Goal: Task Accomplishment & Management: Manage account settings

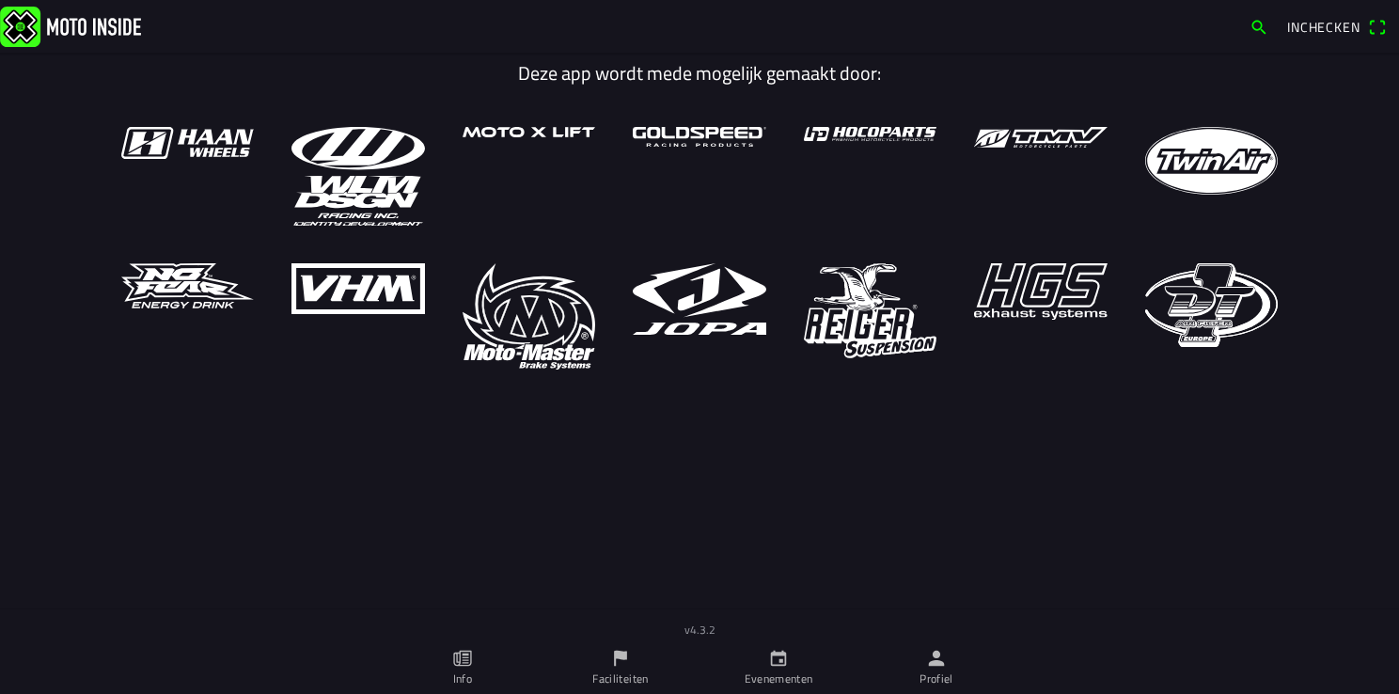
drag, startPoint x: 938, startPoint y: 673, endPoint x: 927, endPoint y: 661, distance: 16.6
click at [938, 673] on ion-label "Profiel" at bounding box center [936, 678] width 34 height 17
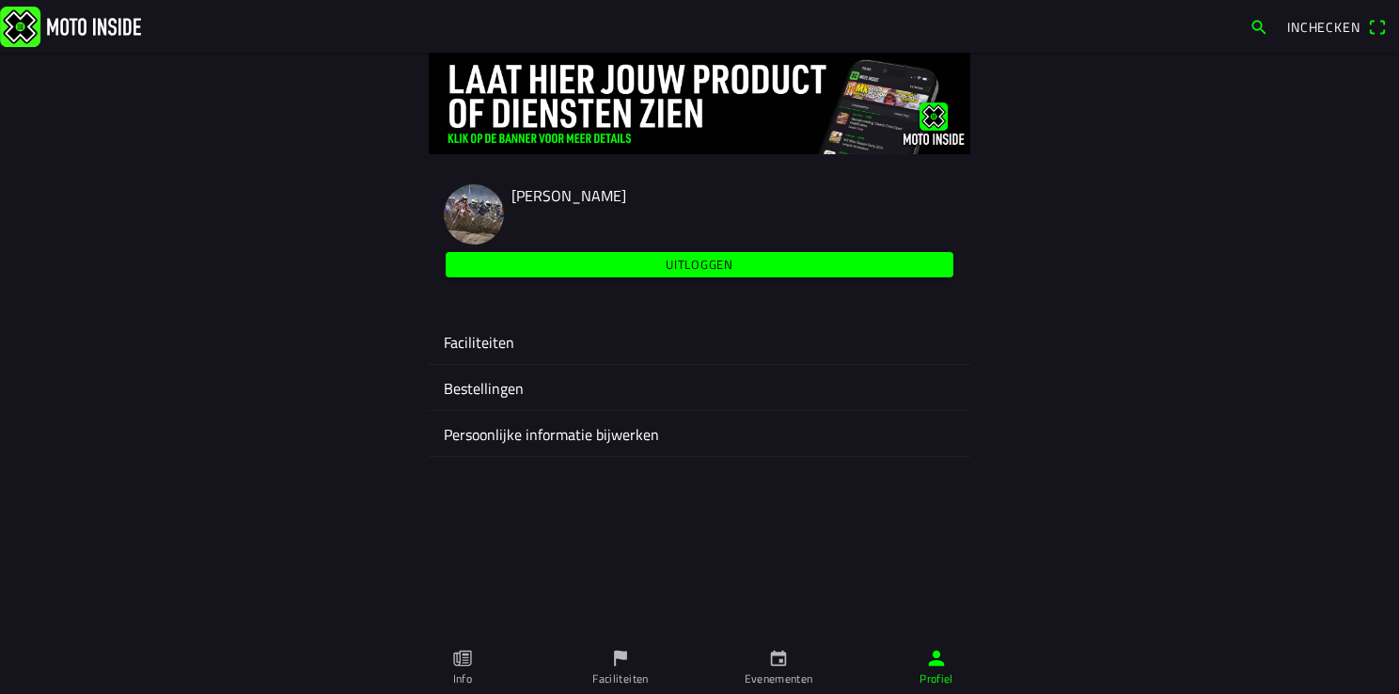
click at [462, 339] on ion-label "Faciliteiten" at bounding box center [699, 342] width 511 height 23
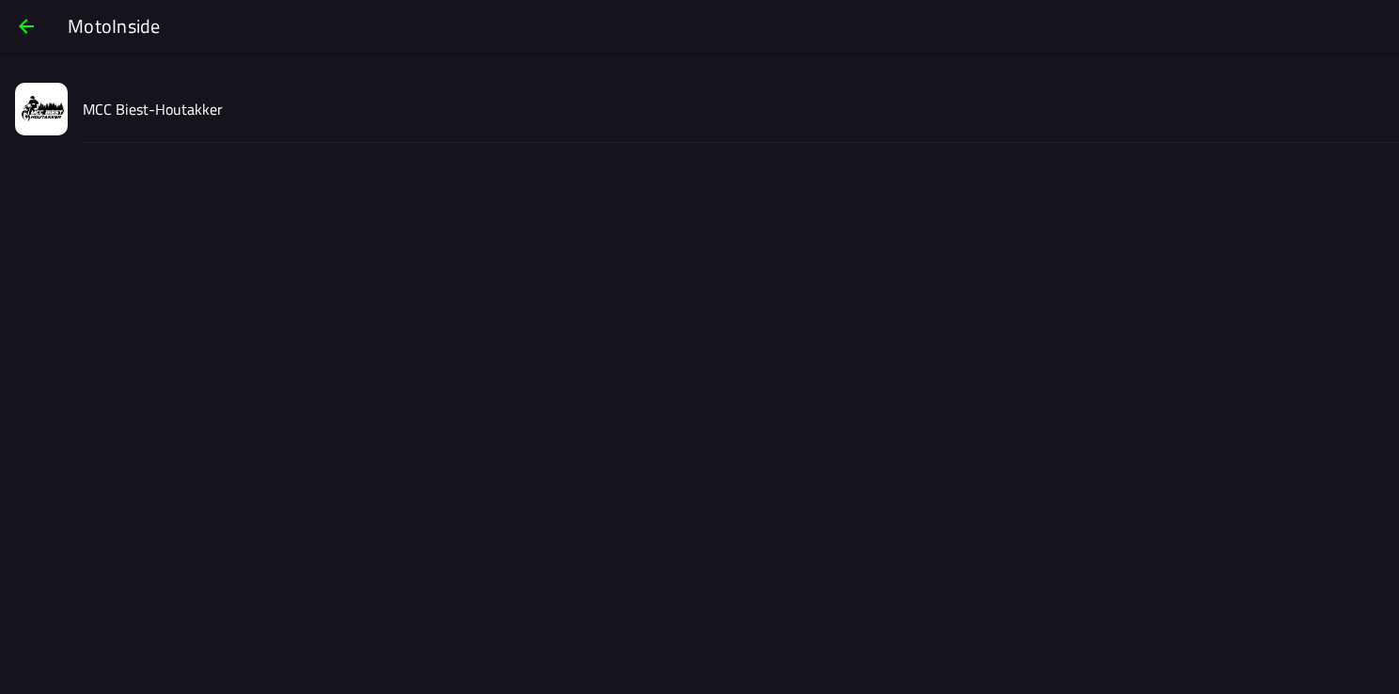
click at [0, 0] on slot "MCC Biest-Houtakker" at bounding box center [0, 0] width 0 height 0
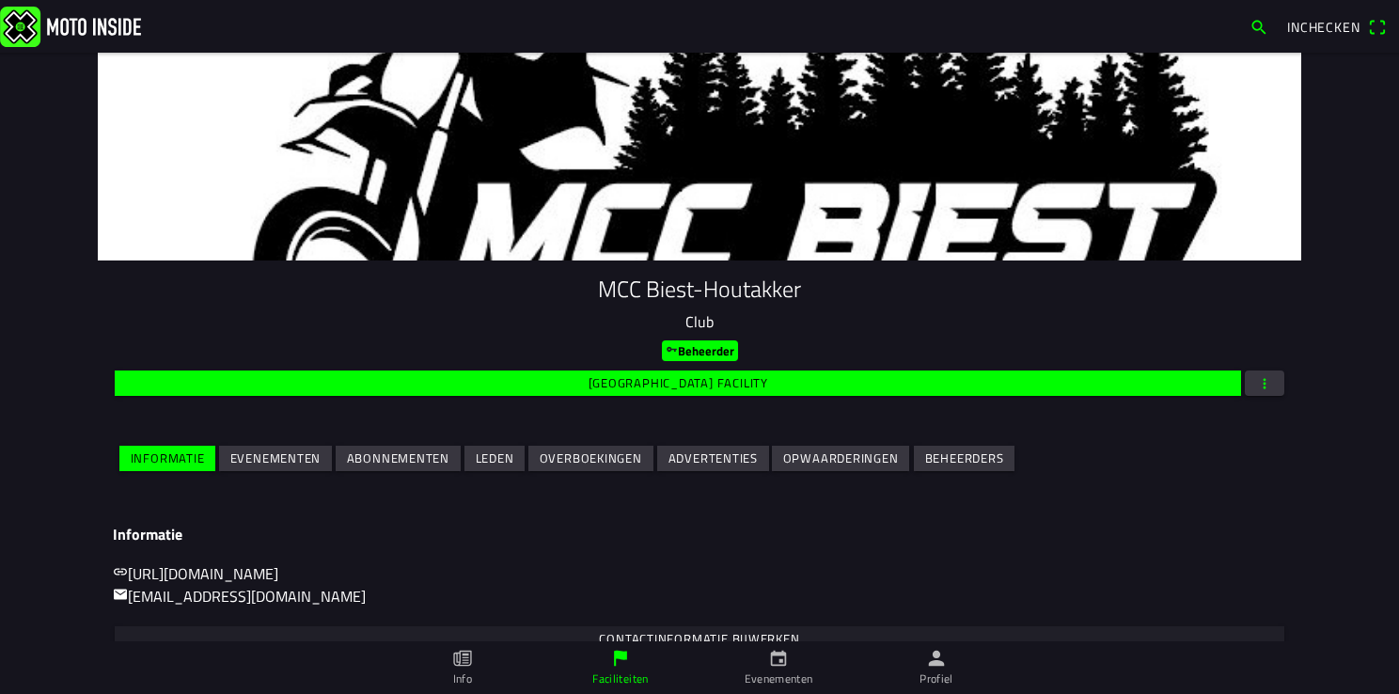
click at [0, 0] on slot "Evenementen" at bounding box center [0, 0] width 0 height 0
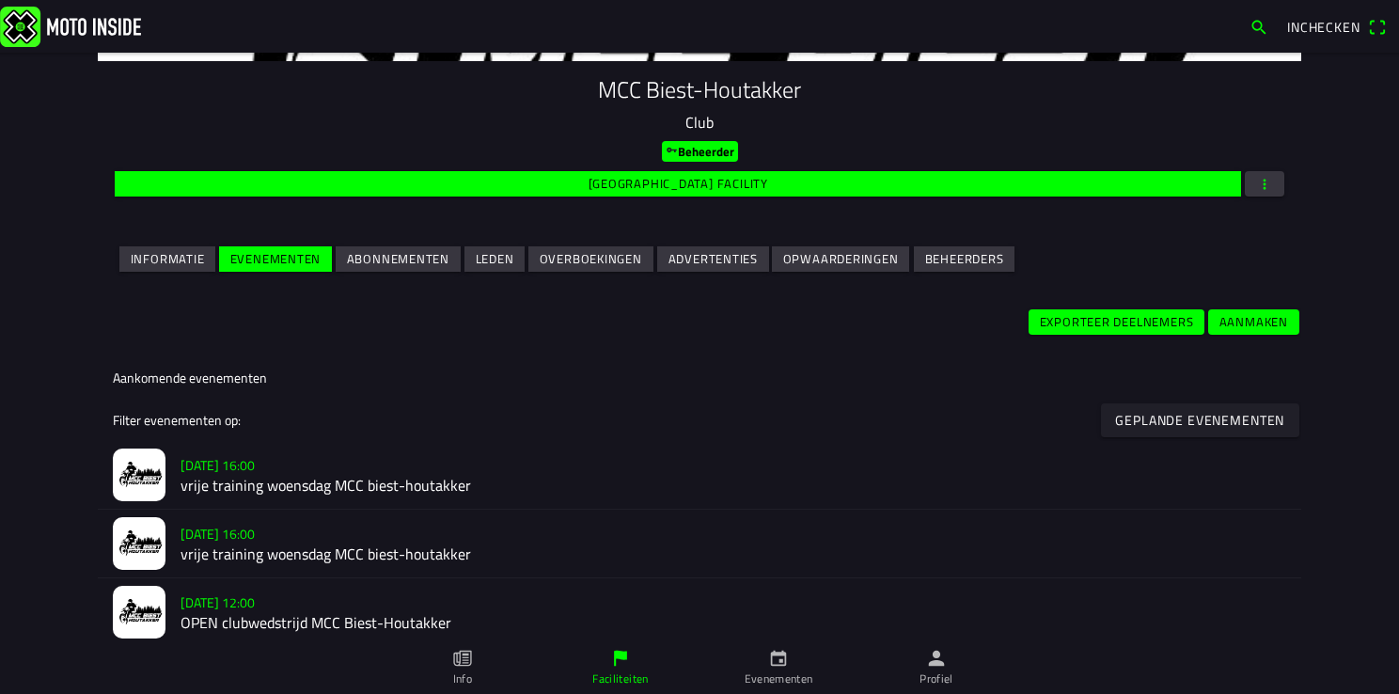
scroll to position [376, 0]
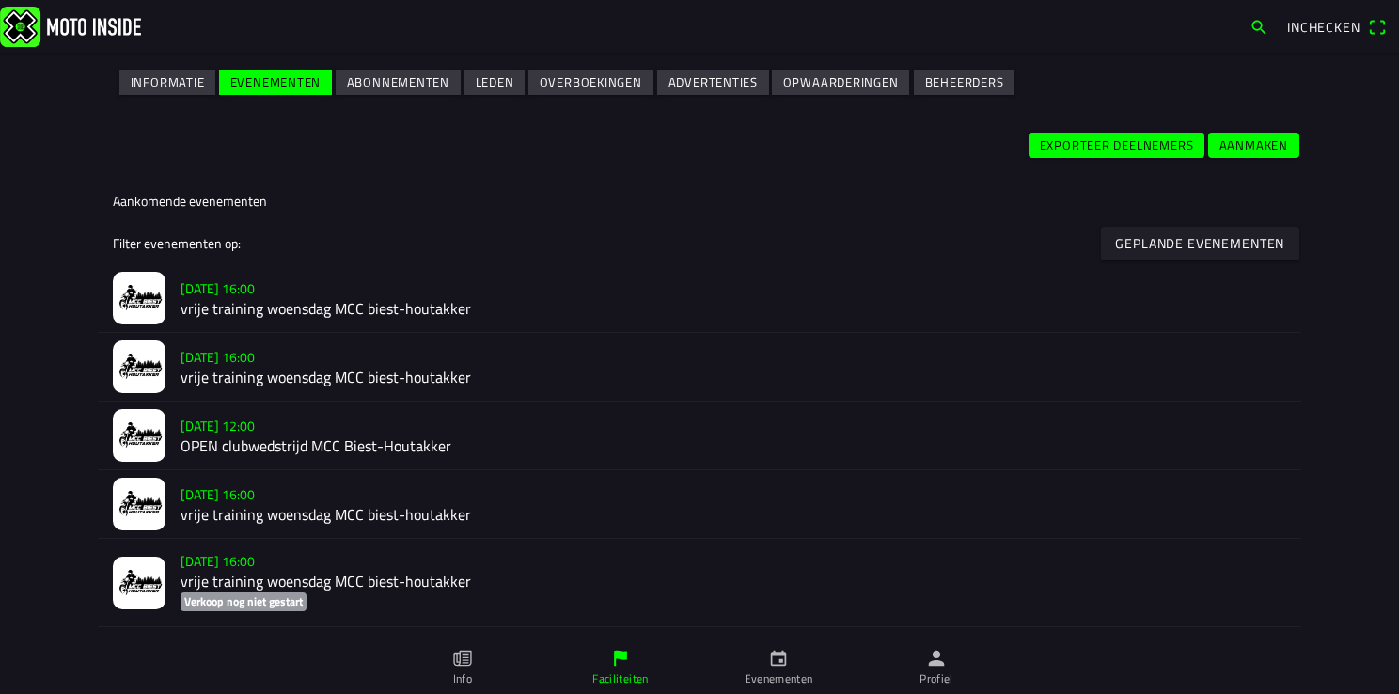
click at [236, 300] on h2 "vrije training woensdag MCC biest-houtakker" at bounding box center [732, 309] width 1105 height 18
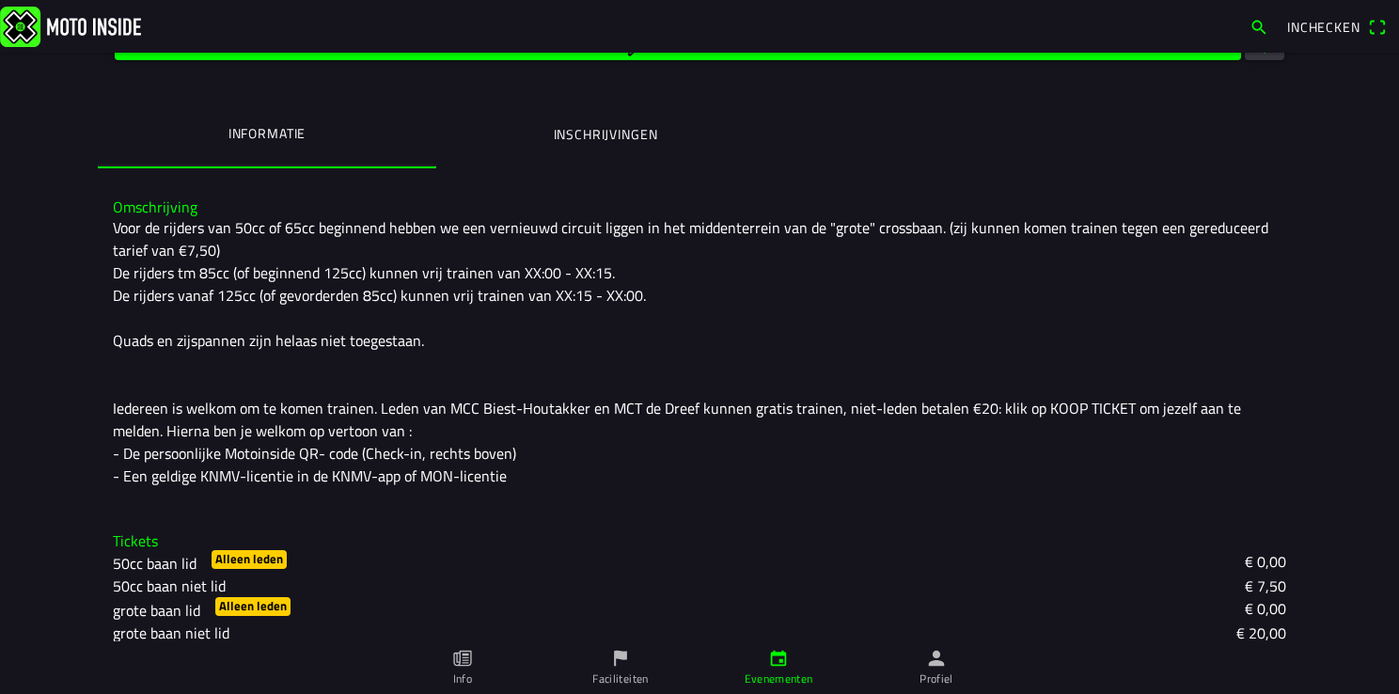
scroll to position [371, 0]
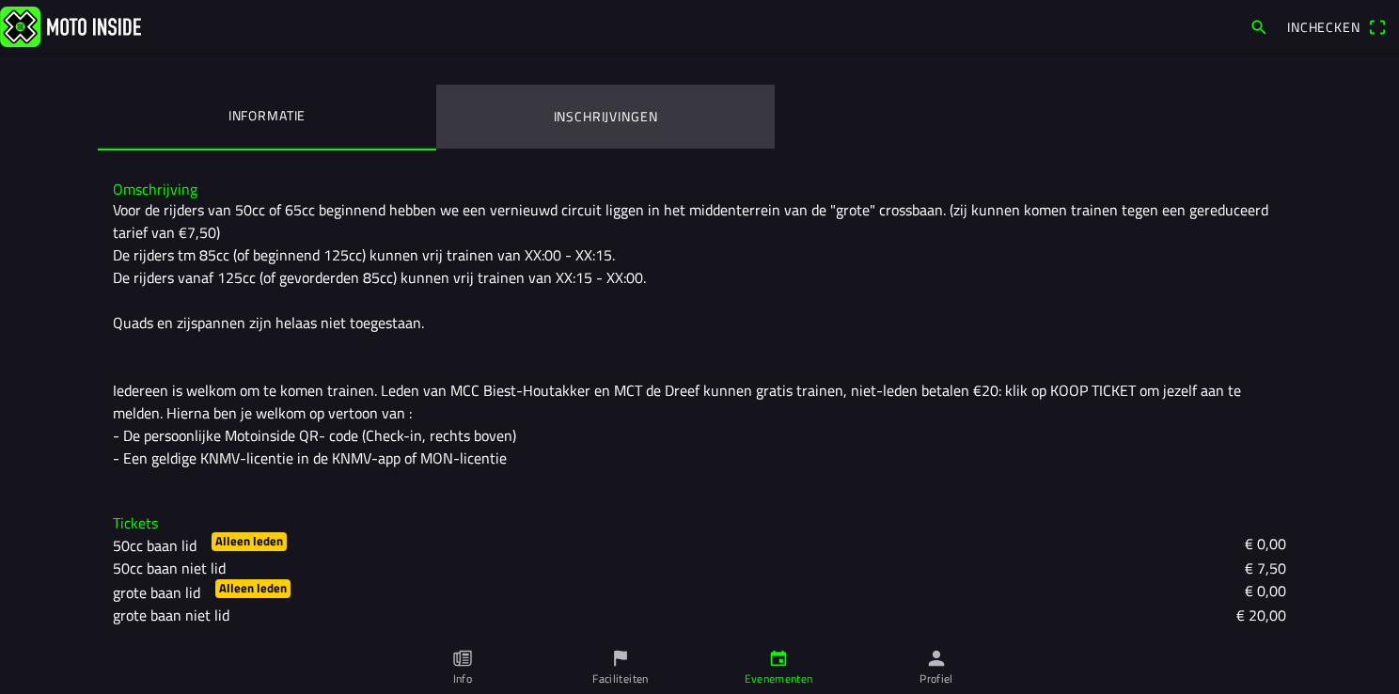
click at [599, 117] on ion-label "Inschrijvingen" at bounding box center [606, 116] width 104 height 21
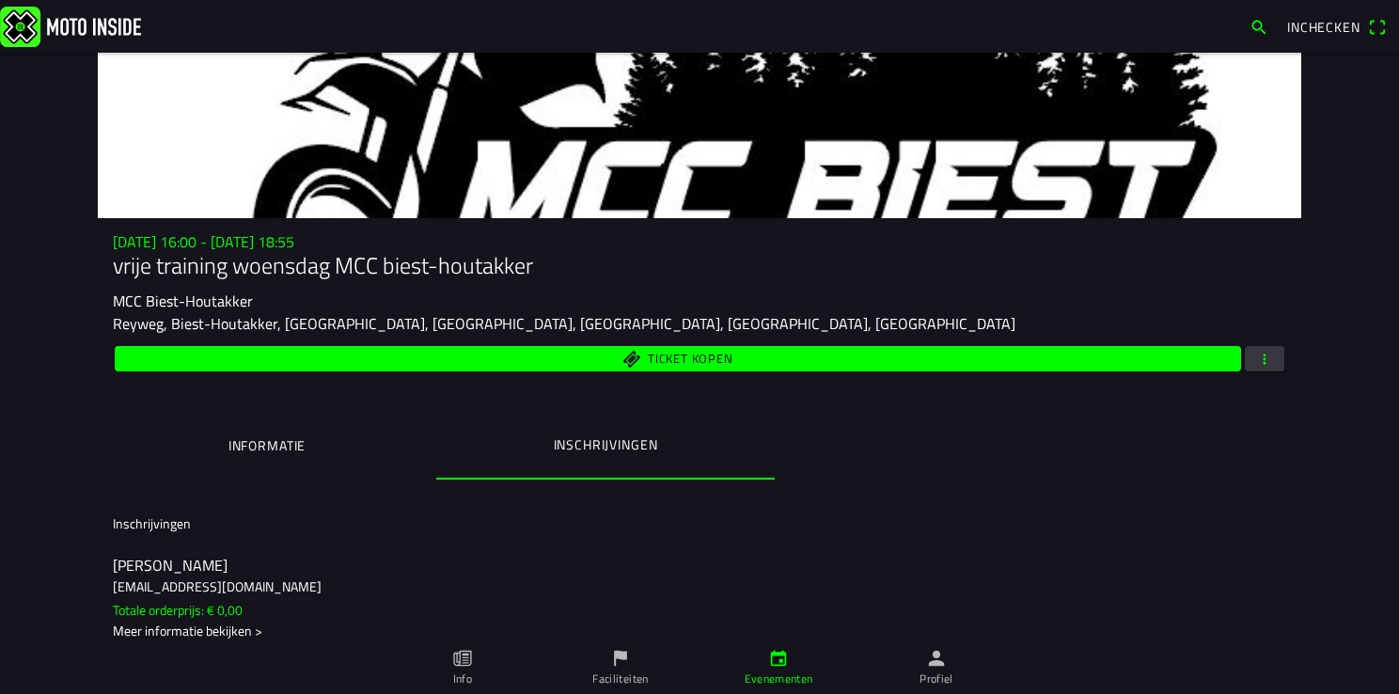
scroll to position [60, 0]
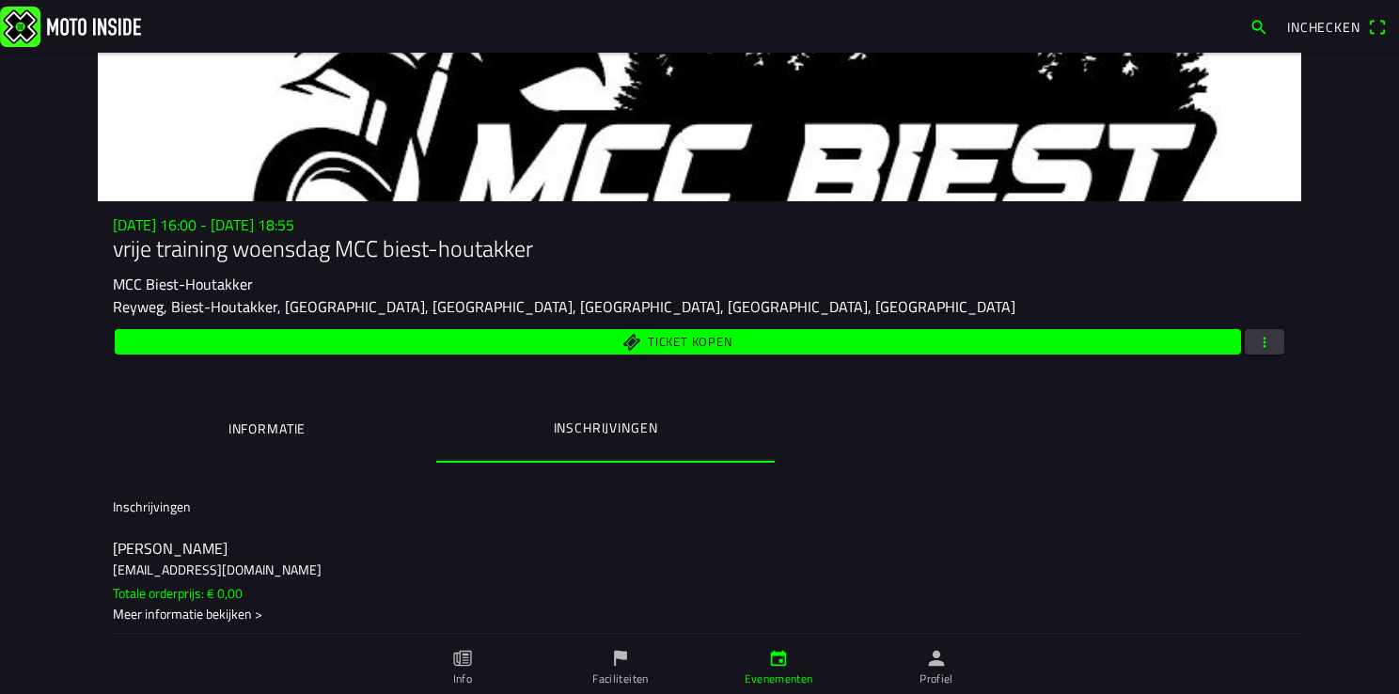
click at [267, 431] on ion-label "Informatie" at bounding box center [266, 428] width 77 height 21
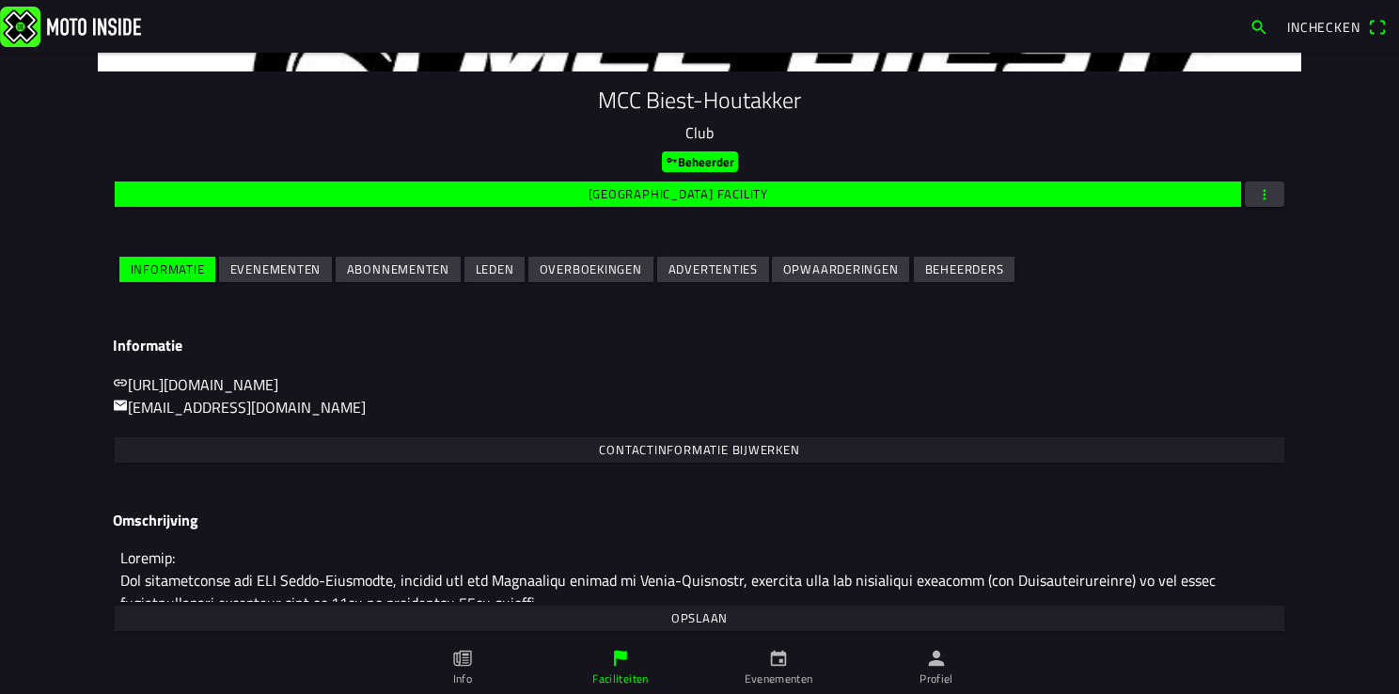
scroll to position [197, 0]
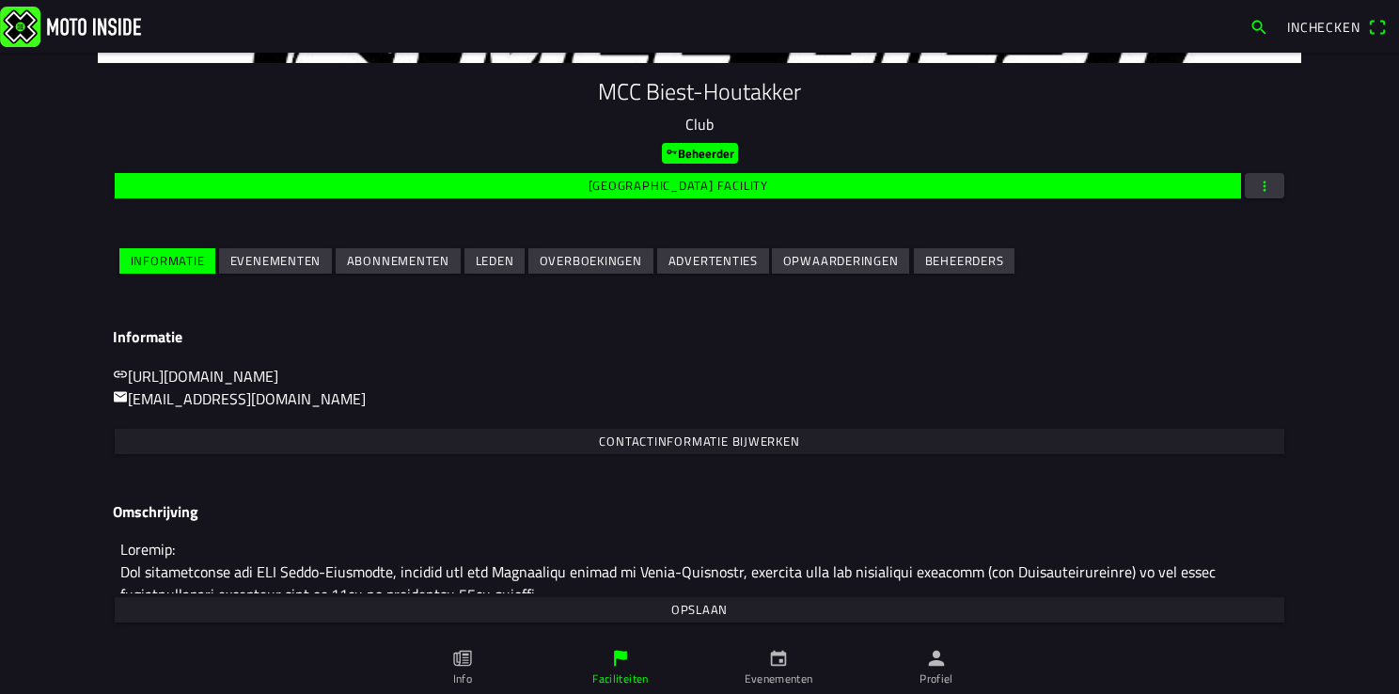
click at [0, 0] on slot "Evenementen" at bounding box center [0, 0] width 0 height 0
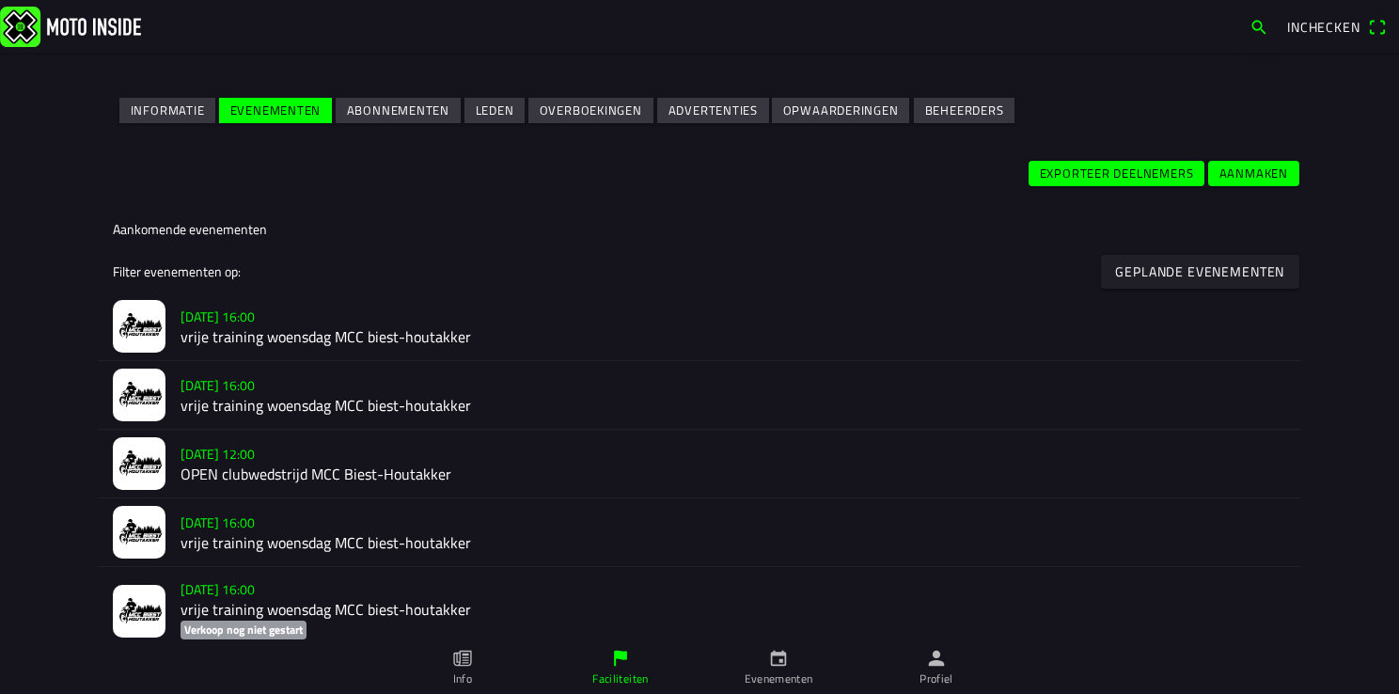
scroll to position [376, 0]
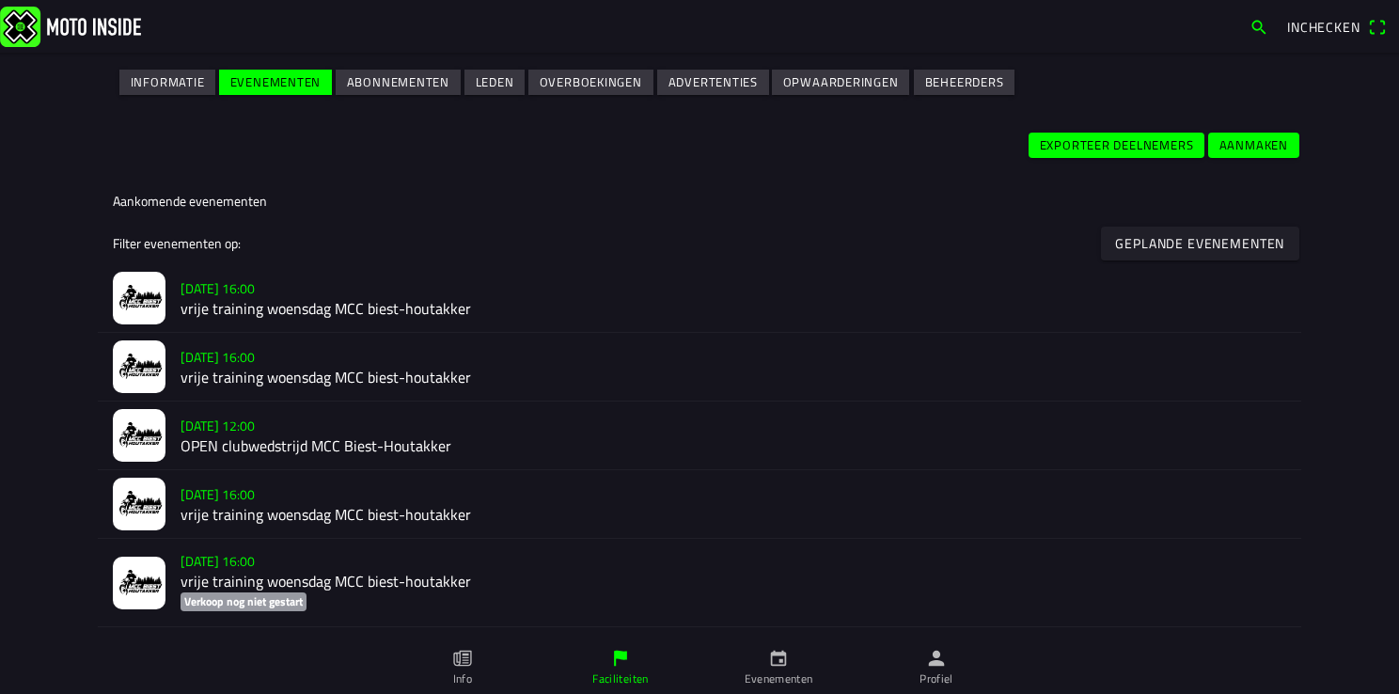
click at [55, 122] on main "MCC Biest-Houtakker Club Beheerder Wijzig facility Informatie Evenementen Abonn…" at bounding box center [699, 373] width 1399 height 641
click at [377, 138] on div "Aanmaken Exporteer deelnemers" at bounding box center [699, 145] width 1203 height 33
click at [660, 240] on ion-list-header "Filter evenementen op: Geplande evenementen" at bounding box center [699, 243] width 1203 height 42
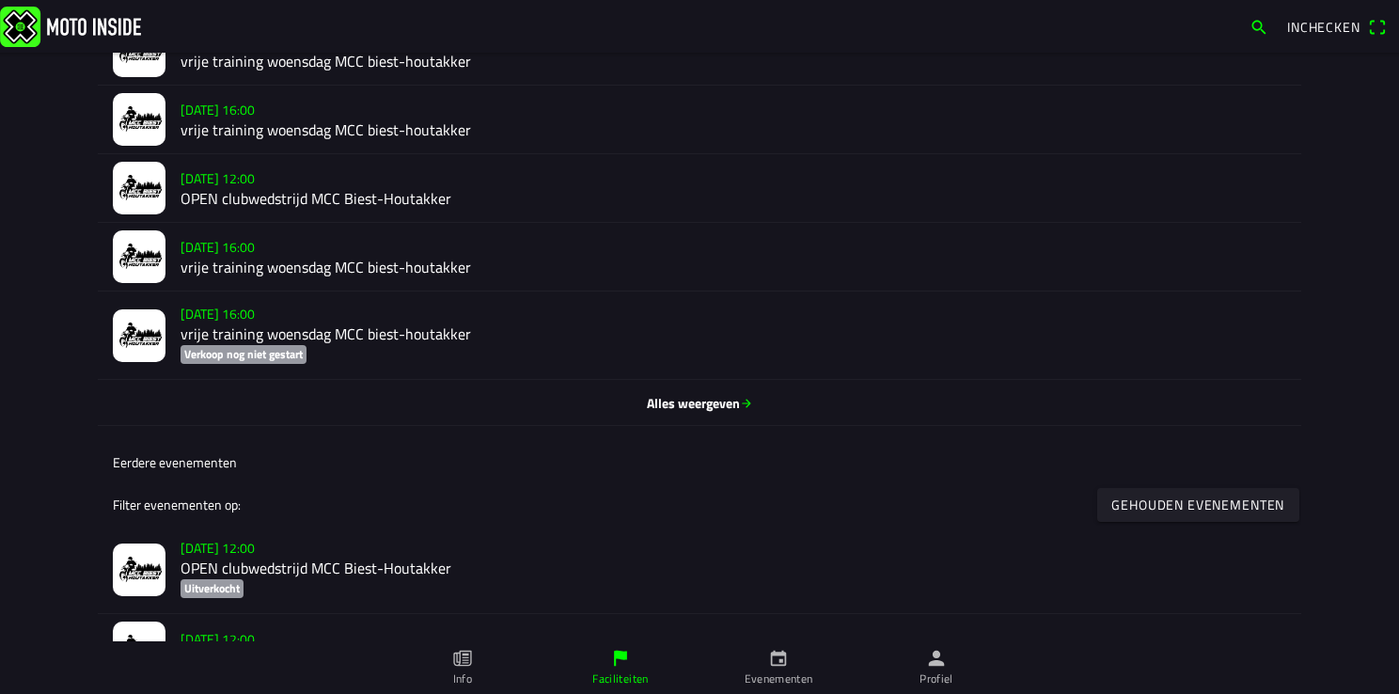
scroll to position [658, 0]
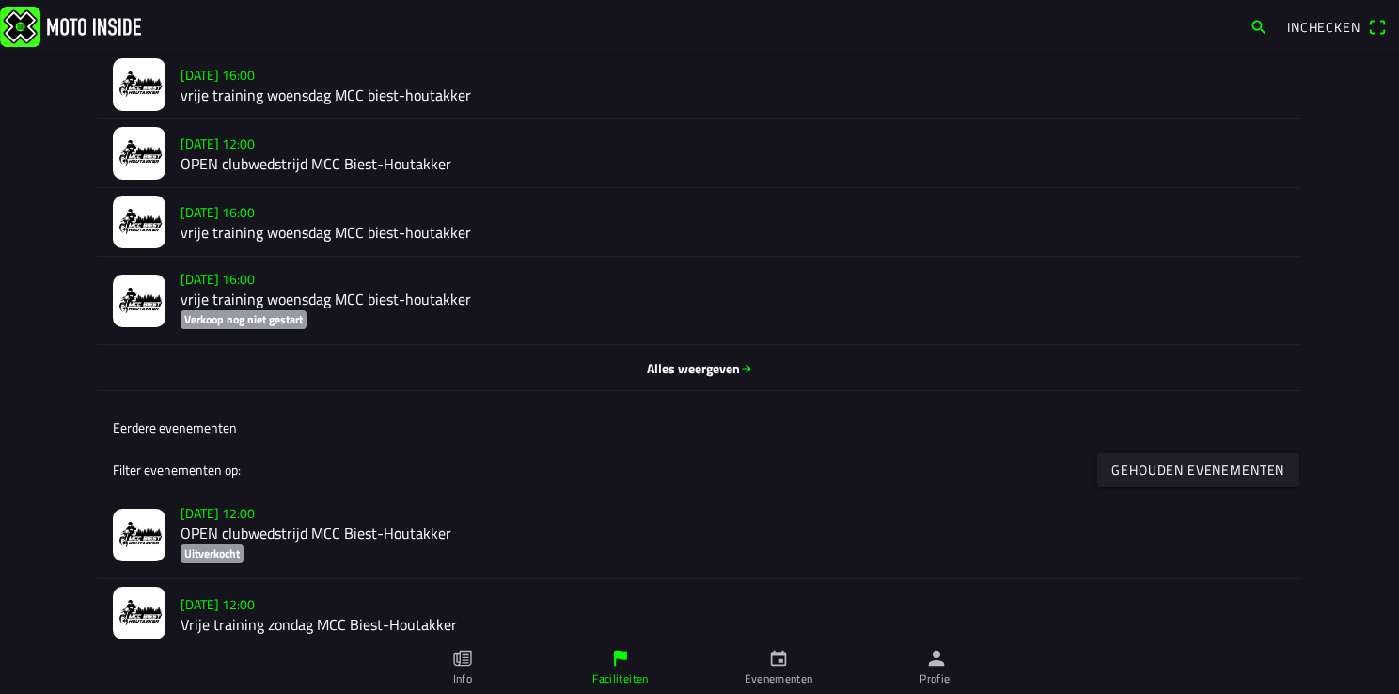
click at [697, 369] on span "Alles weergeven" at bounding box center [699, 368] width 1173 height 20
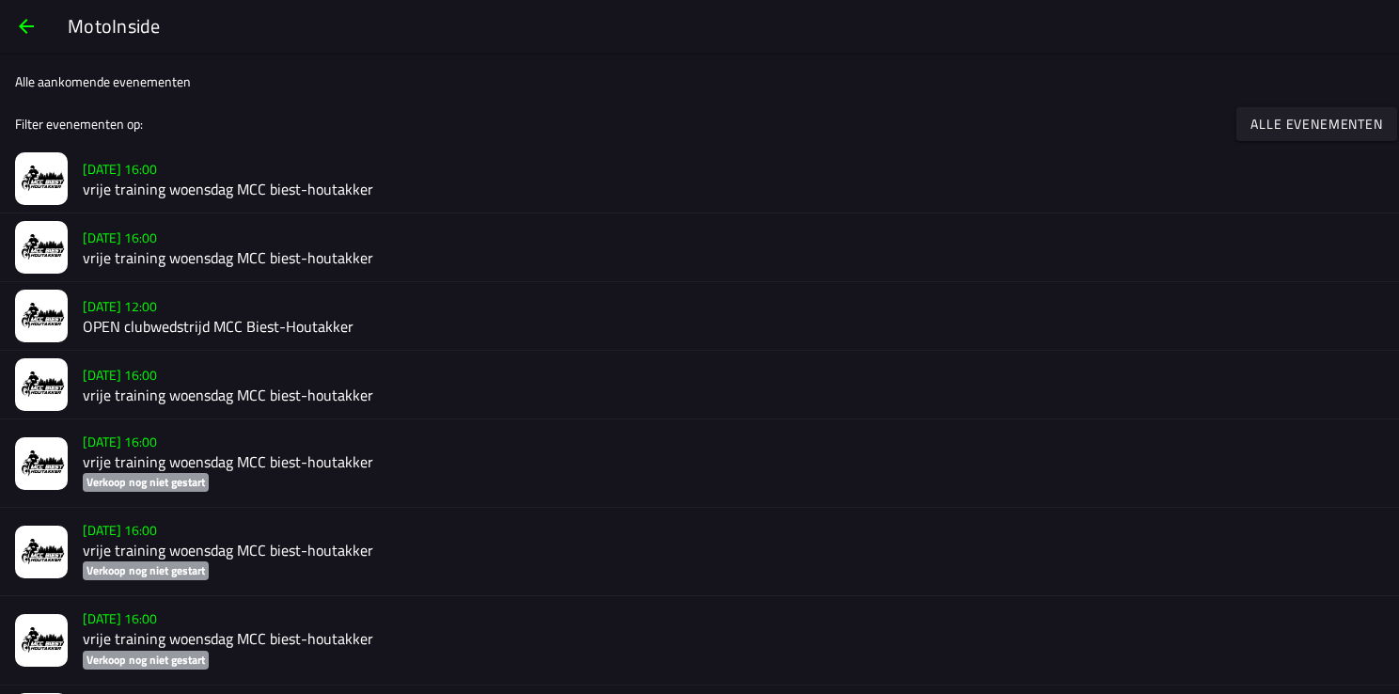
click at [26, 23] on span "button" at bounding box center [26, 26] width 23 height 45
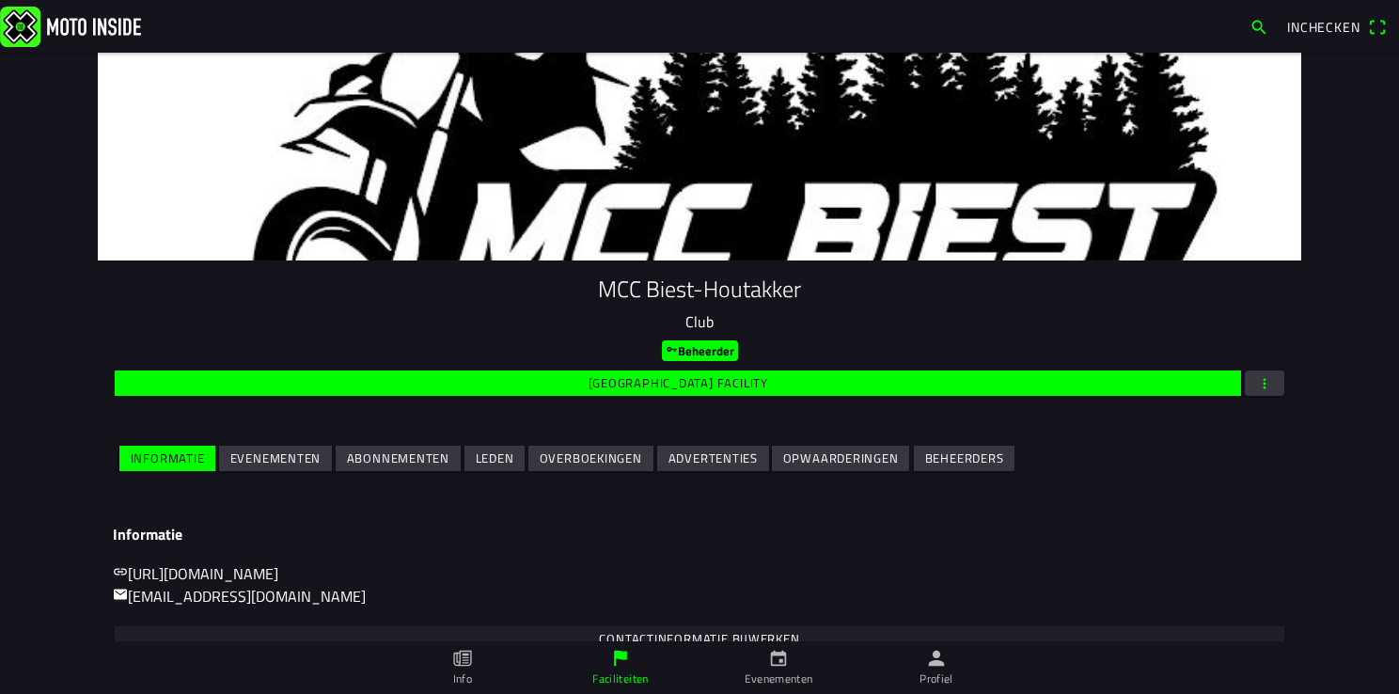
click at [220, 459] on button "Evenementen" at bounding box center [275, 458] width 113 height 25
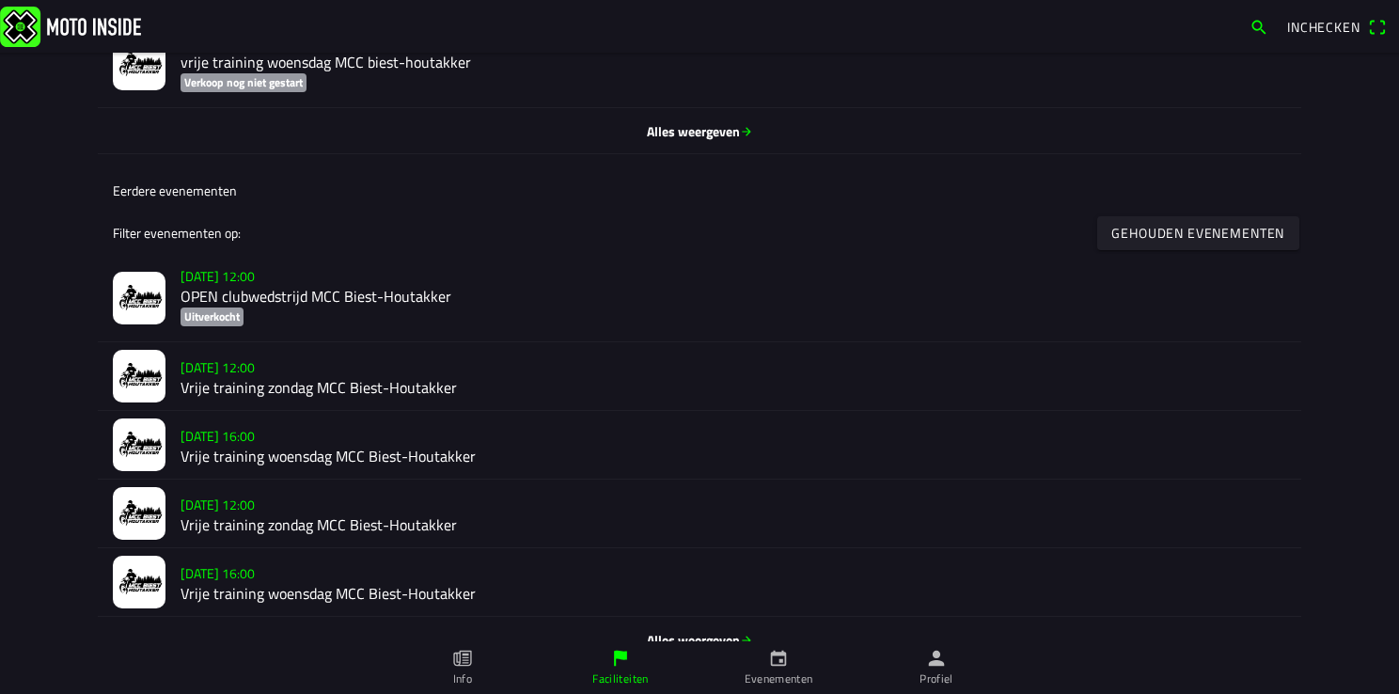
scroll to position [923, 0]
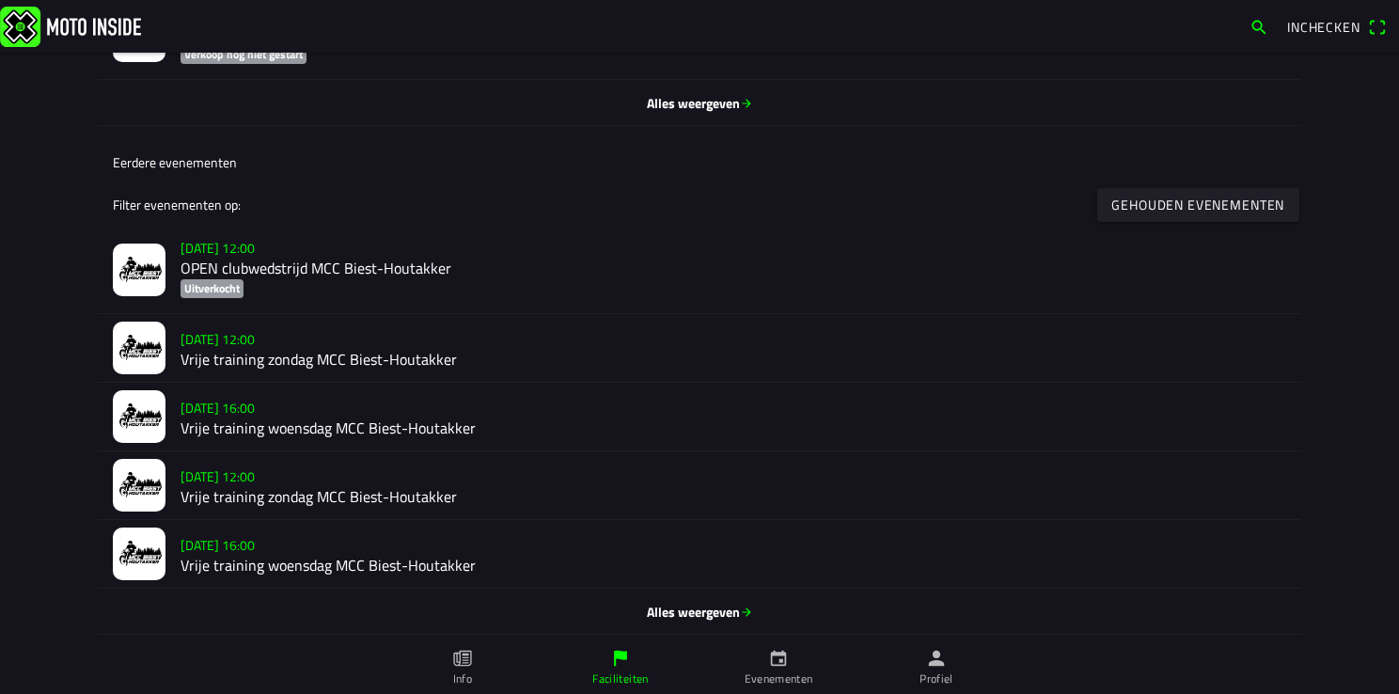
click at [0, 0] on slot "[DATE] 12:00" at bounding box center [0, 0] width 0 height 0
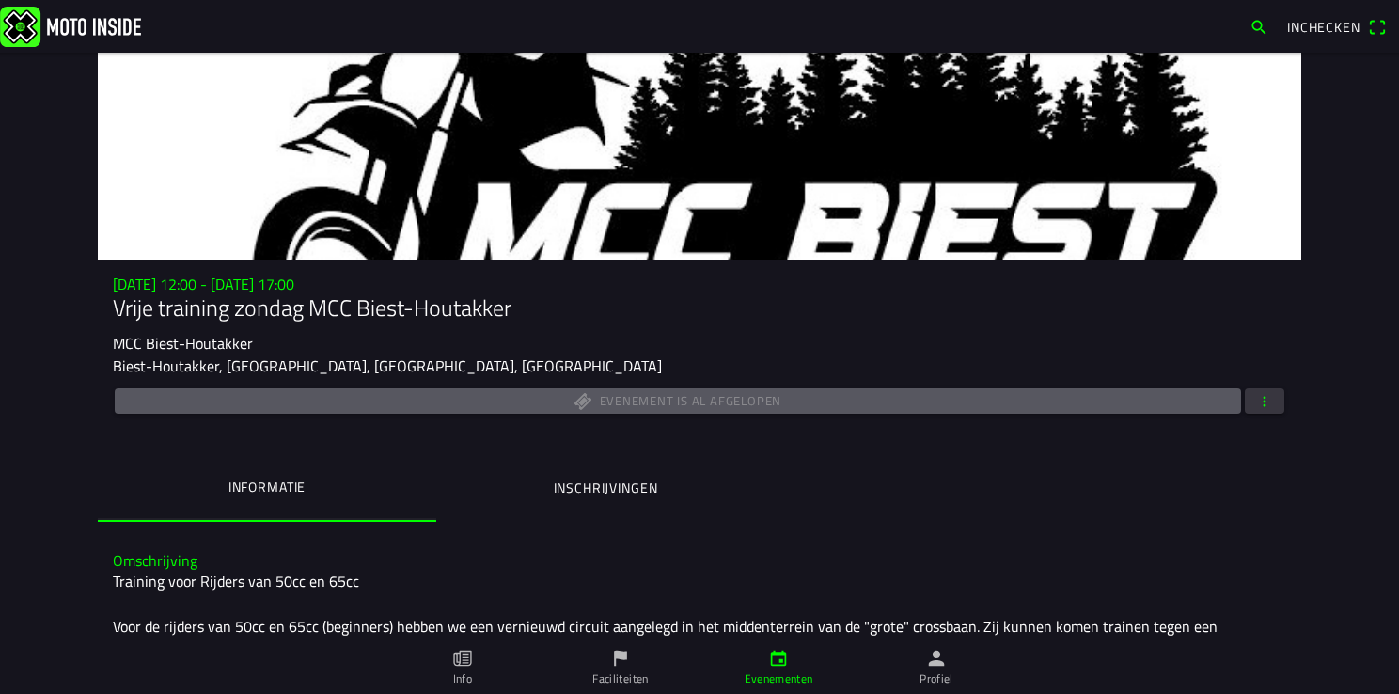
click at [1260, 401] on span "button" at bounding box center [1264, 400] width 17 height 25
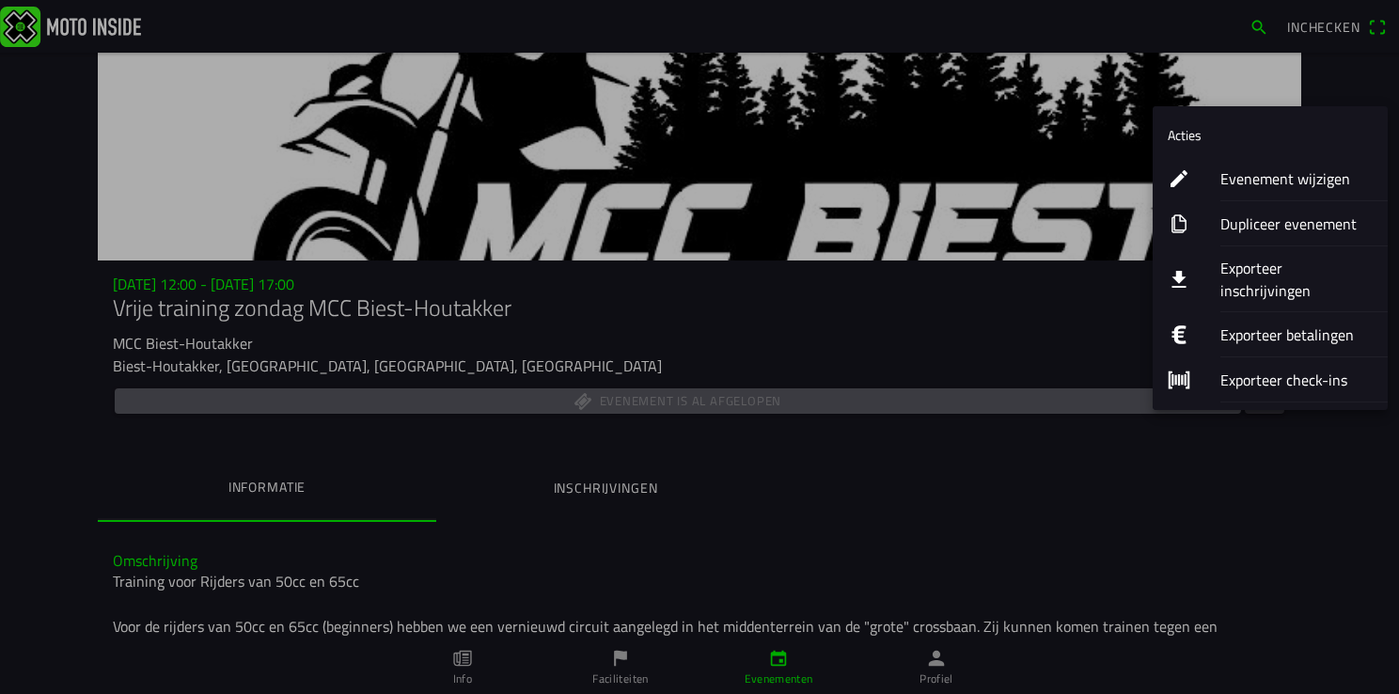
click at [1266, 223] on ion-label "Dupliceer evenement" at bounding box center [1296, 223] width 152 height 23
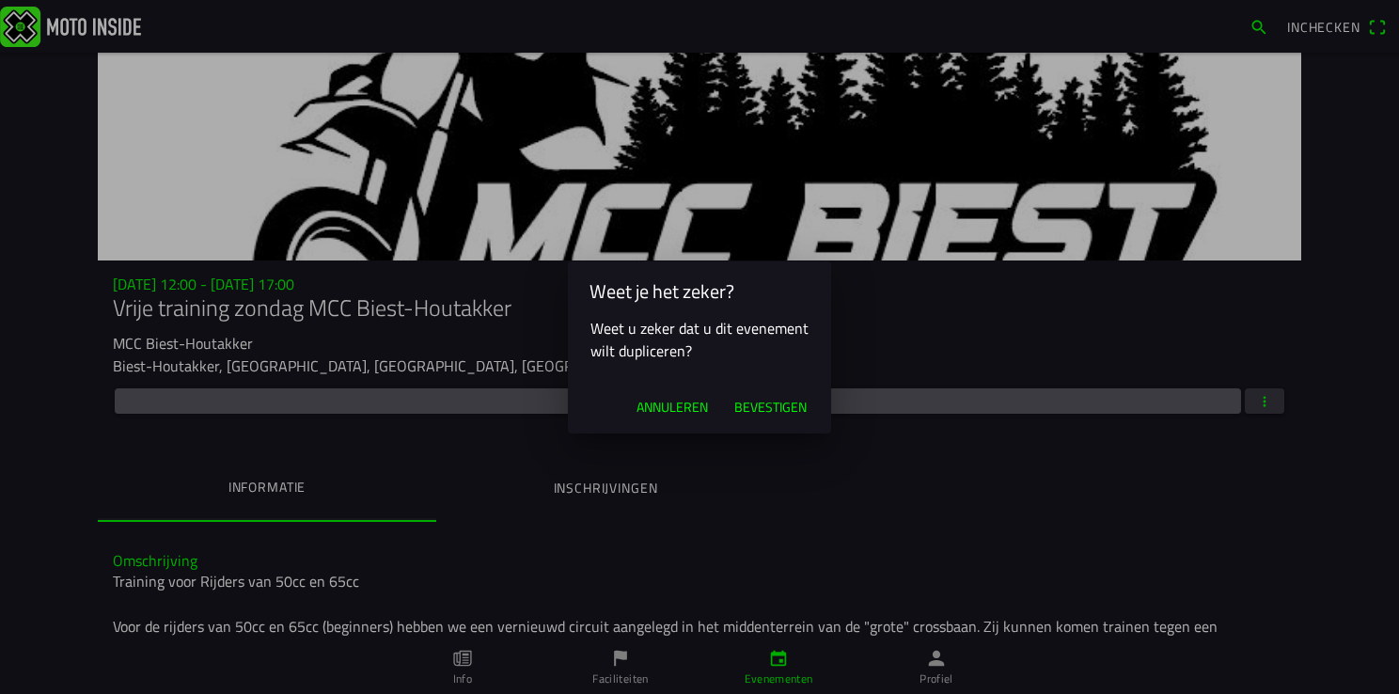
click at [760, 411] on span "Bevestigen" at bounding box center [770, 407] width 72 height 19
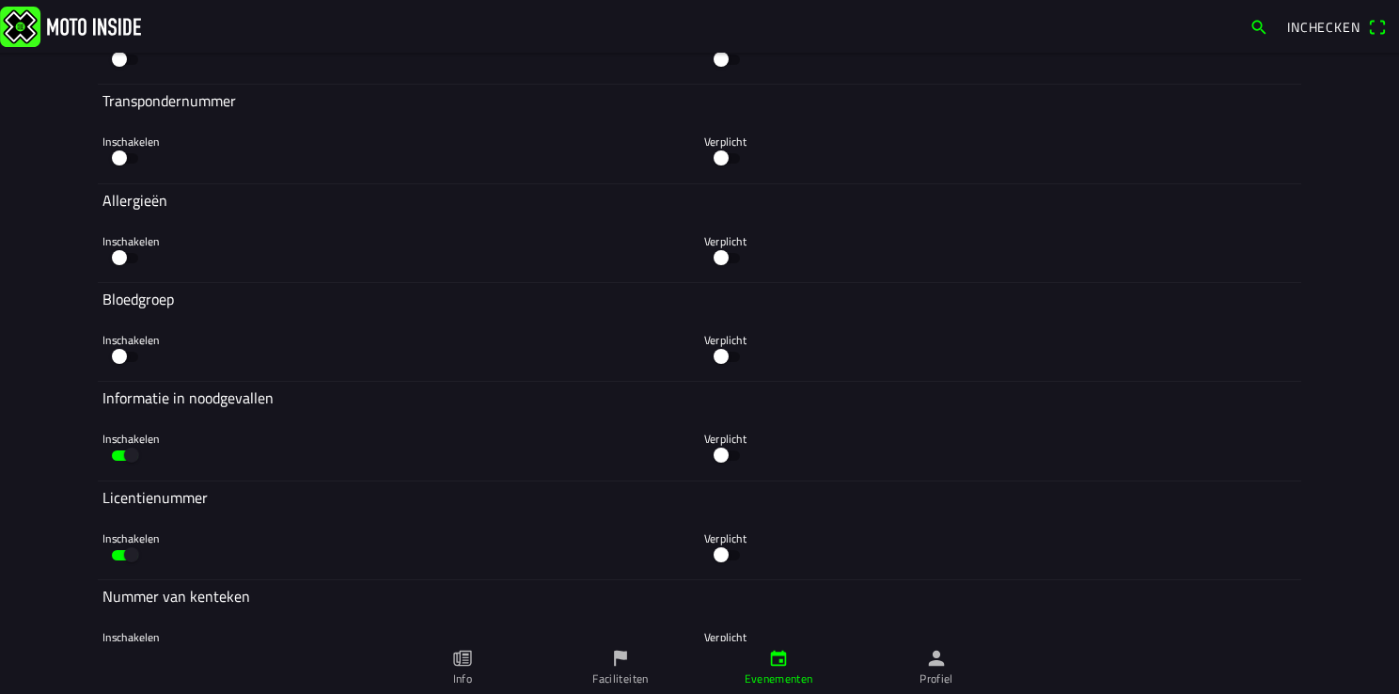
scroll to position [5722, 0]
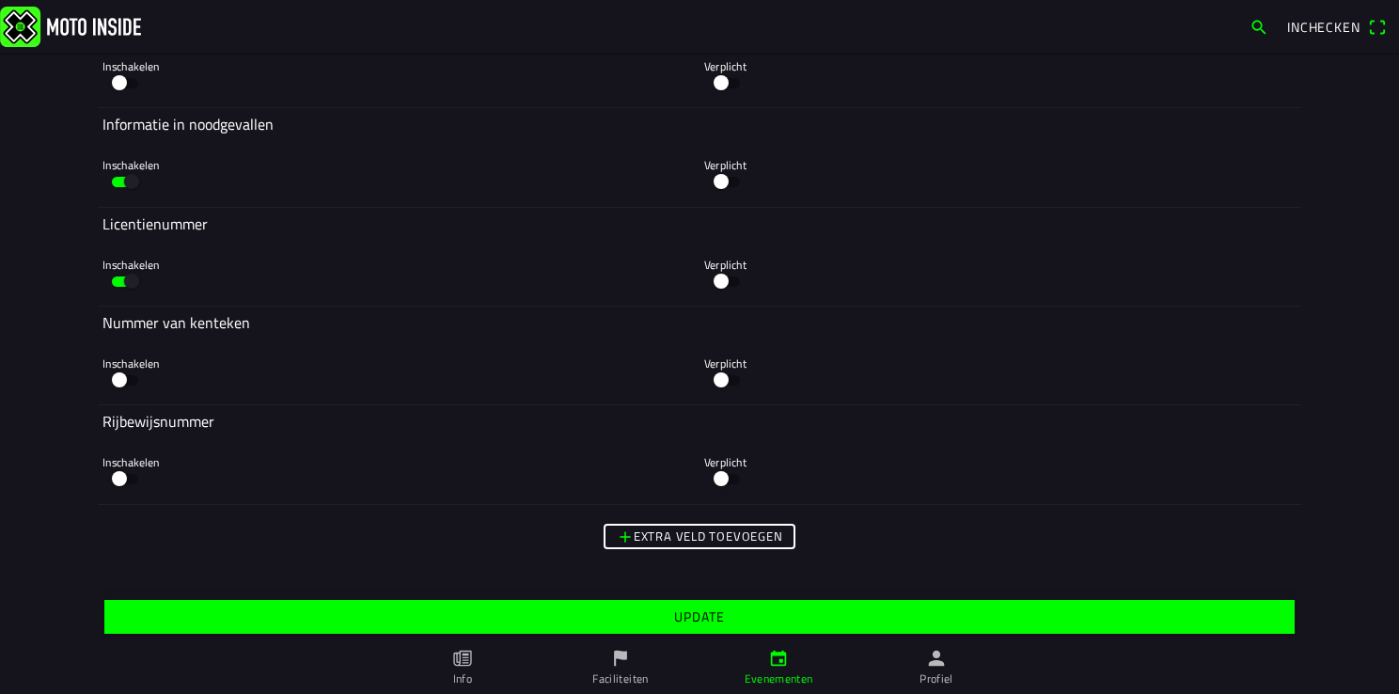
click at [661, 546] on span "Extra veld toevoegen" at bounding box center [700, 536] width 166 height 22
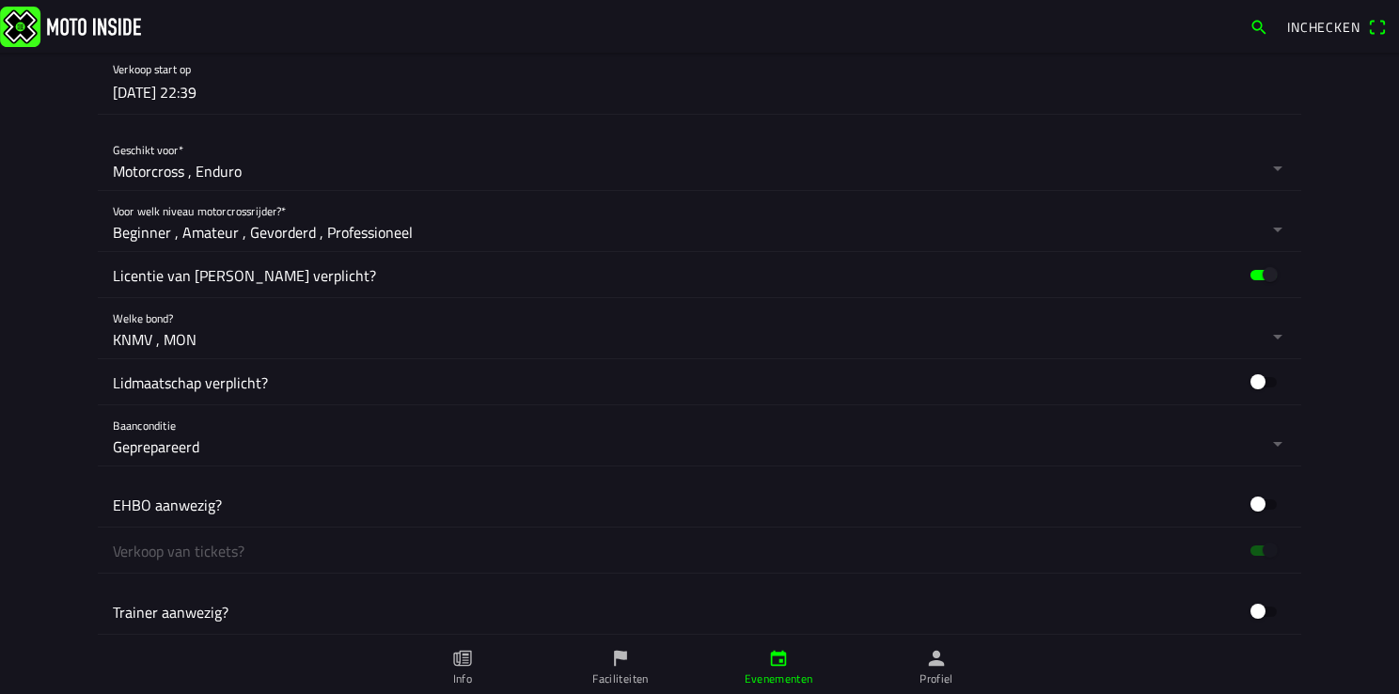
scroll to position [0, 0]
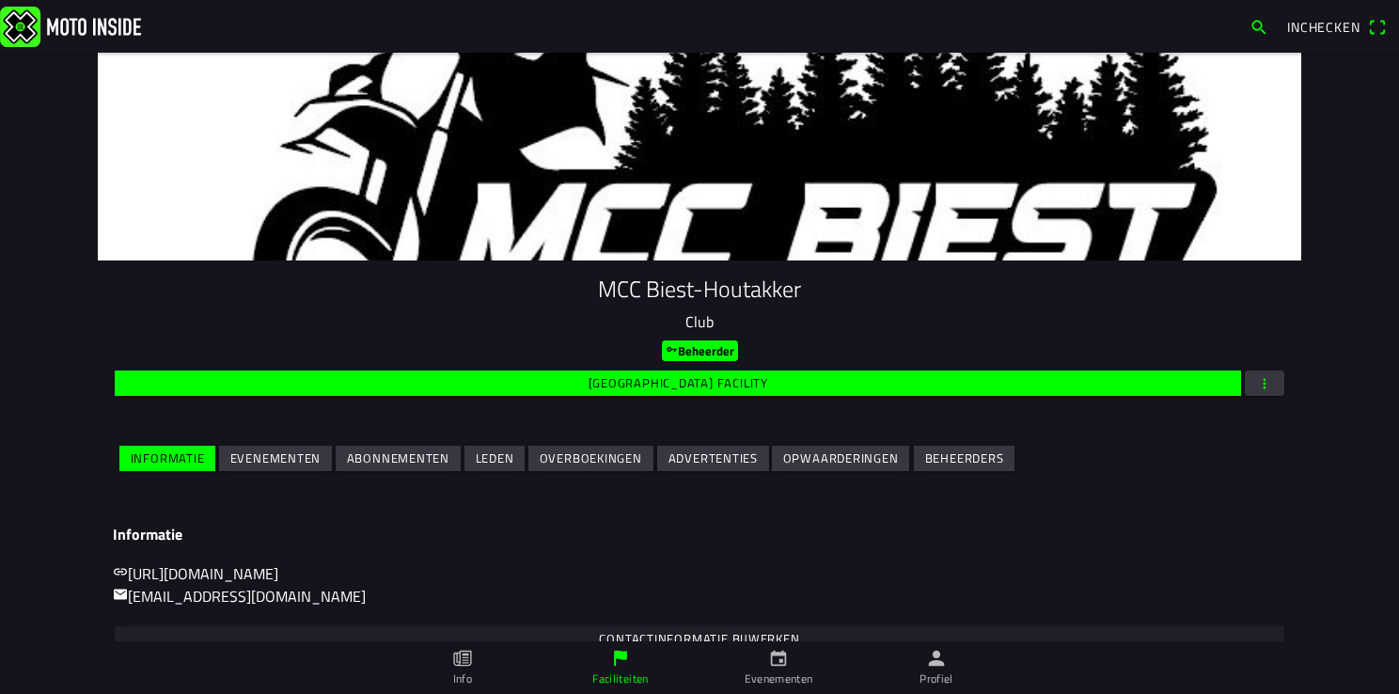
click at [1246, 392] on button "button" at bounding box center [1264, 382] width 39 height 25
click at [261, 464] on ion-backdrop at bounding box center [699, 347] width 1399 height 694
click at [0, 0] on slot "Evenementen" at bounding box center [0, 0] width 0 height 0
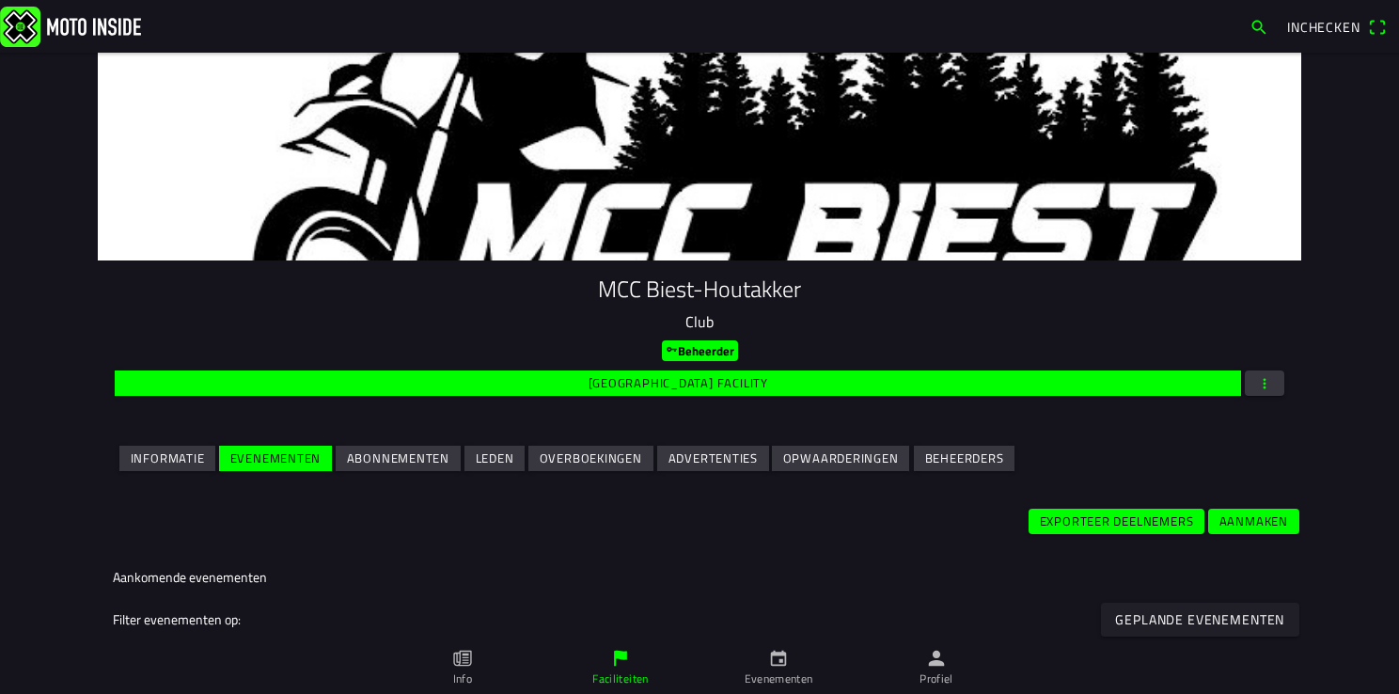
click at [0, 0] on slot "Aanmaken" at bounding box center [0, 0] width 0 height 0
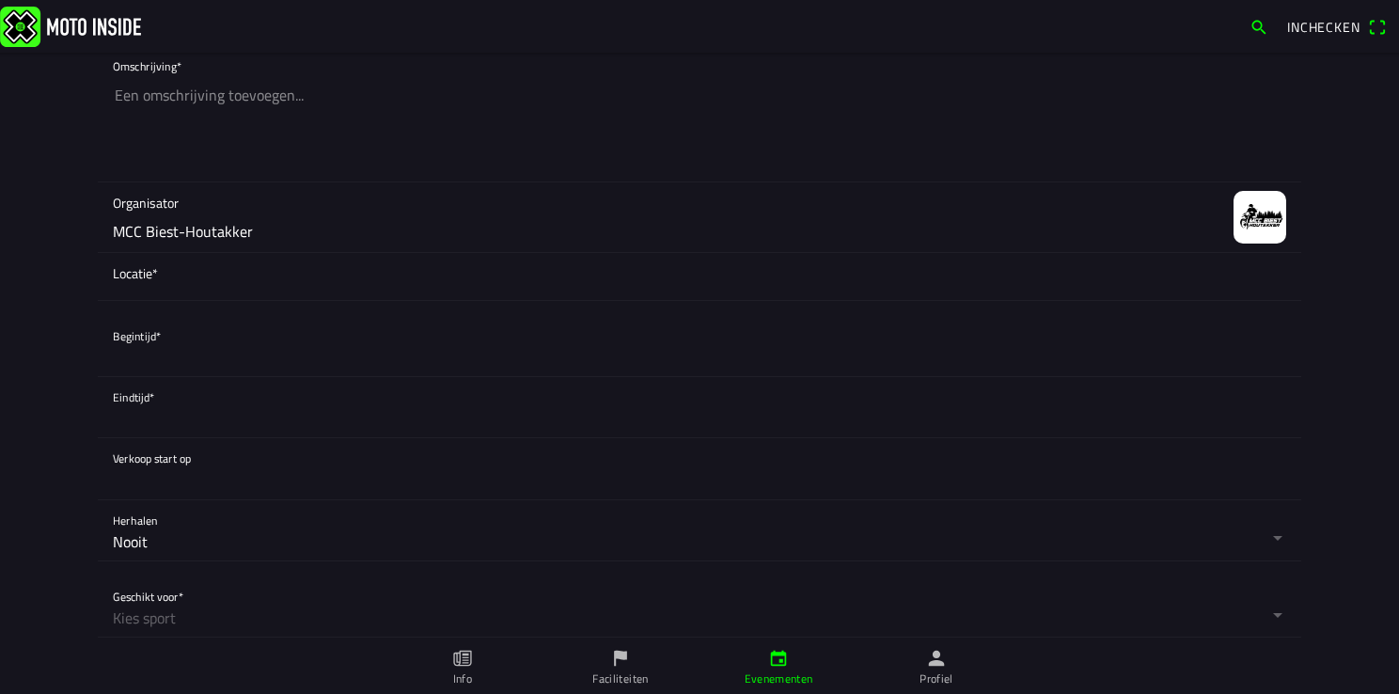
scroll to position [376, 0]
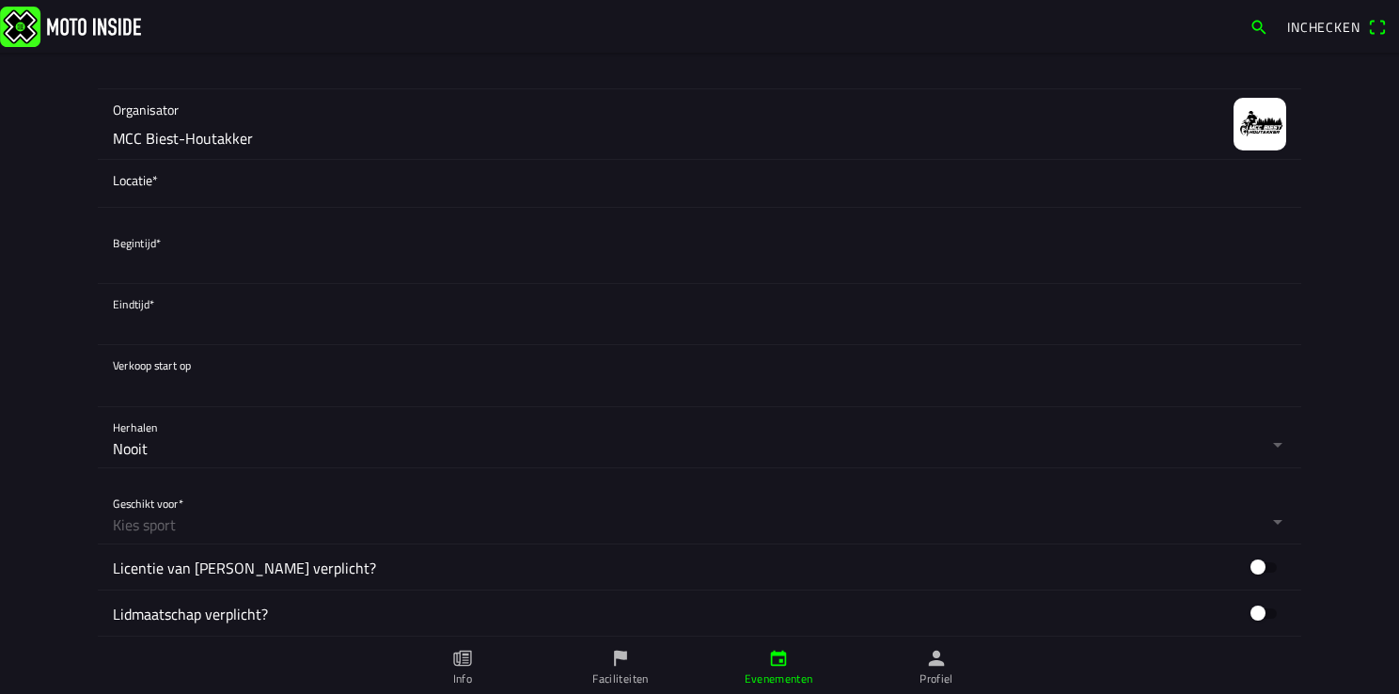
click at [123, 450] on button "button" at bounding box center [707, 437] width 1188 height 60
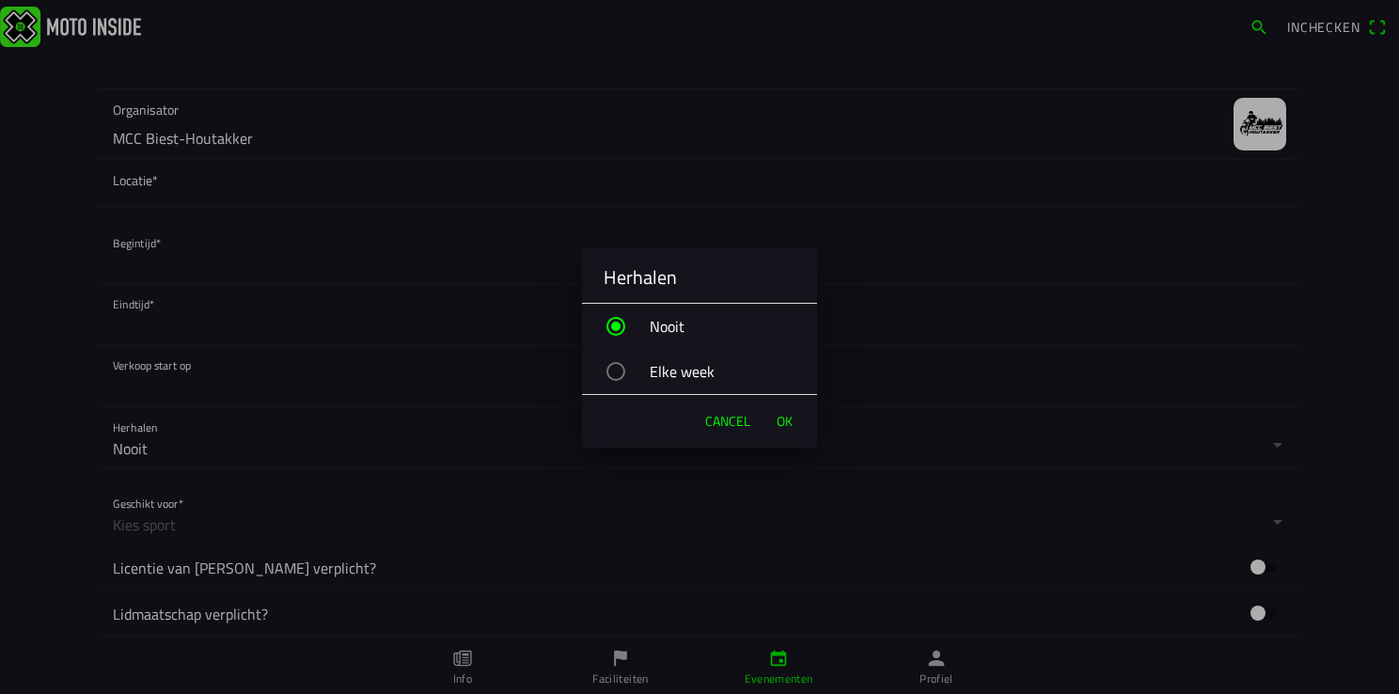
click at [724, 423] on span "Cancel" at bounding box center [727, 421] width 45 height 19
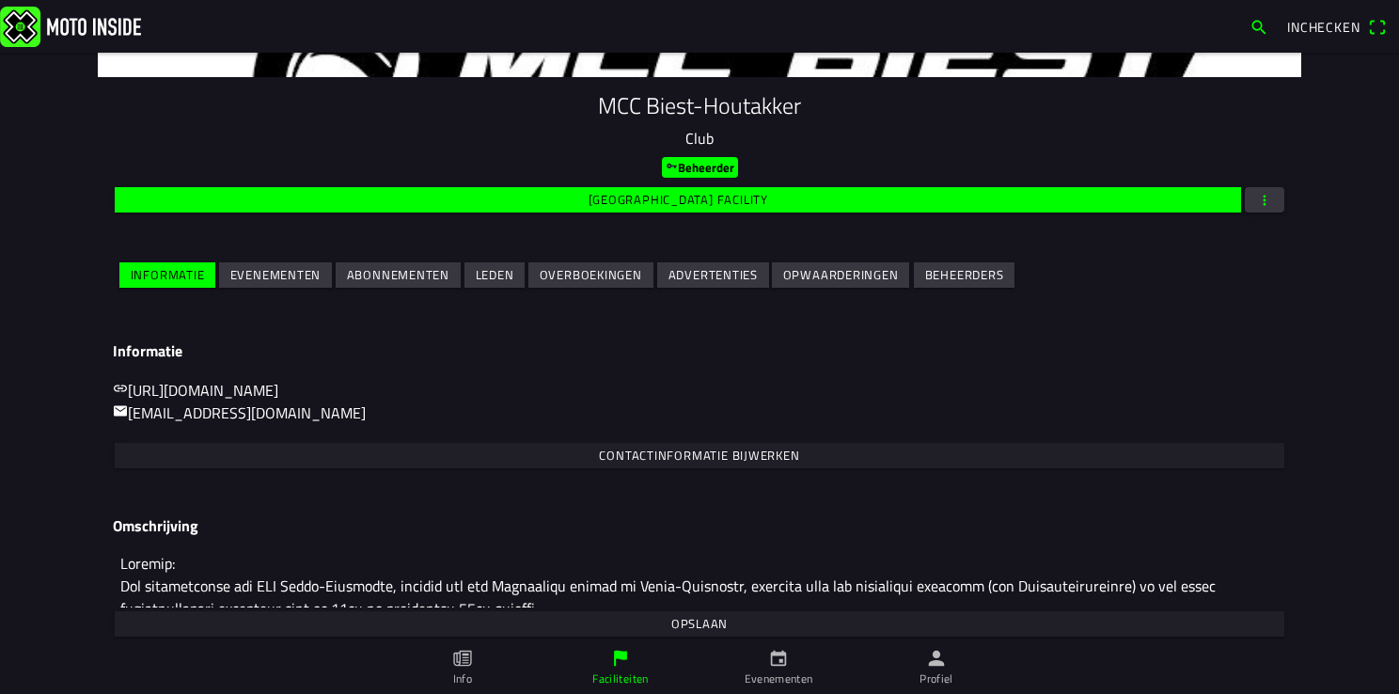
scroll to position [188, 0]
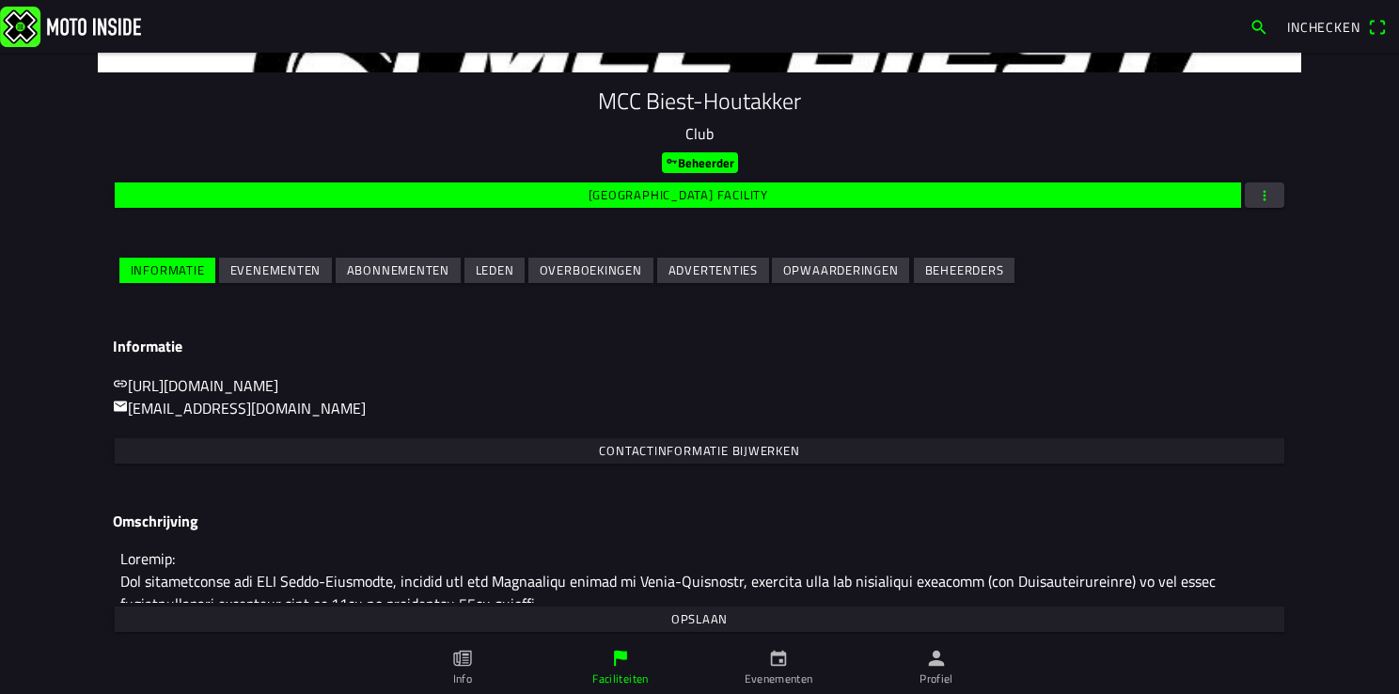
click at [0, 0] on slot "Evenementen" at bounding box center [0, 0] width 0 height 0
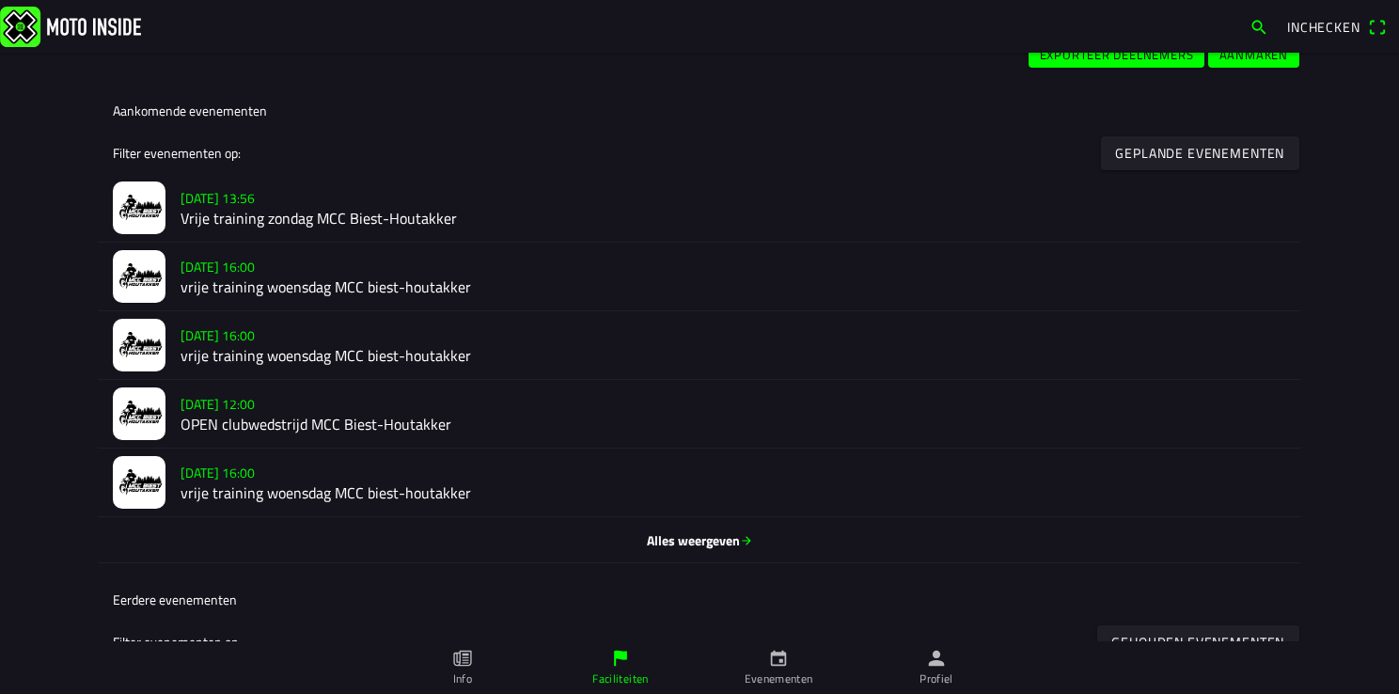
scroll to position [470, 0]
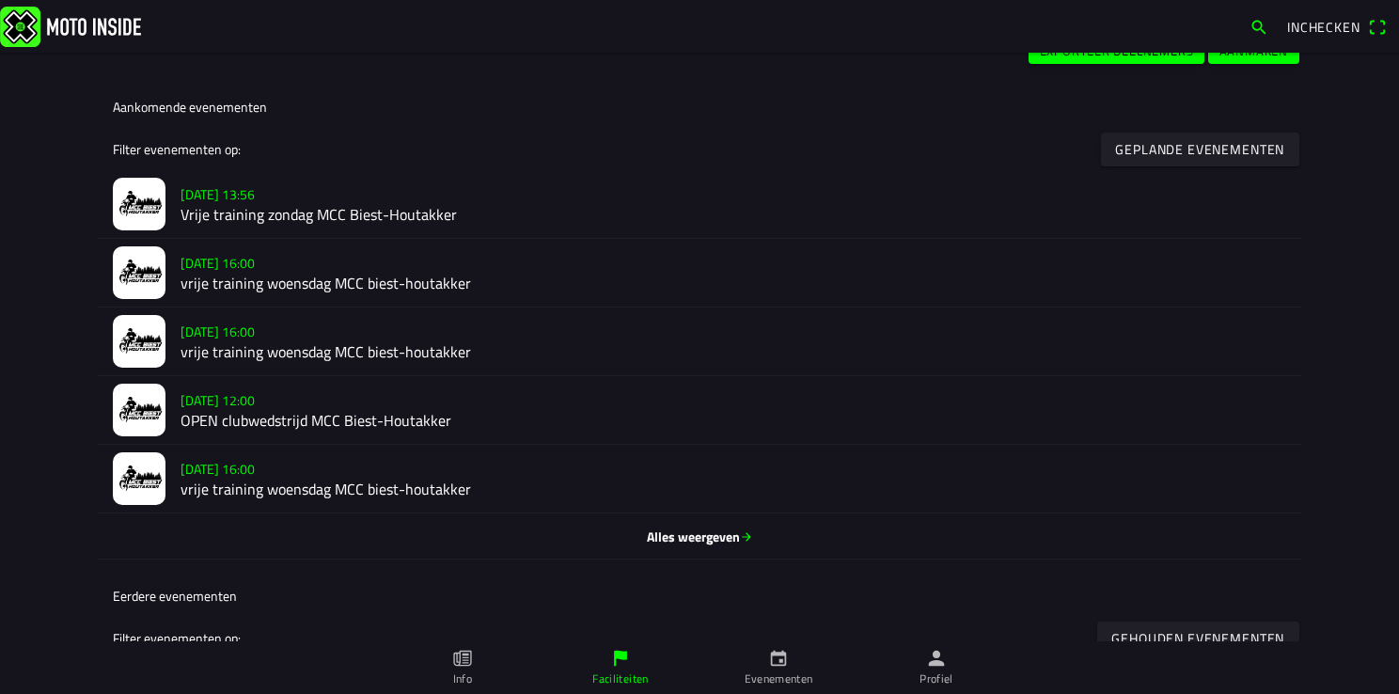
click at [202, 210] on h2 "Vrije training zondag MCC Biest-Houtakker" at bounding box center [732, 215] width 1105 height 18
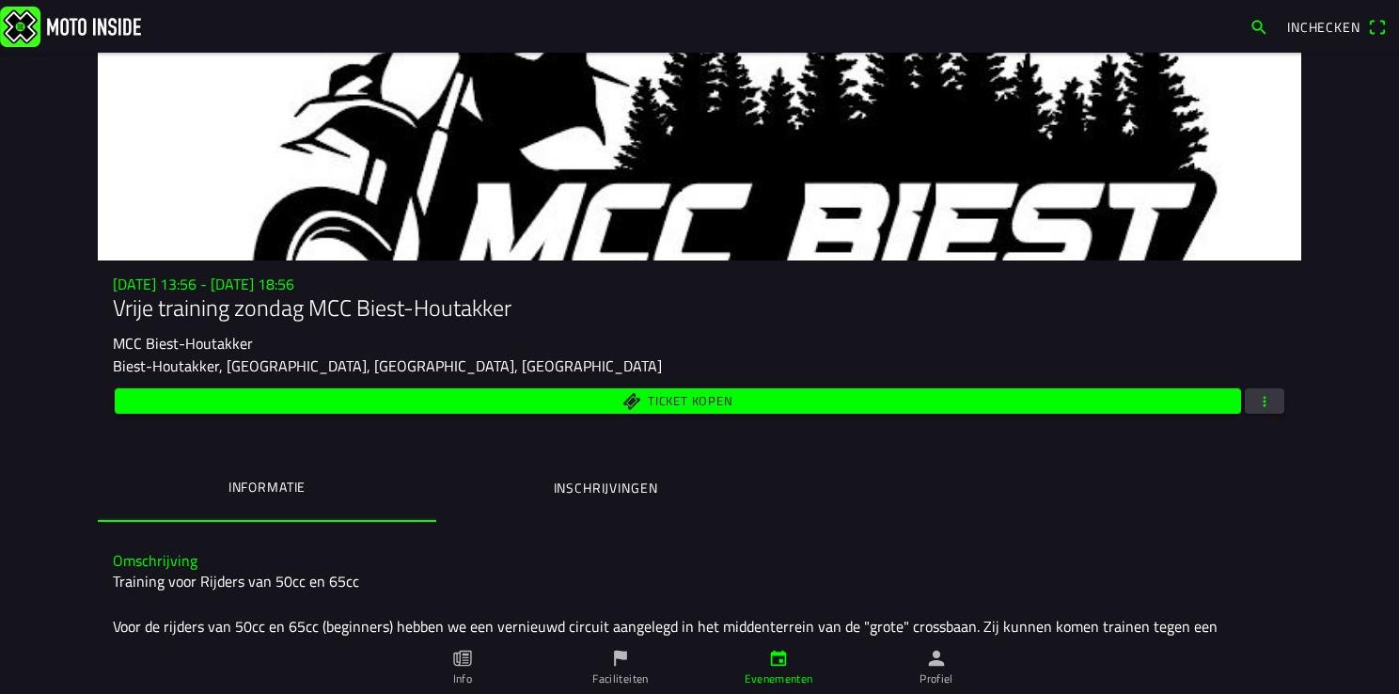
click at [1277, 408] on div "Ticket kopen" at bounding box center [699, 400] width 1173 height 33
click at [1271, 408] on button "button" at bounding box center [1264, 400] width 39 height 25
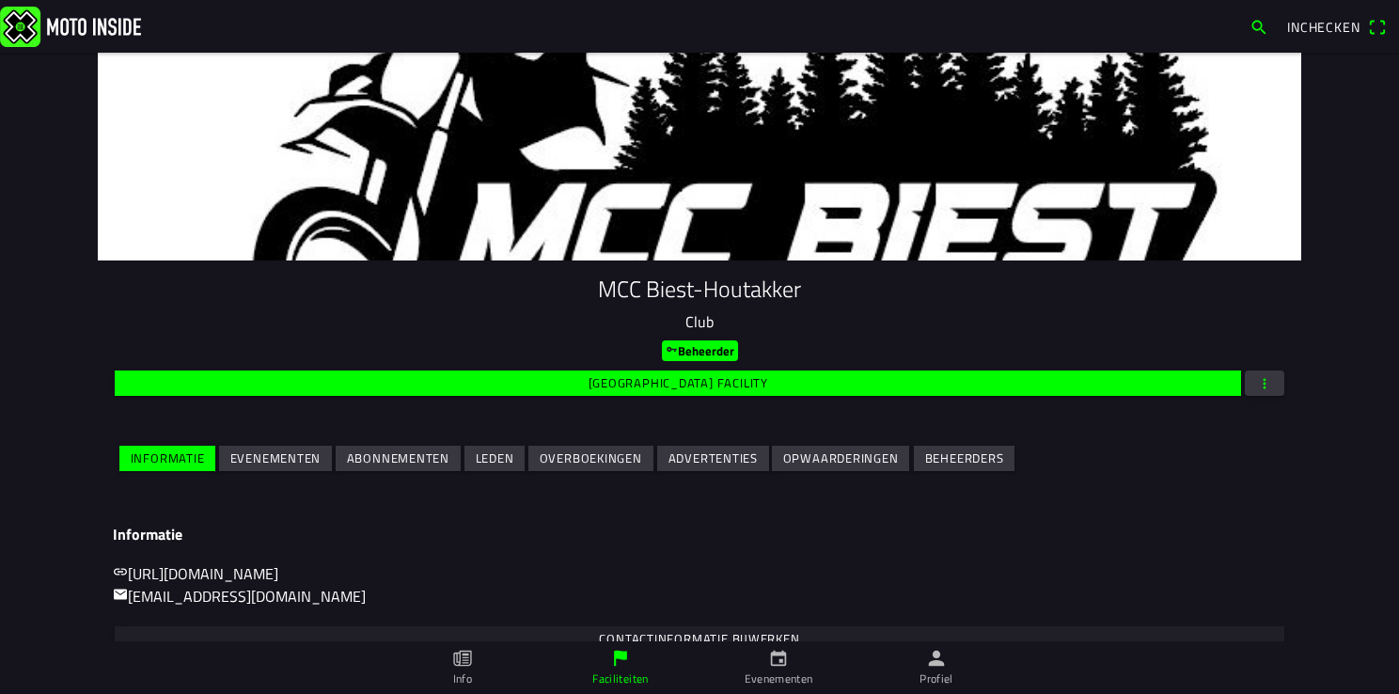
click at [1210, 540] on ion-backdrop at bounding box center [699, 347] width 1399 height 694
click at [0, 0] on slot "Evenementen" at bounding box center [0, 0] width 0 height 0
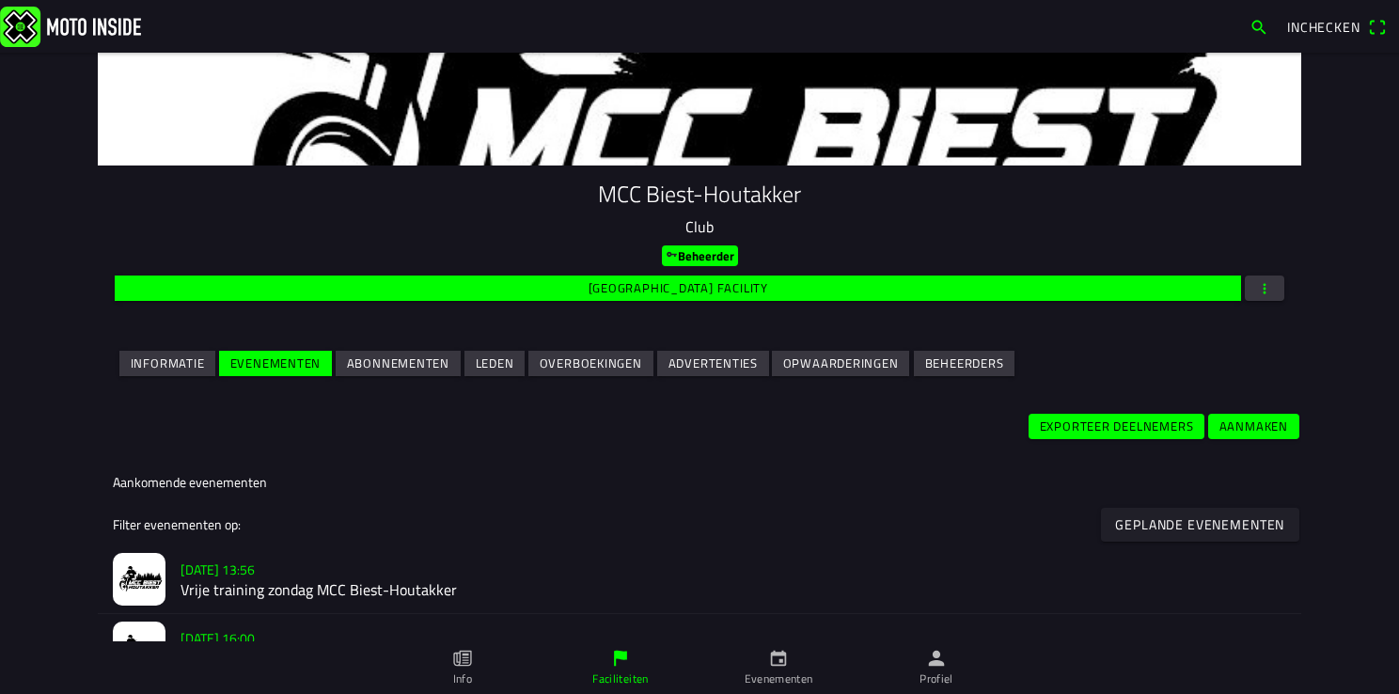
scroll to position [376, 0]
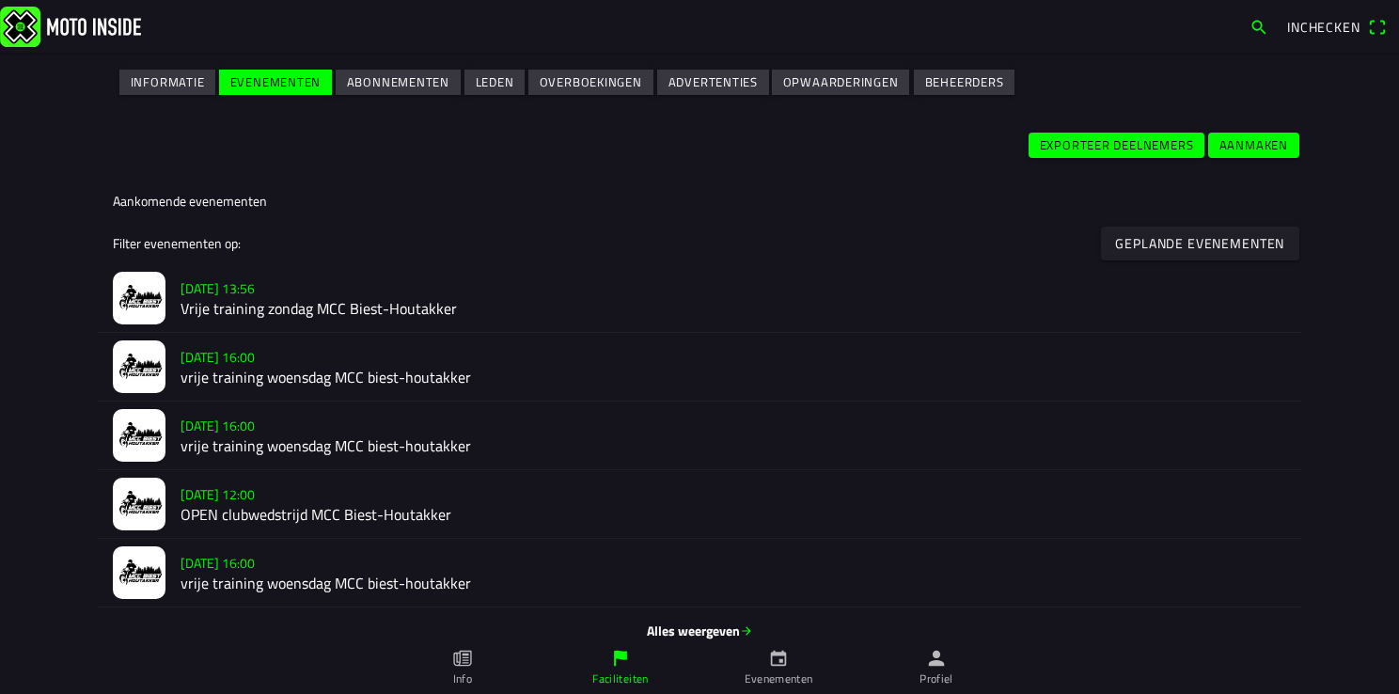
click at [203, 369] on h2 "vrije training woensdag MCC biest-houtakker" at bounding box center [732, 377] width 1105 height 18
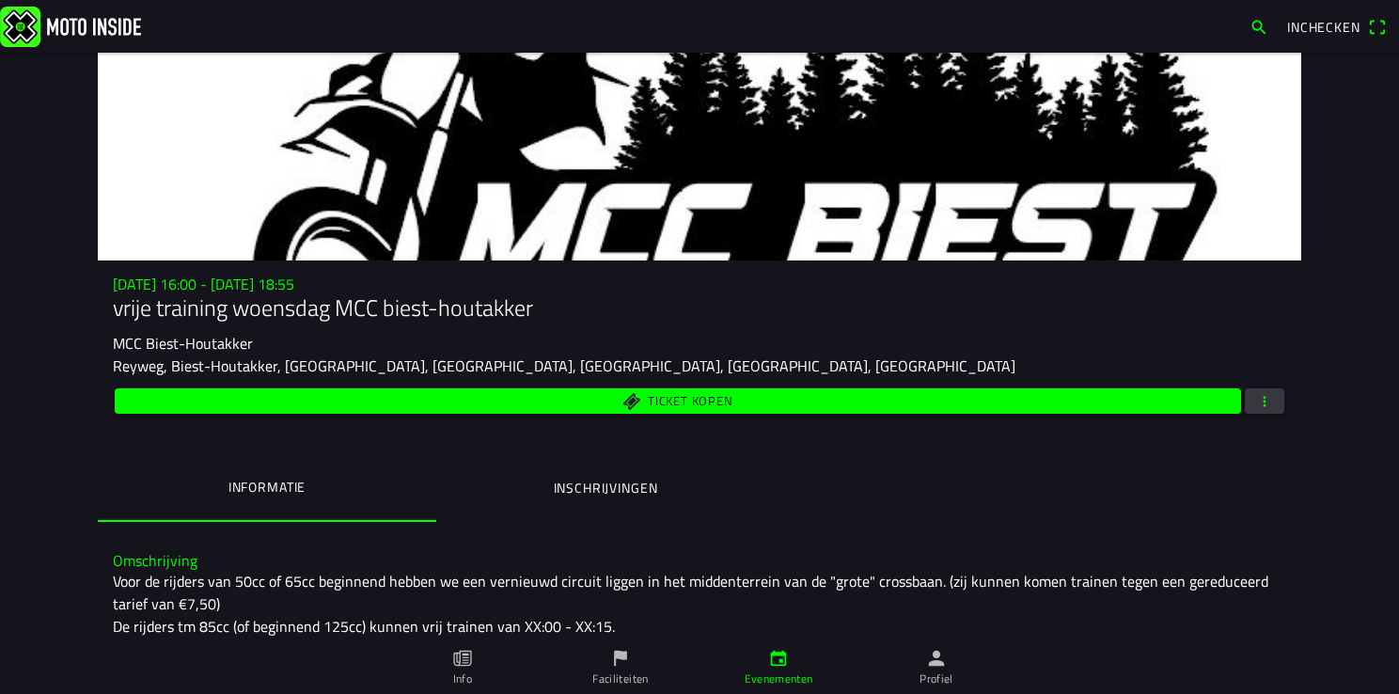
click at [1259, 401] on span "button" at bounding box center [1264, 400] width 17 height 25
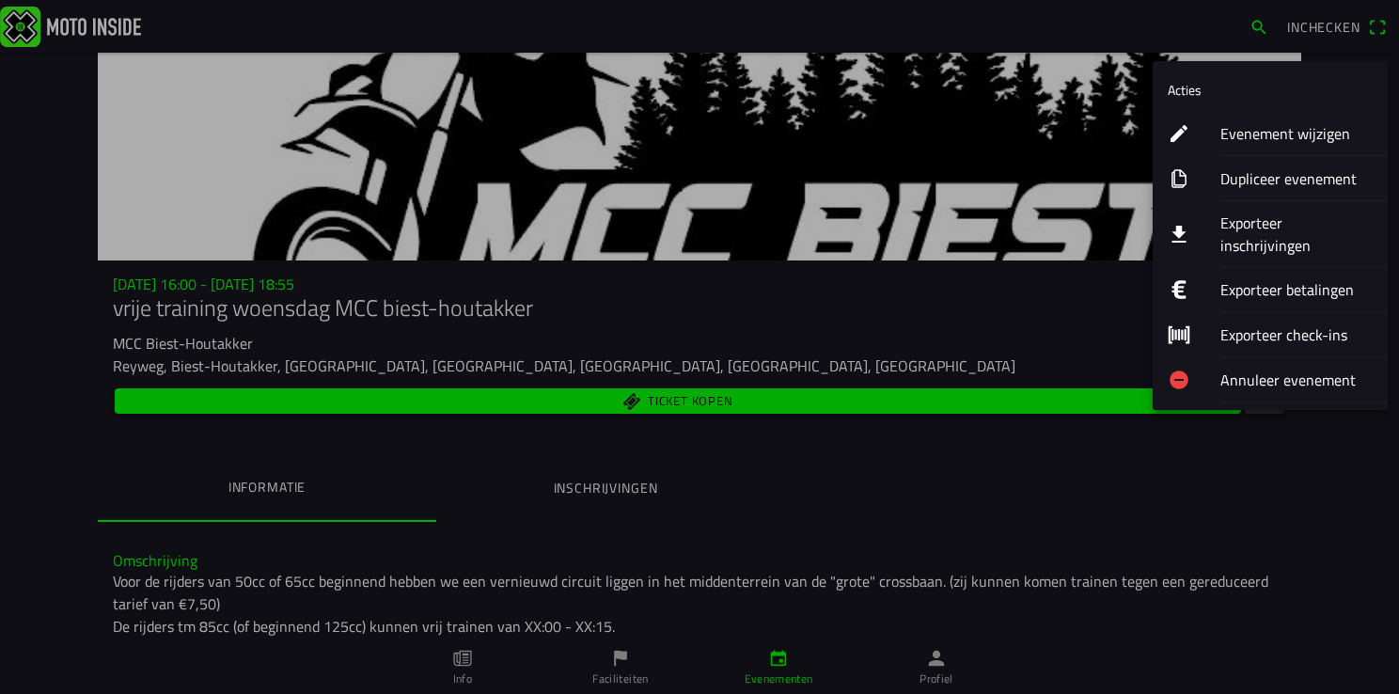
click at [1262, 133] on ion-label "Evenement wijzigen" at bounding box center [1296, 133] width 152 height 23
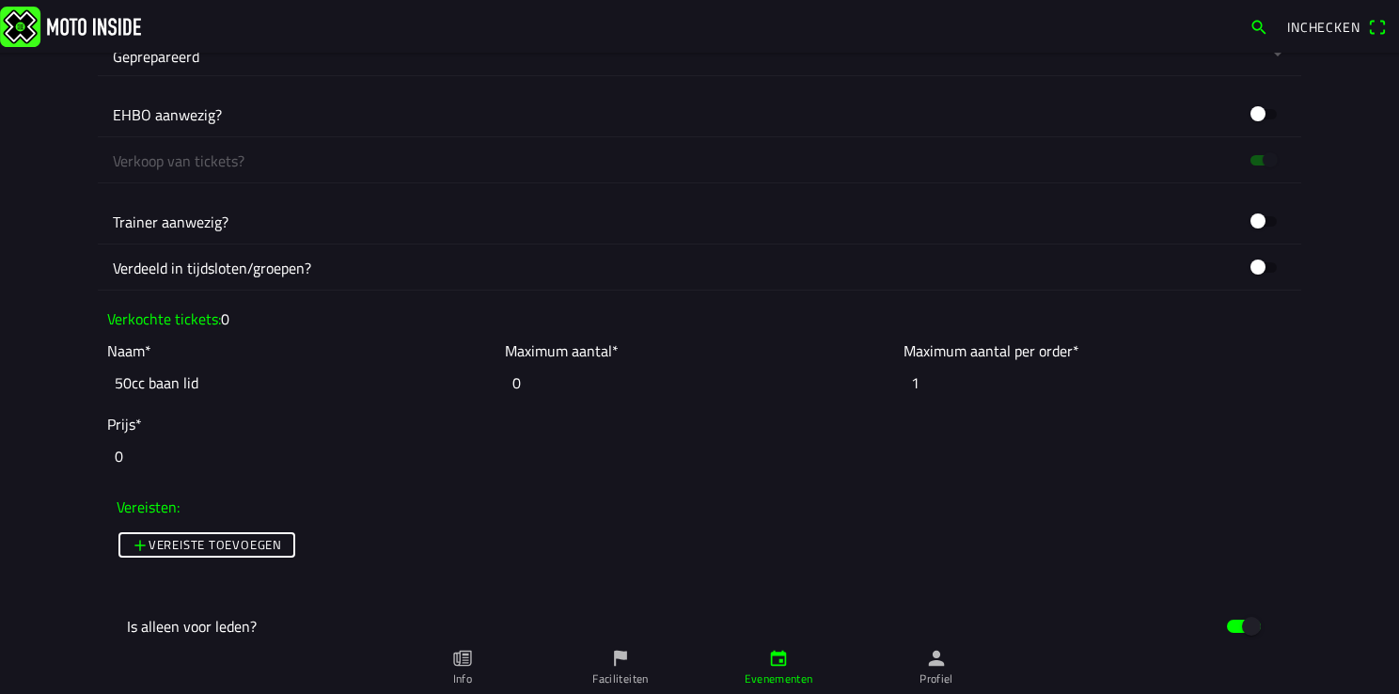
scroll to position [1316, 0]
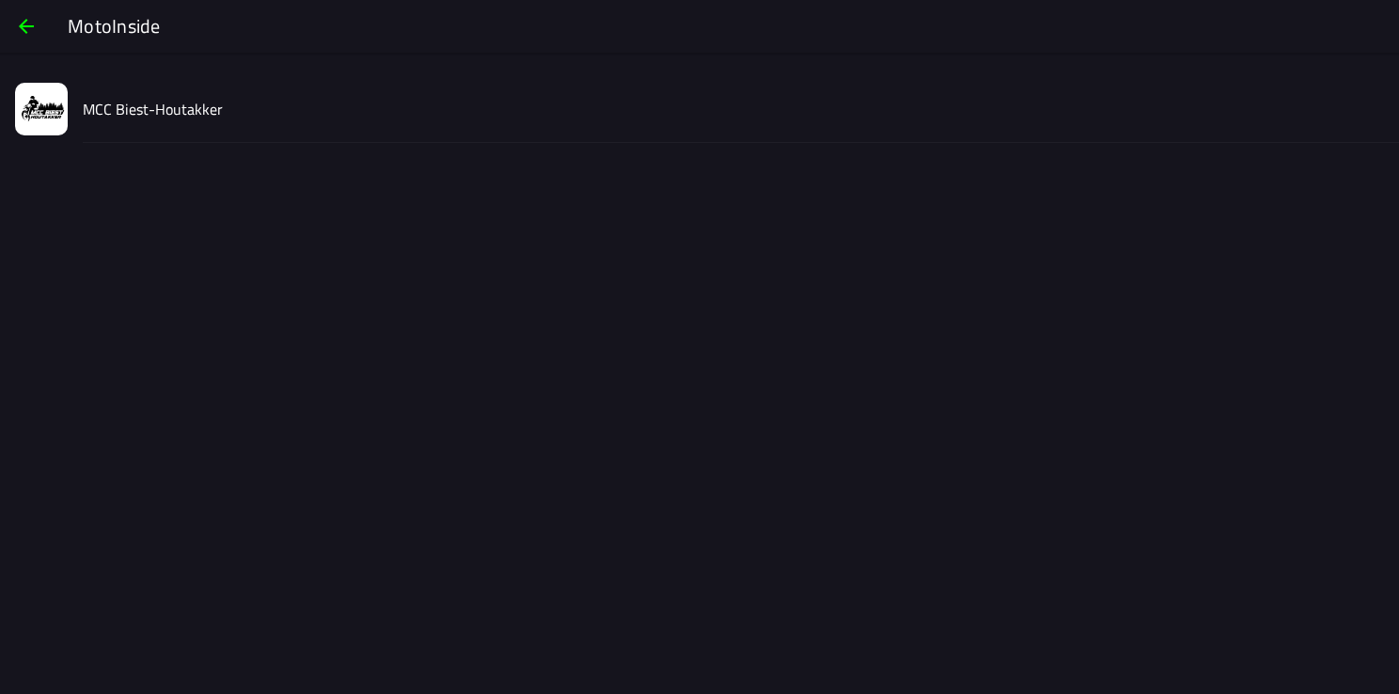
click at [0, 0] on slot "MCC Biest-Houtakker" at bounding box center [0, 0] width 0 height 0
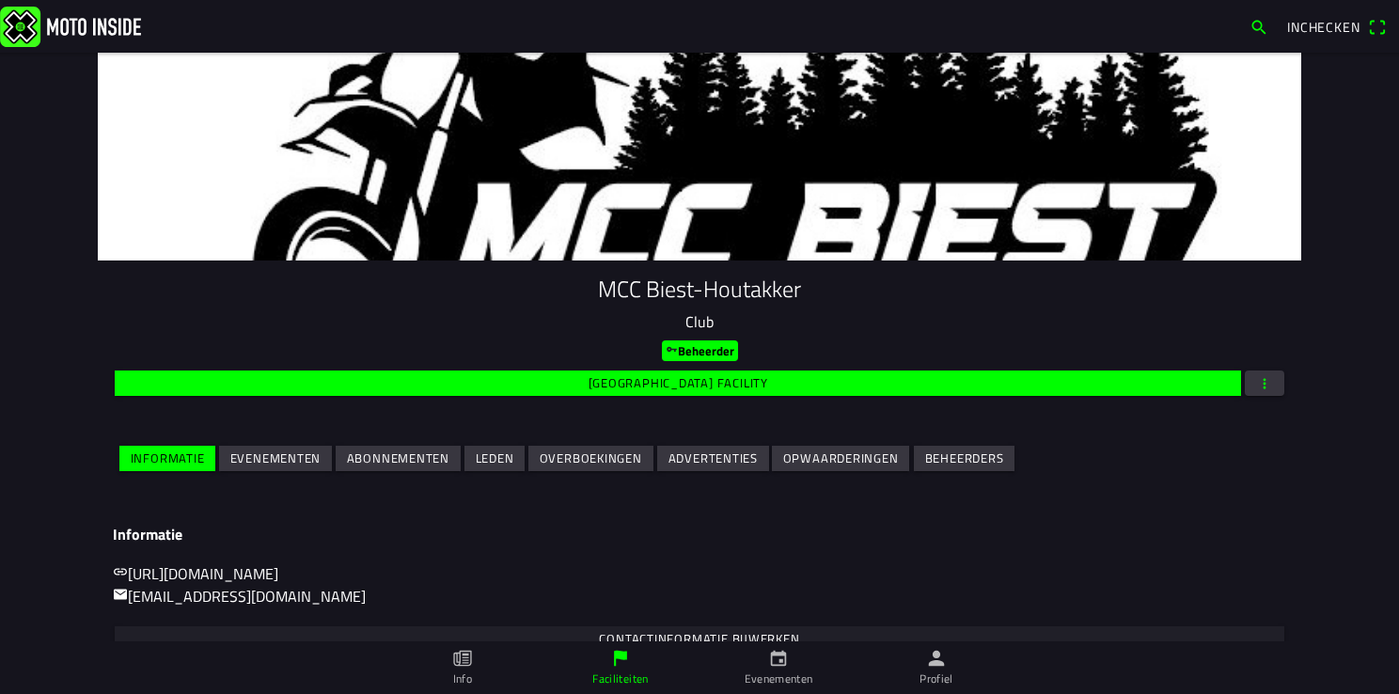
click at [0, 0] on slot "Evenementen" at bounding box center [0, 0] width 0 height 0
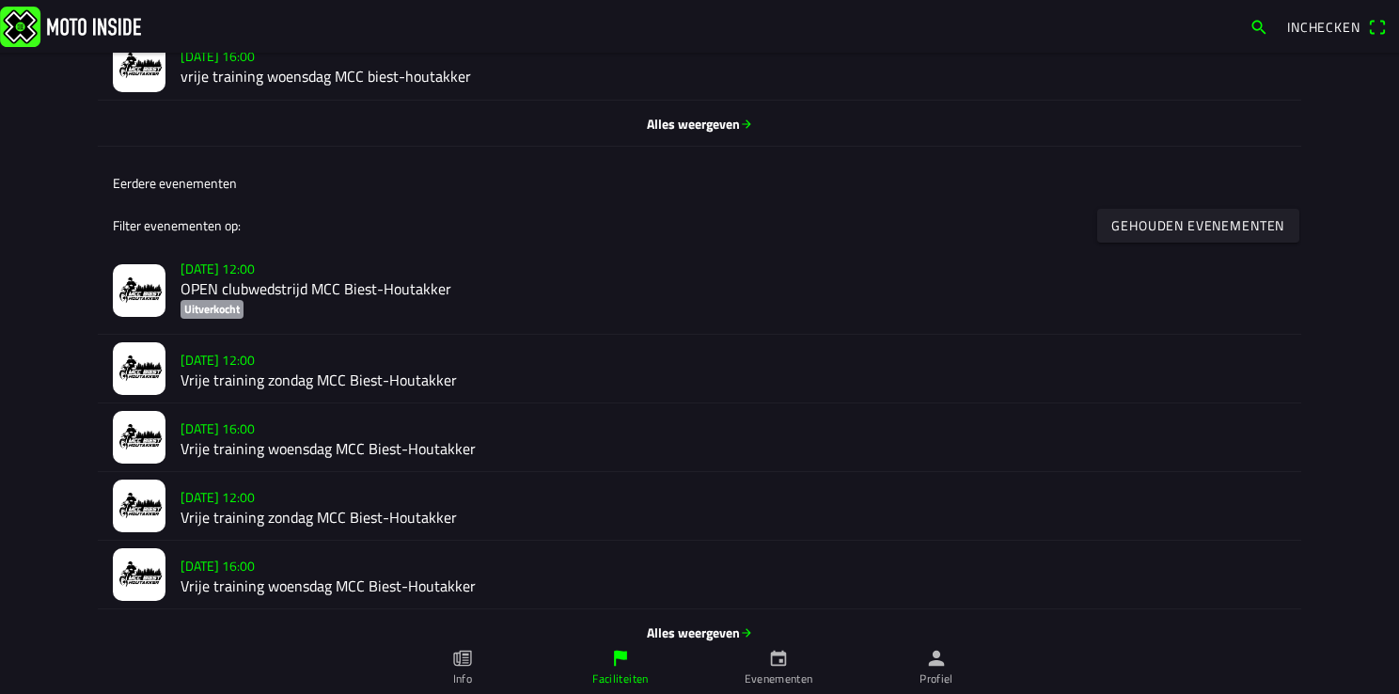
scroll to position [902, 0]
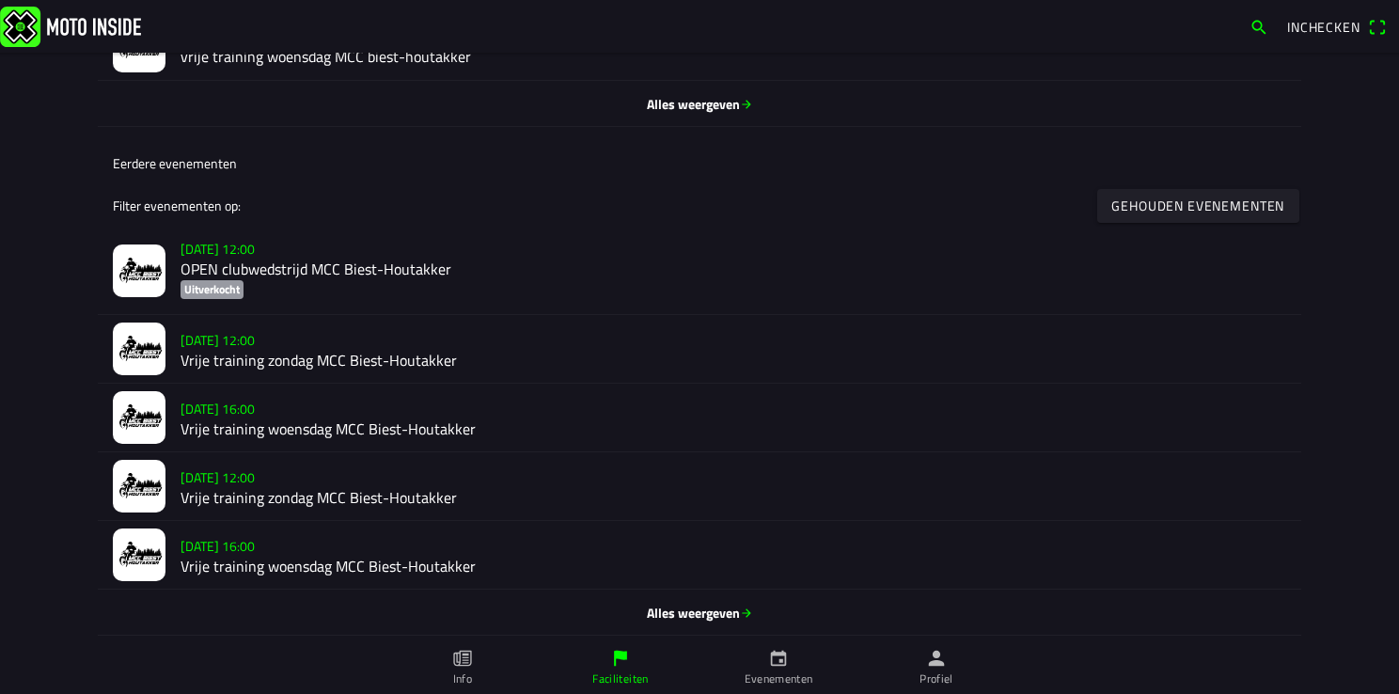
click at [220, 419] on h2 "Vrije training woensdag MCC Biest-Houtakker" at bounding box center [732, 428] width 1105 height 18
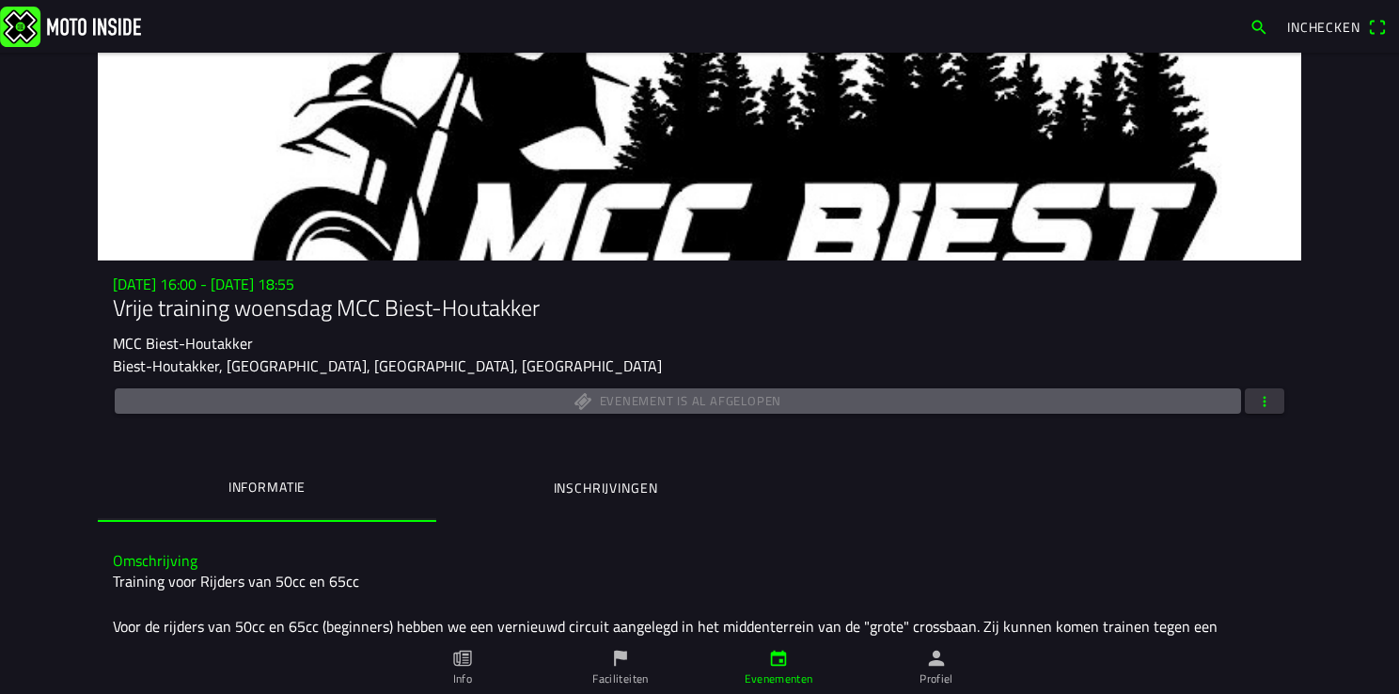
click at [1245, 397] on button "button" at bounding box center [1264, 400] width 39 height 25
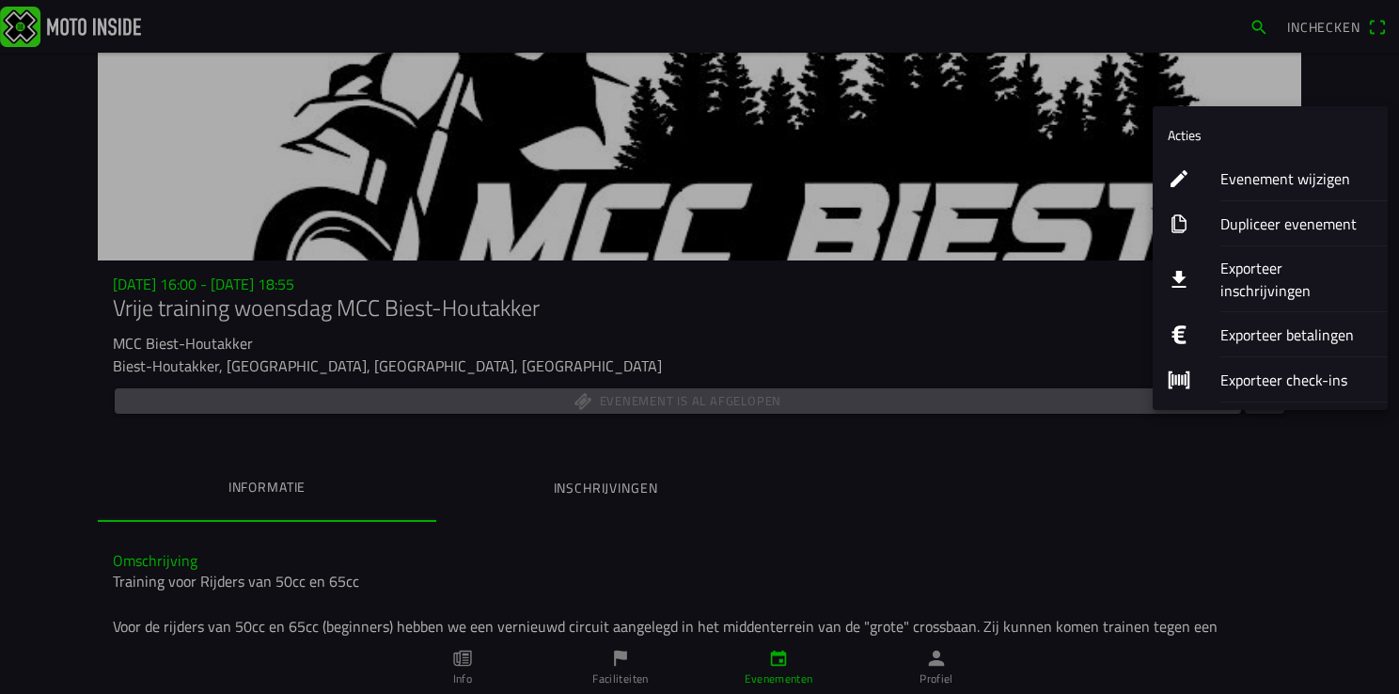
click at [1295, 177] on ion-label "Evenement wijzigen" at bounding box center [1296, 178] width 152 height 23
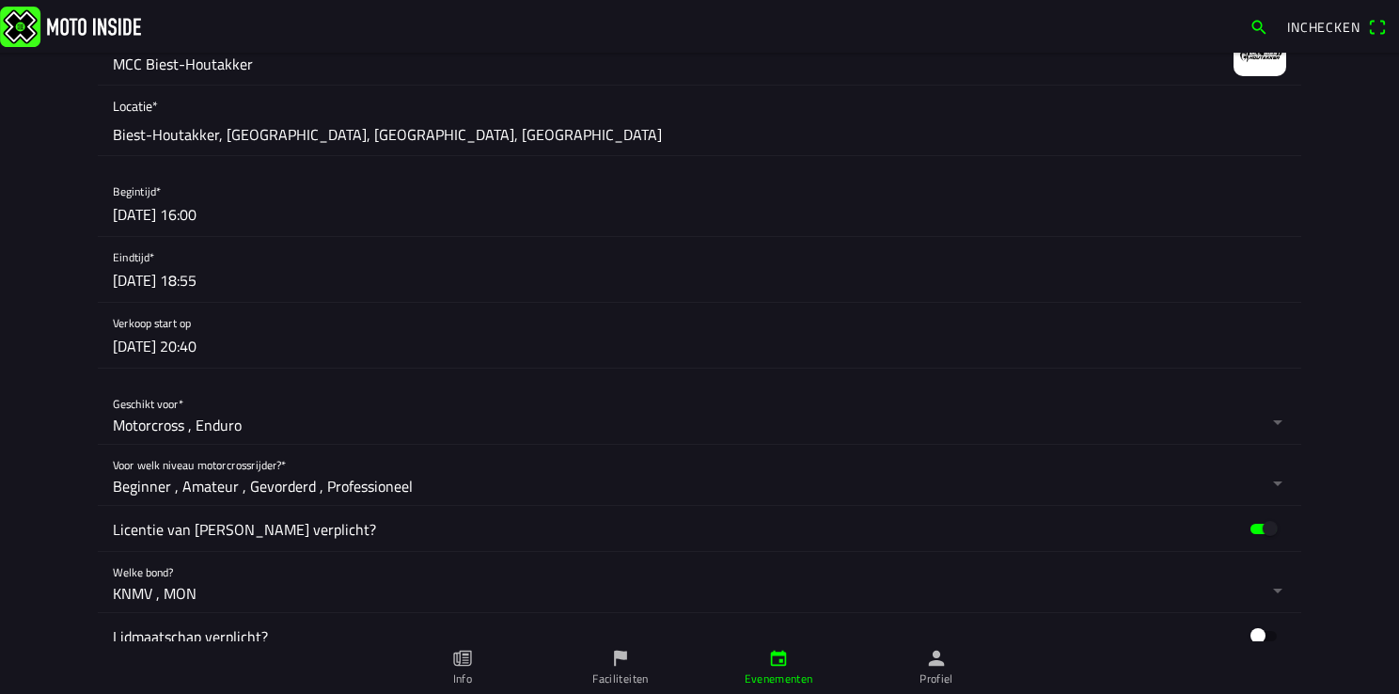
scroll to position [846, 0]
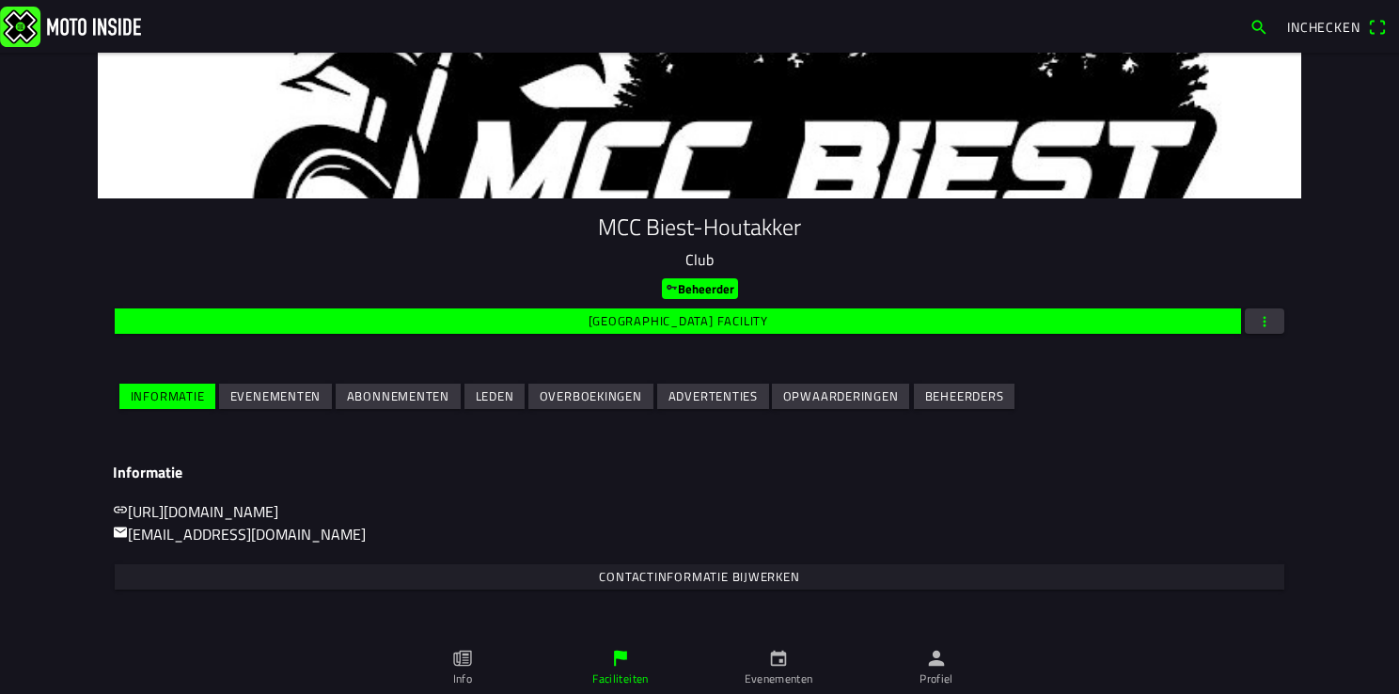
scroll to position [94, 0]
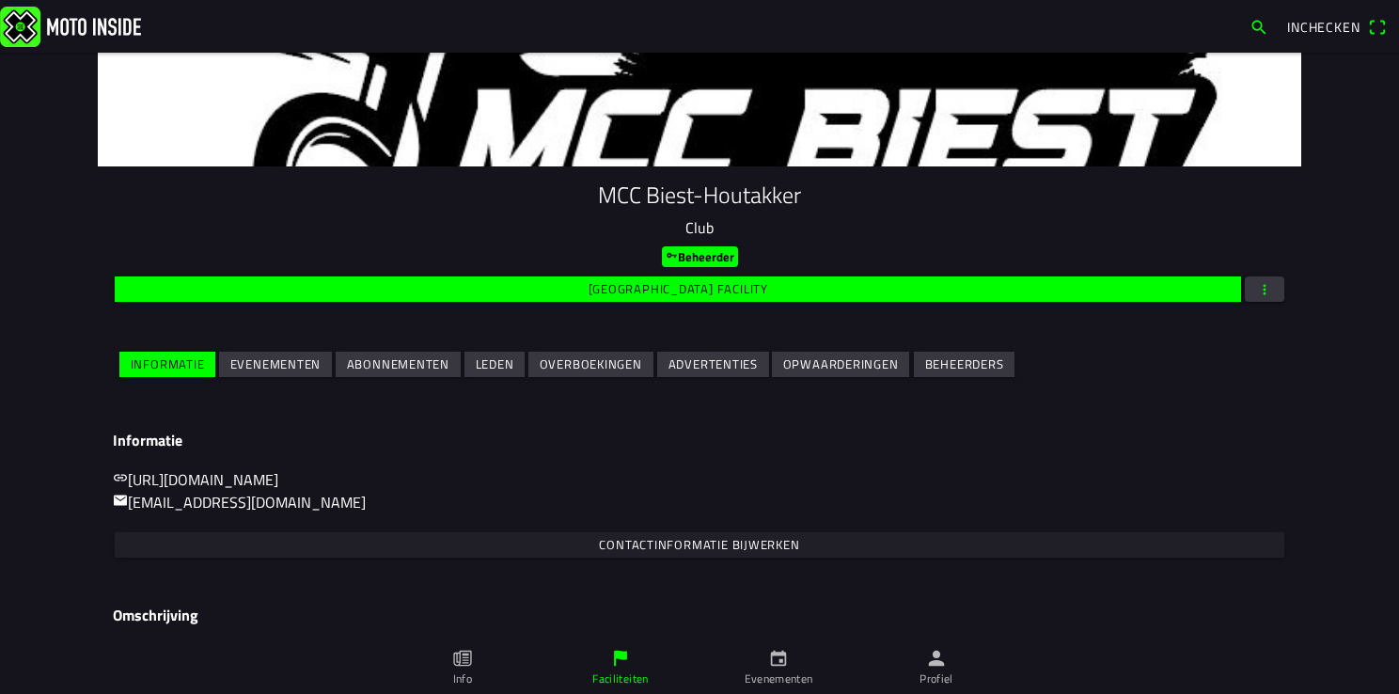
click at [0, 0] on slot "Evenementen" at bounding box center [0, 0] width 0 height 0
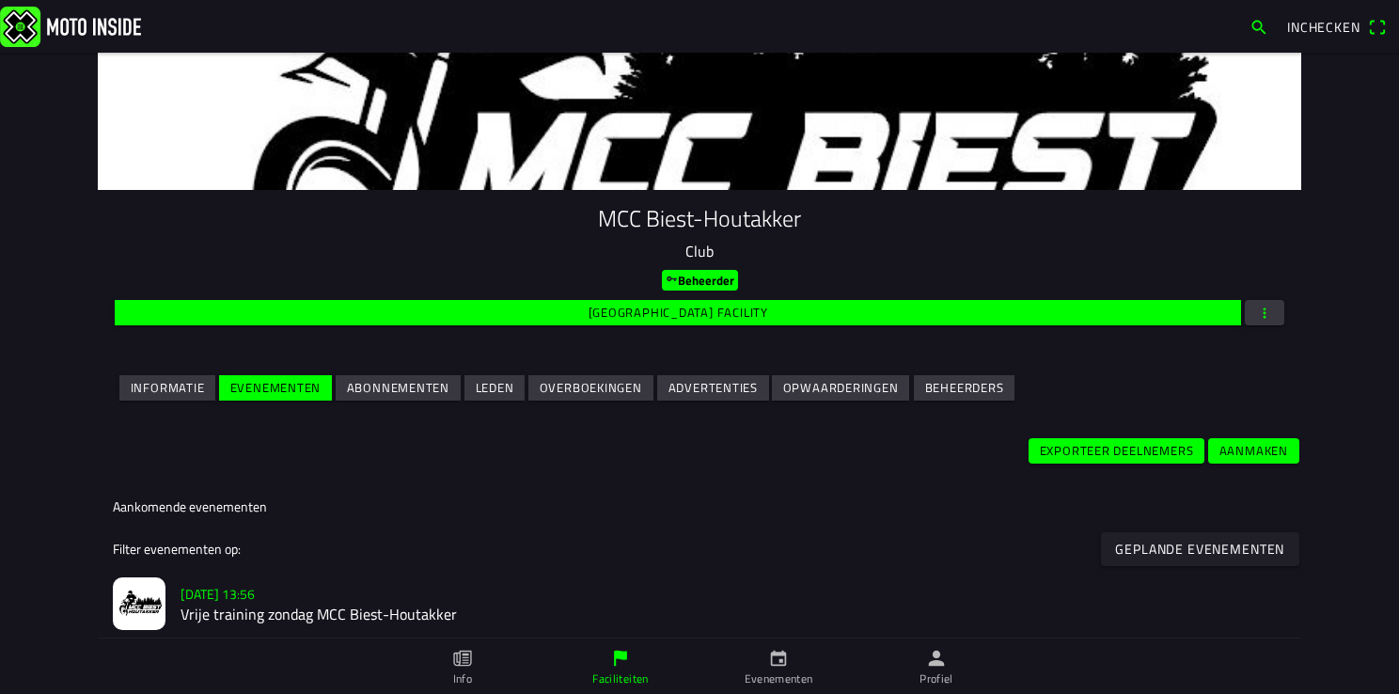
scroll to position [282, 0]
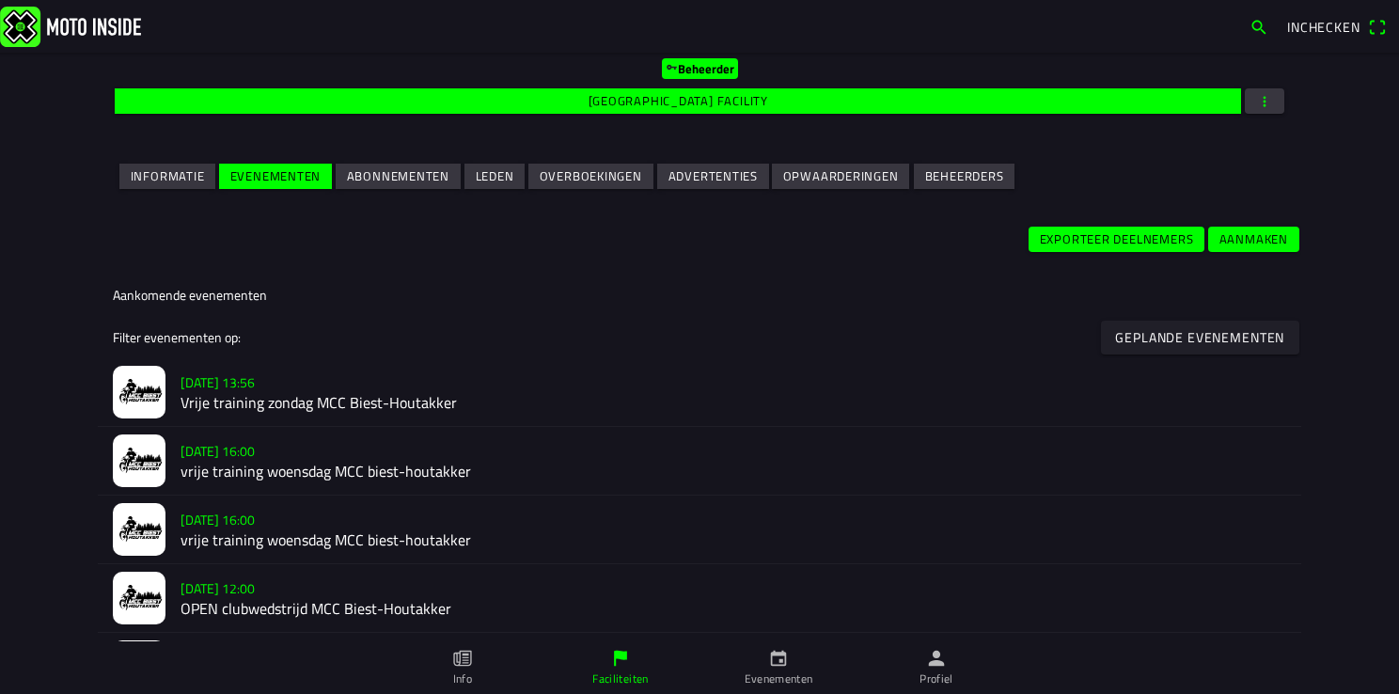
click at [222, 400] on h2 "Vrije training zondag MCC Biest-Houtakker" at bounding box center [732, 403] width 1105 height 18
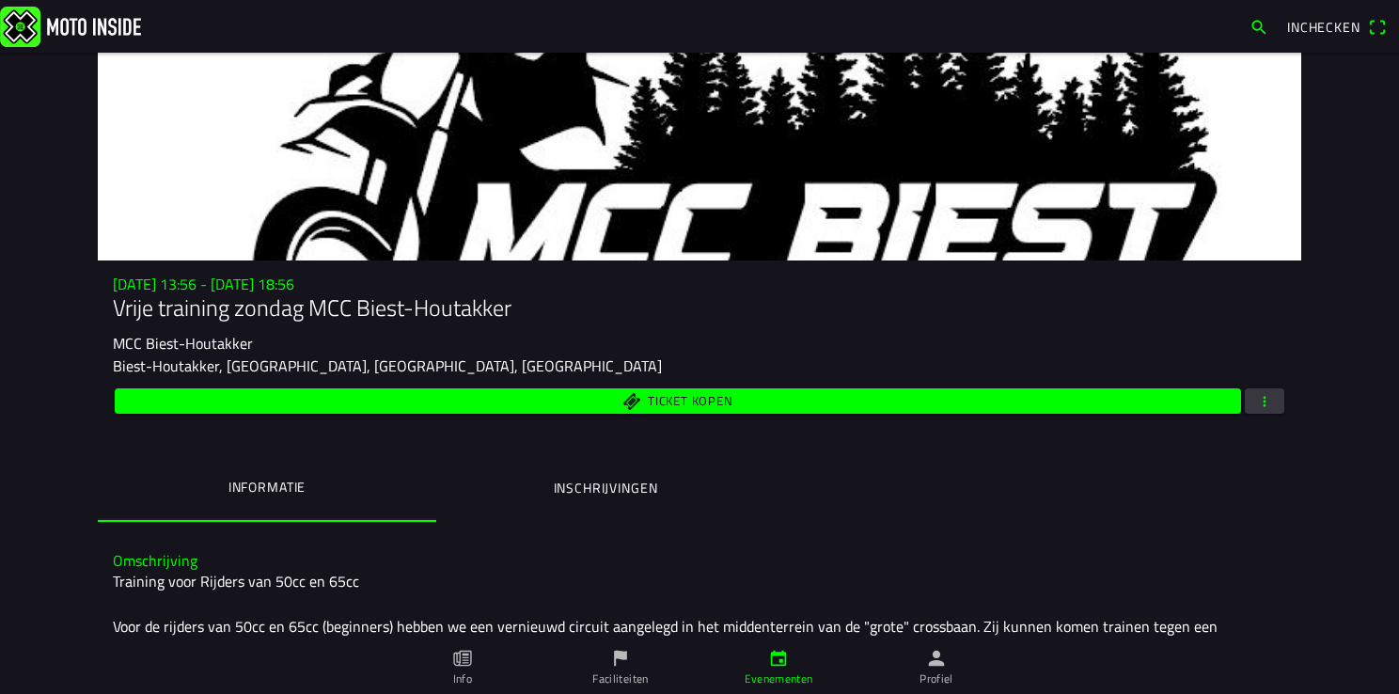
click at [1256, 398] on span "button" at bounding box center [1264, 400] width 17 height 25
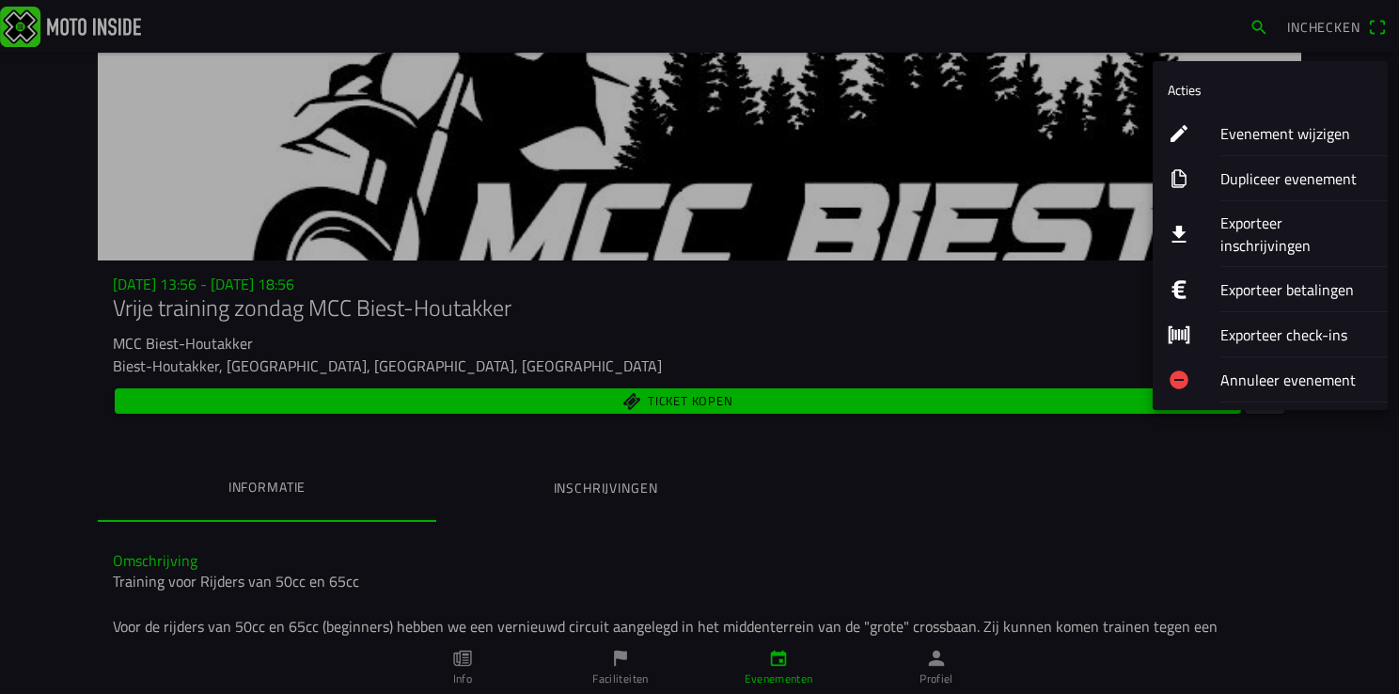
click at [1257, 134] on ion-label "Evenement wijzigen" at bounding box center [1296, 133] width 152 height 23
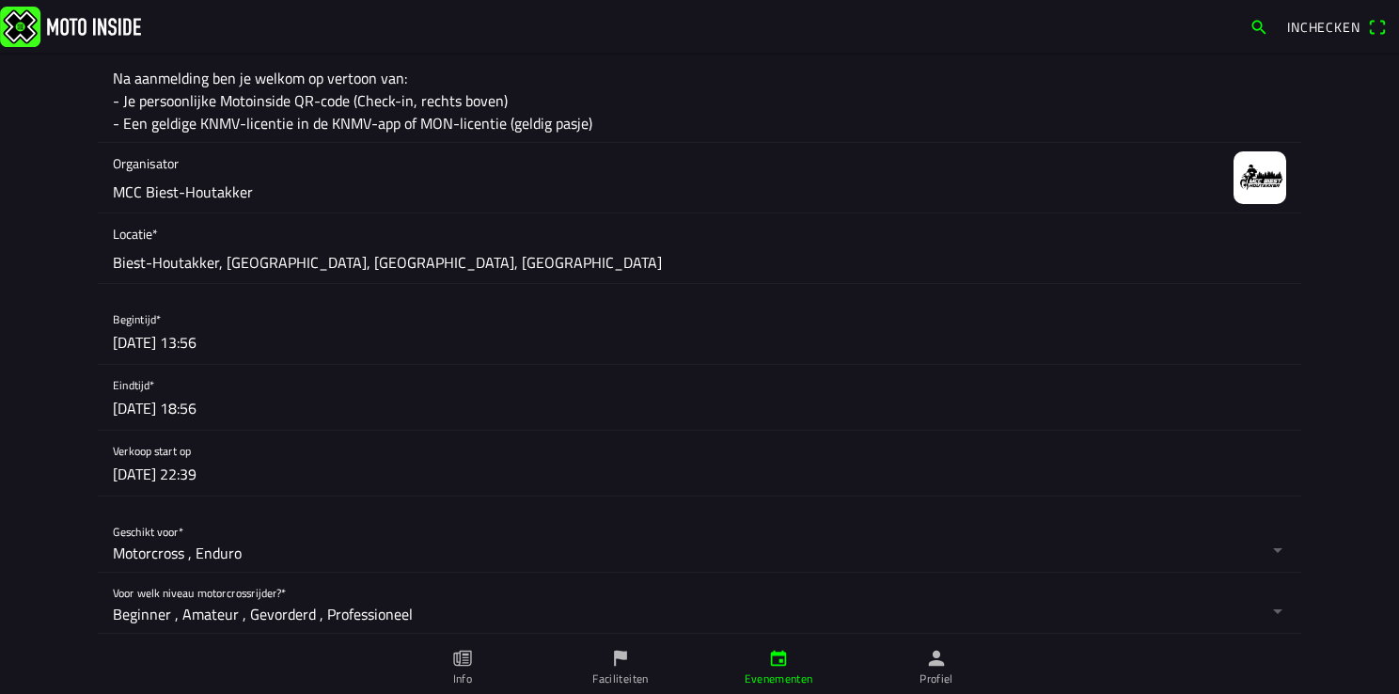
scroll to position [658, 0]
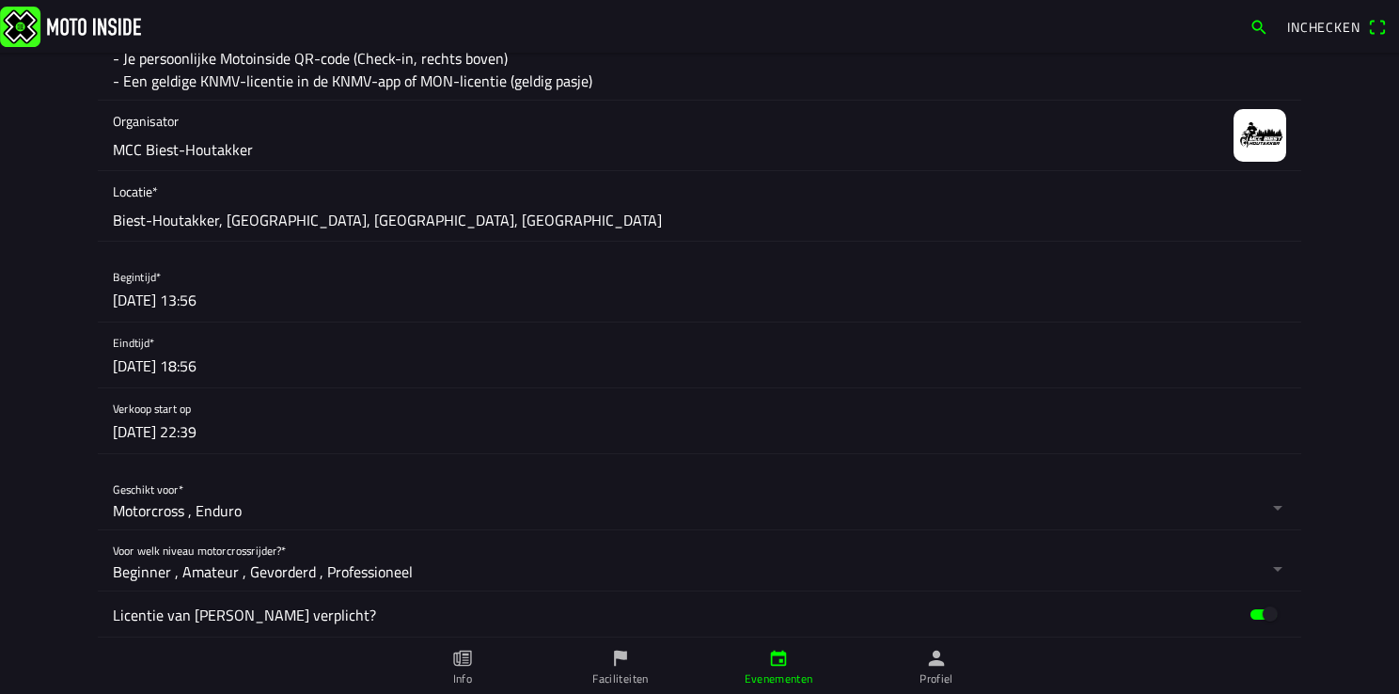
click at [123, 295] on button "button" at bounding box center [707, 289] width 1188 height 65
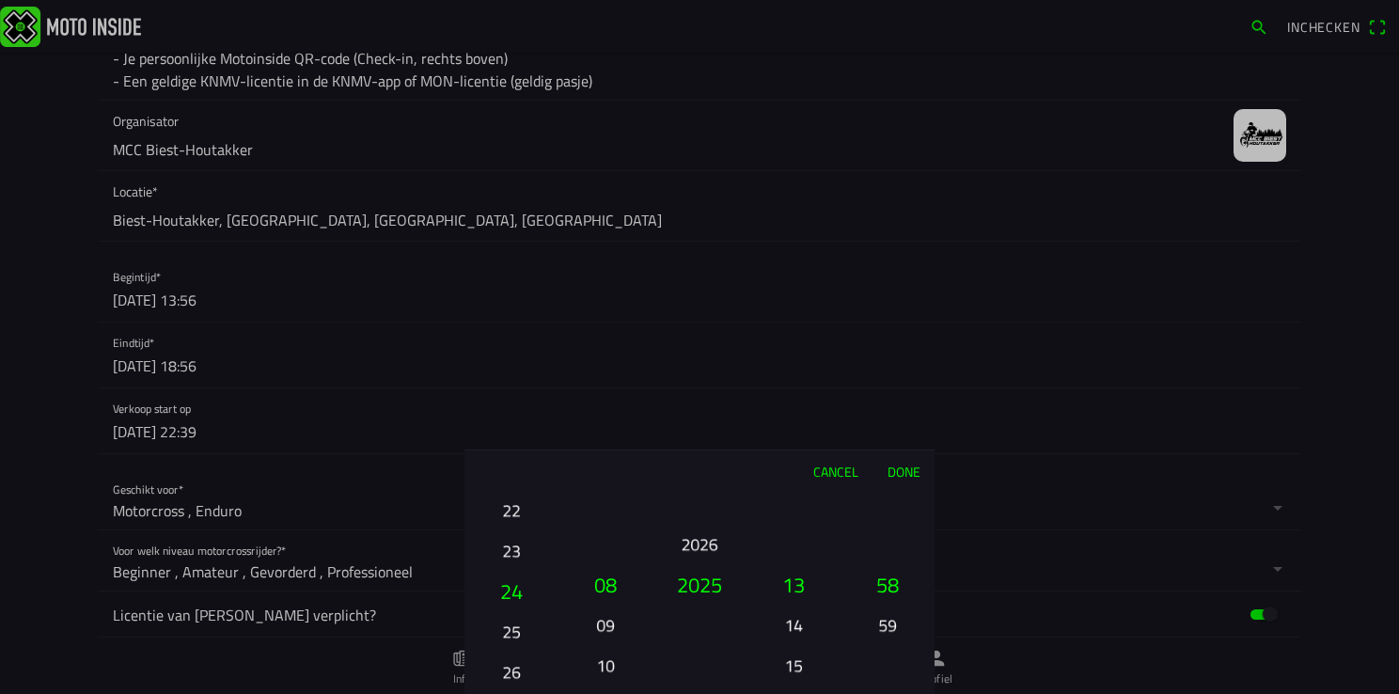
drag, startPoint x: 509, startPoint y: 640, endPoint x: 508, endPoint y: 477, distance: 163.6
click at [508, 477] on div "Cancel Done 01 02 03 04 05 06 07 08 09 10 11 12 13 14 15 16 17 18 19 20 21 22 2…" at bounding box center [699, 571] width 470 height 244
click at [791, 540] on button "12" at bounding box center [793, 543] width 64 height 33
drag, startPoint x: 885, startPoint y: 494, endPoint x: 926, endPoint y: 742, distance: 250.5
click at [926, 693] on html "Inchecken Foto wijzigen Evenementnaam* Vrije training zondag MCC Biest-Houtakke…" at bounding box center [699, 347] width 1399 height 694
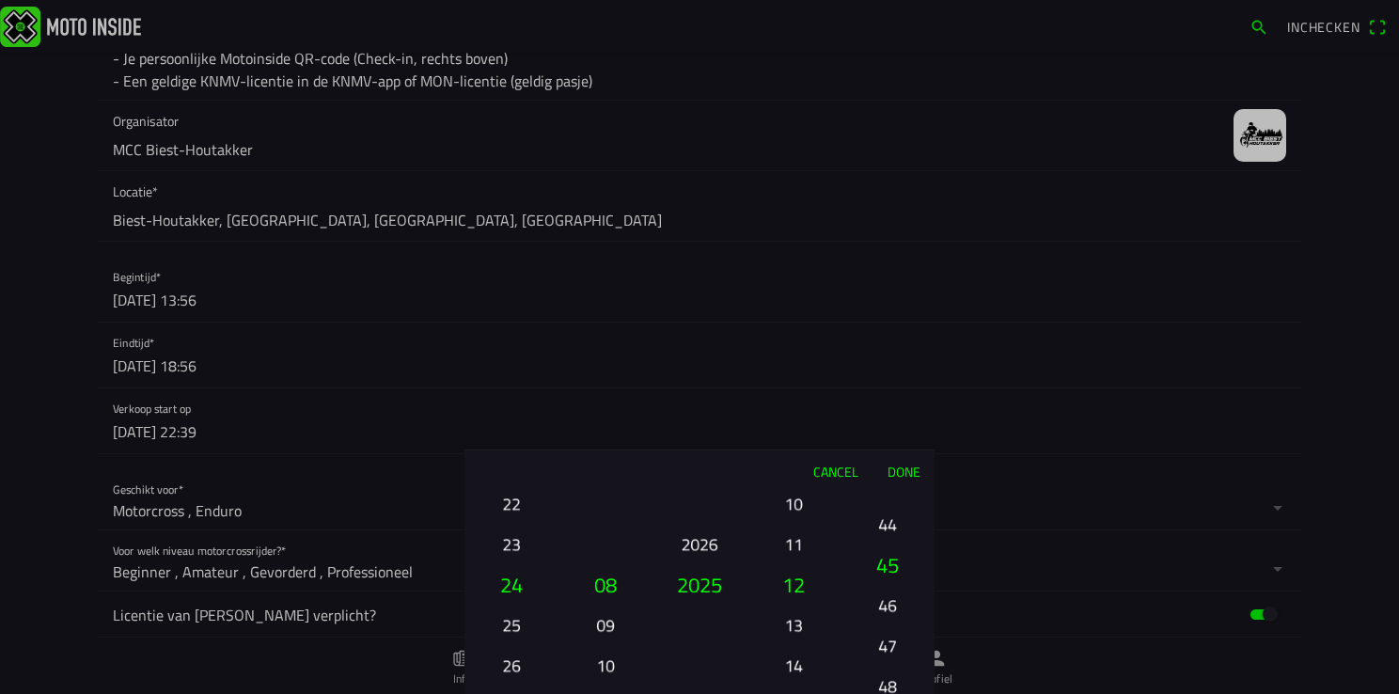
drag, startPoint x: 904, startPoint y: 664, endPoint x: 900, endPoint y: 623, distance: 40.7
click at [901, 686] on ion-picker-column "00 01 02 03 04 05 06 07 08 09 10 11 12 13 14 15 16 17 18 19 20 21 22 23 24 25 2…" at bounding box center [887, 593] width 94 height 202
drag, startPoint x: 900, startPoint y: 566, endPoint x: 900, endPoint y: 610, distance: 44.2
click at [911, 569] on button "41" at bounding box center [887, 552] width 64 height 33
drag, startPoint x: 885, startPoint y: 538, endPoint x: 897, endPoint y: 679, distance: 141.5
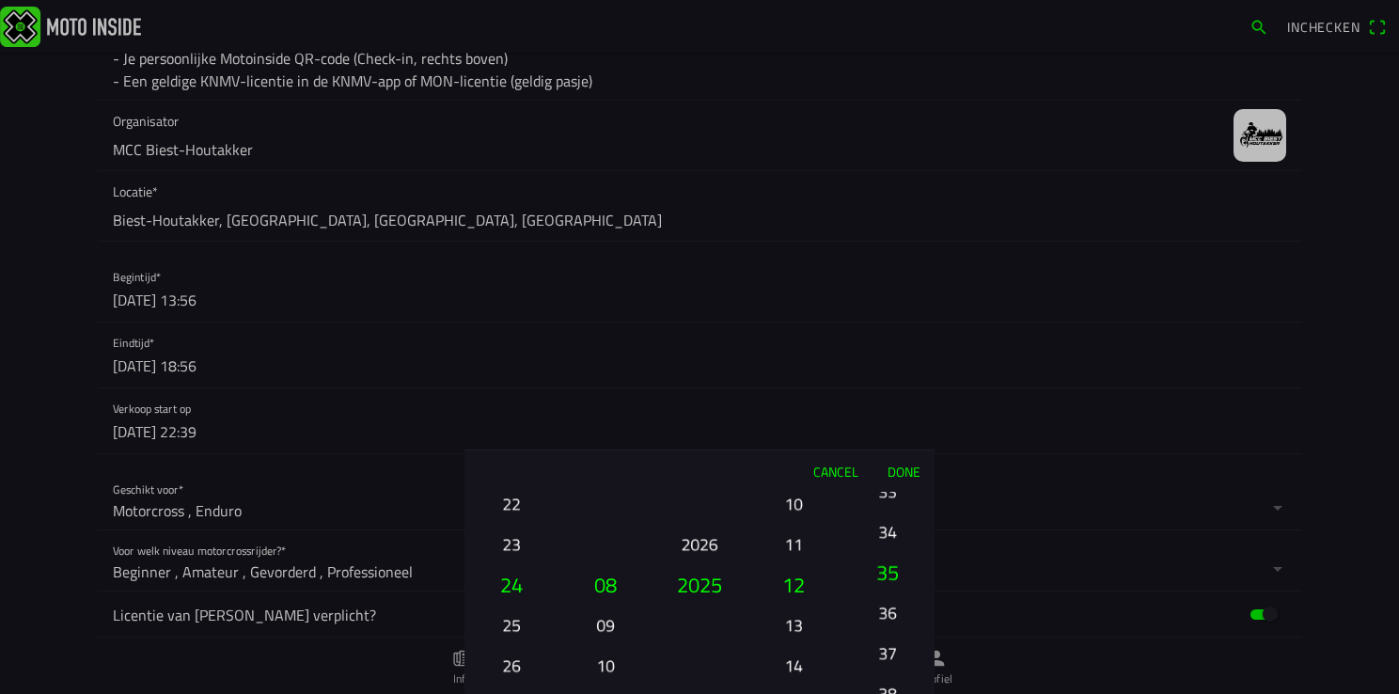
click at [897, 667] on button "37" at bounding box center [887, 652] width 64 height 33
click at [900, 693] on html "Inchecken Foto wijzigen Evenementnaam* Vrije training zondag MCC Biest-Houtakke…" at bounding box center [699, 347] width 1399 height 694
drag, startPoint x: 870, startPoint y: 535, endPoint x: 901, endPoint y: 729, distance: 197.0
click at [901, 693] on html "Inchecken Foto wijzigen Evenementnaam* Vrije training zondag MCC Biest-Houtakke…" at bounding box center [699, 347] width 1399 height 694
drag, startPoint x: 886, startPoint y: 504, endPoint x: 903, endPoint y: 742, distance: 238.4
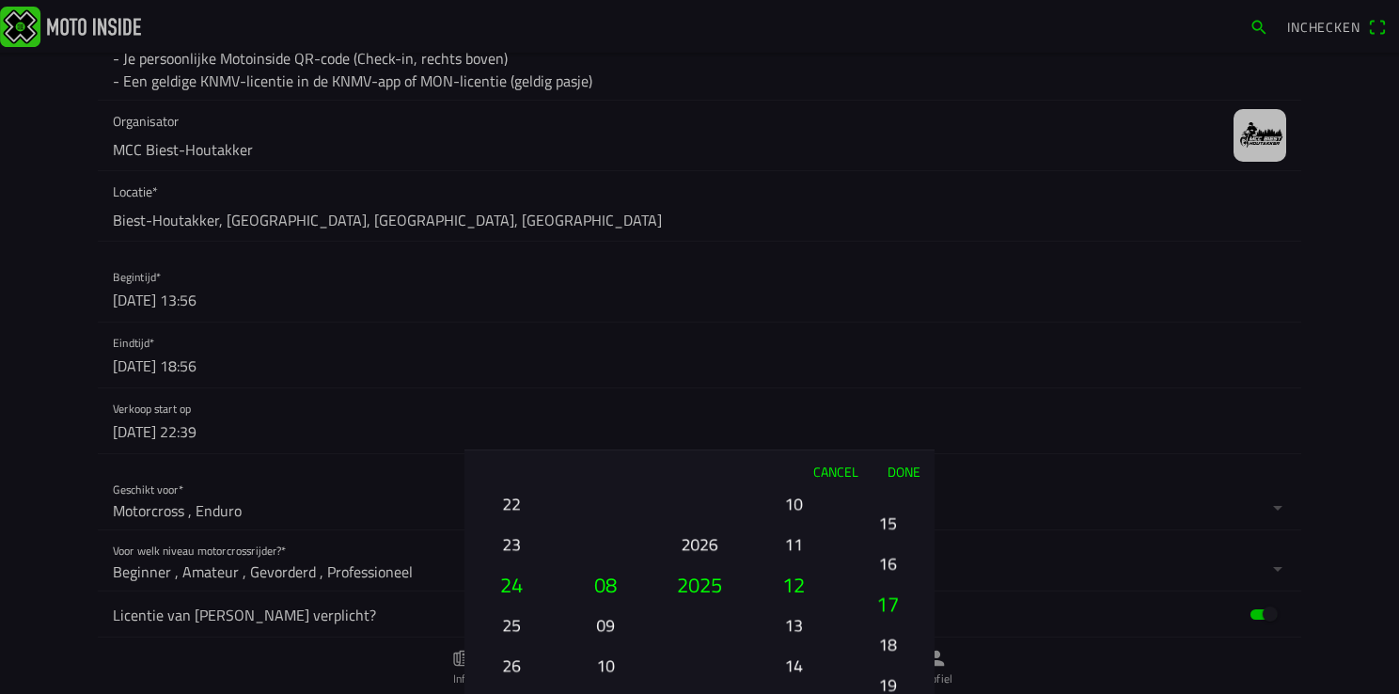
click at [903, 693] on html "Inchecken Foto wijzigen Evenementnaam* Vrije training zondag MCC Biest-Houtakke…" at bounding box center [699, 347] width 1399 height 694
drag, startPoint x: 890, startPoint y: 528, endPoint x: 917, endPoint y: 694, distance: 167.7
click at [917, 693] on div "00 01 02 03 04 05 06 07 08 09 10 11 12 13 14 15 16 17 18 19 20 21 22 23 24 25 2…" at bounding box center [887, 665] width 79 height 202
click at [894, 590] on button "00" at bounding box center [887, 584] width 79 height 40
click at [901, 474] on button "Done" at bounding box center [903, 470] width 62 height 41
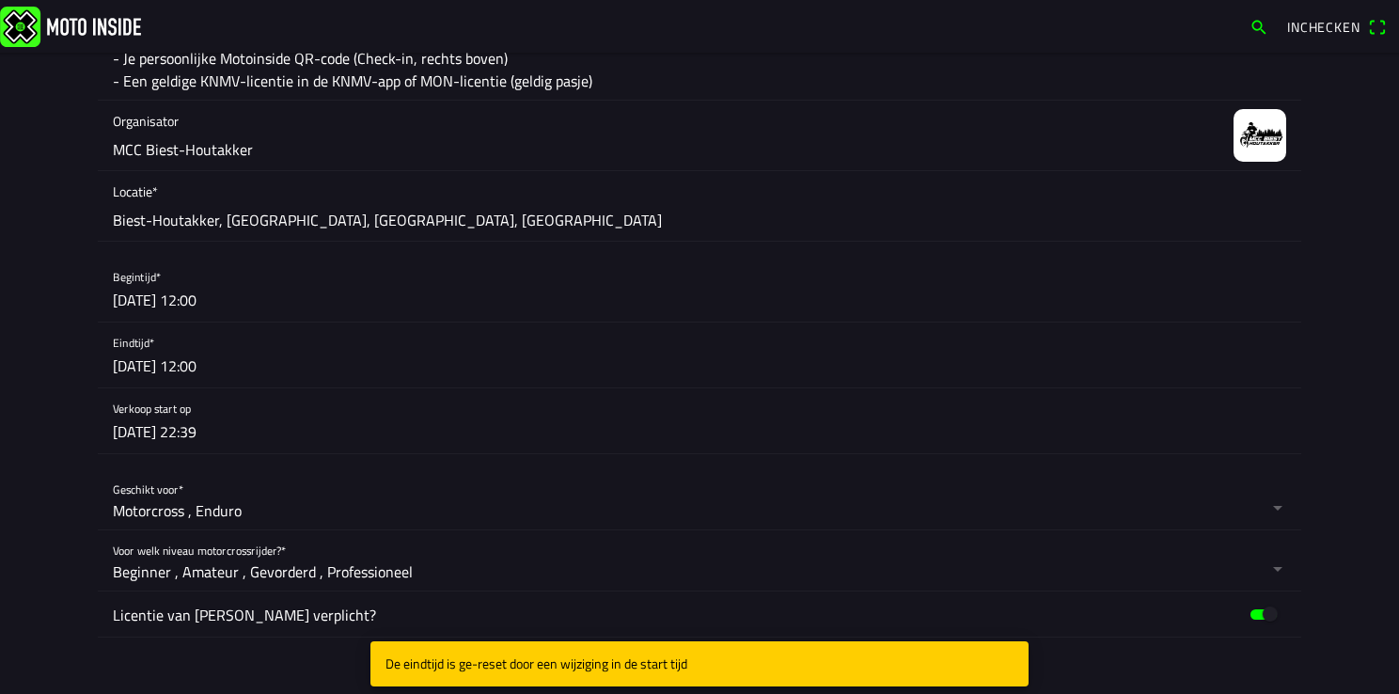
click at [216, 368] on button "button" at bounding box center [707, 354] width 1188 height 65
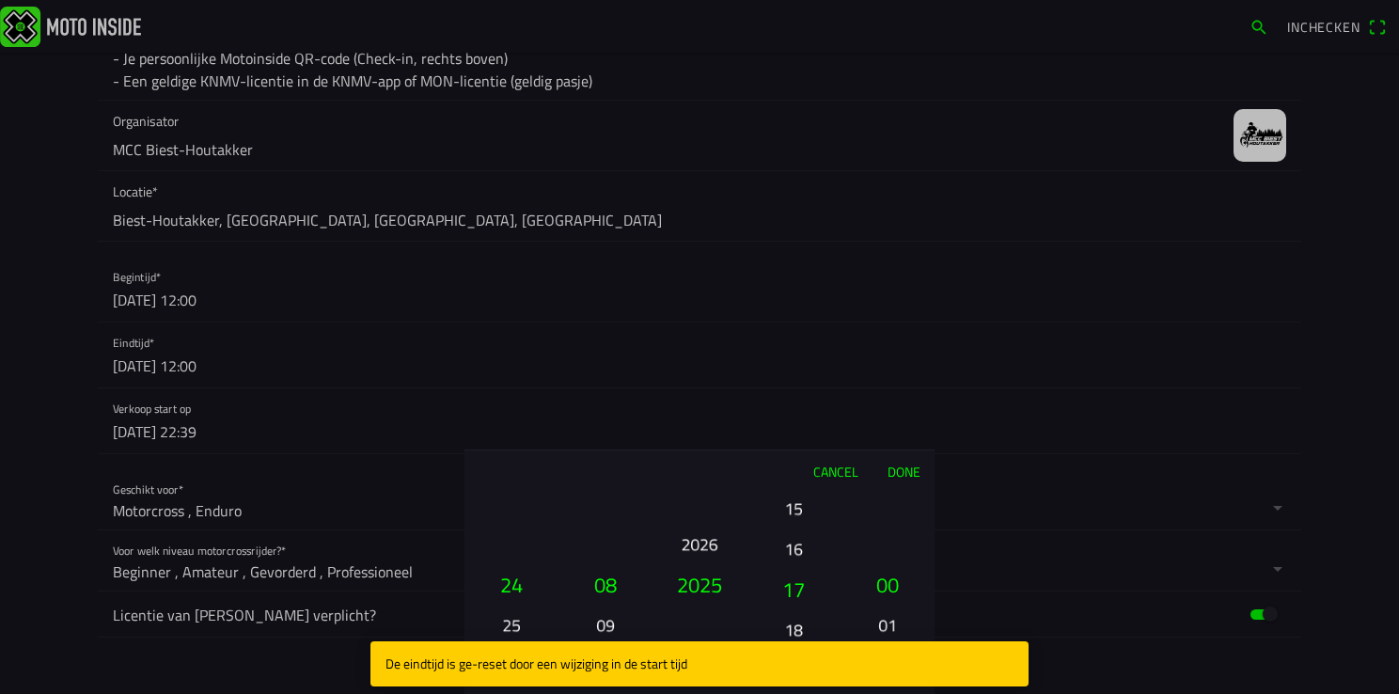
drag, startPoint x: 798, startPoint y: 626, endPoint x: 785, endPoint y: 429, distance: 197.8
click at [785, 429] on ion-picker "Cancel Done 01 02 03 04 05 06 07 08 09 10 11 12 13 14 15 16 17 18 19 20 21 22 2…" at bounding box center [699, 347] width 1399 height 694
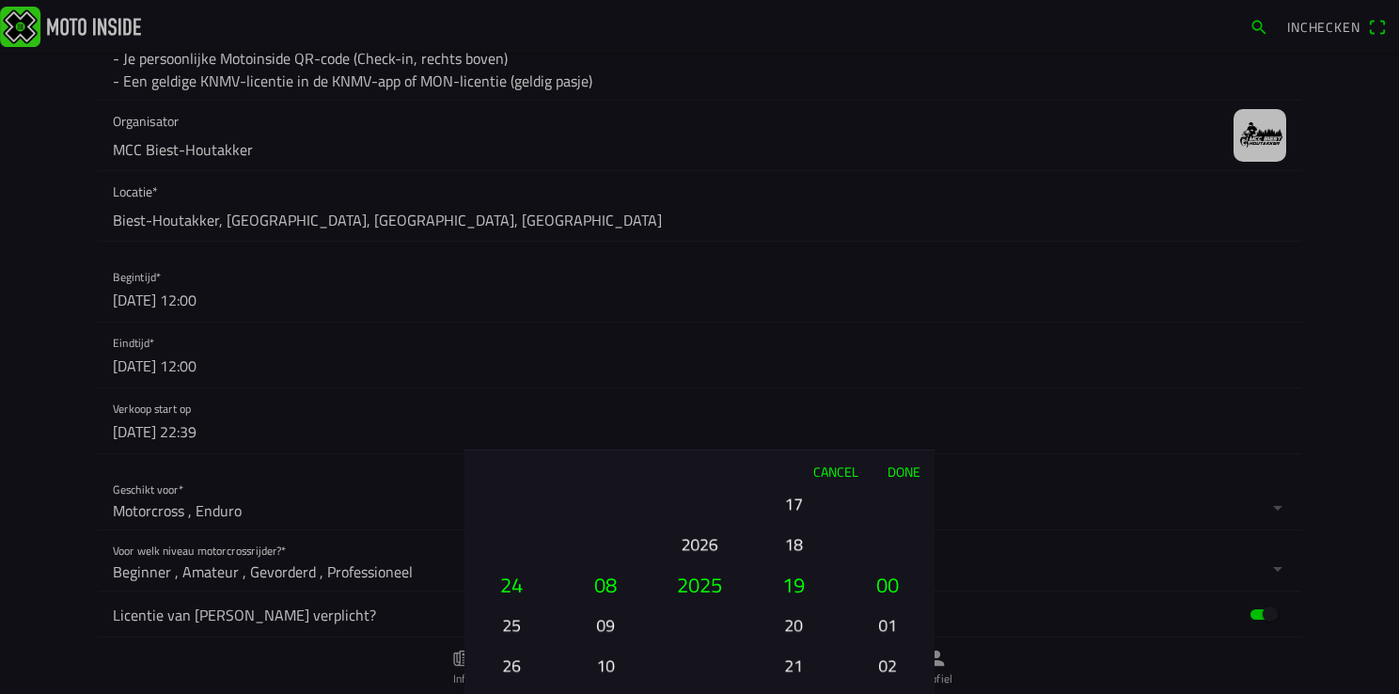
click at [794, 517] on button "17" at bounding box center [793, 503] width 64 height 33
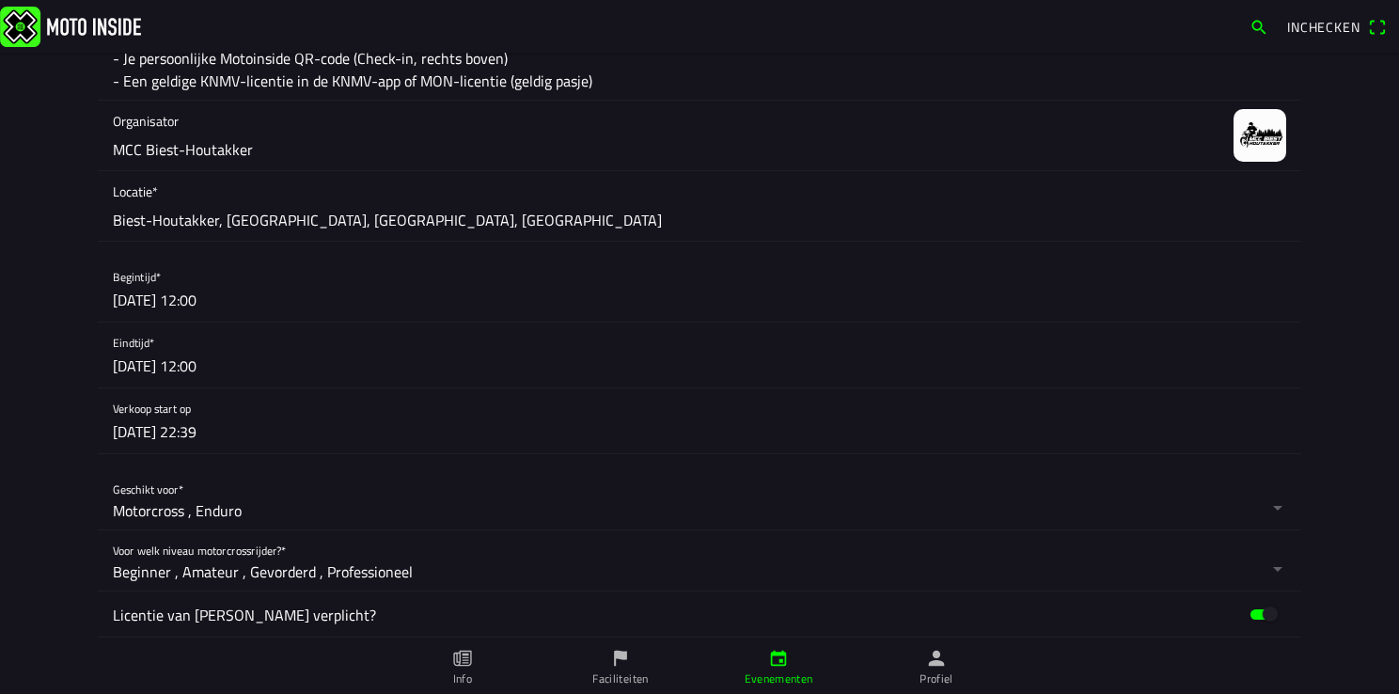
click at [770, 320] on ion-backdrop at bounding box center [699, 347] width 1399 height 694
click at [214, 367] on button "button" at bounding box center [707, 354] width 1188 height 65
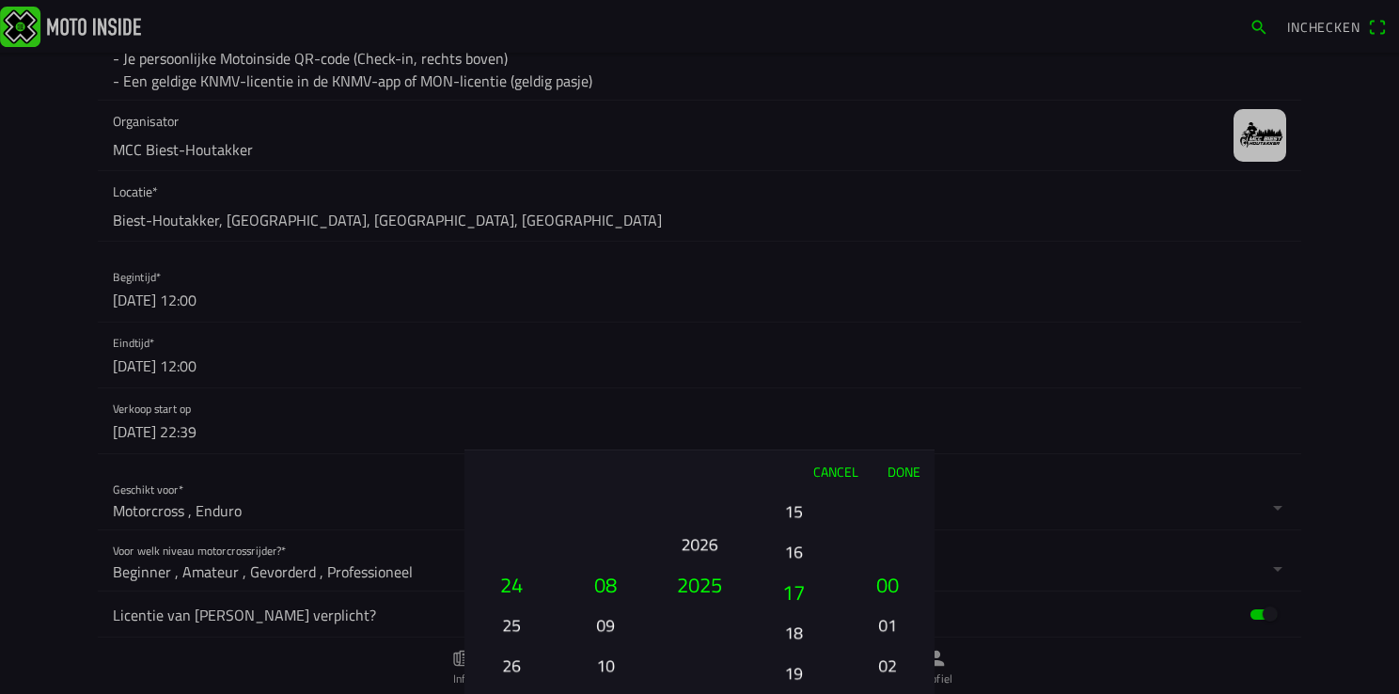
drag, startPoint x: 801, startPoint y: 649, endPoint x: 763, endPoint y: 452, distance: 200.0
click at [763, 452] on div "Cancel Done 01 02 03 04 05 06 07 08 09 10 11 12 13 14 15 16 17 18 19 20 21 22 2…" at bounding box center [699, 571] width 470 height 244
click at [895, 468] on button "Done" at bounding box center [903, 470] width 62 height 41
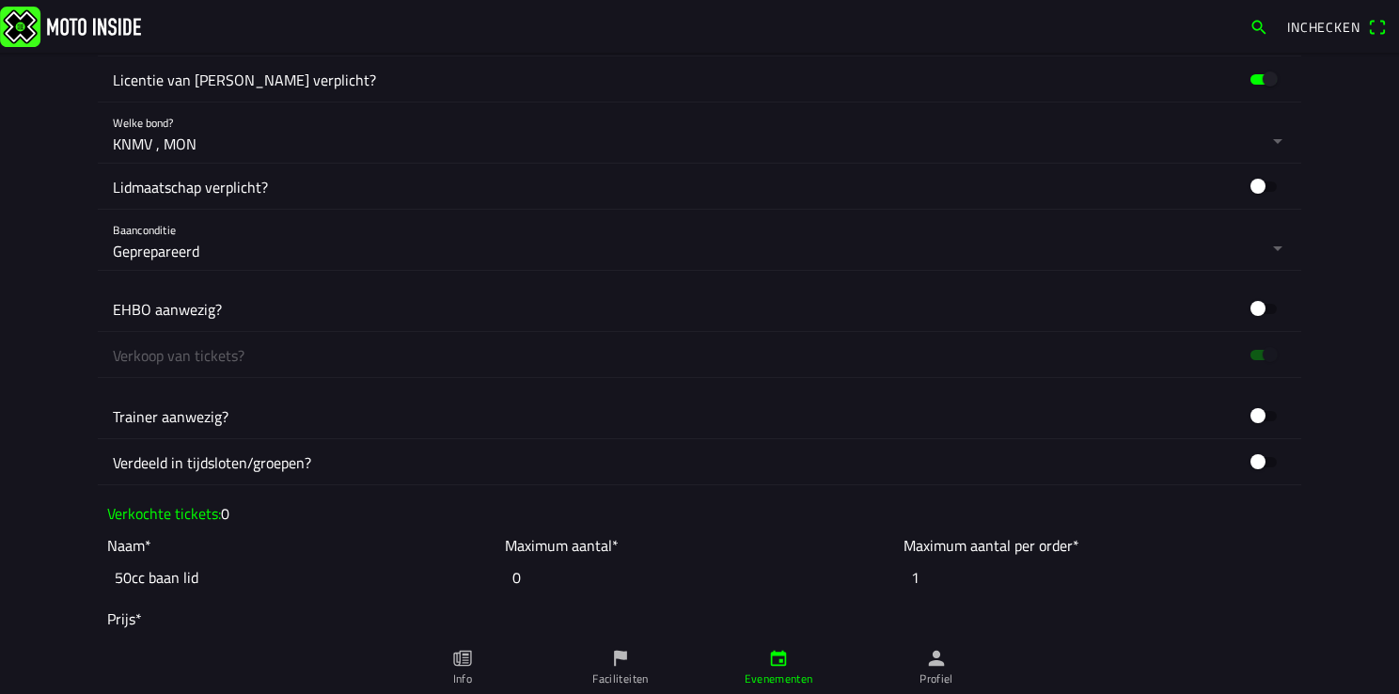
scroll to position [1316, 0]
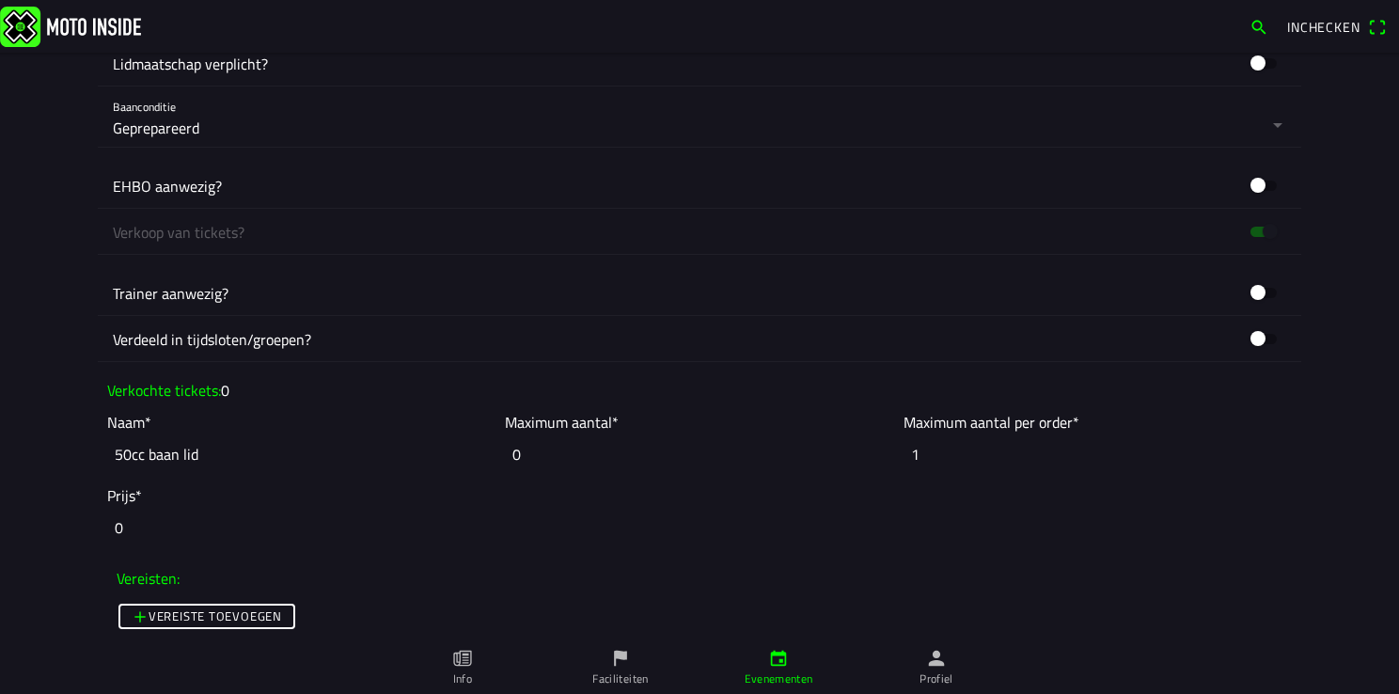
click at [157, 126] on button "button" at bounding box center [707, 116] width 1188 height 60
click at [1045, 303] on ion-backdrop at bounding box center [699, 347] width 1399 height 694
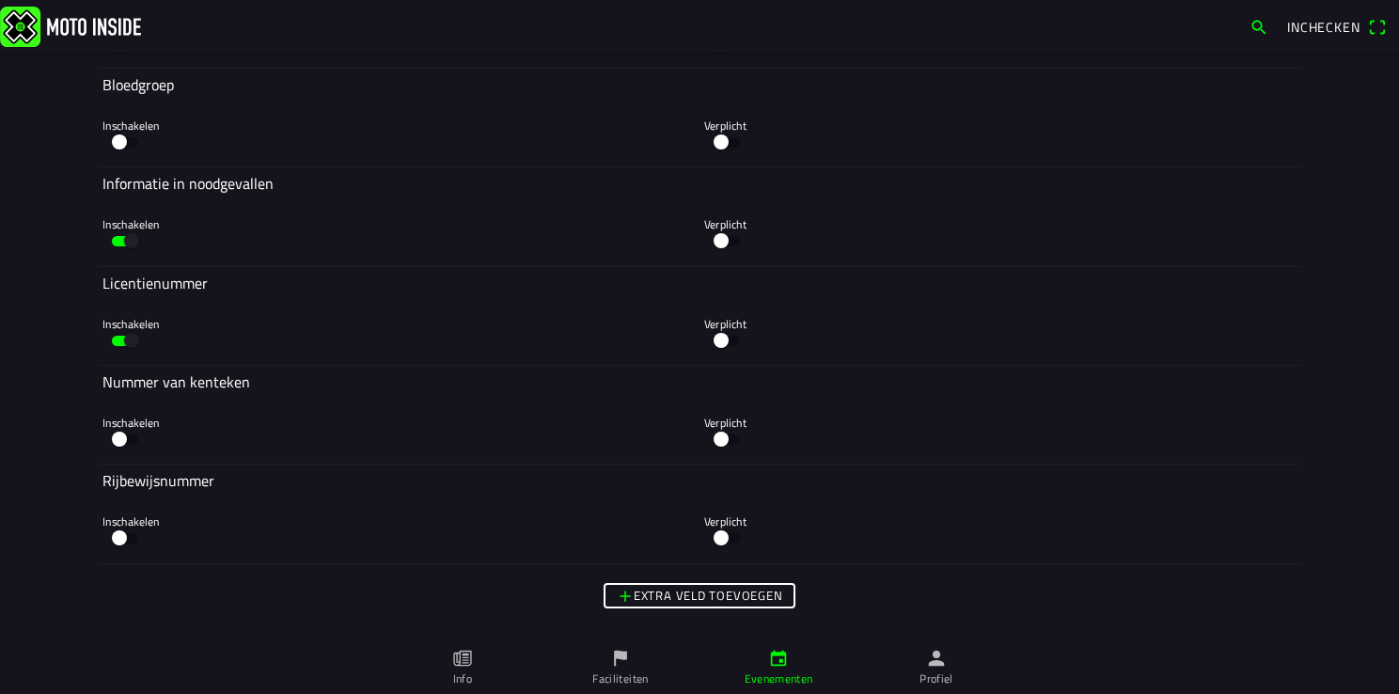
scroll to position [5722, 0]
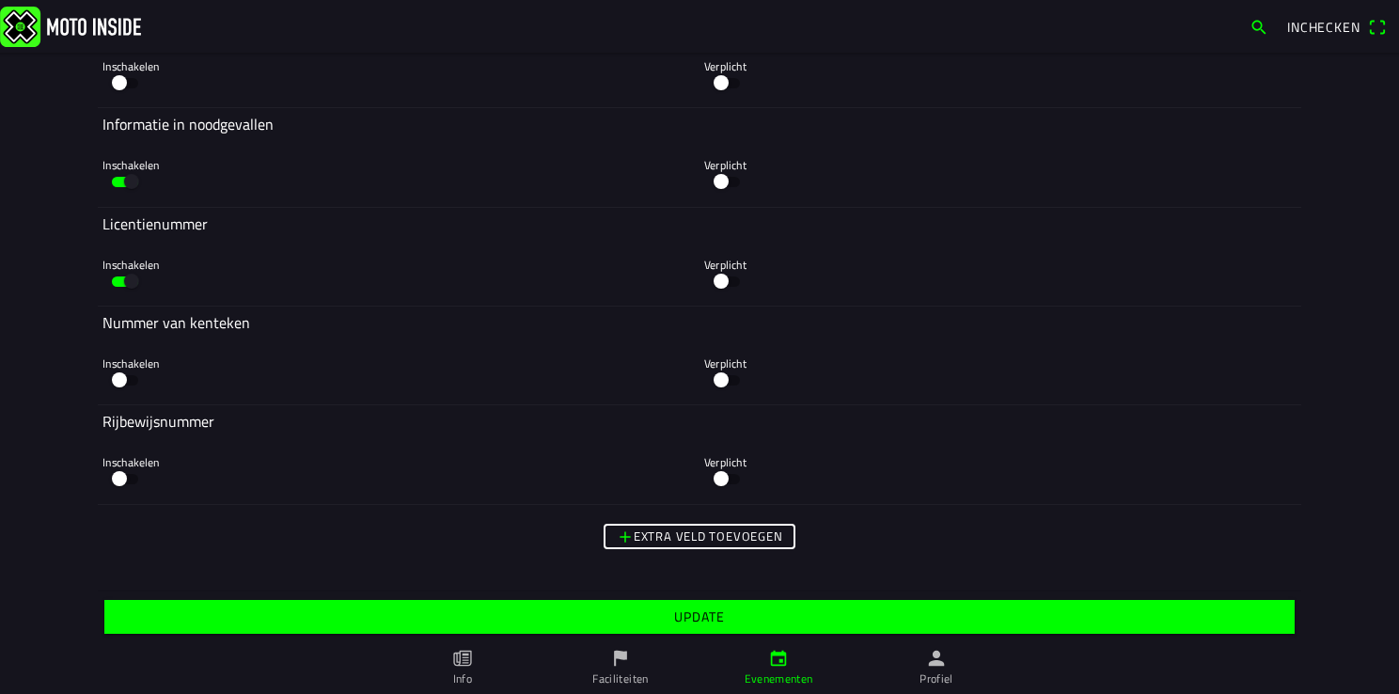
click at [0, 0] on slot "Update" at bounding box center [0, 0] width 0 height 0
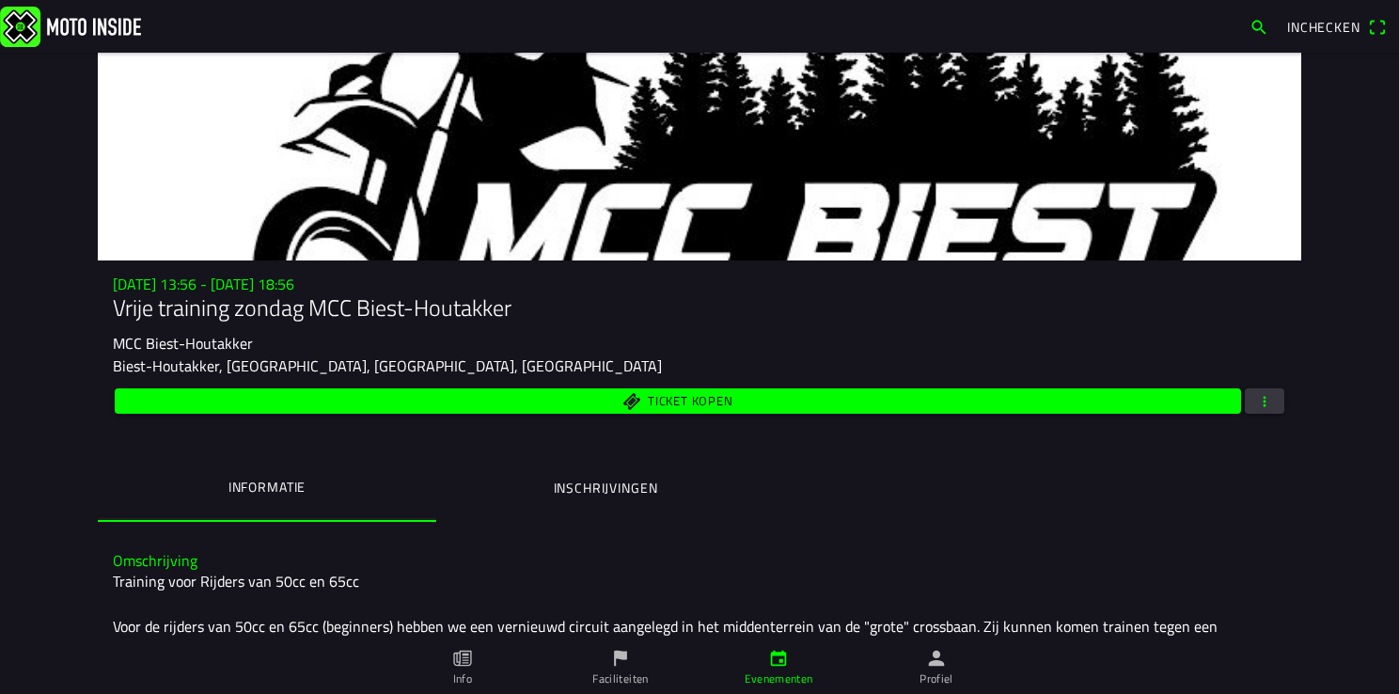
click at [936, 667] on icon "person" at bounding box center [936, 658] width 21 height 21
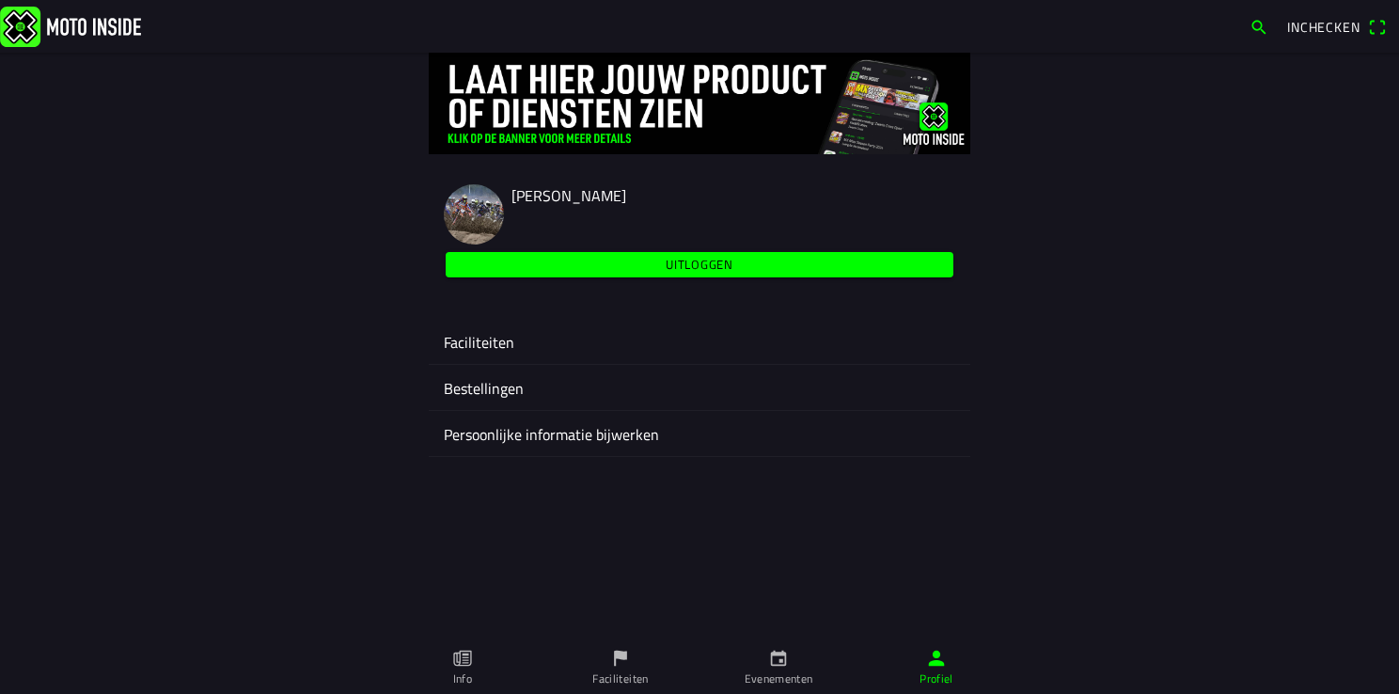
click at [481, 351] on ion-label "Faciliteiten" at bounding box center [699, 342] width 511 height 23
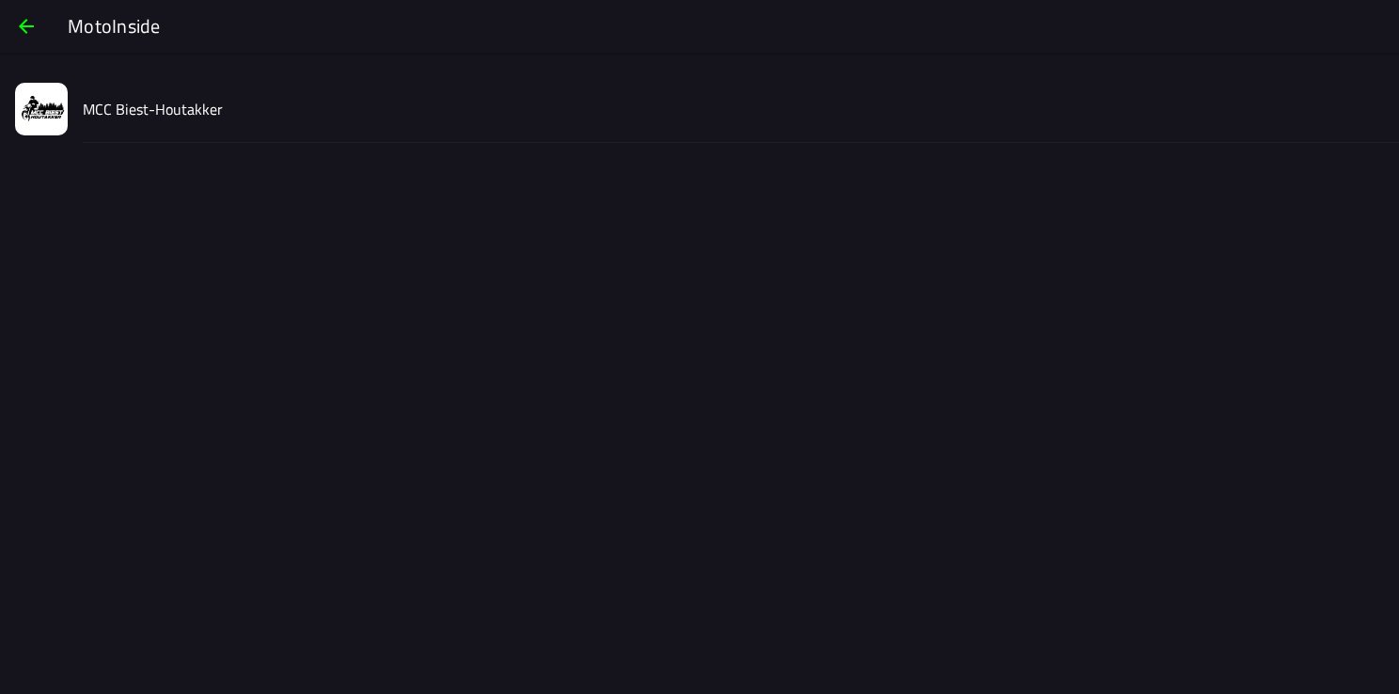
click at [0, 0] on slot "MCC Biest-Houtakker" at bounding box center [0, 0] width 0 height 0
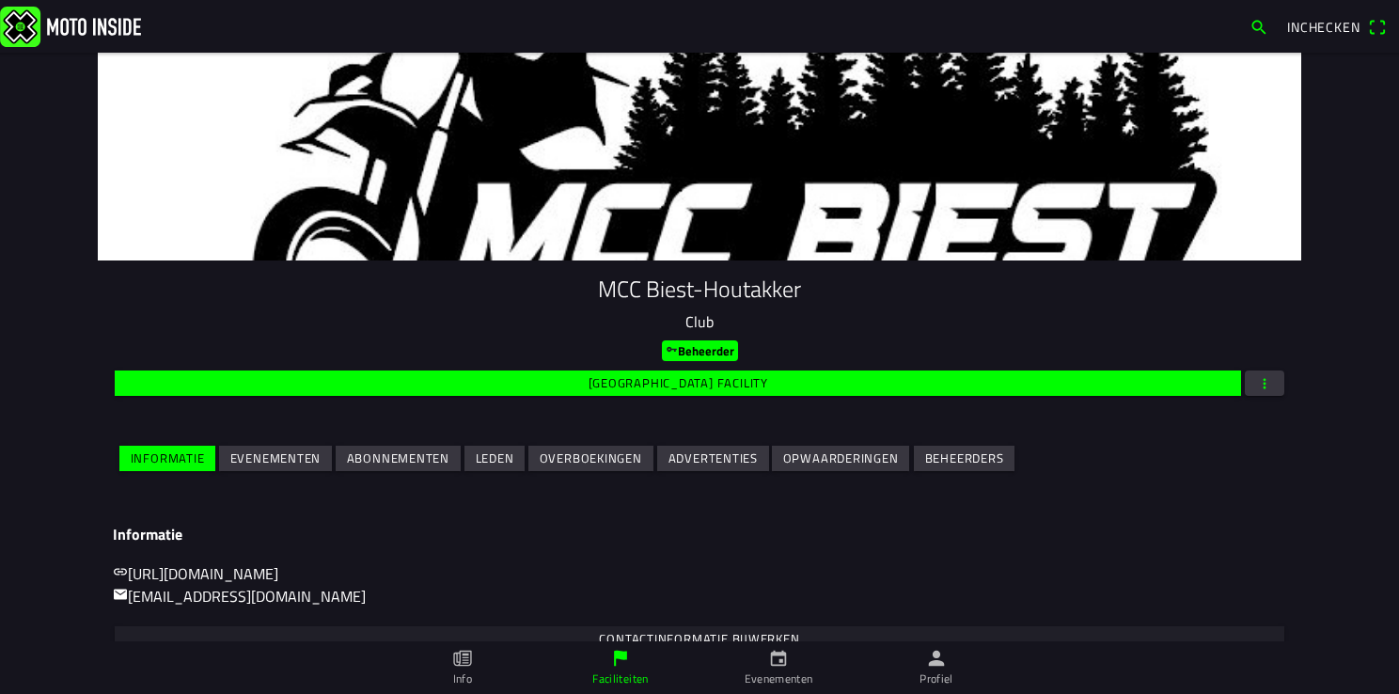
click at [0, 0] on slot "Evenementen" at bounding box center [0, 0] width 0 height 0
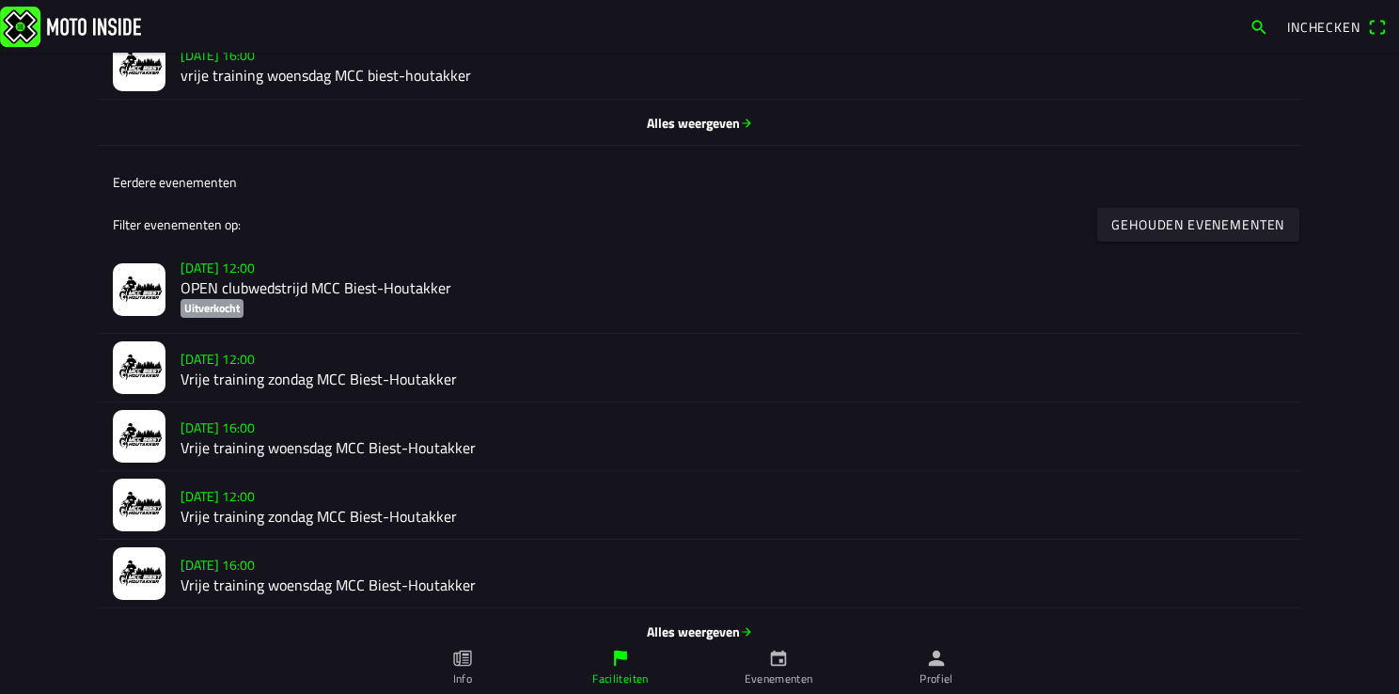
scroll to position [902, 0]
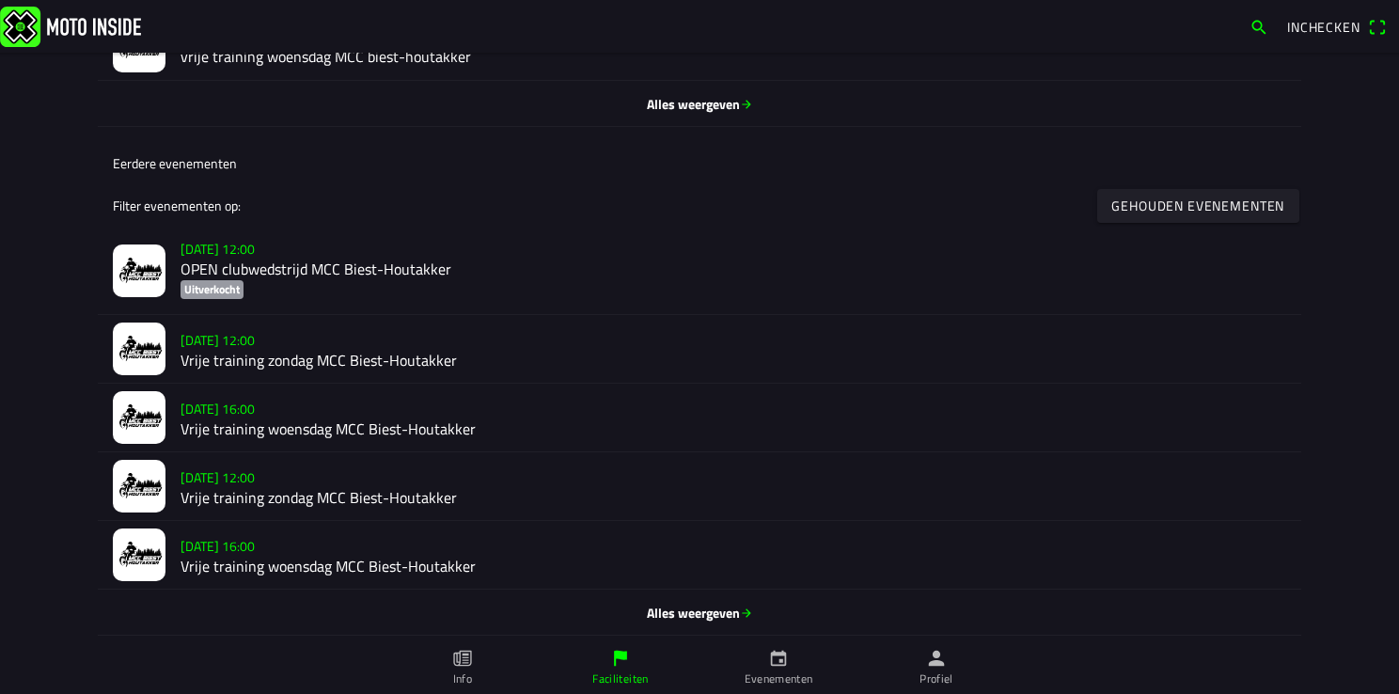
click at [712, 106] on span "Alles weergeven" at bounding box center [699, 104] width 1173 height 20
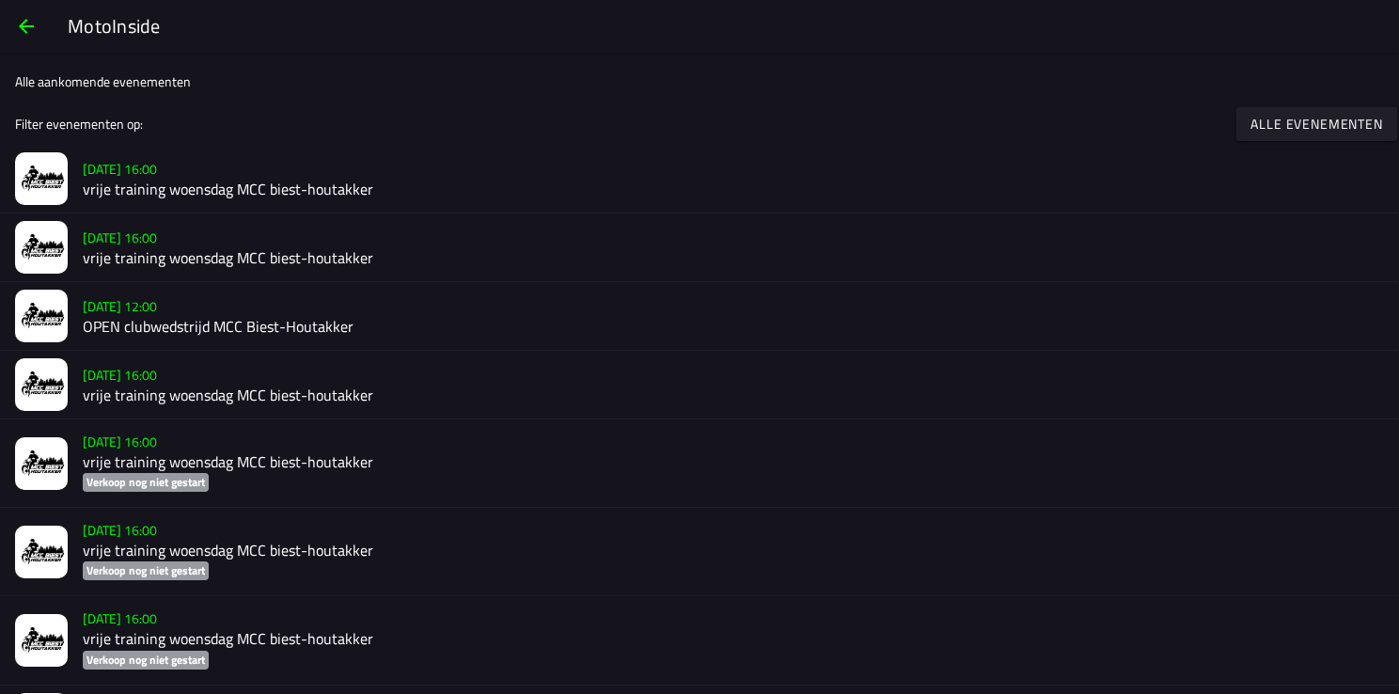
click at [0, 0] on slot "Alle evenementen" at bounding box center [0, 0] width 0 height 0
click at [493, 365] on ion-backdrop at bounding box center [699, 347] width 1399 height 694
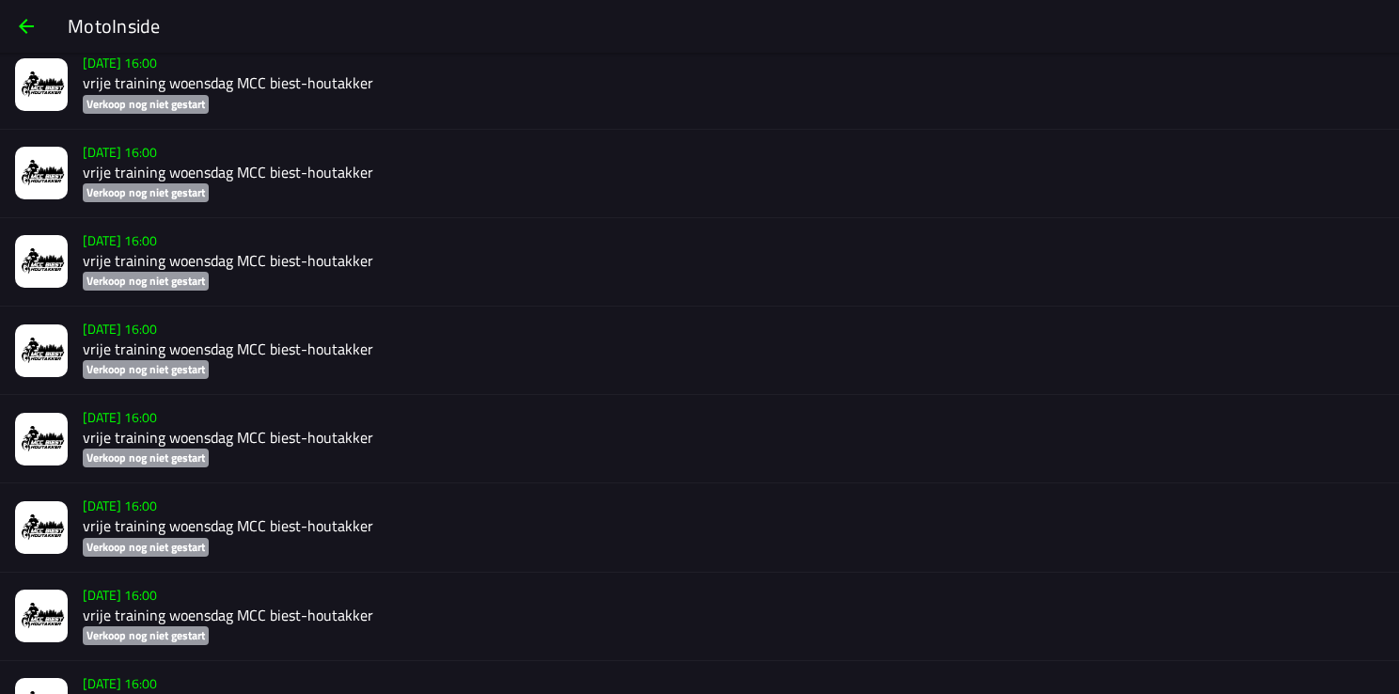
scroll to position [1692, 0]
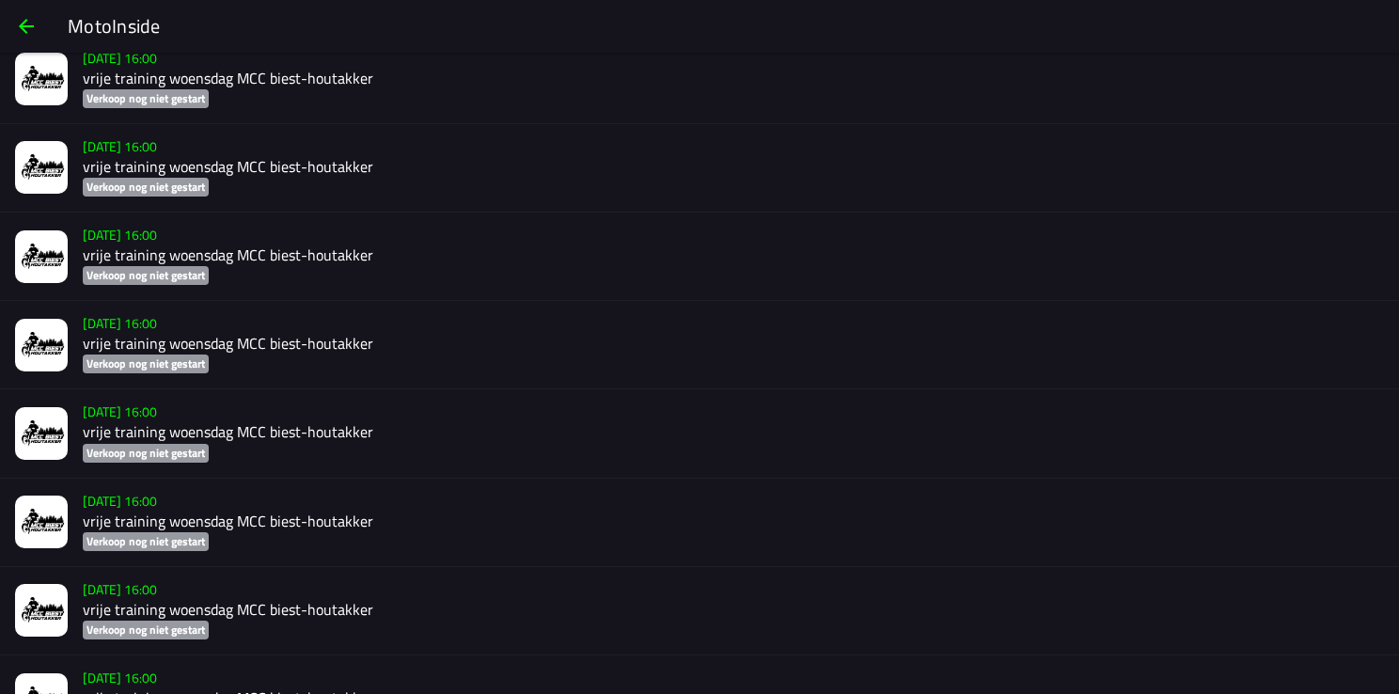
click at [117, 353] on h2 "vrije training woensdag MCC biest-houtakker" at bounding box center [733, 344] width 1301 height 18
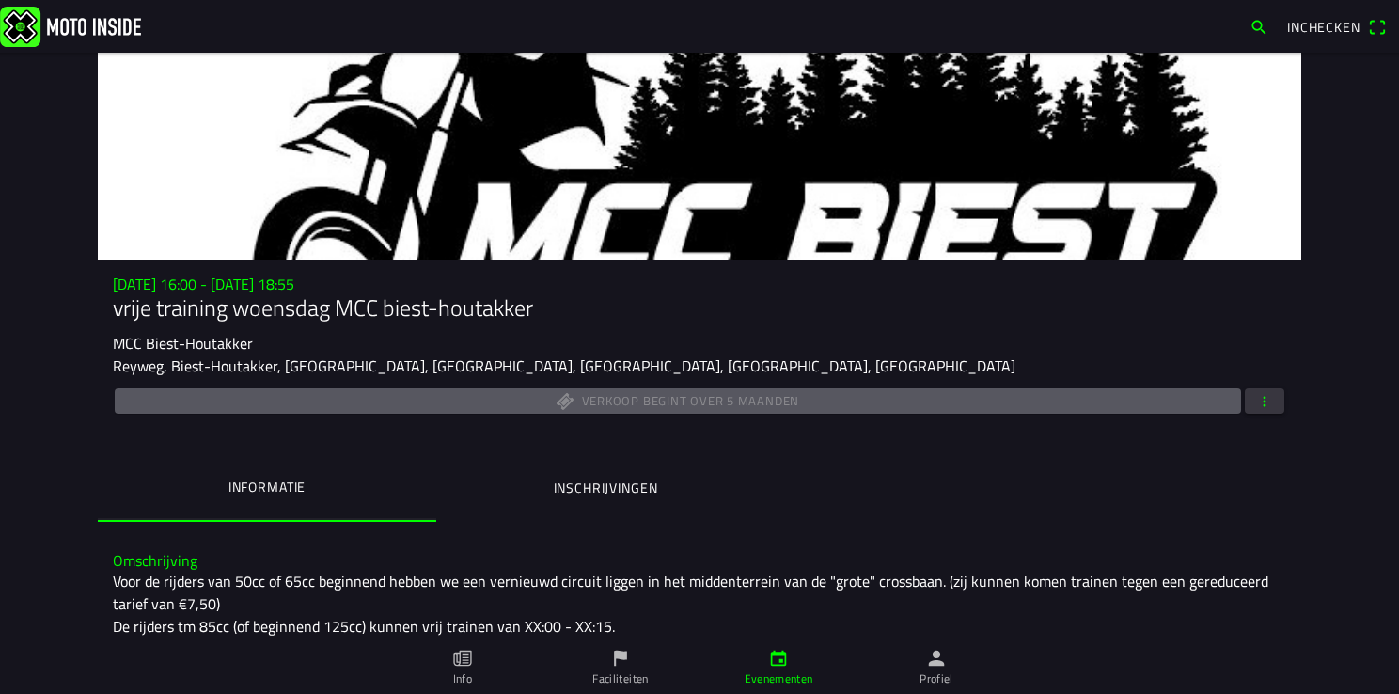
click at [1258, 405] on span "button" at bounding box center [1264, 400] width 17 height 25
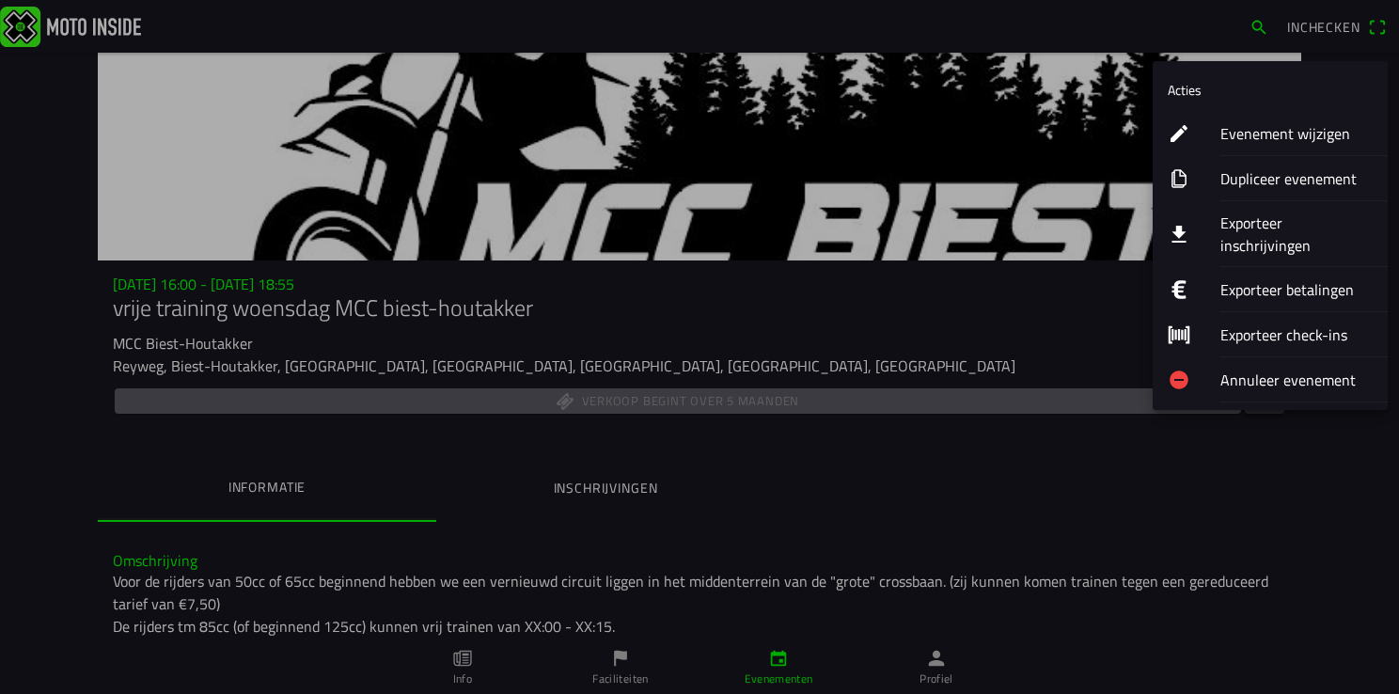
click at [1271, 368] on ion-label "Annuleer evenement" at bounding box center [1296, 379] width 152 height 23
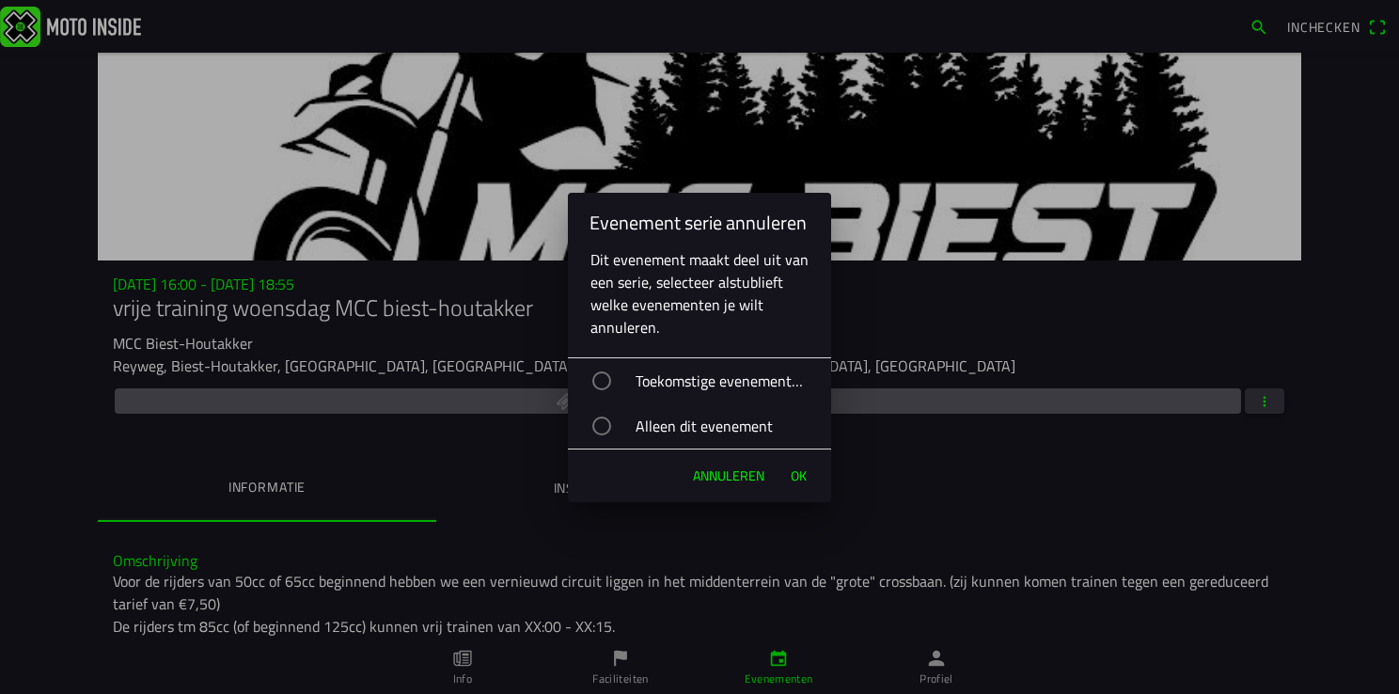
click at [603, 382] on div "button" at bounding box center [601, 380] width 19 height 19
click at [799, 476] on span "Ok" at bounding box center [799, 475] width 16 height 19
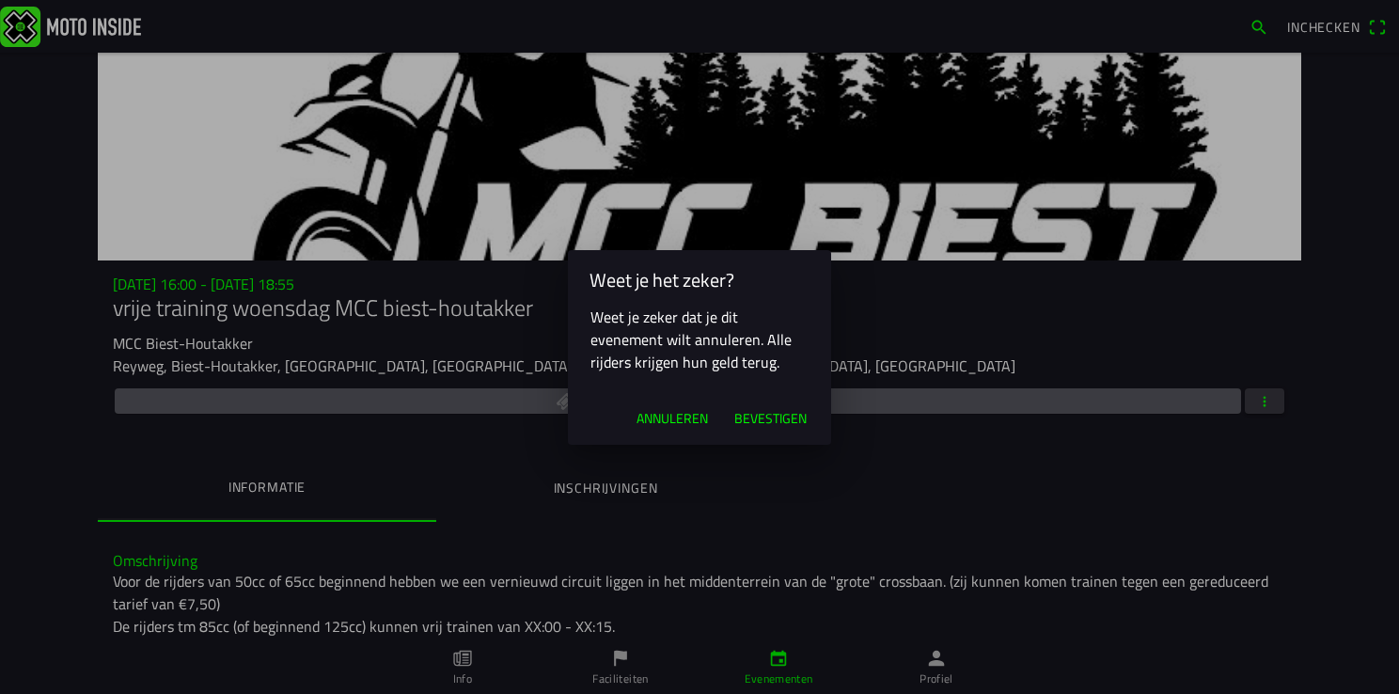
click at [775, 415] on span "Bevestigen" at bounding box center [770, 418] width 72 height 19
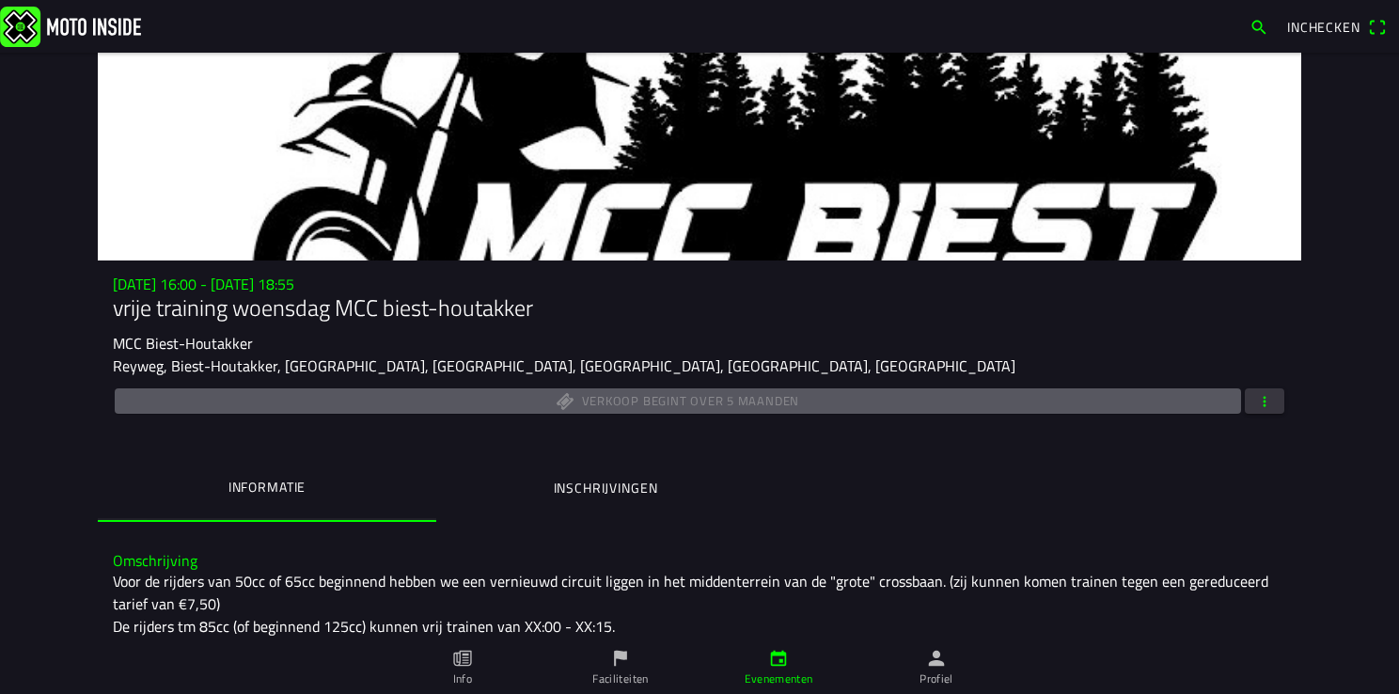
click at [932, 679] on ion-label "Profiel" at bounding box center [936, 678] width 34 height 17
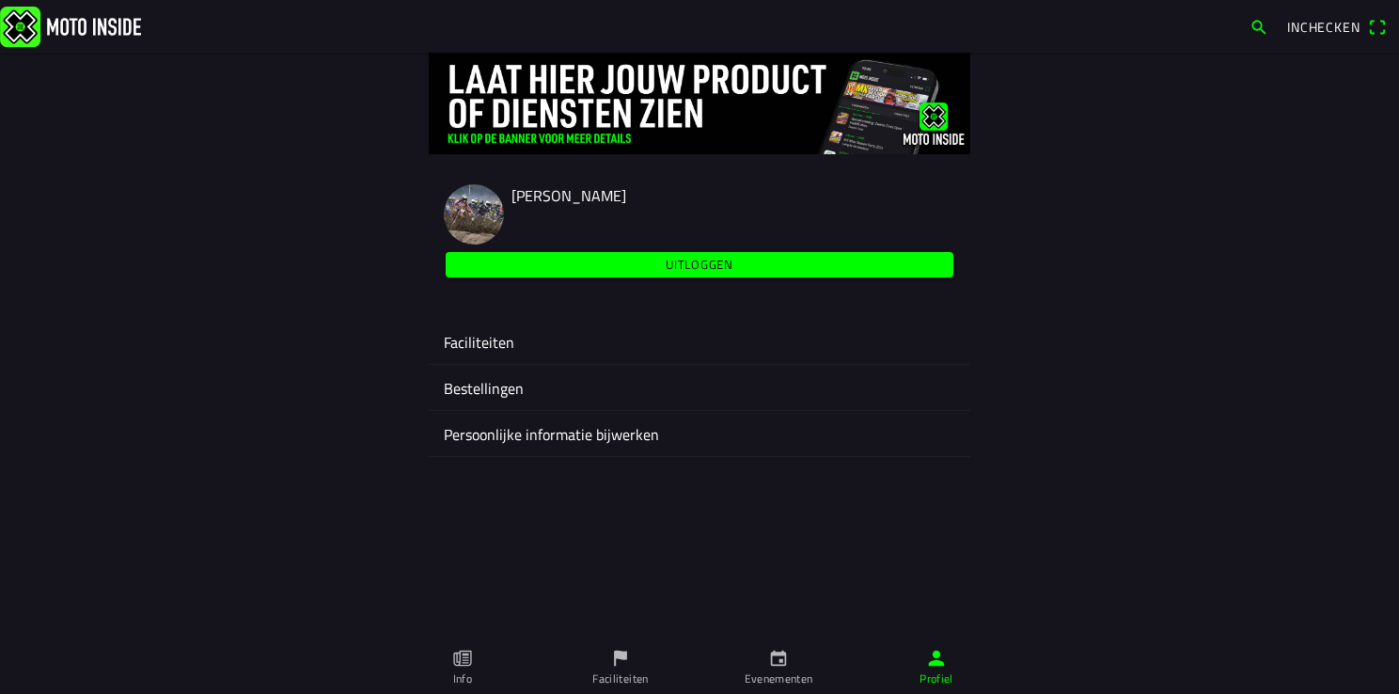
click at [490, 340] on ion-label "Faciliteiten" at bounding box center [699, 342] width 511 height 23
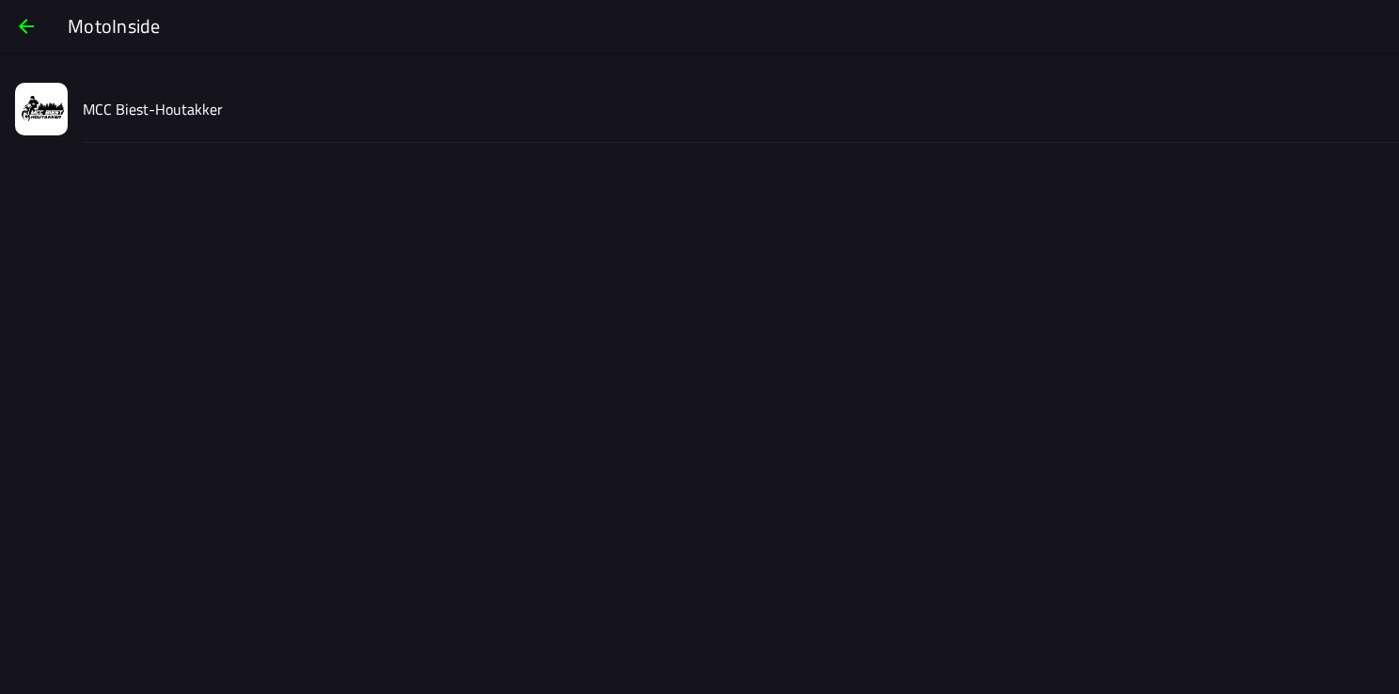
click at [0, 0] on slot "MCC Biest-Houtakker" at bounding box center [0, 0] width 0 height 0
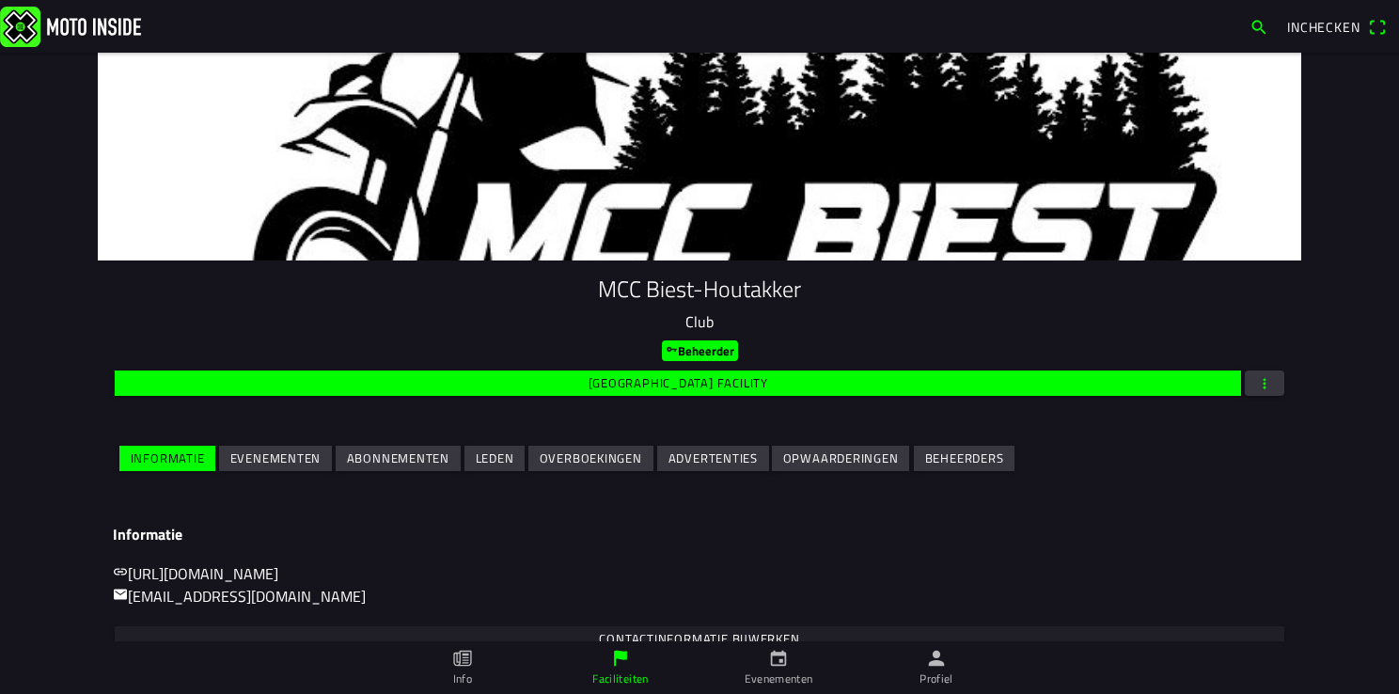
click at [0, 0] on slot "Evenementen" at bounding box center [0, 0] width 0 height 0
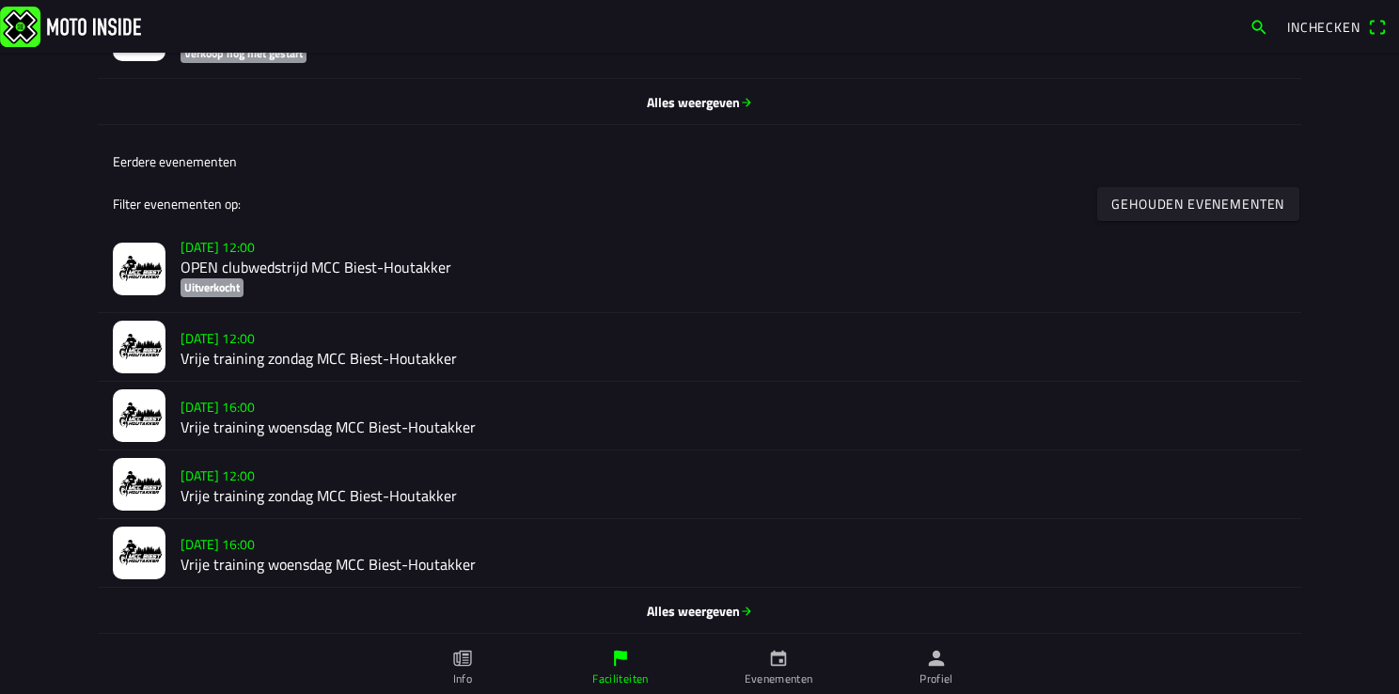
scroll to position [944, 0]
click at [699, 611] on span "Alles weergeven" at bounding box center [699, 611] width 1173 height 20
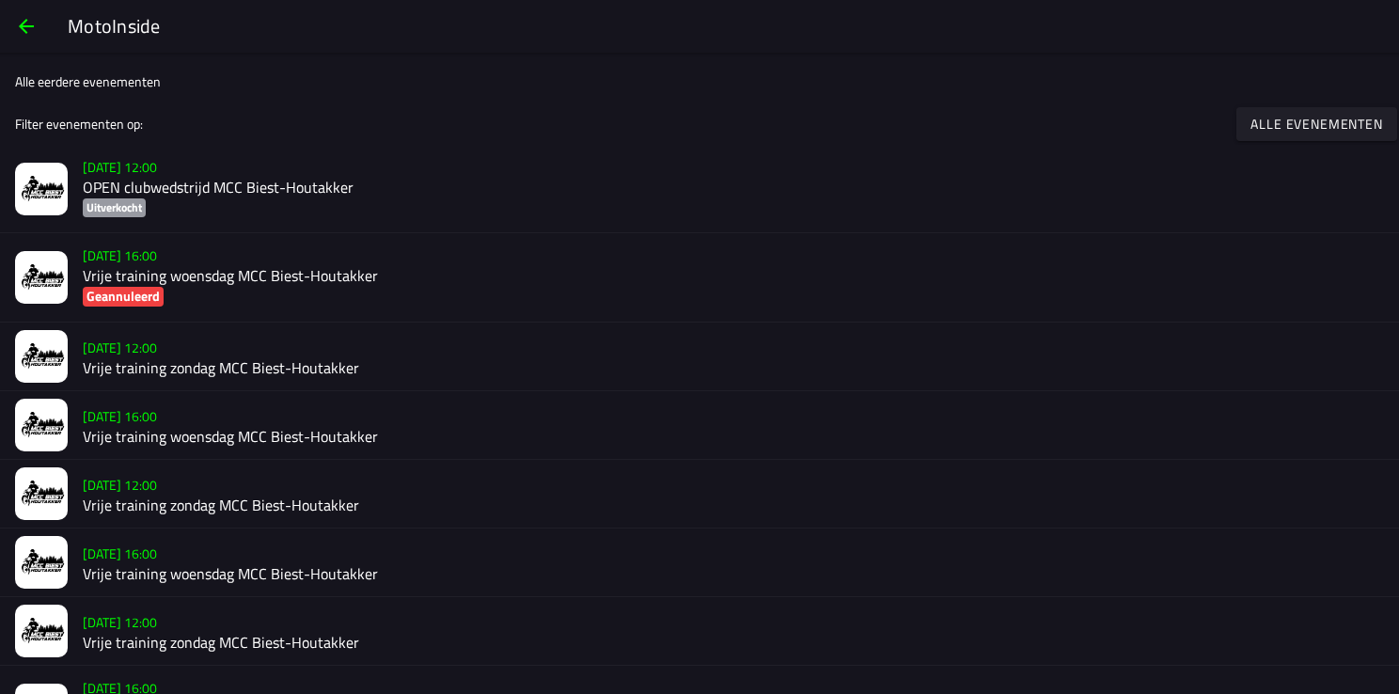
click at [17, 24] on span "button" at bounding box center [26, 26] width 23 height 45
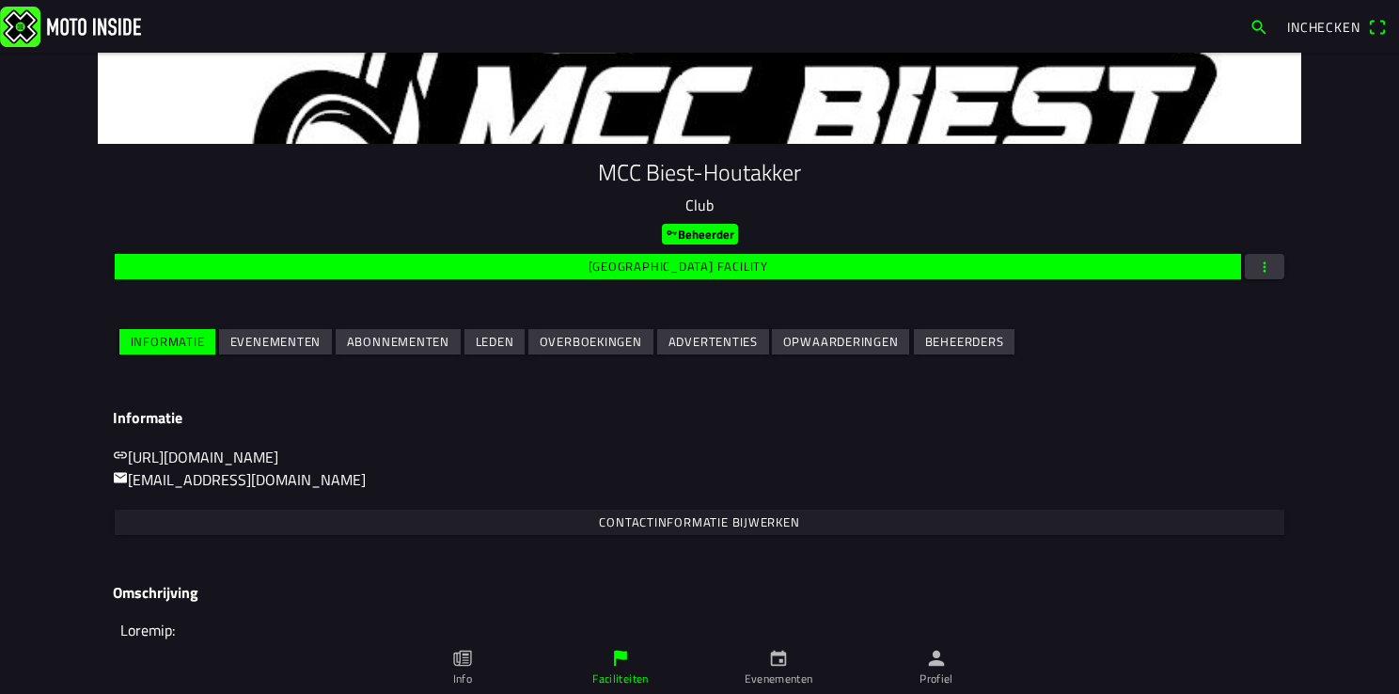
scroll to position [197, 0]
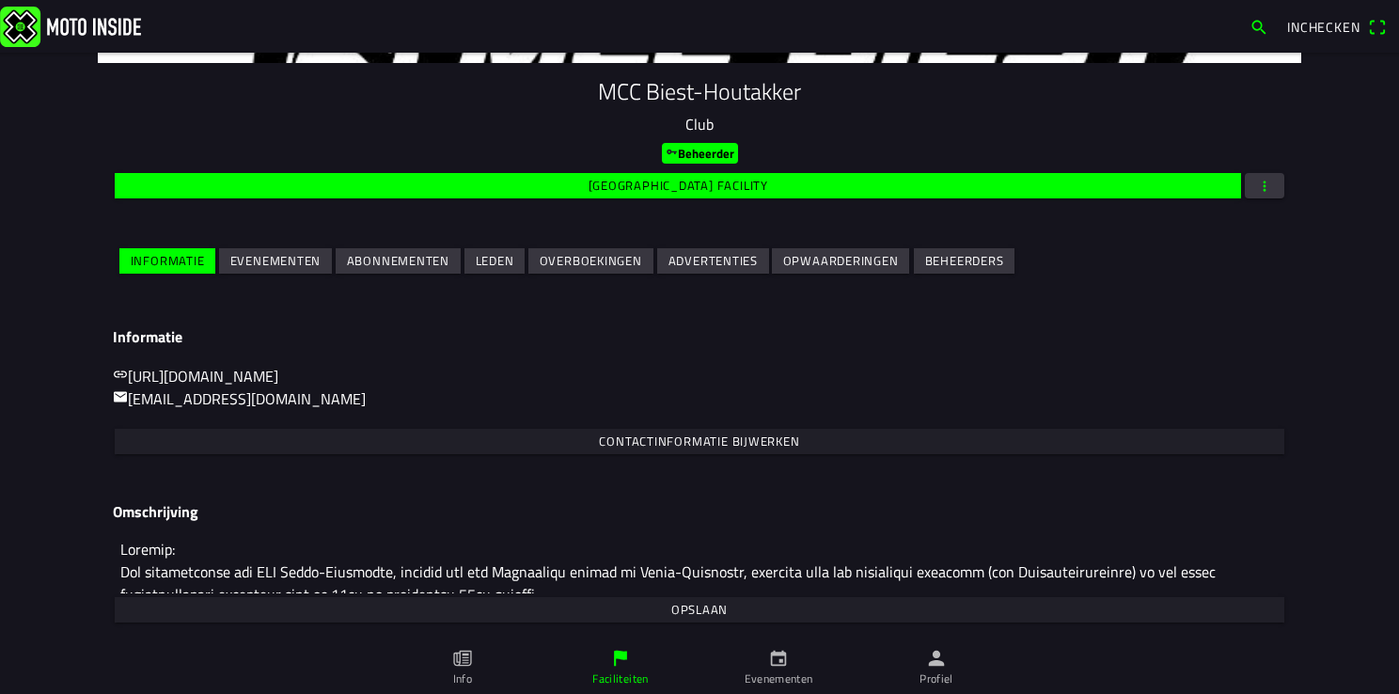
click at [0, 0] on slot "Evenementen" at bounding box center [0, 0] width 0 height 0
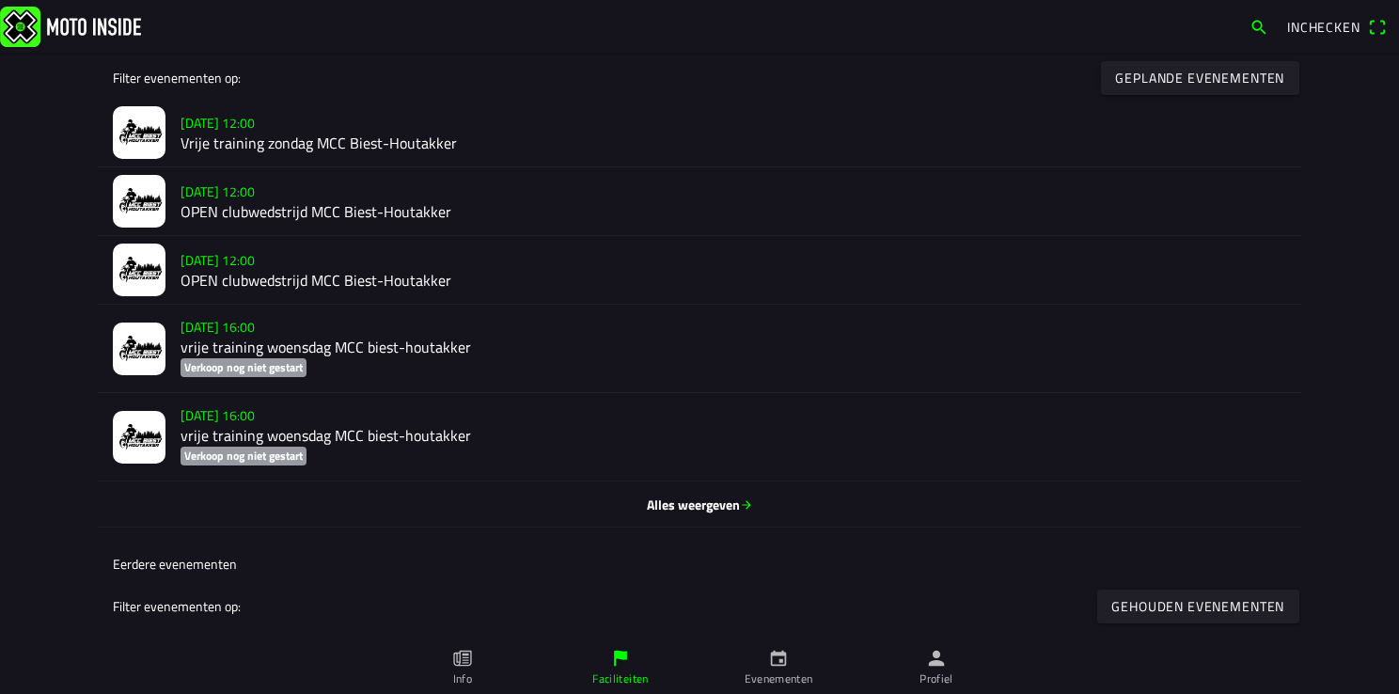
scroll to position [564, 0]
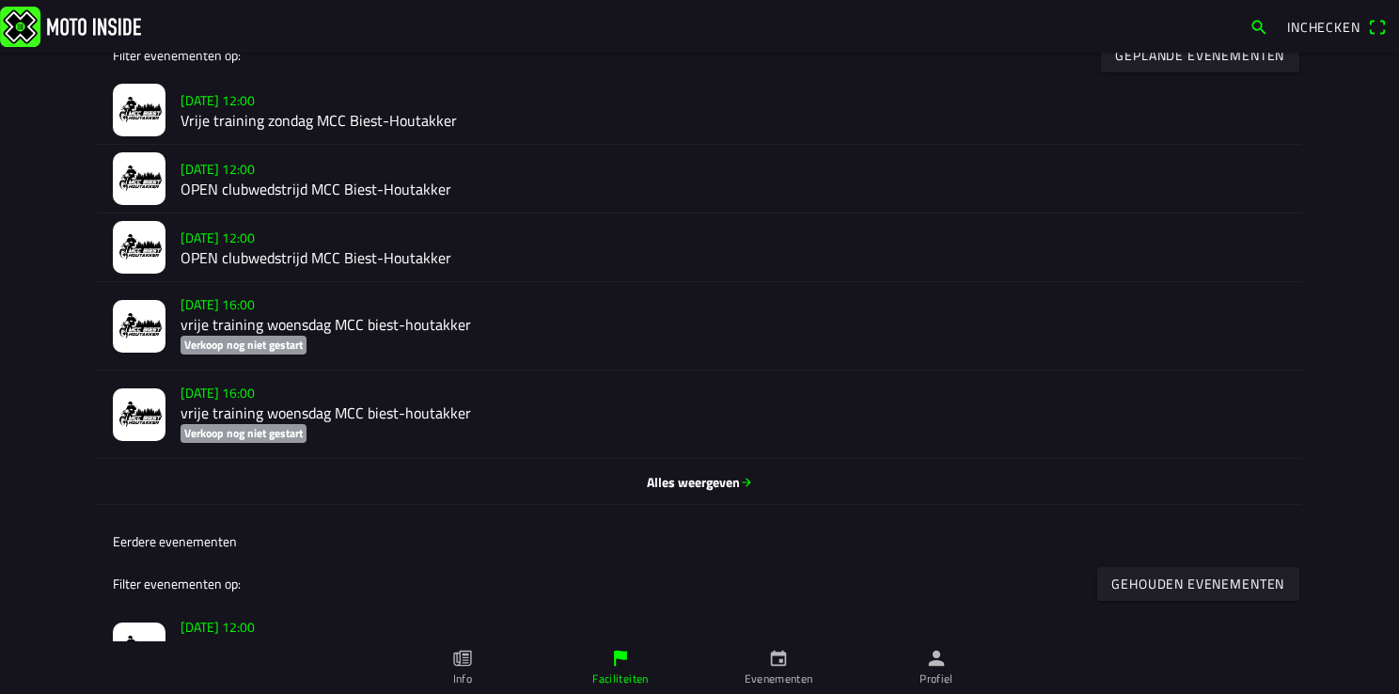
click at [685, 490] on span "Alles weergeven" at bounding box center [699, 482] width 1173 height 20
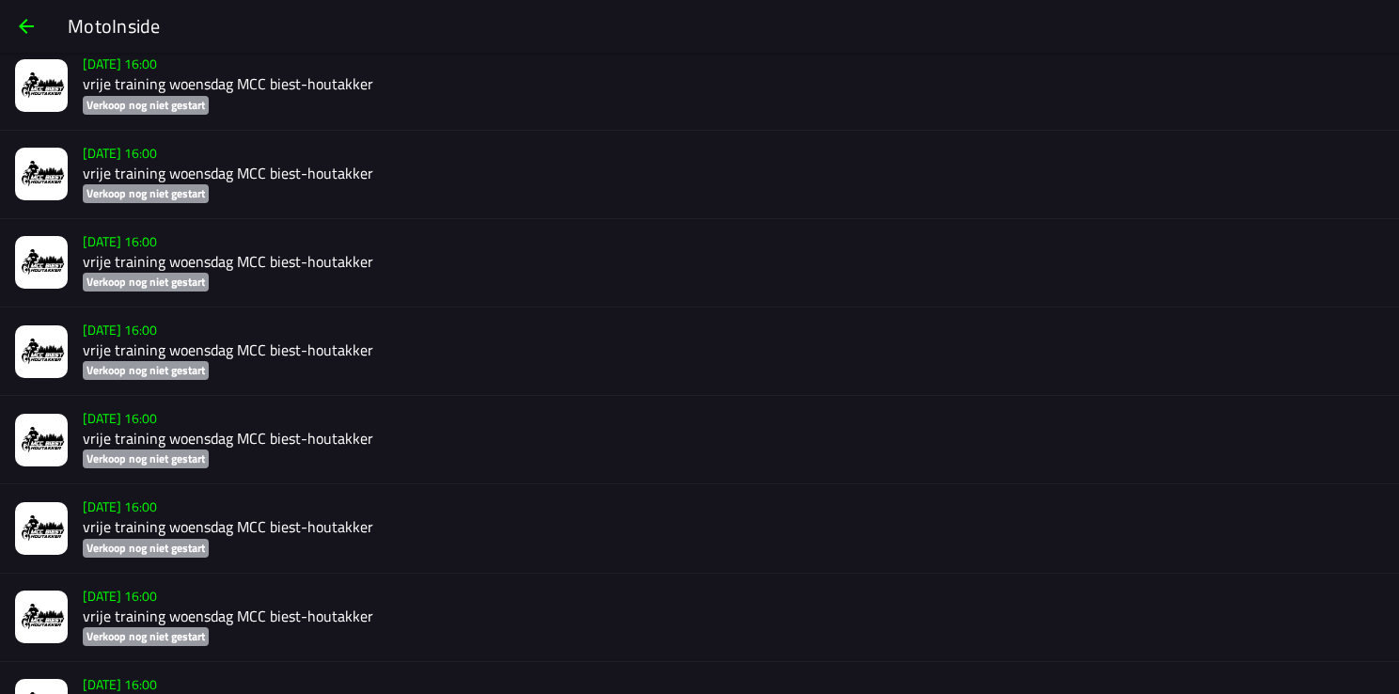
scroll to position [1595, 0]
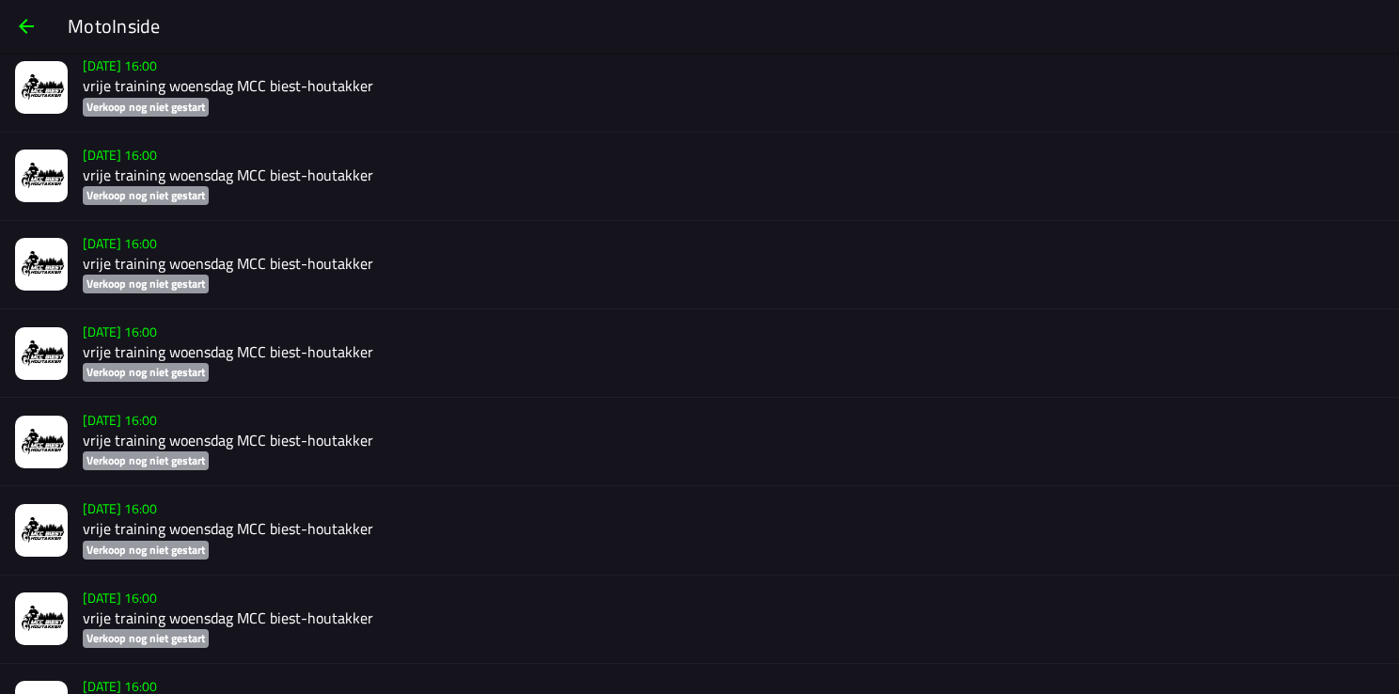
click at [133, 443] on h2 "vrije training woensdag MCC biest-houtakker" at bounding box center [733, 440] width 1301 height 18
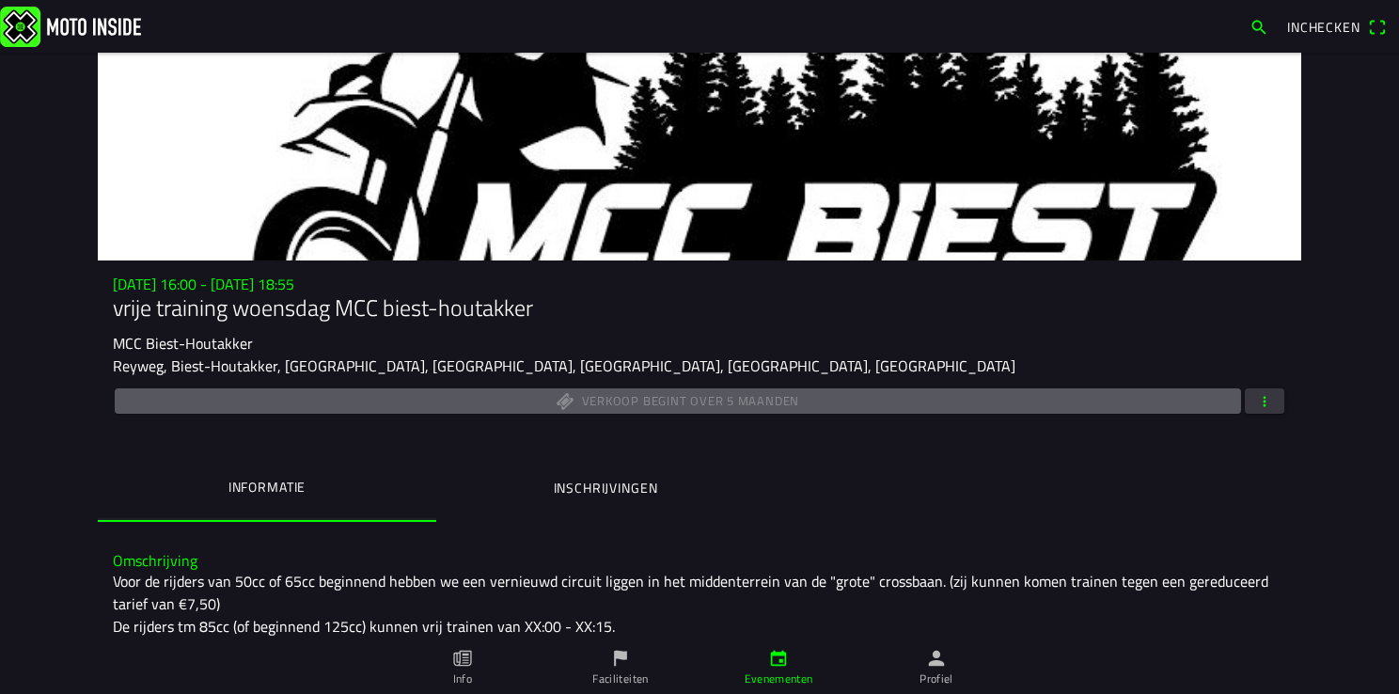
click at [1263, 399] on span "button" at bounding box center [1264, 400] width 17 height 25
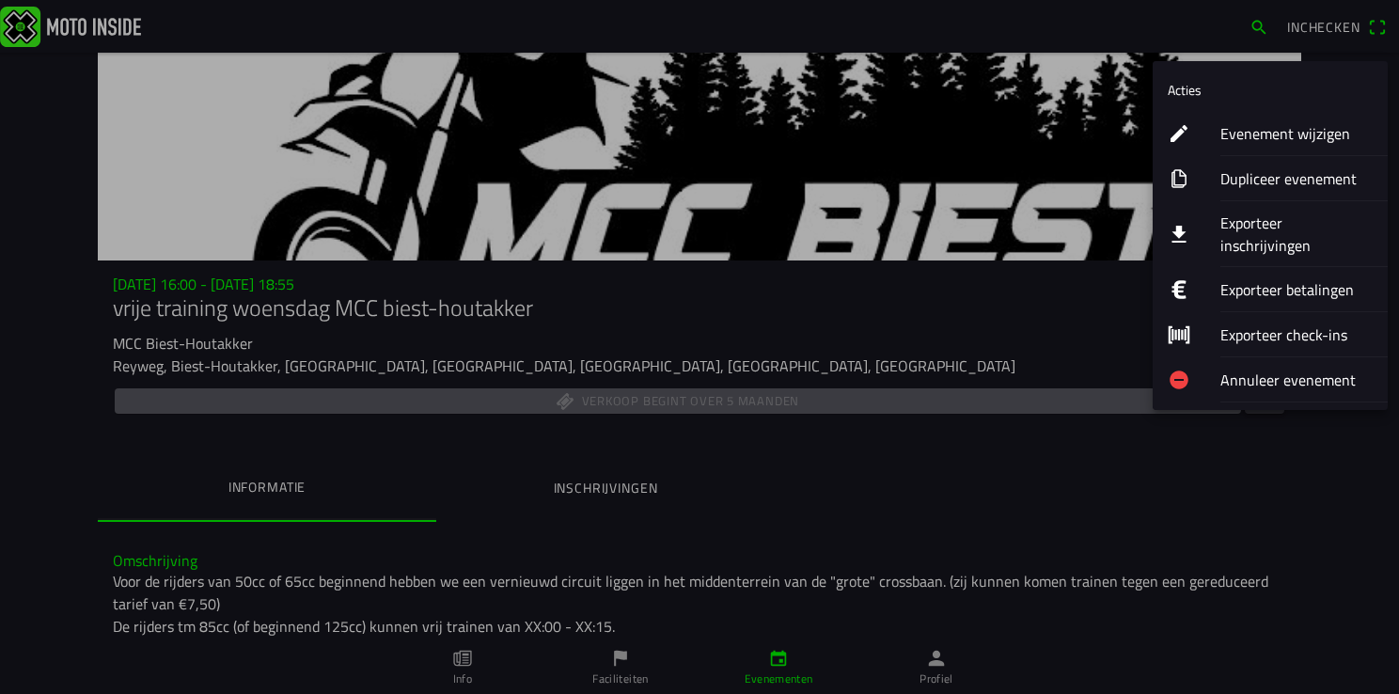
click at [1265, 368] on ion-label "Annuleer evenement" at bounding box center [1296, 379] width 152 height 23
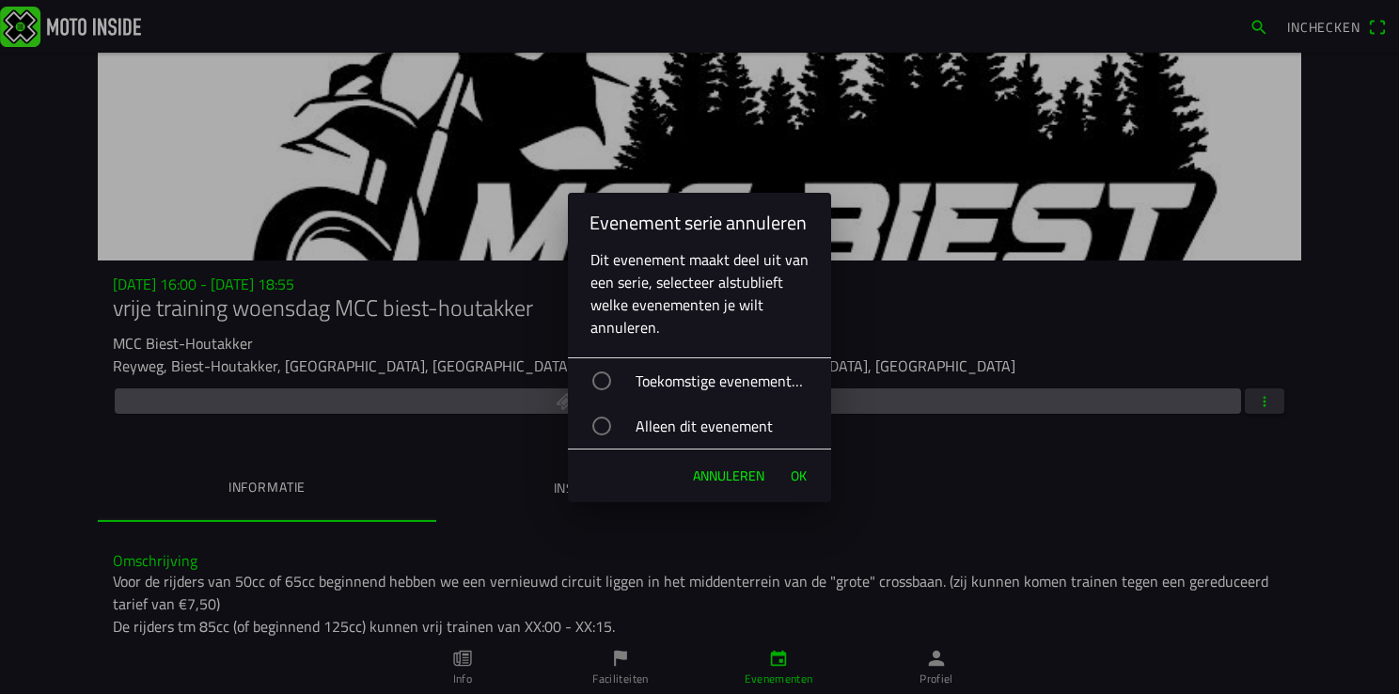
click at [594, 386] on div "button" at bounding box center [601, 380] width 19 height 19
click at [795, 475] on span "Ok" at bounding box center [799, 475] width 16 height 19
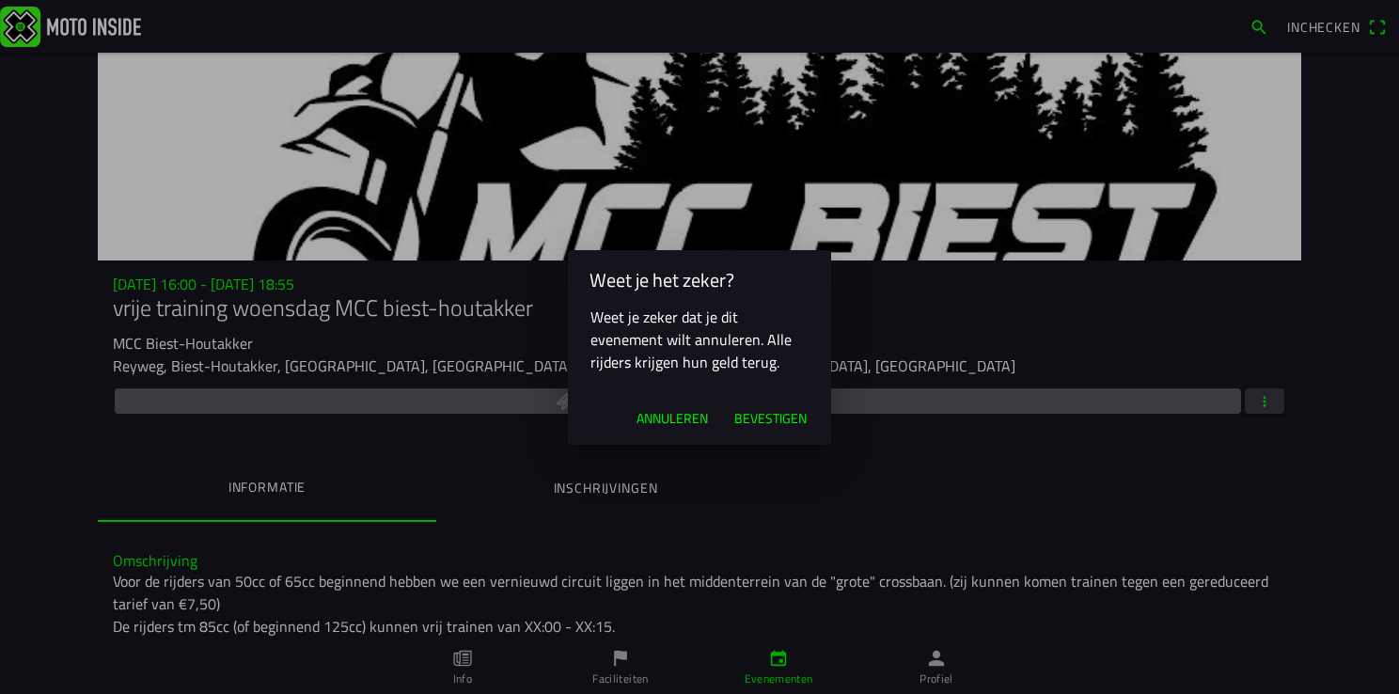
click at [776, 415] on span "Bevestigen" at bounding box center [770, 418] width 72 height 19
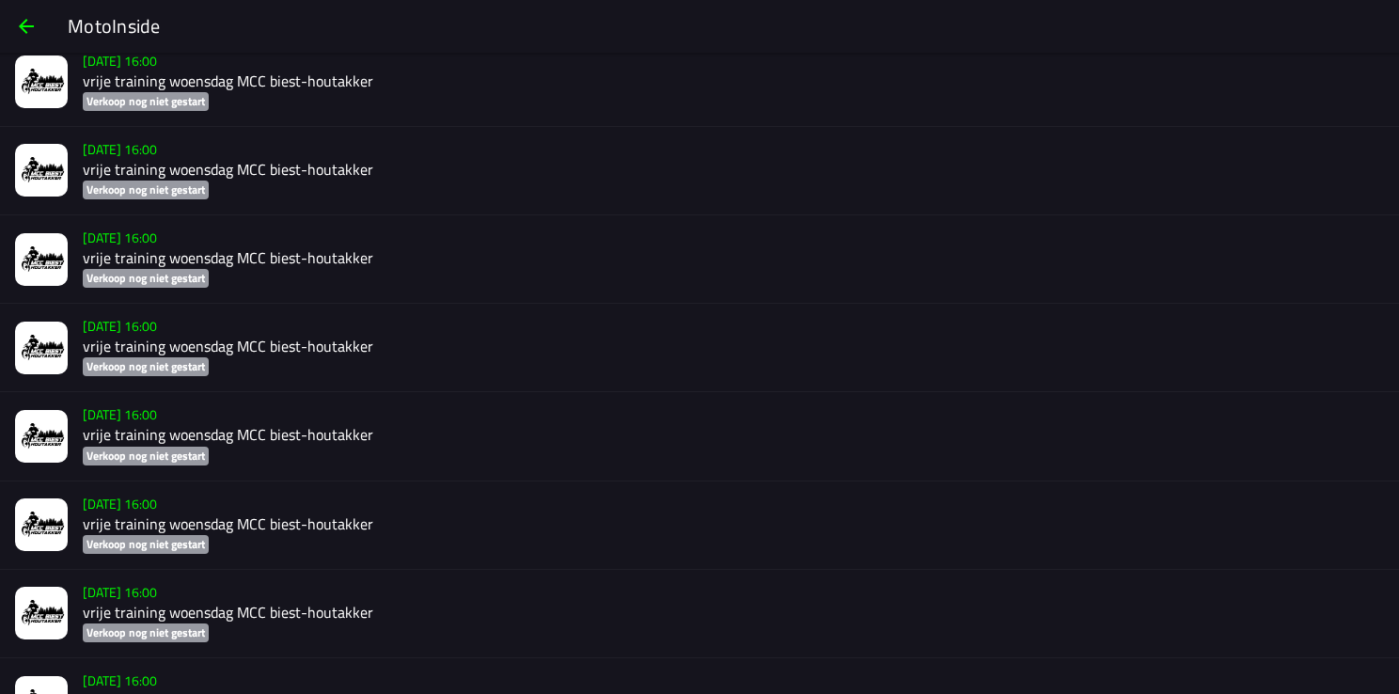
scroll to position [1692, 0]
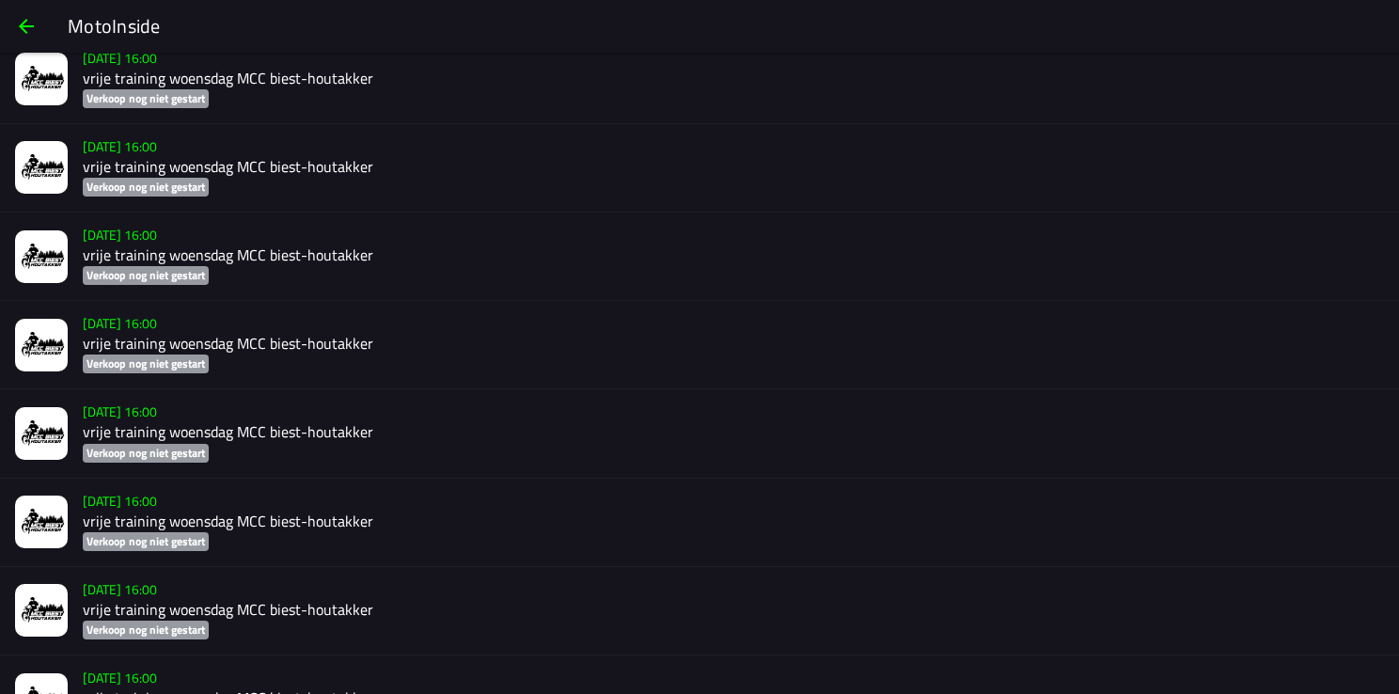
click at [156, 441] on h2 "vrije training woensdag MCC biest-houtakker" at bounding box center [733, 432] width 1301 height 18
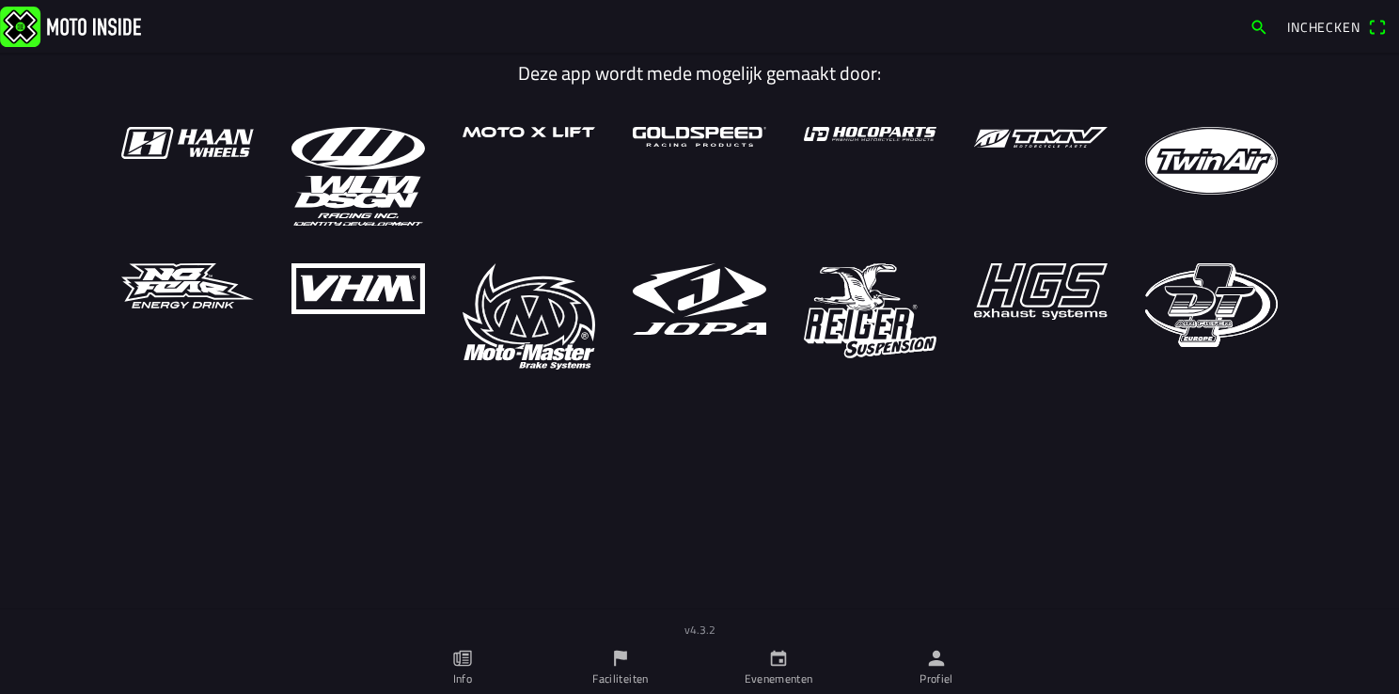
click at [927, 682] on ion-label "Profiel" at bounding box center [936, 678] width 34 height 17
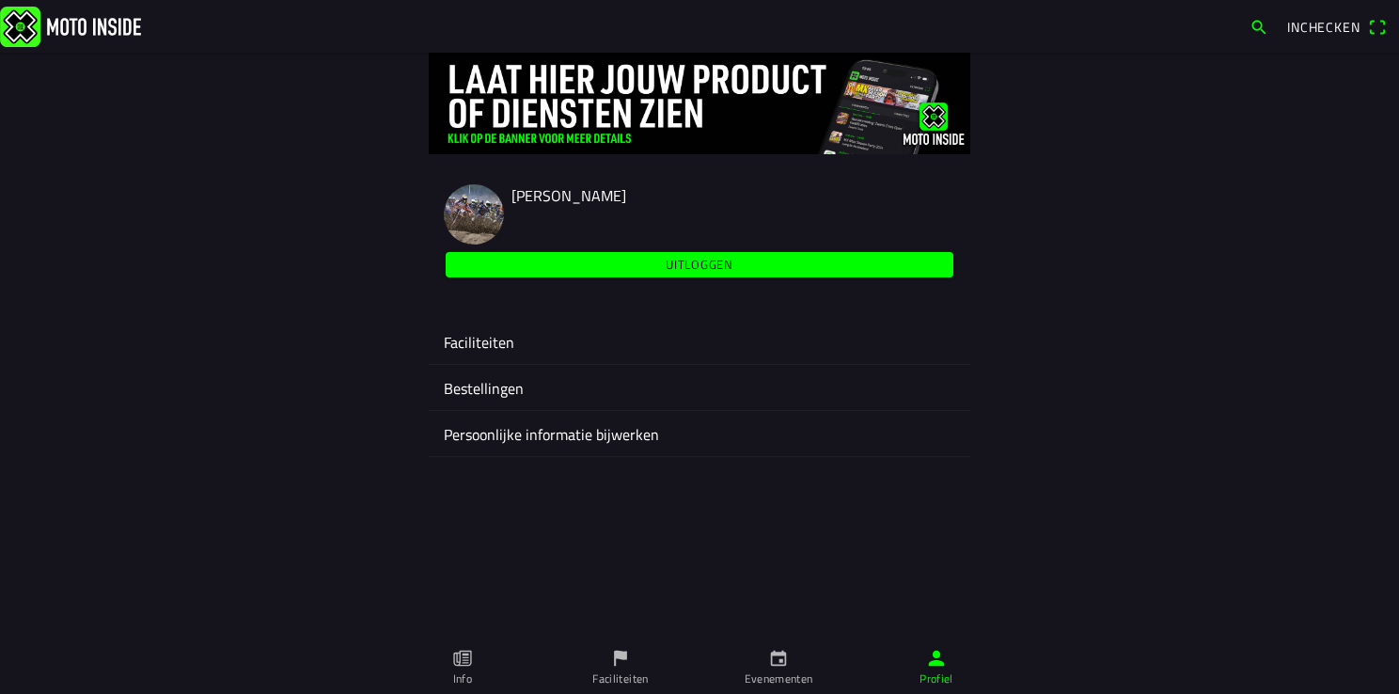
click at [476, 344] on ion-label "Faciliteiten" at bounding box center [699, 342] width 511 height 23
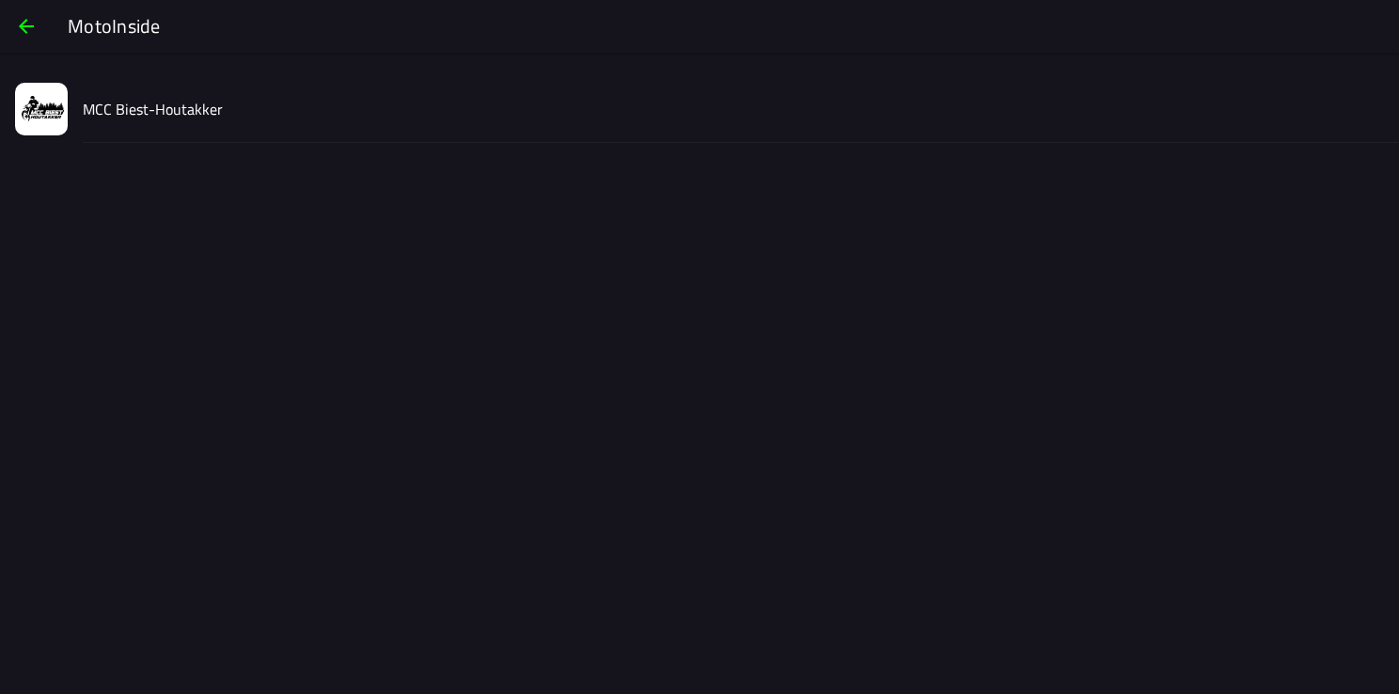
click at [0, 0] on slot "MCC Biest-Houtakker" at bounding box center [0, 0] width 0 height 0
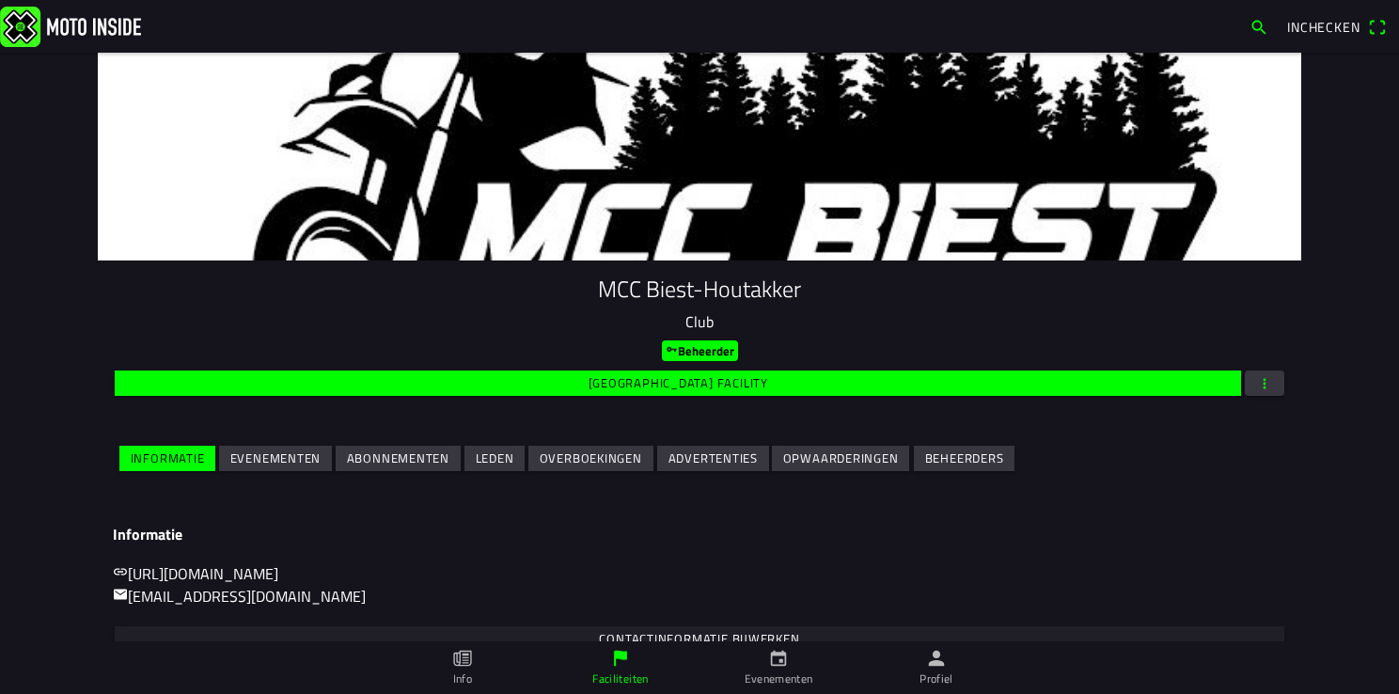
click at [0, 0] on slot "Evenementen" at bounding box center [0, 0] width 0 height 0
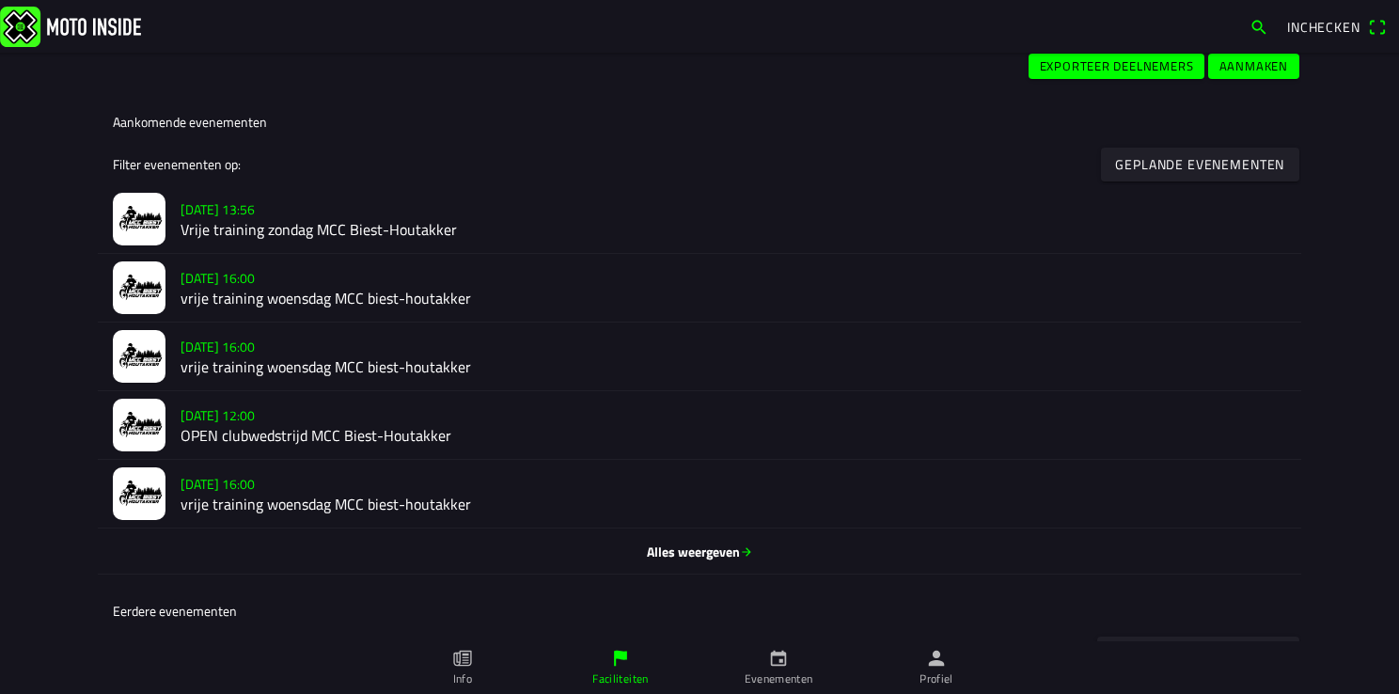
scroll to position [846, 0]
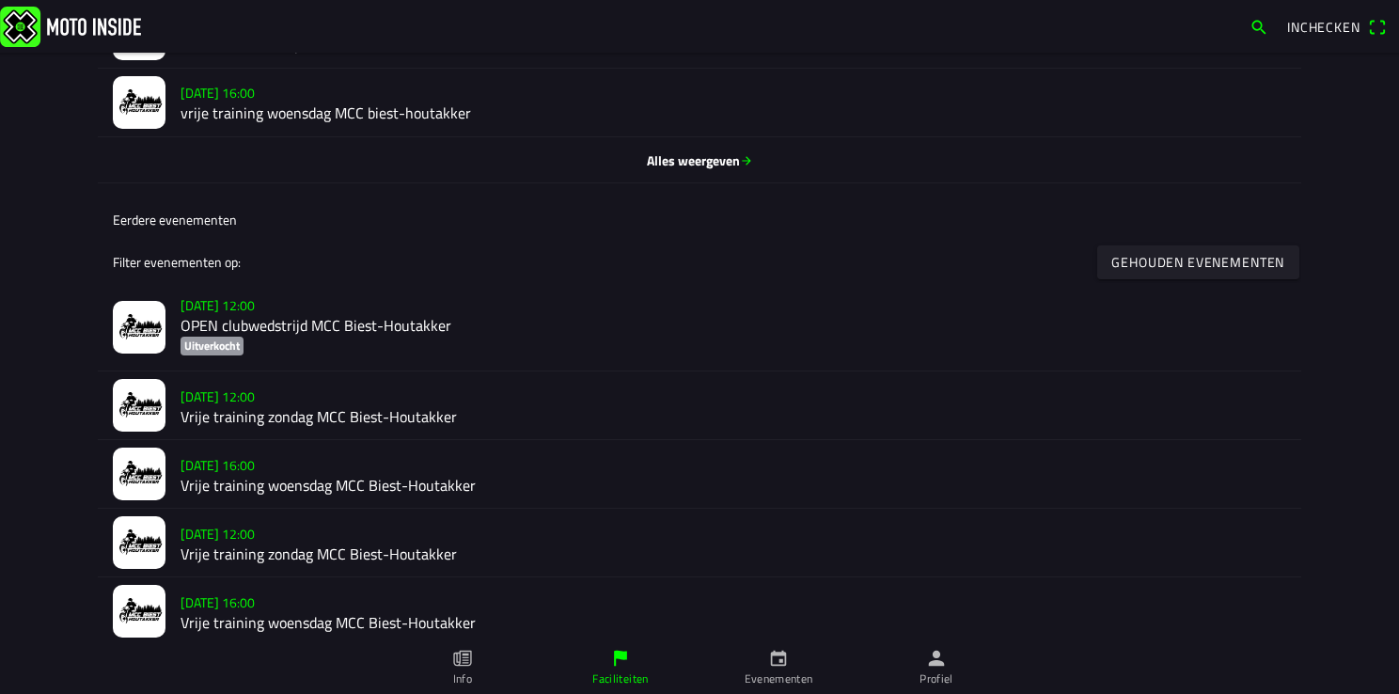
click at [222, 411] on h2 "Vrije training zondag MCC Biest-Houtakker" at bounding box center [732, 416] width 1105 height 18
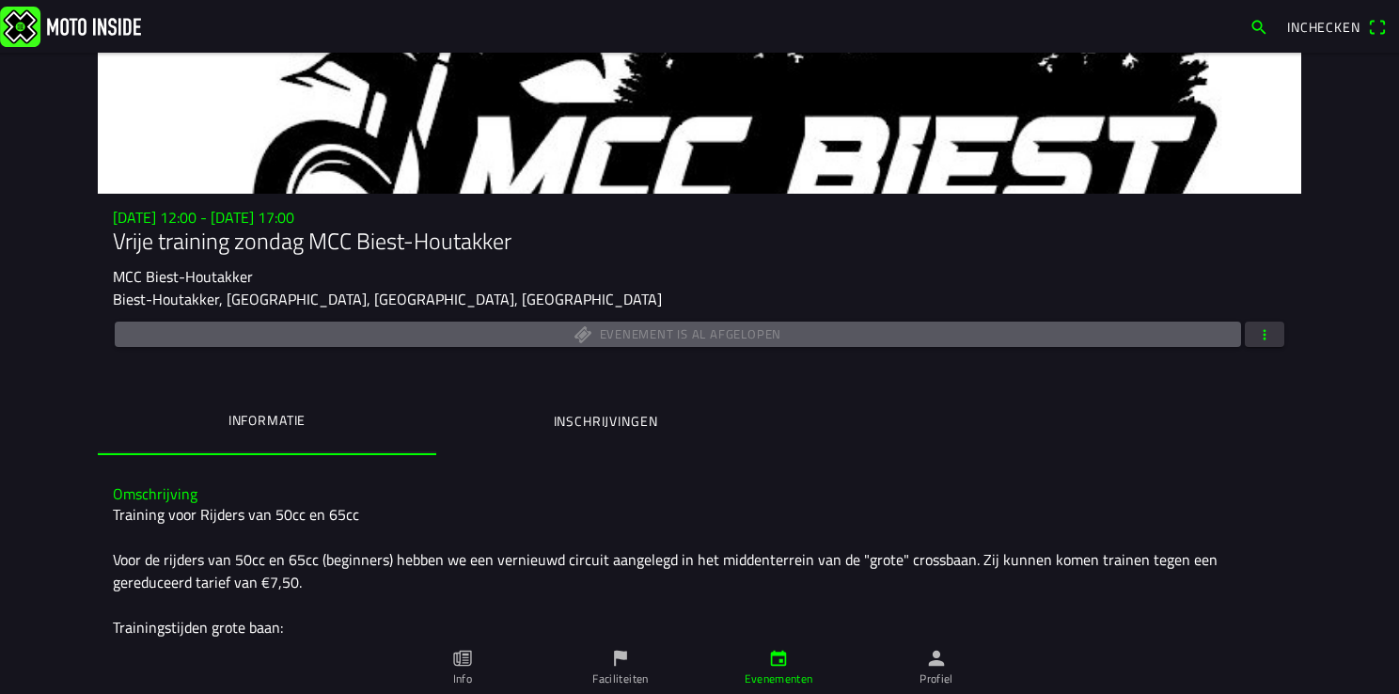
scroll to position [94, 0]
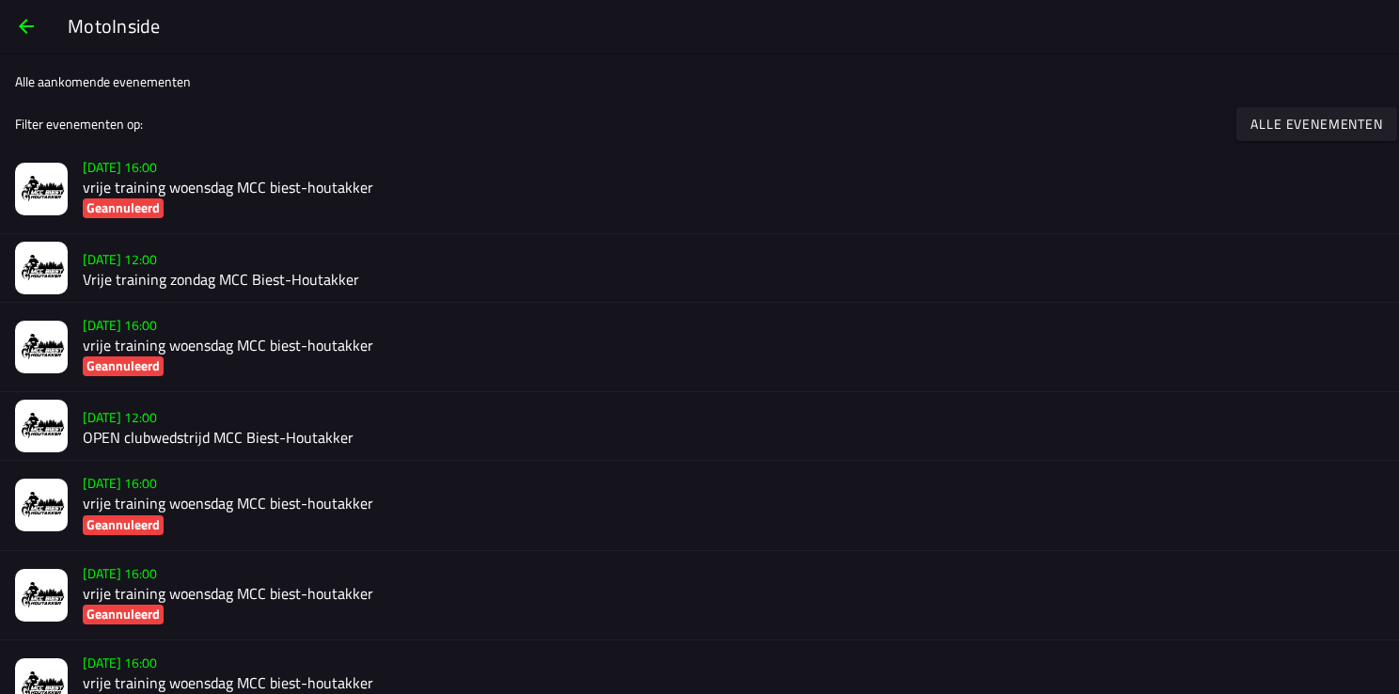
click at [131, 185] on h2 "vrije training woensdag MCC biest-houtakker" at bounding box center [733, 188] width 1301 height 18
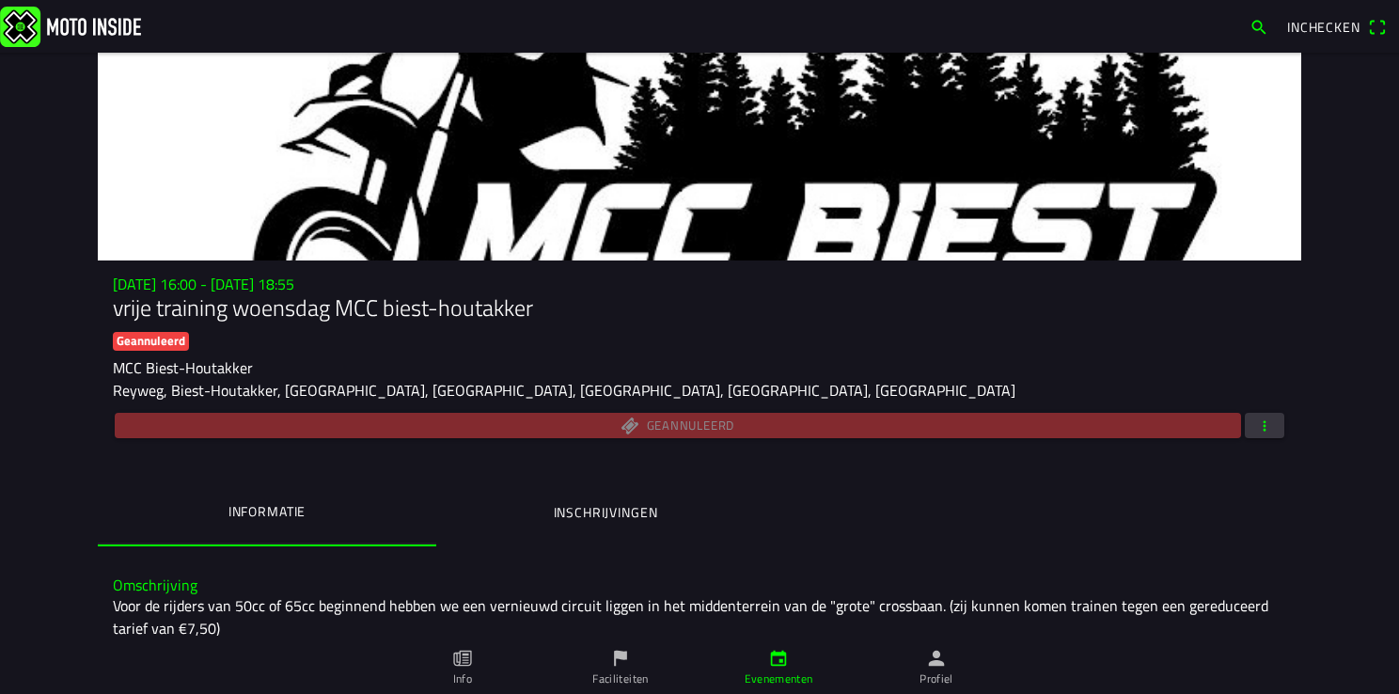
click at [1256, 422] on span "button" at bounding box center [1264, 425] width 17 height 25
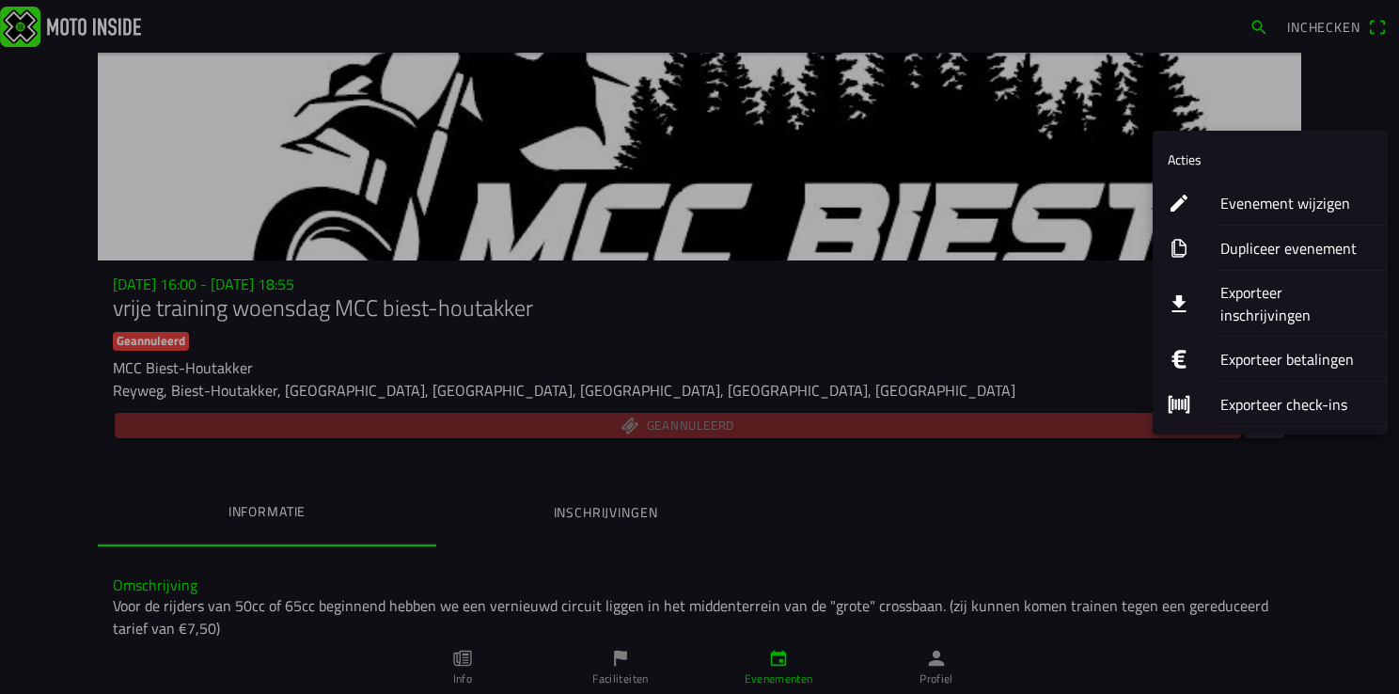
click at [1303, 199] on ion-label "Evenement wijzigen" at bounding box center [1296, 203] width 152 height 23
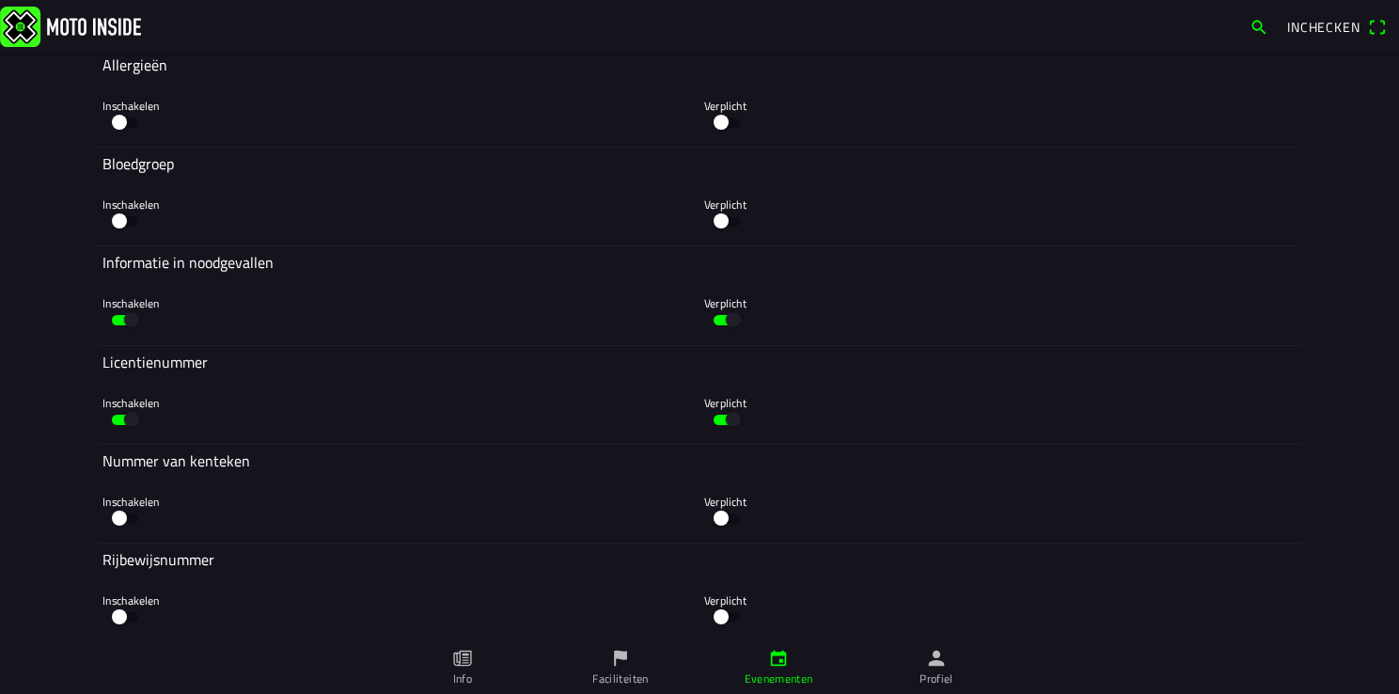
scroll to position [5609, 0]
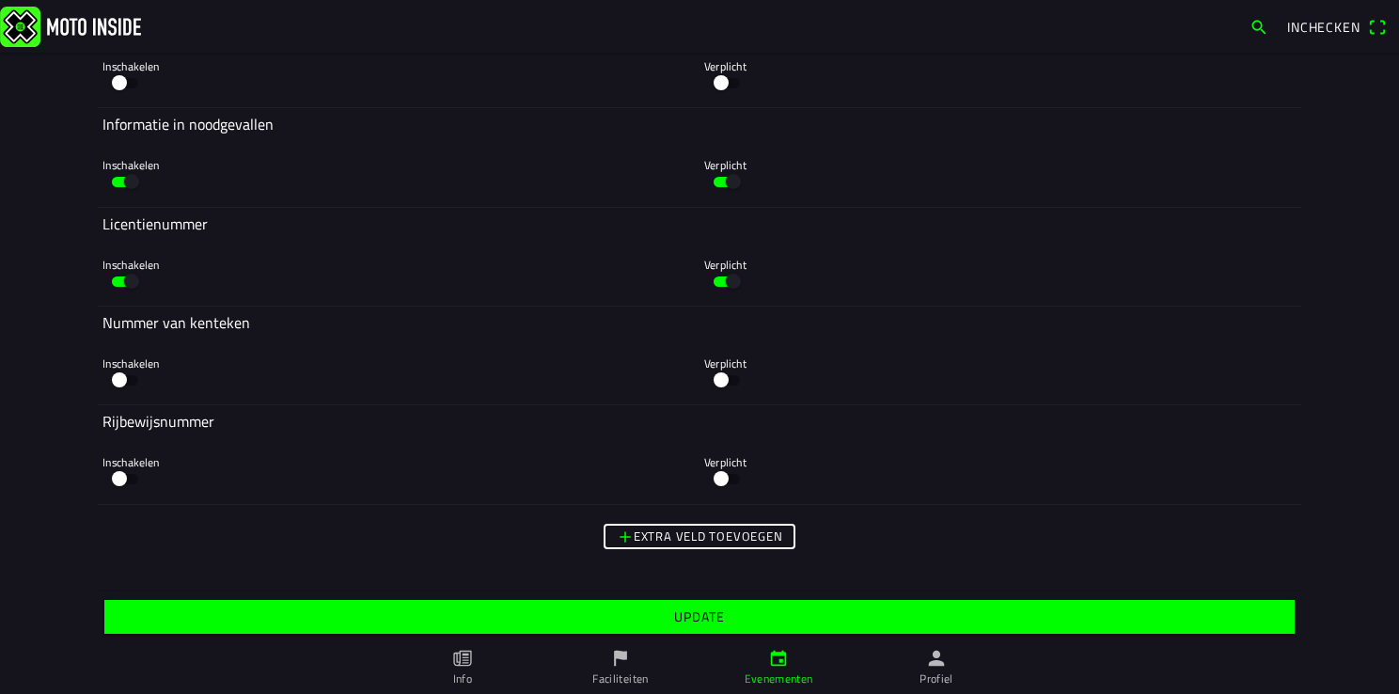
click at [0, 0] on slot "Update" at bounding box center [0, 0] width 0 height 0
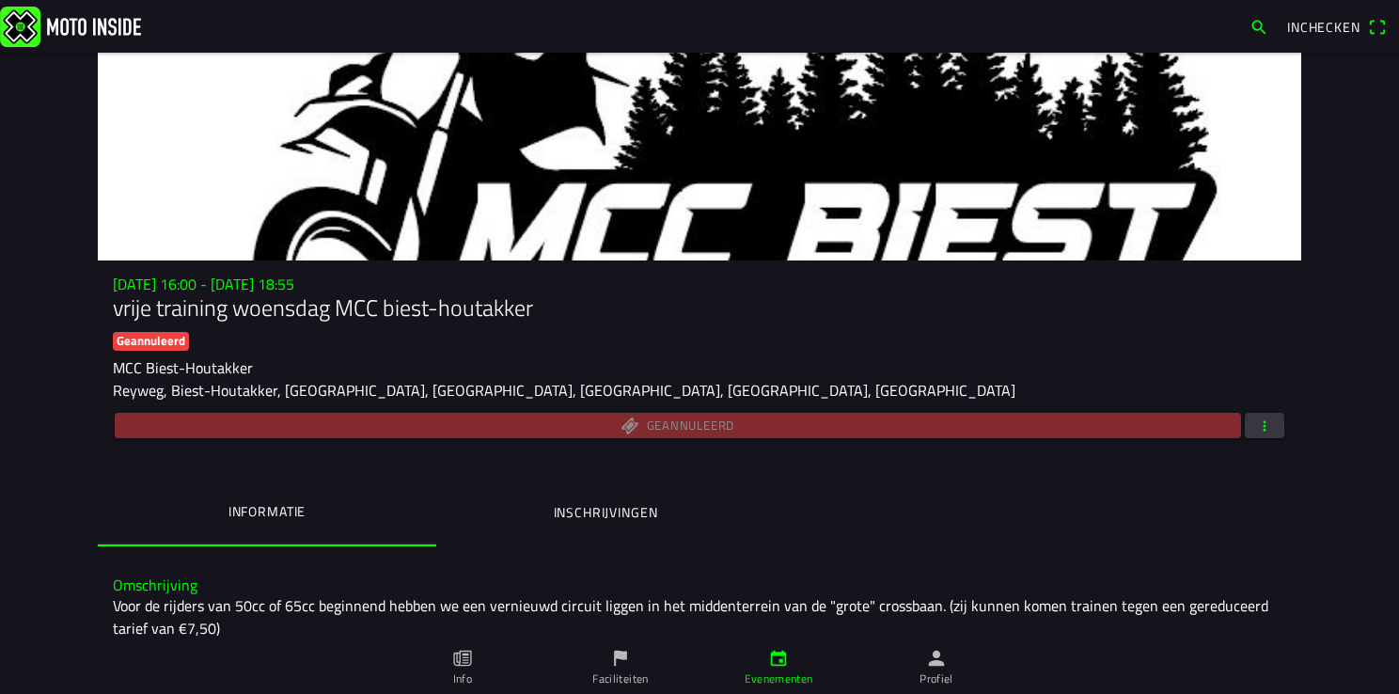
click at [579, 525] on button "Inschrijvingen" at bounding box center [605, 512] width 338 height 64
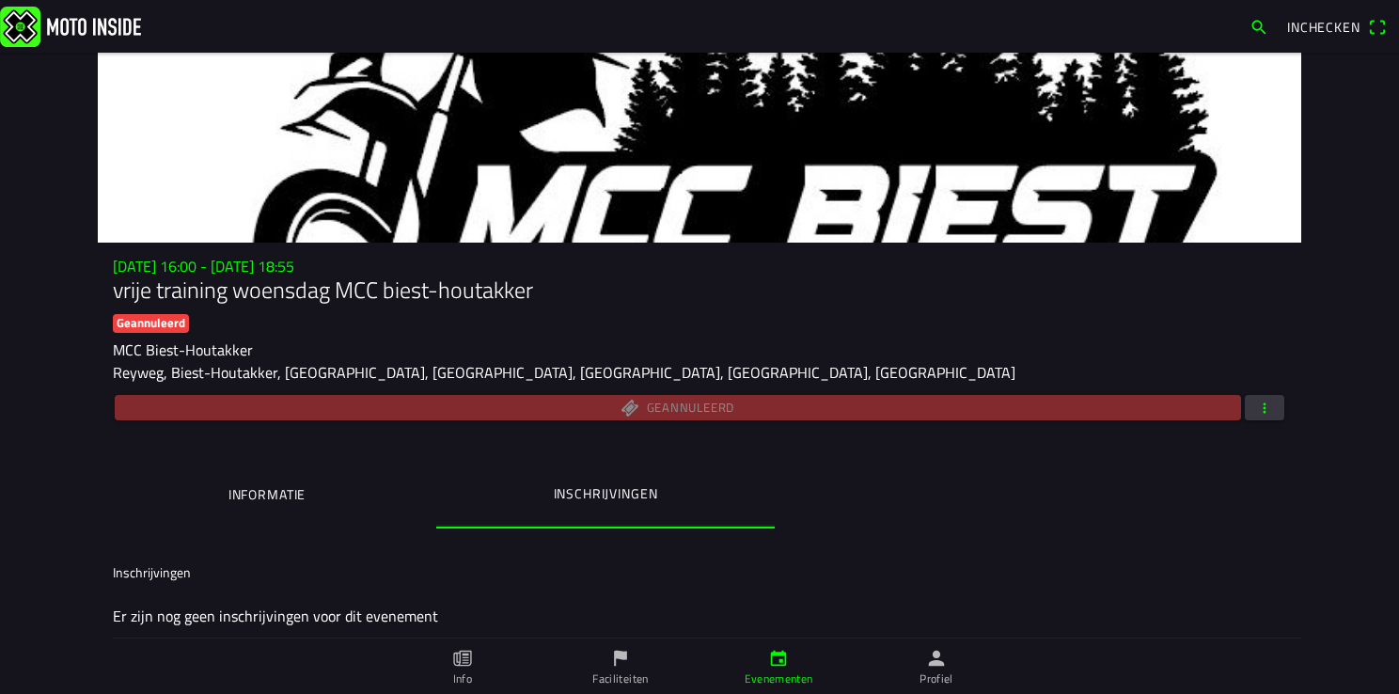
scroll to position [22, 0]
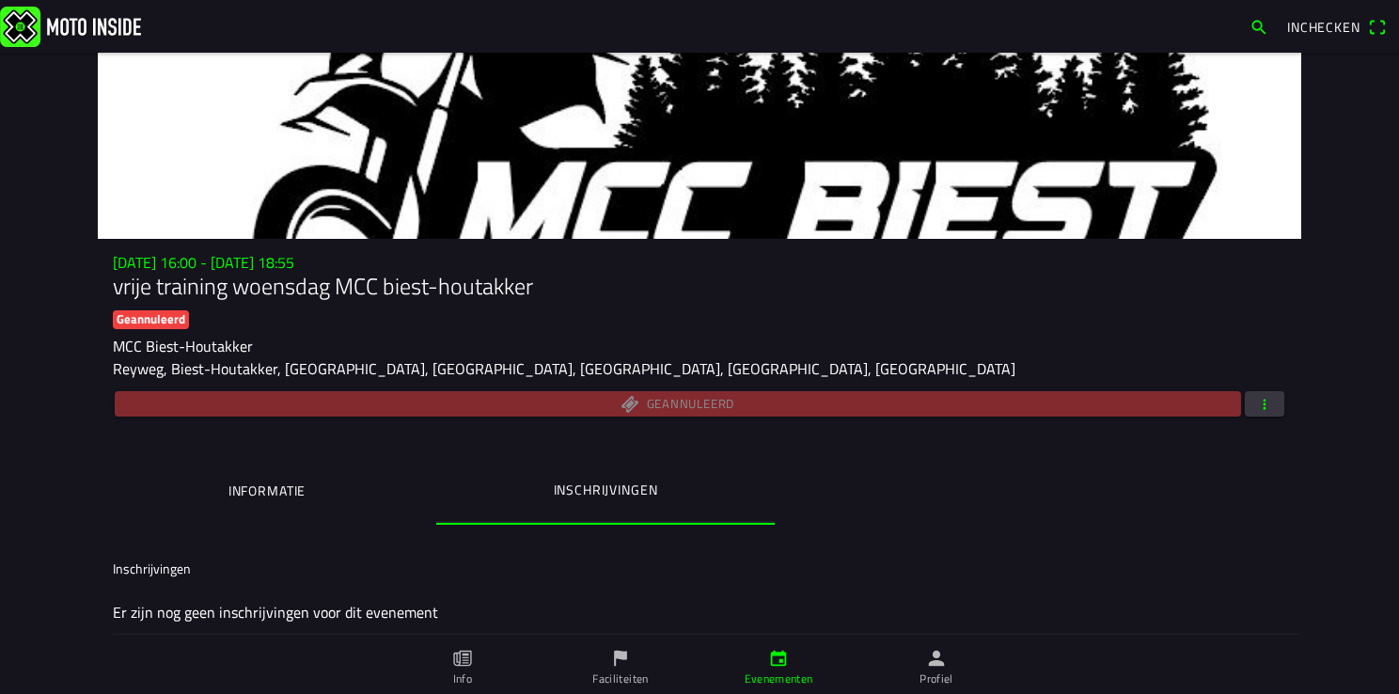
click at [1258, 404] on span "button" at bounding box center [1264, 403] width 17 height 25
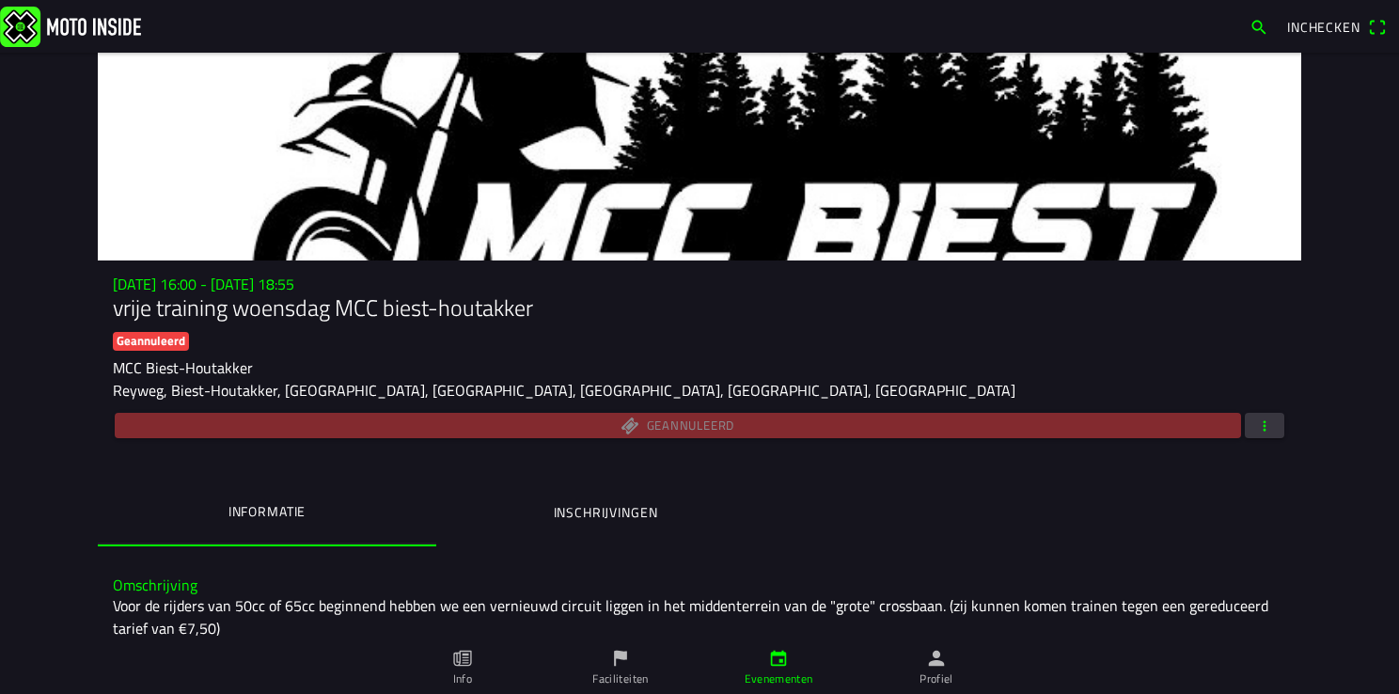
click at [916, 671] on ion-backdrop at bounding box center [699, 347] width 1399 height 694
click at [931, 669] on link "Profiel" at bounding box center [936, 667] width 158 height 53
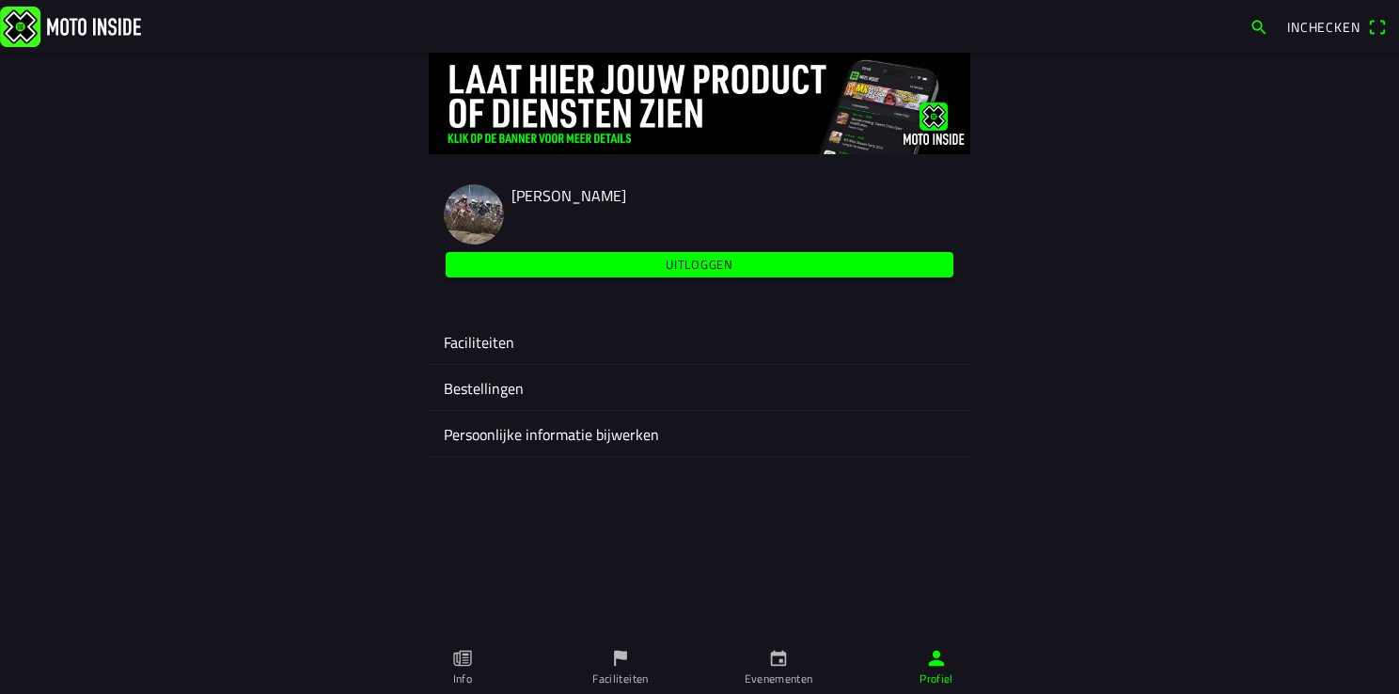
click at [494, 344] on ion-label "Faciliteiten" at bounding box center [699, 342] width 511 height 23
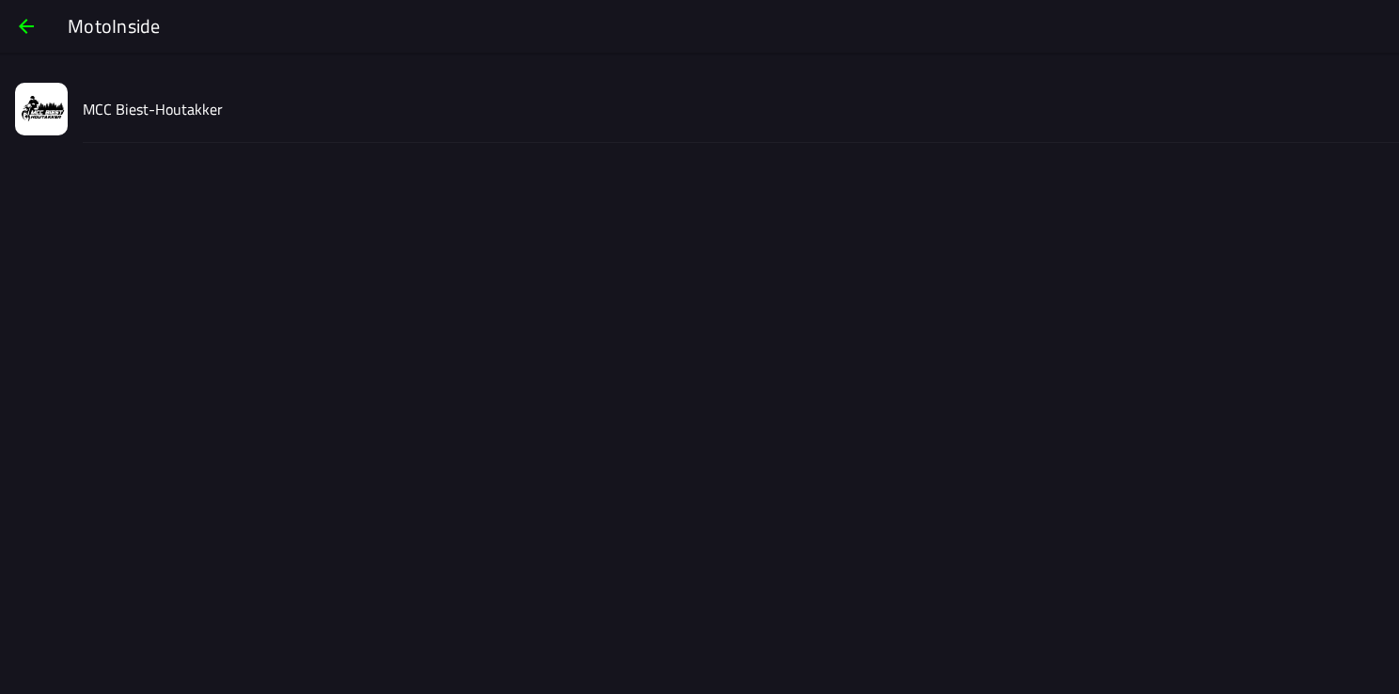
click at [100, 121] on div "MCC Biest-Houtakker" at bounding box center [733, 108] width 1301 height 67
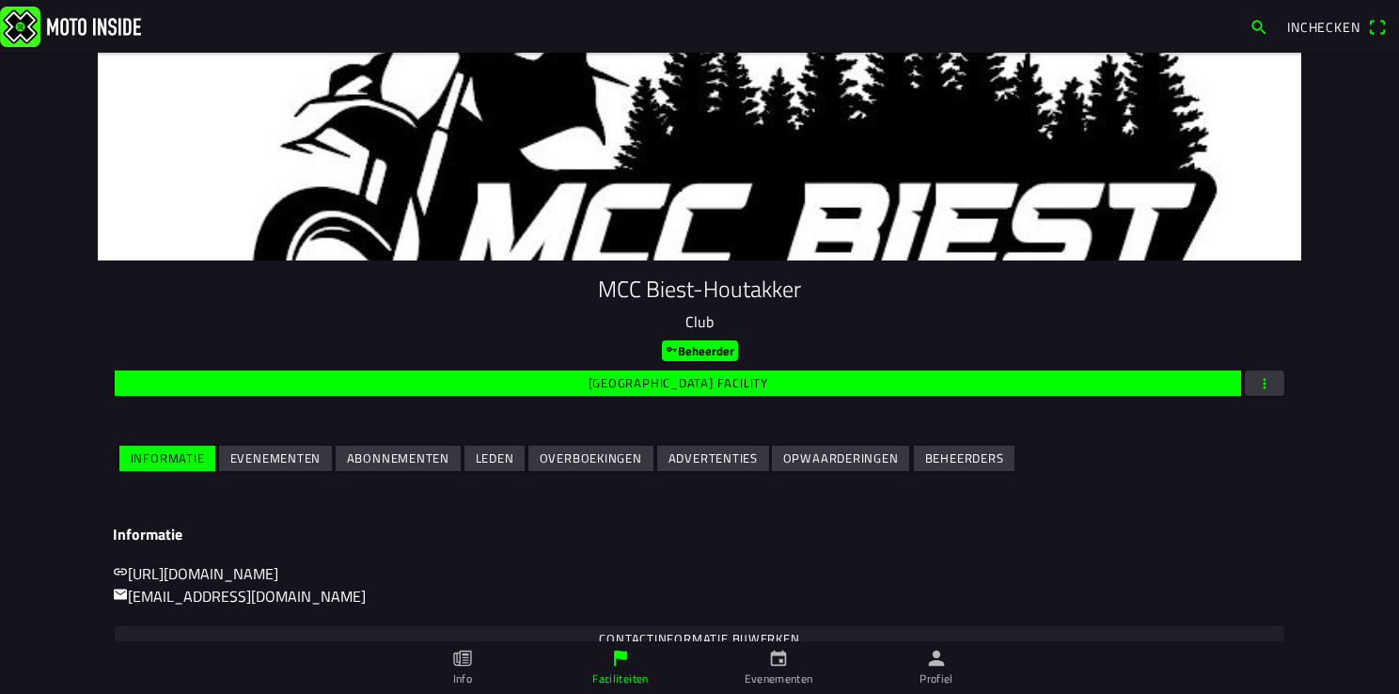
click at [0, 0] on slot "Evenementen" at bounding box center [0, 0] width 0 height 0
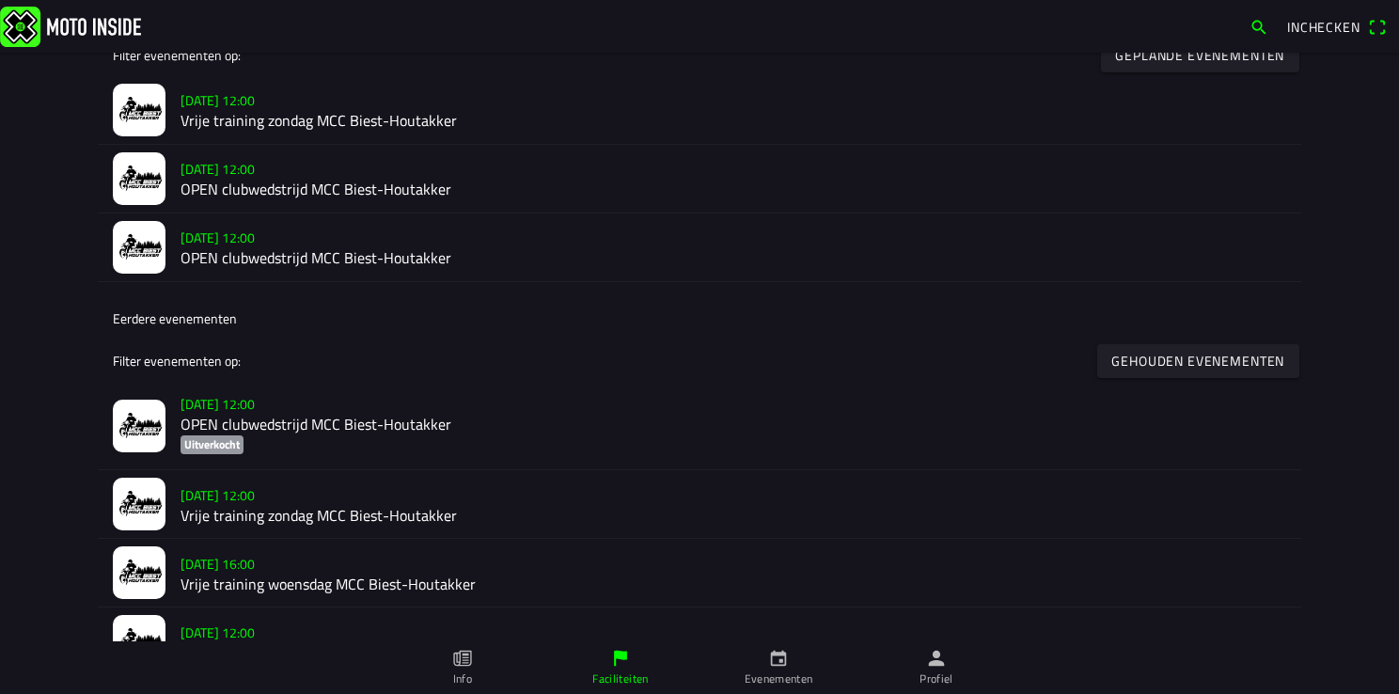
scroll to position [658, 0]
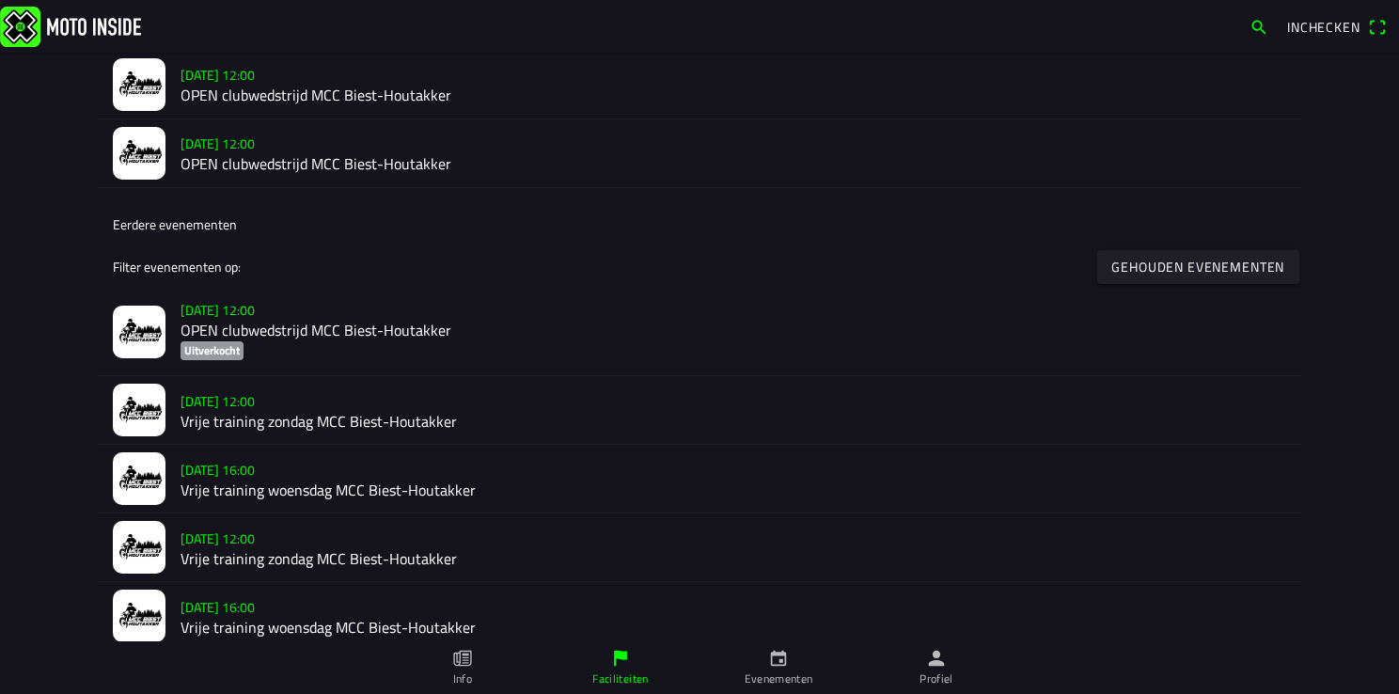
click at [207, 485] on h2 "Vrije training woensdag MCC Biest-Houtakker" at bounding box center [732, 489] width 1105 height 18
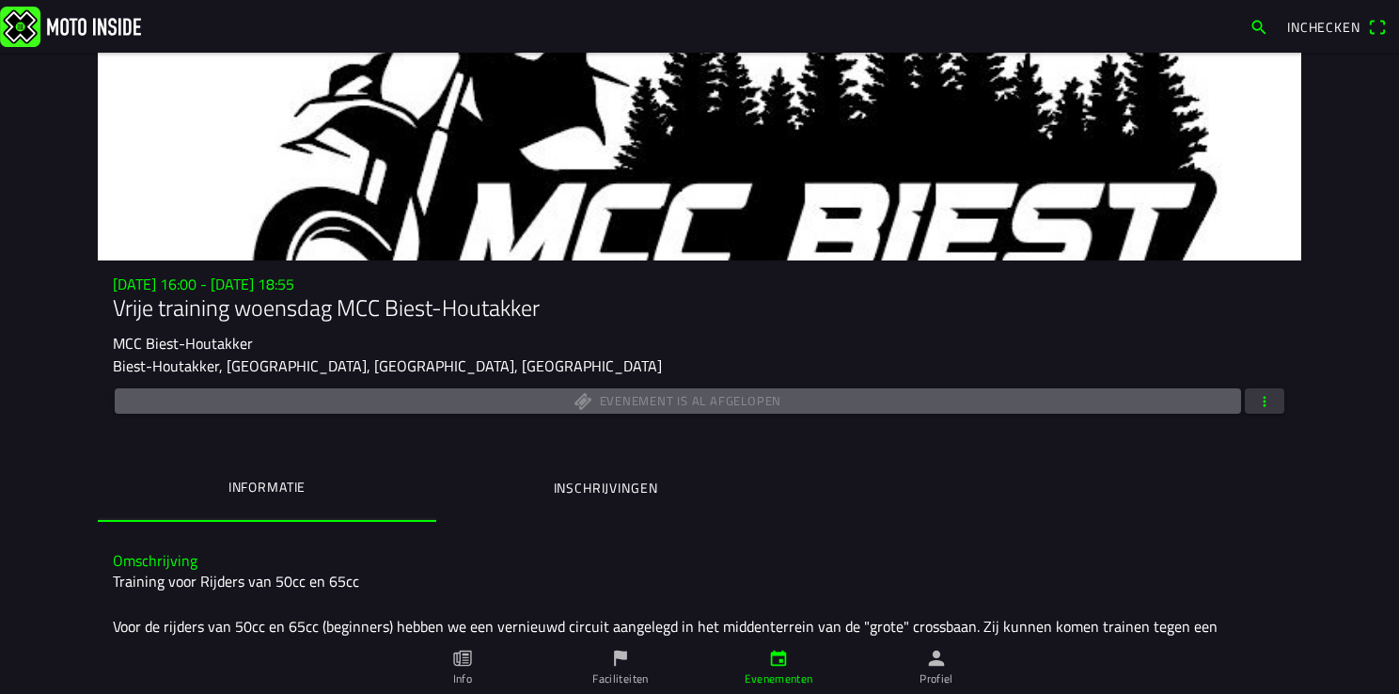
click at [1267, 408] on button "button" at bounding box center [1264, 400] width 39 height 25
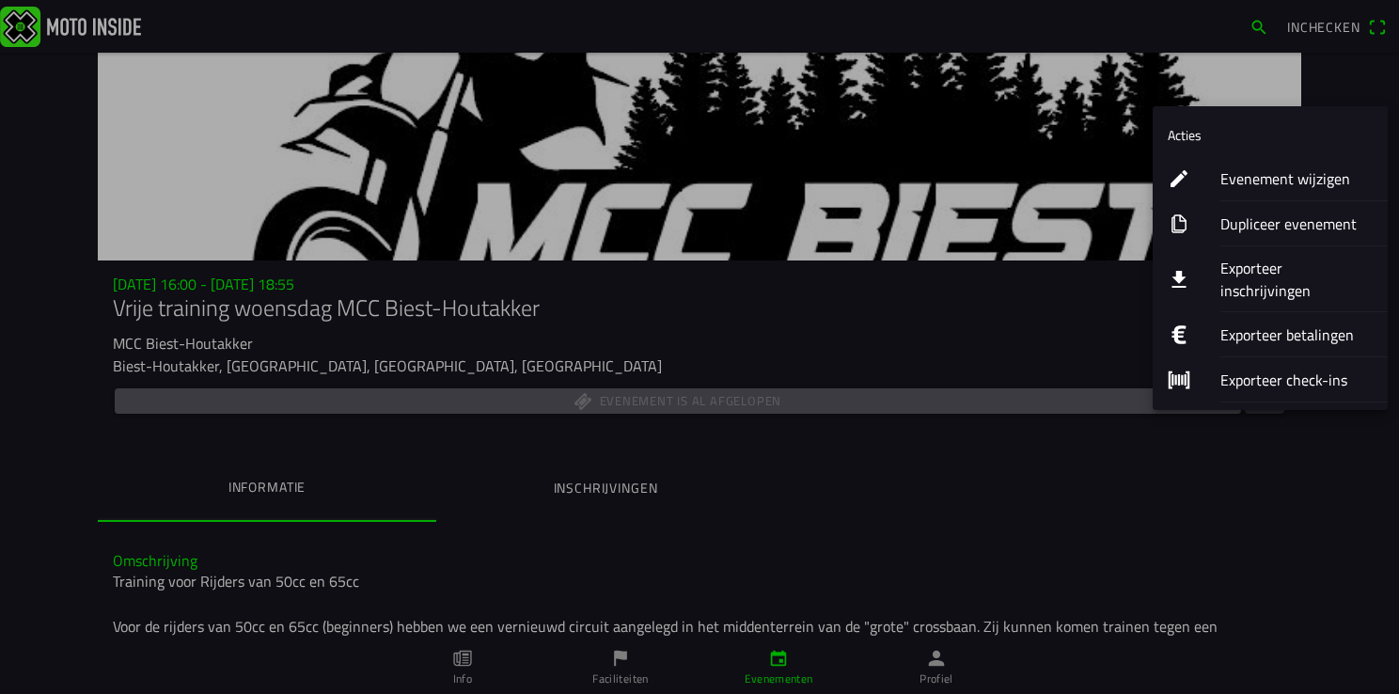
click at [1307, 179] on ion-label "Evenement wijzigen" at bounding box center [1296, 178] width 152 height 23
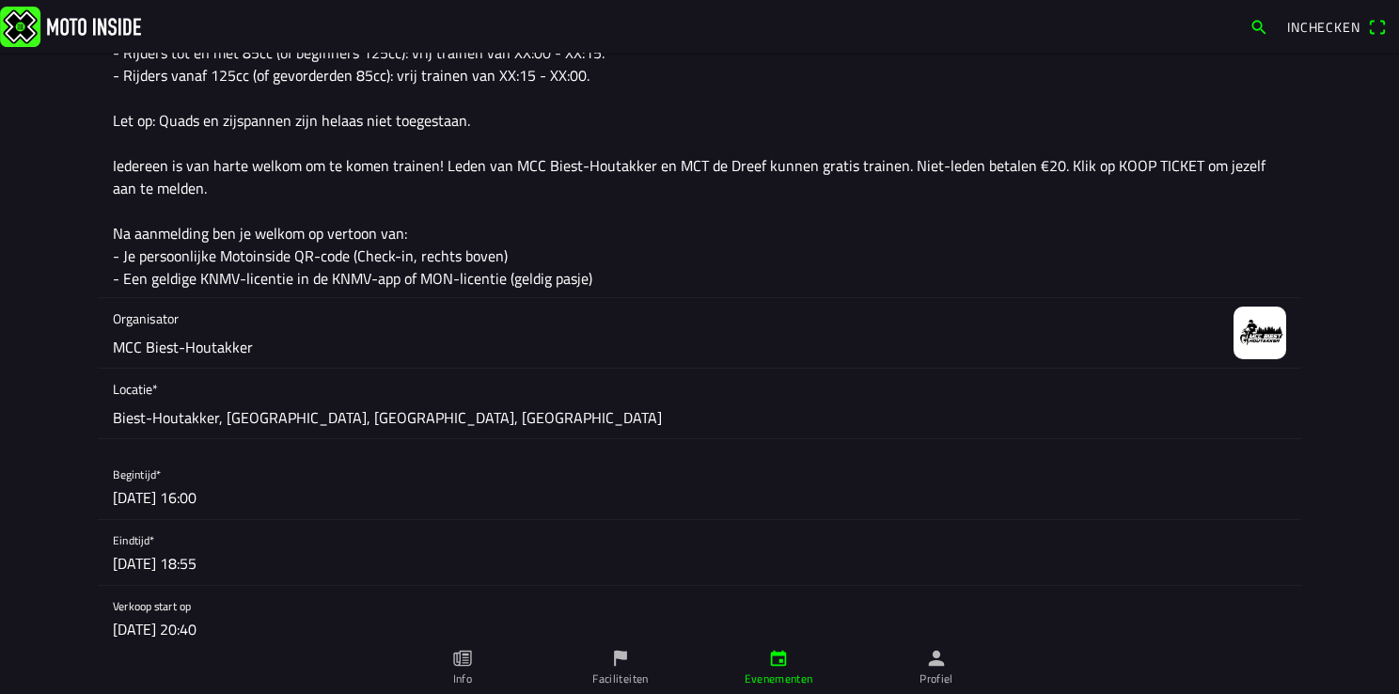
scroll to position [470, 0]
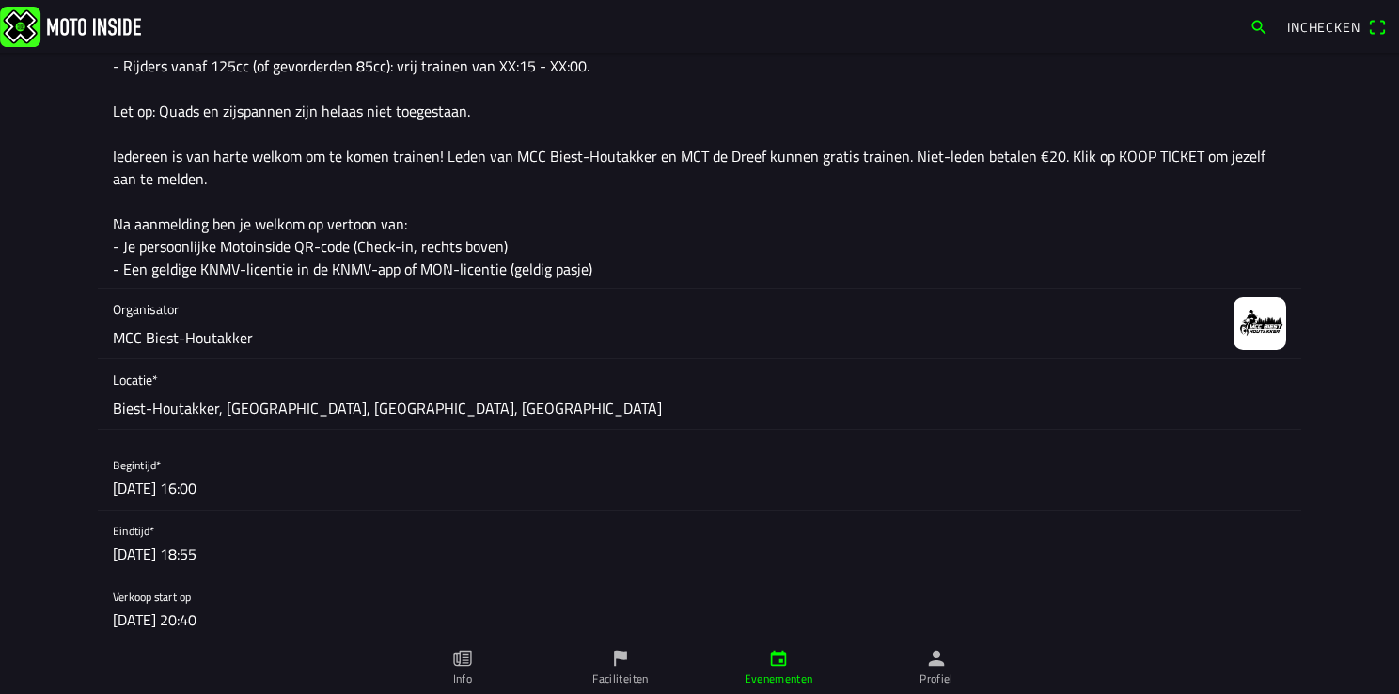
click at [173, 493] on button "button" at bounding box center [707, 477] width 1188 height 65
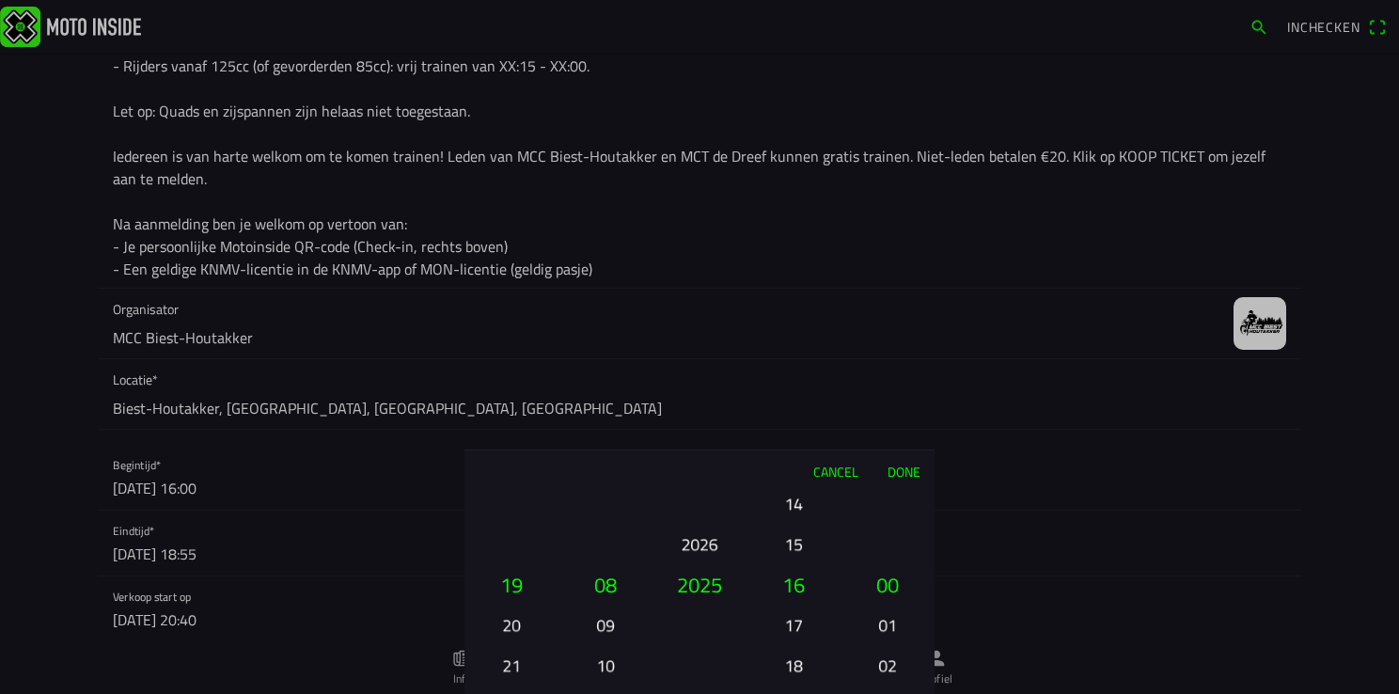
click at [509, 621] on button "20" at bounding box center [511, 624] width 64 height 33
click at [903, 467] on button "Done" at bounding box center [903, 470] width 62 height 41
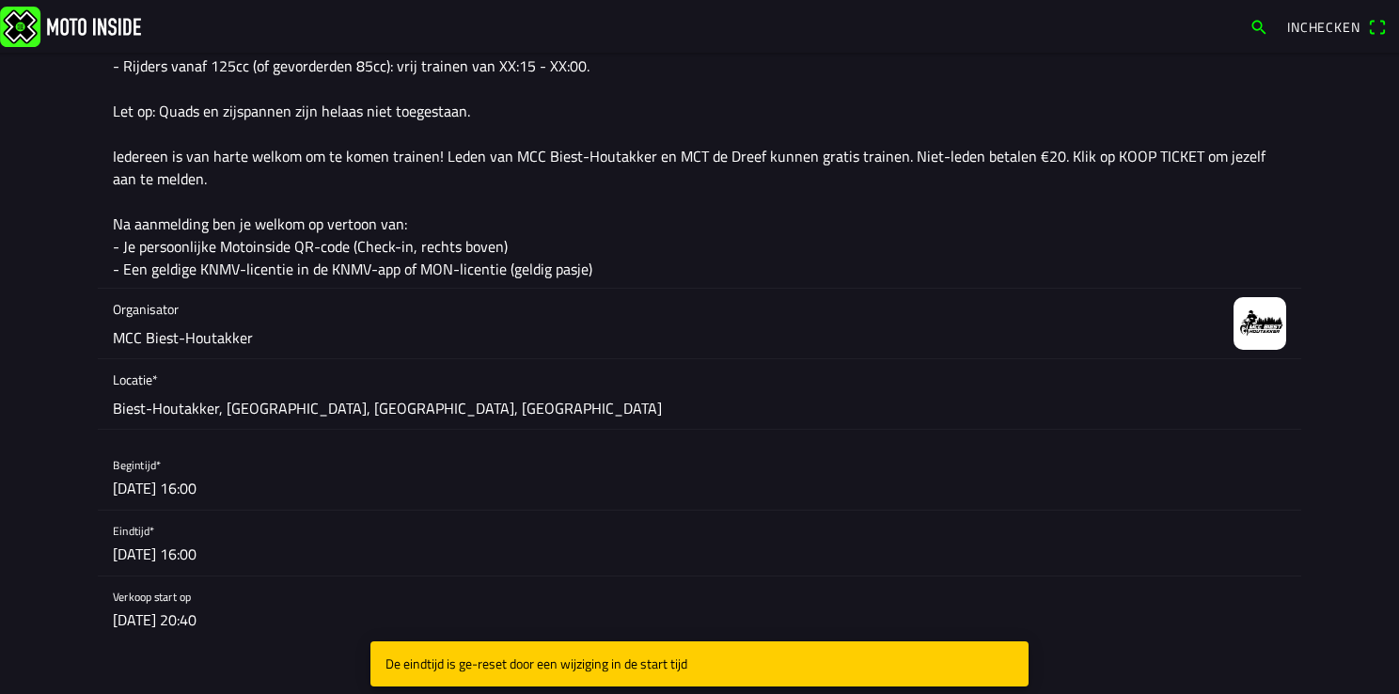
click at [209, 552] on button "button" at bounding box center [707, 542] width 1188 height 65
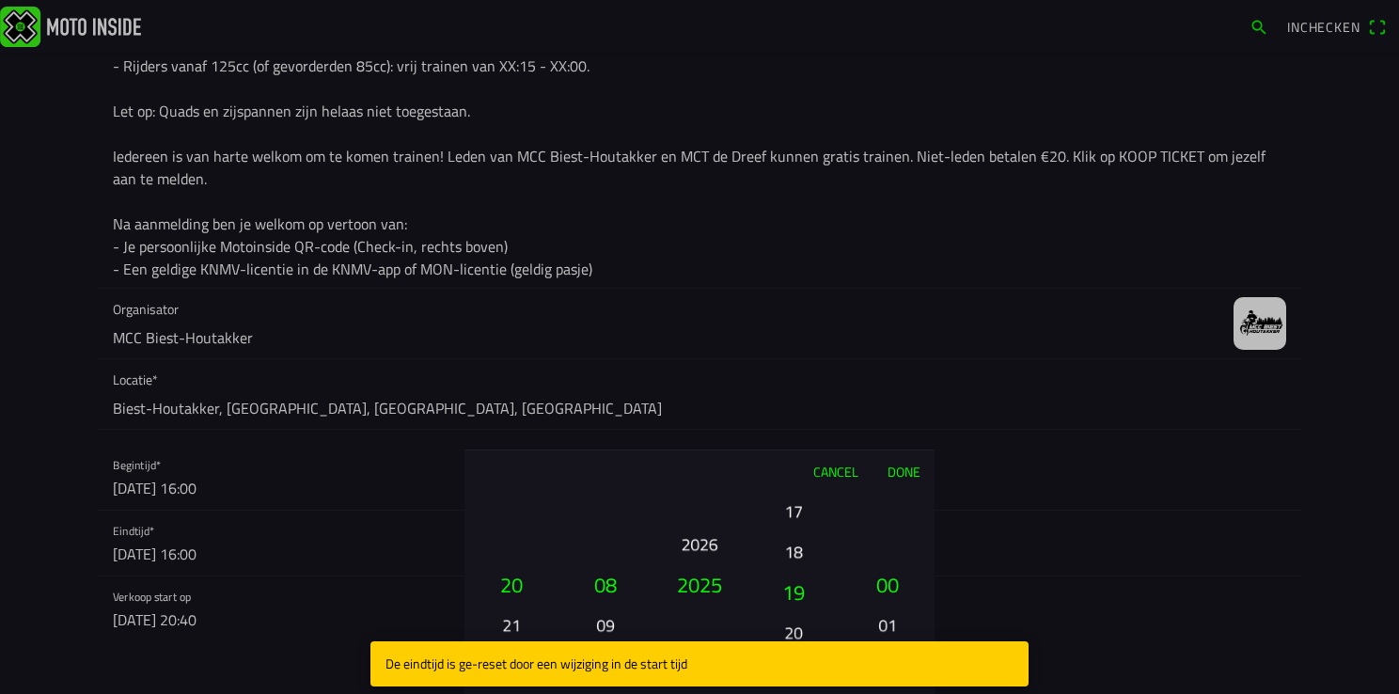
drag, startPoint x: 799, startPoint y: 619, endPoint x: 790, endPoint y: 505, distance: 114.1
click at [790, 505] on button "17" at bounding box center [793, 510] width 64 height 33
click at [792, 525] on button "18" at bounding box center [793, 518] width 64 height 33
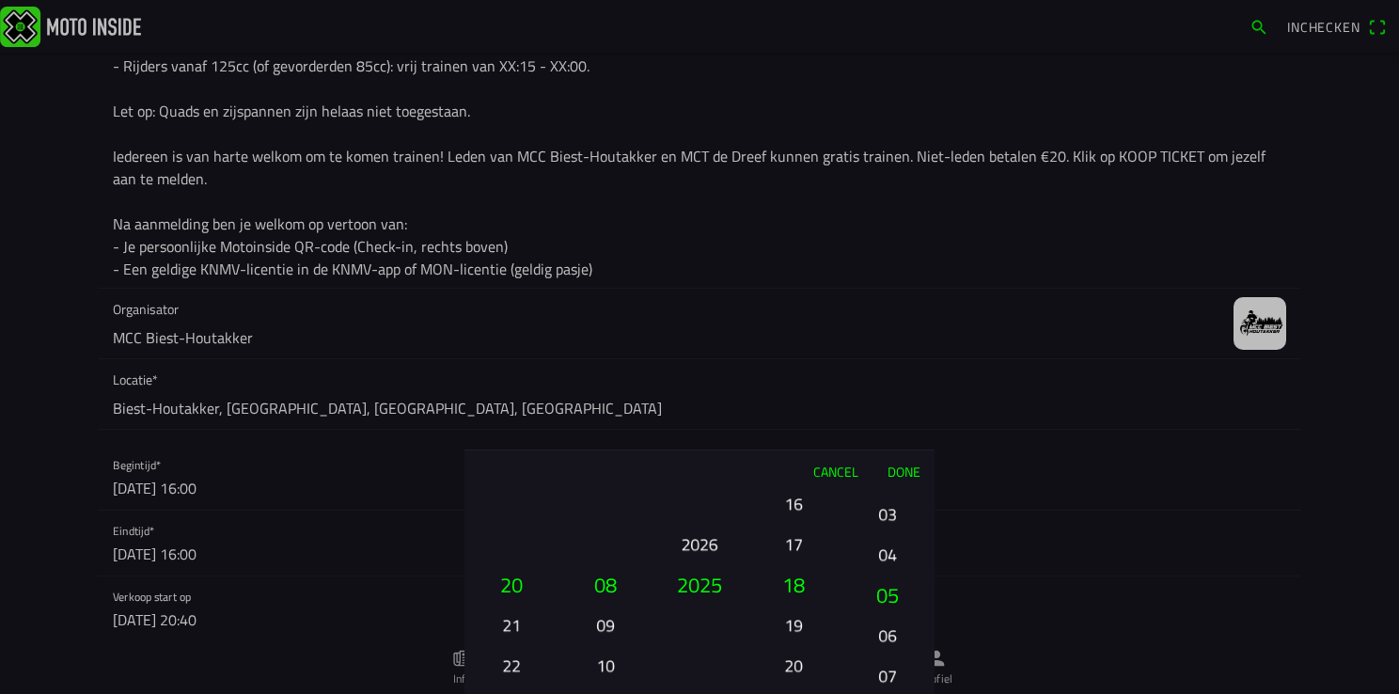
drag, startPoint x: 890, startPoint y: 636, endPoint x: 877, endPoint y: 460, distance: 177.2
click at [877, 431] on ion-picker "Cancel Done 01 02 03 04 05 06 07 08 09 10 11 12 13 14 15 16 17 18 19 20 21 22 2…" at bounding box center [699, 347] width 1399 height 694
drag, startPoint x: 895, startPoint y: 674, endPoint x: 888, endPoint y: 447, distance: 227.6
click at [888, 449] on div "Cancel Done 01 02 03 04 05 06 07 08 09 10 11 12 13 14 15 16 17 18 19 20 21 22 2…" at bounding box center [699, 571] width 470 height 244
drag, startPoint x: 884, startPoint y: 663, endPoint x: 872, endPoint y: 348, distance: 315.1
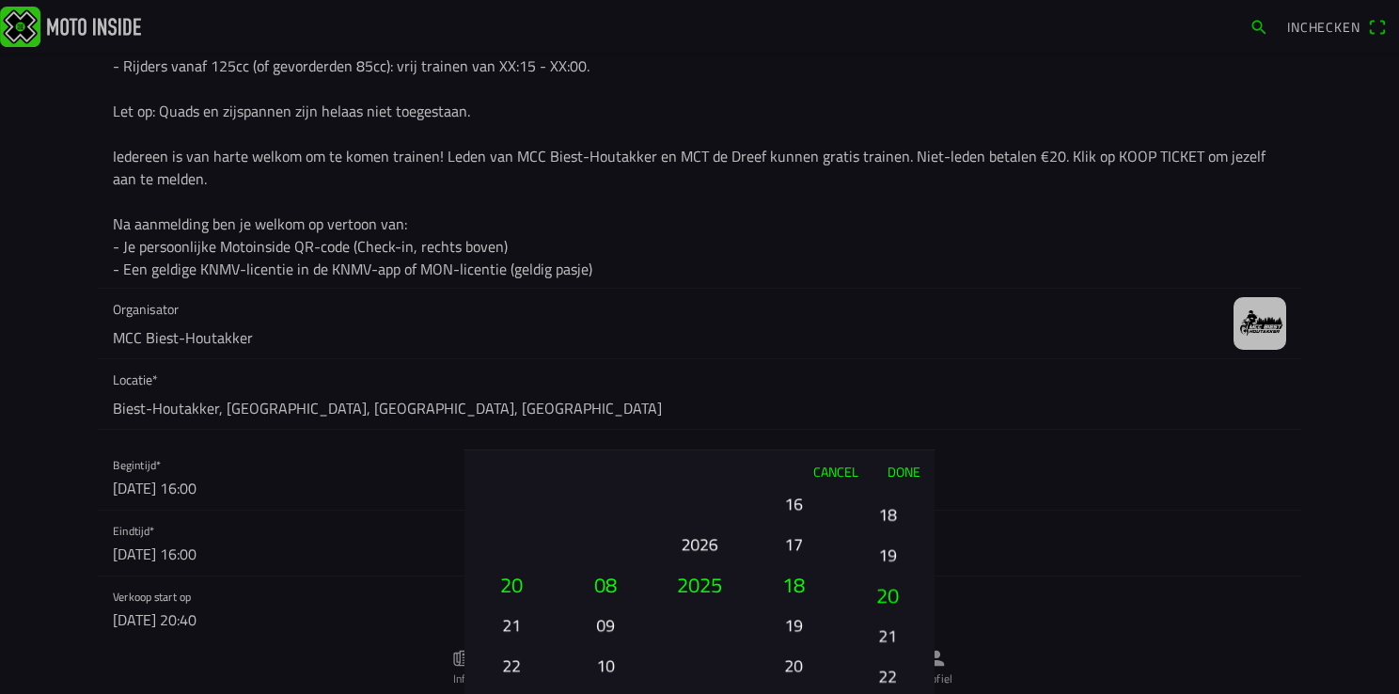
click at [874, 360] on ion-picker "Cancel Done 01 02 03 04 05 06 07 08 09 10 11 12 13 14 15 16 17 18 19 20 21 22 2…" at bounding box center [699, 347] width 1399 height 694
drag, startPoint x: 887, startPoint y: 683, endPoint x: 866, endPoint y: 365, distance: 319.4
click at [866, 393] on ion-picker "Cancel Done 01 02 03 04 05 06 07 08 09 10 11 12 13 14 15 16 17 18 19 20 21 22 2…" at bounding box center [699, 347] width 1399 height 694
drag, startPoint x: 887, startPoint y: 666, endPoint x: 895, endPoint y: 367, distance: 300.0
click at [895, 354] on ion-picker "Cancel Done 01 02 03 04 05 06 07 08 09 10 11 12 13 14 15 16 17 18 19 20 21 22 2…" at bounding box center [699, 347] width 1399 height 694
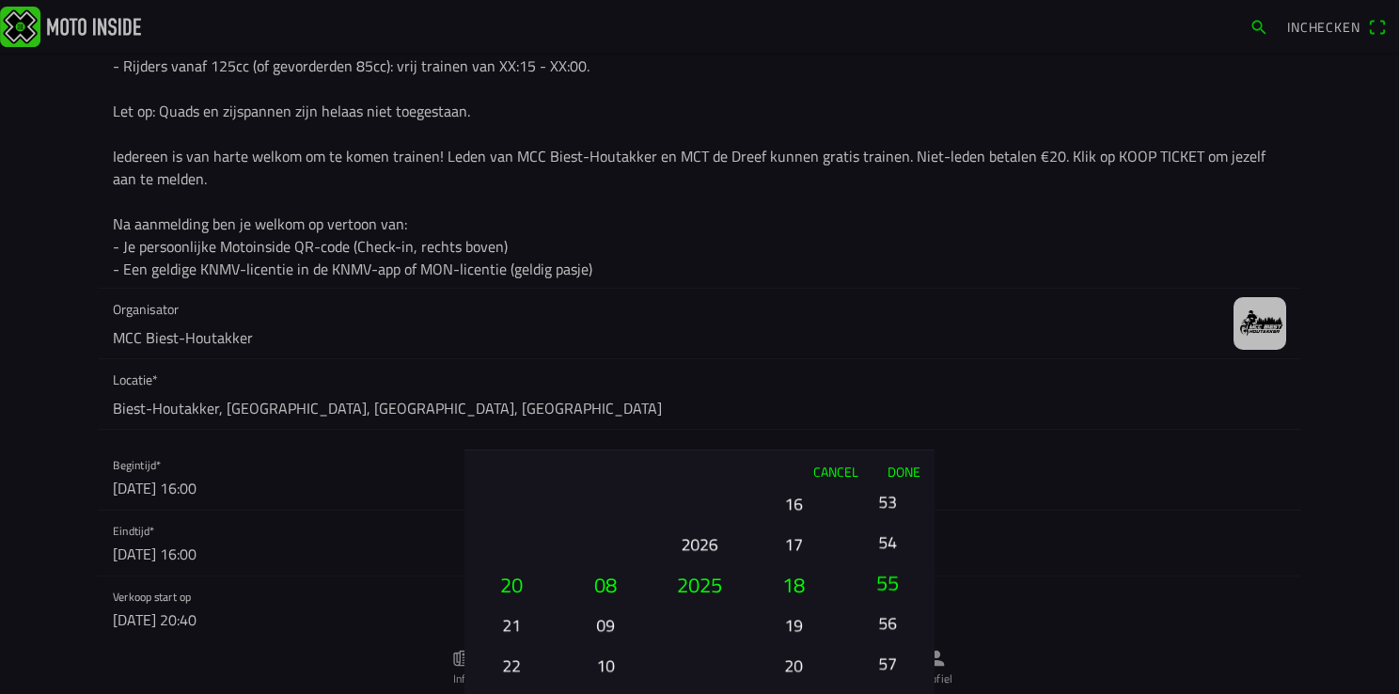
drag, startPoint x: 888, startPoint y: 573, endPoint x: 887, endPoint y: 460, distance: 113.7
click at [887, 460] on div "Cancel Done 01 02 03 04 05 06 07 08 09 10 11 12 13 14 15 16 17 18 19 20 21 22 2…" at bounding box center [699, 571] width 470 height 244
click at [890, 630] on button "55" at bounding box center [887, 641] width 64 height 33
click at [911, 467] on button "Done" at bounding box center [903, 470] width 62 height 41
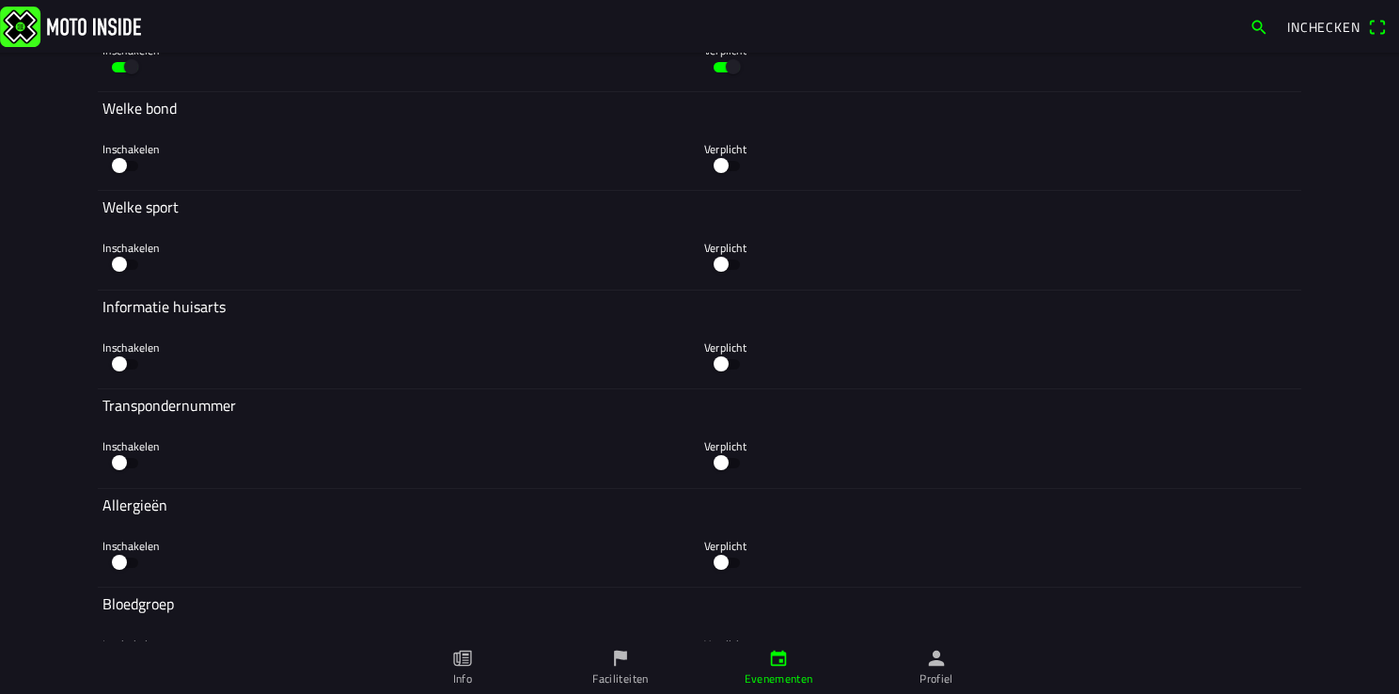
scroll to position [5639, 0]
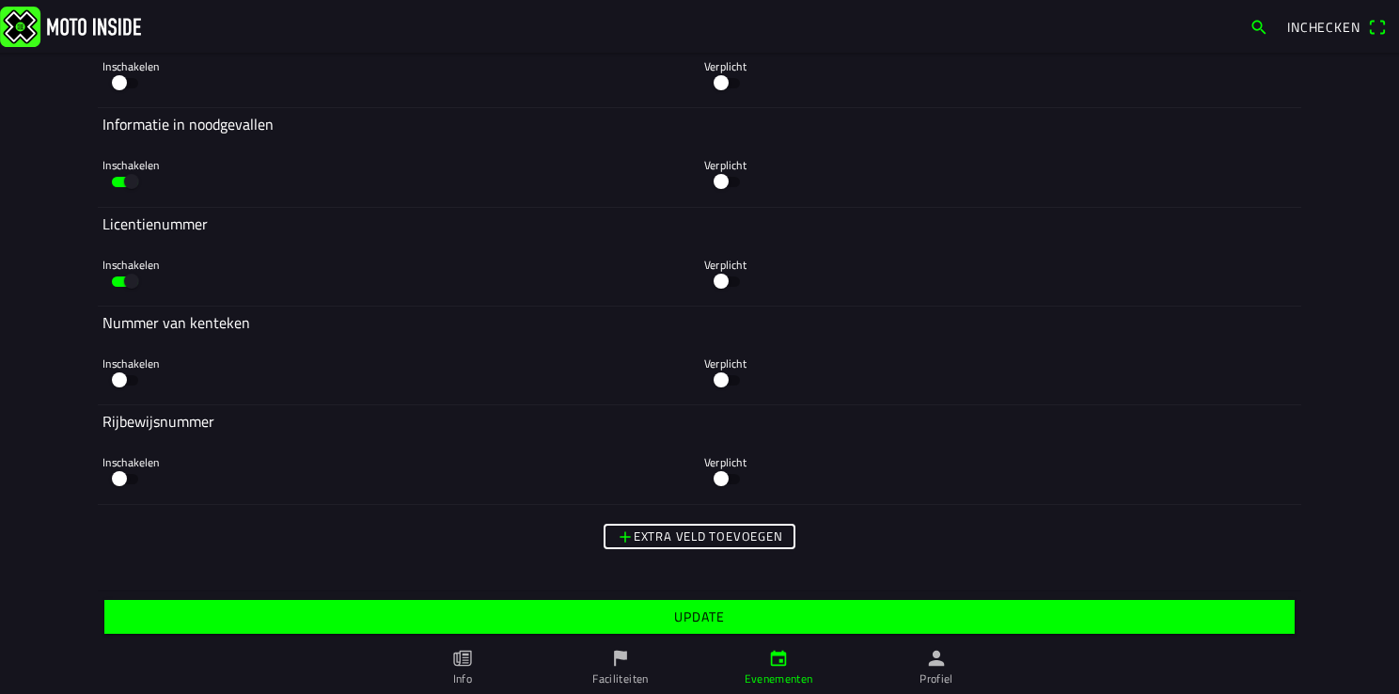
click at [0, 0] on slot "Update" at bounding box center [0, 0] width 0 height 0
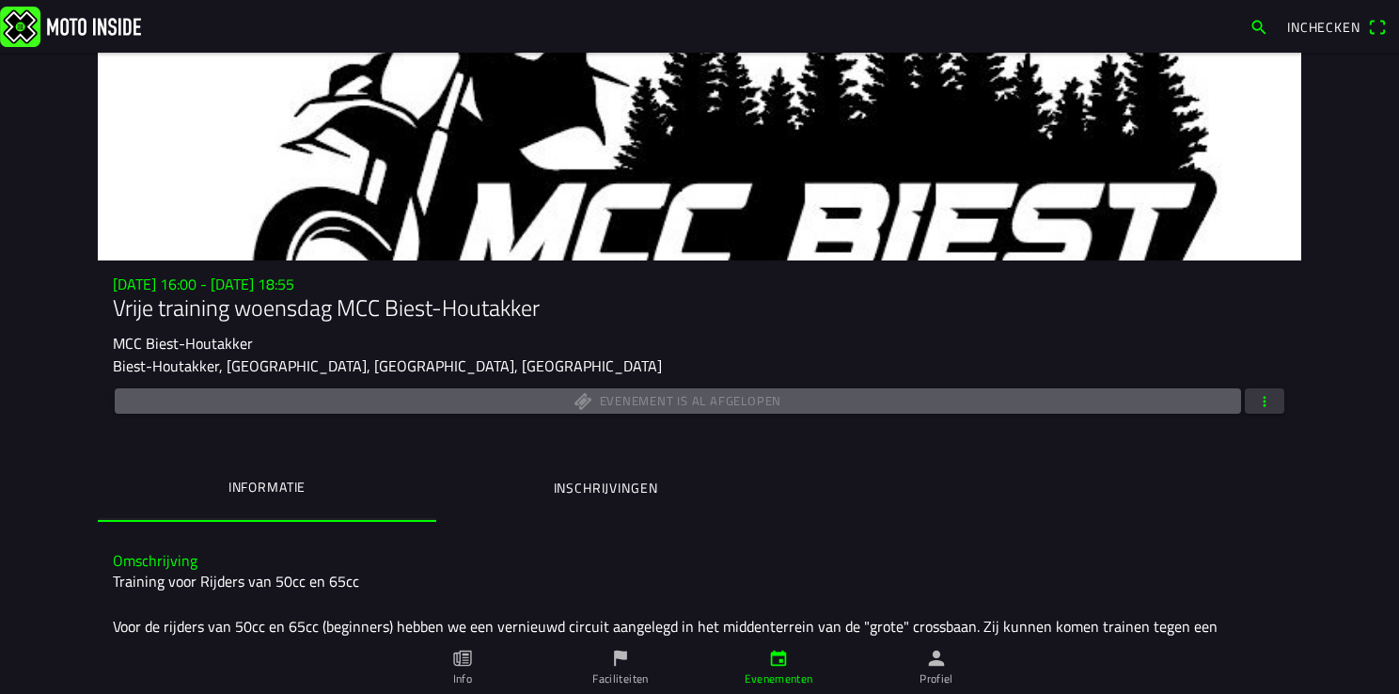
drag, startPoint x: 932, startPoint y: 669, endPoint x: 855, endPoint y: 649, distance: 79.8
click at [932, 670] on link "Profiel" at bounding box center [936, 667] width 158 height 53
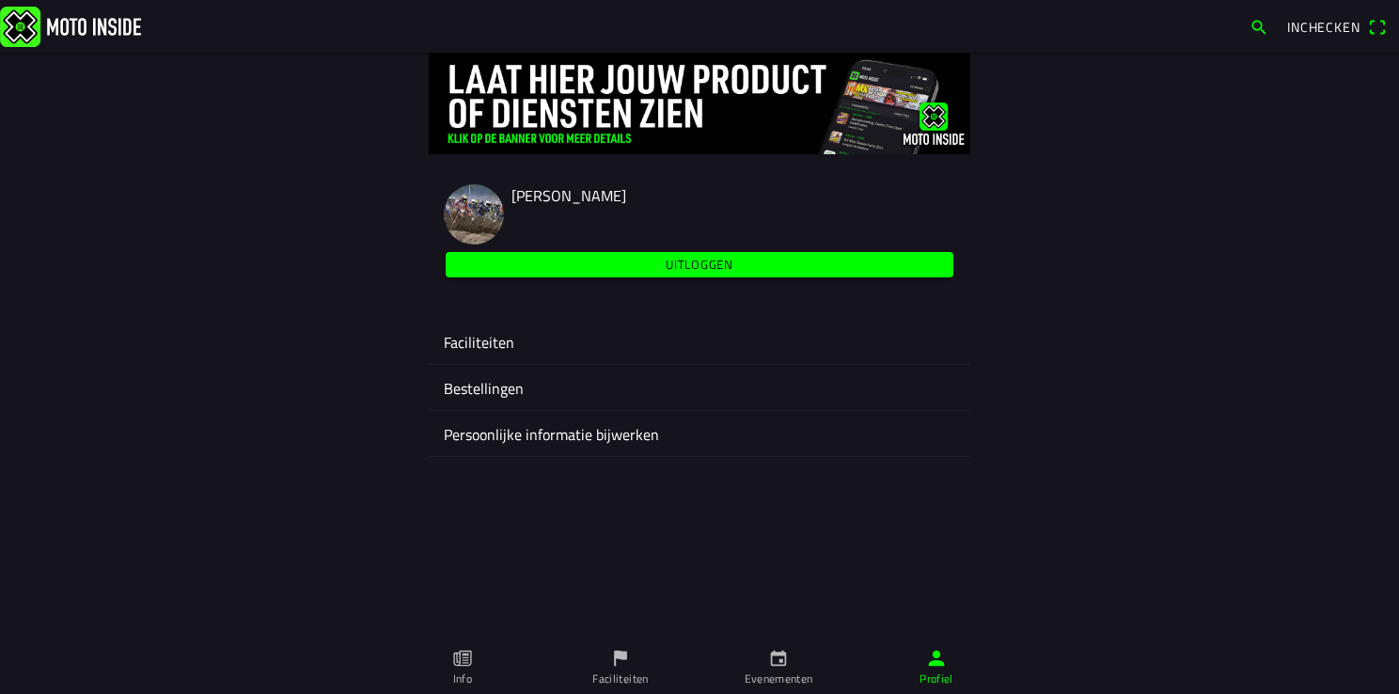
click at [509, 348] on ion-label "Faciliteiten" at bounding box center [699, 342] width 511 height 23
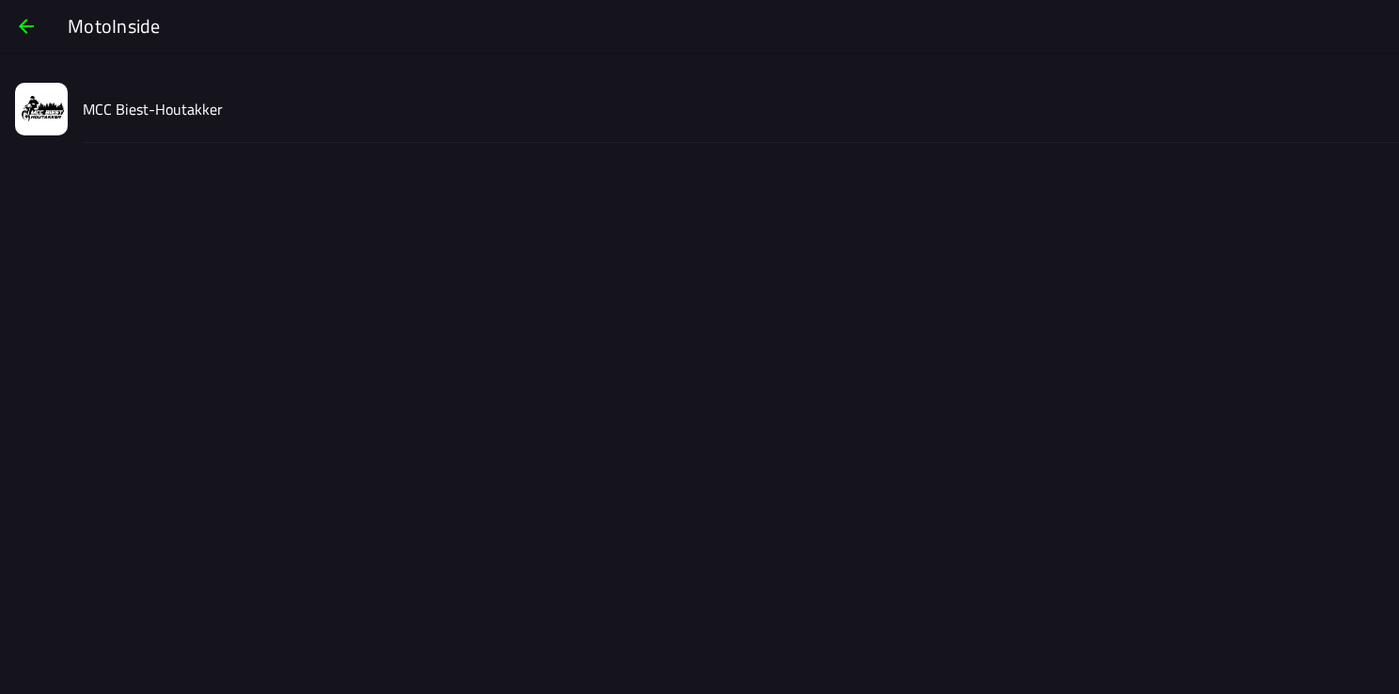
click at [0, 0] on slot "MCC Biest-Houtakker" at bounding box center [0, 0] width 0 height 0
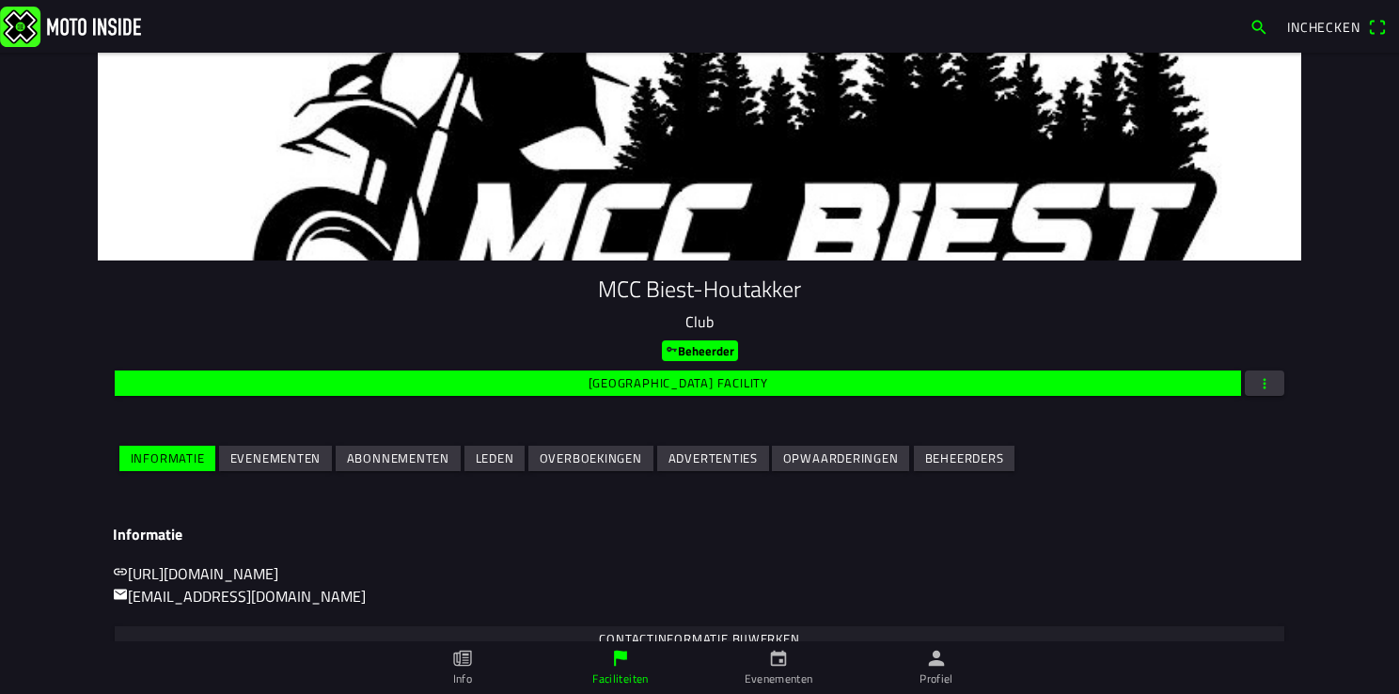
click at [0, 0] on slot "Evenementen" at bounding box center [0, 0] width 0 height 0
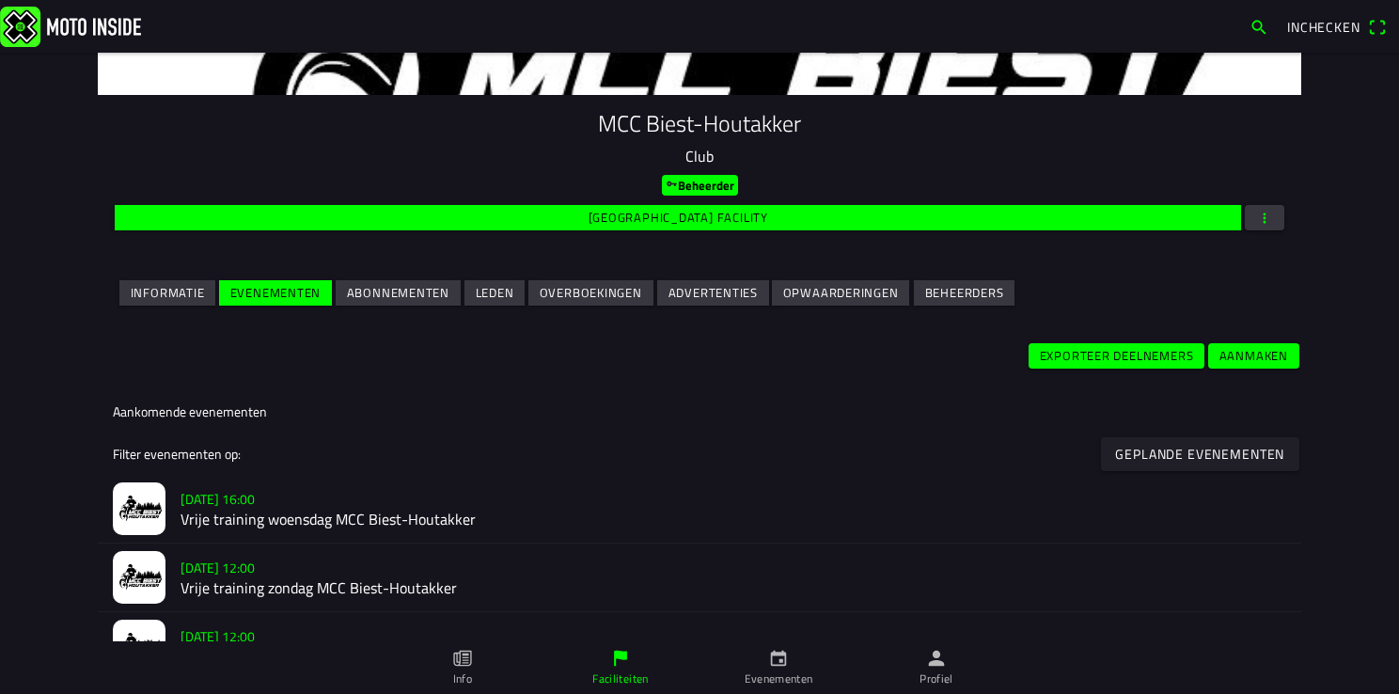
scroll to position [376, 0]
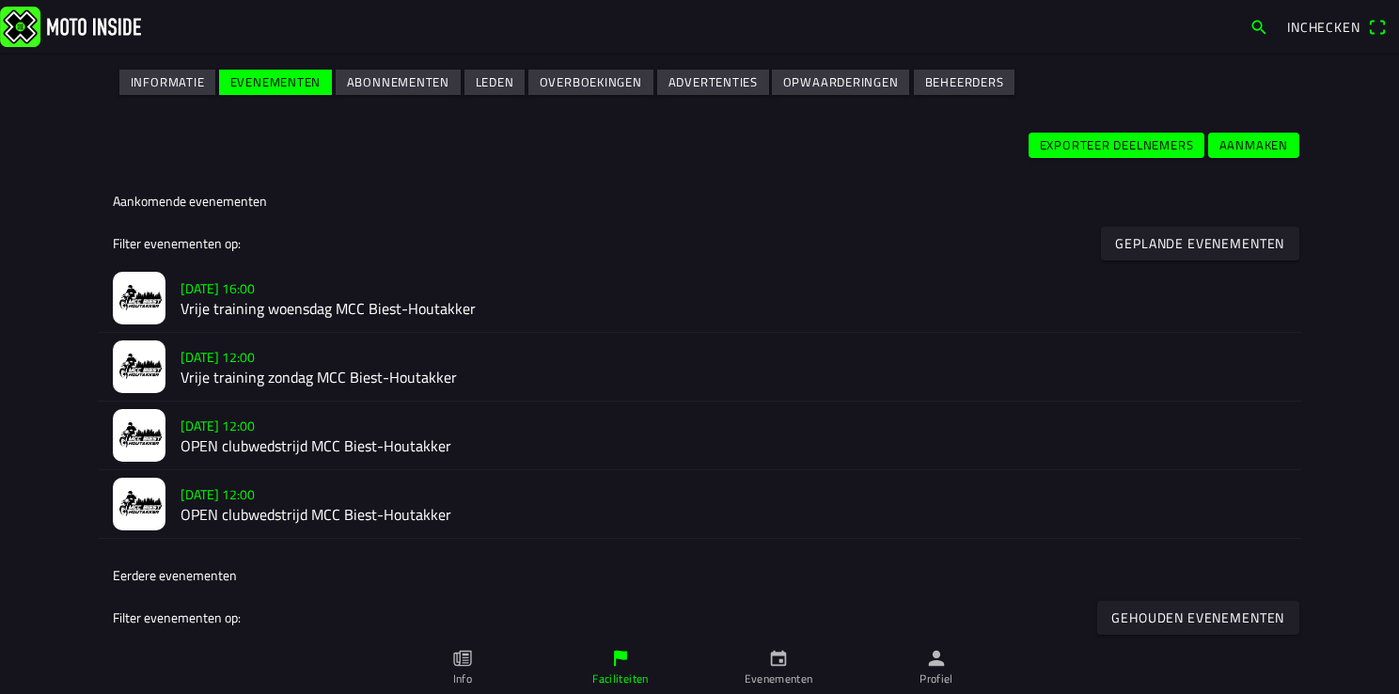
click at [233, 300] on h2 "Vrije training woensdag MCC Biest-Houtakker" at bounding box center [732, 309] width 1105 height 18
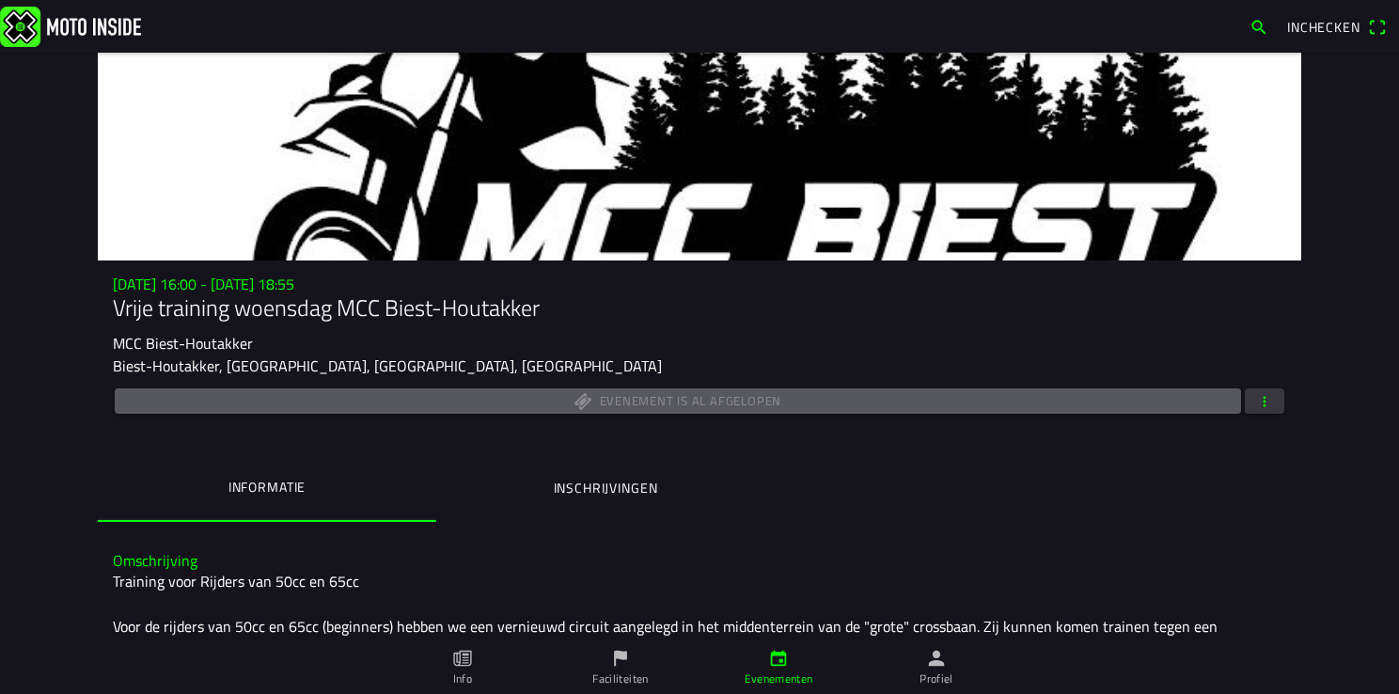
drag, startPoint x: 932, startPoint y: 673, endPoint x: 908, endPoint y: 676, distance: 24.6
click at [932, 673] on ion-label "Profiel" at bounding box center [936, 678] width 34 height 17
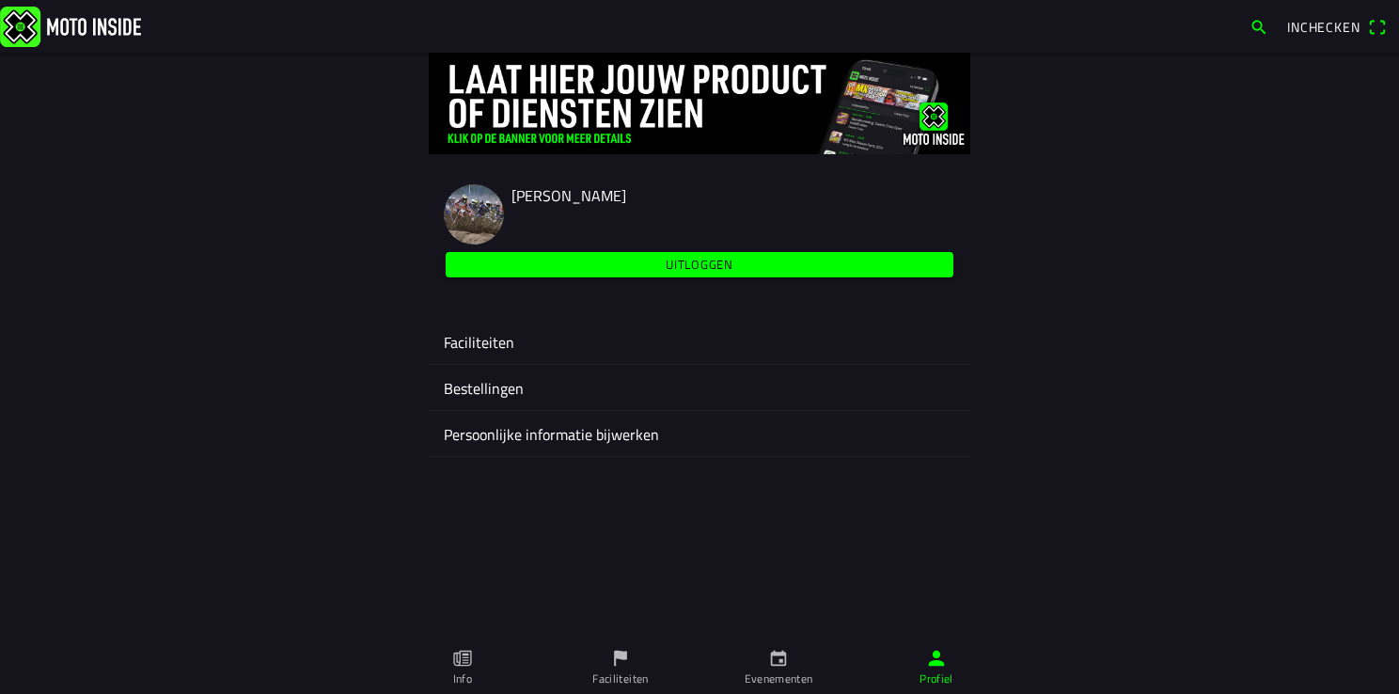
click at [501, 347] on ion-label "Faciliteiten" at bounding box center [699, 342] width 511 height 23
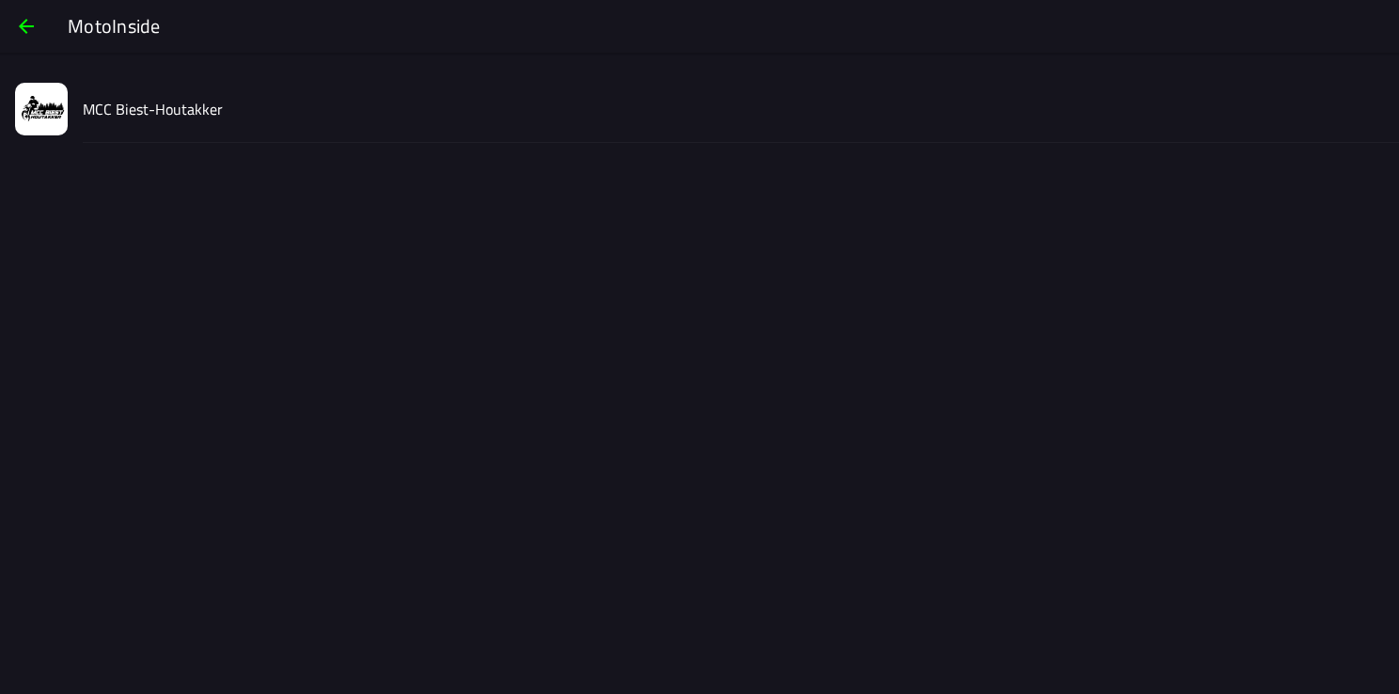
click at [0, 0] on slot "MCC Biest-Houtakker" at bounding box center [0, 0] width 0 height 0
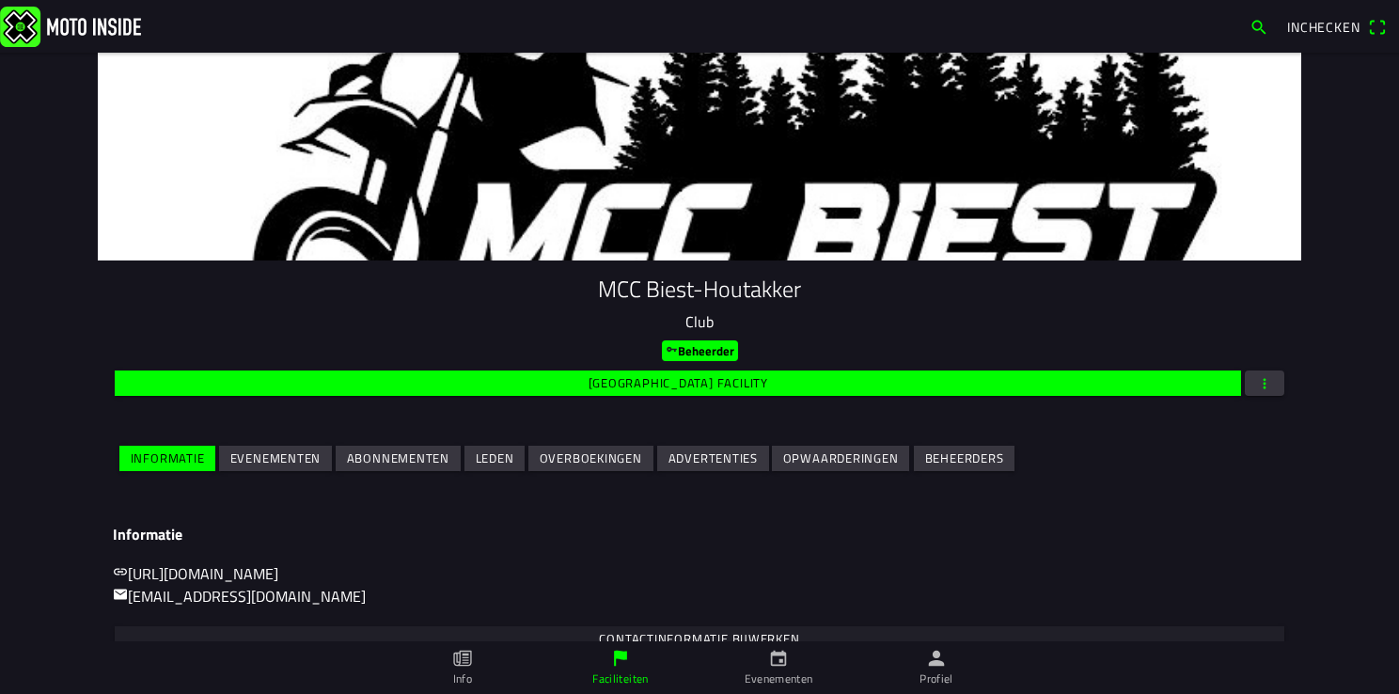
click at [0, 0] on slot "Evenementen" at bounding box center [0, 0] width 0 height 0
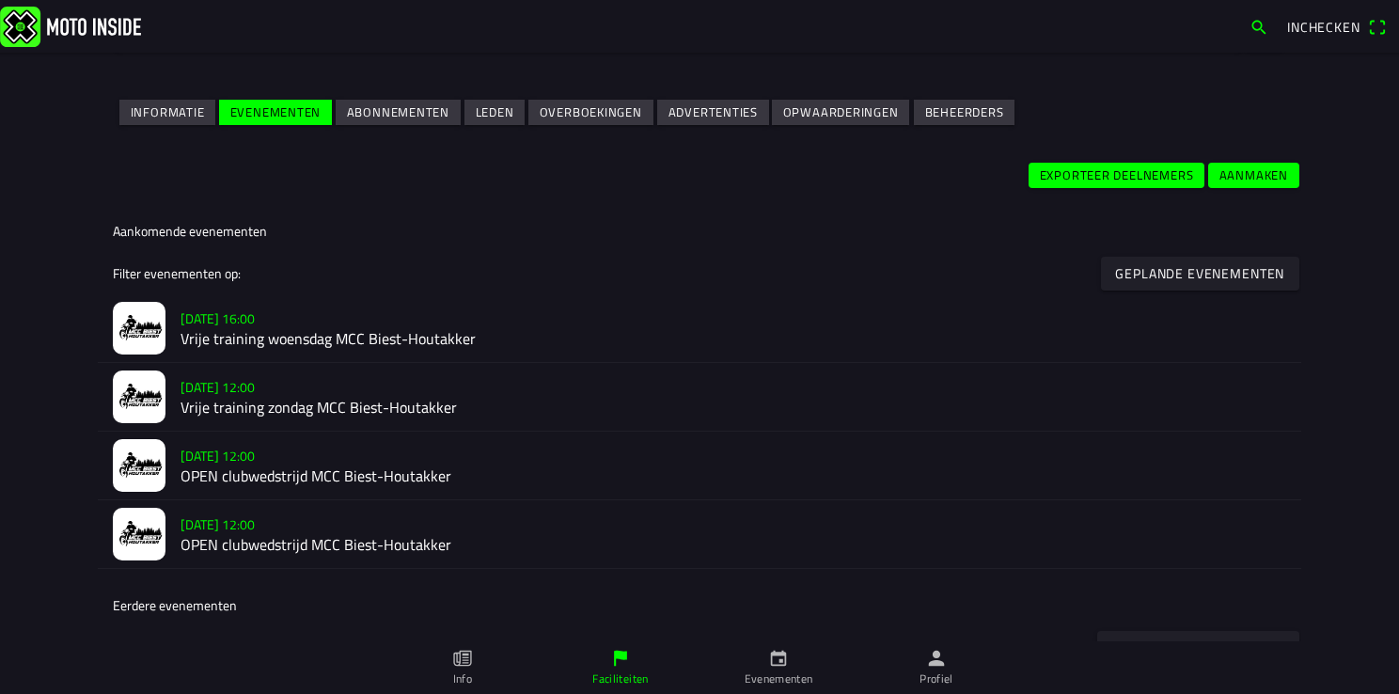
scroll to position [376, 0]
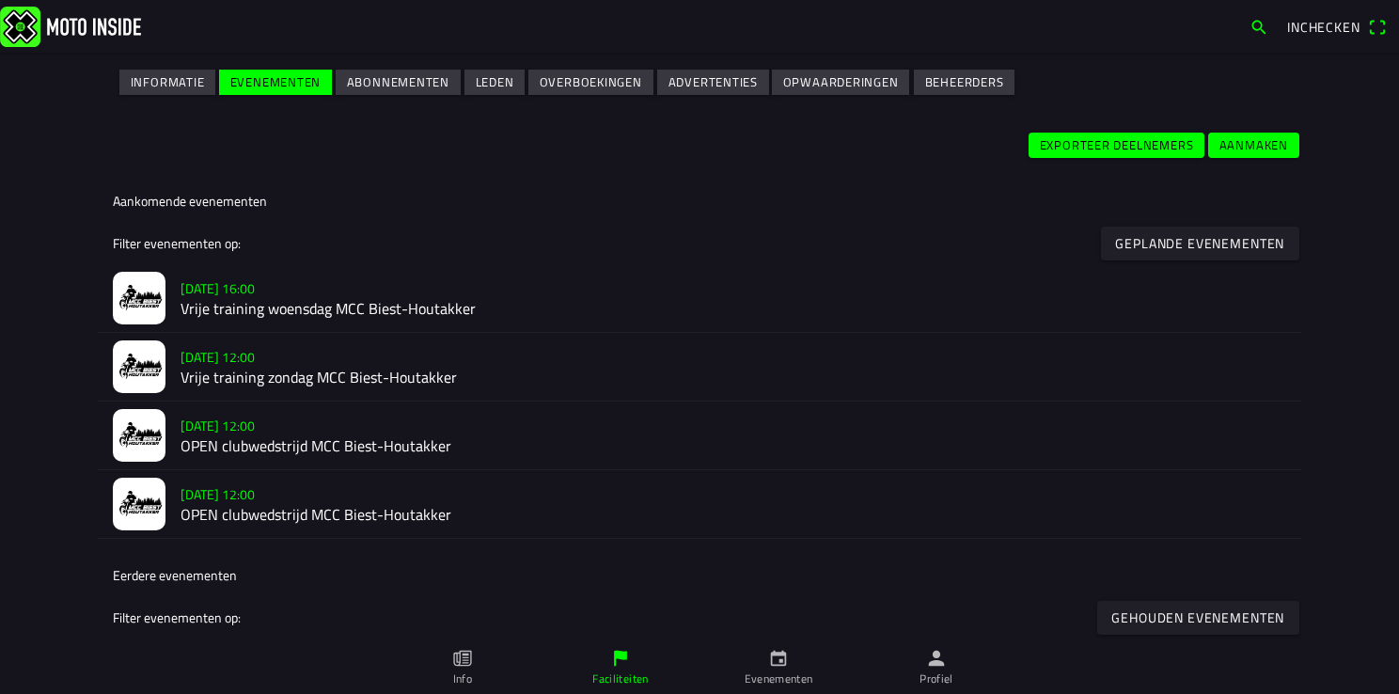
click at [312, 307] on h2 "Vrije training woensdag MCC Biest-Houtakker" at bounding box center [732, 309] width 1105 height 18
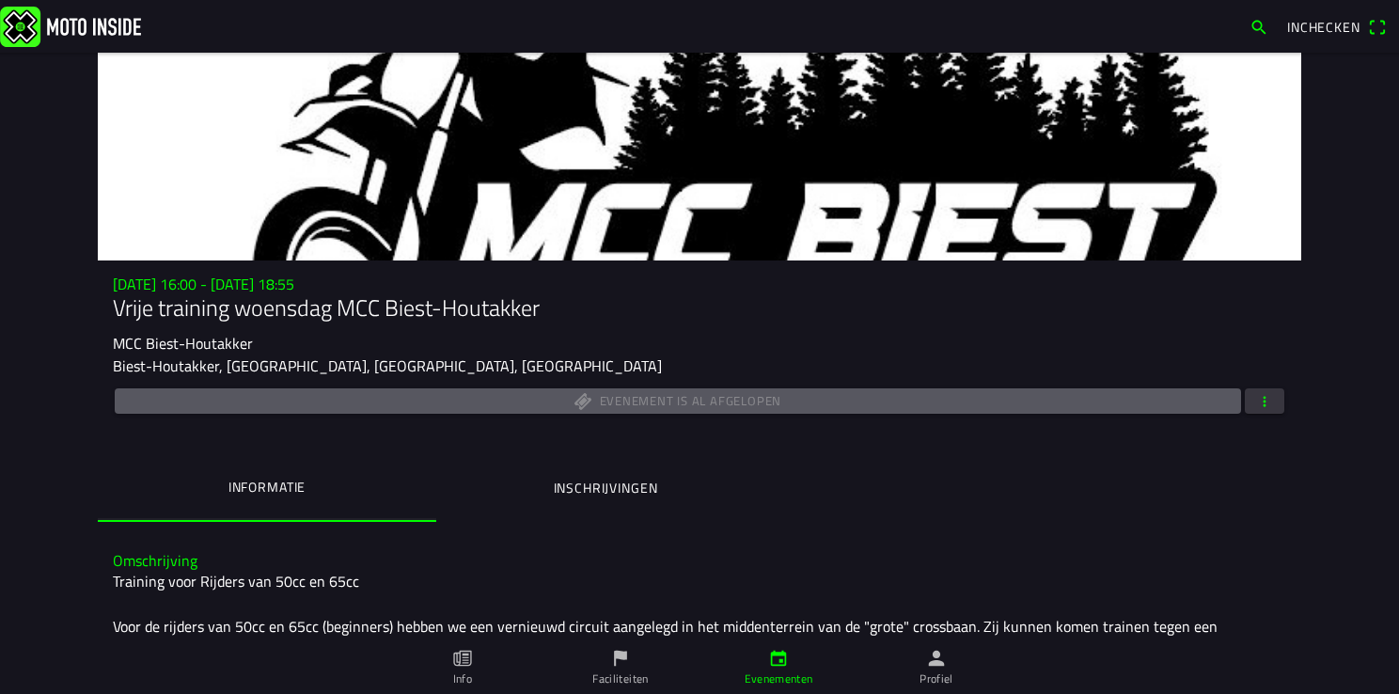
click at [603, 493] on ion-label "Inschrijvingen" at bounding box center [606, 488] width 104 height 21
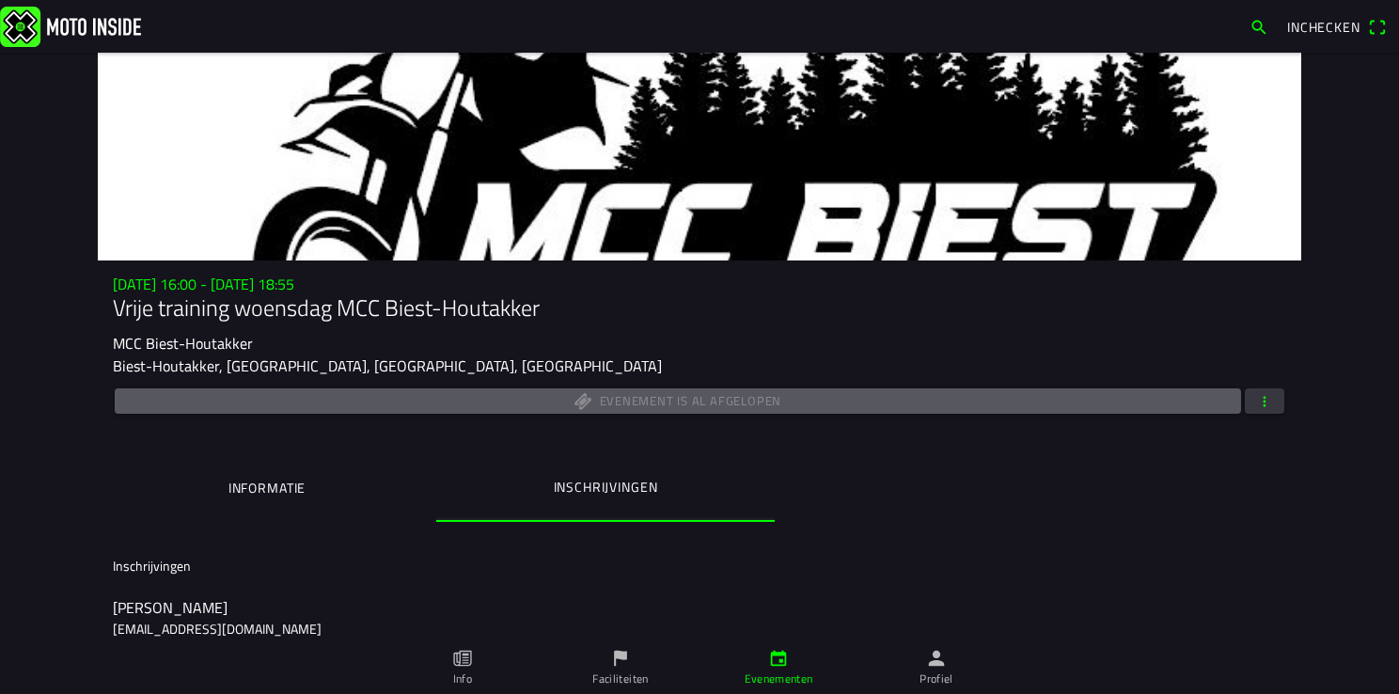
click at [1256, 398] on span "button" at bounding box center [1264, 400] width 17 height 25
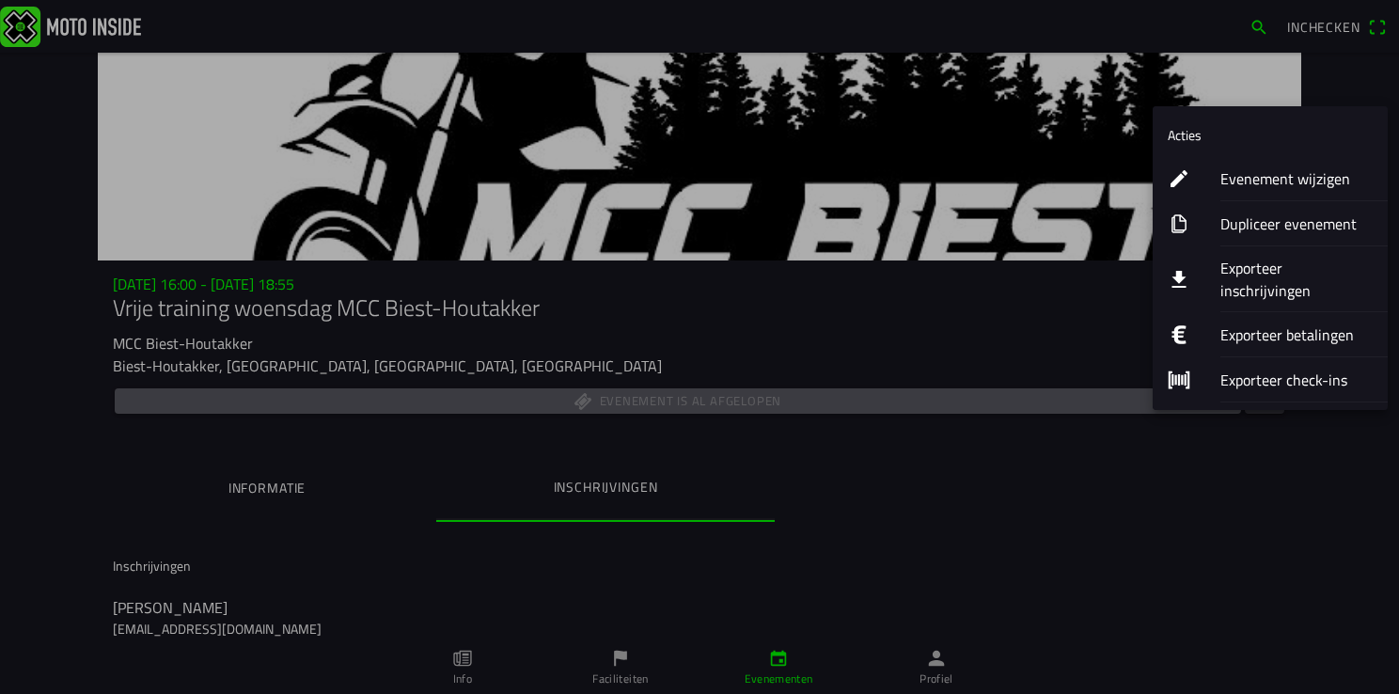
click at [1256, 184] on ion-label "Evenement wijzigen" at bounding box center [1296, 178] width 152 height 23
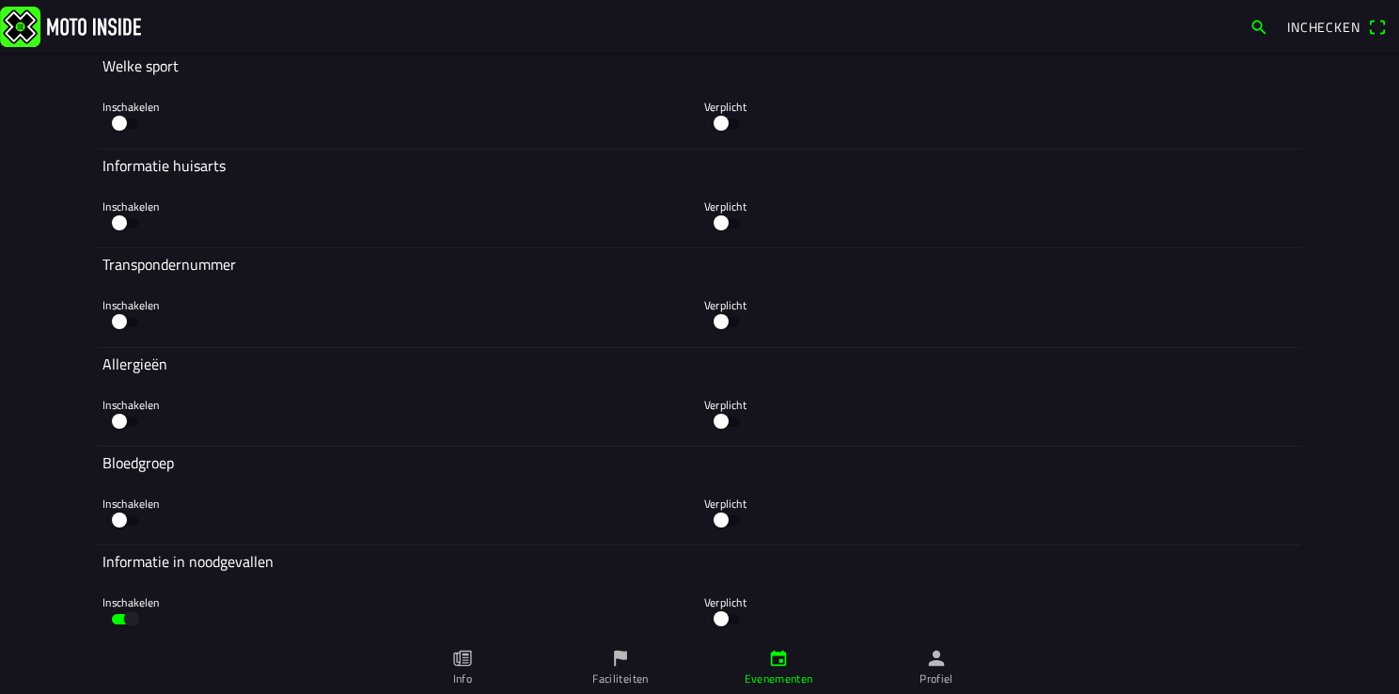
scroll to position [5639, 0]
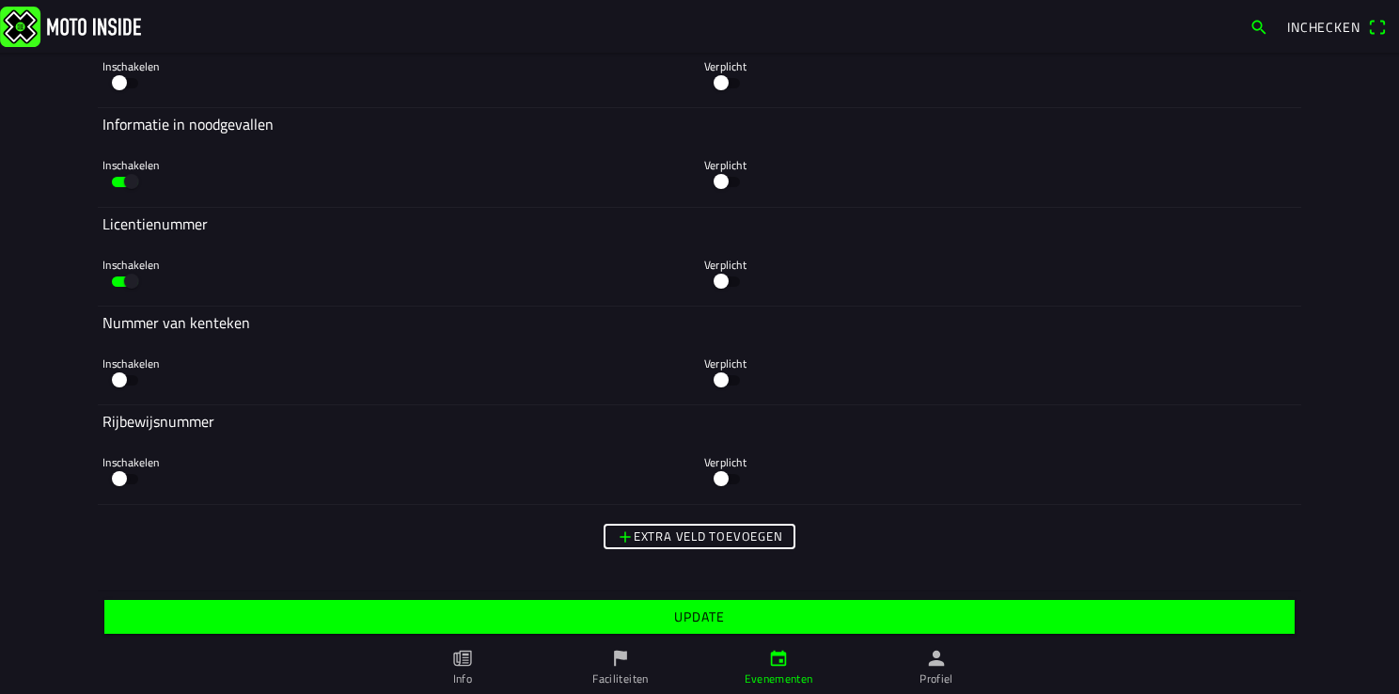
click at [0, 0] on slot "Update" at bounding box center [0, 0] width 0 height 0
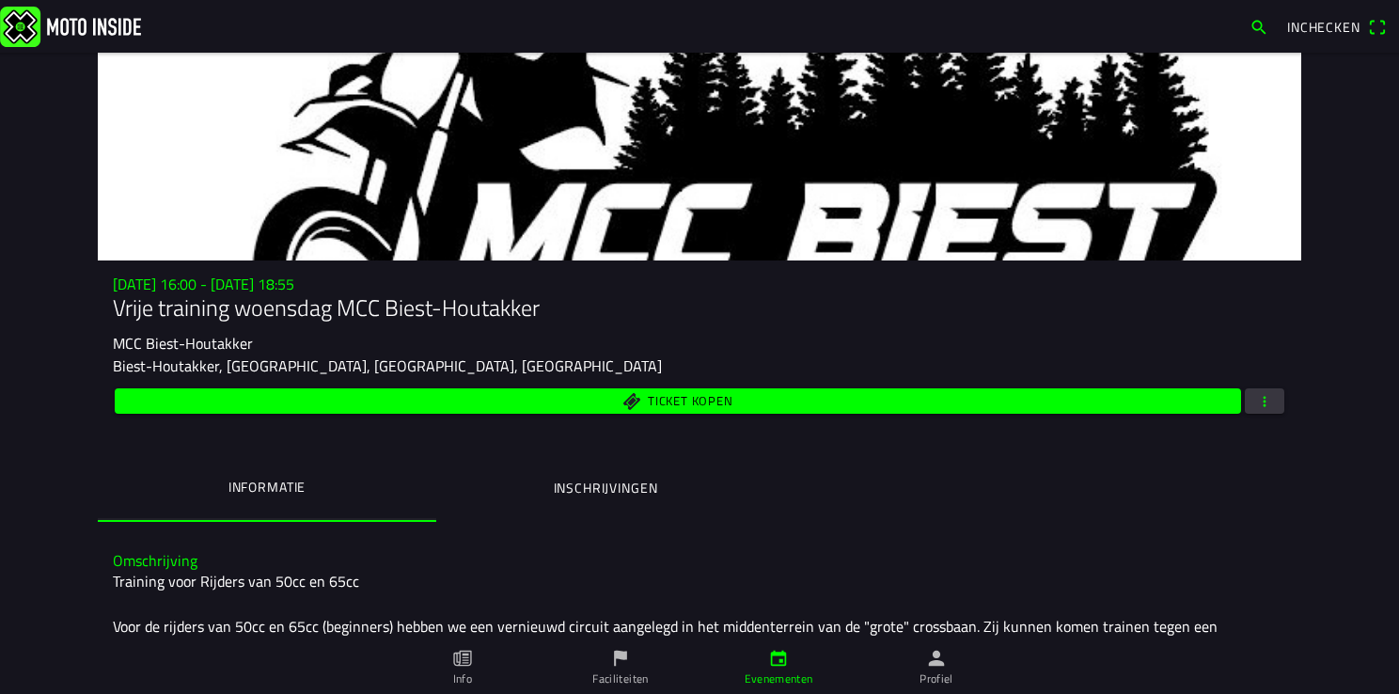
click at [932, 662] on icon "person" at bounding box center [937, 658] width 16 height 16
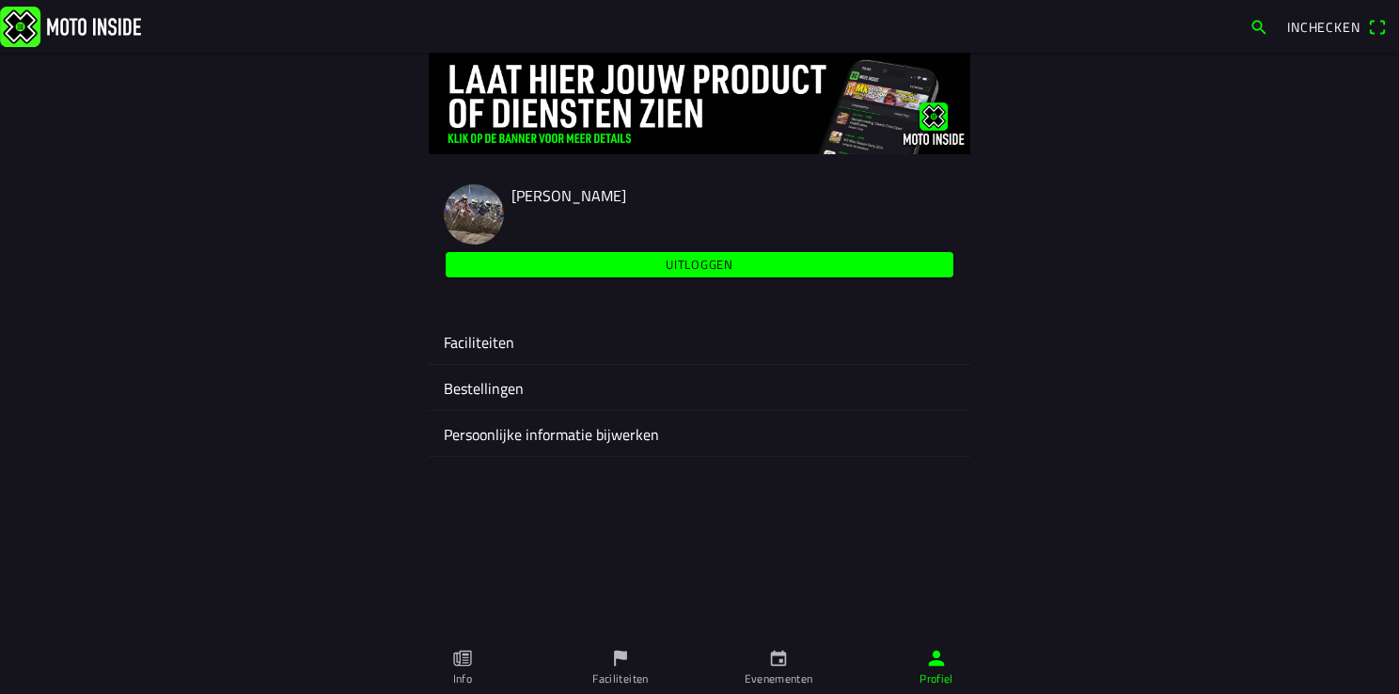
click at [473, 345] on ion-label "Faciliteiten" at bounding box center [699, 342] width 511 height 23
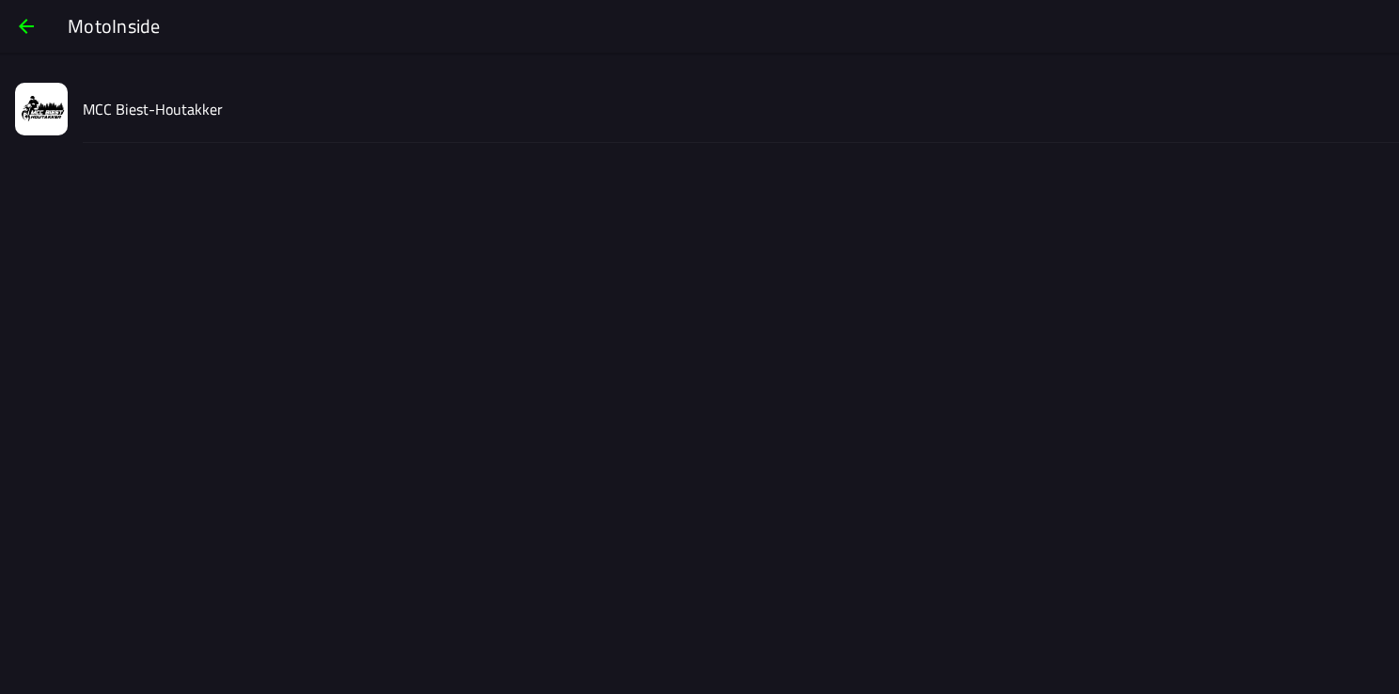
click at [0, 0] on slot "MCC Biest-Houtakker" at bounding box center [0, 0] width 0 height 0
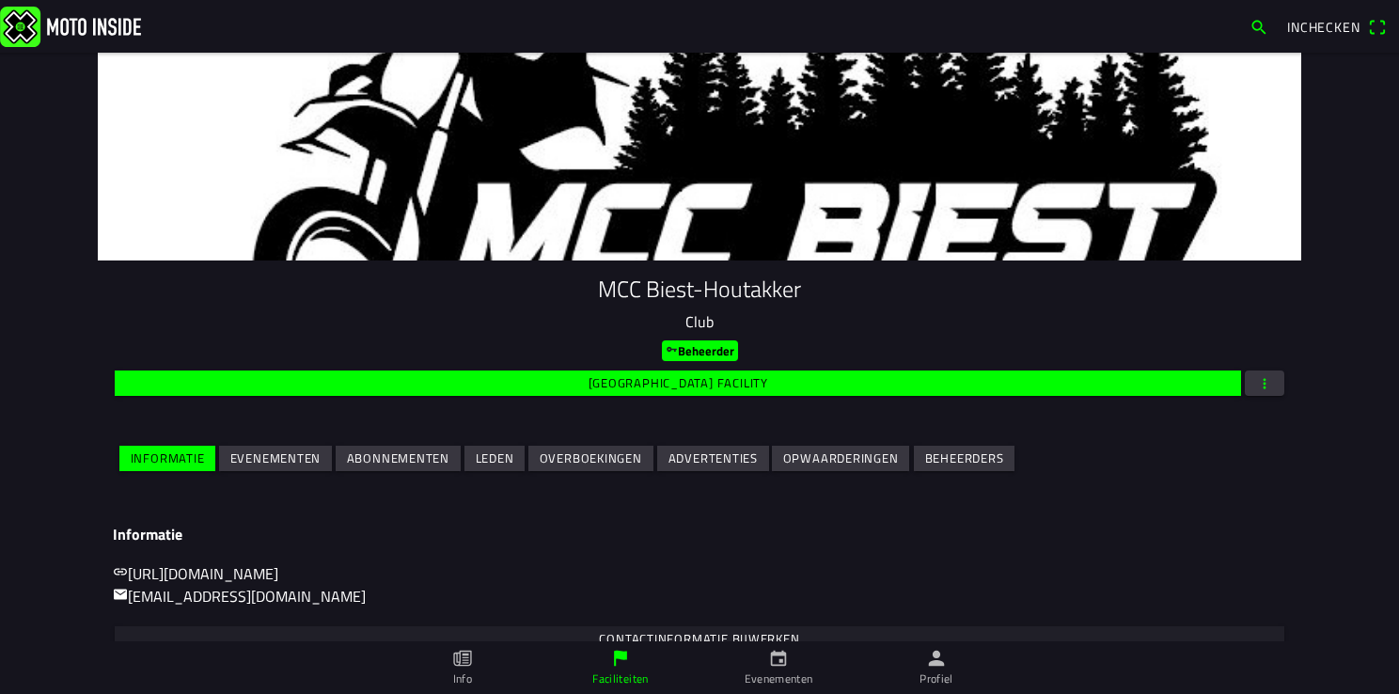
click at [0, 0] on slot "Evenementen" at bounding box center [0, 0] width 0 height 0
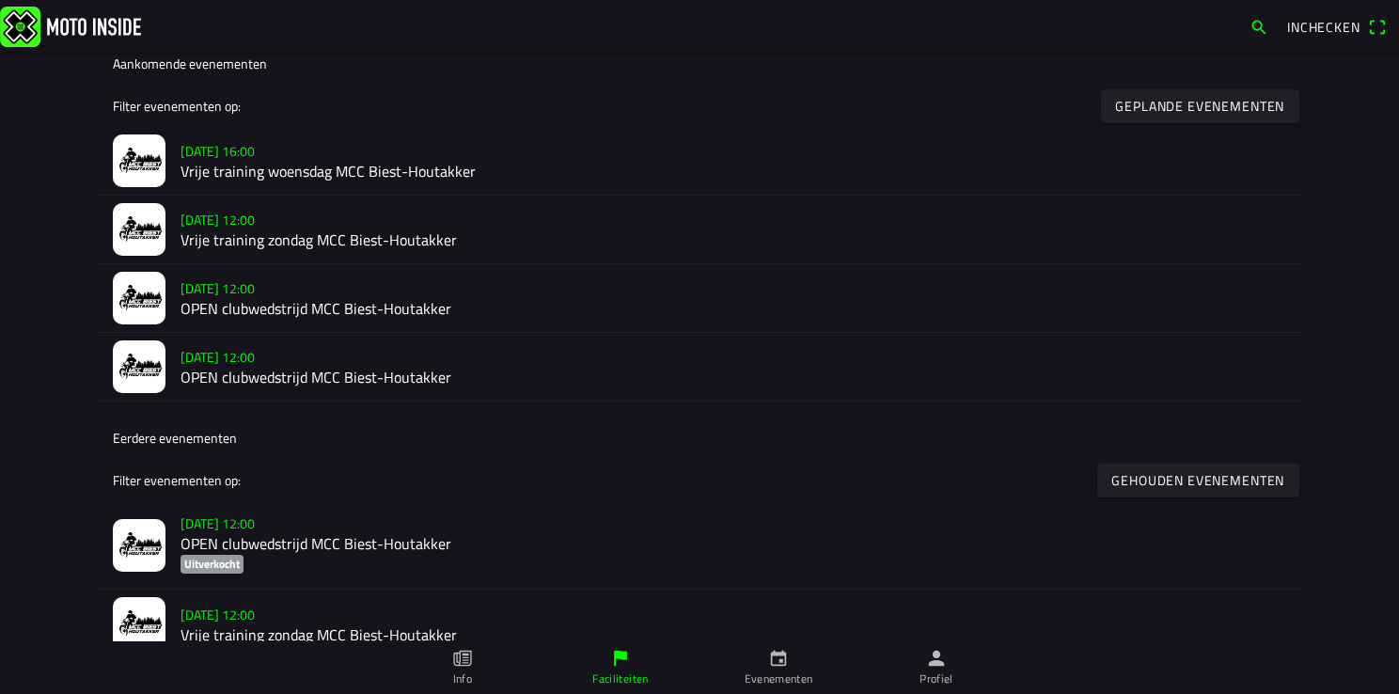
scroll to position [376, 0]
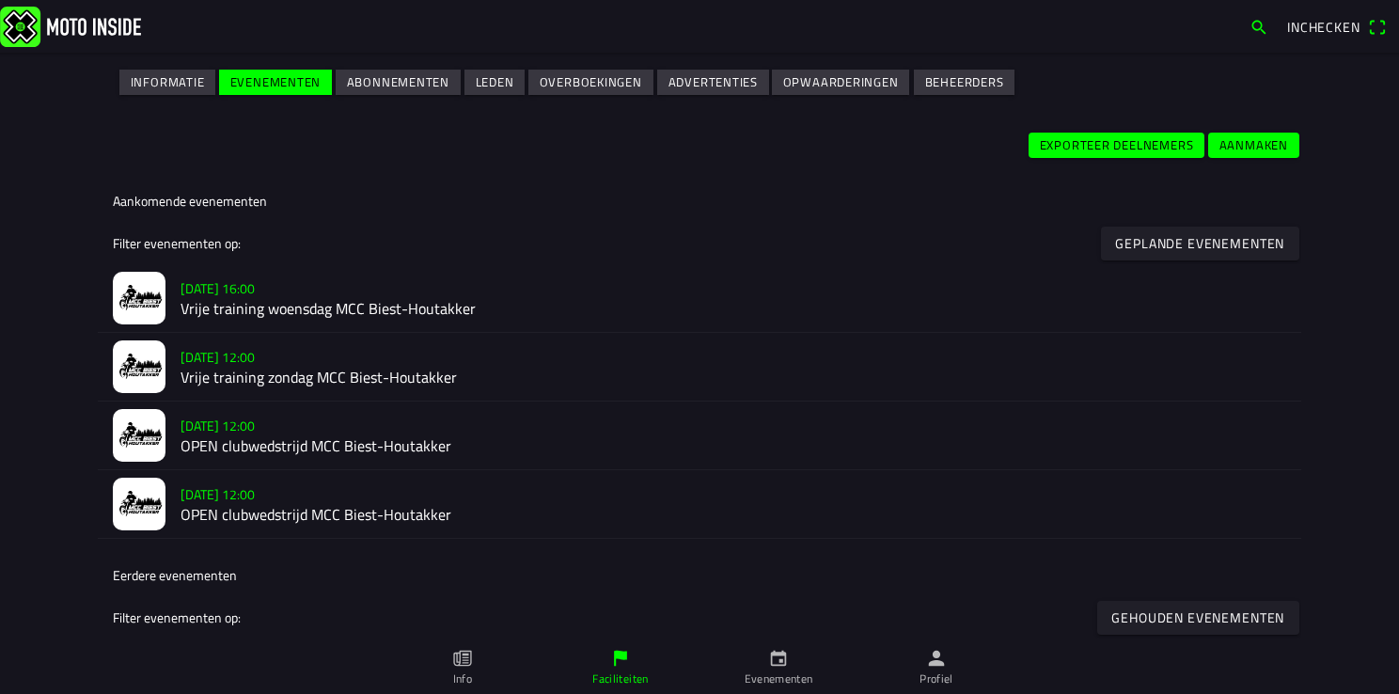
click at [219, 300] on h2 "Vrije training woensdag MCC Biest-Houtakker" at bounding box center [732, 309] width 1105 height 18
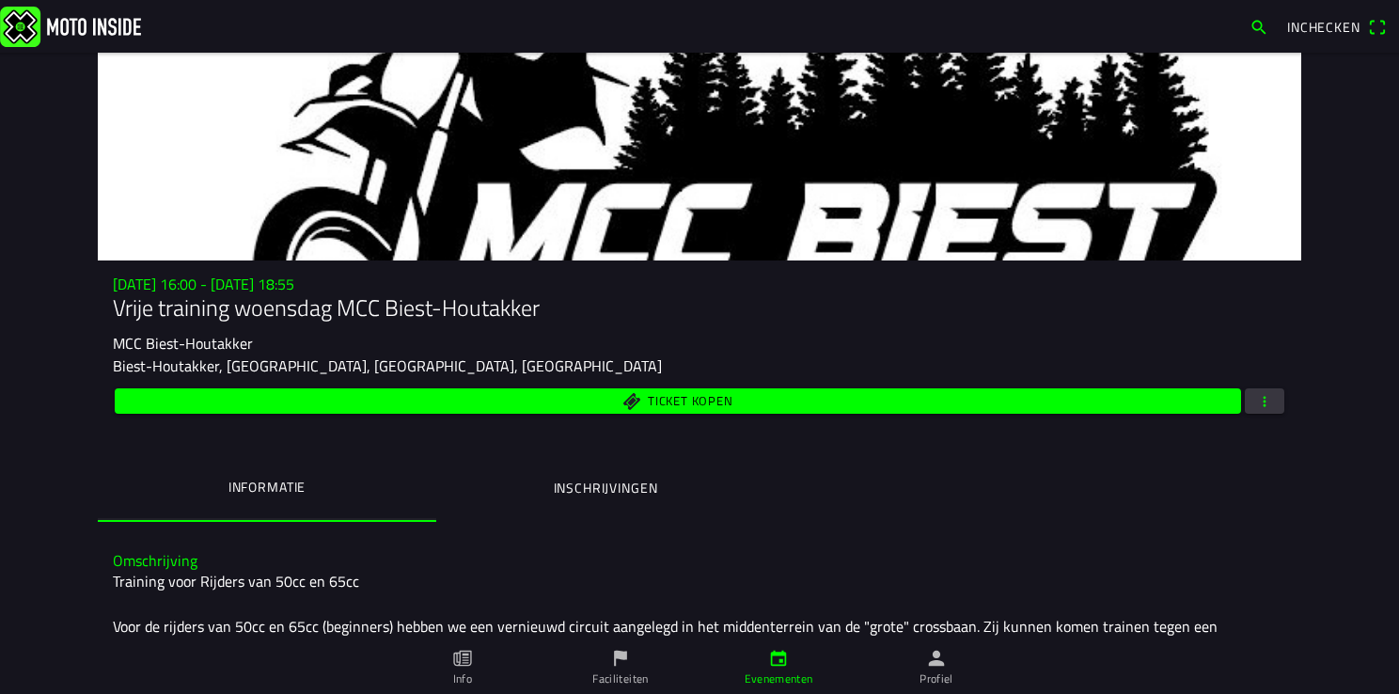
click at [597, 479] on ion-label "Inschrijvingen" at bounding box center [606, 488] width 104 height 21
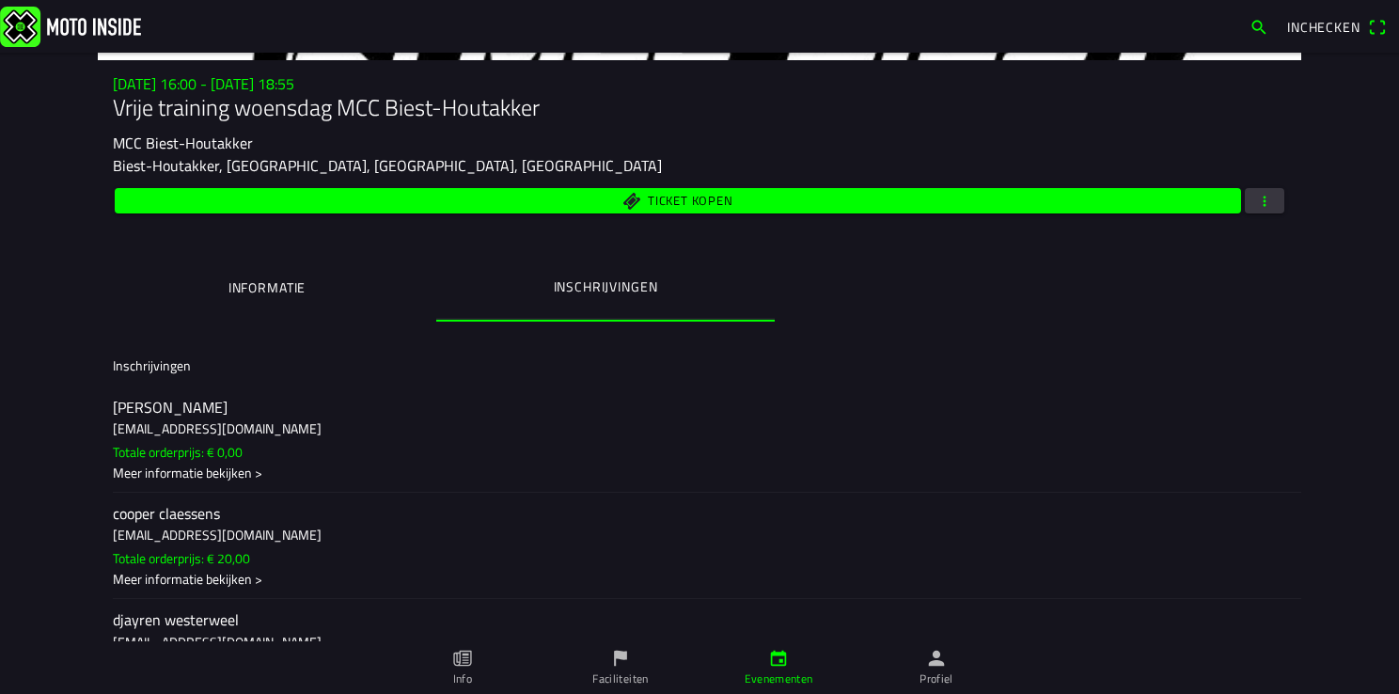
scroll to position [154, 0]
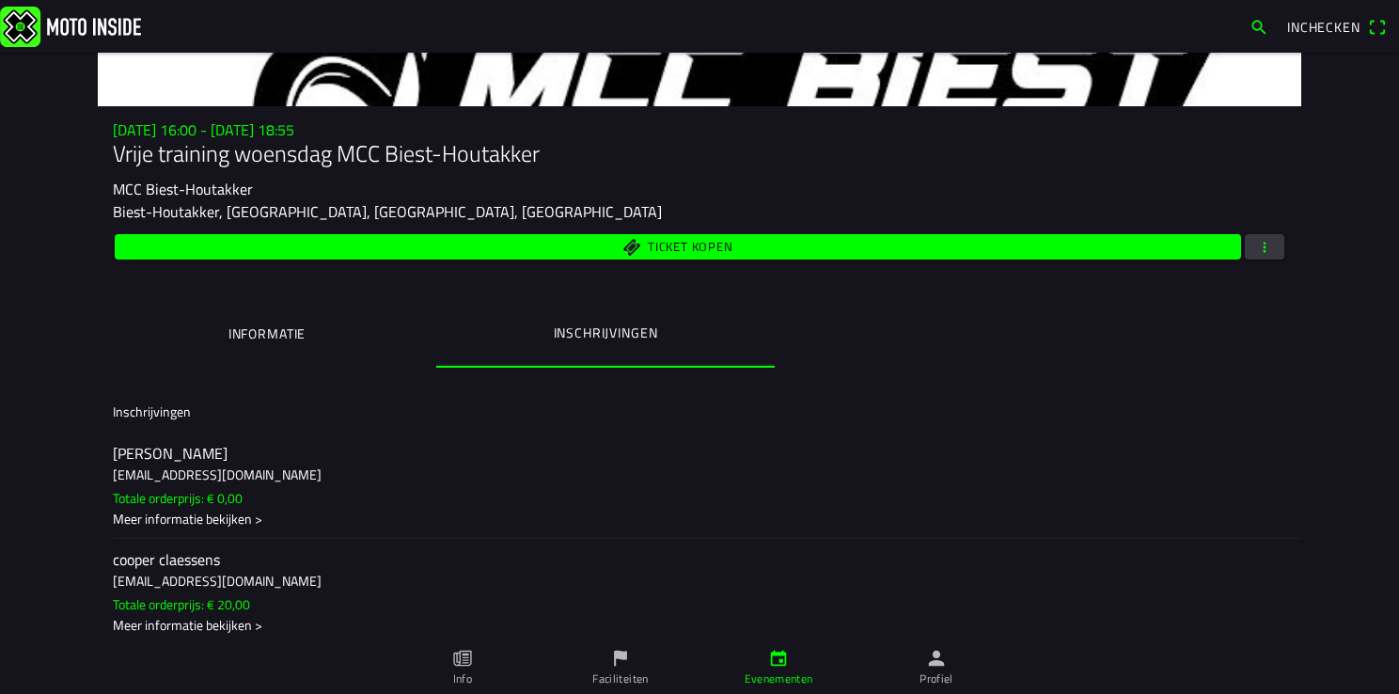
click at [1245, 258] on button "button" at bounding box center [1264, 246] width 39 height 25
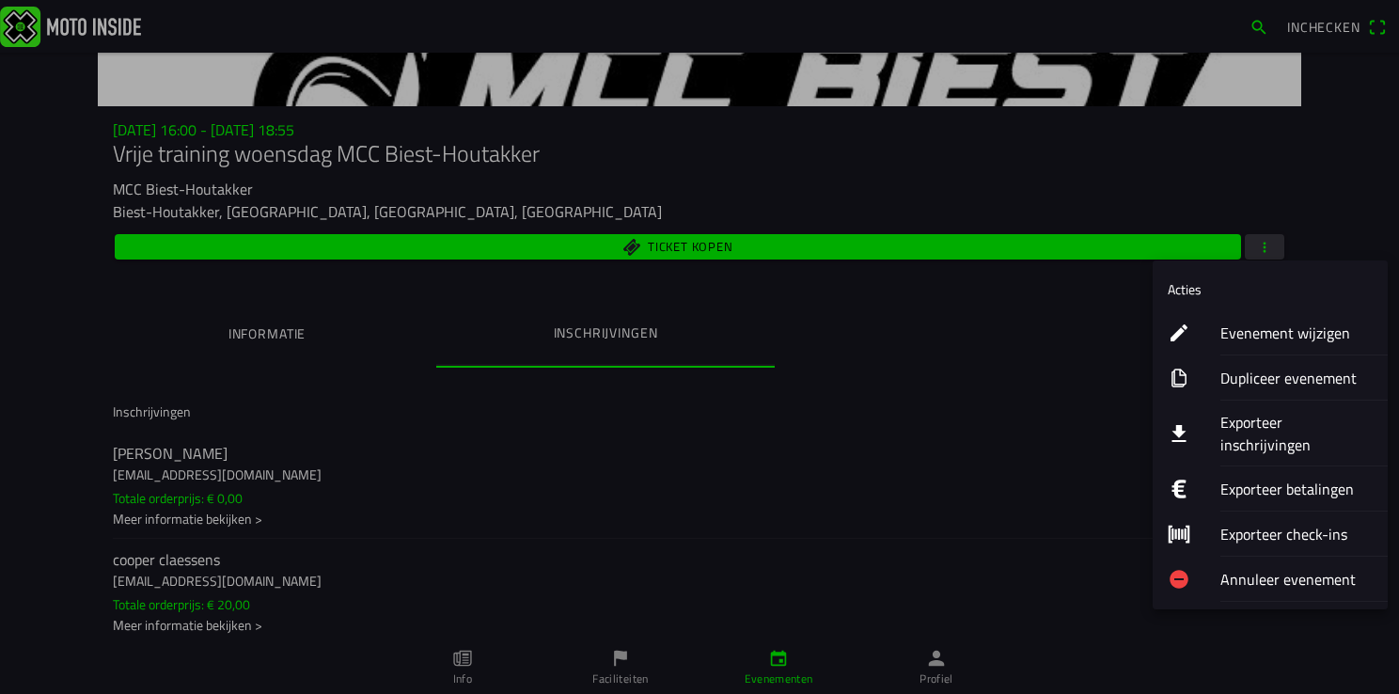
click at [1247, 421] on ion-label "Exporteer inschrijvingen" at bounding box center [1296, 433] width 152 height 45
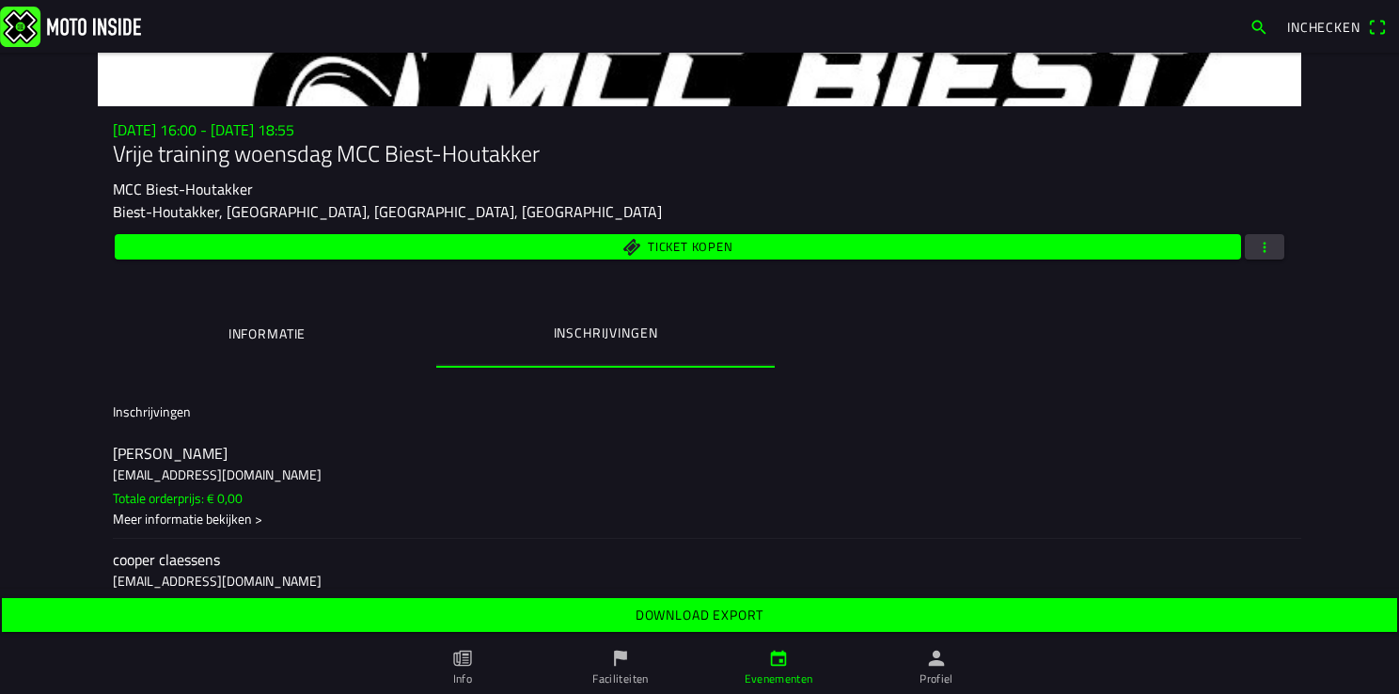
click at [0, 0] on slot "Download export" at bounding box center [0, 0] width 0 height 0
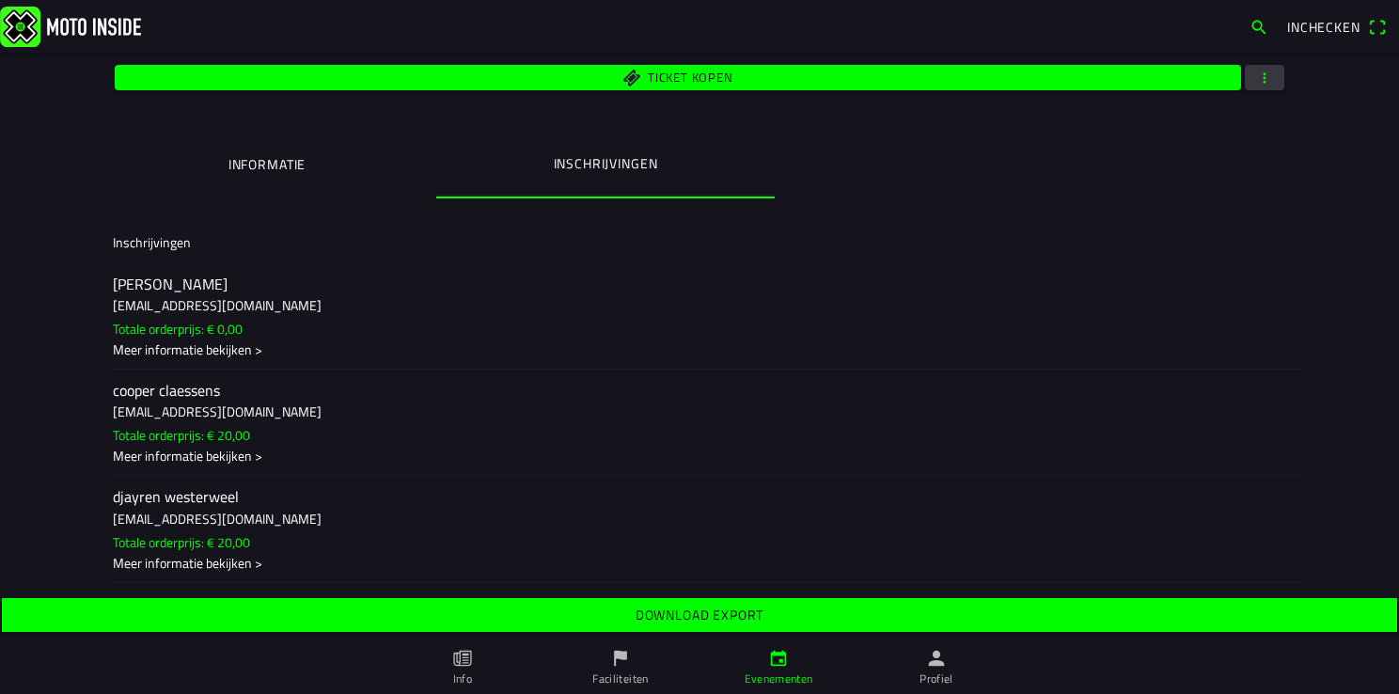
scroll to position [342, 0]
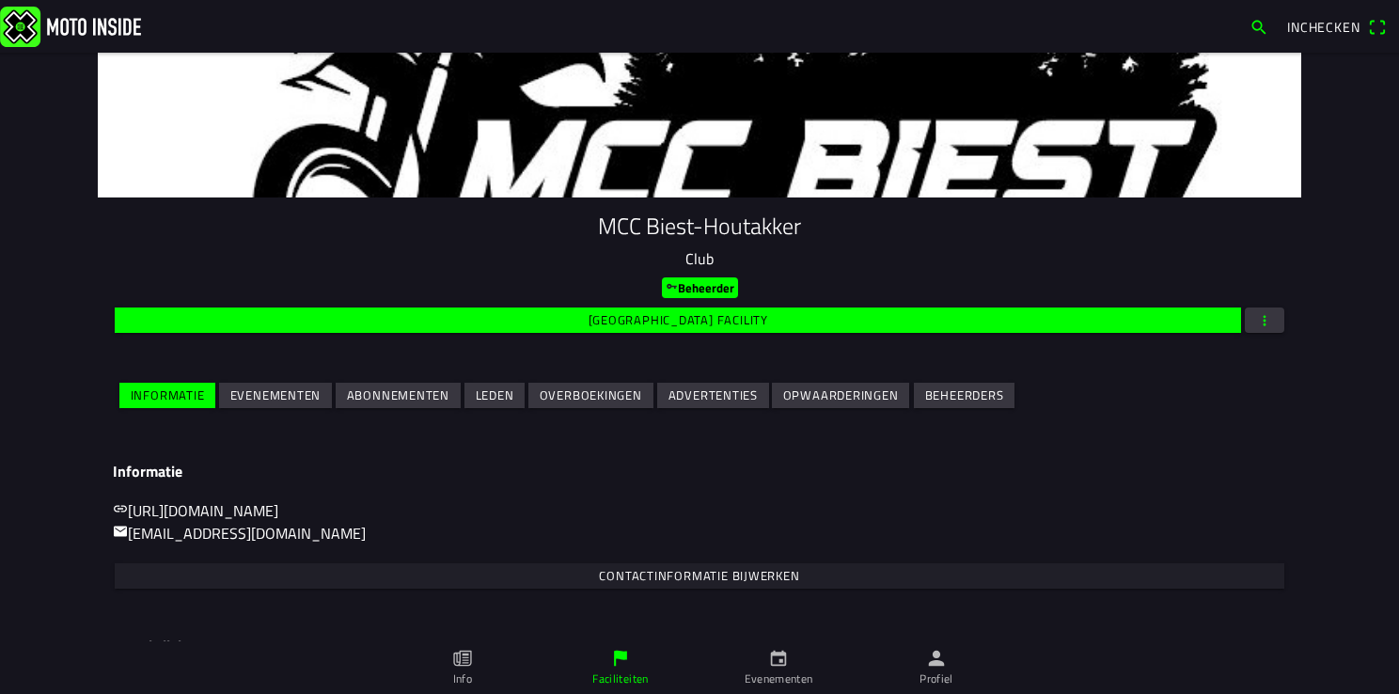
scroll to position [197, 0]
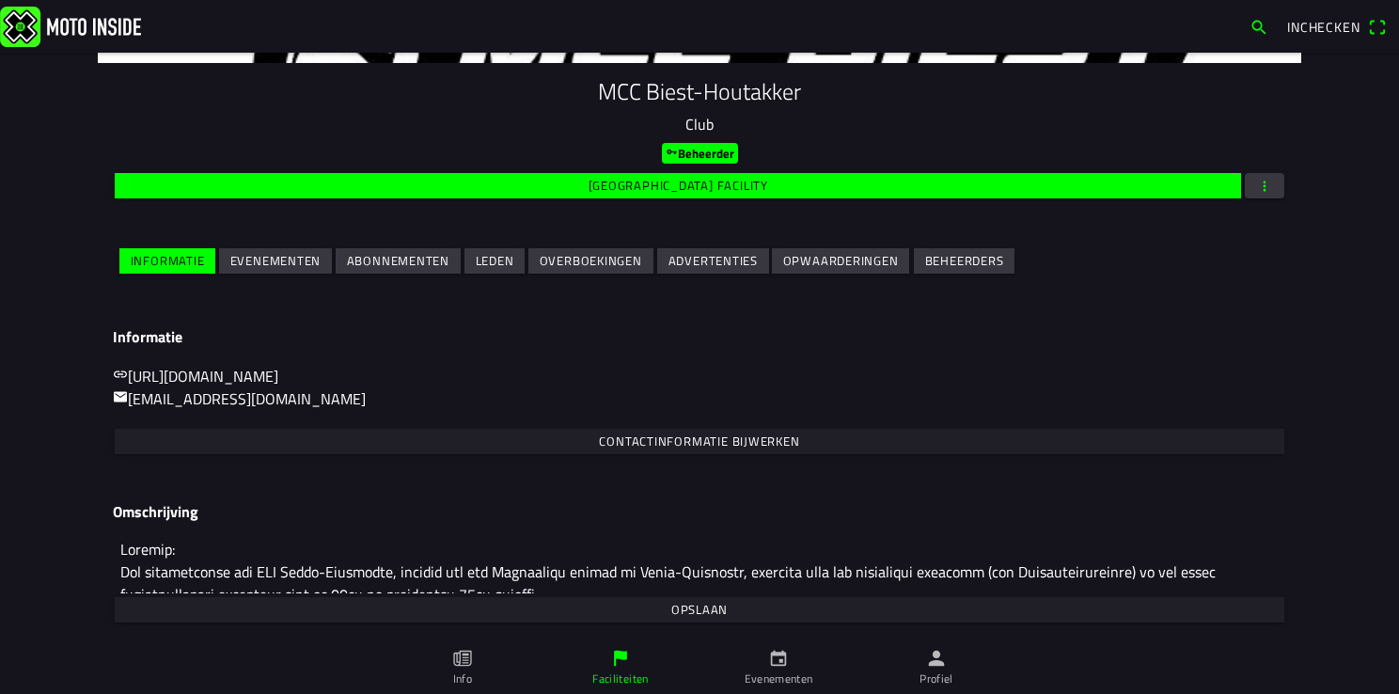
click at [0, 0] on slot "Evenementen" at bounding box center [0, 0] width 0 height 0
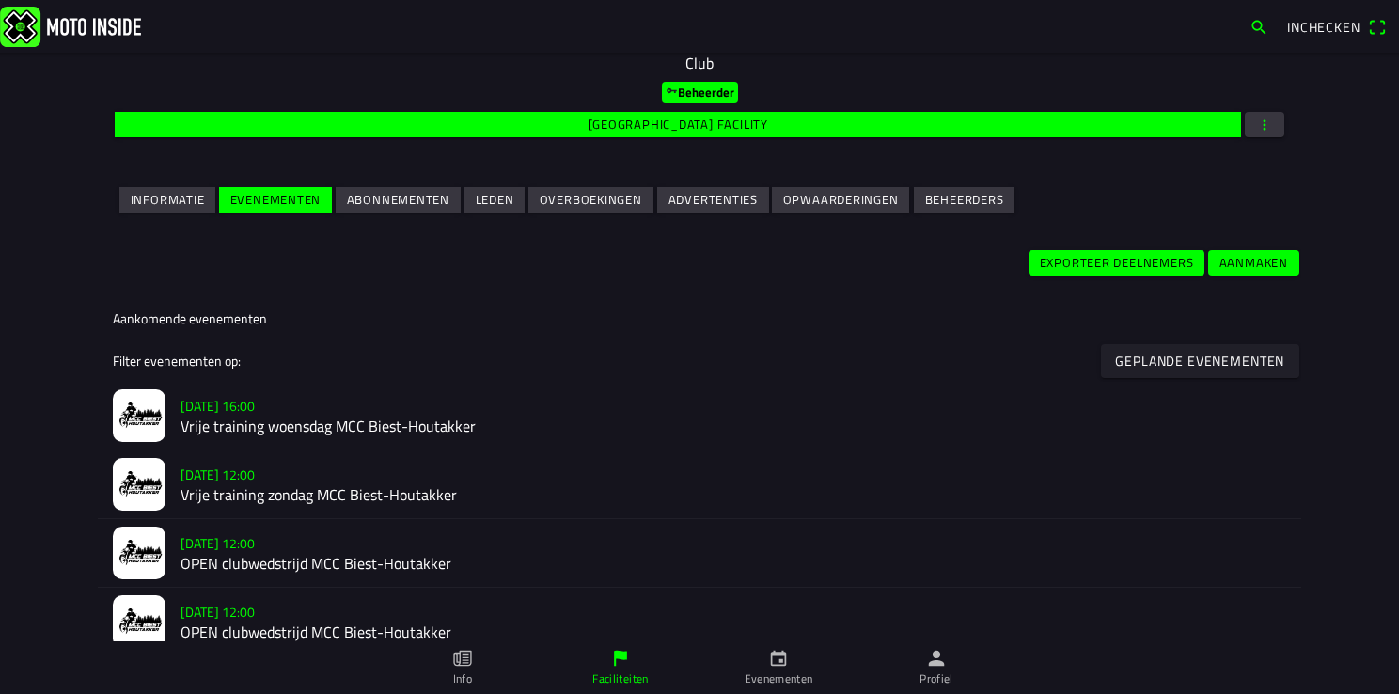
scroll to position [376, 0]
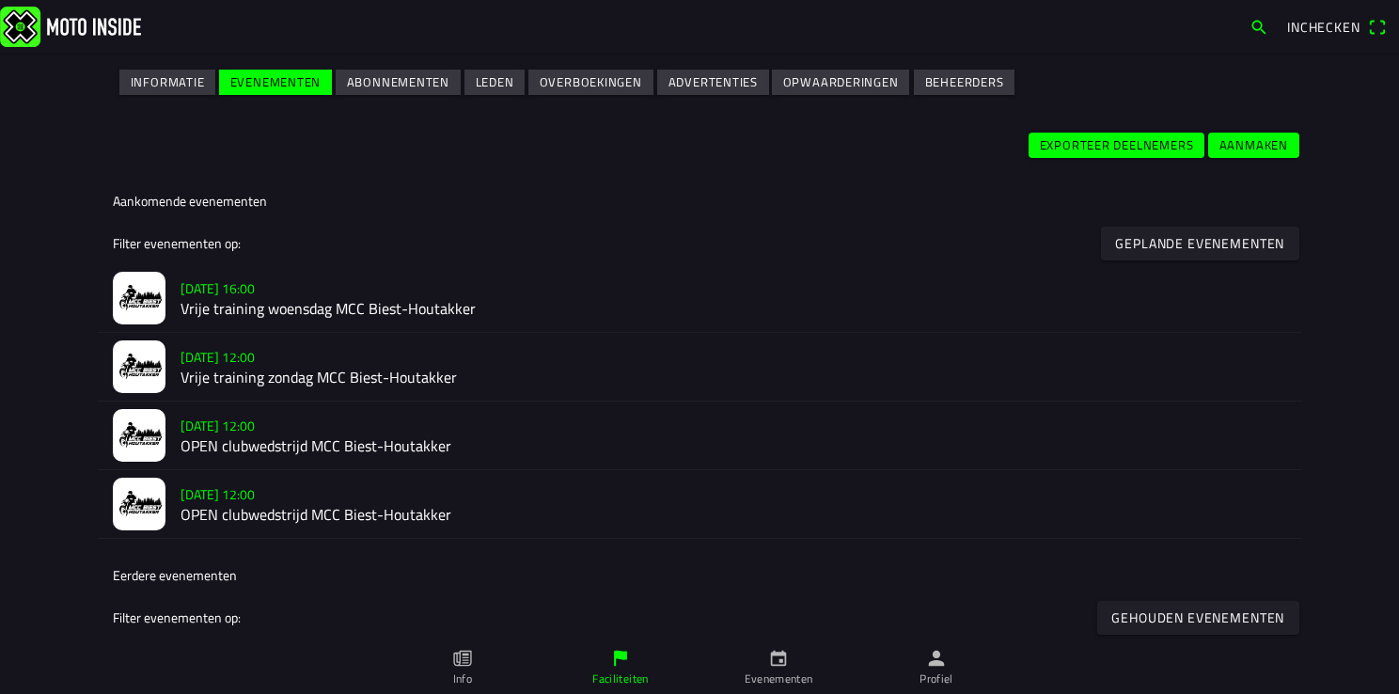
click at [0, 0] on slot "zo [DATE] - 12:00" at bounding box center [0, 0] width 0 height 0
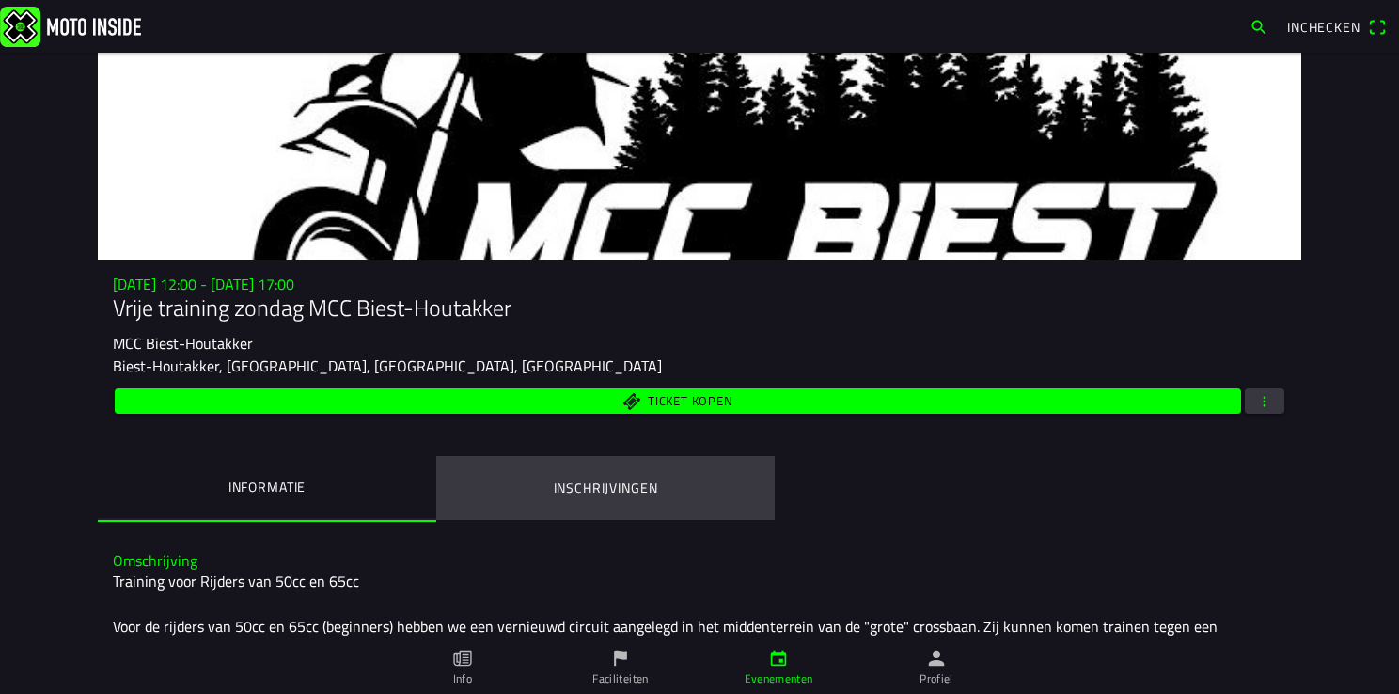
click at [598, 488] on ion-label "Inschrijvingen" at bounding box center [606, 488] width 104 height 21
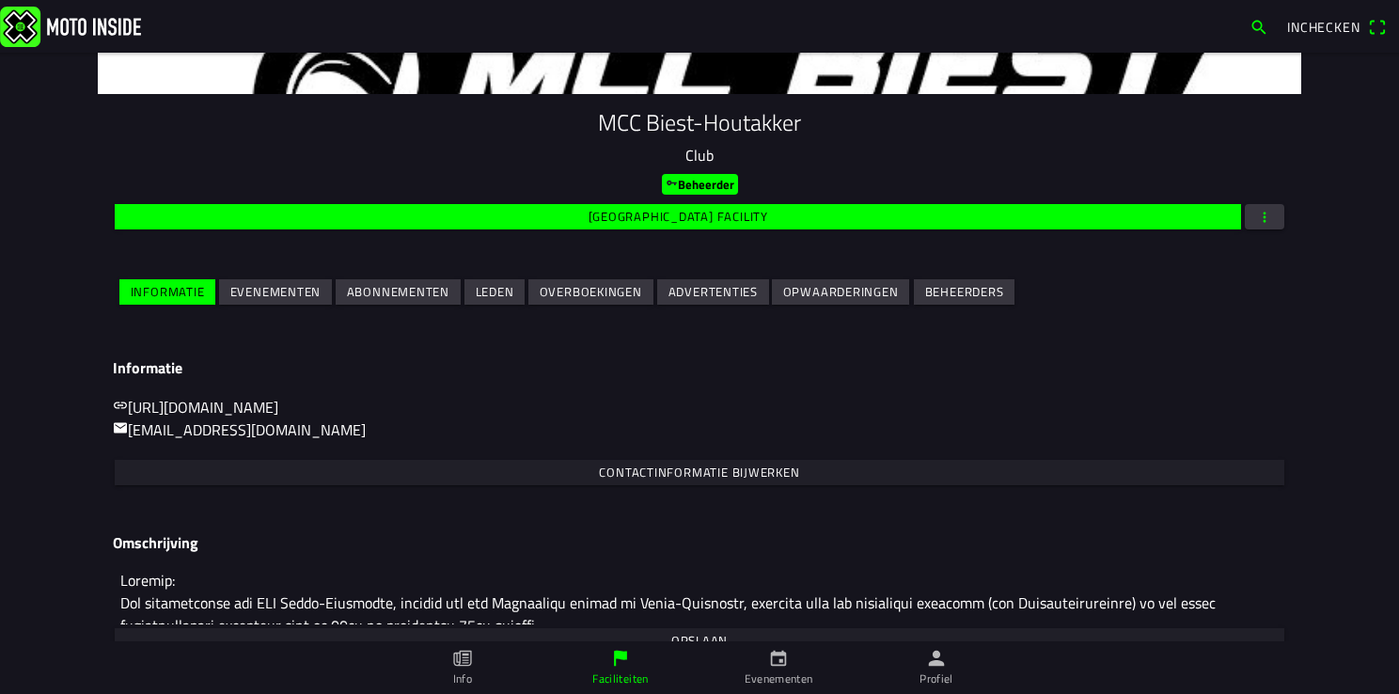
scroll to position [197, 0]
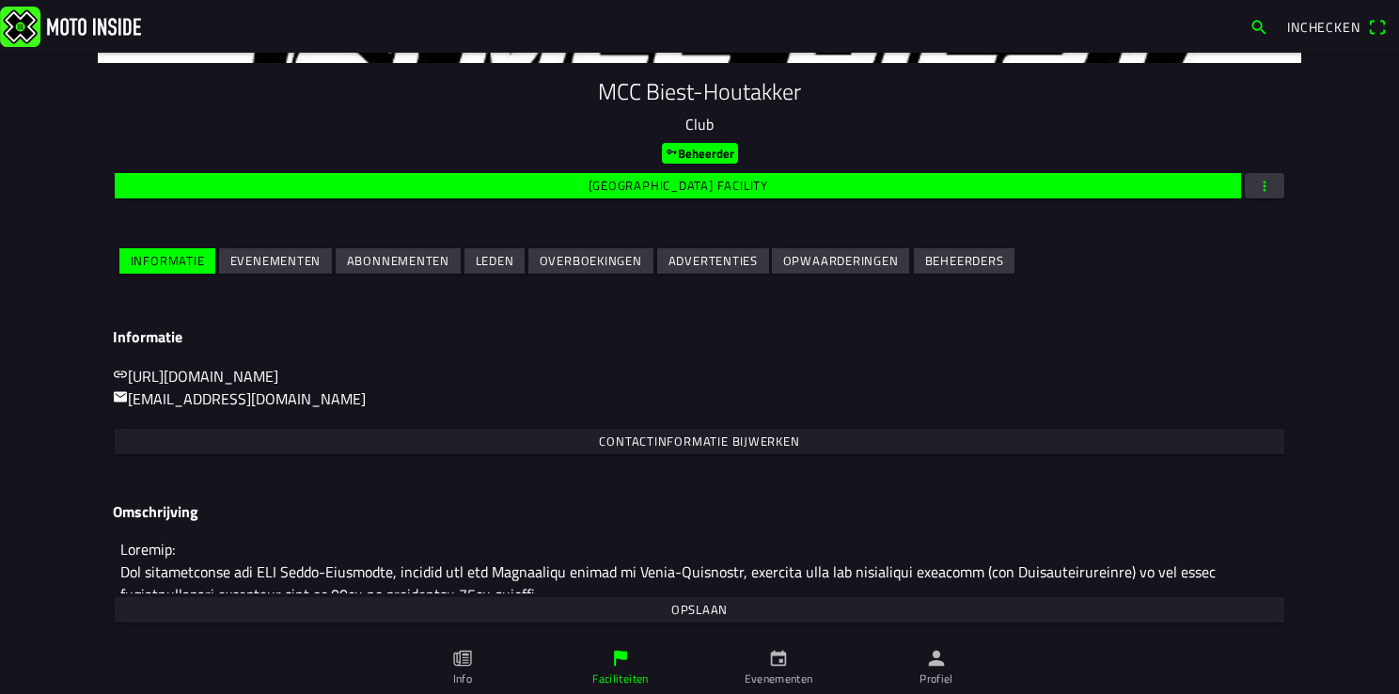
click at [262, 275] on ion-col "Evenementen" at bounding box center [275, 260] width 117 height 33
click at [0, 0] on slot "Evenementen" at bounding box center [0, 0] width 0 height 0
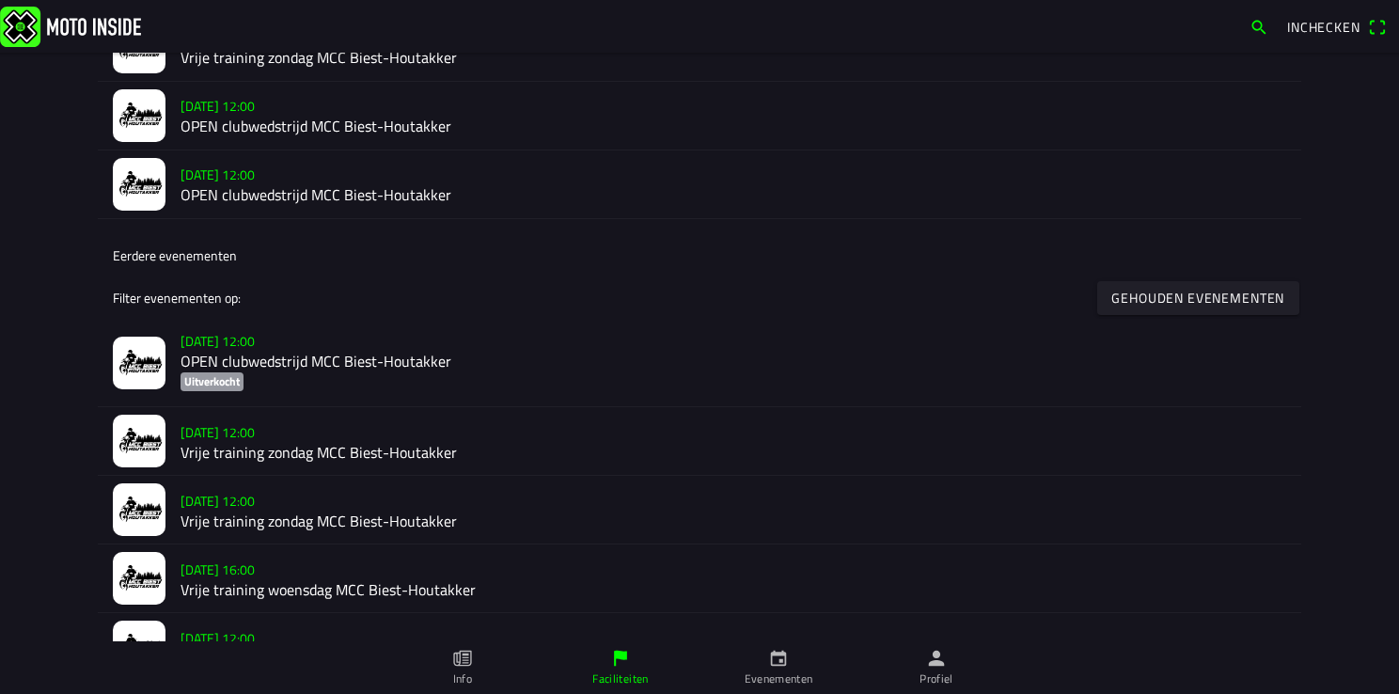
scroll to position [752, 0]
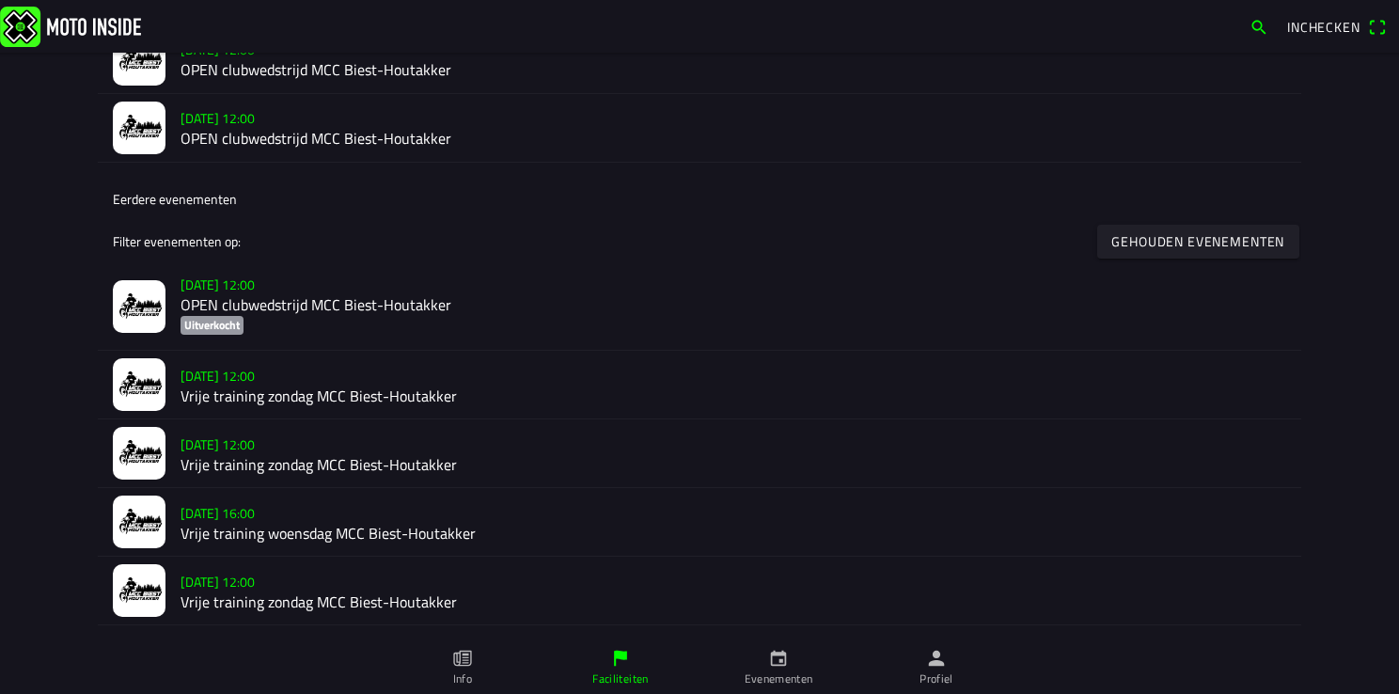
click at [278, 389] on h2 "Vrije training zondag MCC Biest-Houtakker" at bounding box center [732, 395] width 1105 height 18
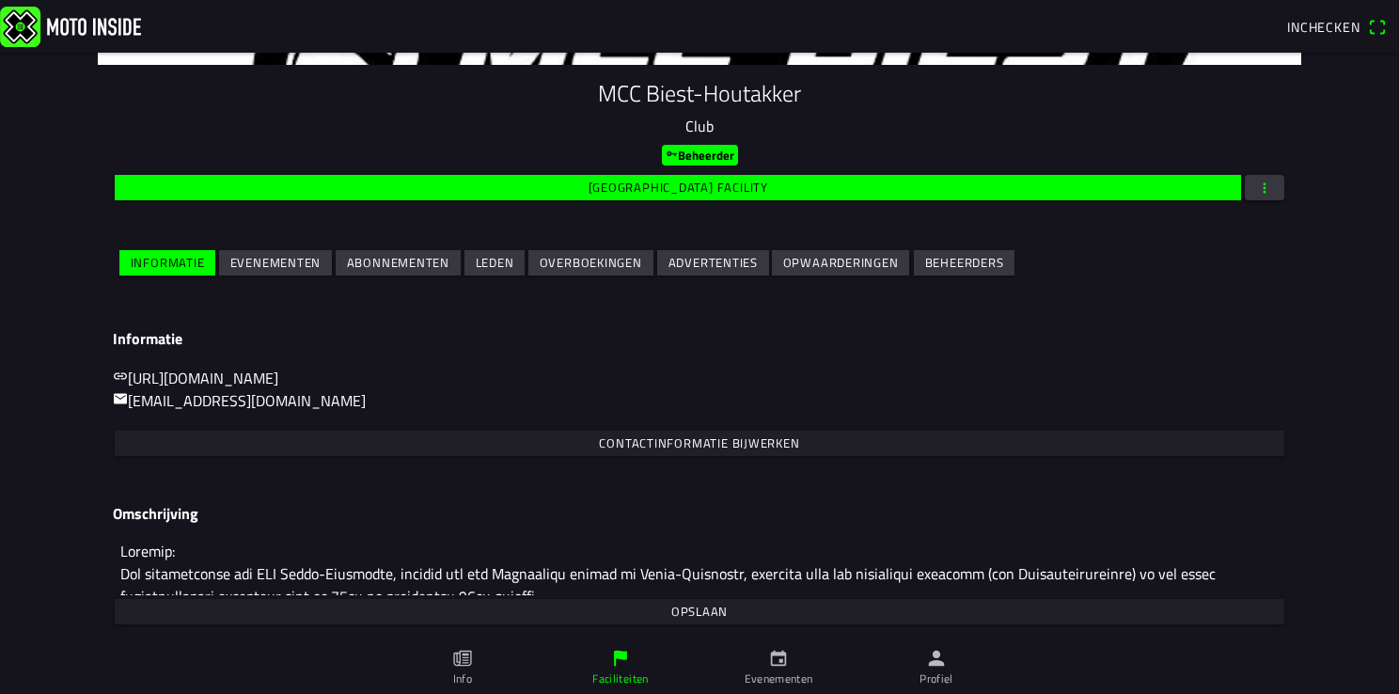
scroll to position [197, 0]
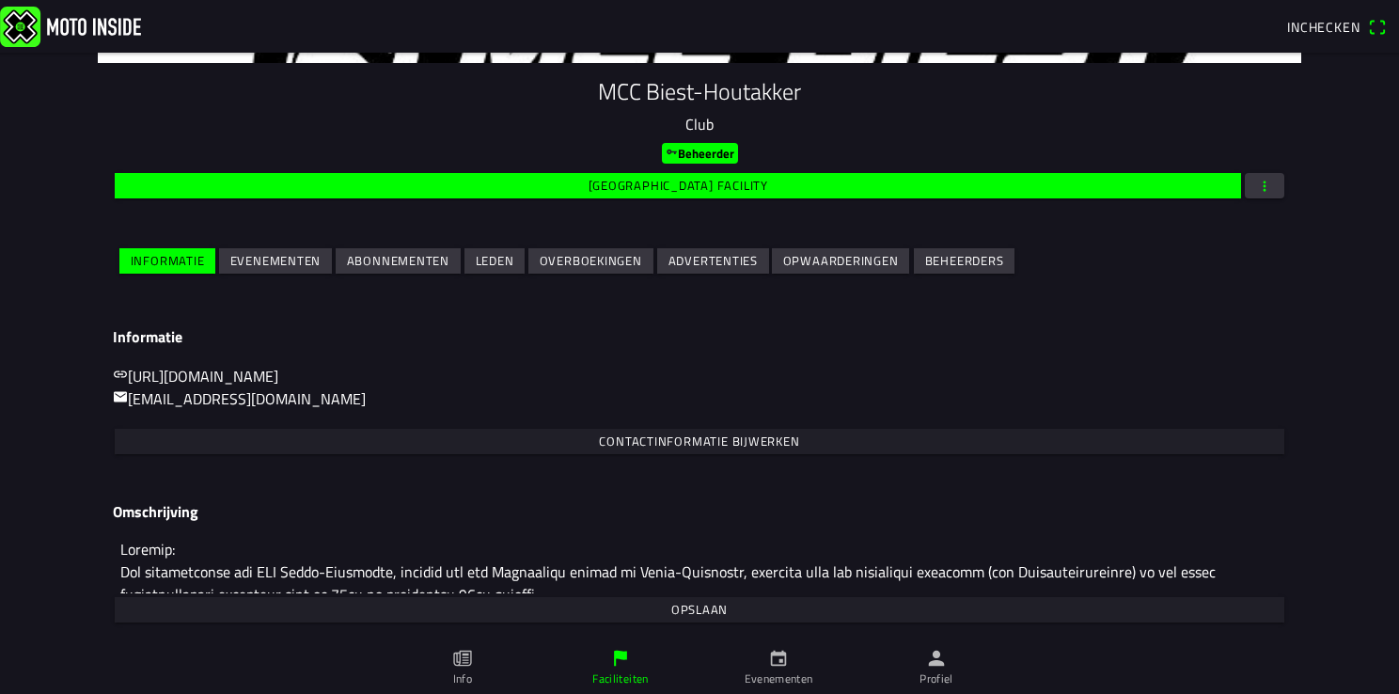
click at [931, 662] on icon "person" at bounding box center [937, 658] width 16 height 16
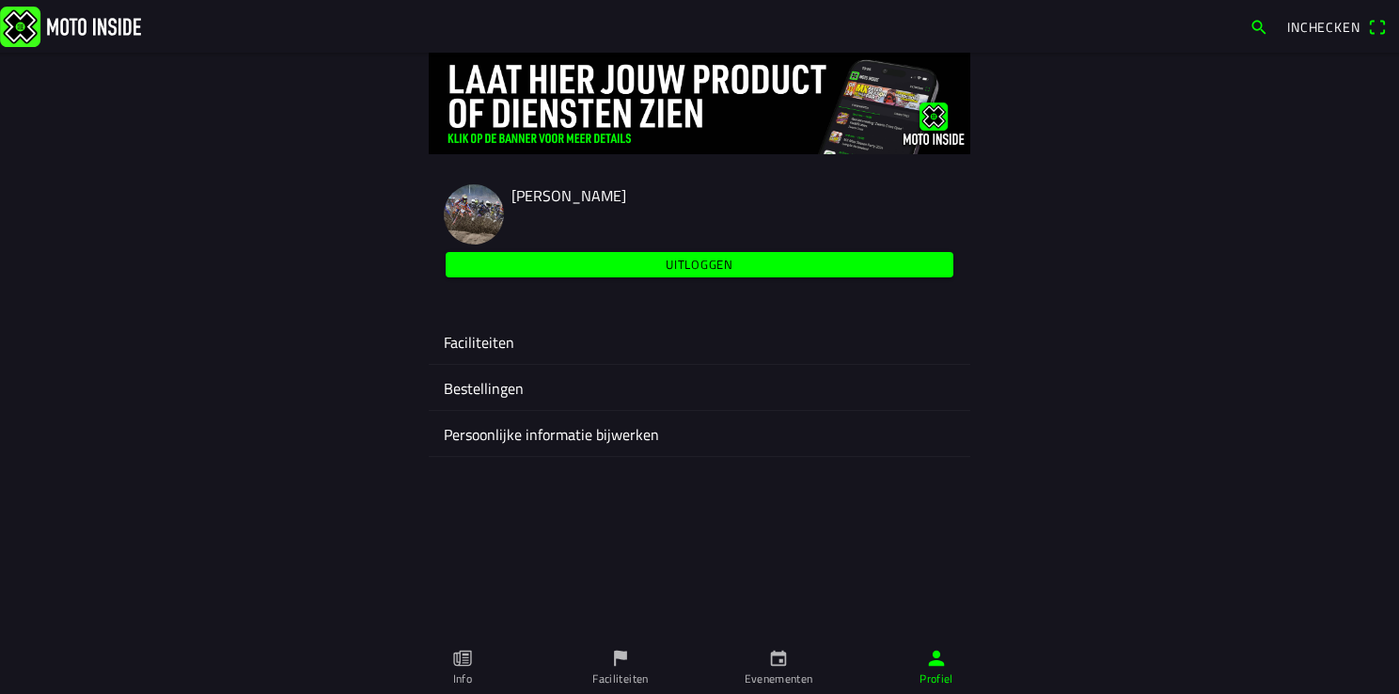
click at [473, 344] on ion-label "Faciliteiten" at bounding box center [699, 342] width 511 height 23
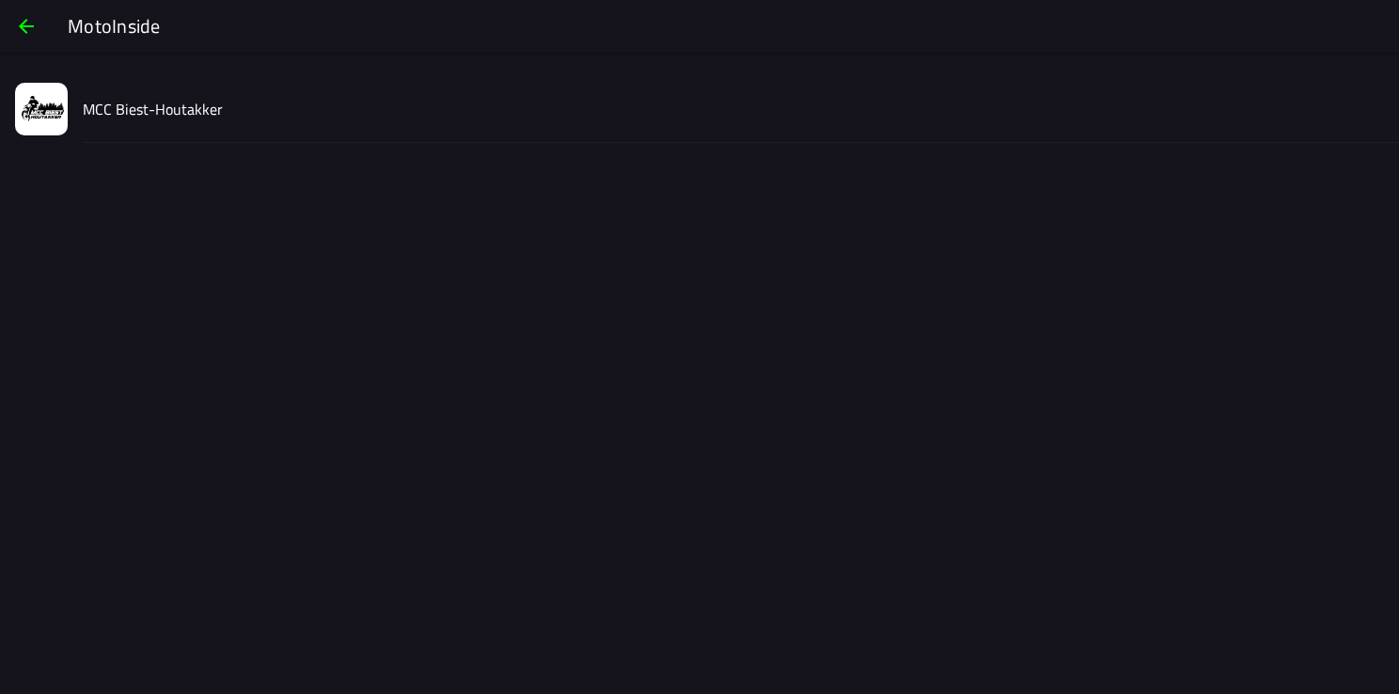
click at [113, 88] on div "MCC Biest-Houtakker" at bounding box center [733, 108] width 1301 height 67
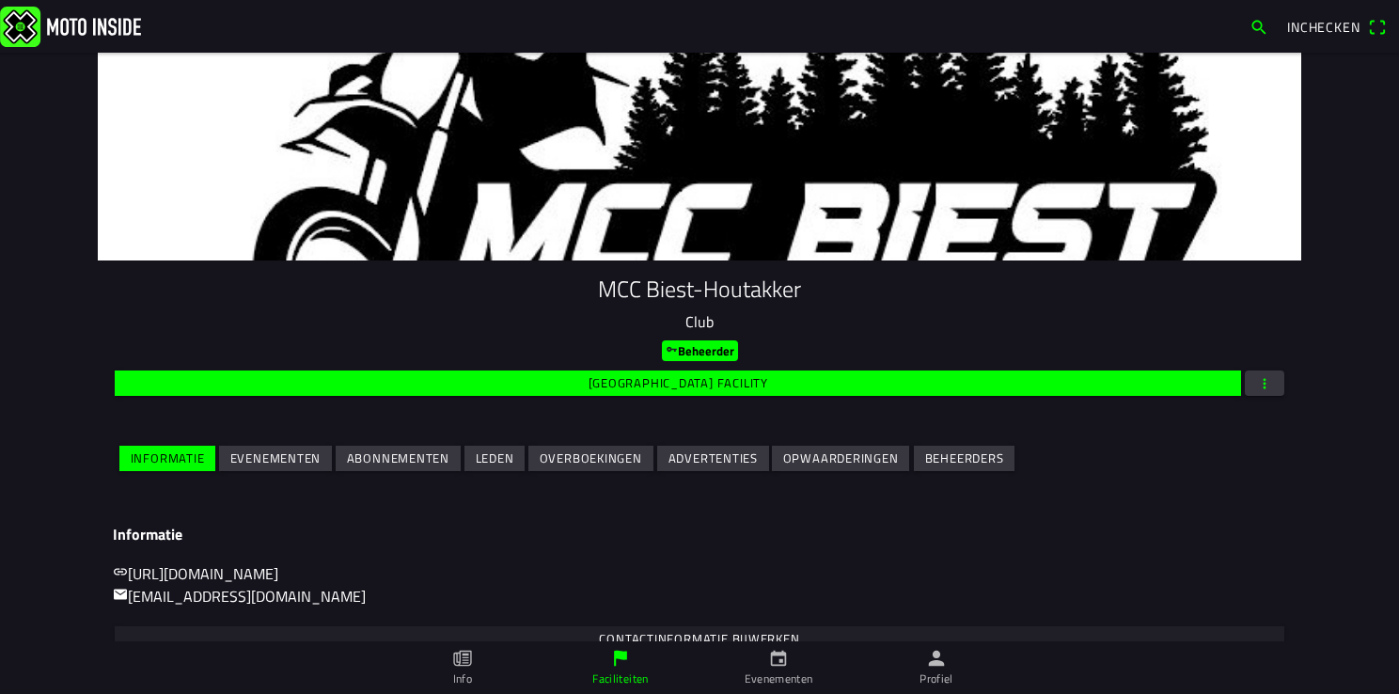
click at [0, 0] on slot "Evenementen" at bounding box center [0, 0] width 0 height 0
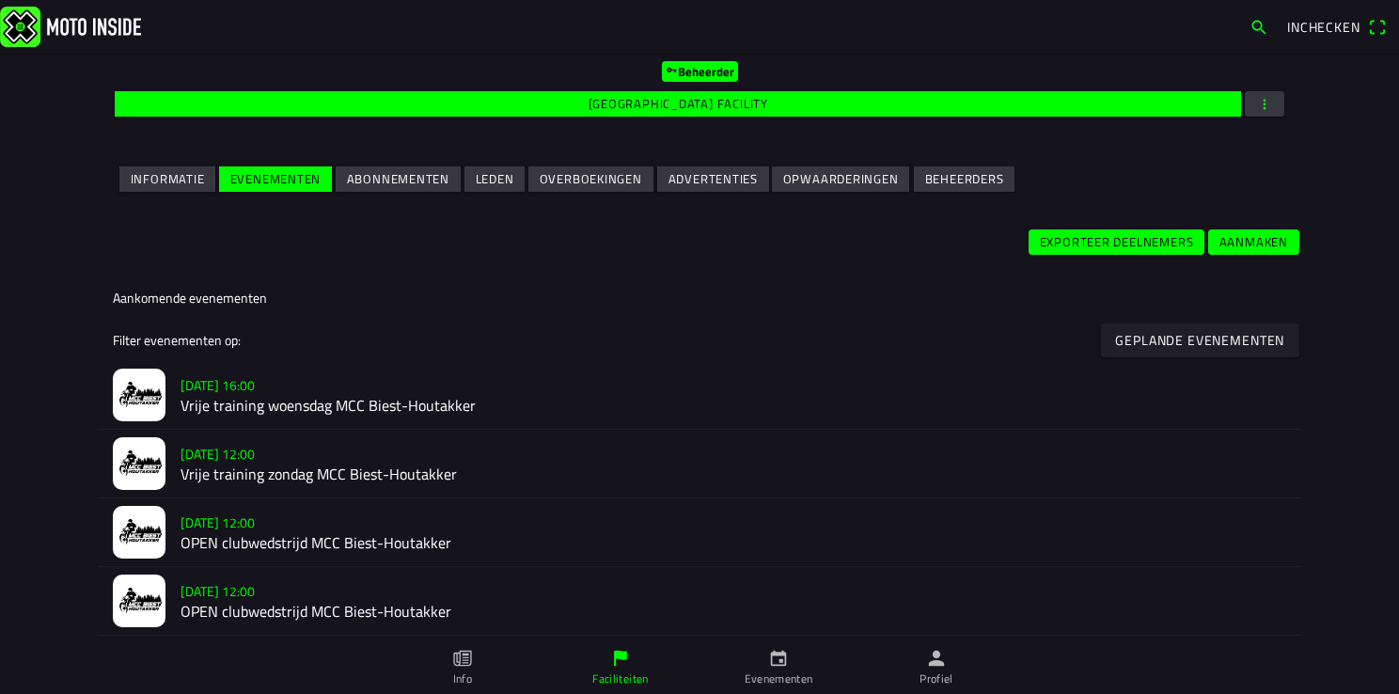
scroll to position [282, 0]
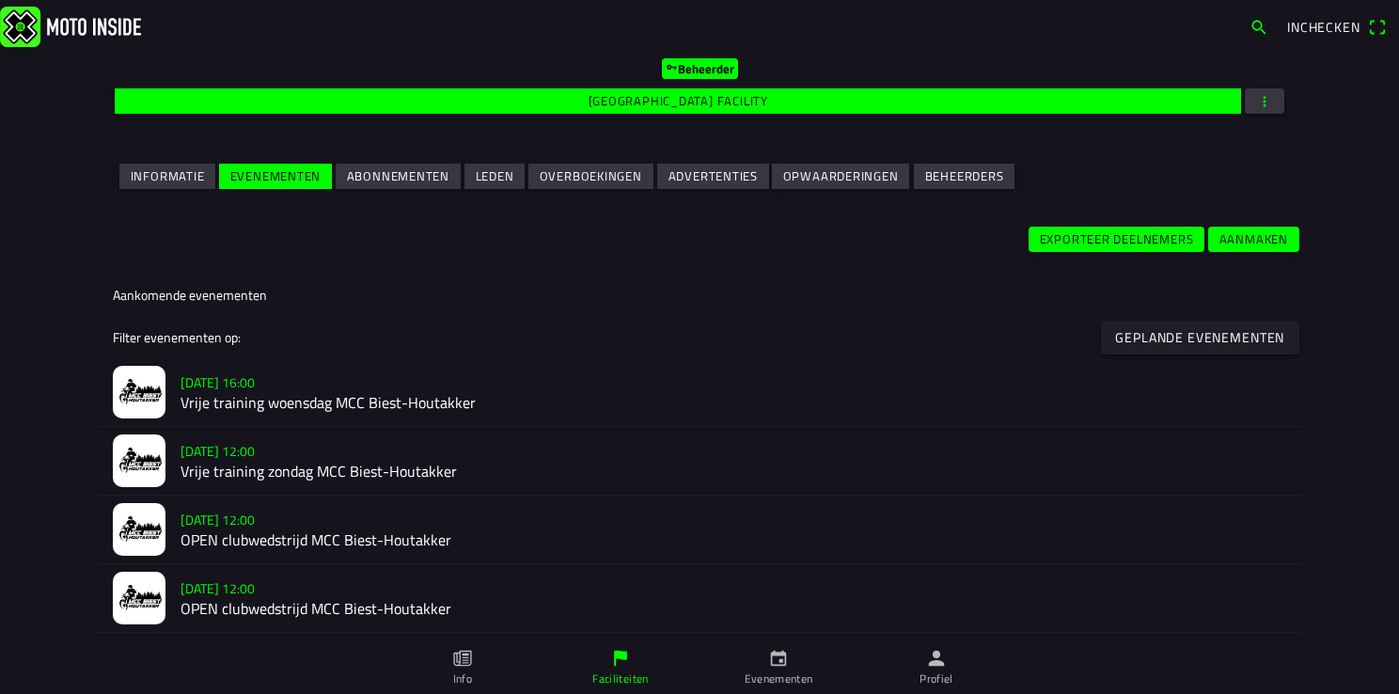
click at [227, 395] on h2 "Vrije training woensdag MCC Biest-Houtakker" at bounding box center [732, 403] width 1105 height 18
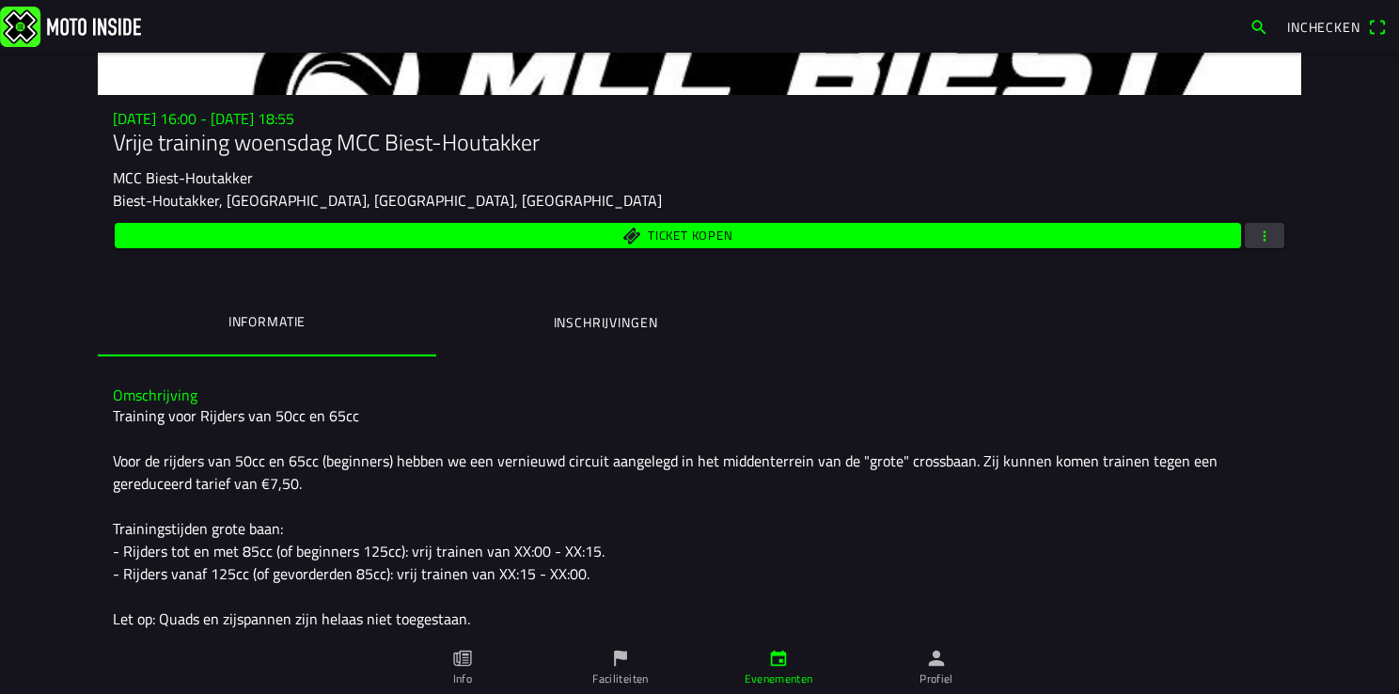
scroll to position [188, 0]
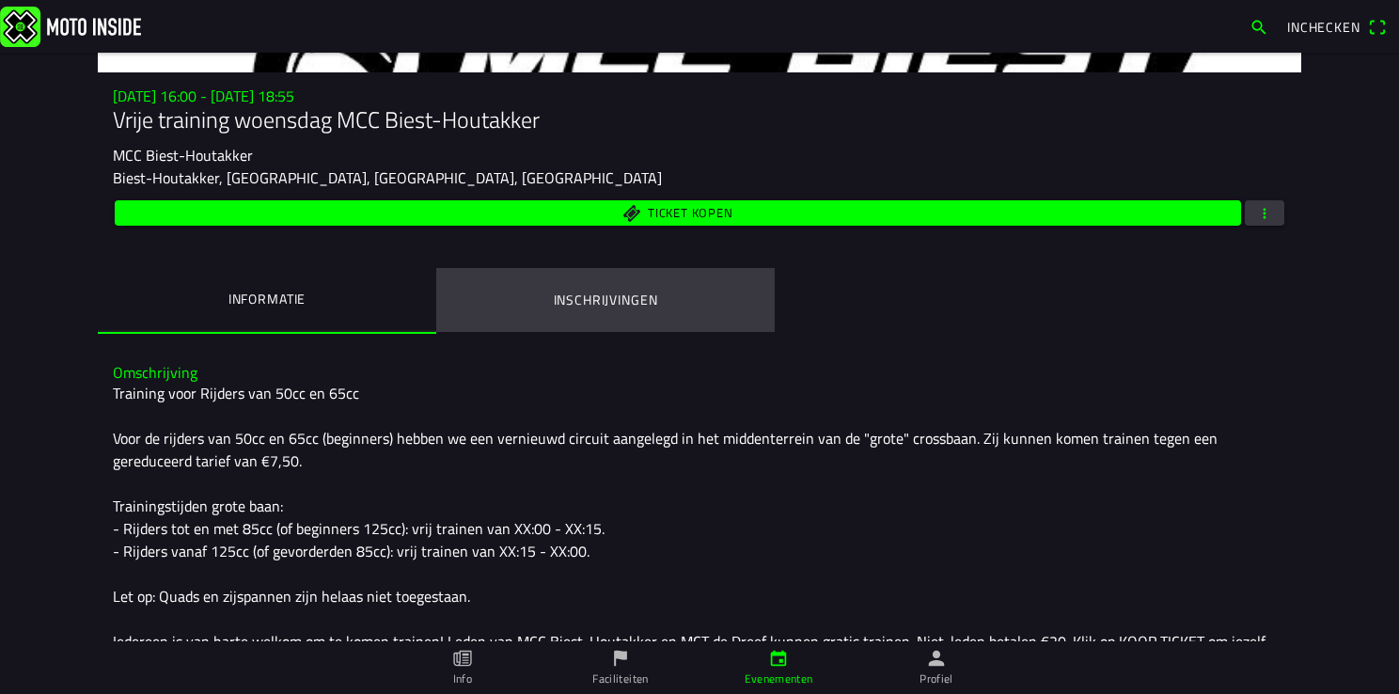
click at [560, 306] on ion-label "Inschrijvingen" at bounding box center [606, 300] width 104 height 21
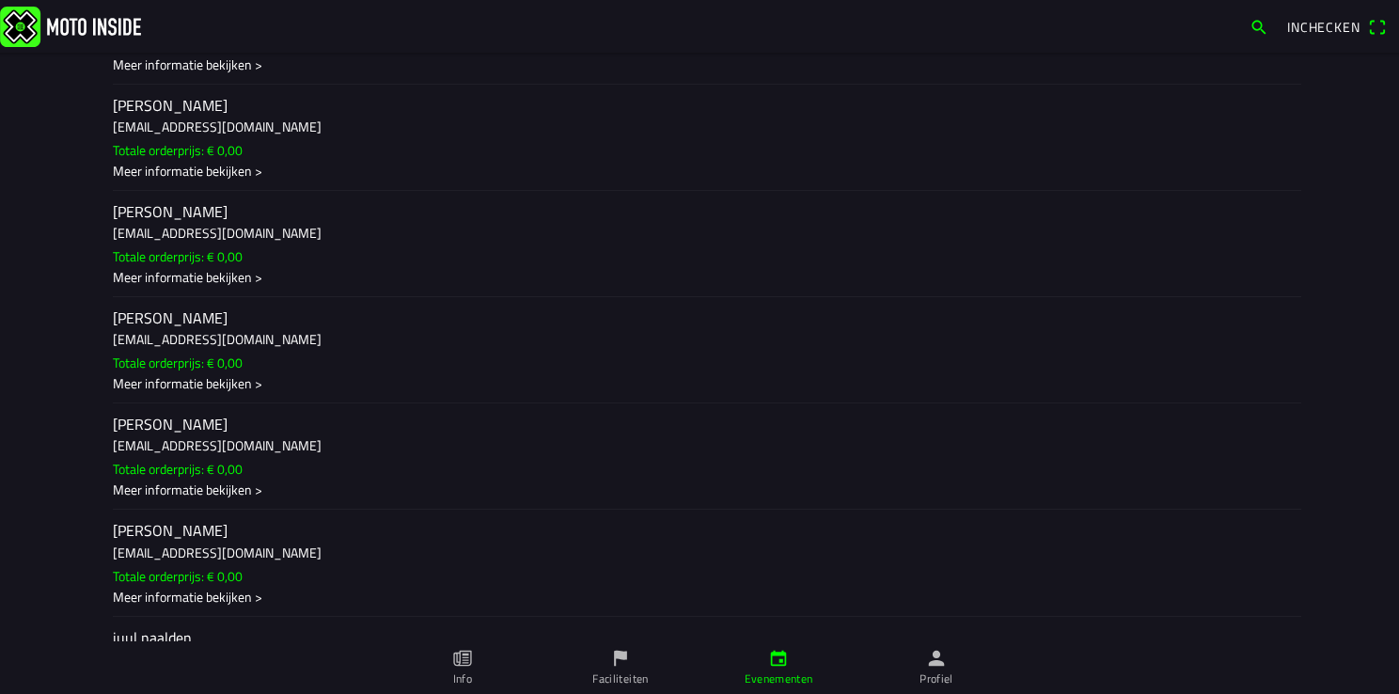
scroll to position [718, 0]
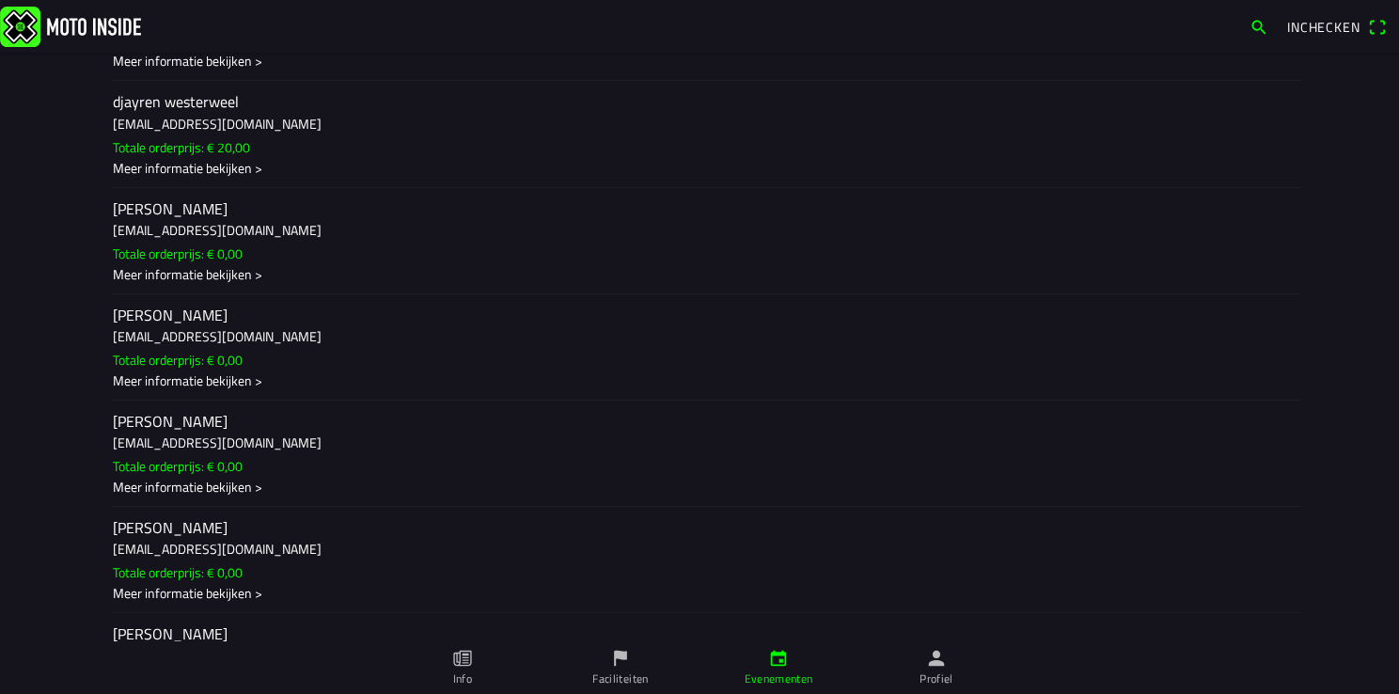
click at [229, 385] on div "Meer informatie bekijken >" at bounding box center [699, 380] width 1173 height 20
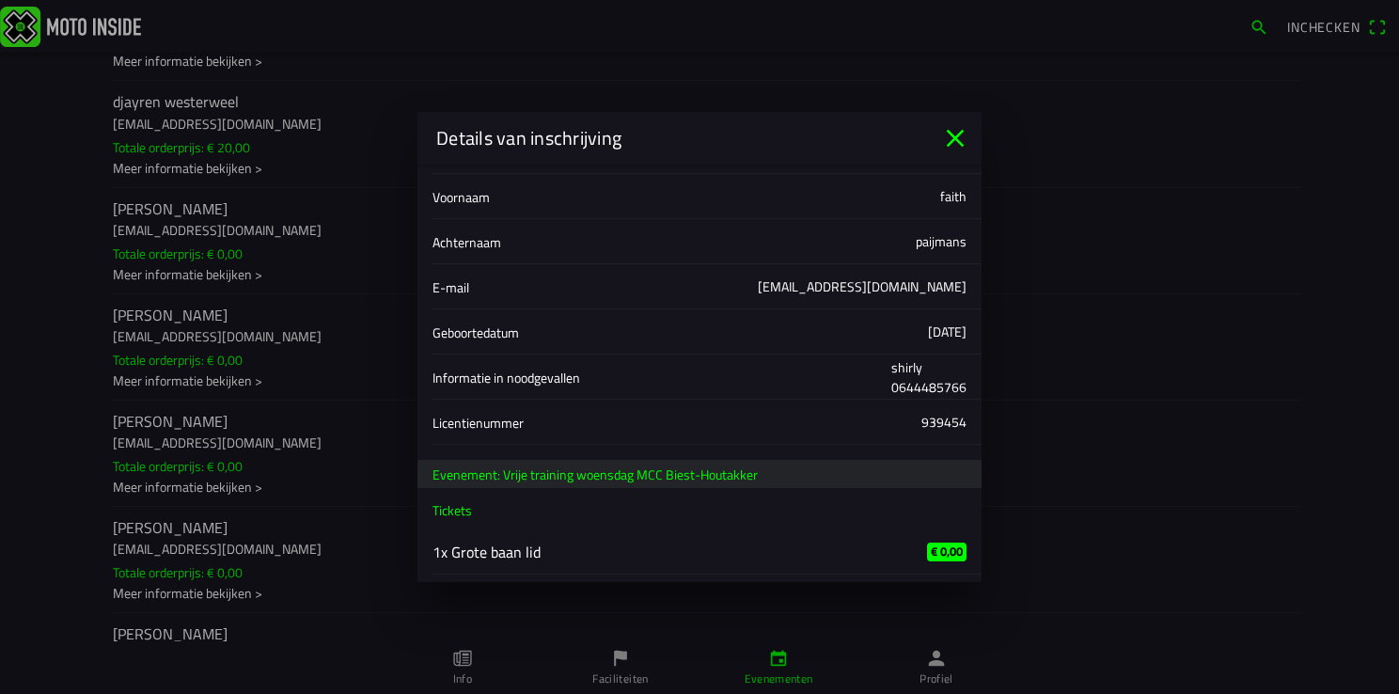
scroll to position [0, 0]
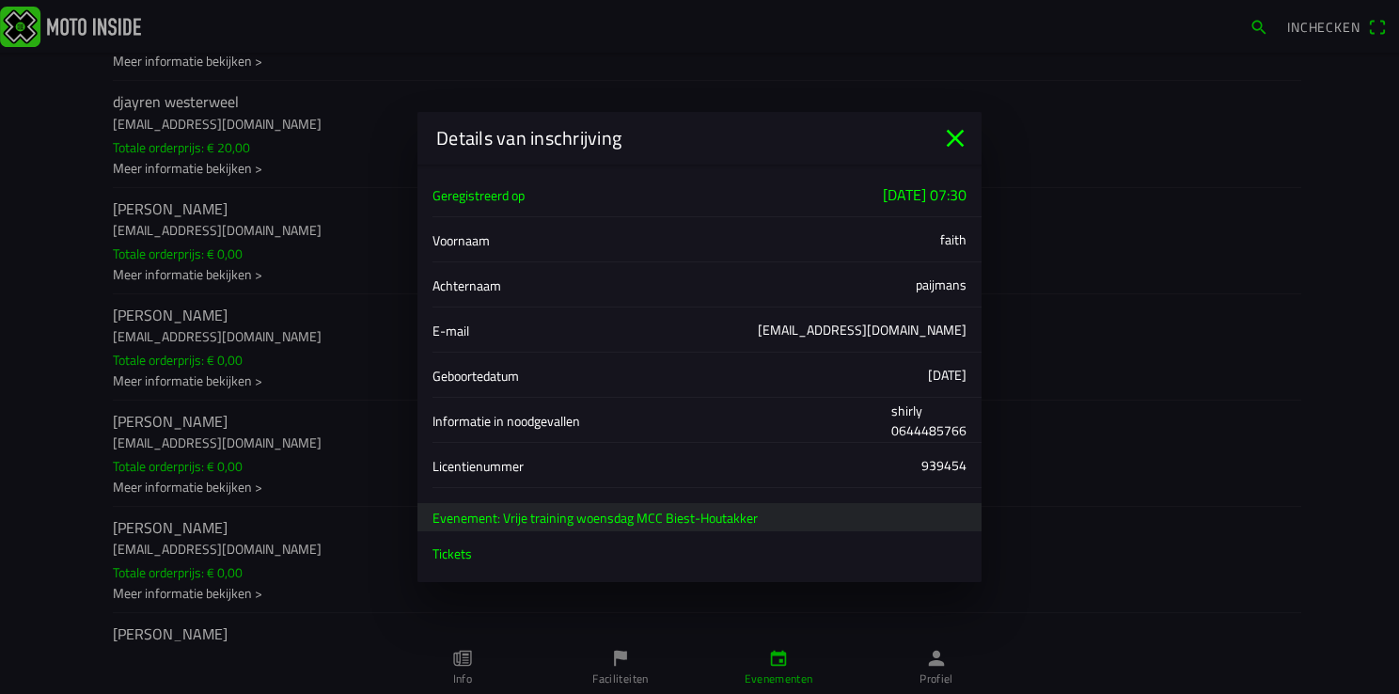
click at [948, 137] on icon "close" at bounding box center [955, 138] width 30 height 30
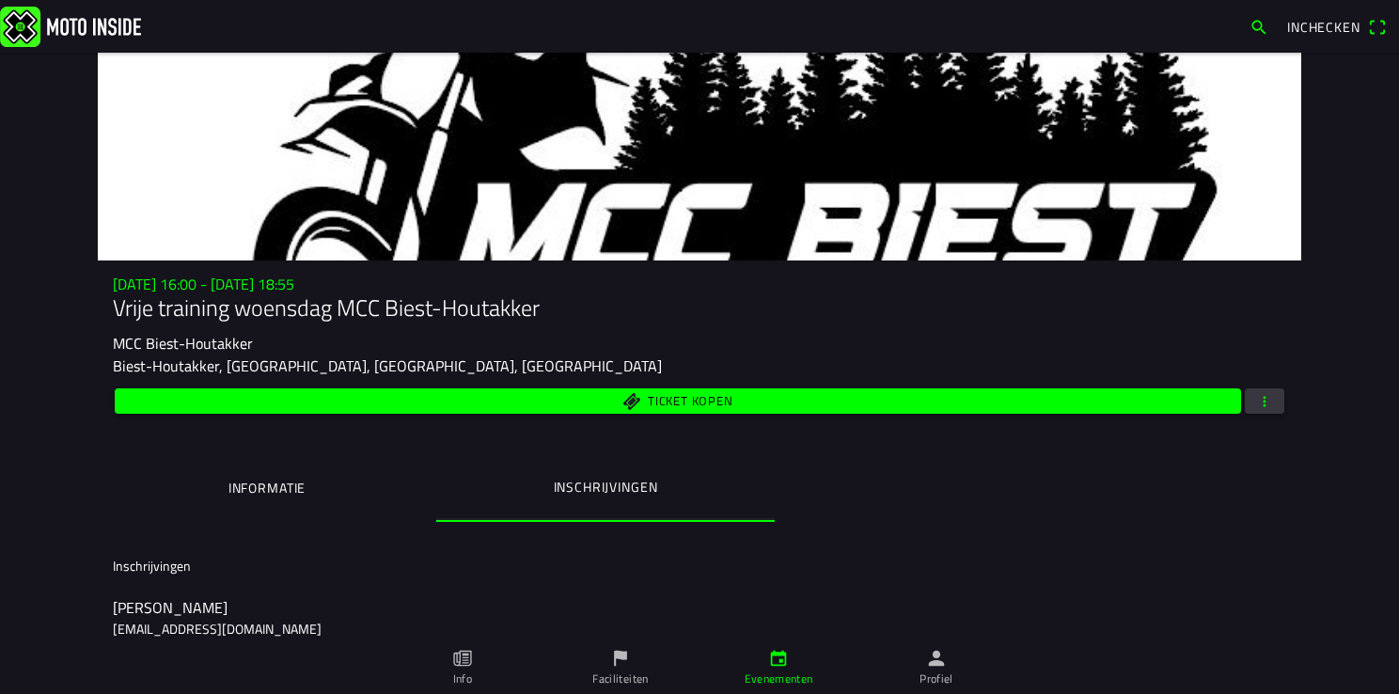
click at [1261, 396] on span "button" at bounding box center [1264, 400] width 17 height 25
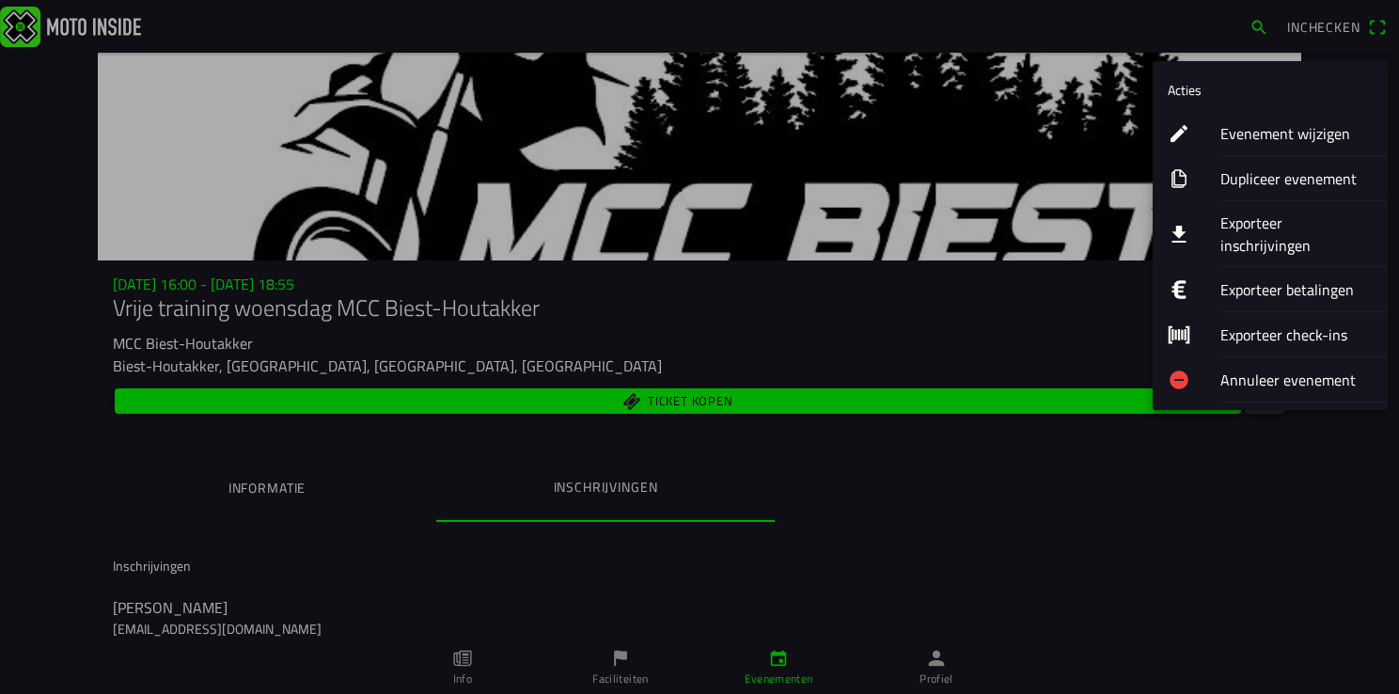
click at [1347, 225] on ion-label "Exporteer inschrijvingen" at bounding box center [1296, 234] width 152 height 45
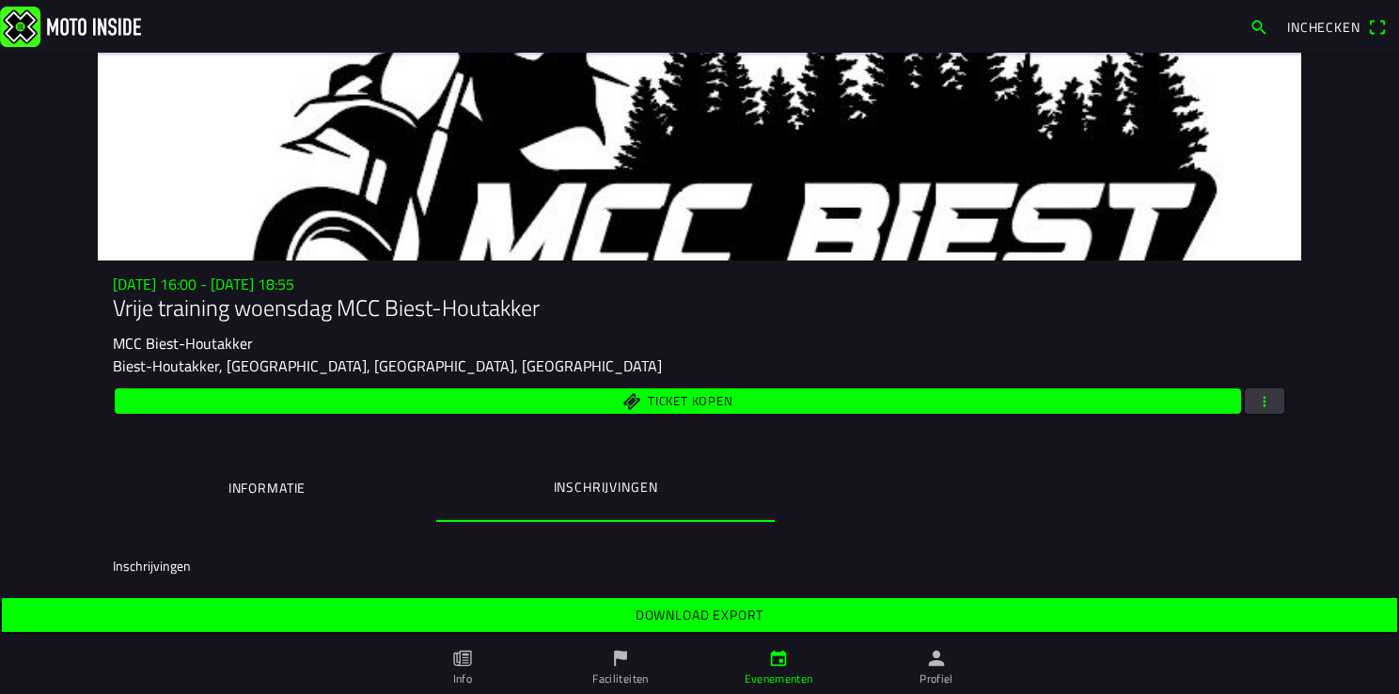
click at [1265, 405] on span "button" at bounding box center [1264, 400] width 17 height 25
click at [737, 619] on ion-backdrop at bounding box center [699, 347] width 1399 height 694
click at [0, 0] on slot "Download export" at bounding box center [0, 0] width 0 height 0
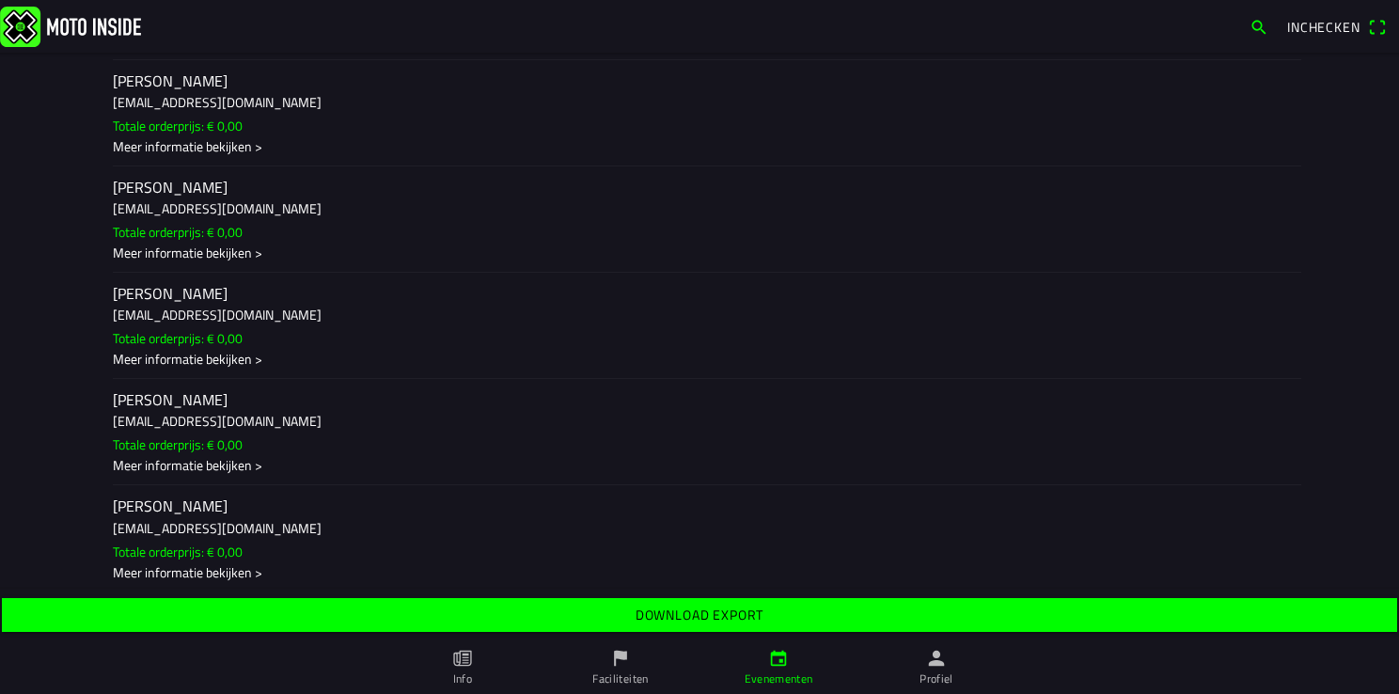
scroll to position [1316, 0]
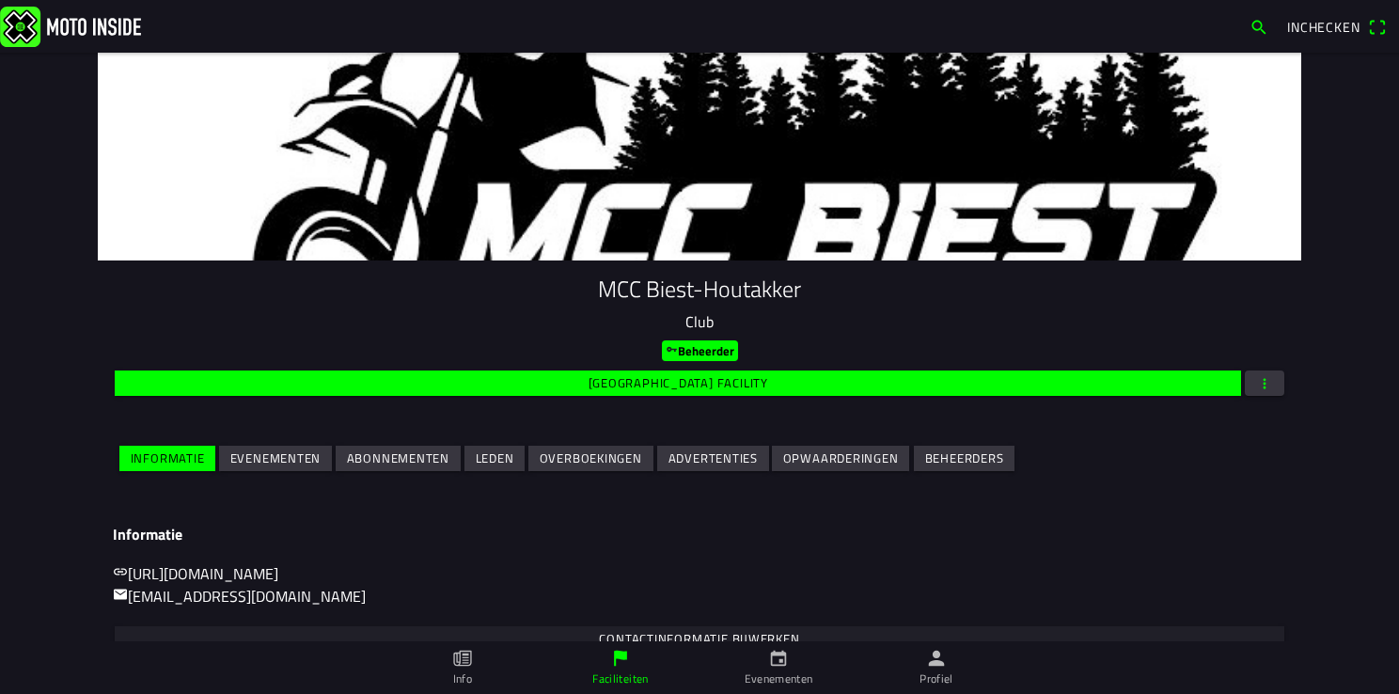
click at [942, 659] on icon "person" at bounding box center [936, 658] width 21 height 21
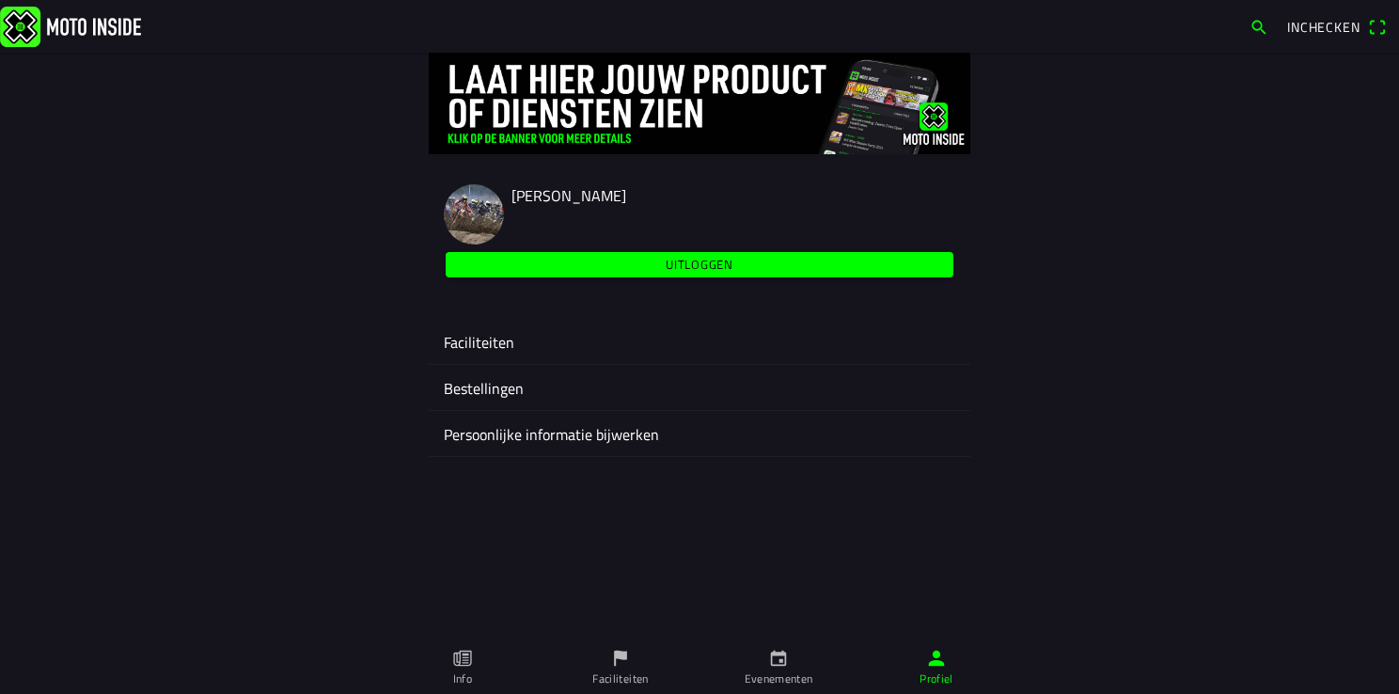
click at [470, 340] on ion-label "Faciliteiten" at bounding box center [699, 342] width 511 height 23
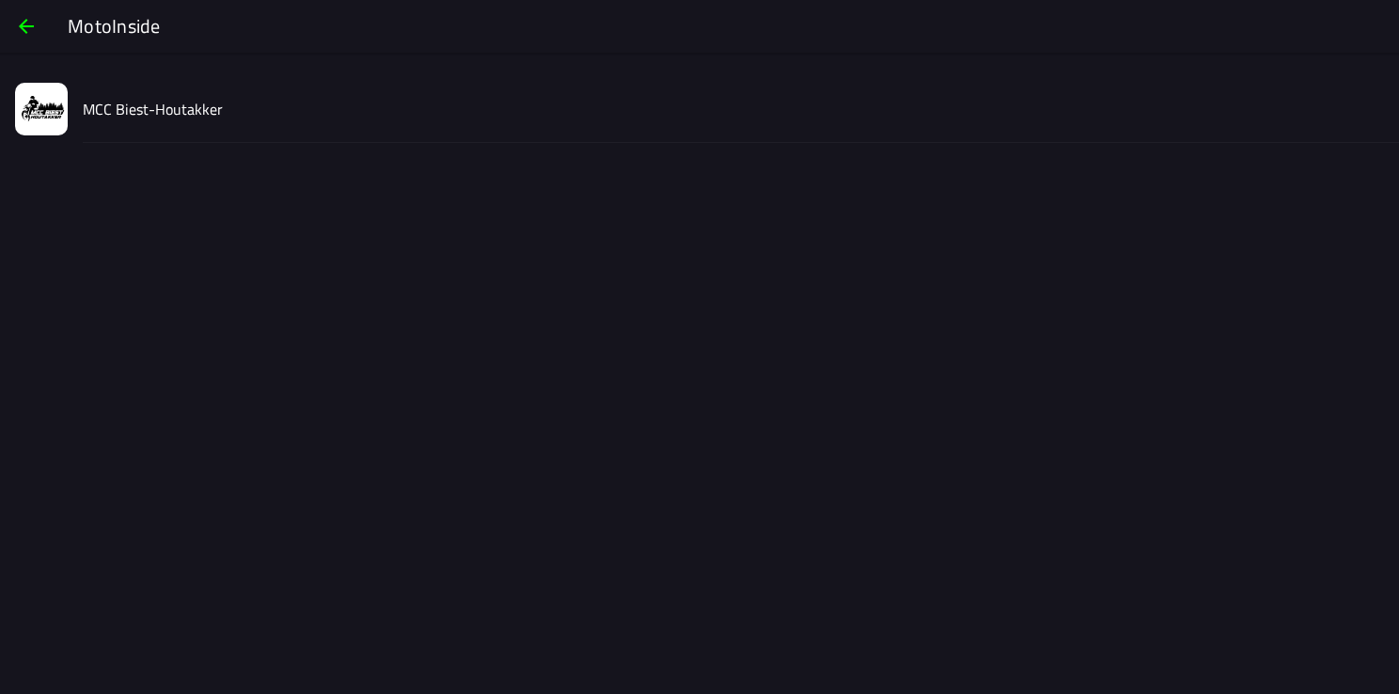
click at [0, 0] on slot "MCC Biest-Houtakker" at bounding box center [0, 0] width 0 height 0
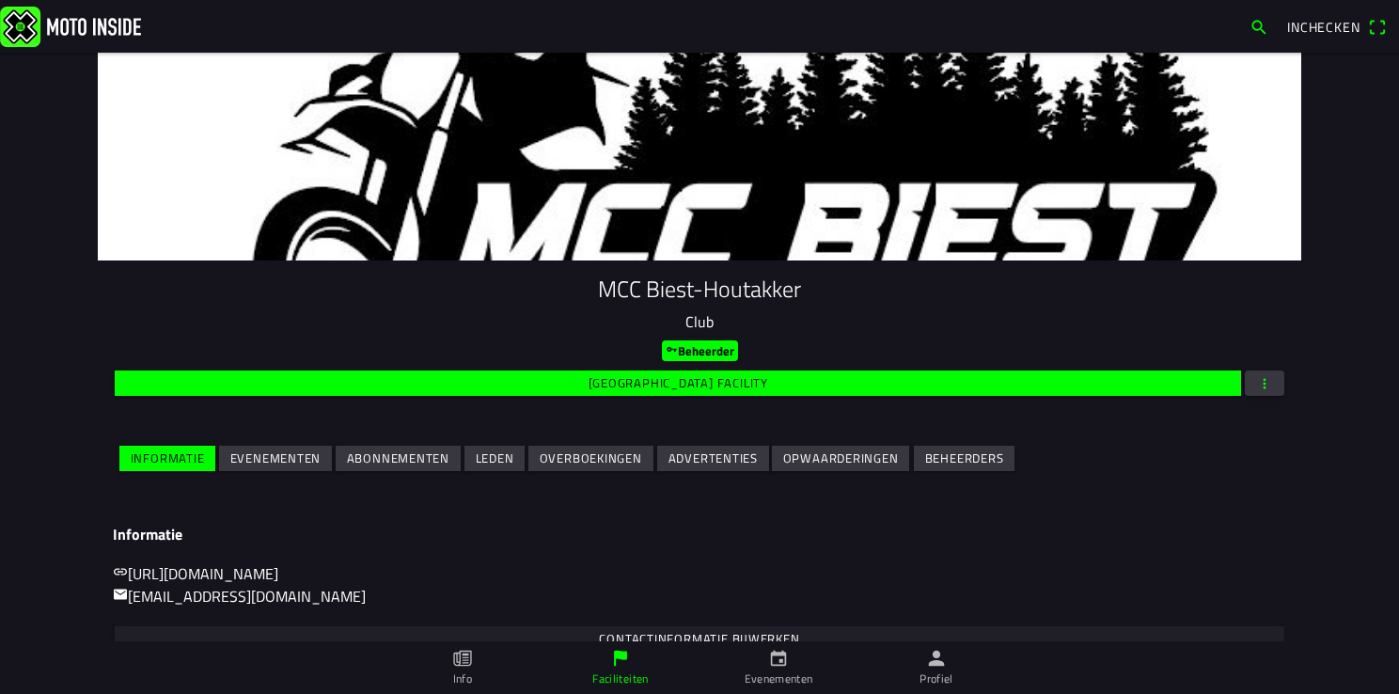
click at [249, 449] on span "Evenementen" at bounding box center [275, 458] width 91 height 25
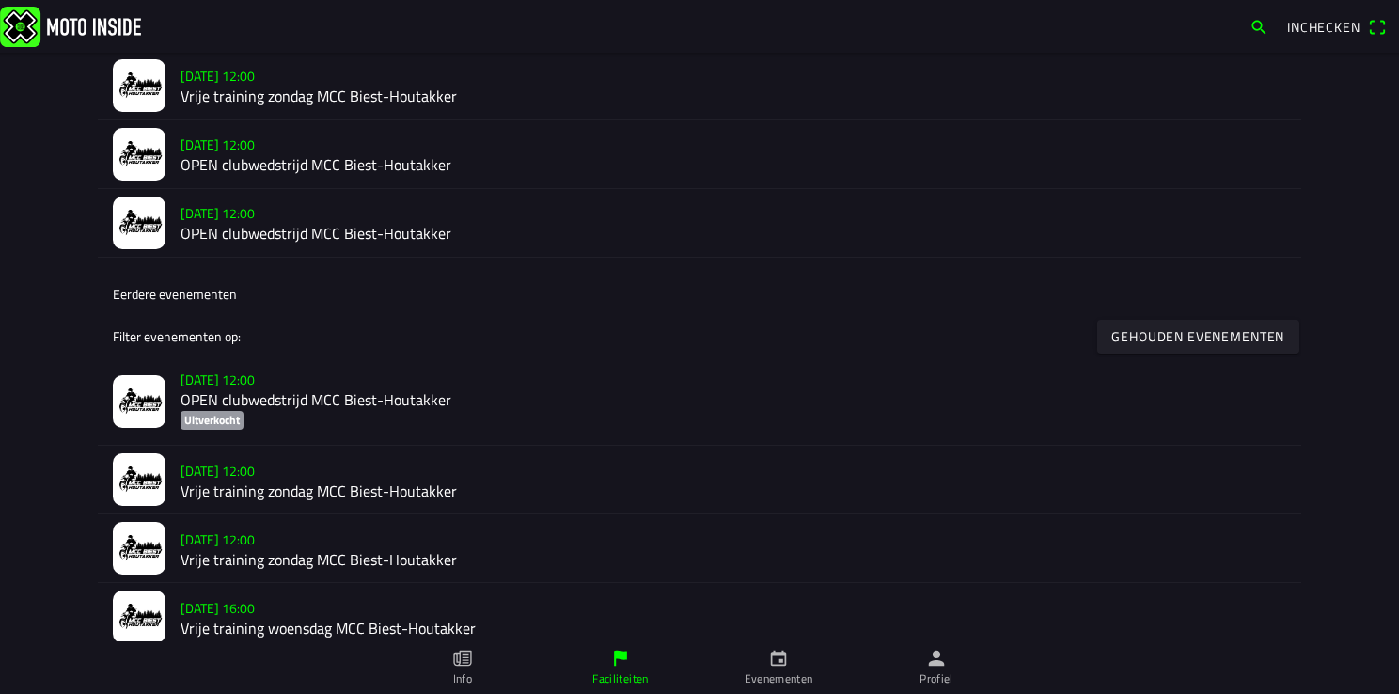
scroll to position [752, 0]
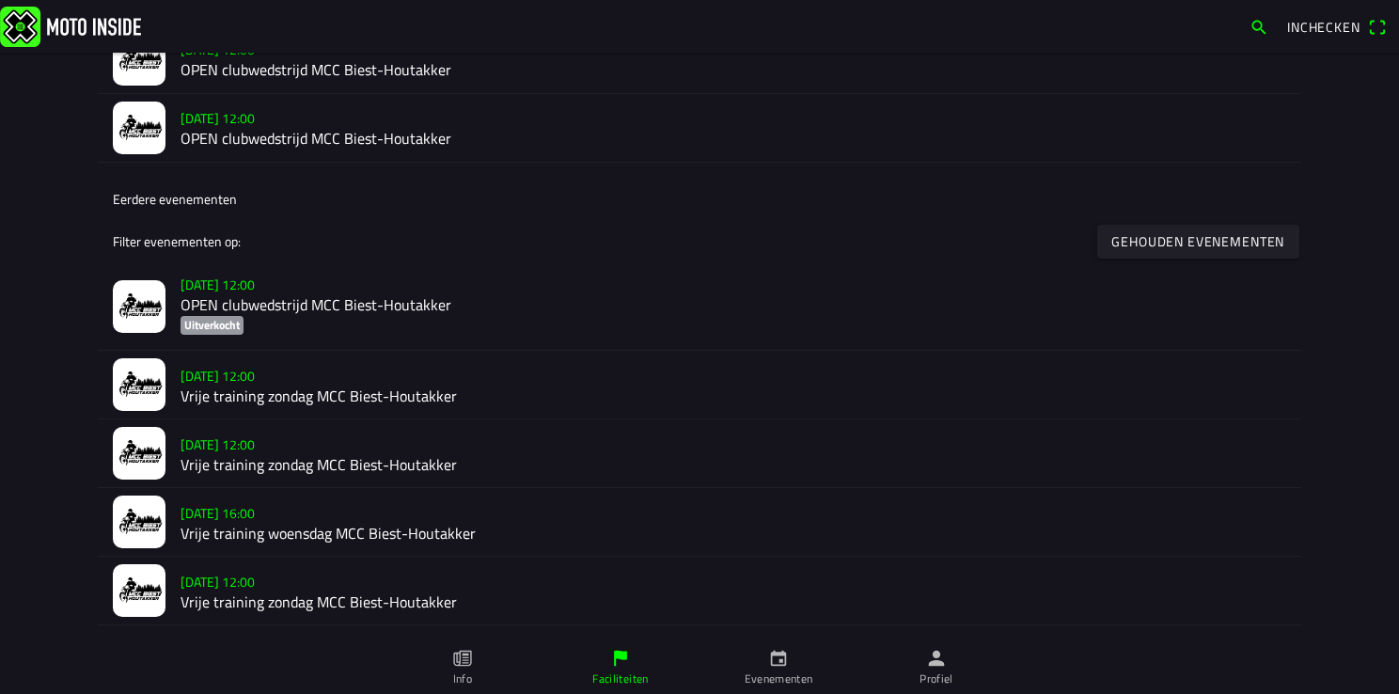
click at [233, 393] on h2 "Vrije training zondag MCC Biest-Houtakker" at bounding box center [732, 395] width 1105 height 18
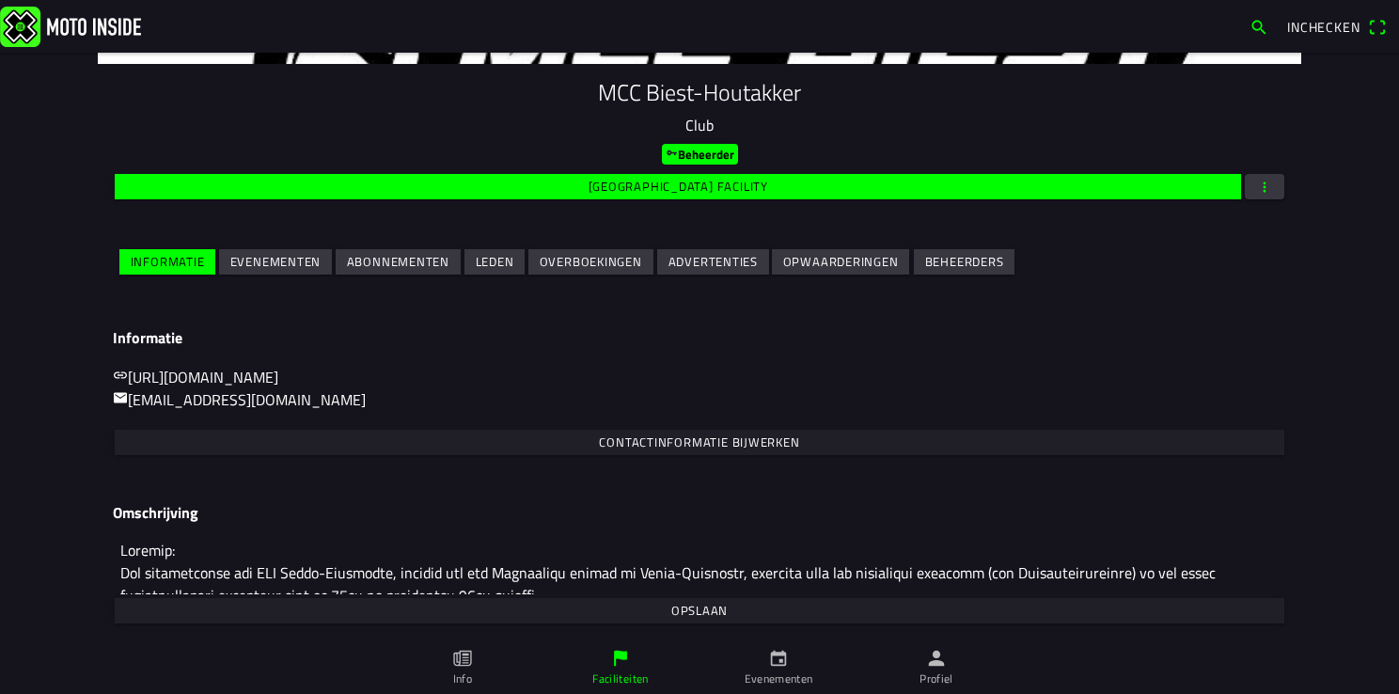
scroll to position [197, 0]
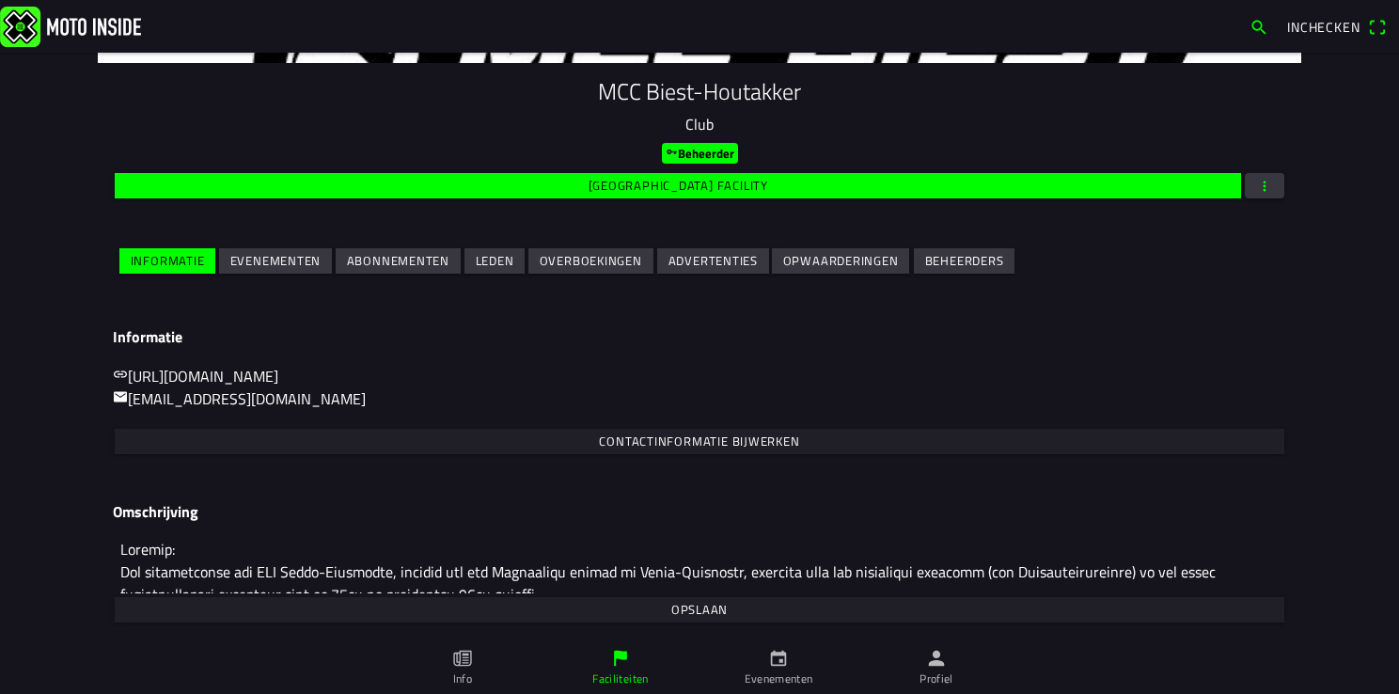
click at [0, 0] on slot "Evenementen" at bounding box center [0, 0] width 0 height 0
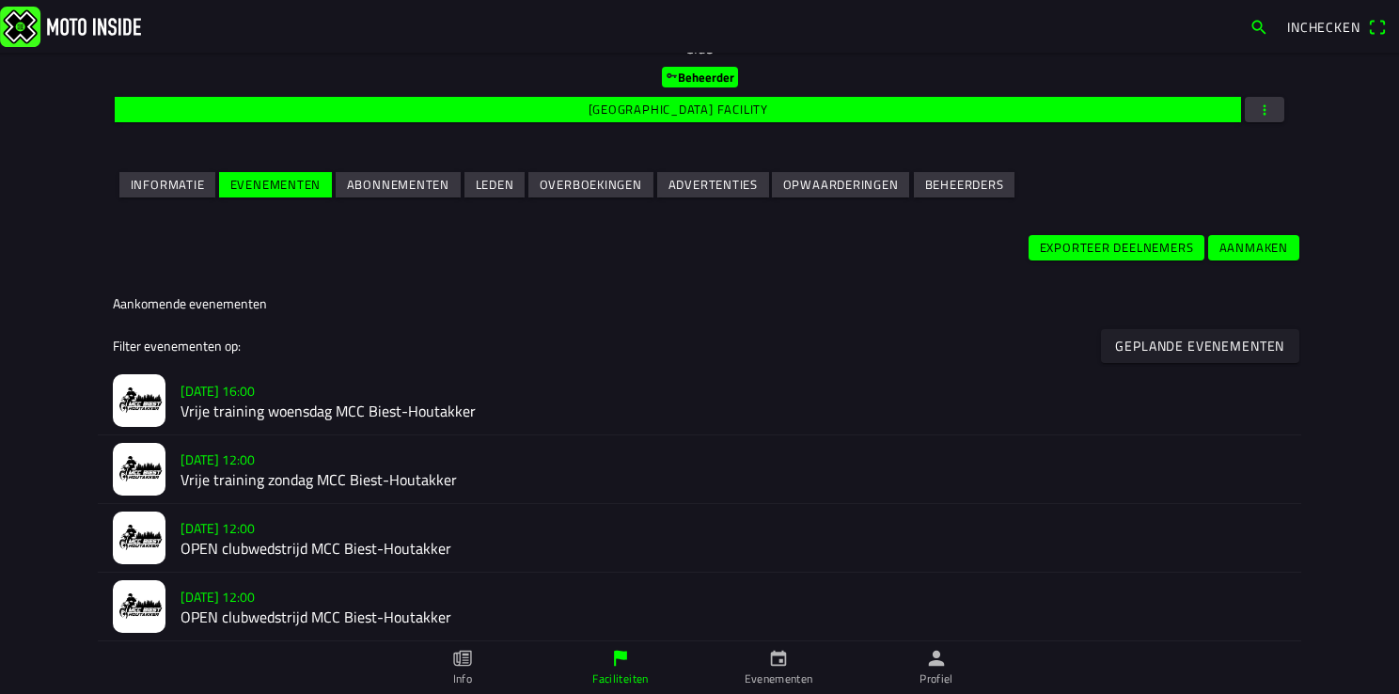
scroll to position [282, 0]
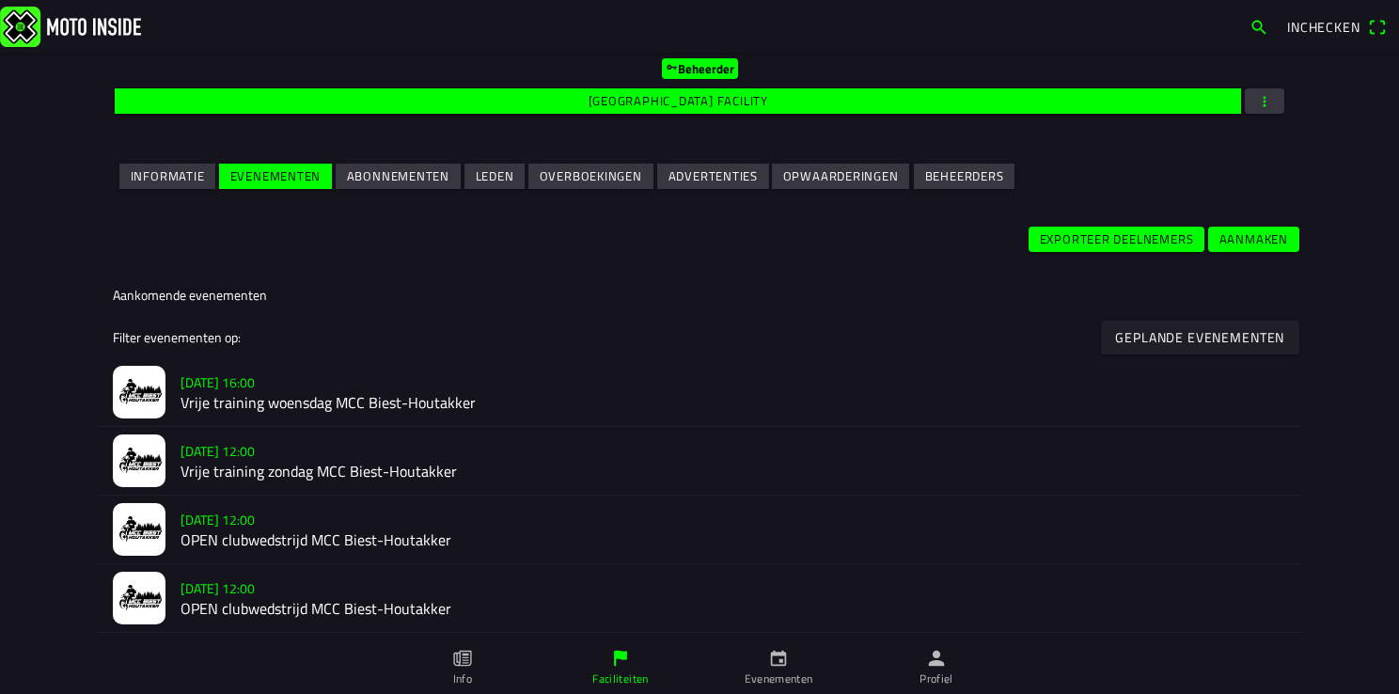
click at [219, 397] on h2 "Vrije training woensdag MCC Biest-Houtakker" at bounding box center [732, 403] width 1105 height 18
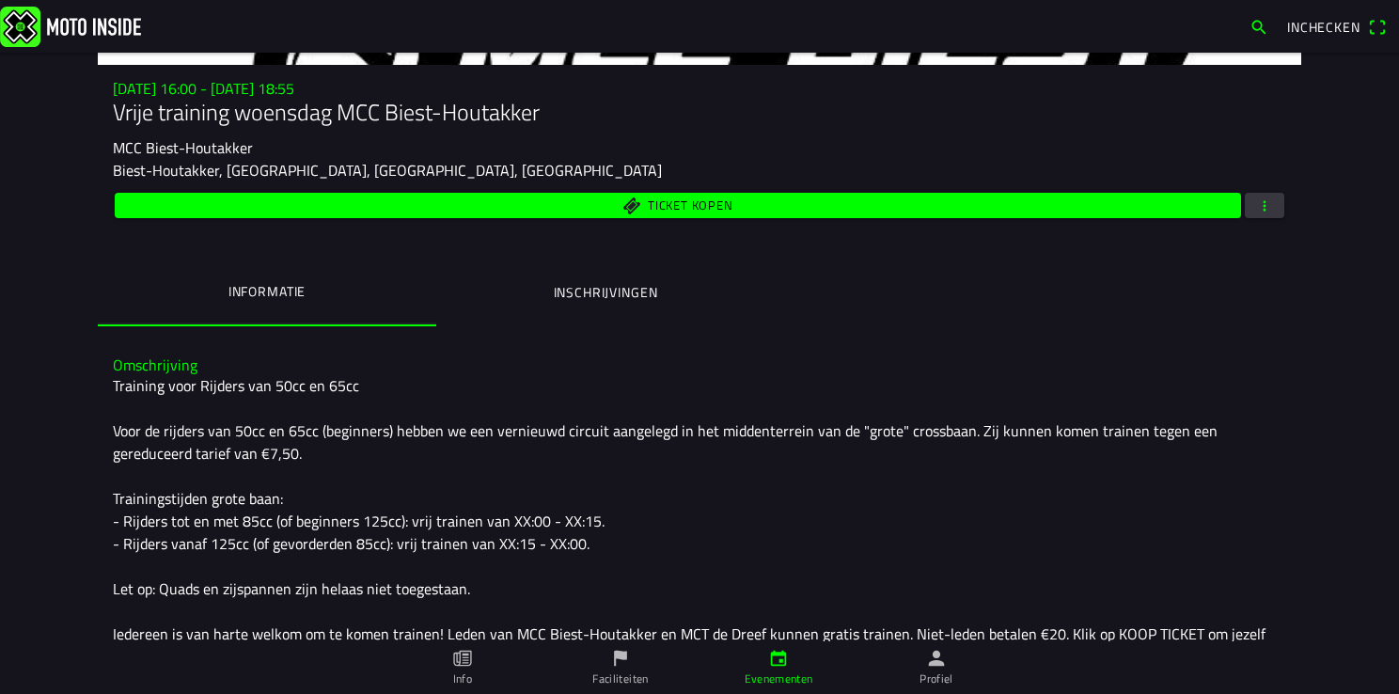
scroll to position [282, 0]
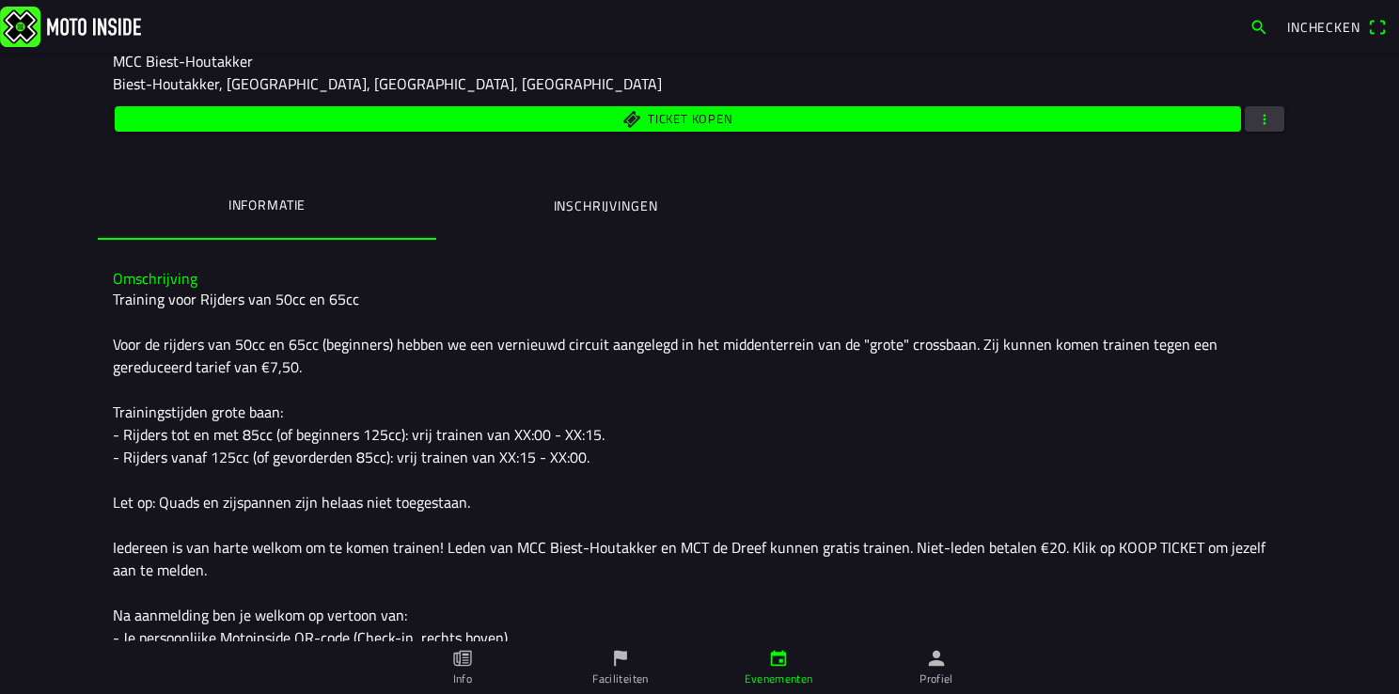
click at [589, 204] on ion-label "Inschrijvingen" at bounding box center [606, 206] width 104 height 21
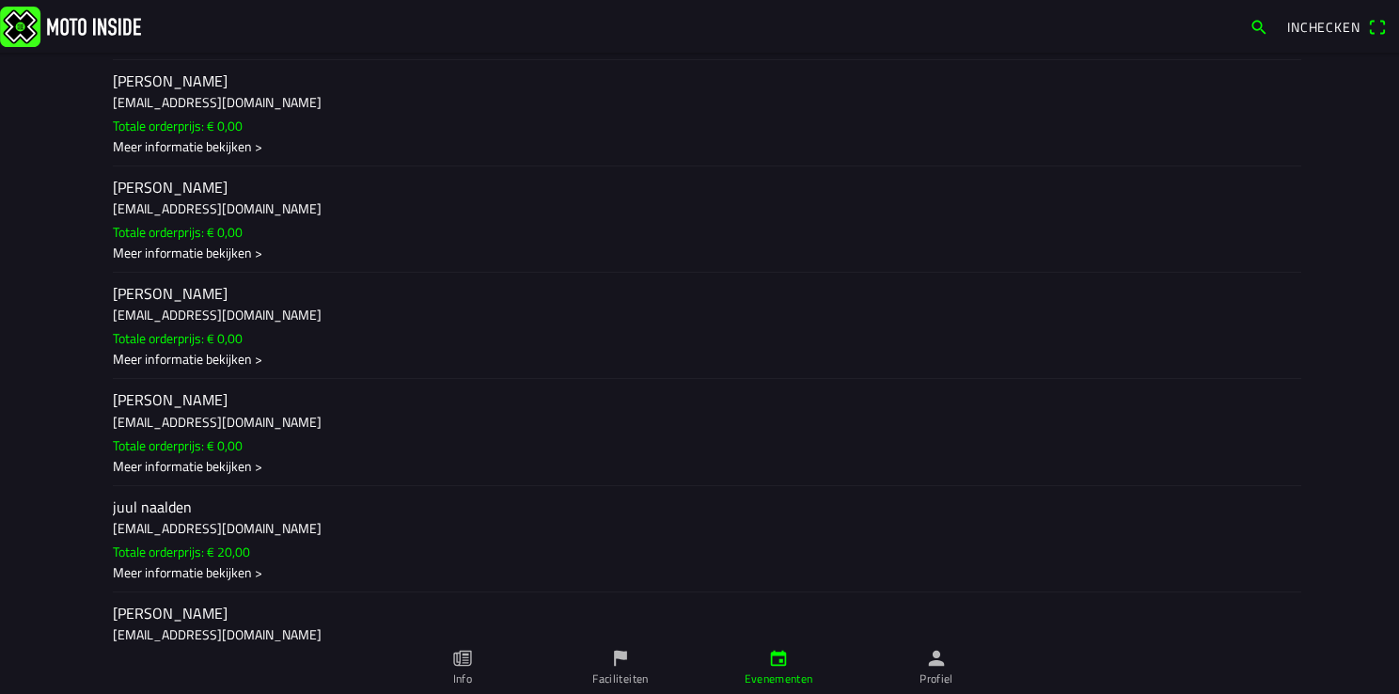
scroll to position [0, 0]
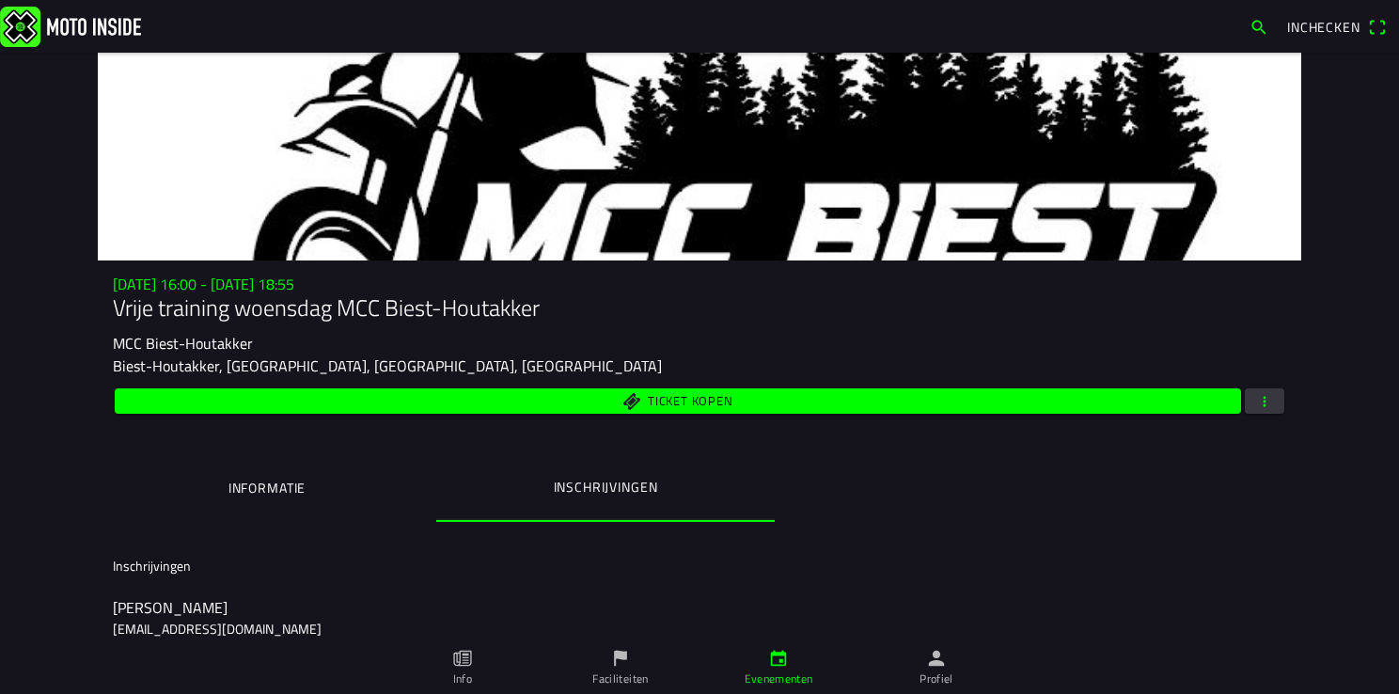
click at [1263, 400] on span "button" at bounding box center [1264, 400] width 17 height 25
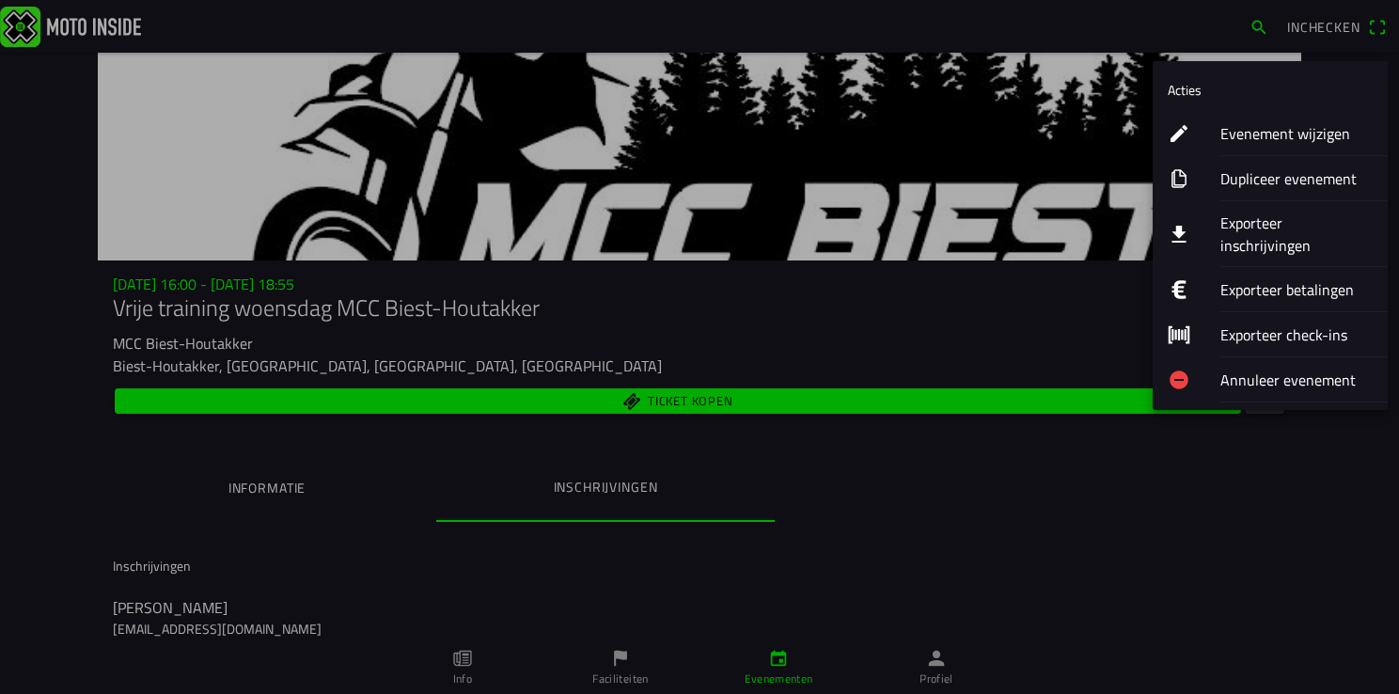
click at [1287, 133] on ion-label "Evenement wijzigen" at bounding box center [1296, 133] width 152 height 23
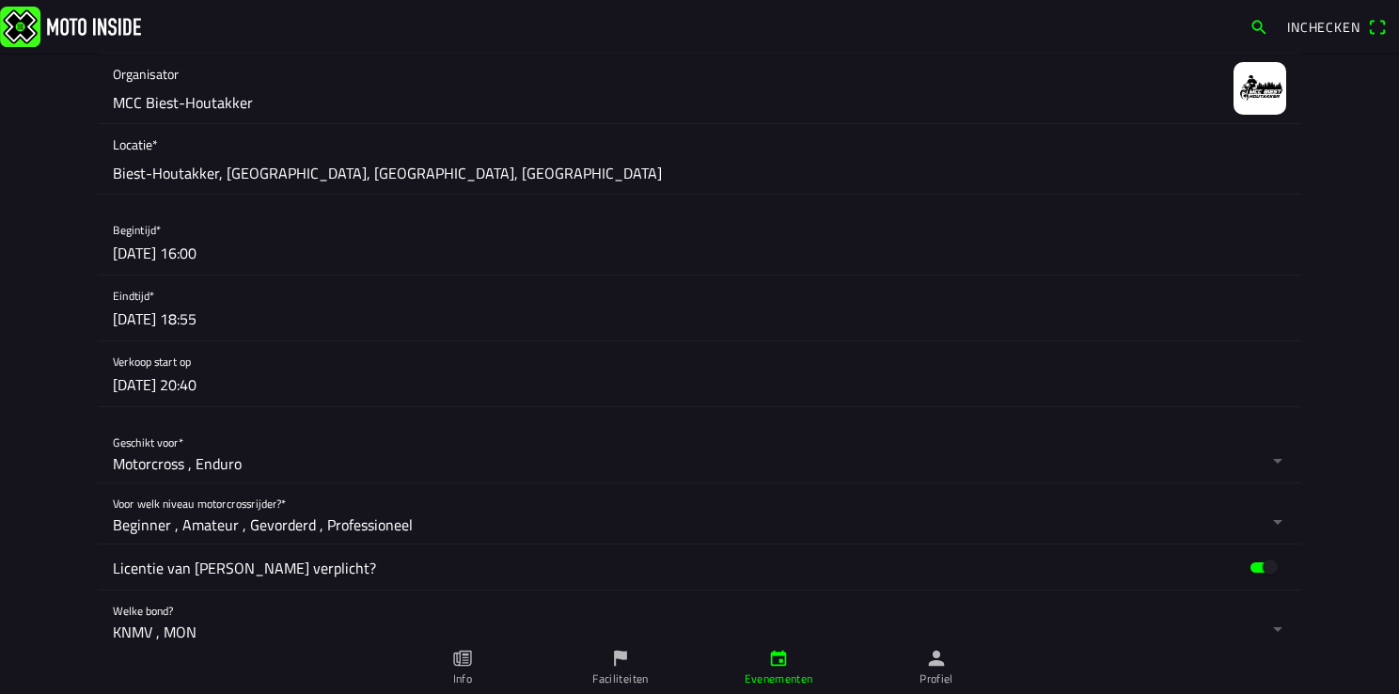
scroll to position [752, 0]
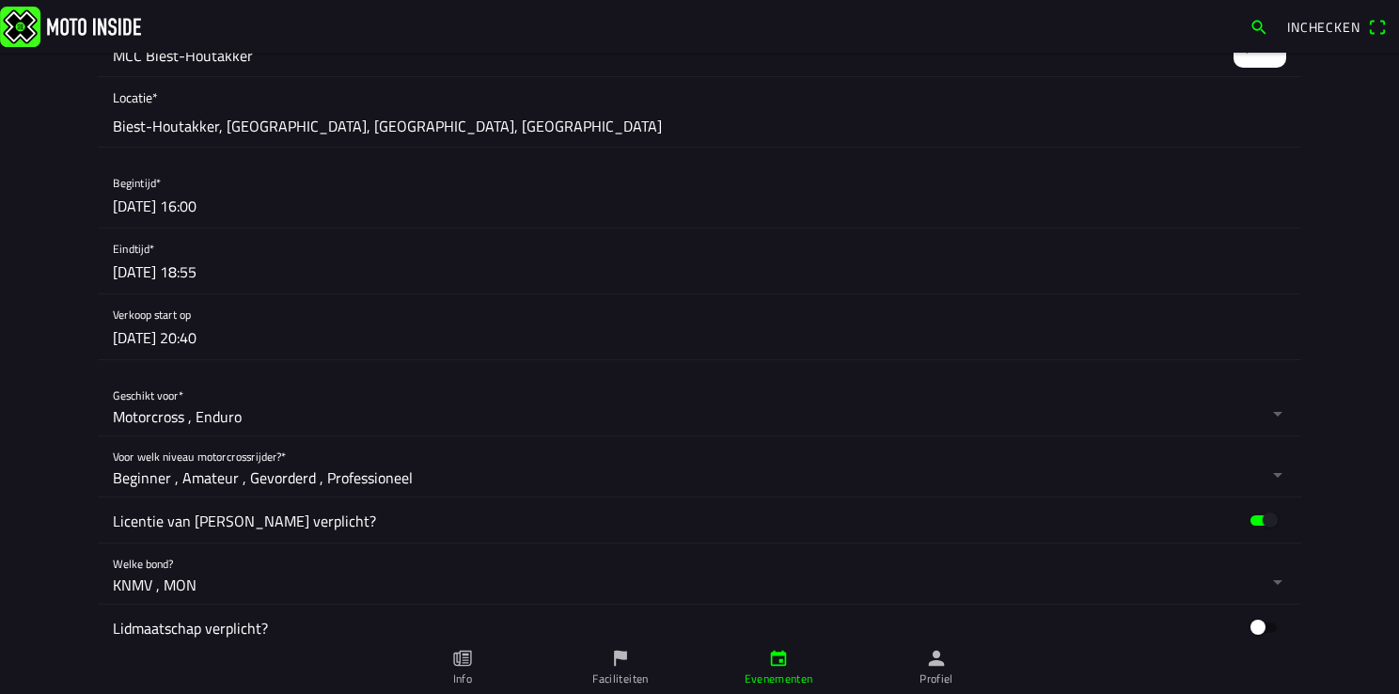
click at [184, 337] on button "button" at bounding box center [707, 326] width 1188 height 65
click at [274, 264] on ion-backdrop at bounding box center [699, 347] width 1399 height 694
click at [197, 207] on button "button" at bounding box center [707, 195] width 1188 height 65
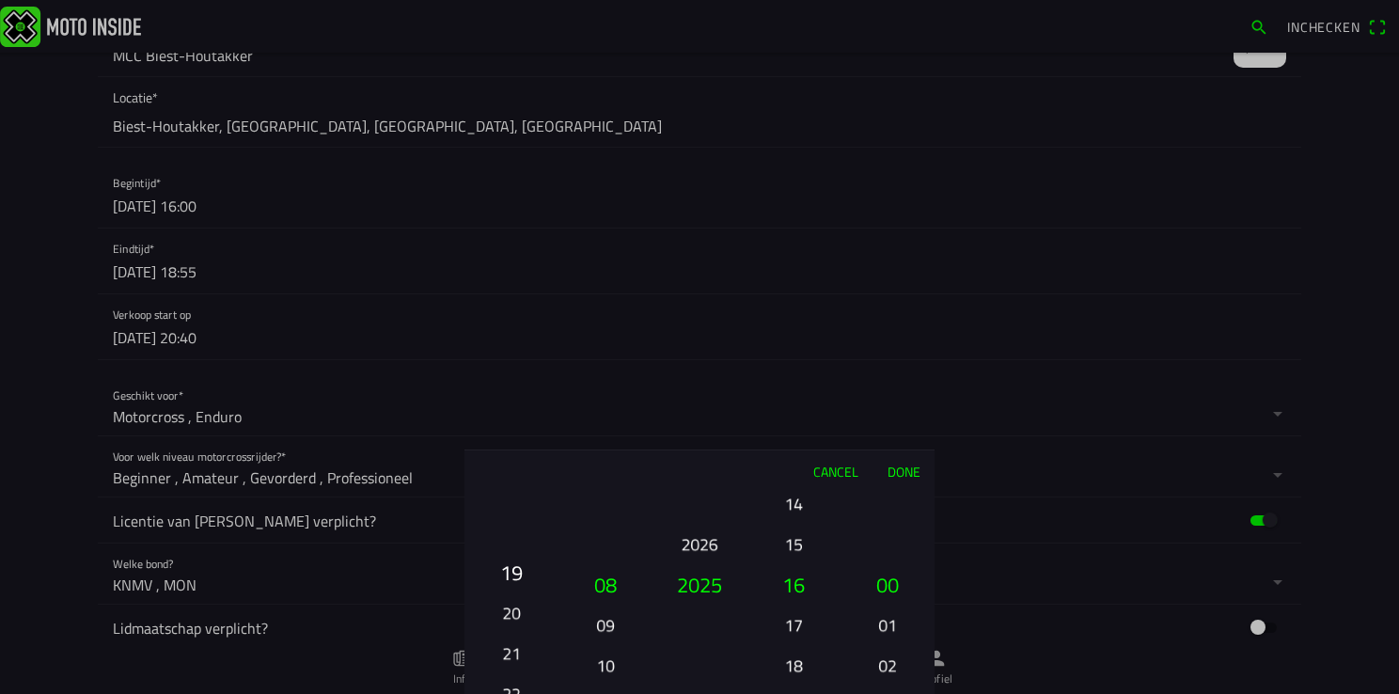
drag, startPoint x: 511, startPoint y: 541, endPoint x: 504, endPoint y: 741, distance: 199.4
click at [504, 693] on html "Inchecken Foto wijzigen Evenementnaam* Vrije training woensdag MCC Biest-Houtak…" at bounding box center [699, 347] width 1399 height 694
click at [514, 582] on button "19" at bounding box center [511, 584] width 79 height 40
drag, startPoint x: 791, startPoint y: 505, endPoint x: 821, endPoint y: 742, distance: 238.7
click at [821, 693] on html "Inchecken Foto wijzigen Evenementnaam* Vrije training woensdag MCC Biest-Houtak…" at bounding box center [699, 347] width 1399 height 694
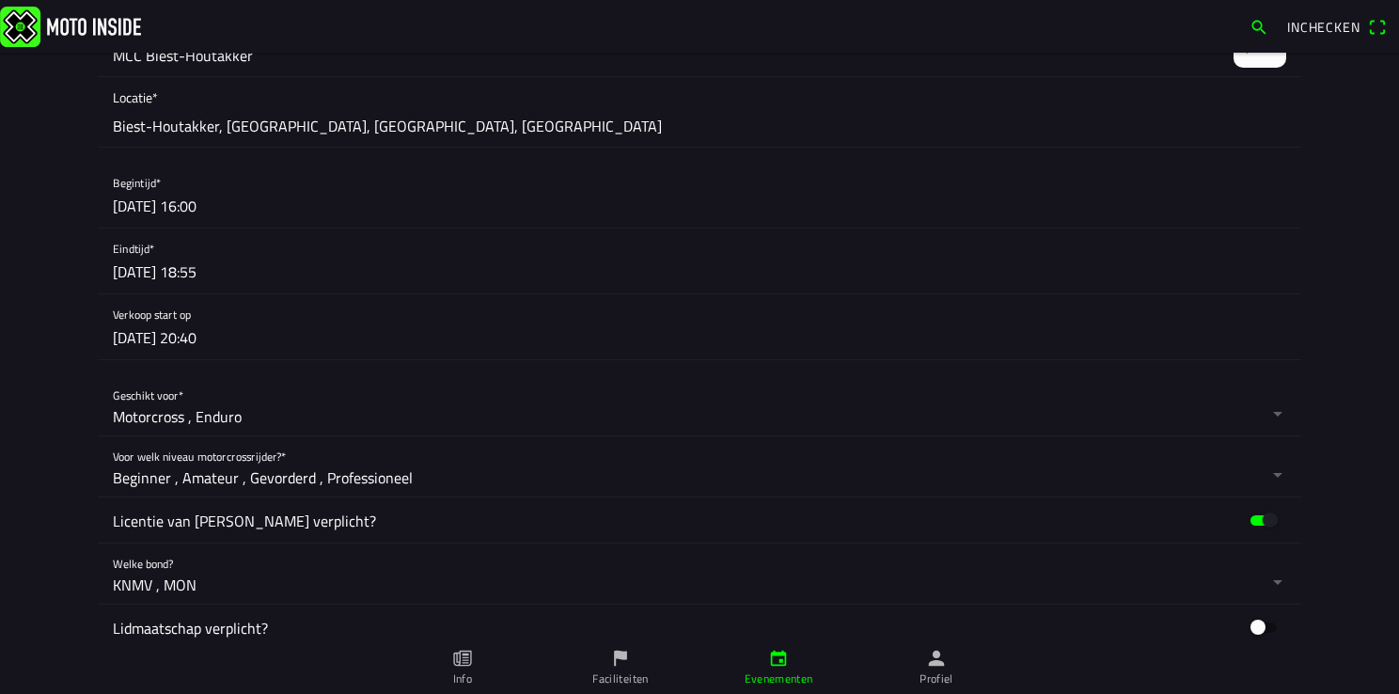
click at [1173, 378] on ion-backdrop at bounding box center [699, 347] width 1399 height 694
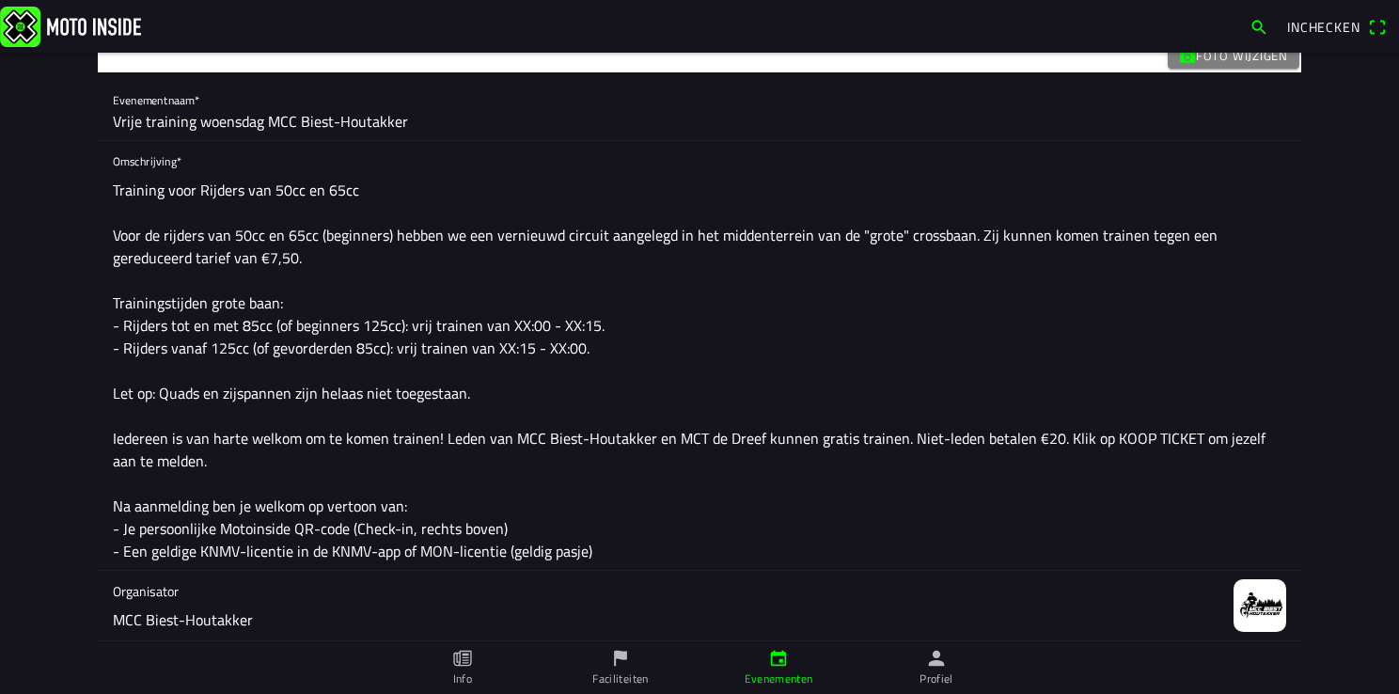
scroll to position [0, 0]
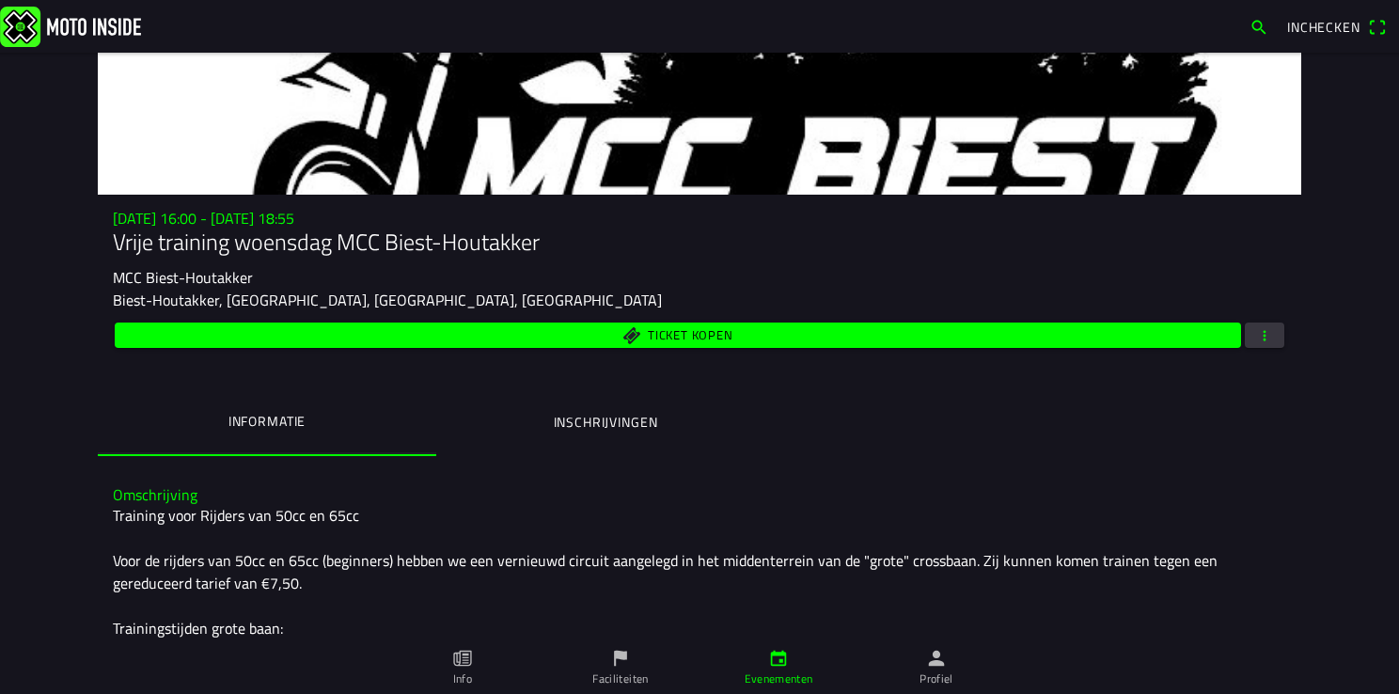
scroll to position [188, 0]
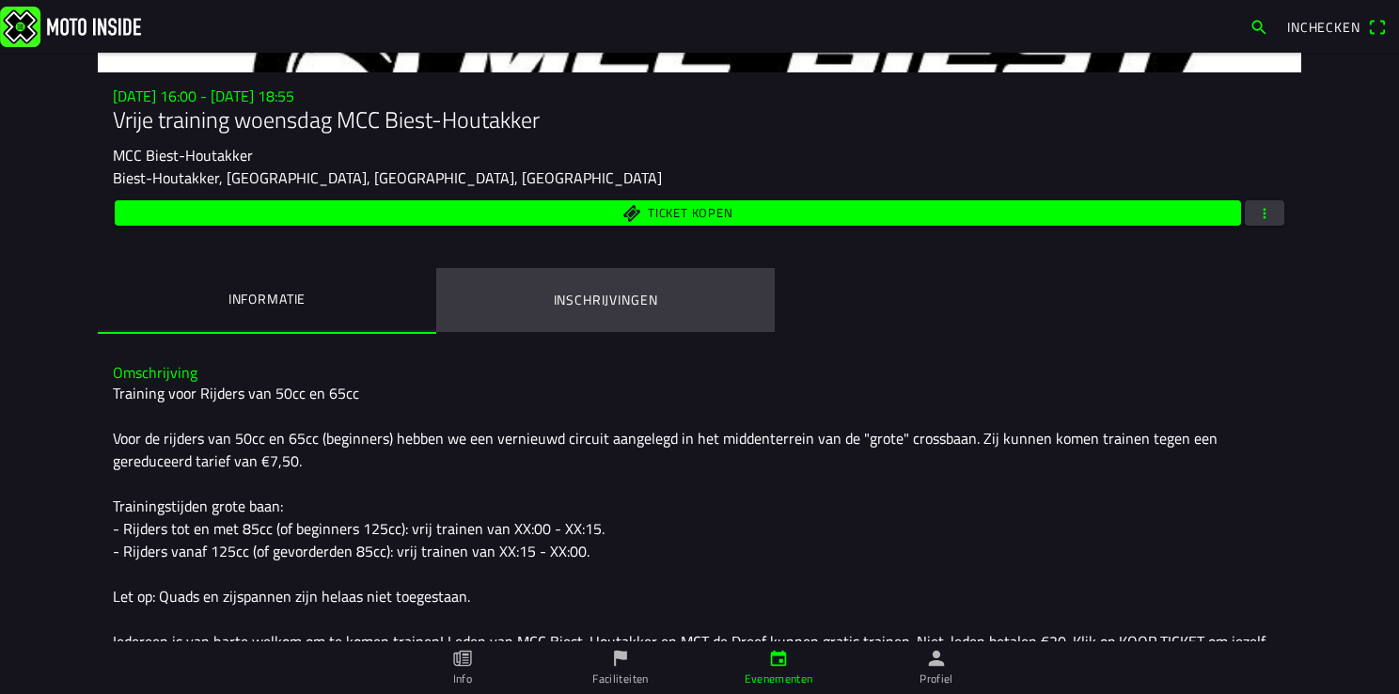
click at [582, 296] on ion-label "Inschrijvingen" at bounding box center [606, 300] width 104 height 21
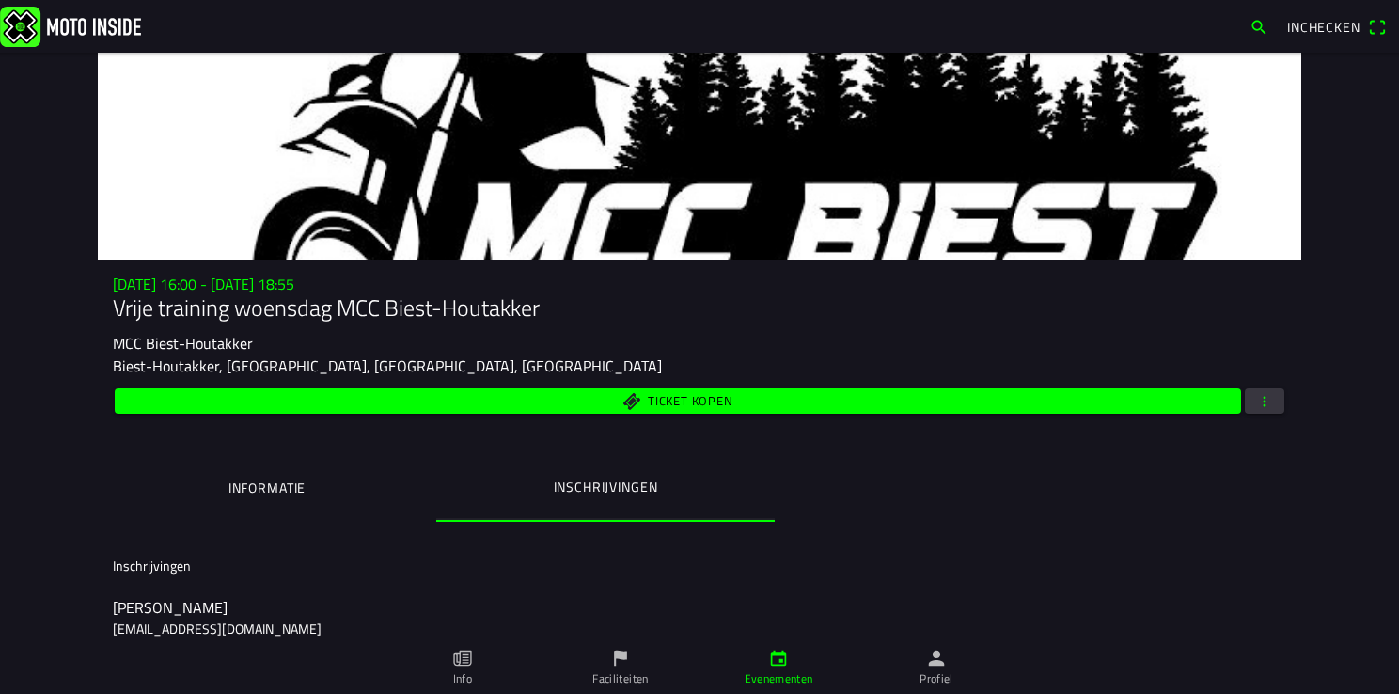
click at [1263, 403] on span "button" at bounding box center [1264, 400] width 17 height 25
click at [1030, 480] on ion-backdrop at bounding box center [699, 347] width 1399 height 694
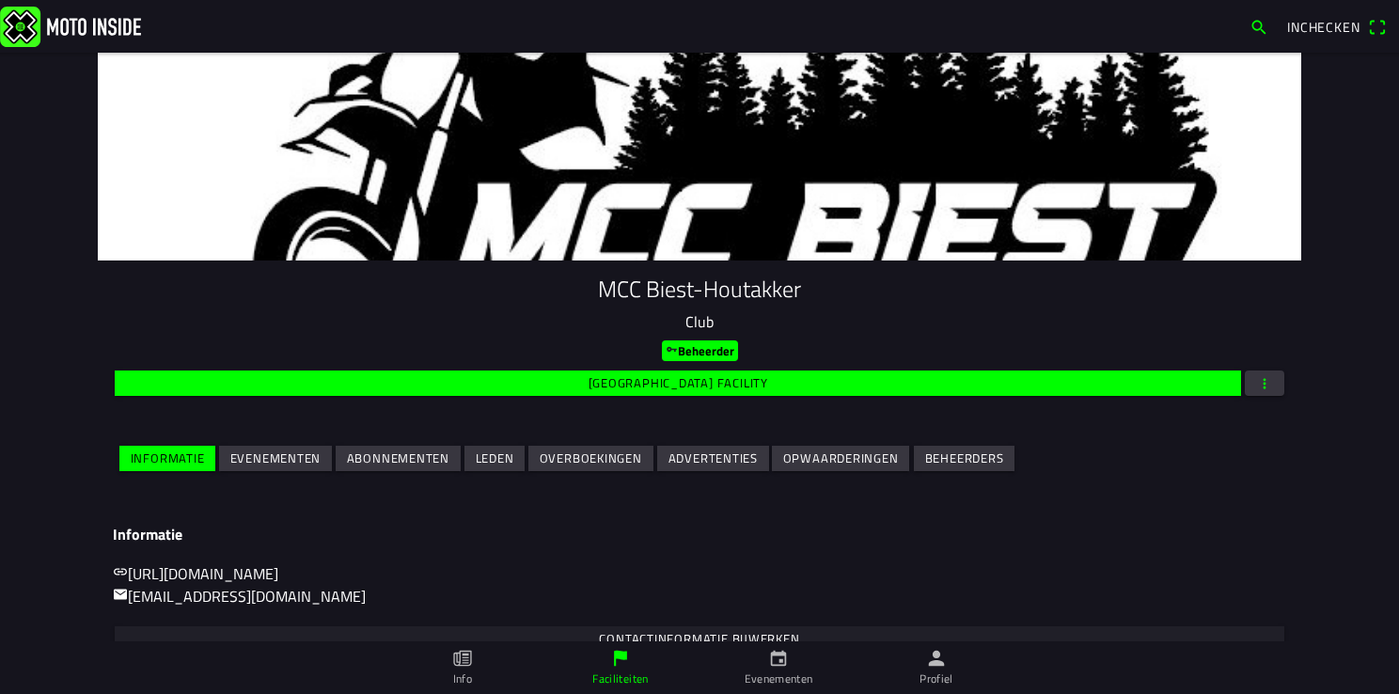
click at [0, 0] on slot "Evenementen" at bounding box center [0, 0] width 0 height 0
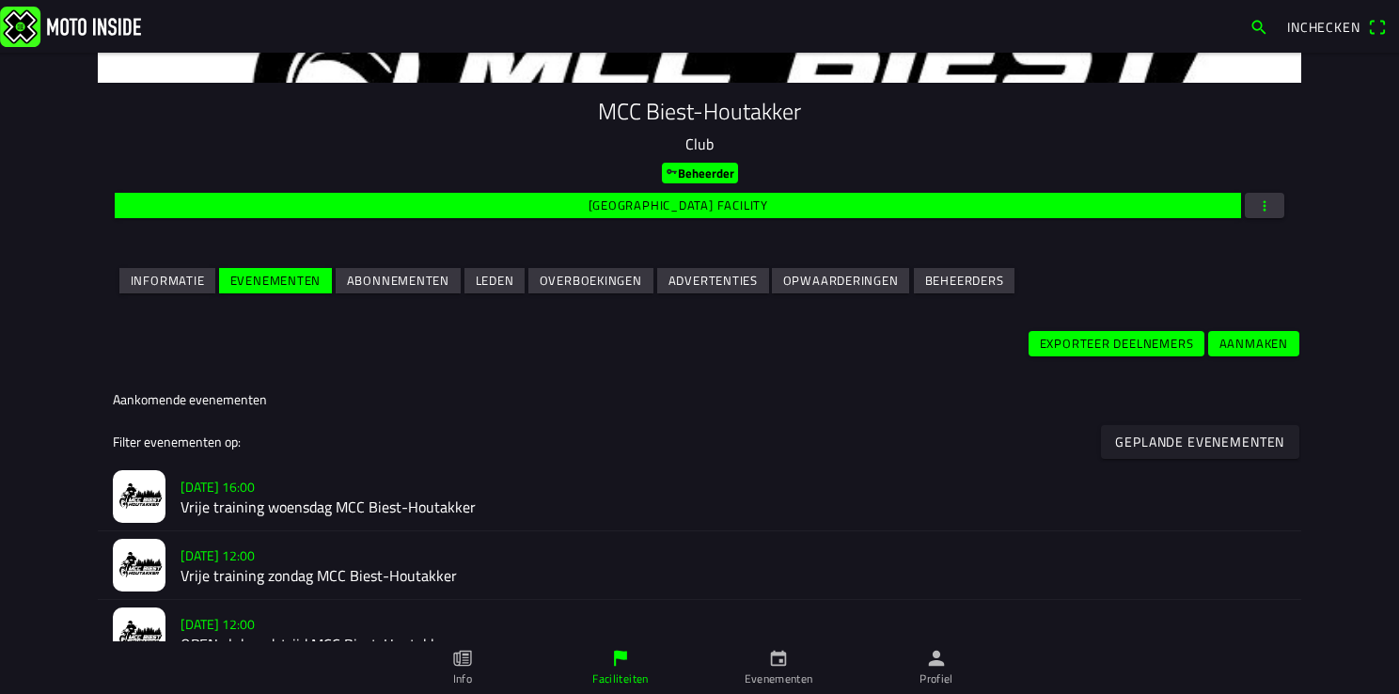
scroll to position [376, 0]
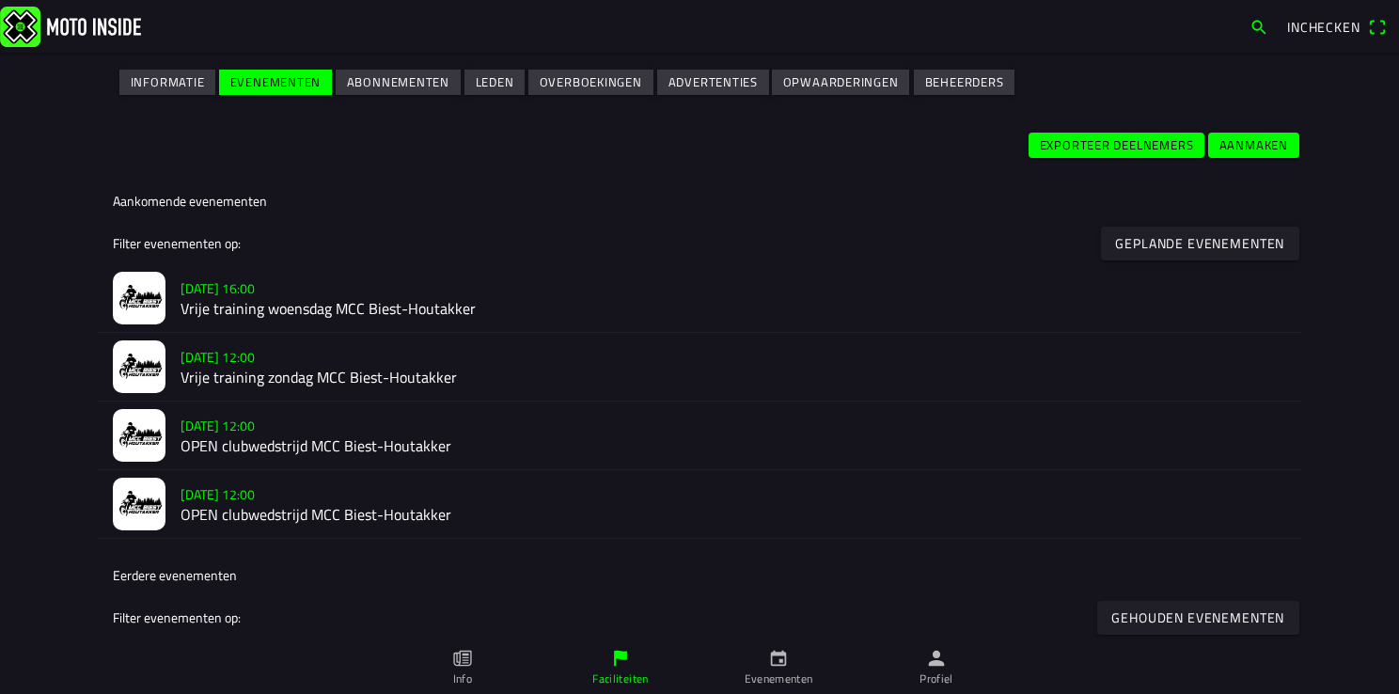
click at [227, 303] on h2 "Vrije training woensdag MCC Biest-Houtakker" at bounding box center [732, 309] width 1105 height 18
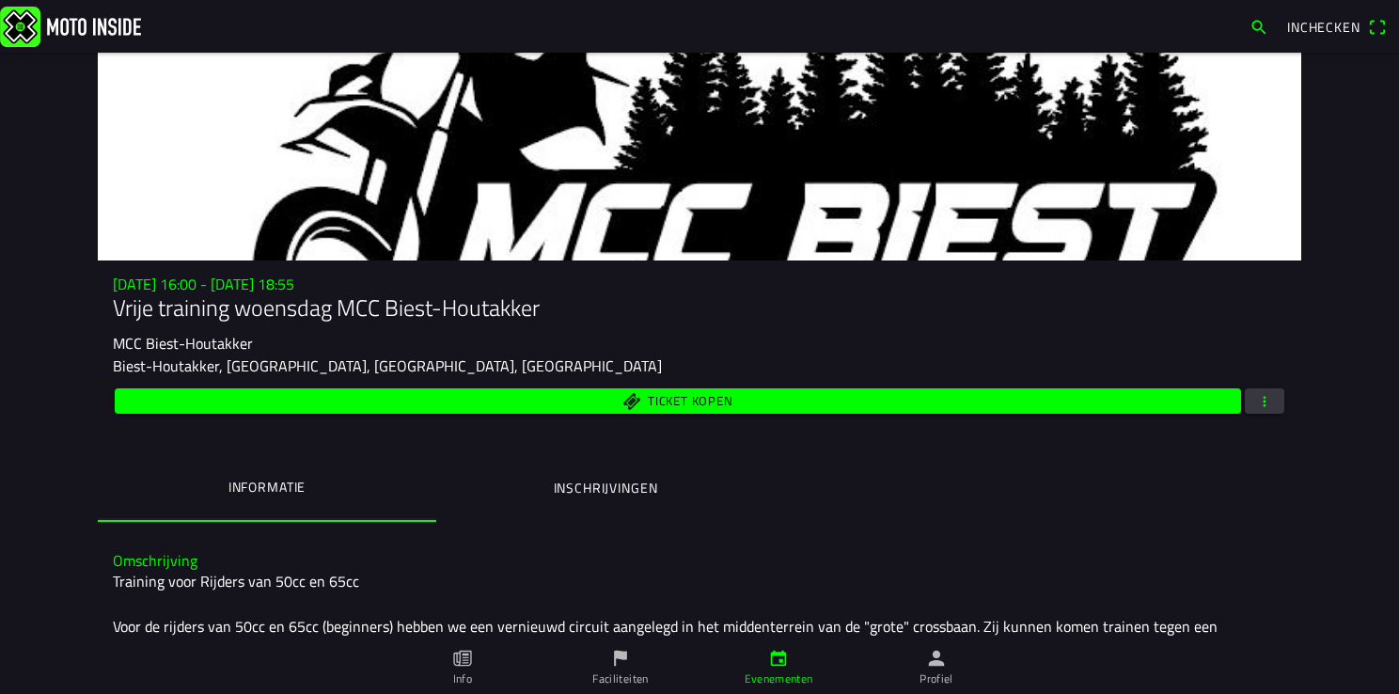
click at [1258, 400] on span "button" at bounding box center [1264, 400] width 17 height 25
click at [1250, 569] on ion-backdrop at bounding box center [699, 347] width 1399 height 694
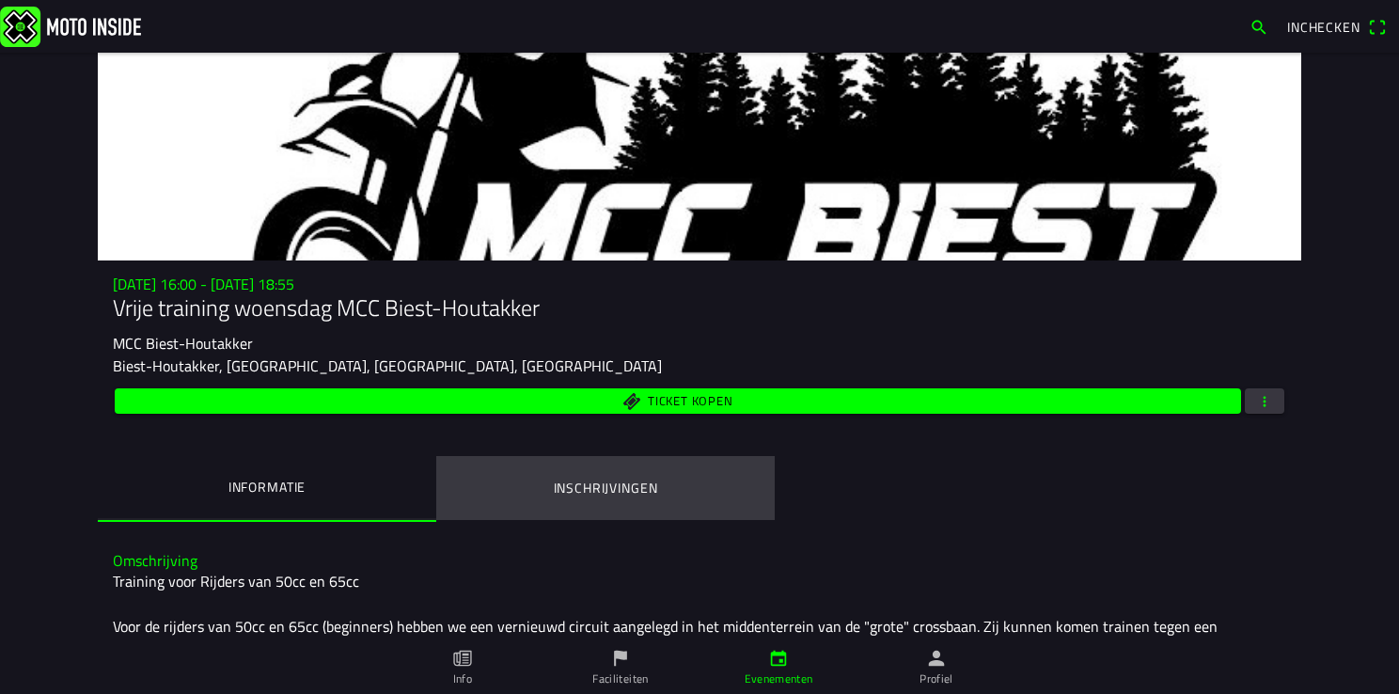
click at [617, 490] on ion-label "Inschrijvingen" at bounding box center [606, 488] width 104 height 21
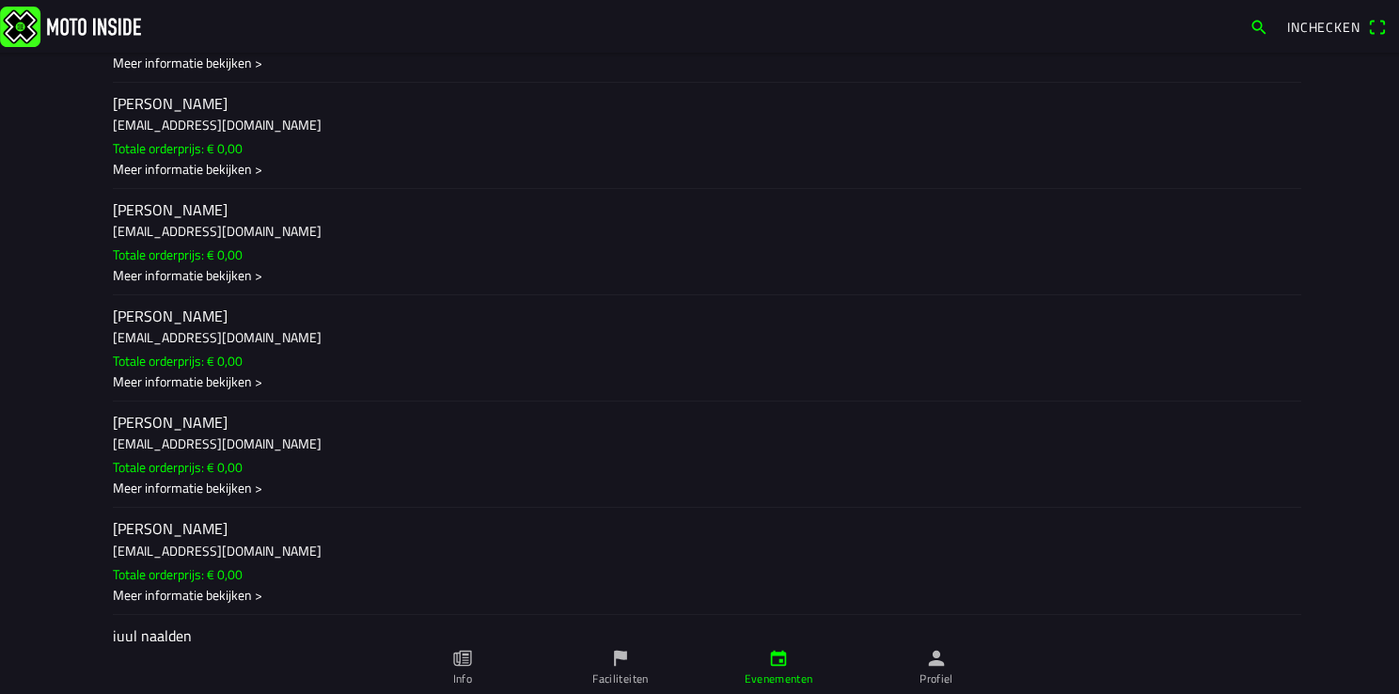
scroll to position [846, 0]
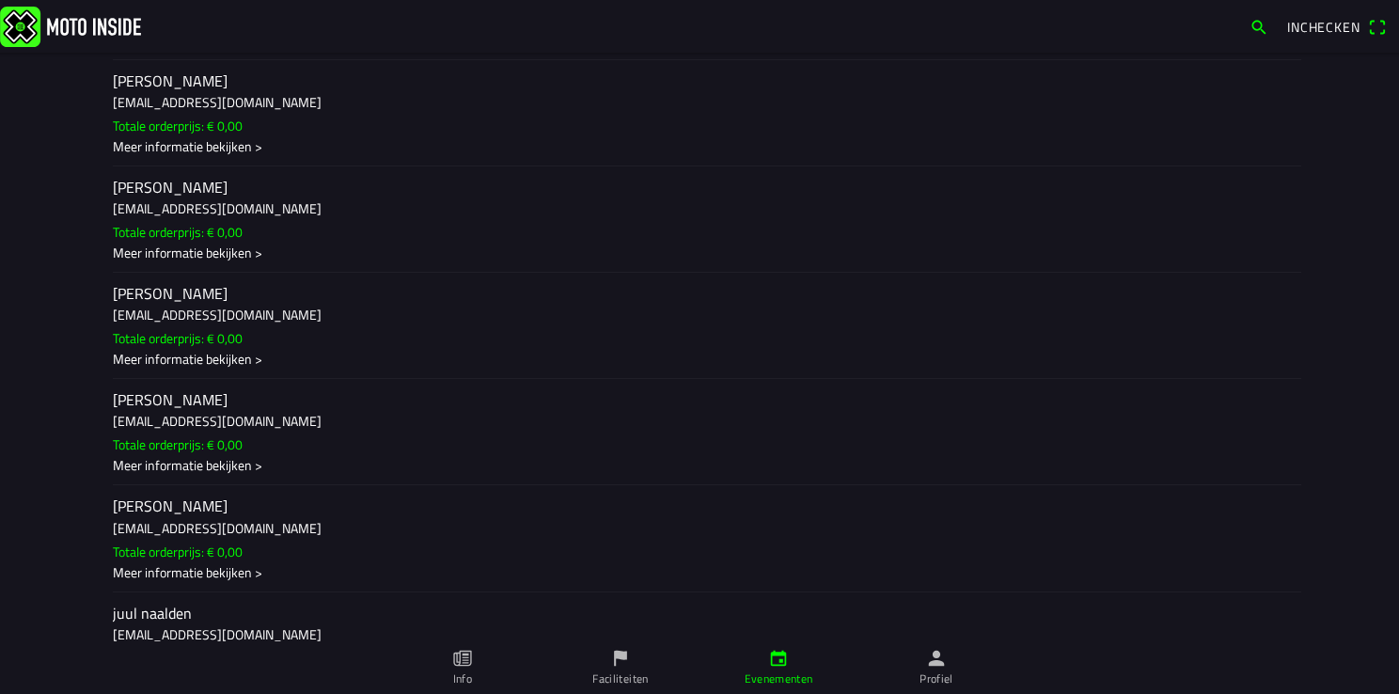
click at [203, 262] on div "Meer informatie bekijken >" at bounding box center [699, 253] width 1173 height 20
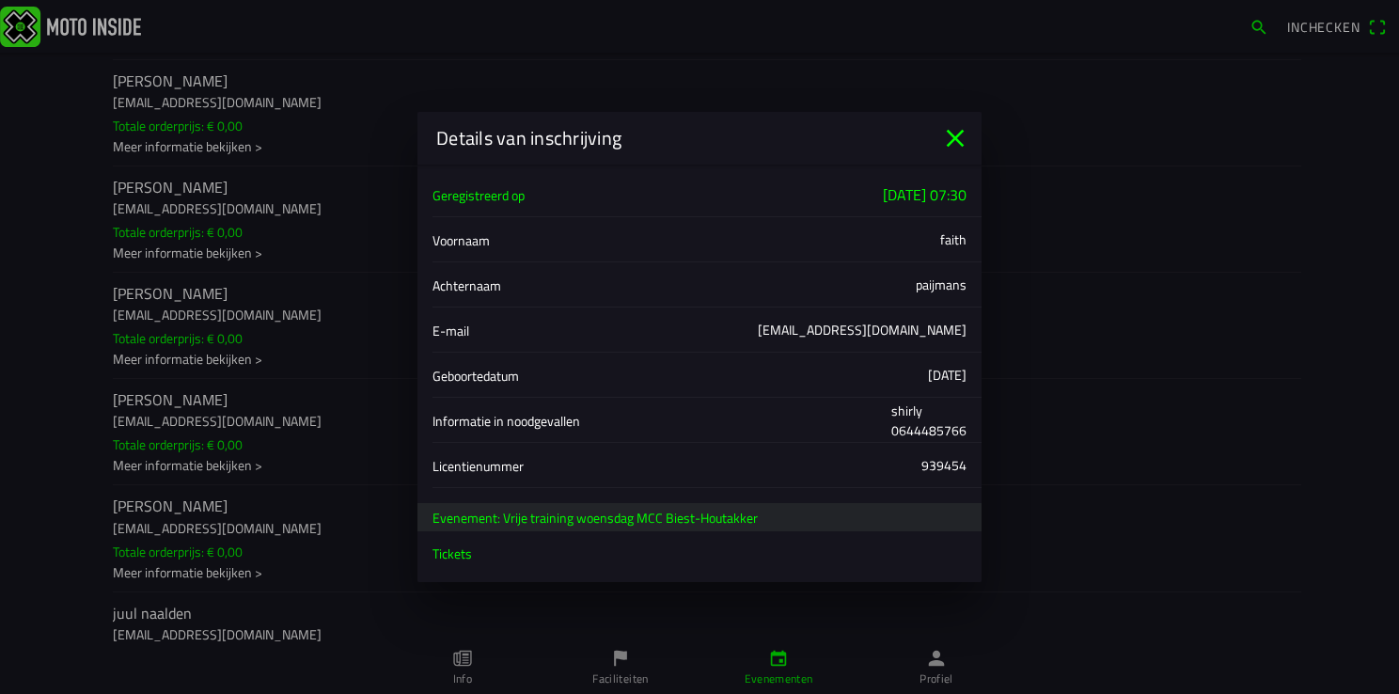
scroll to position [43, 0]
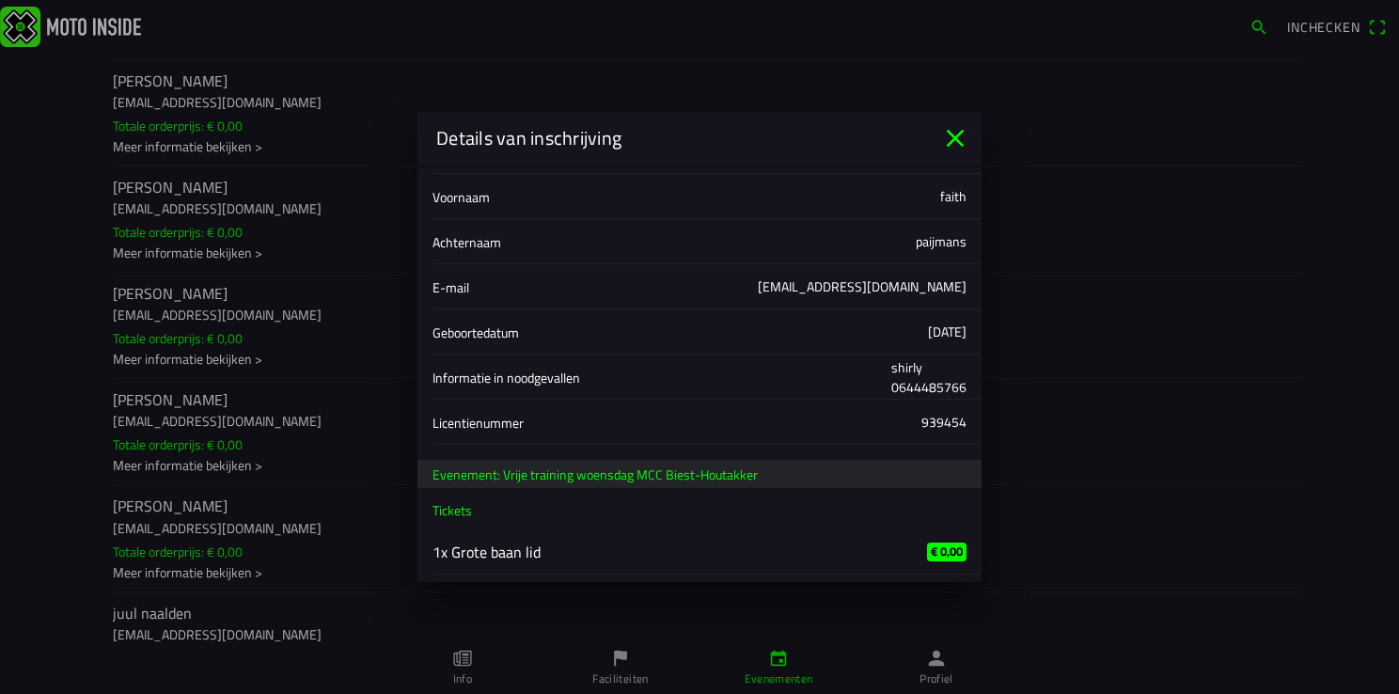
click at [955, 144] on icon "close" at bounding box center [955, 138] width 30 height 30
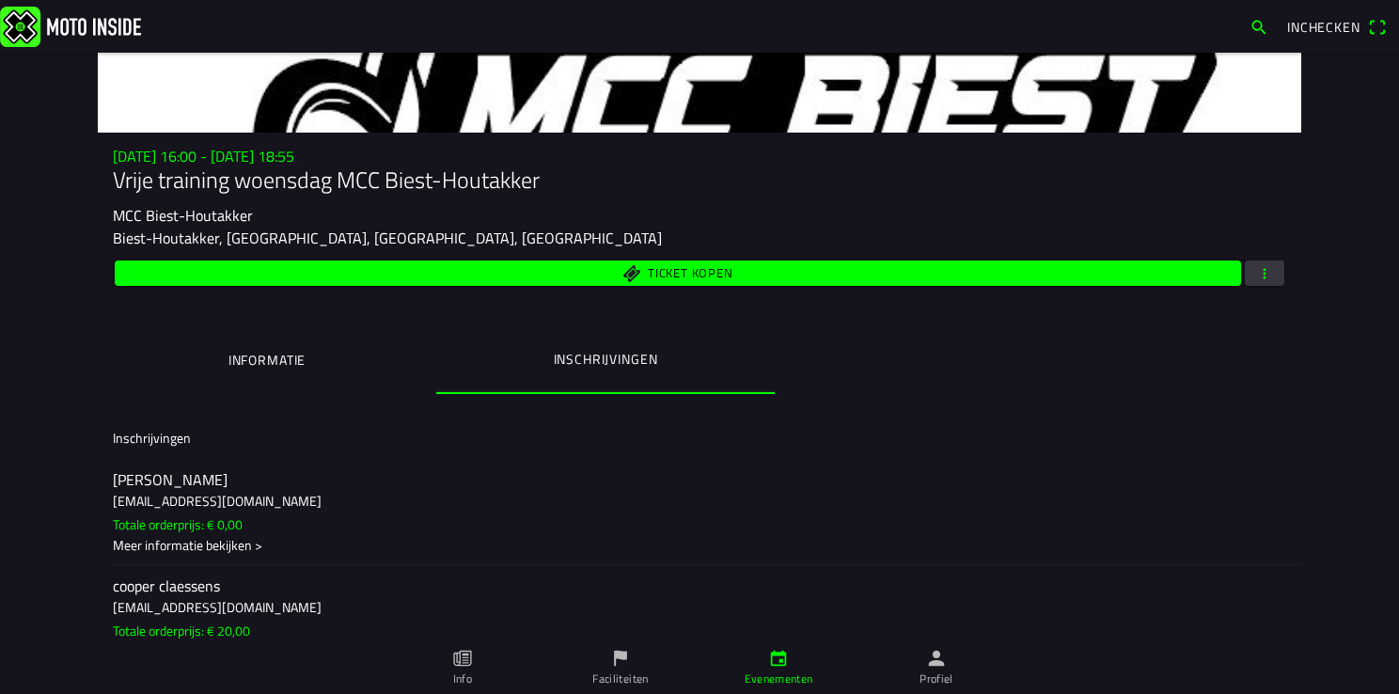
scroll to position [0, 0]
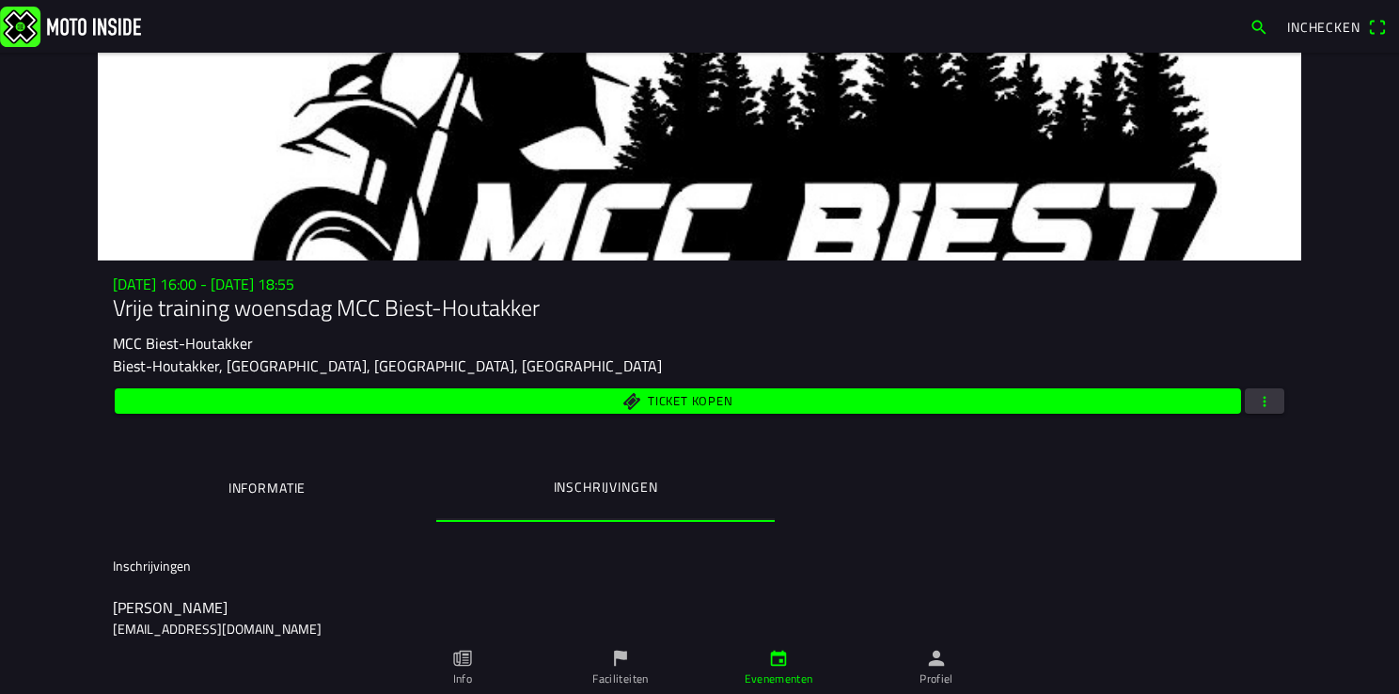
click at [1260, 406] on span "button" at bounding box center [1264, 400] width 17 height 25
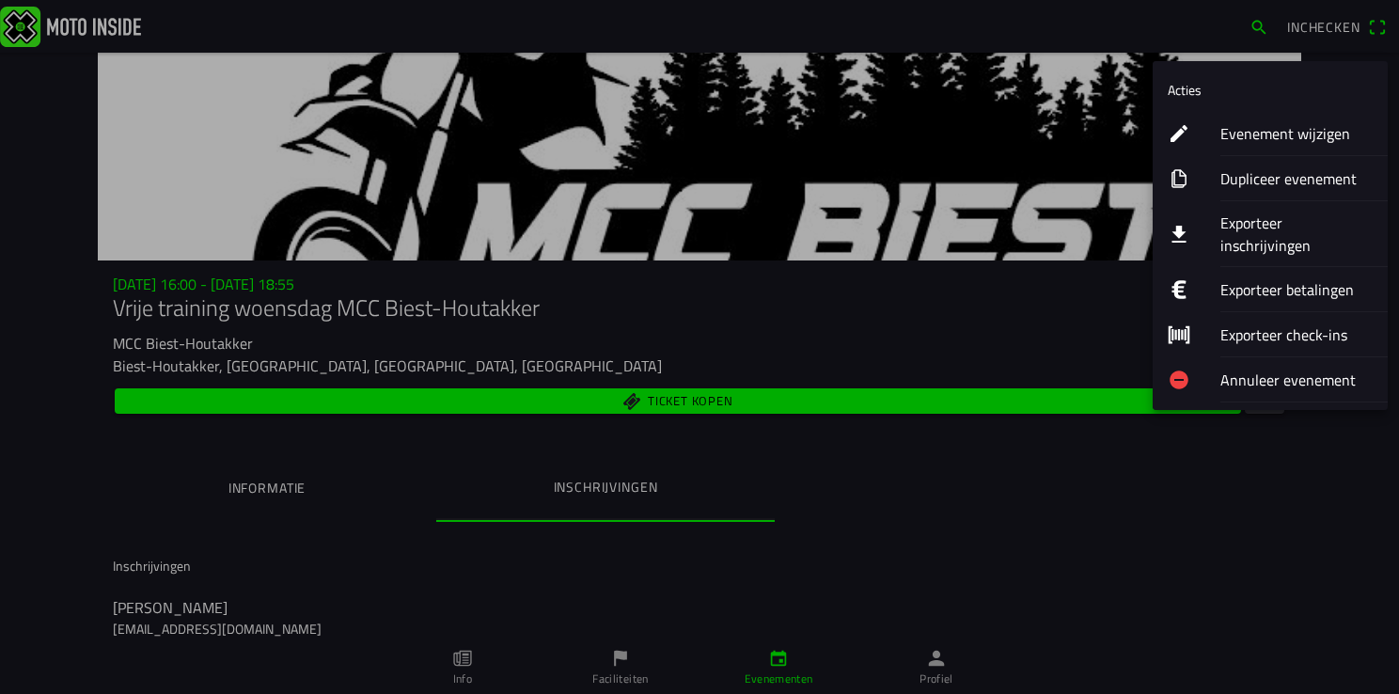
click at [1275, 223] on ion-label "Exporteer inschrijvingen" at bounding box center [1296, 234] width 152 height 45
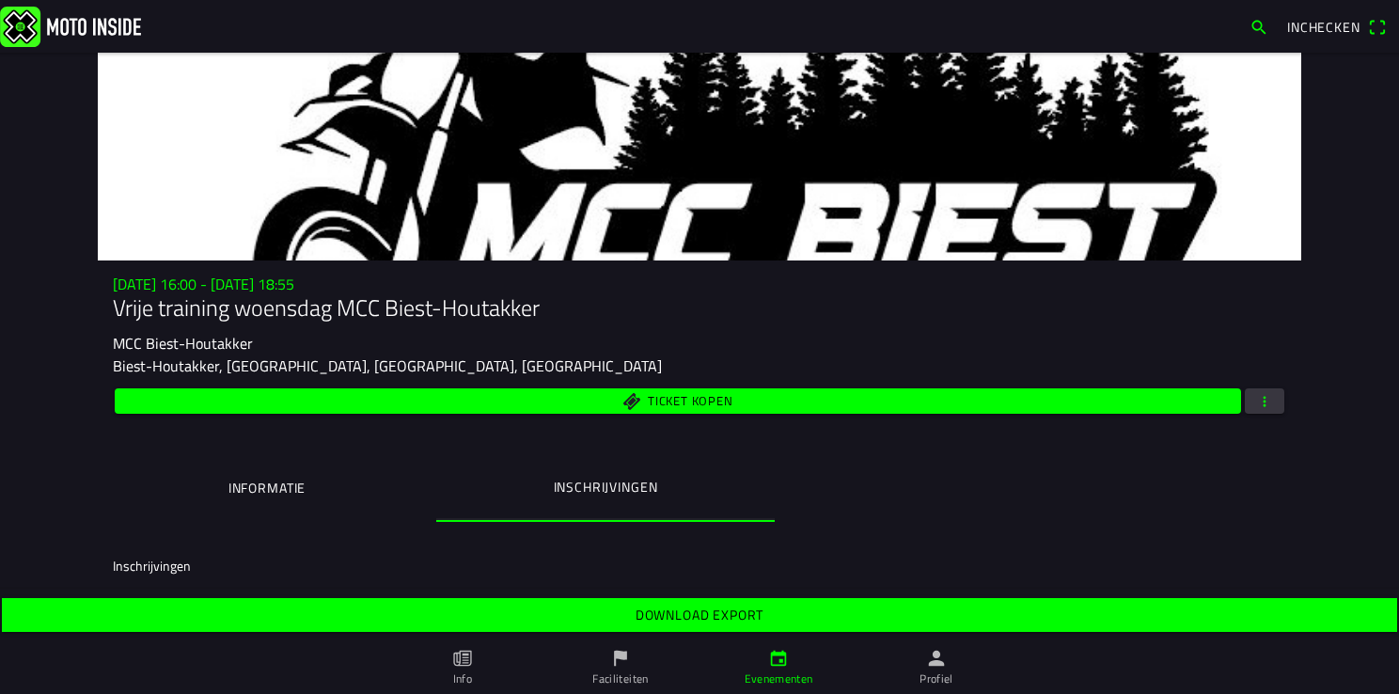
click at [0, 0] on slot "Download export" at bounding box center [0, 0] width 0 height 0
click at [1263, 400] on span "button" at bounding box center [1264, 400] width 17 height 25
click at [1391, 495] on ion-backdrop at bounding box center [699, 347] width 1399 height 694
click at [228, 487] on ion-label "Informatie" at bounding box center [266, 488] width 77 height 21
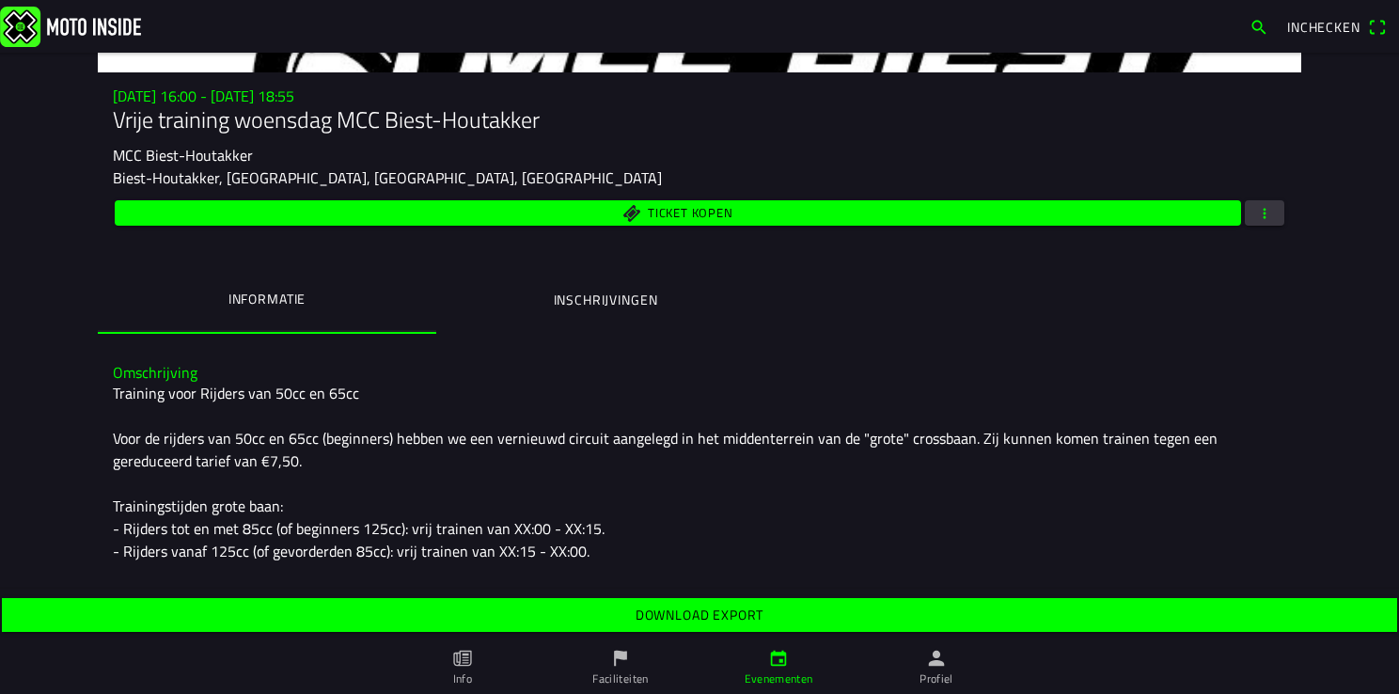
scroll to position [67, 0]
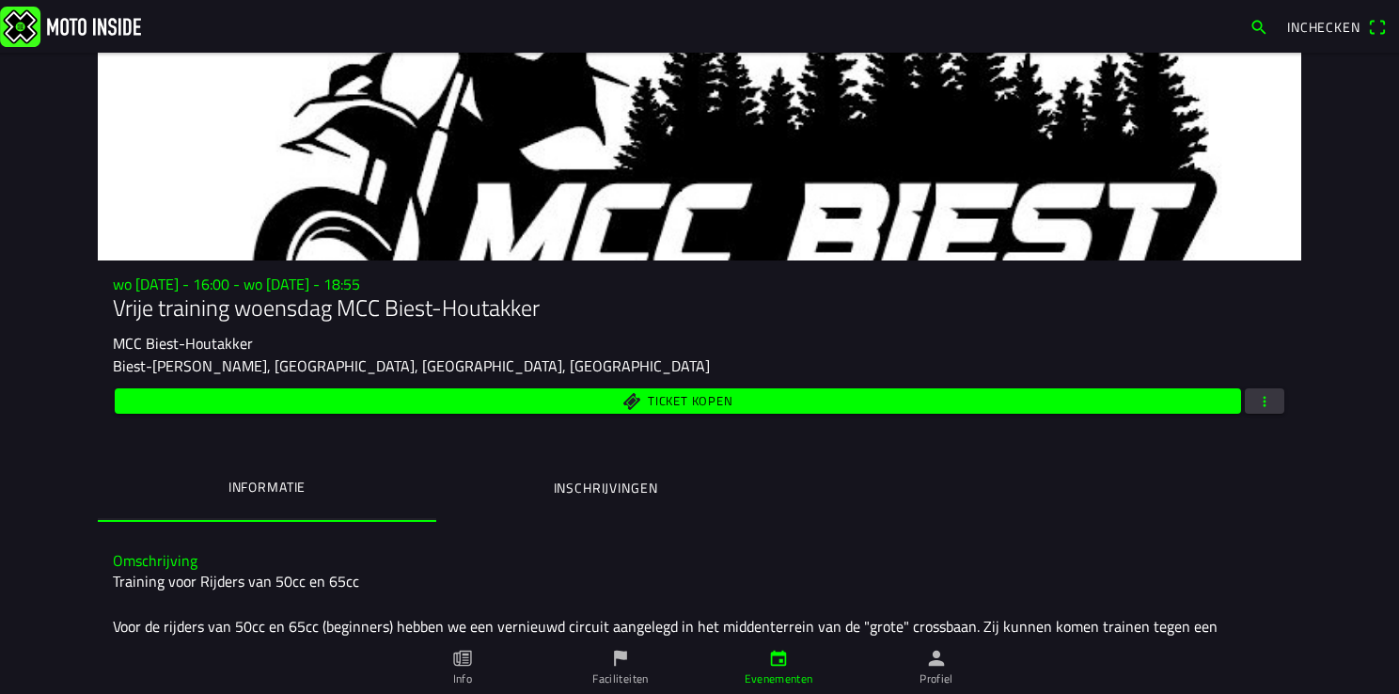
click at [603, 483] on ion-label "Inschrijvingen" at bounding box center [606, 488] width 104 height 21
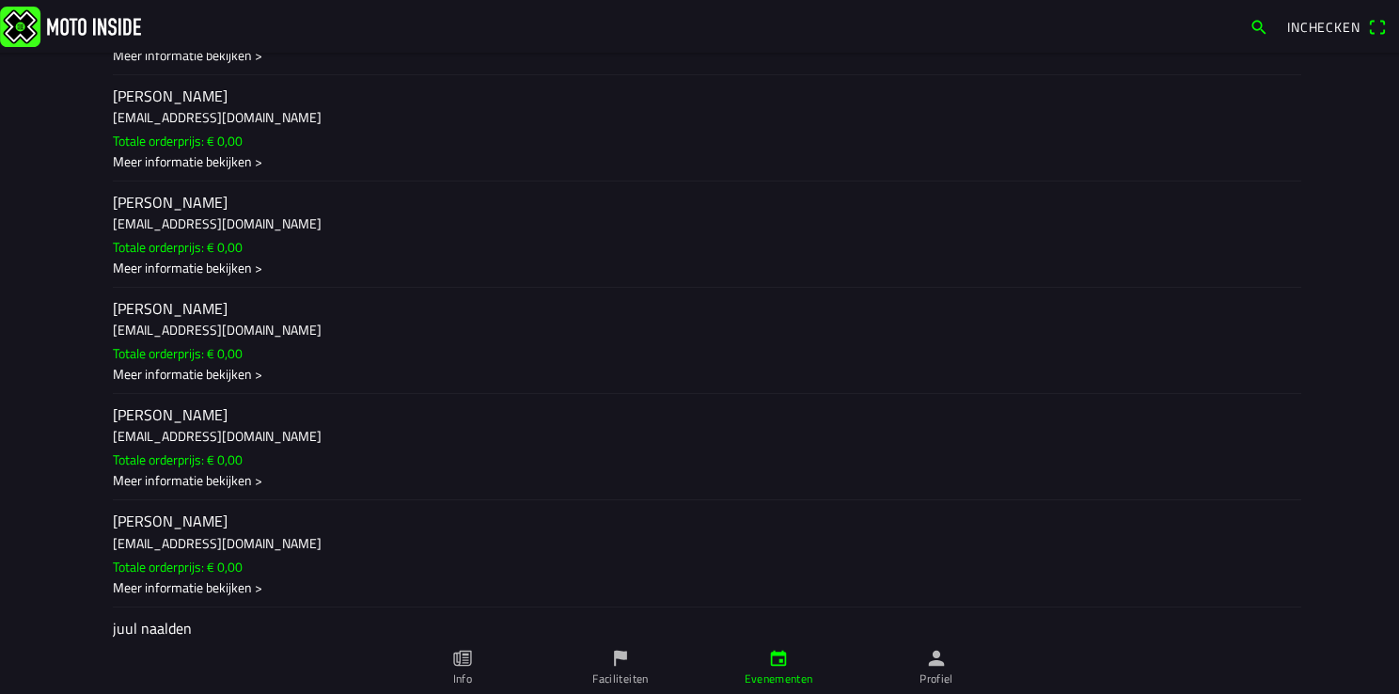
scroll to position [940, 0]
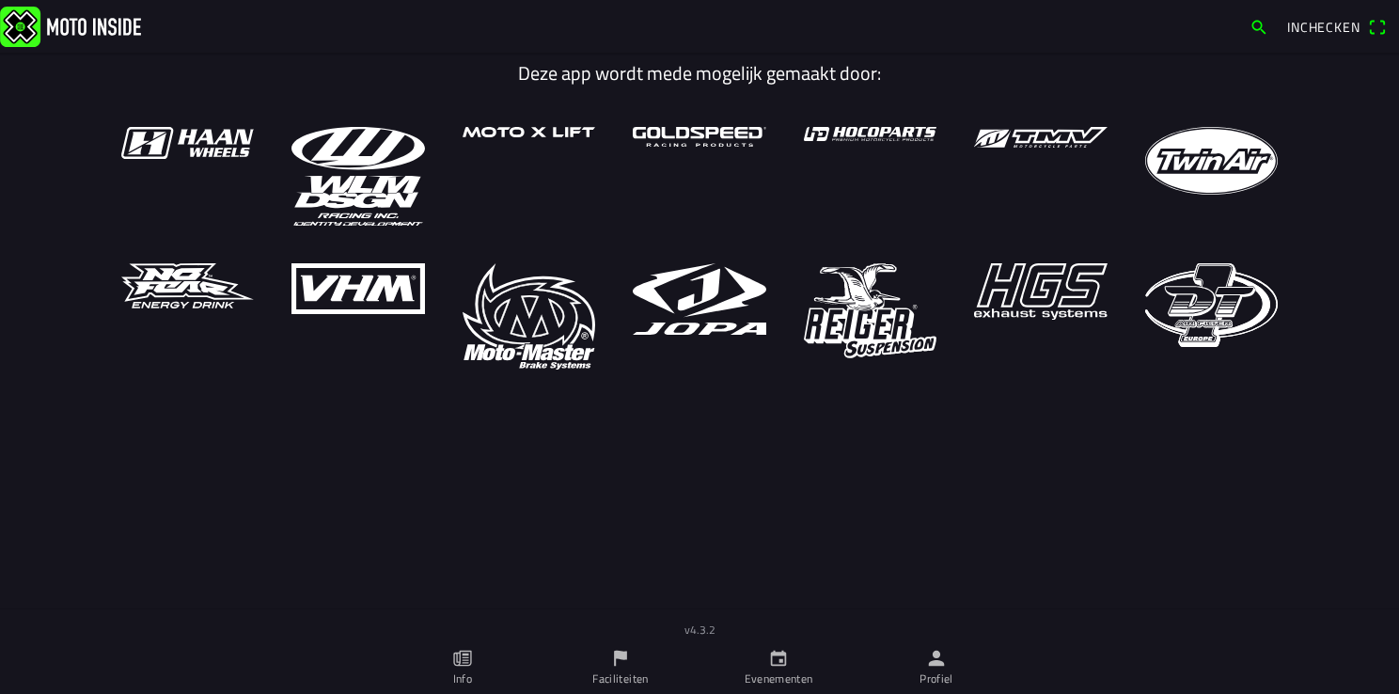
click at [942, 672] on ion-label "Profiel" at bounding box center [936, 678] width 34 height 17
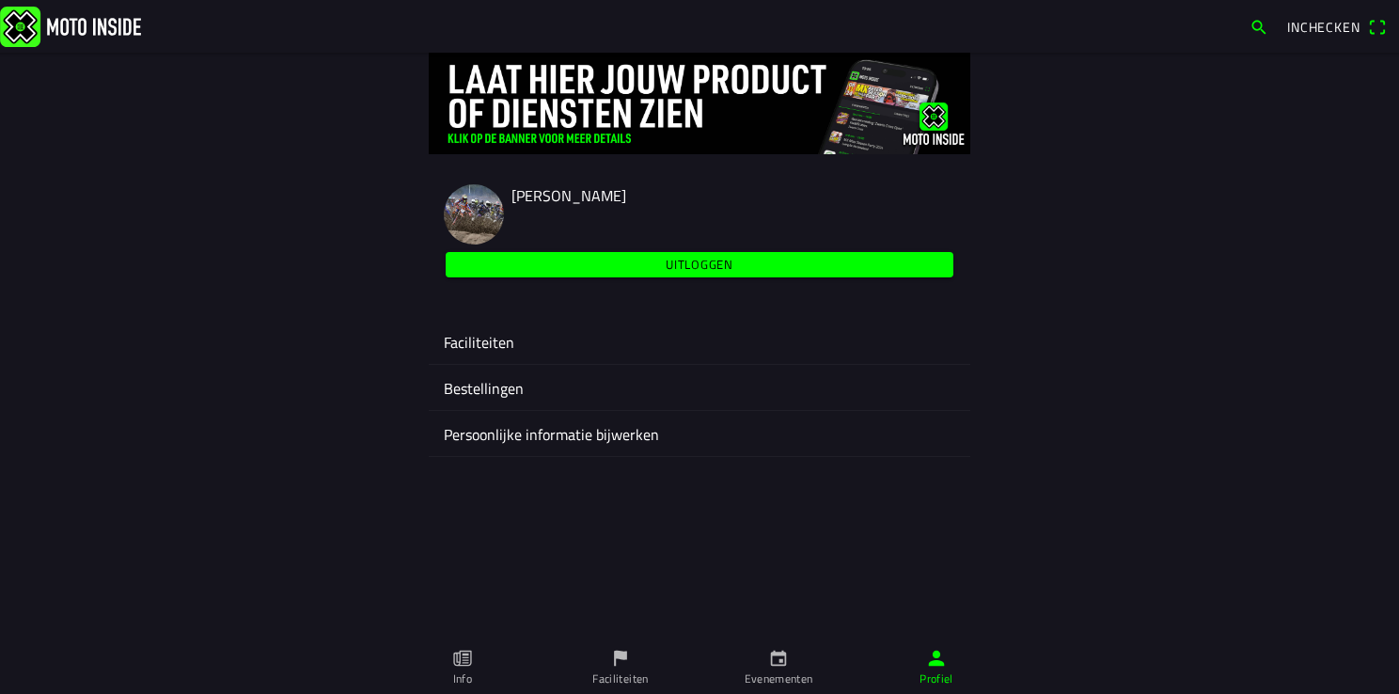
click at [448, 333] on ion-label "Faciliteiten" at bounding box center [699, 342] width 511 height 23
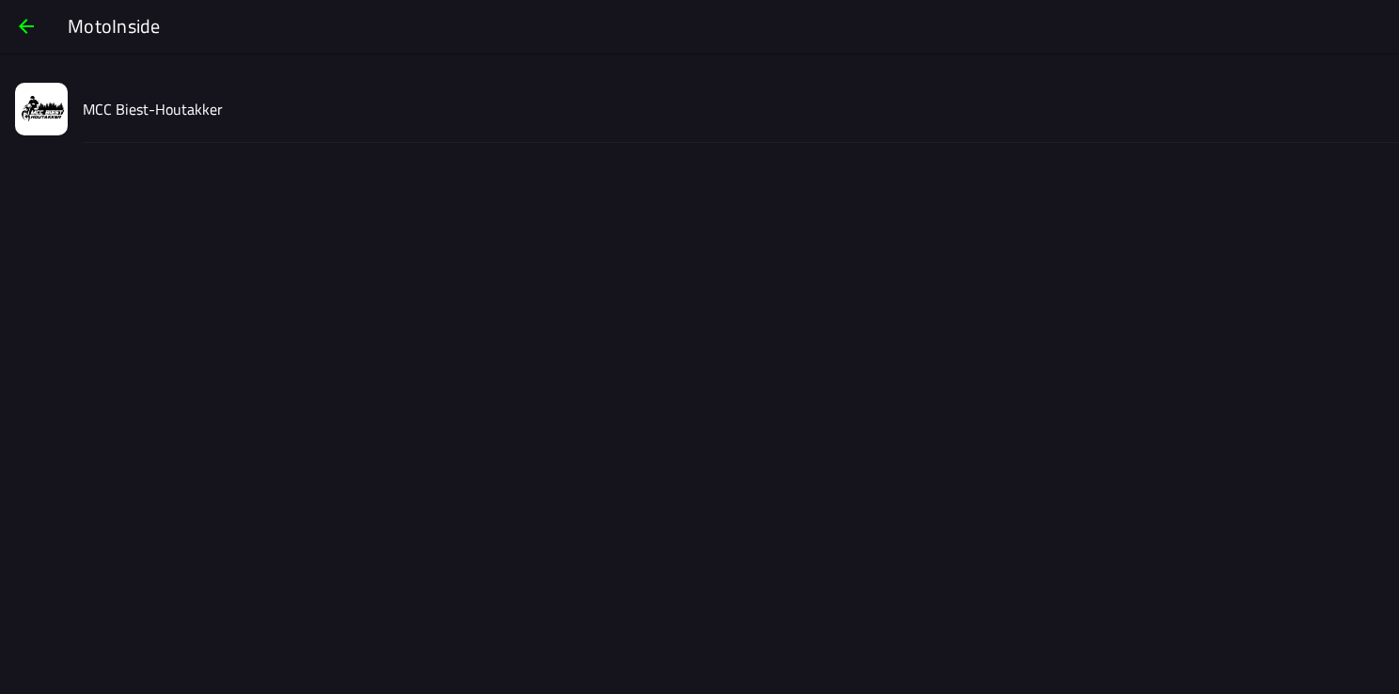
click at [0, 0] on slot "MCC Biest-Houtakker" at bounding box center [0, 0] width 0 height 0
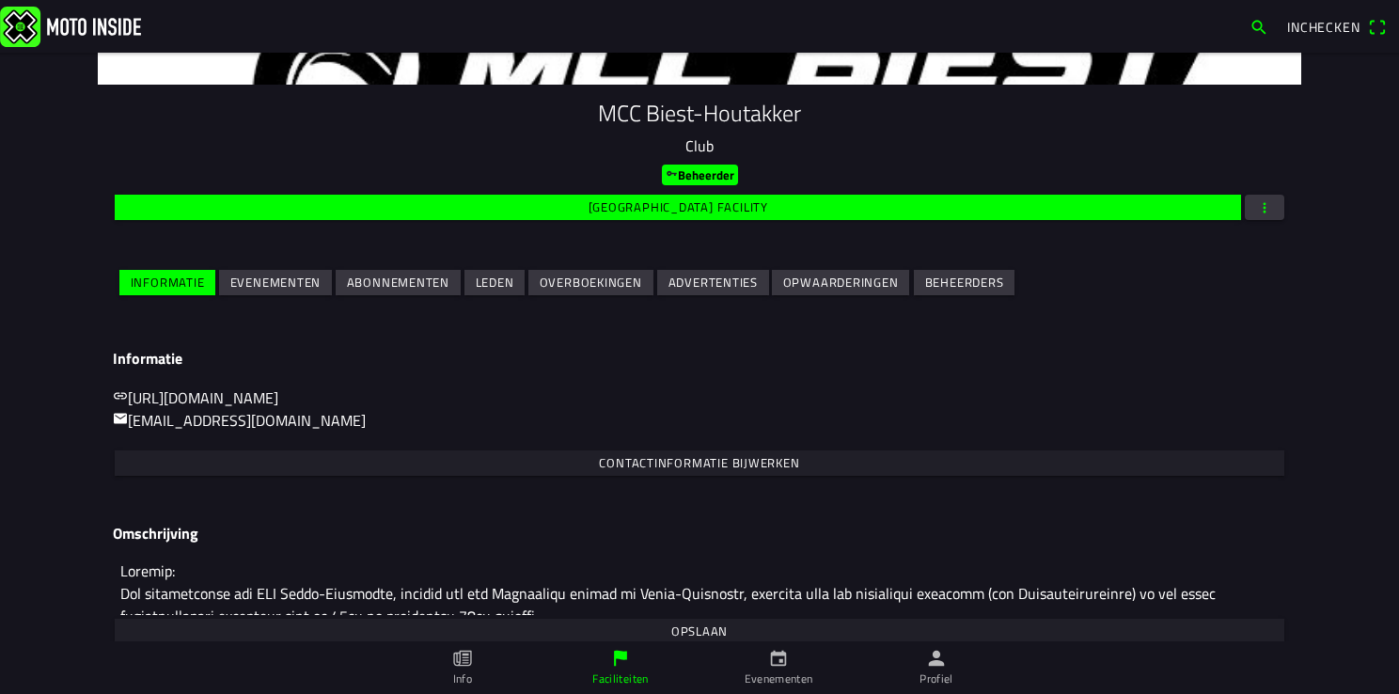
scroll to position [188, 0]
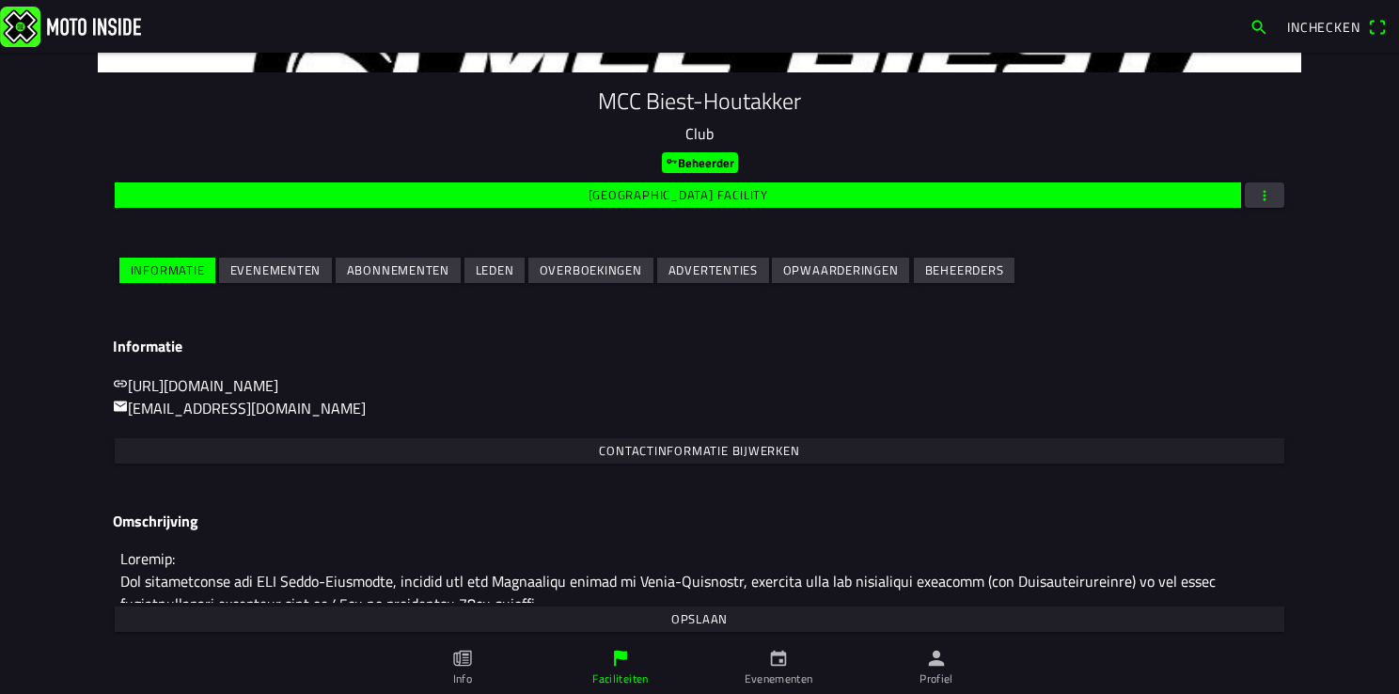
click at [0, 0] on slot "Evenementen" at bounding box center [0, 0] width 0 height 0
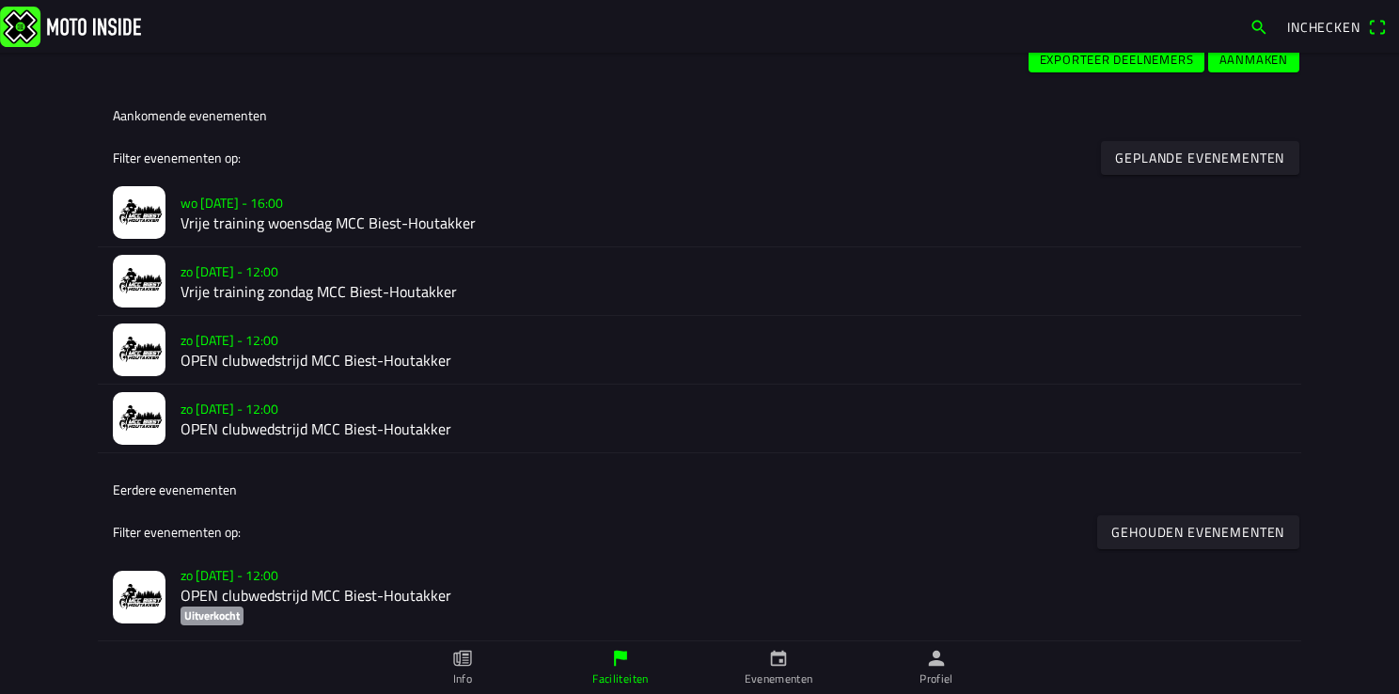
scroll to position [470, 0]
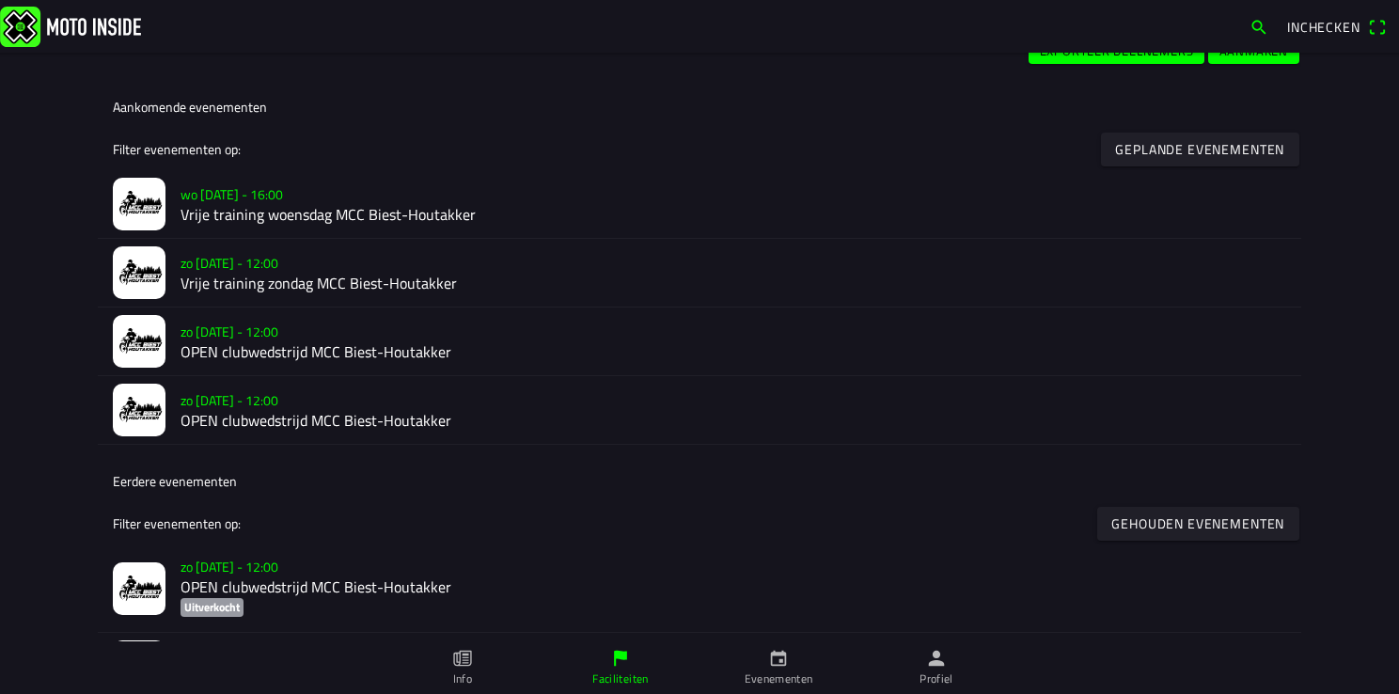
click at [0, 0] on slot "wo [DATE] - 16:00" at bounding box center [0, 0] width 0 height 0
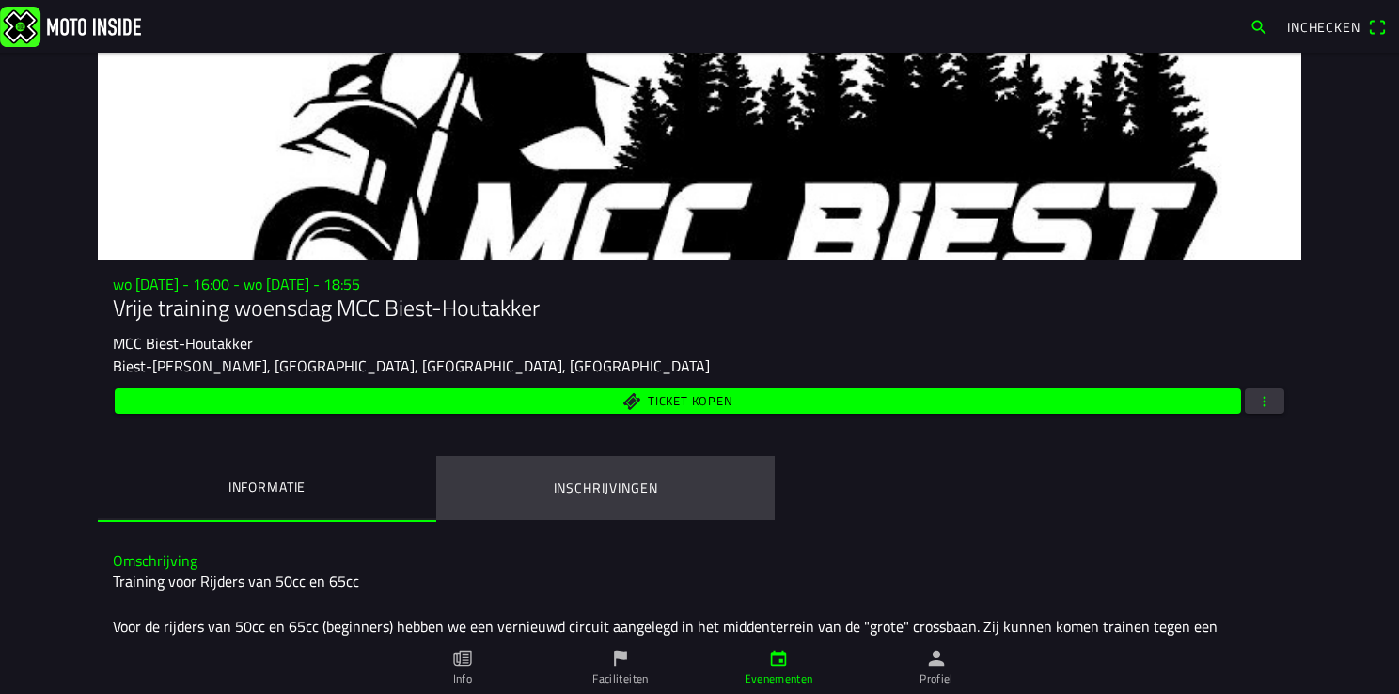
click at [601, 481] on ion-label "Inschrijvingen" at bounding box center [606, 488] width 104 height 21
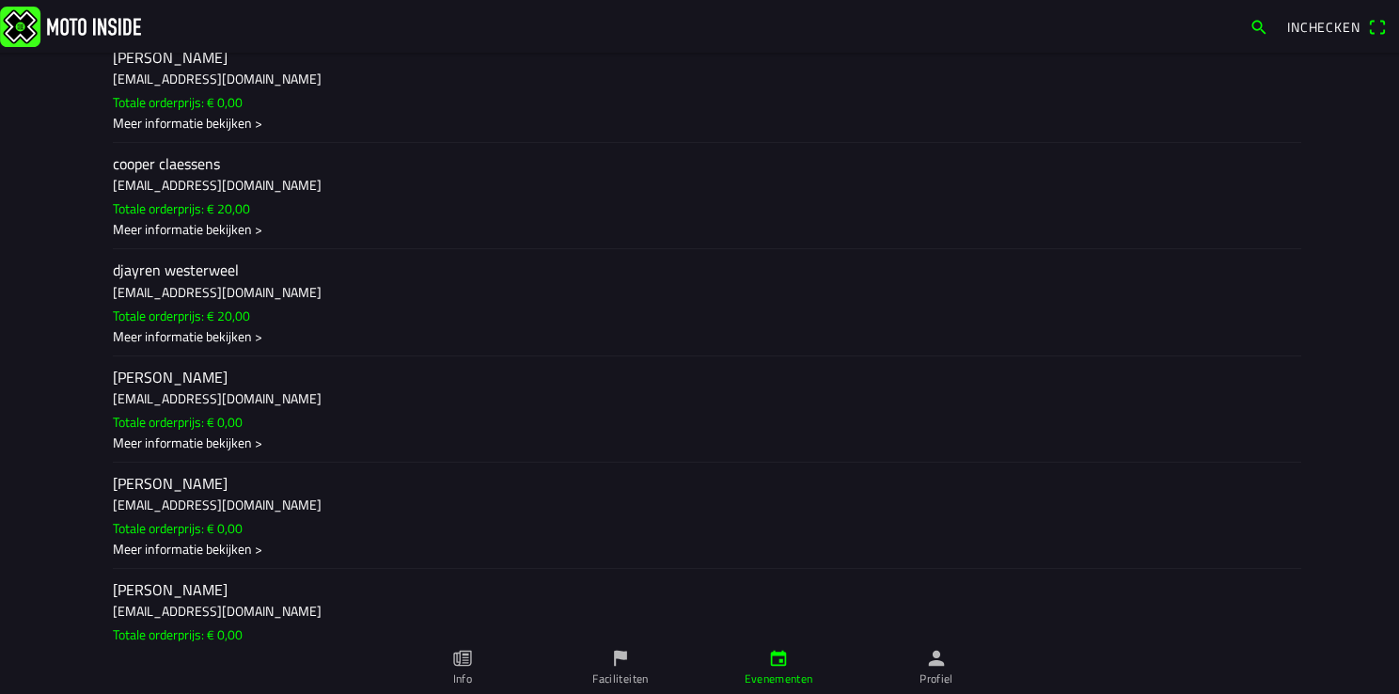
scroll to position [846, 0]
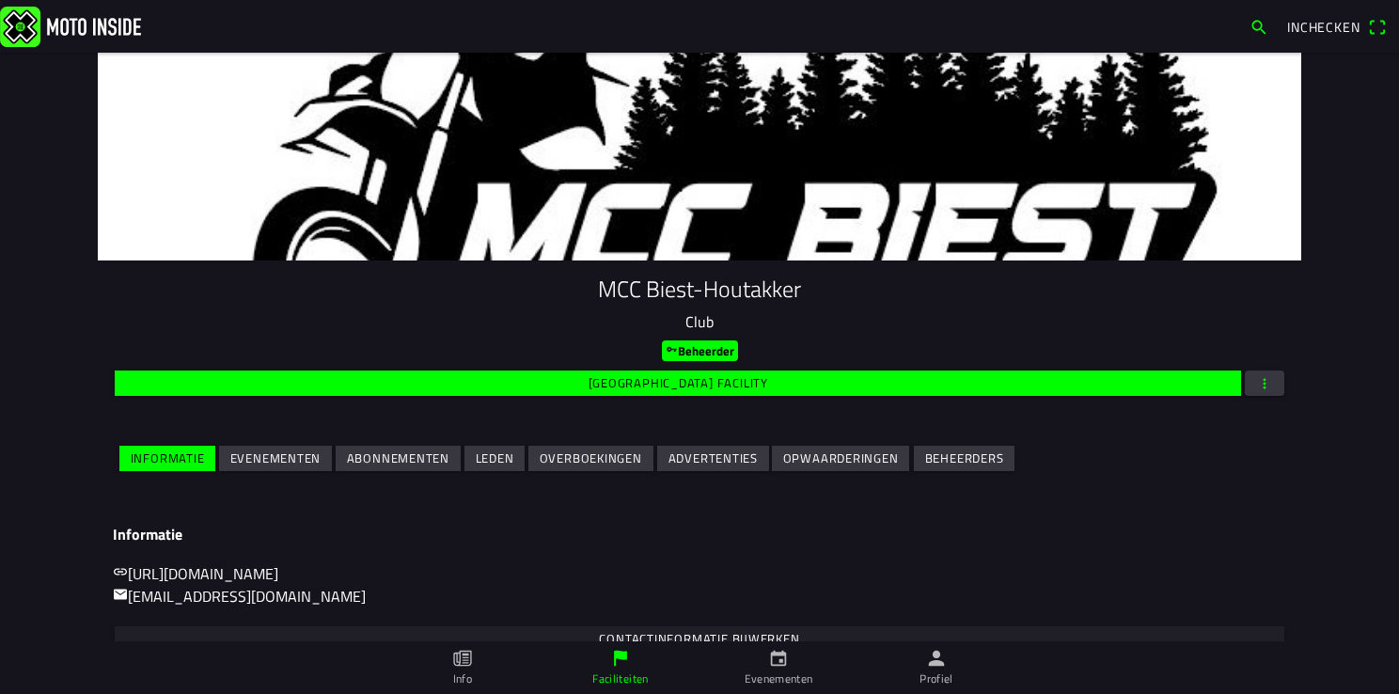
click at [0, 0] on slot "Evenementen" at bounding box center [0, 0] width 0 height 0
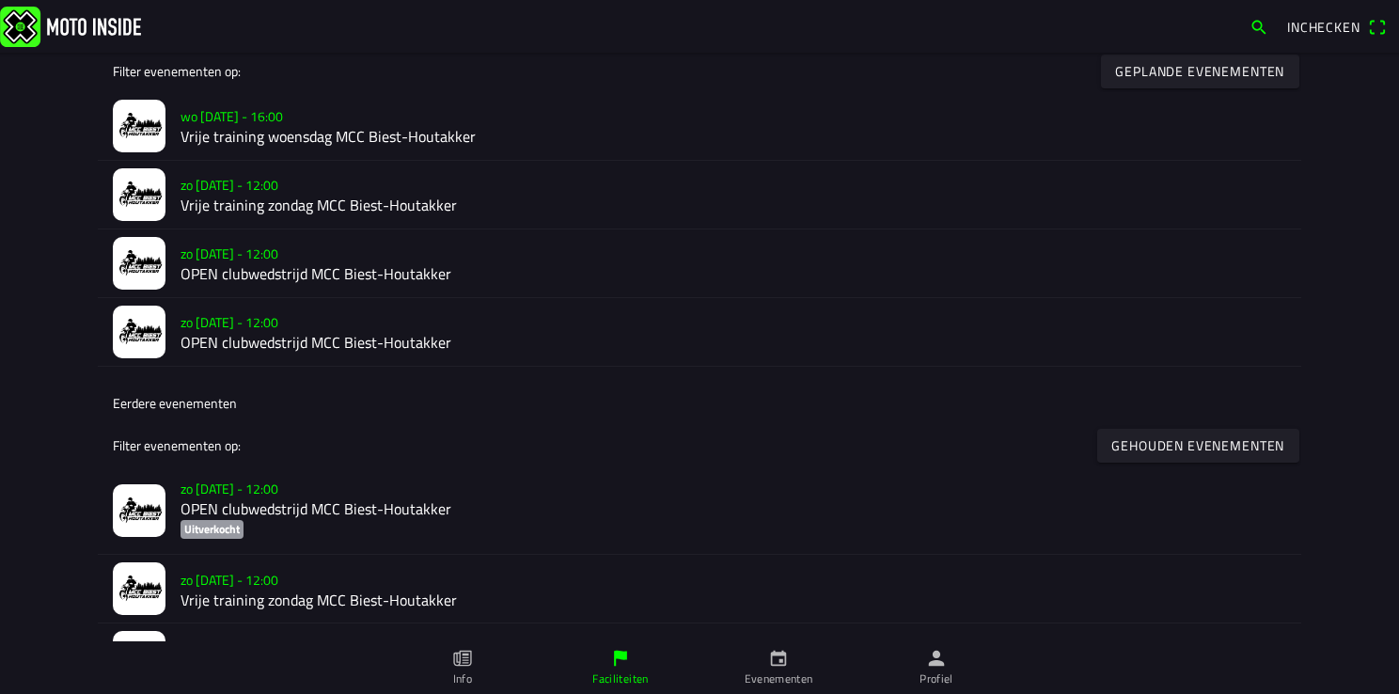
scroll to position [695, 0]
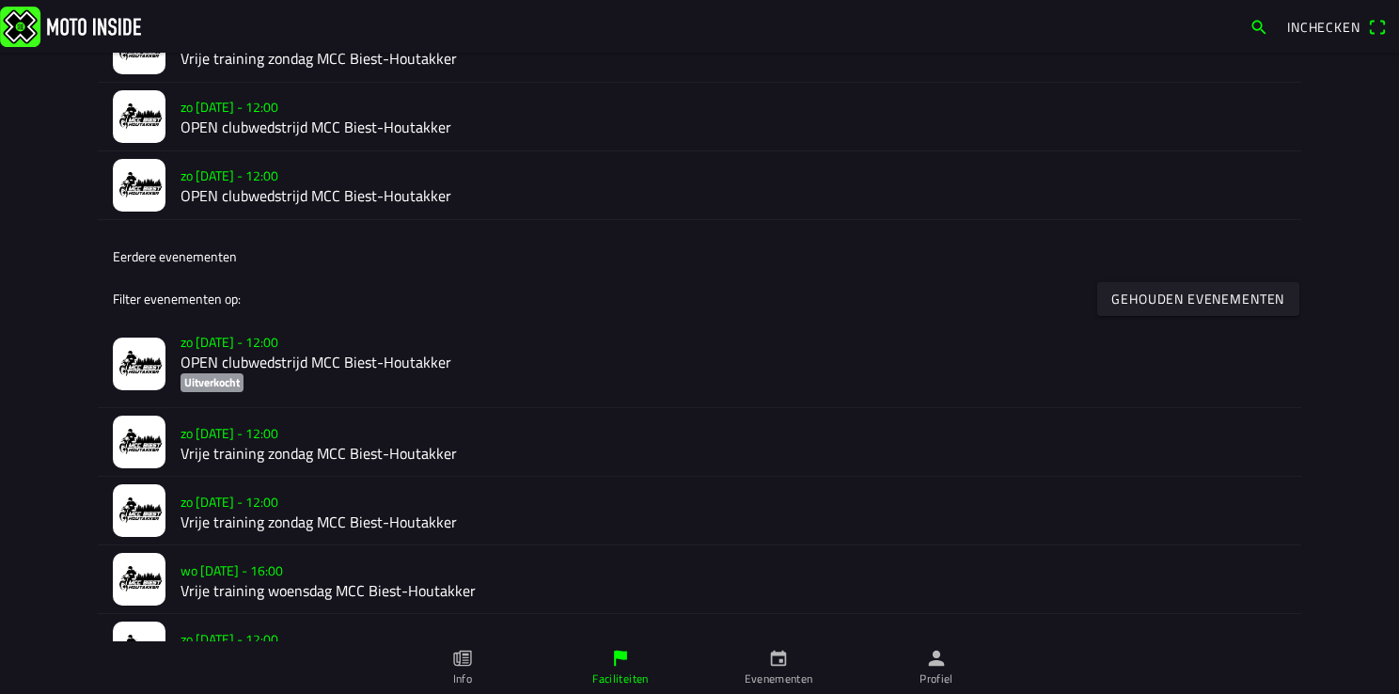
click at [169, 258] on ion-label "Eerdere evenementen" at bounding box center [175, 256] width 124 height 20
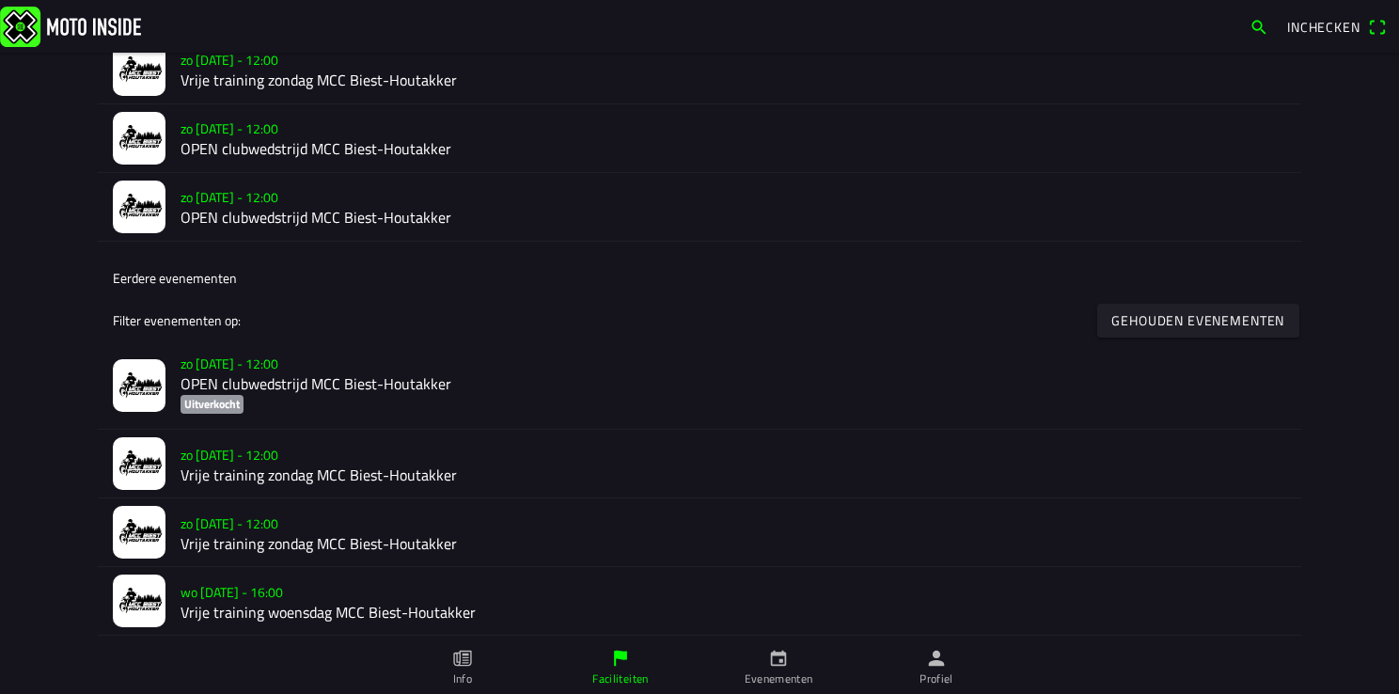
scroll to position [789, 0]
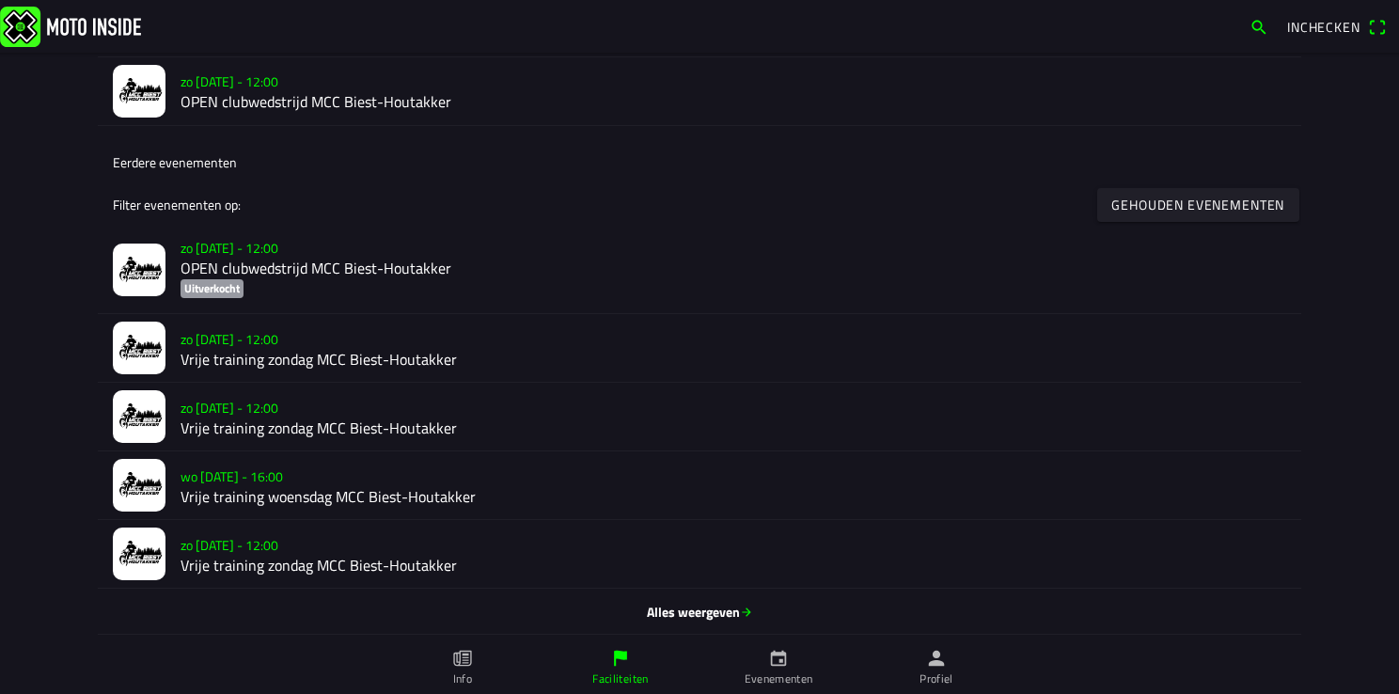
click at [701, 610] on span "Alles weergeven" at bounding box center [699, 612] width 1173 height 20
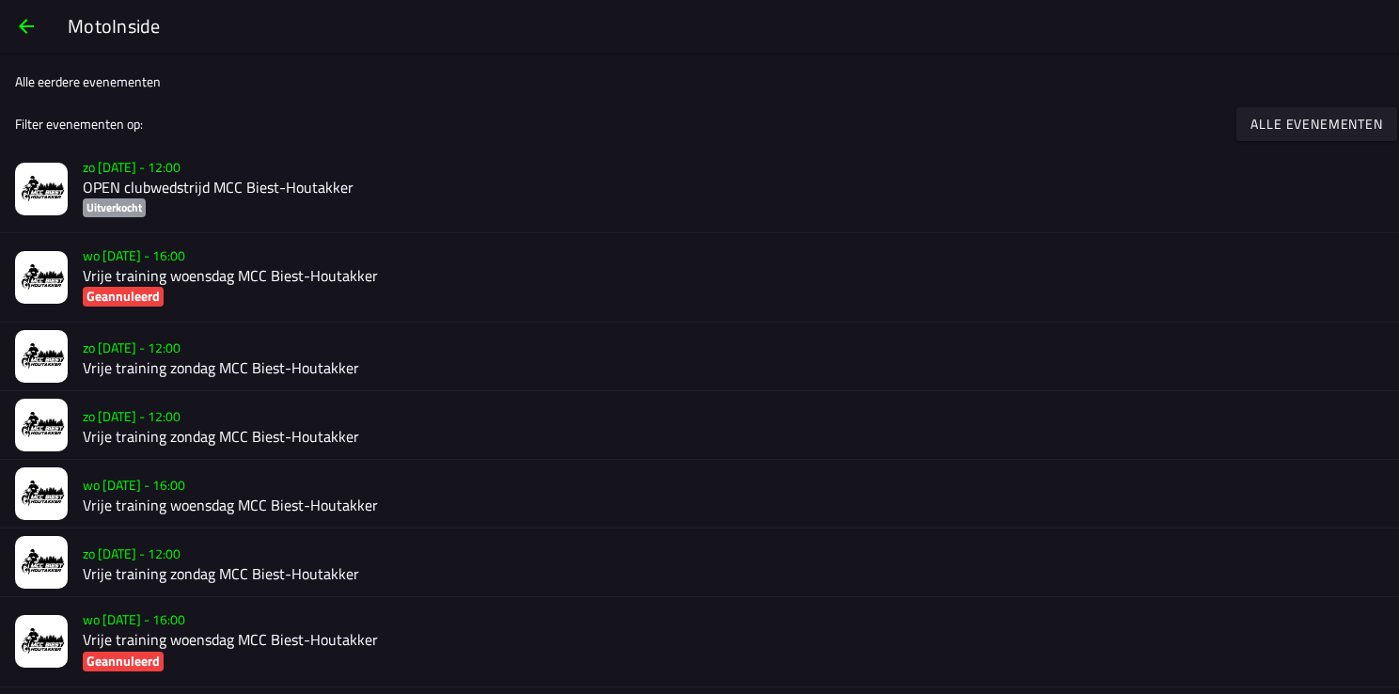
click at [210, 280] on h2 "Vrije training woensdag MCC Biest-Houtakker" at bounding box center [733, 276] width 1301 height 18
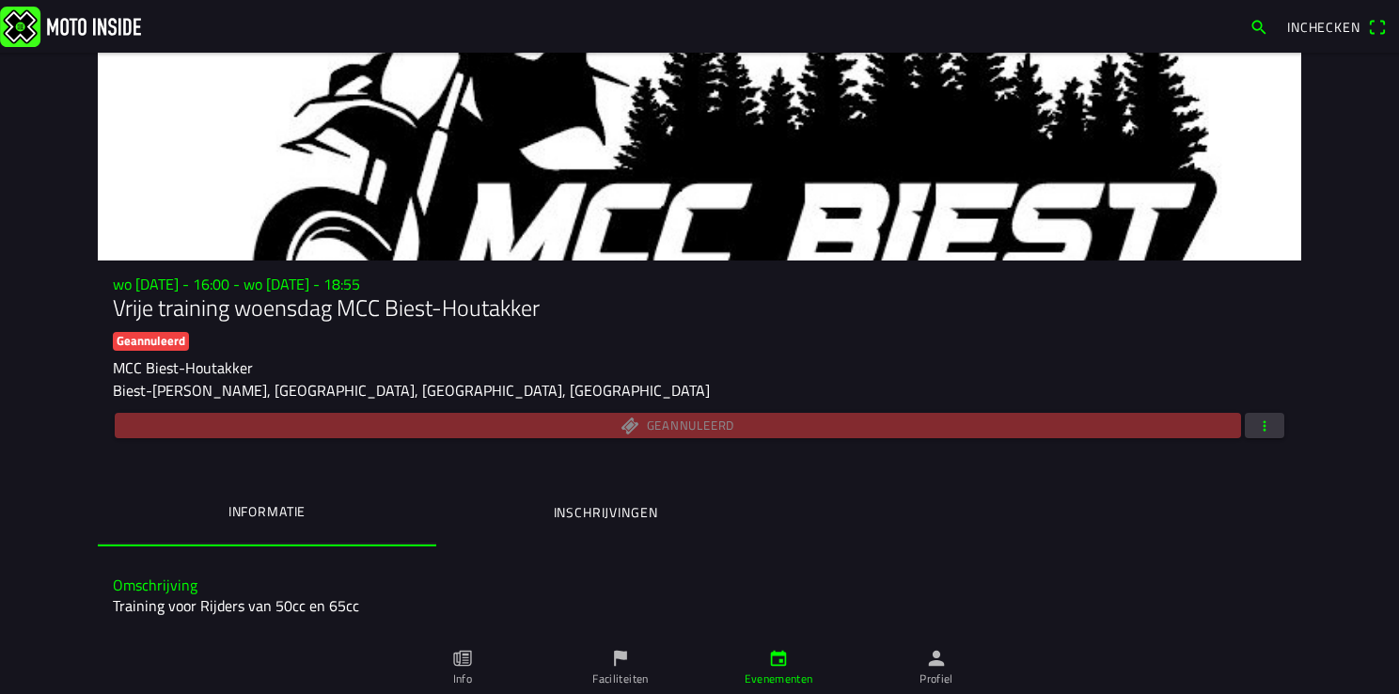
click at [1275, 429] on button "button" at bounding box center [1264, 425] width 39 height 25
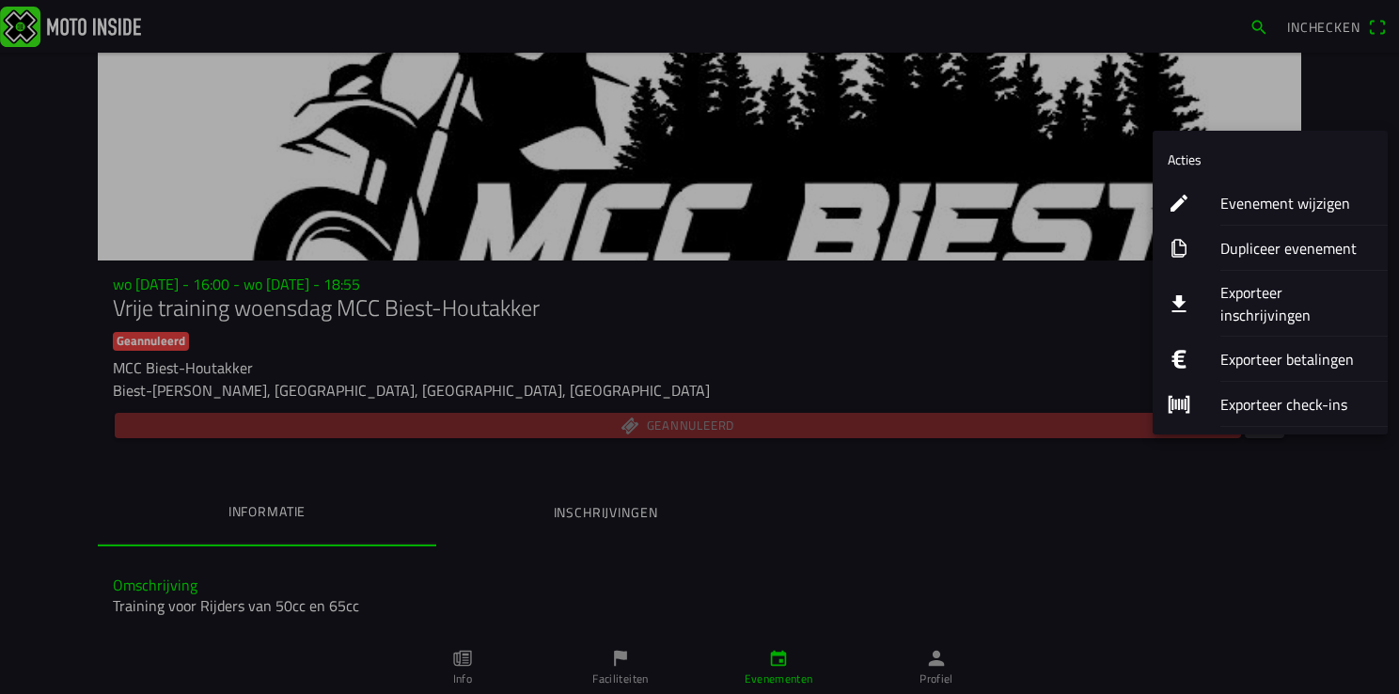
click at [1296, 199] on ion-label "Evenement wijzigen" at bounding box center [1296, 203] width 152 height 23
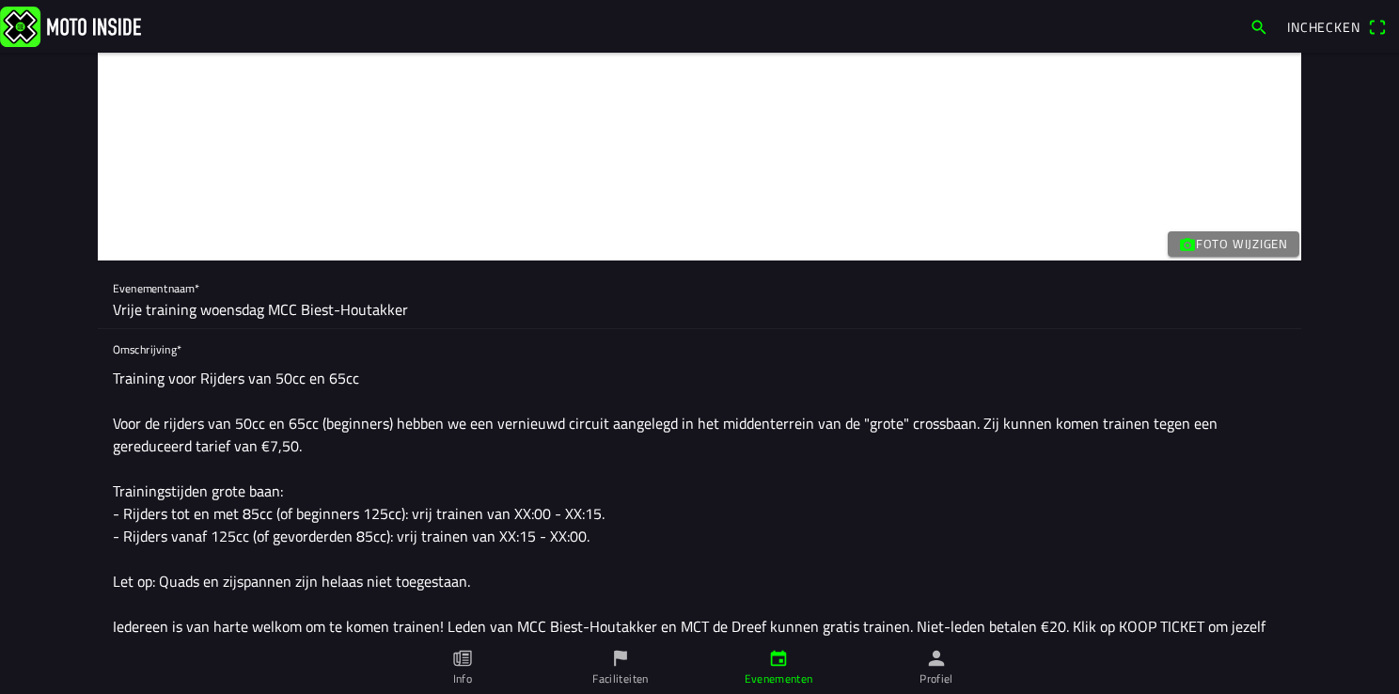
drag, startPoint x: 1296, startPoint y: 199, endPoint x: 1328, endPoint y: 357, distance: 161.1
click at [1315, 310] on ion-list "Acties Evenement wijzigen Dupliceer evenement Exporteer inschrijvingen Exportee…" at bounding box center [1269, 283] width 235 height 304
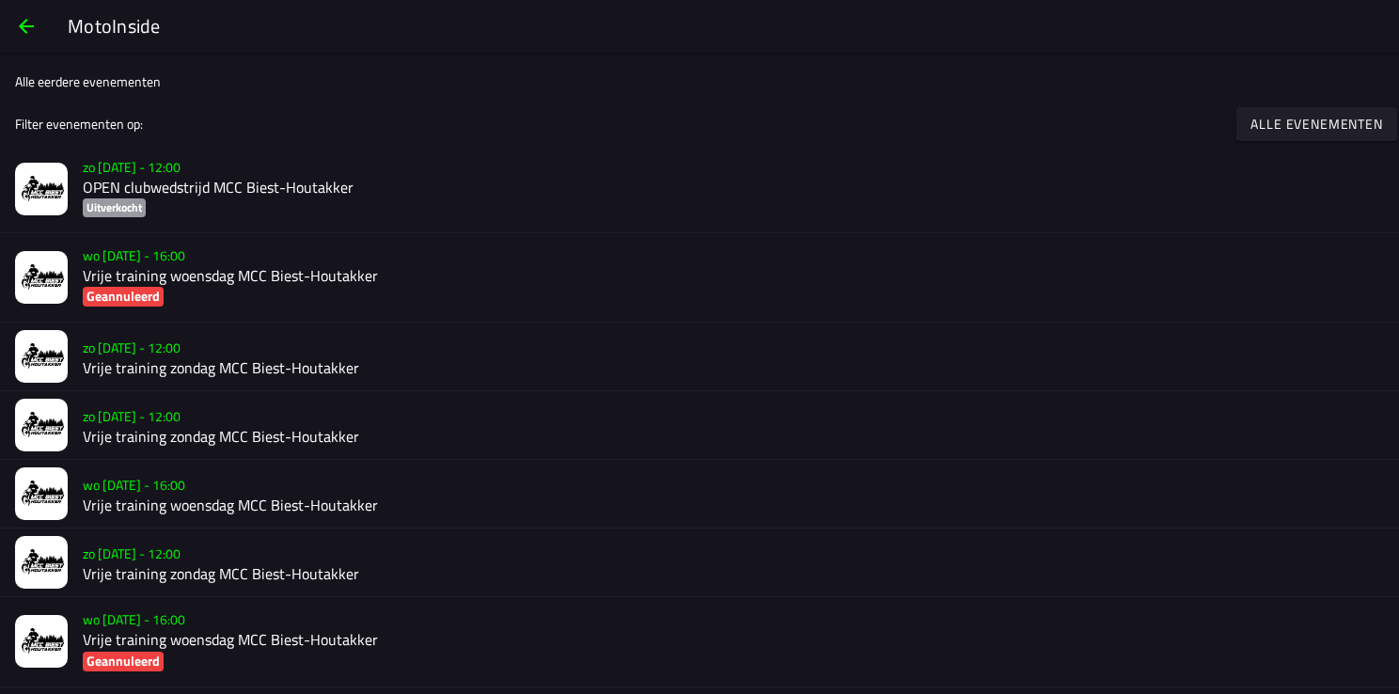
click at [693, 474] on ion-label "wo [DATE] - 16:00 Vrije training woensdag MCC Biest-[PERSON_NAME]" at bounding box center [733, 494] width 1301 height 43
click at [25, 29] on span "button" at bounding box center [26, 26] width 23 height 45
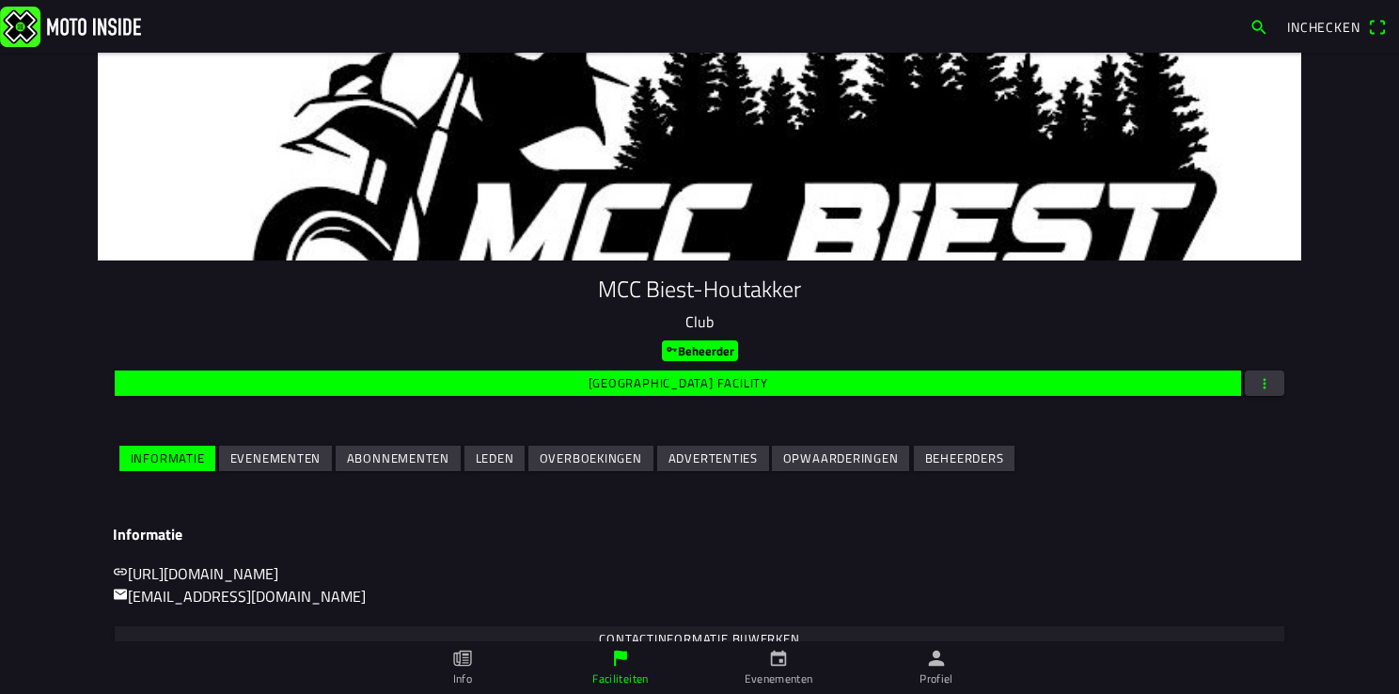
click at [0, 0] on slot "Evenementen" at bounding box center [0, 0] width 0 height 0
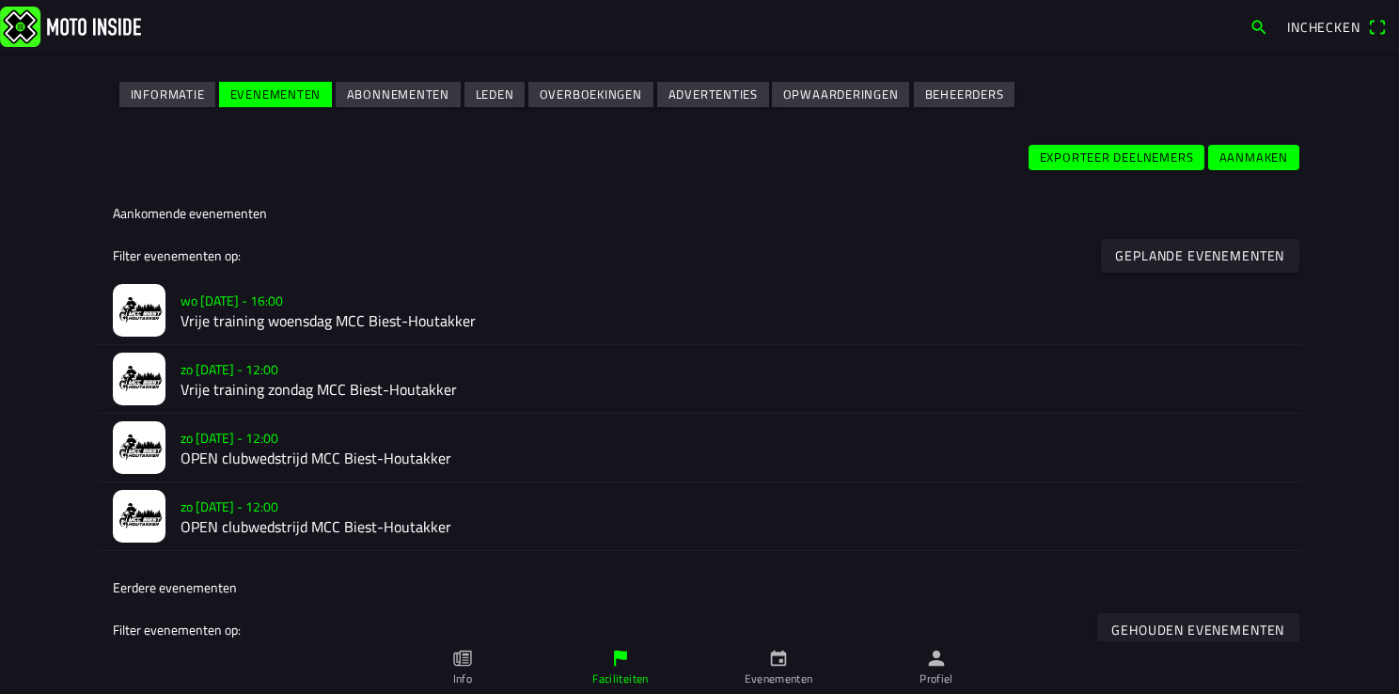
scroll to position [376, 0]
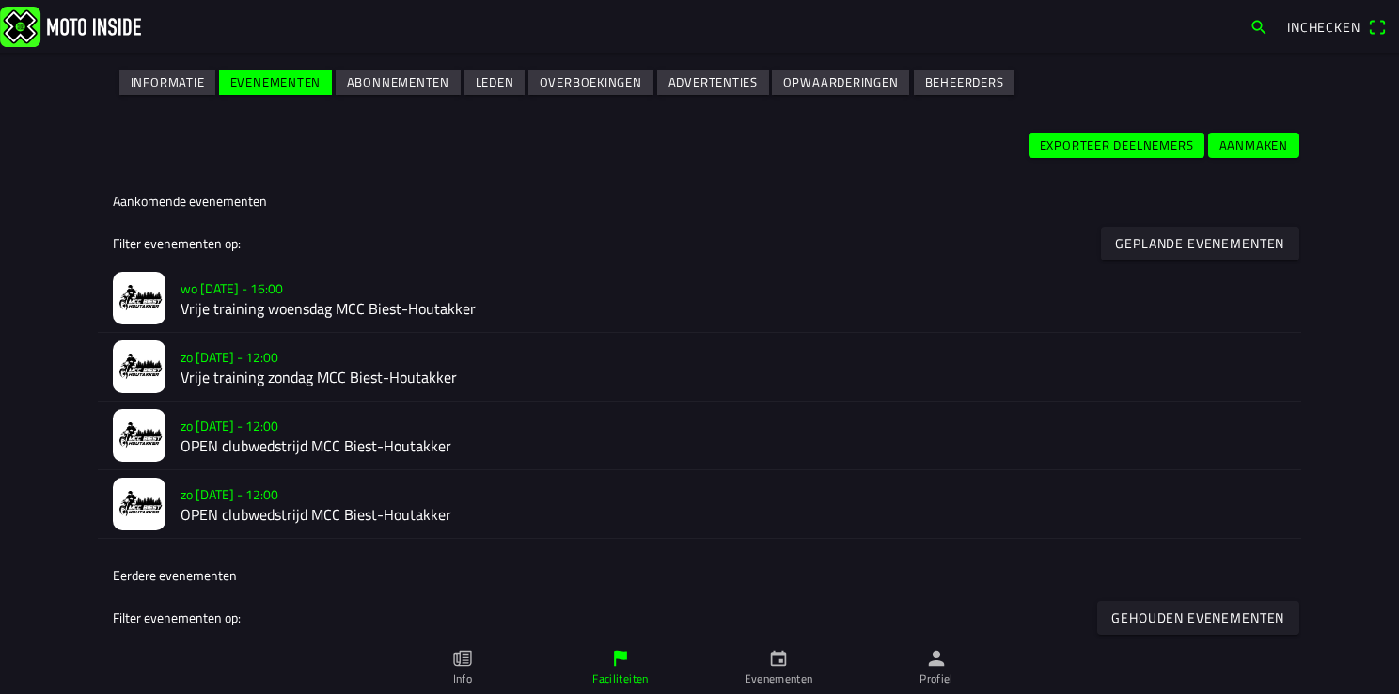
click at [212, 314] on h2 "Vrije training woensdag MCC Biest-Houtakker" at bounding box center [732, 309] width 1105 height 18
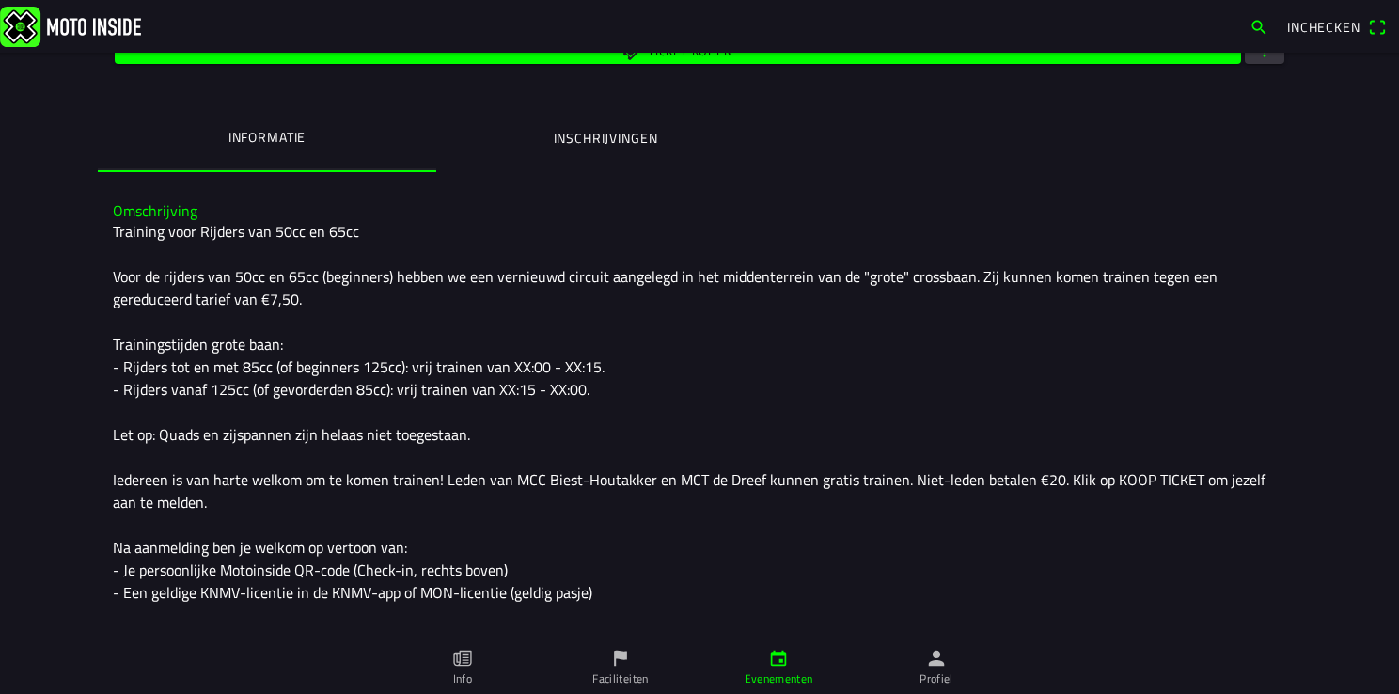
scroll to position [376, 0]
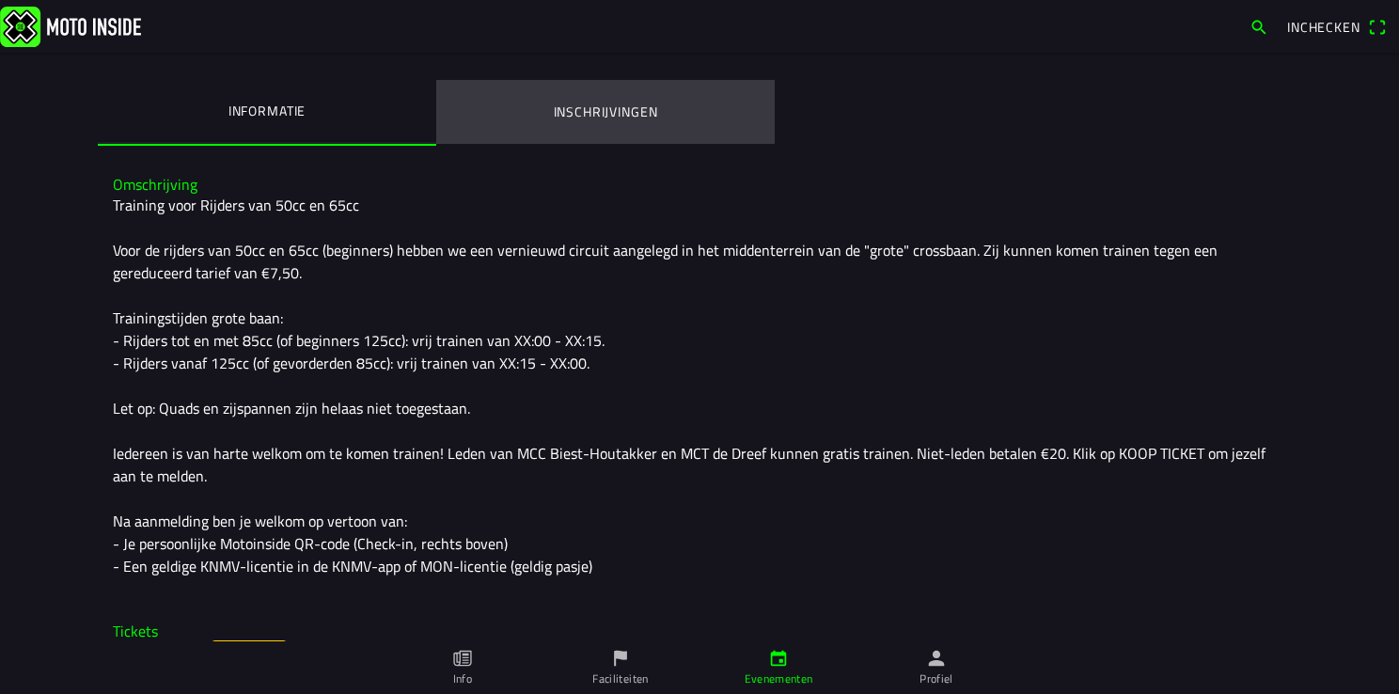
click at [597, 115] on ion-label "Inschrijvingen" at bounding box center [606, 112] width 104 height 21
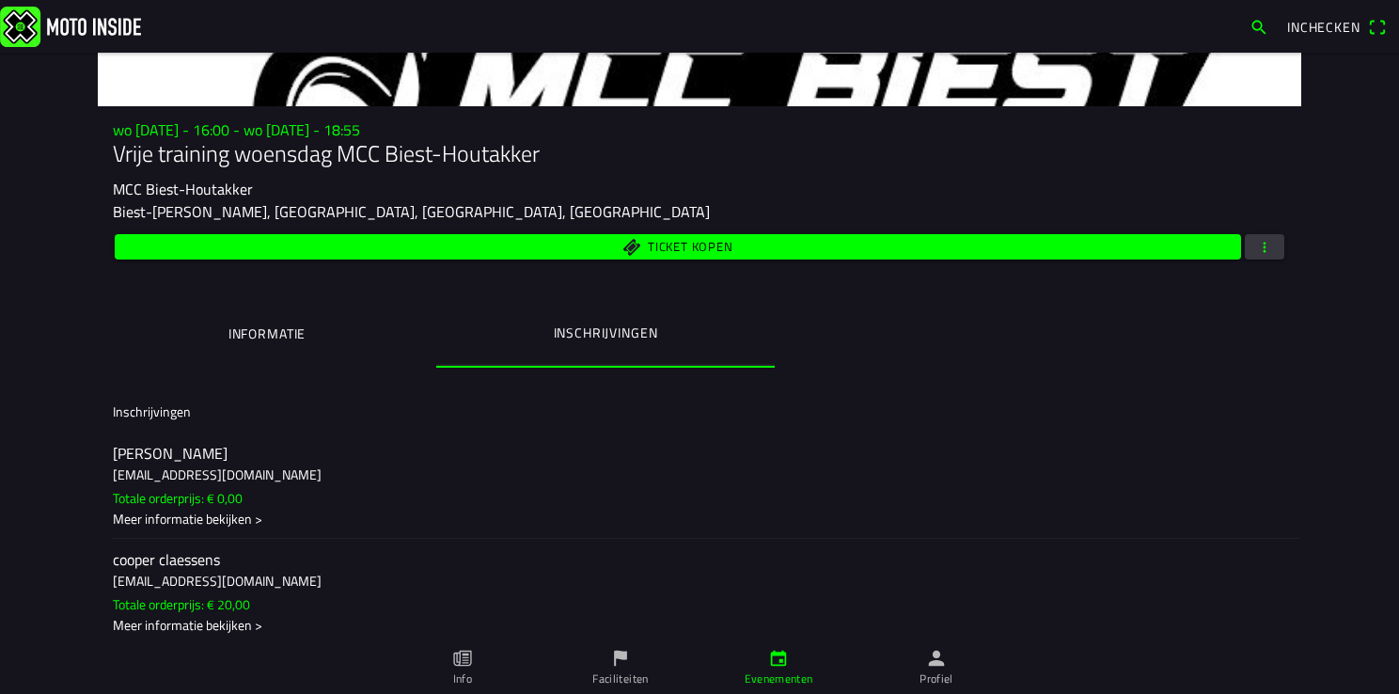
scroll to position [0, 0]
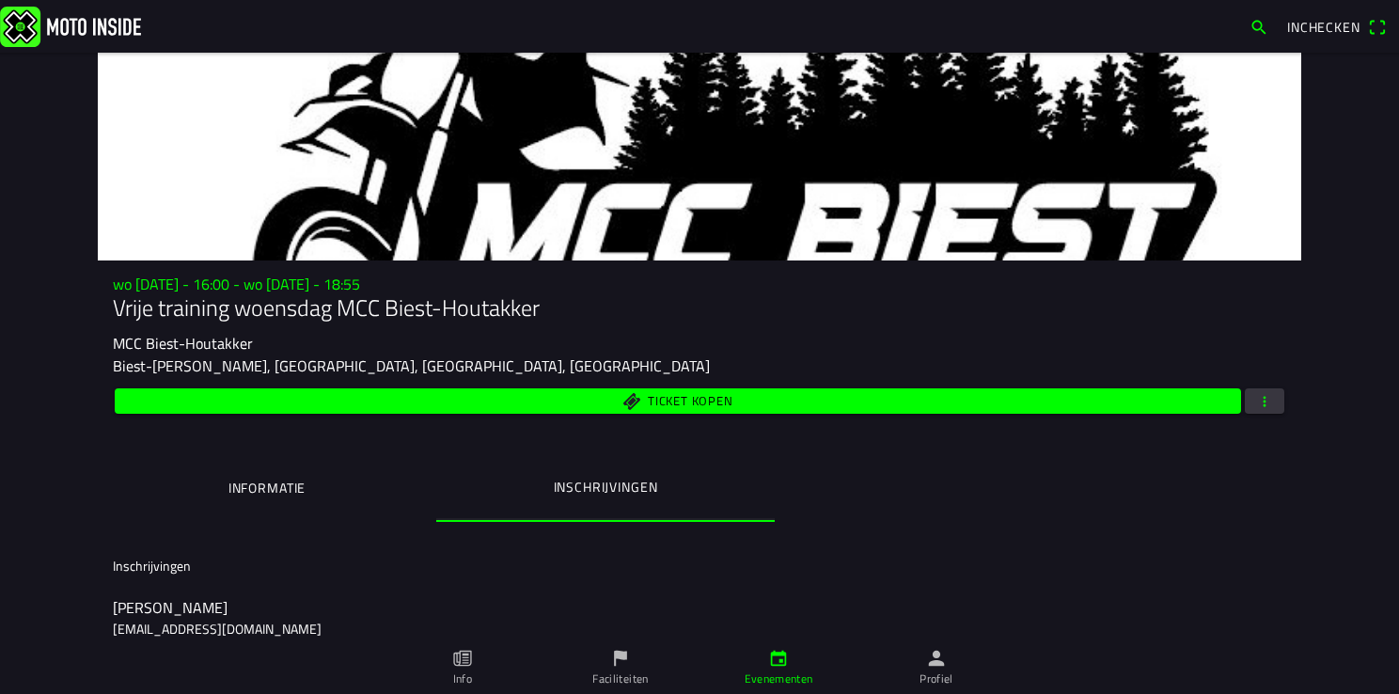
click at [1256, 412] on span "button" at bounding box center [1264, 400] width 17 height 25
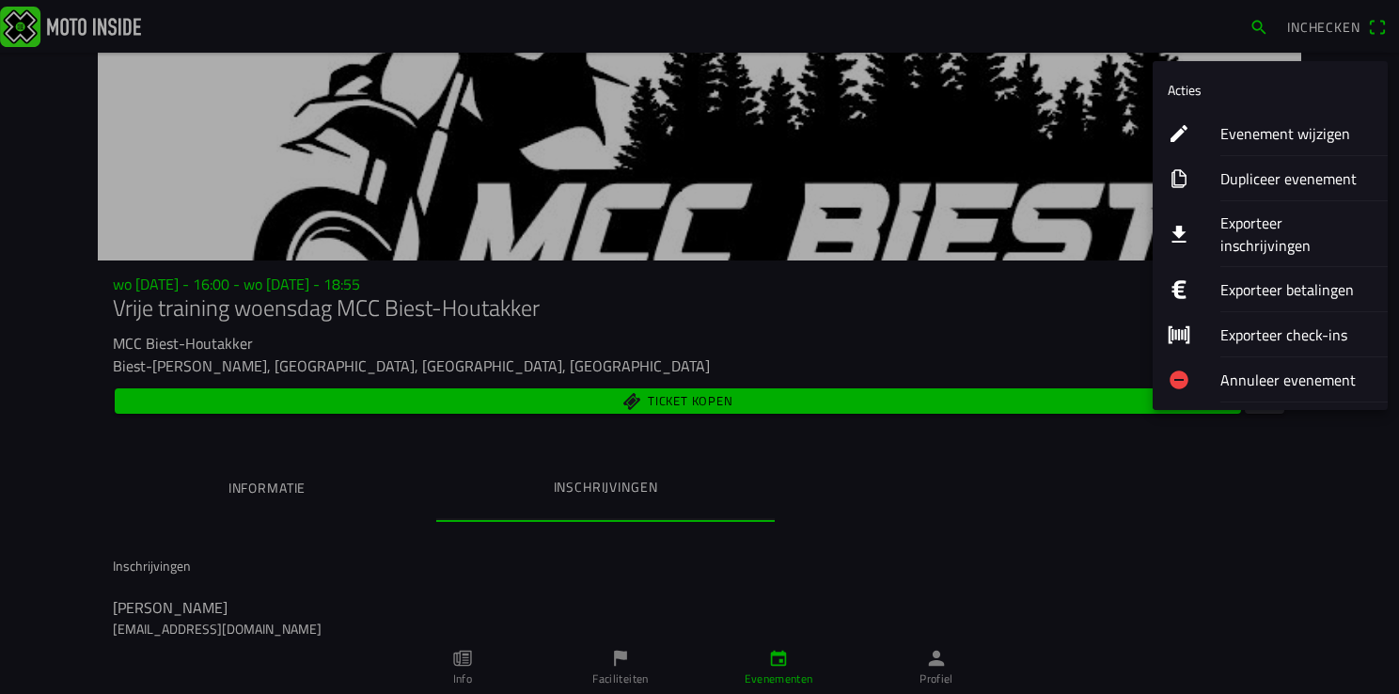
click at [1316, 133] on ion-label "Evenement wijzigen" at bounding box center [1296, 133] width 152 height 23
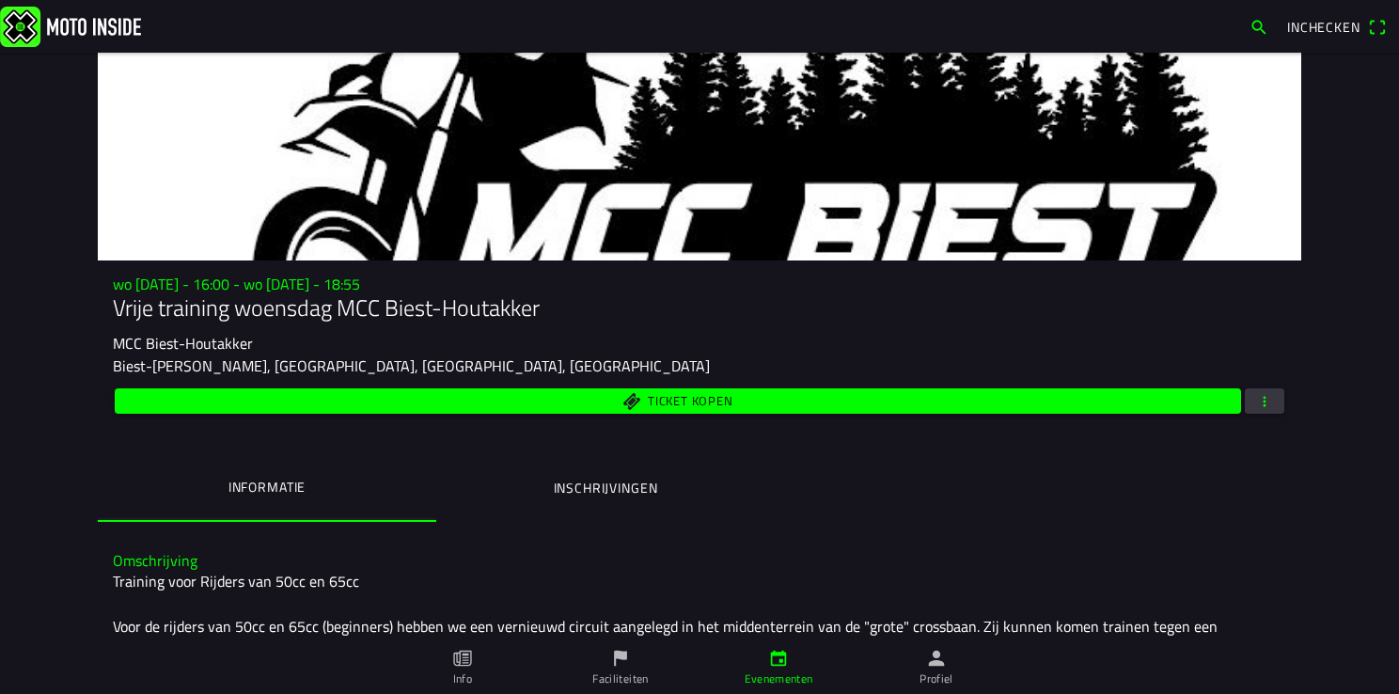
click at [1268, 403] on button "button" at bounding box center [1264, 400] width 39 height 25
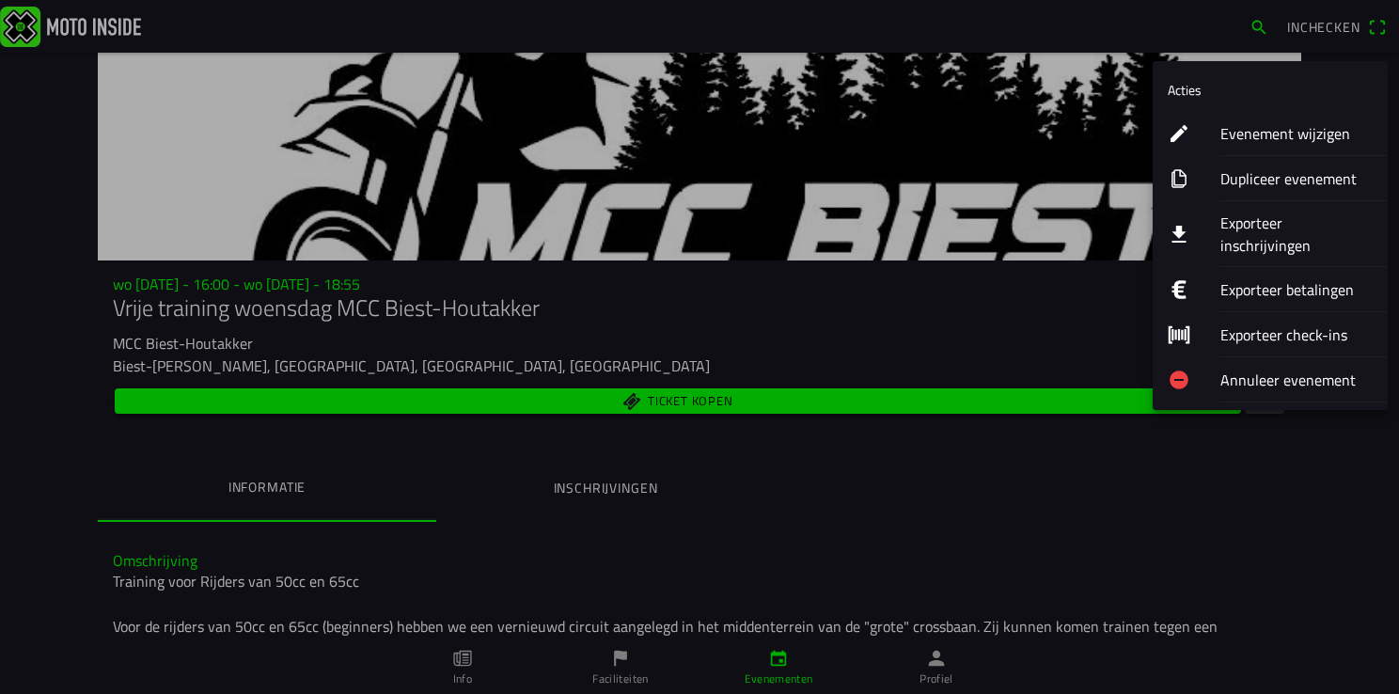
click at [1281, 227] on ion-label "Exporteer inschrijvingen" at bounding box center [1296, 234] width 152 height 45
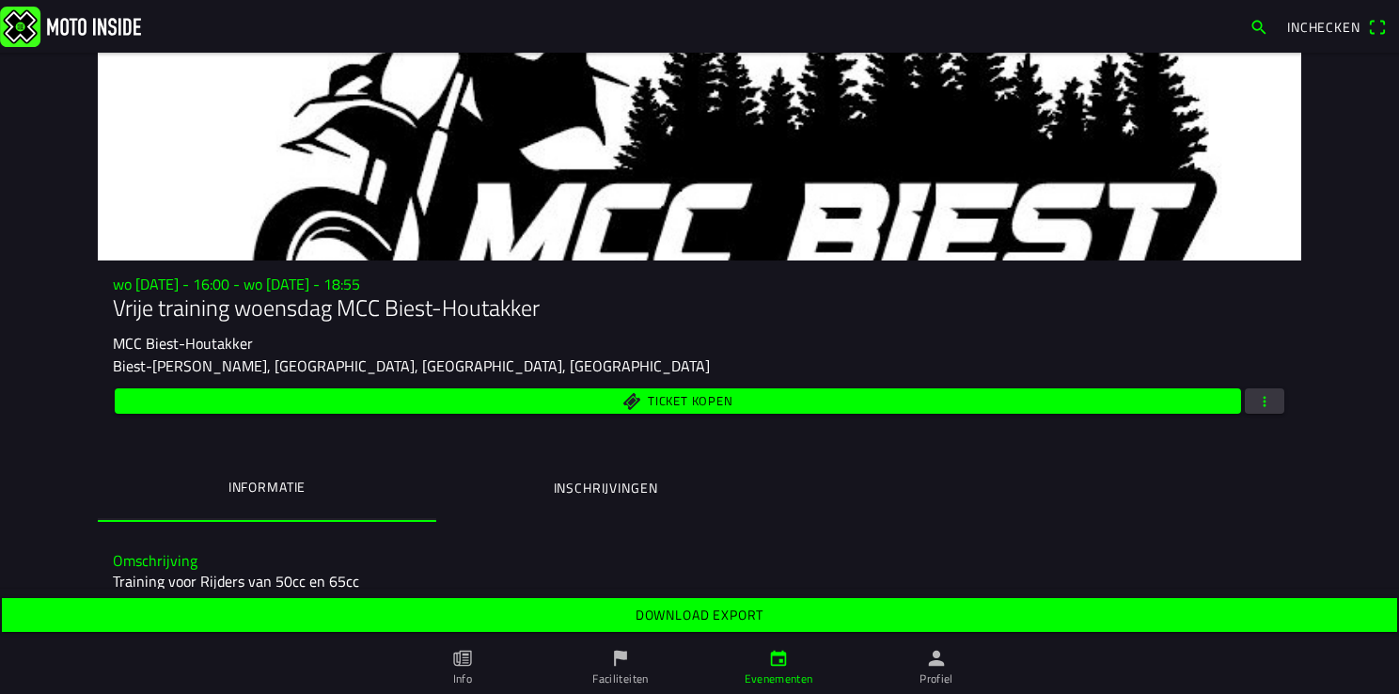
click at [0, 0] on slot "Download export" at bounding box center [0, 0] width 0 height 0
click at [1266, 393] on button "button" at bounding box center [1264, 400] width 39 height 25
click at [794, 470] on ion-backdrop at bounding box center [699, 347] width 1399 height 694
click at [1256, 404] on span "button" at bounding box center [1264, 400] width 17 height 25
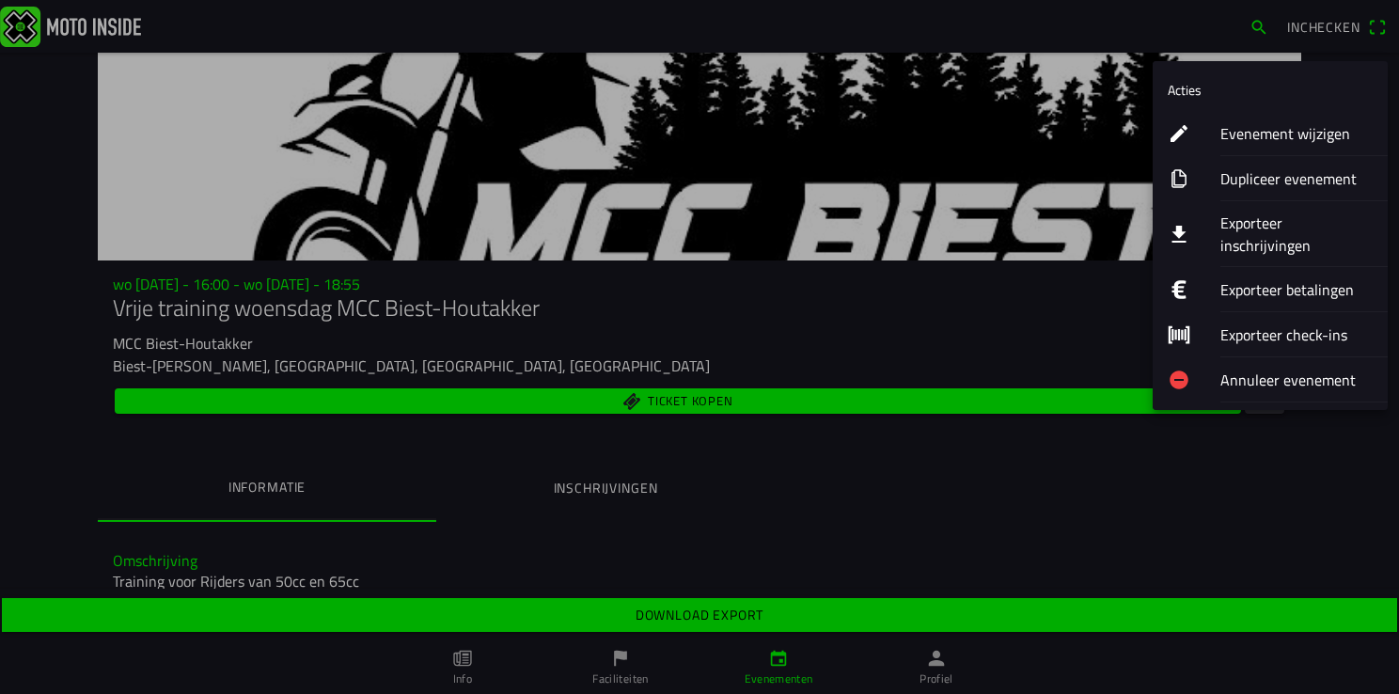
click at [1256, 133] on ion-label "Evenement wijzigen" at bounding box center [1296, 133] width 152 height 23
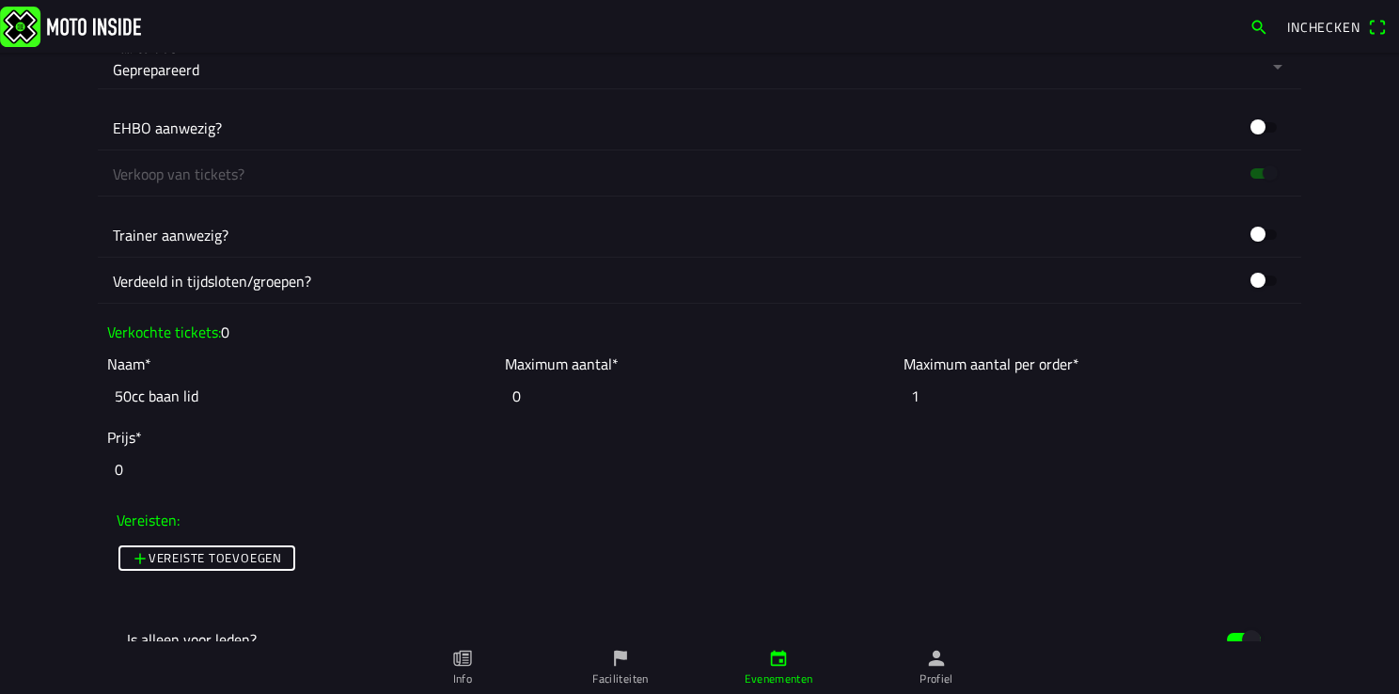
scroll to position [1222, 0]
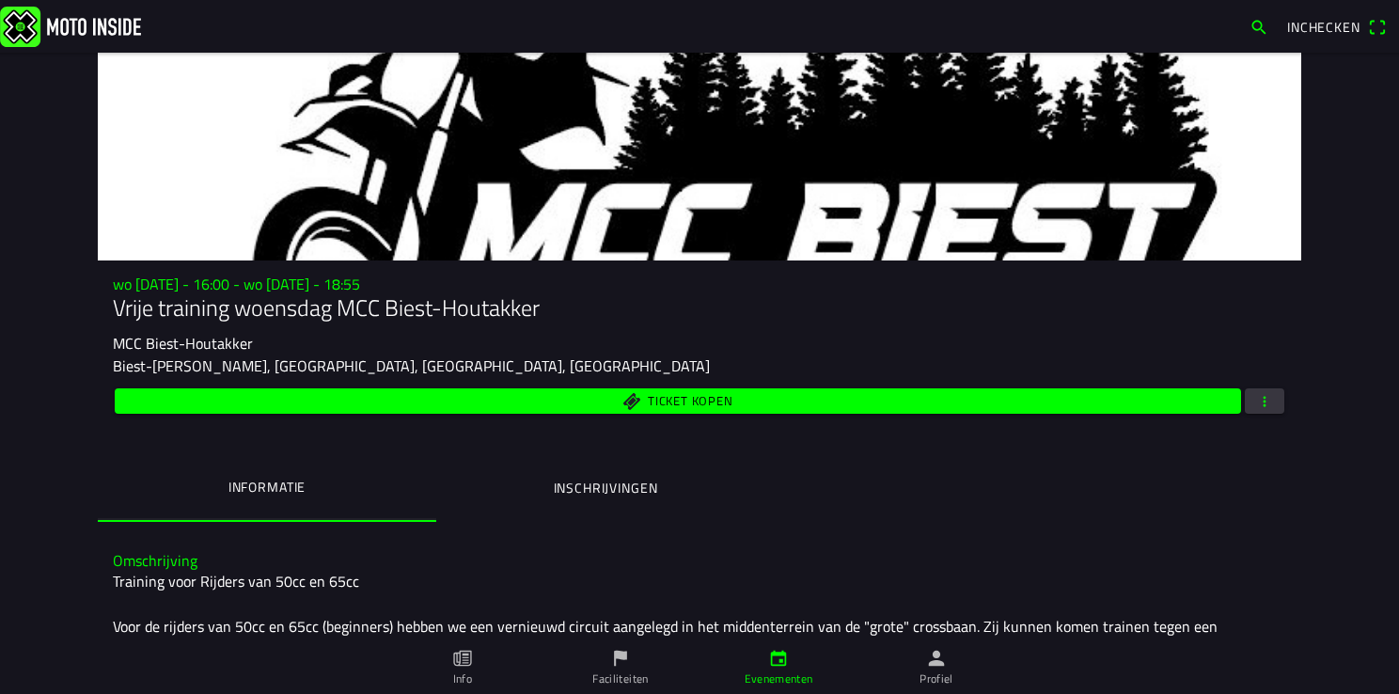
click at [1245, 407] on button "button" at bounding box center [1264, 400] width 39 height 25
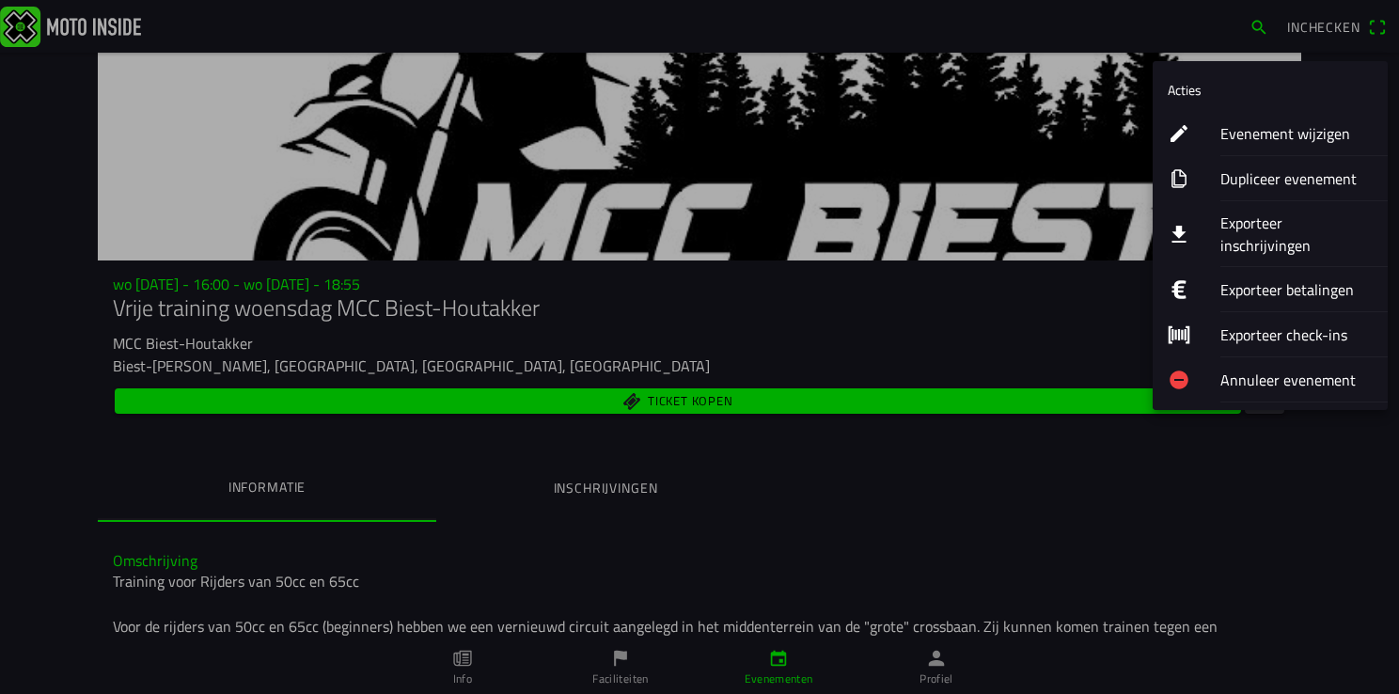
click at [1260, 137] on ion-label "Evenement wijzigen" at bounding box center [1296, 133] width 152 height 23
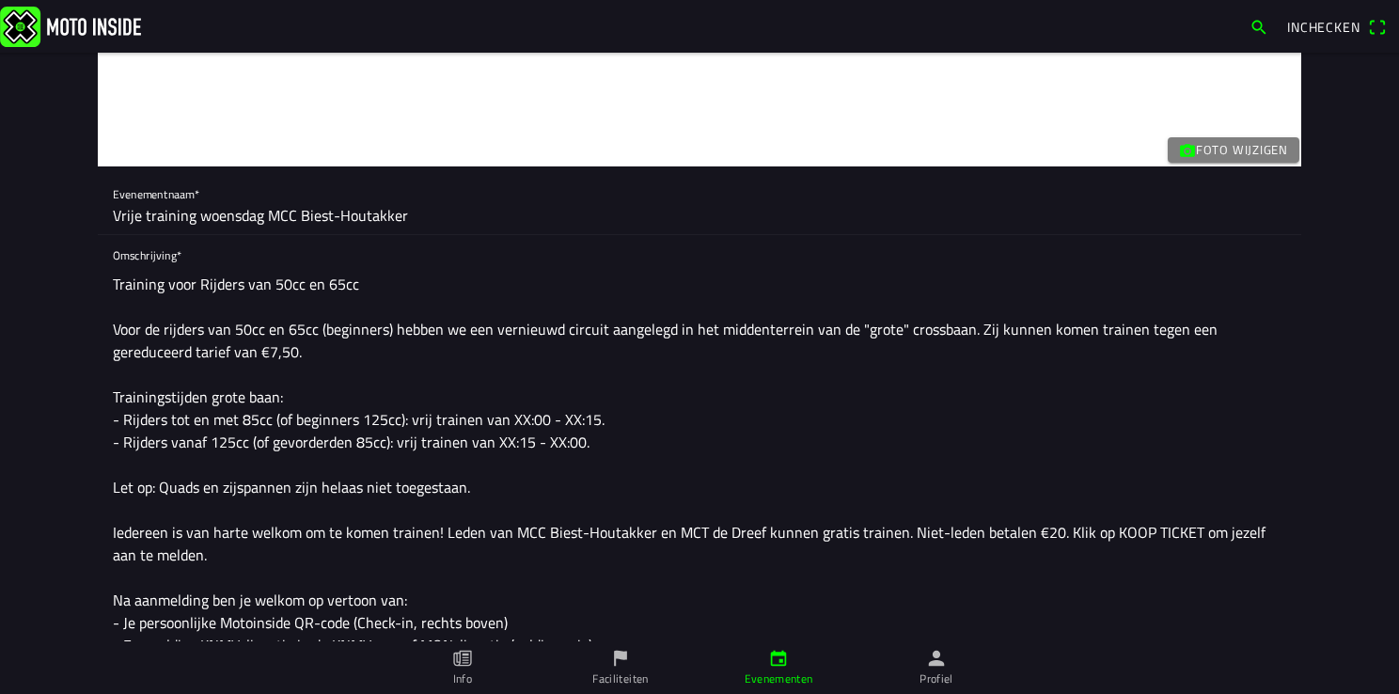
scroll to position [94, 0]
drag, startPoint x: 401, startPoint y: 212, endPoint x: 92, endPoint y: 227, distance: 309.6
click at [98, 227] on div "Evenementnaam* Vrije training woensdag MCC Biest-[PERSON_NAME]" at bounding box center [699, 204] width 1203 height 61
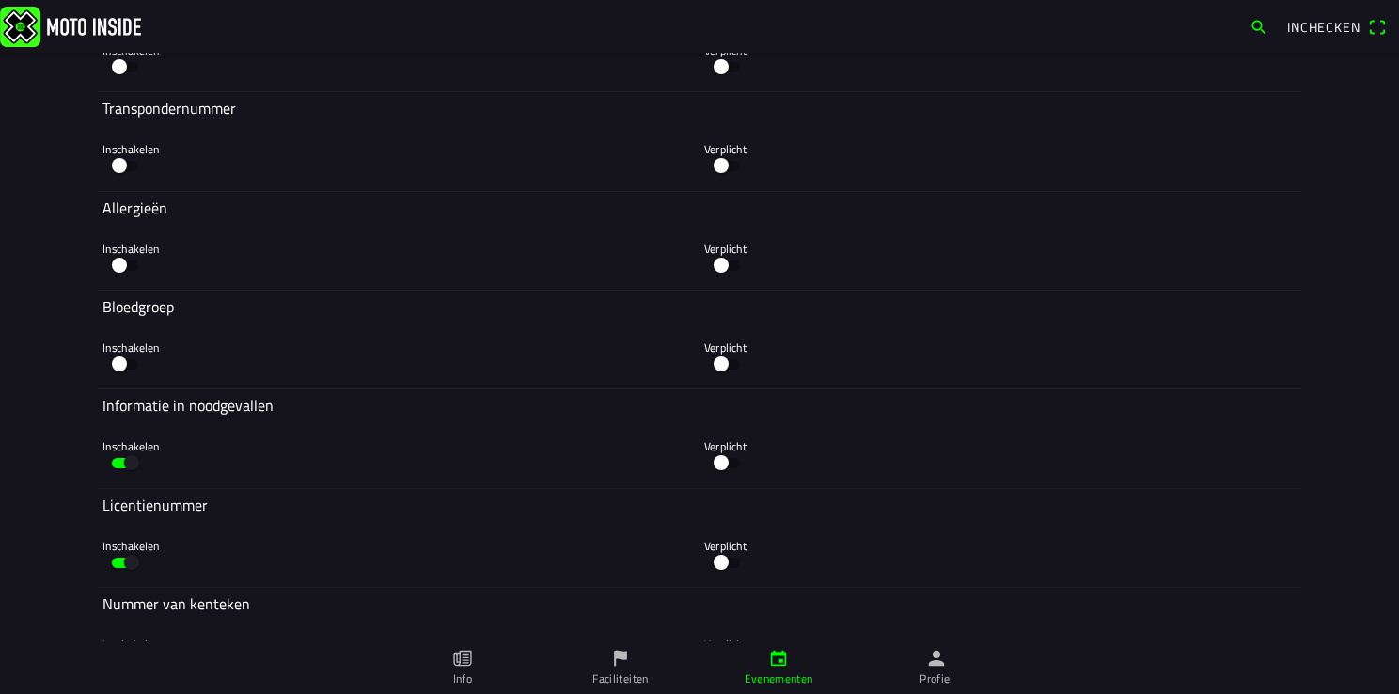
scroll to position [5639, 0]
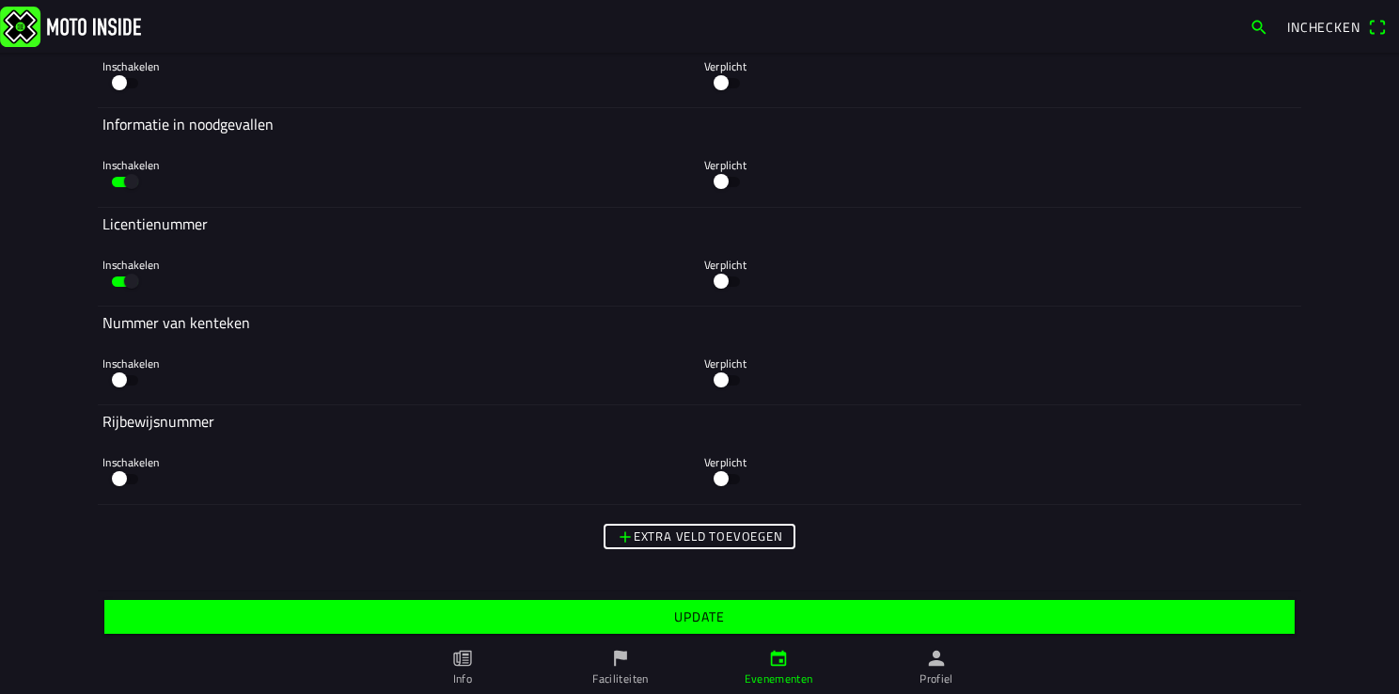
type input ">>>"
click at [0, 0] on slot "Update" at bounding box center [0, 0] width 0 height 0
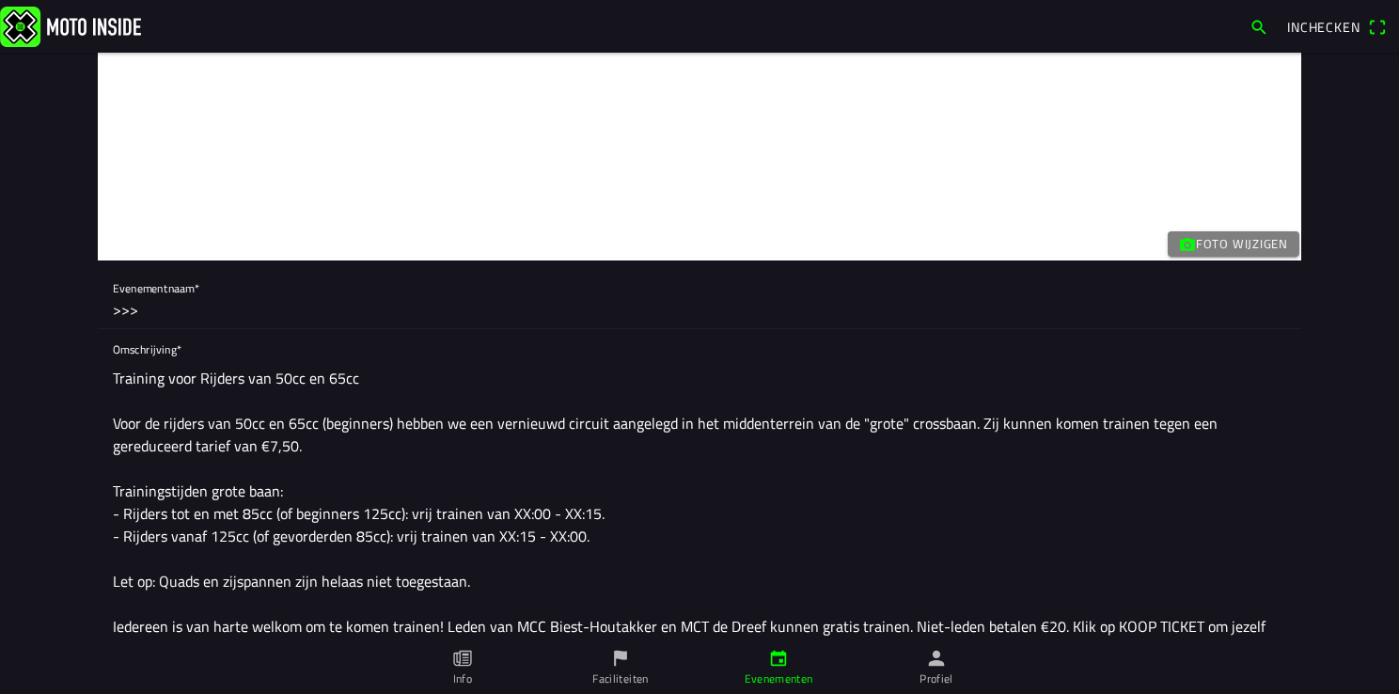
click at [958, 674] on link "Profiel" at bounding box center [936, 667] width 158 height 53
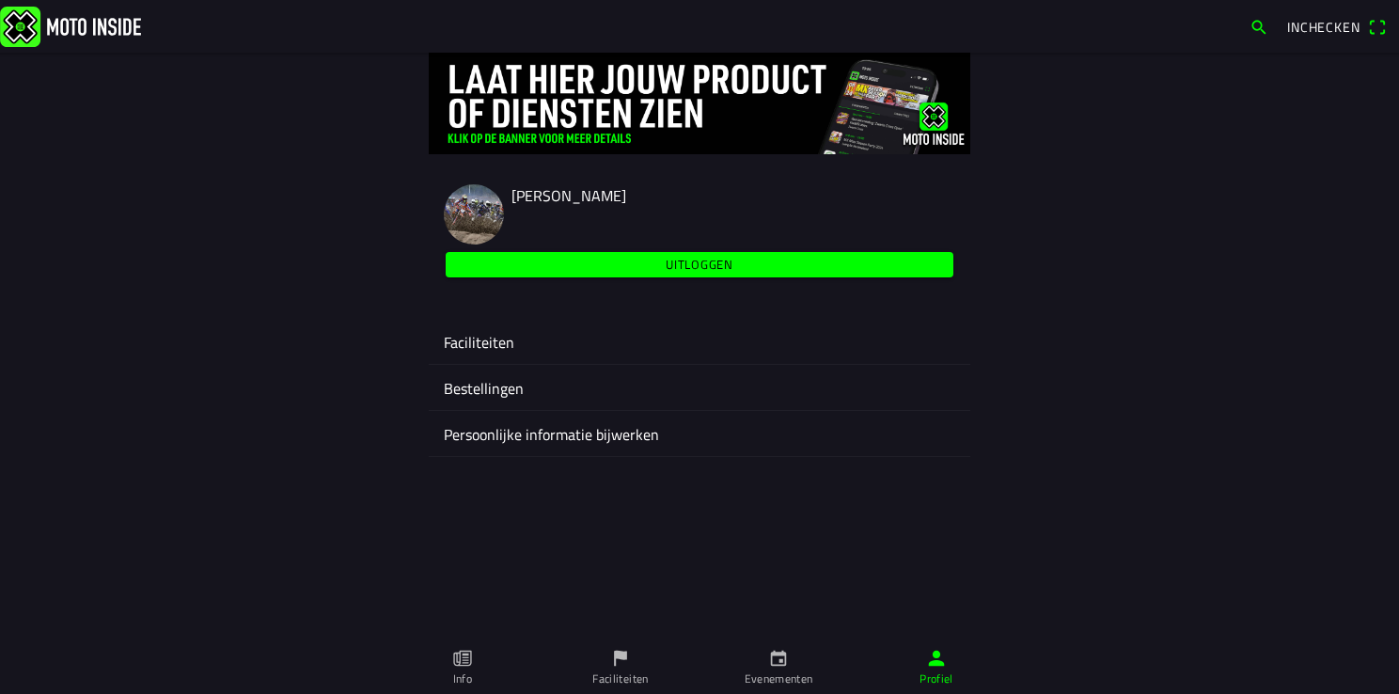
click at [502, 352] on ion-label "Faciliteiten" at bounding box center [699, 342] width 511 height 23
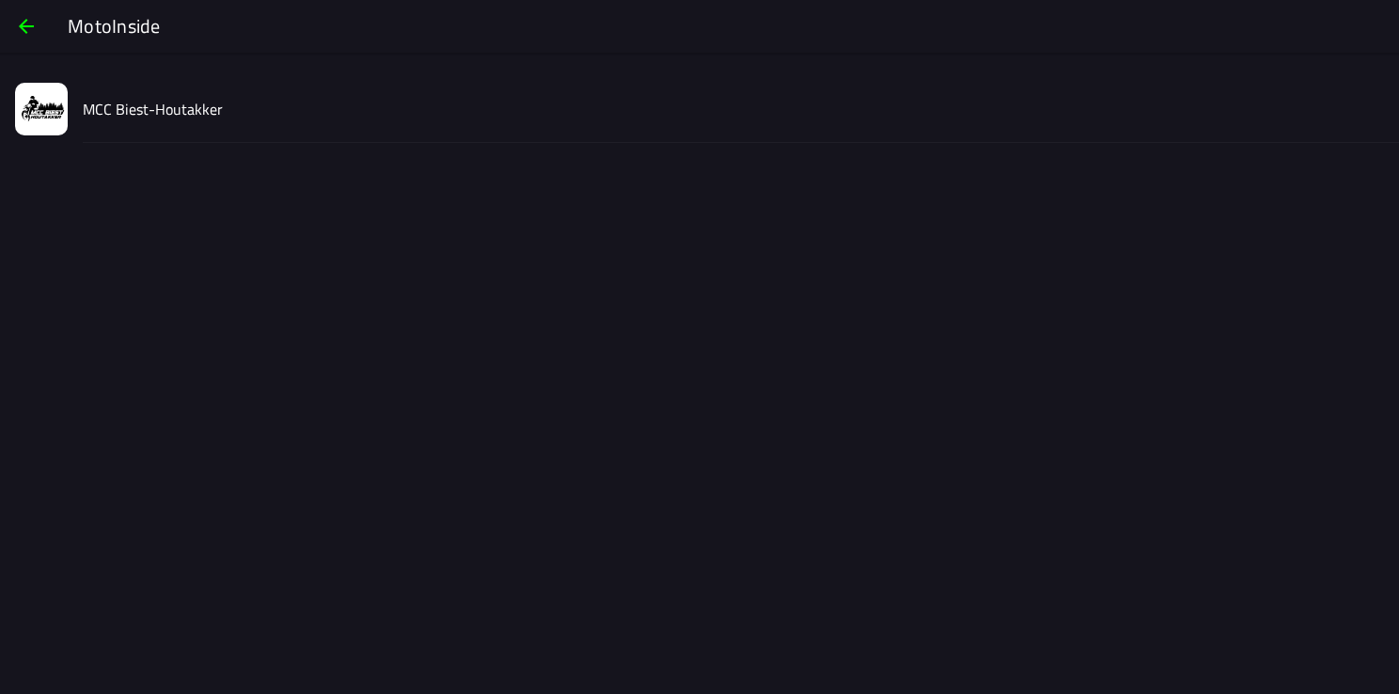
click at [0, 0] on slot "MCC Biest-Houtakker" at bounding box center [0, 0] width 0 height 0
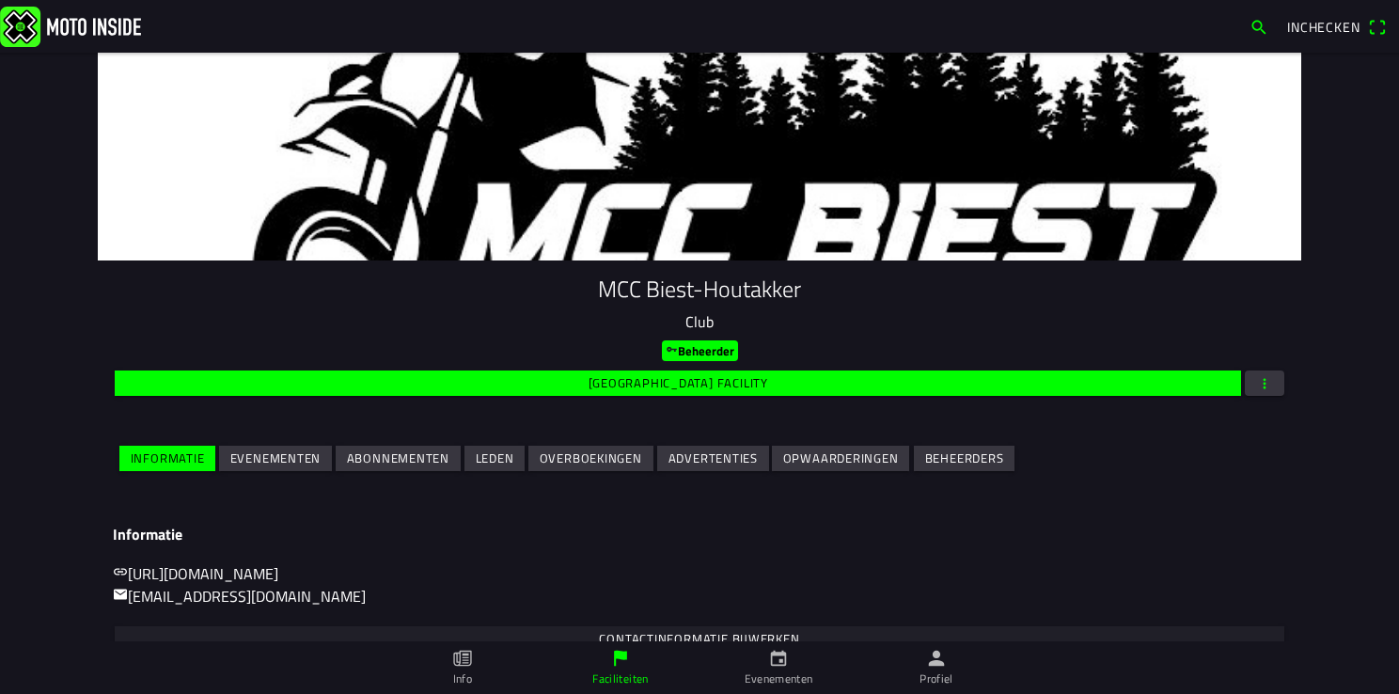
click at [0, 0] on slot "Evenementen" at bounding box center [0, 0] width 0 height 0
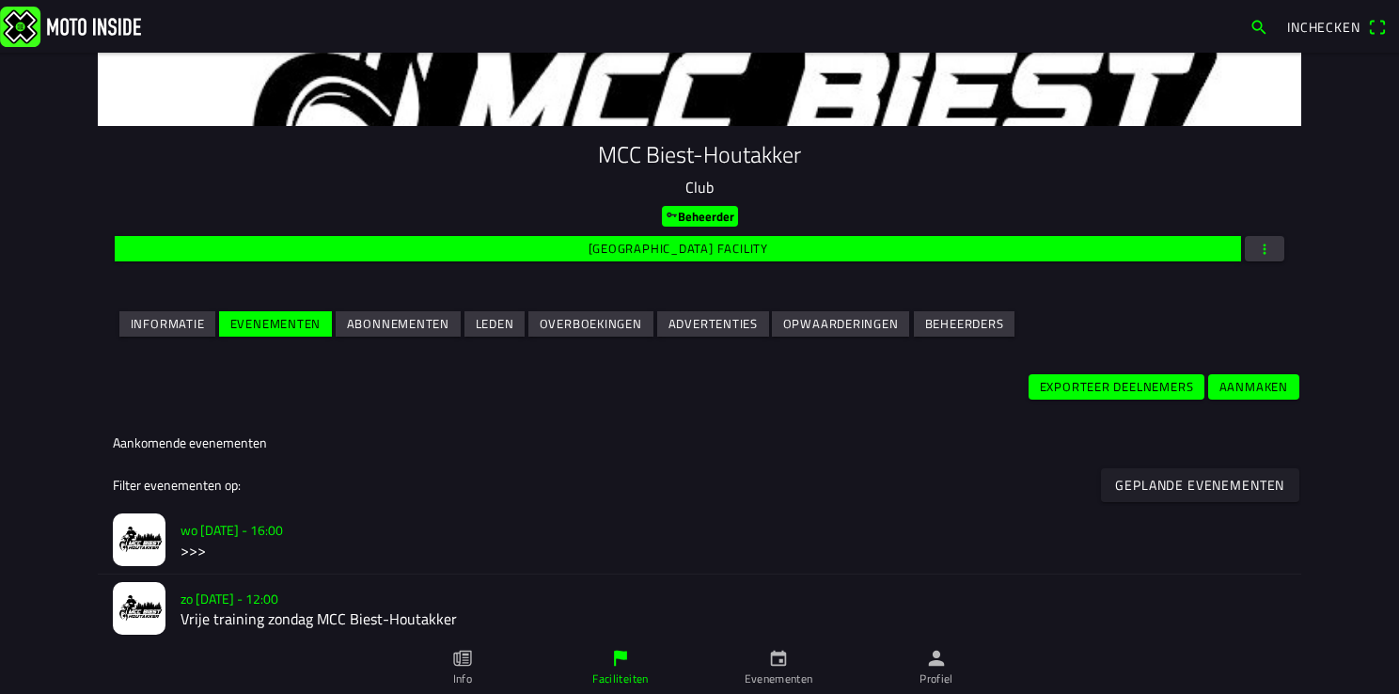
scroll to position [376, 0]
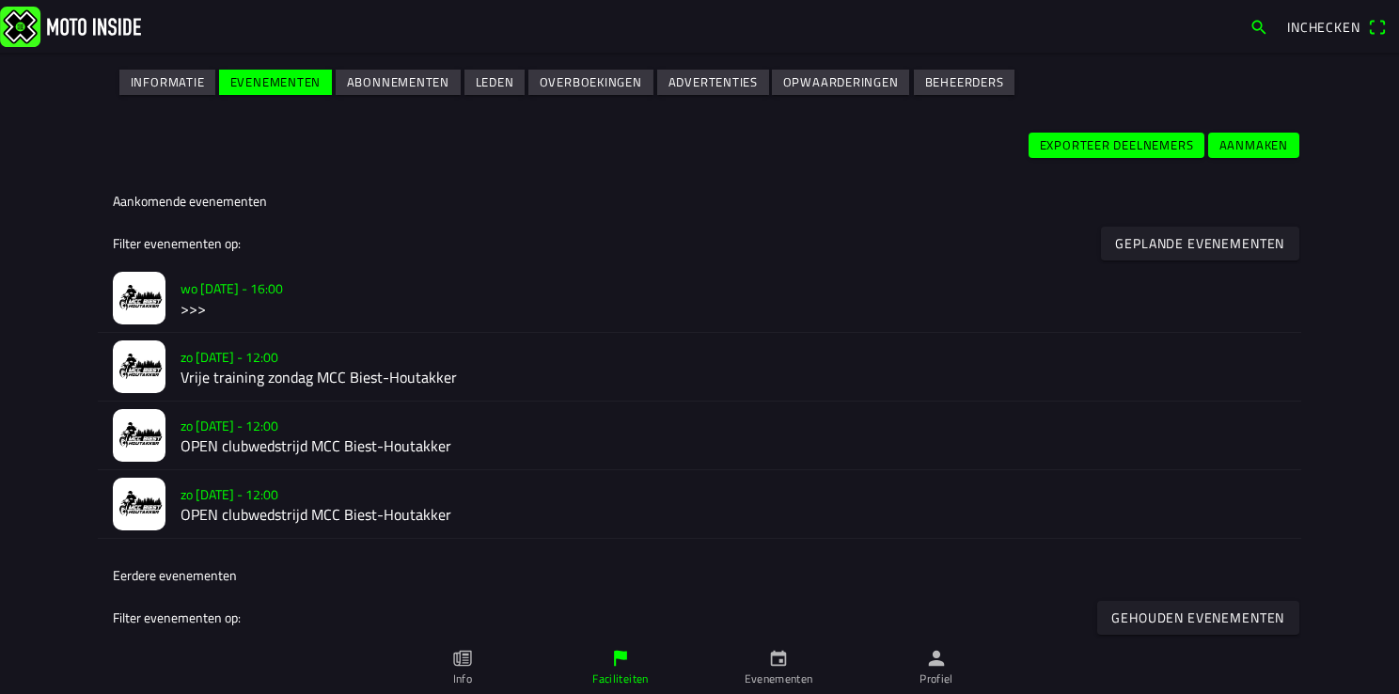
click at [0, 0] on slot "[DATE] 16:00" at bounding box center [0, 0] width 0 height 0
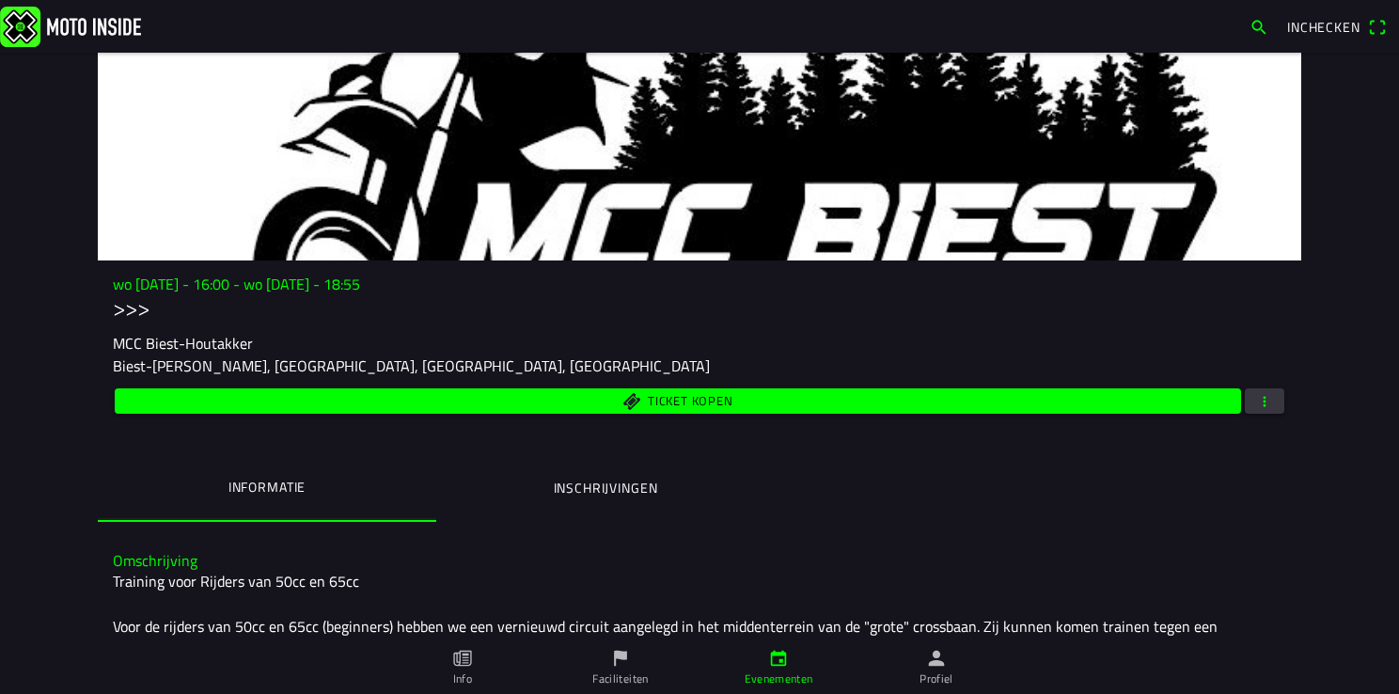
click at [1262, 408] on span "button" at bounding box center [1264, 400] width 17 height 25
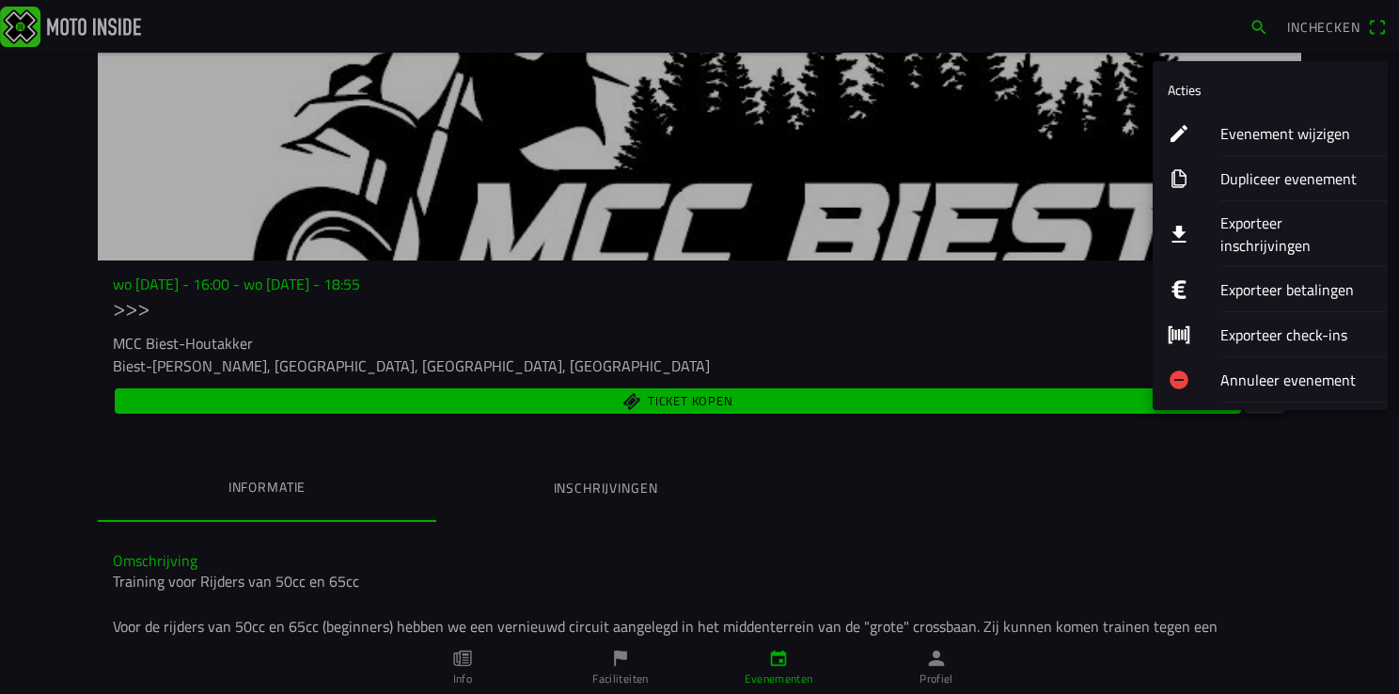
click at [1262, 131] on ion-label "Evenement wijzigen" at bounding box center [1296, 133] width 152 height 23
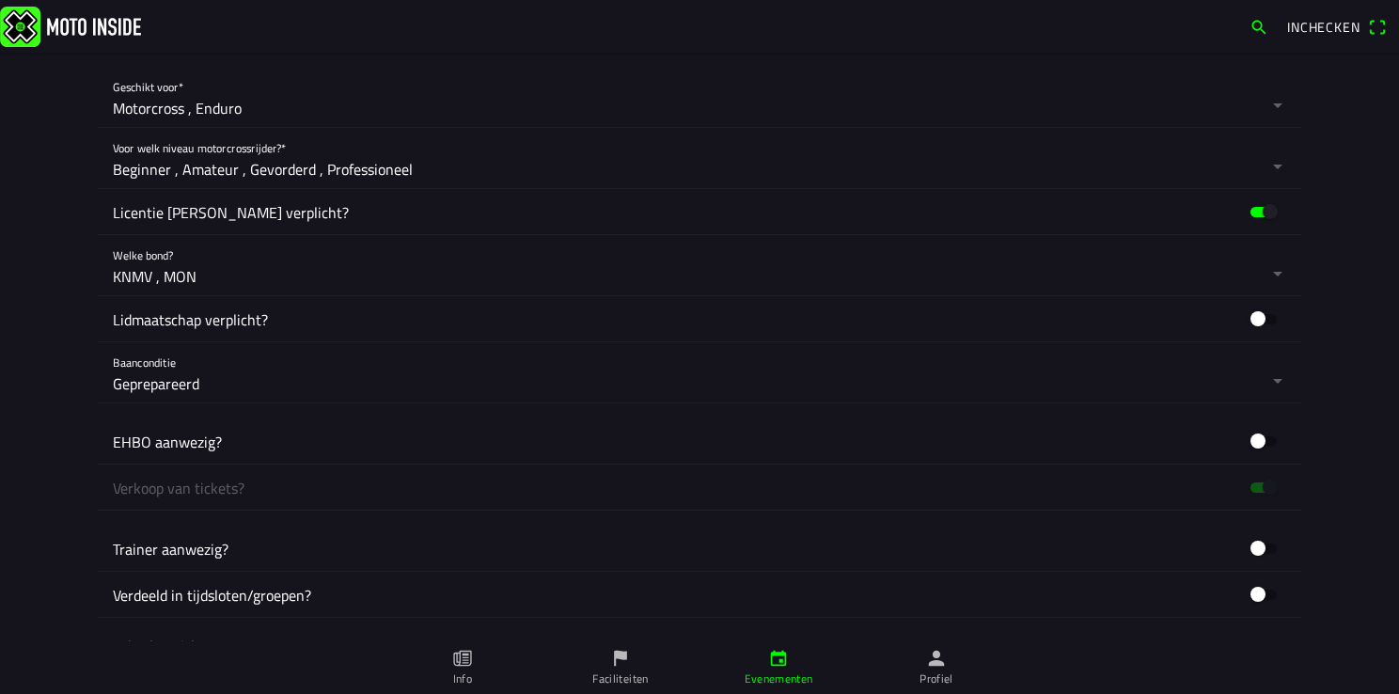
scroll to position [846, 0]
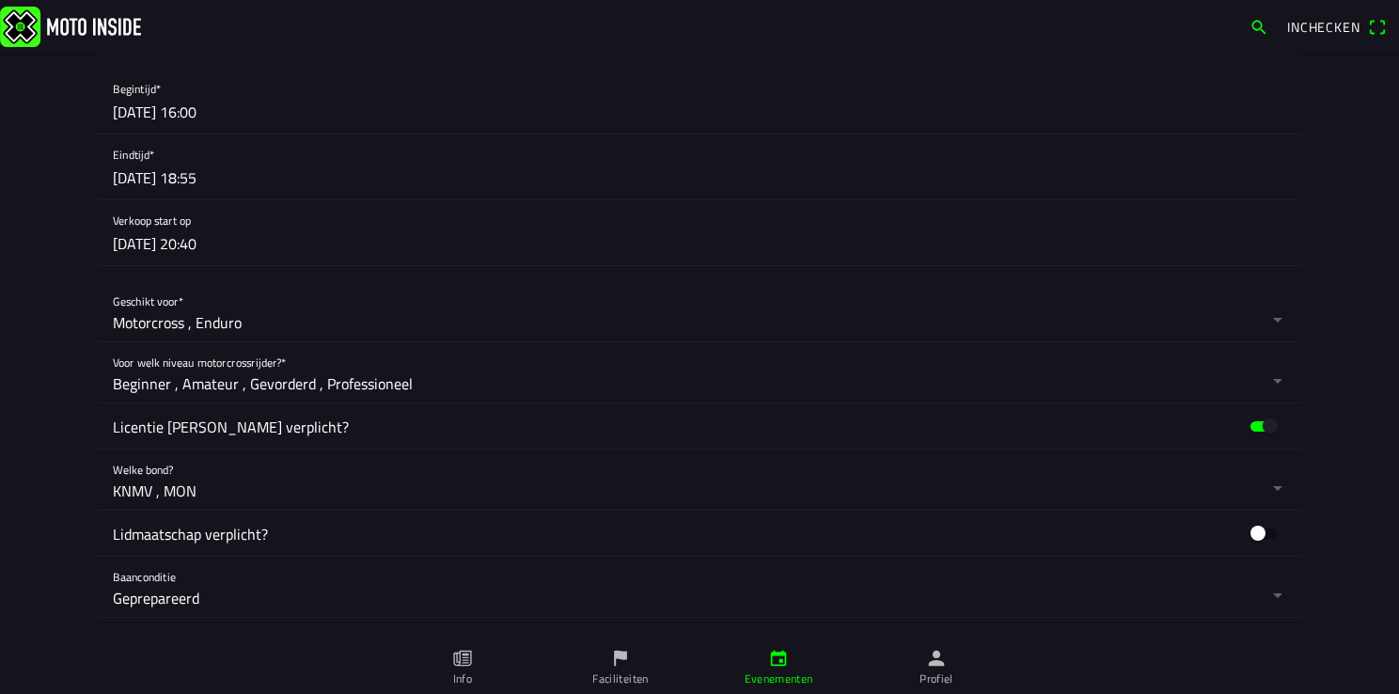
click at [141, 118] on button "button" at bounding box center [707, 101] width 1188 height 65
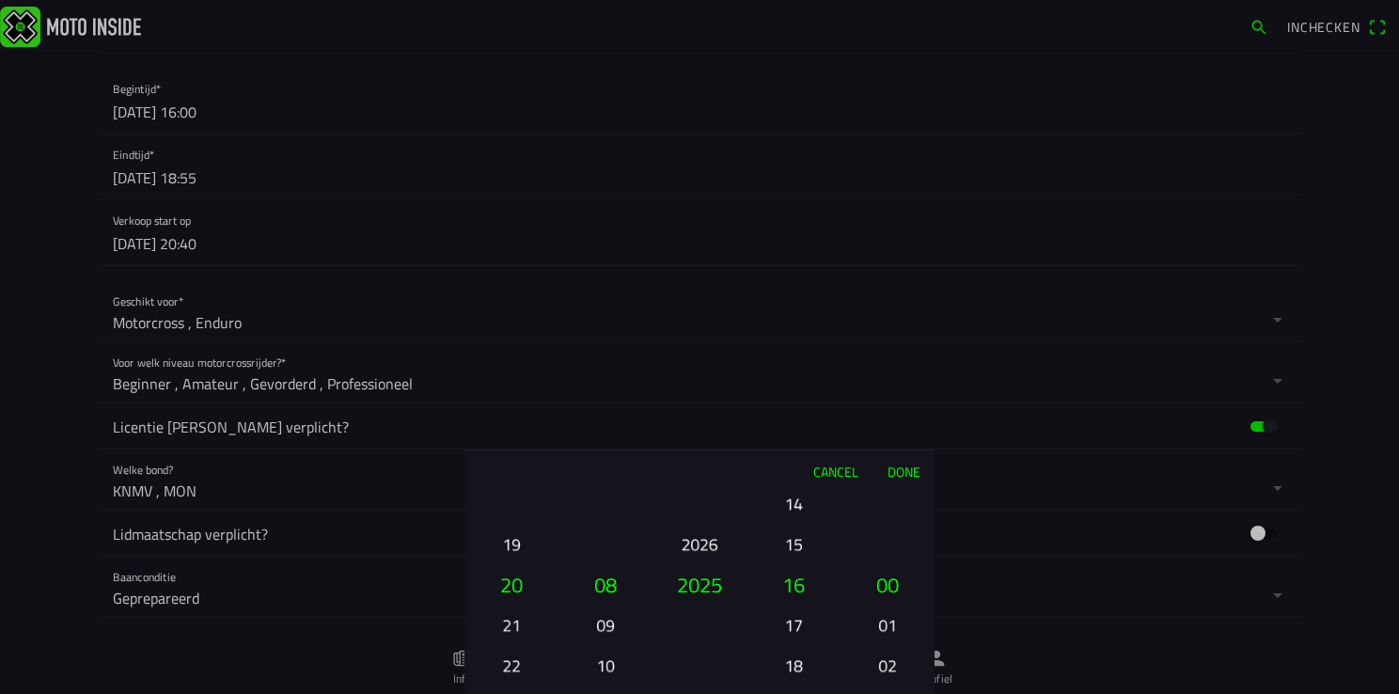
click at [508, 545] on button "19" at bounding box center [511, 543] width 64 height 33
click at [900, 467] on button "Done" at bounding box center [903, 470] width 62 height 41
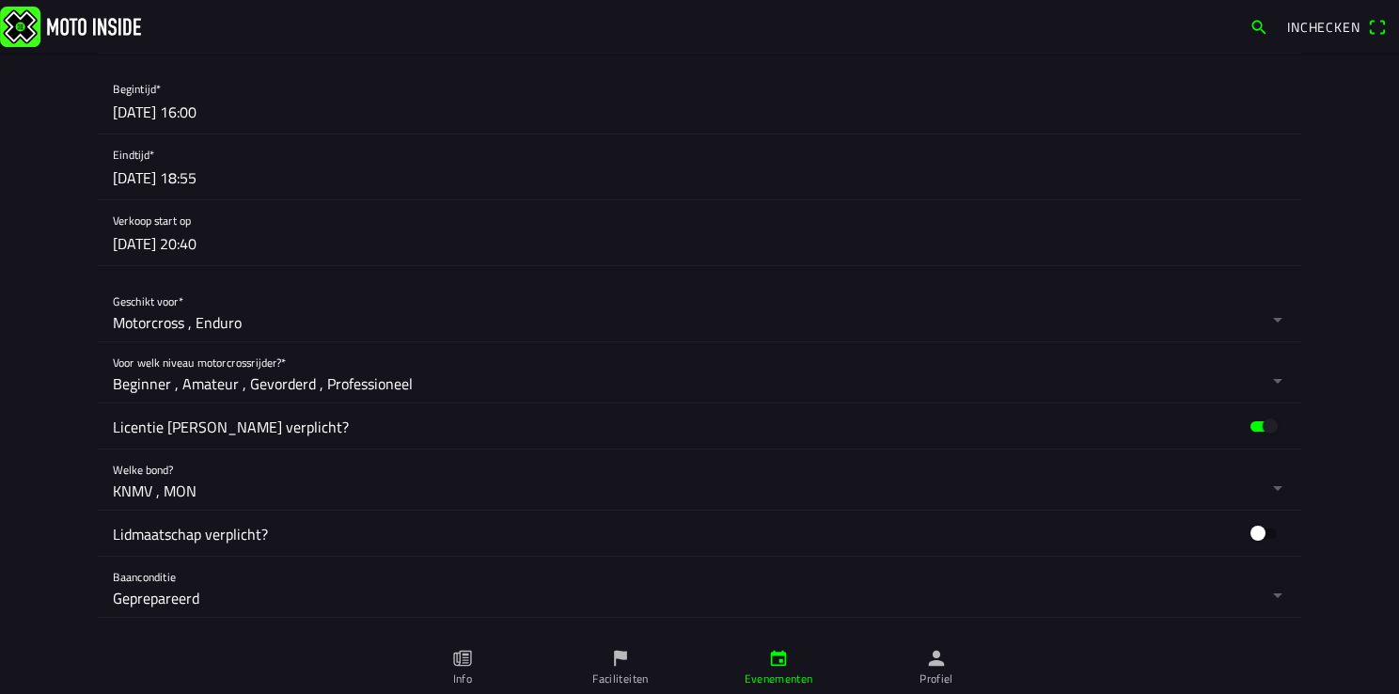
click at [138, 180] on button "button" at bounding box center [707, 166] width 1188 height 65
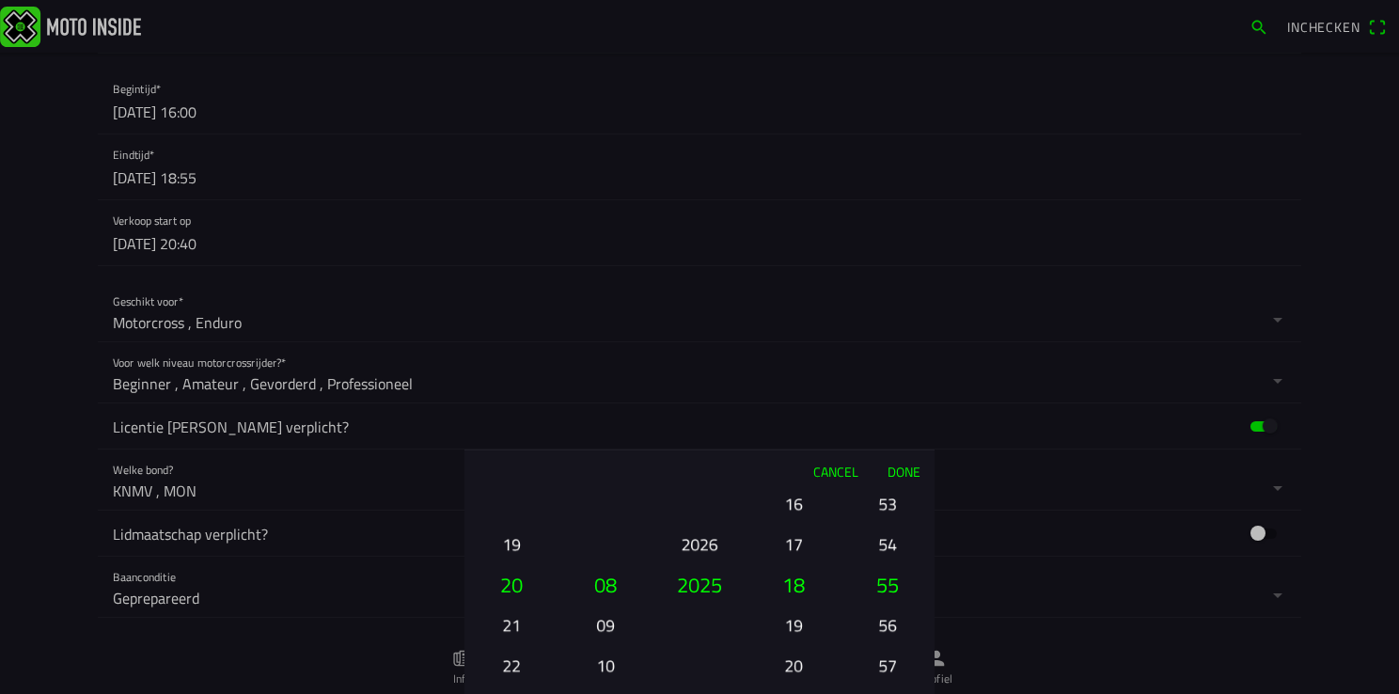
click at [523, 544] on button "19" at bounding box center [511, 543] width 64 height 33
click at [908, 473] on button "Done" at bounding box center [903, 470] width 62 height 41
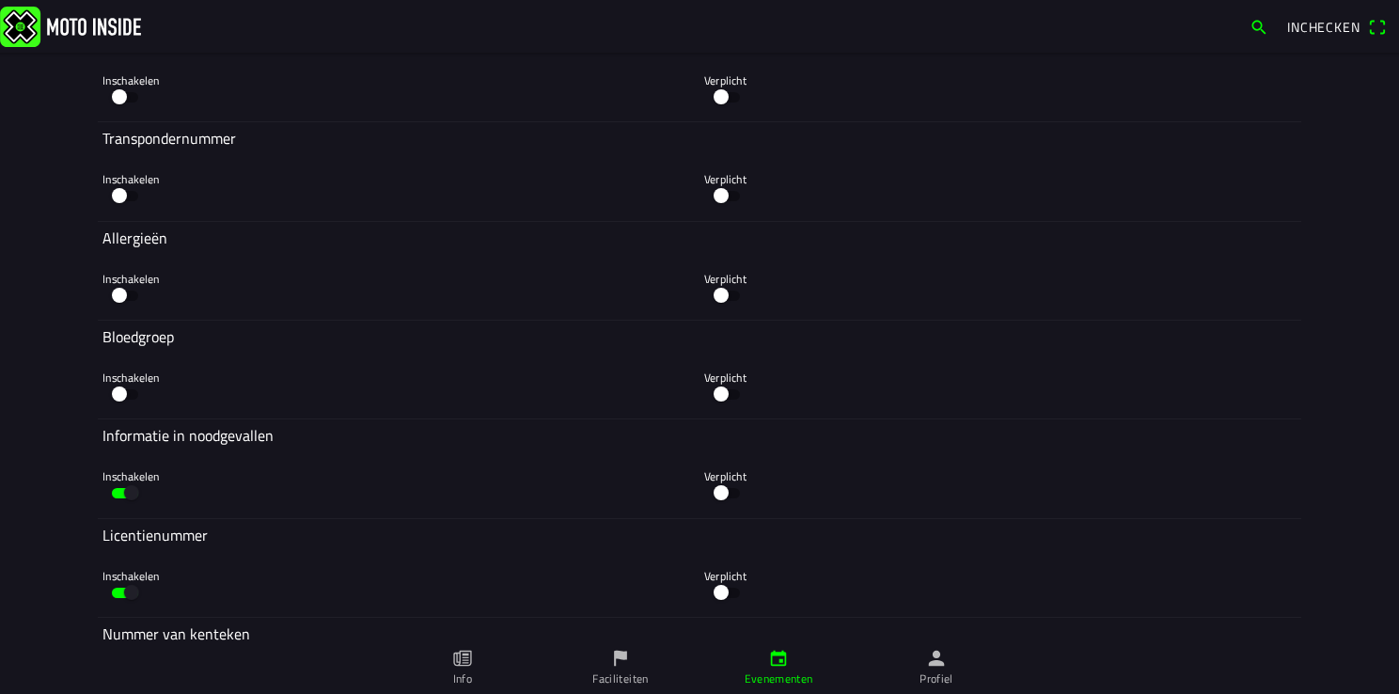
scroll to position [5639, 0]
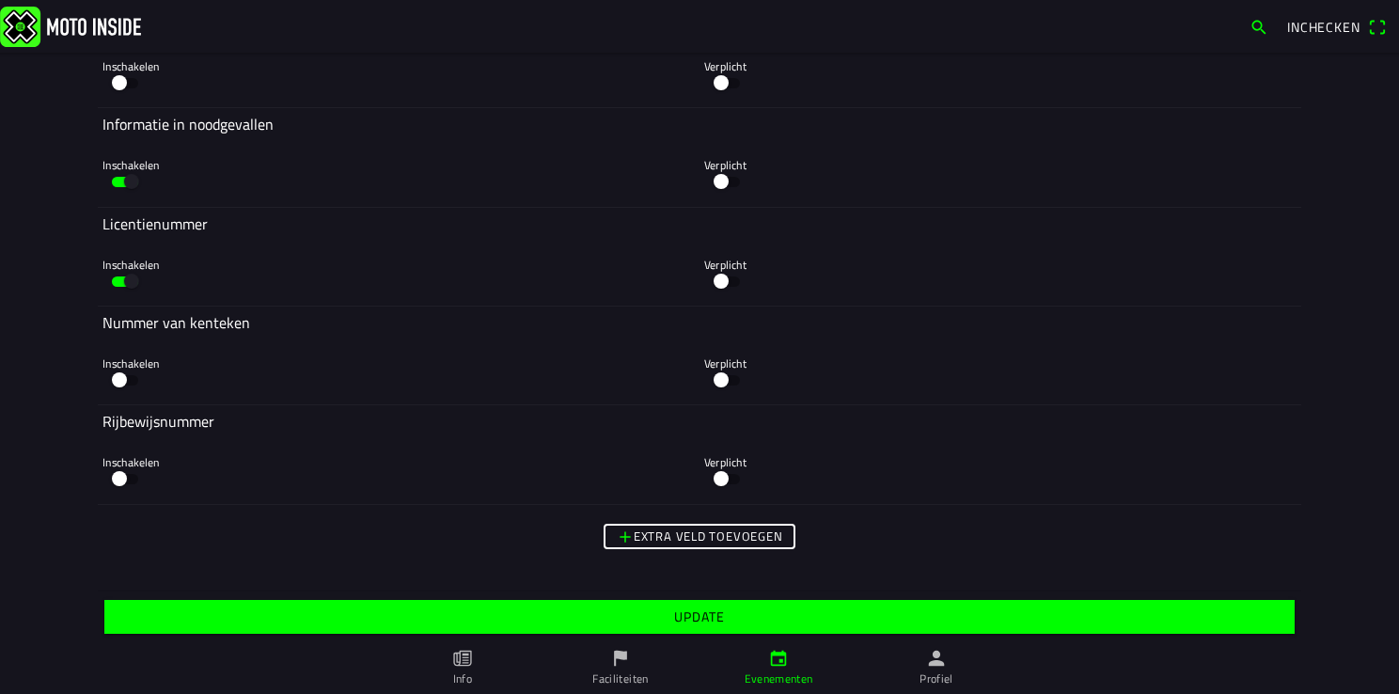
click at [634, 619] on span "Update" at bounding box center [698, 617] width 1161 height 34
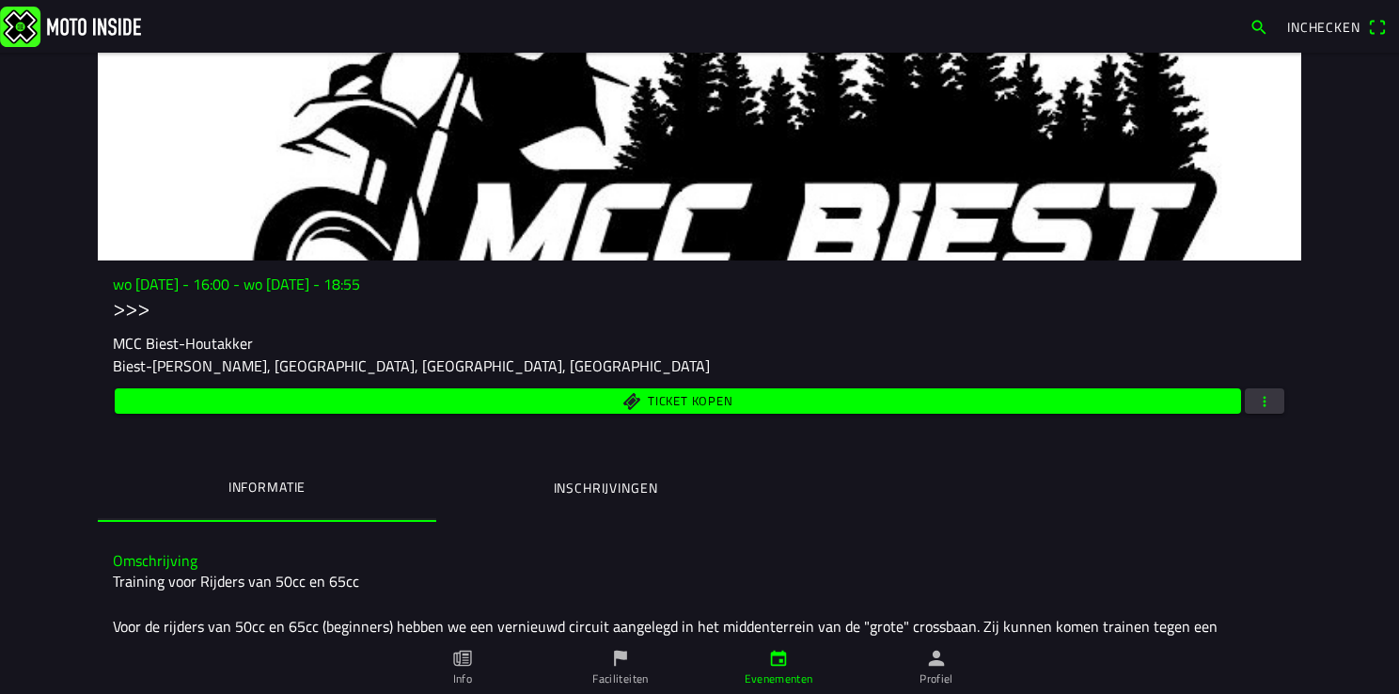
click at [953, 671] on link "Profiel" at bounding box center [936, 667] width 158 height 53
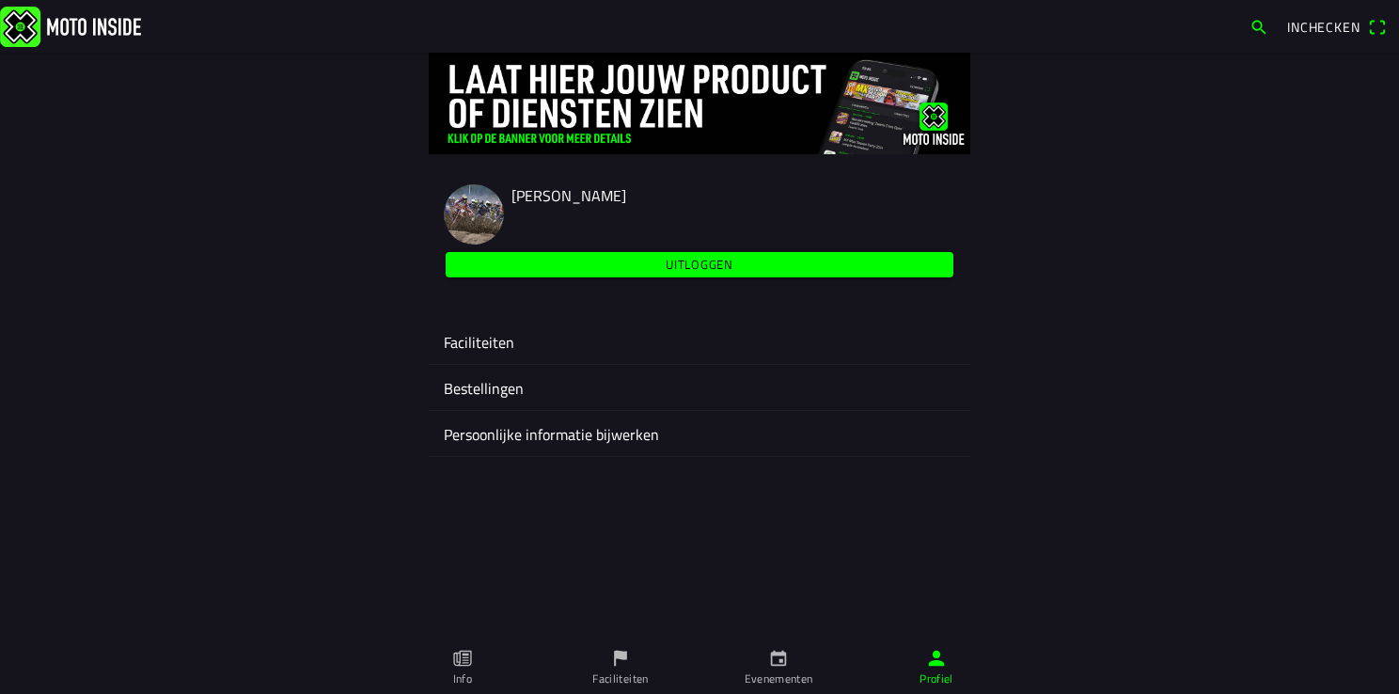
click at [494, 337] on ion-label "Faciliteiten" at bounding box center [699, 342] width 511 height 23
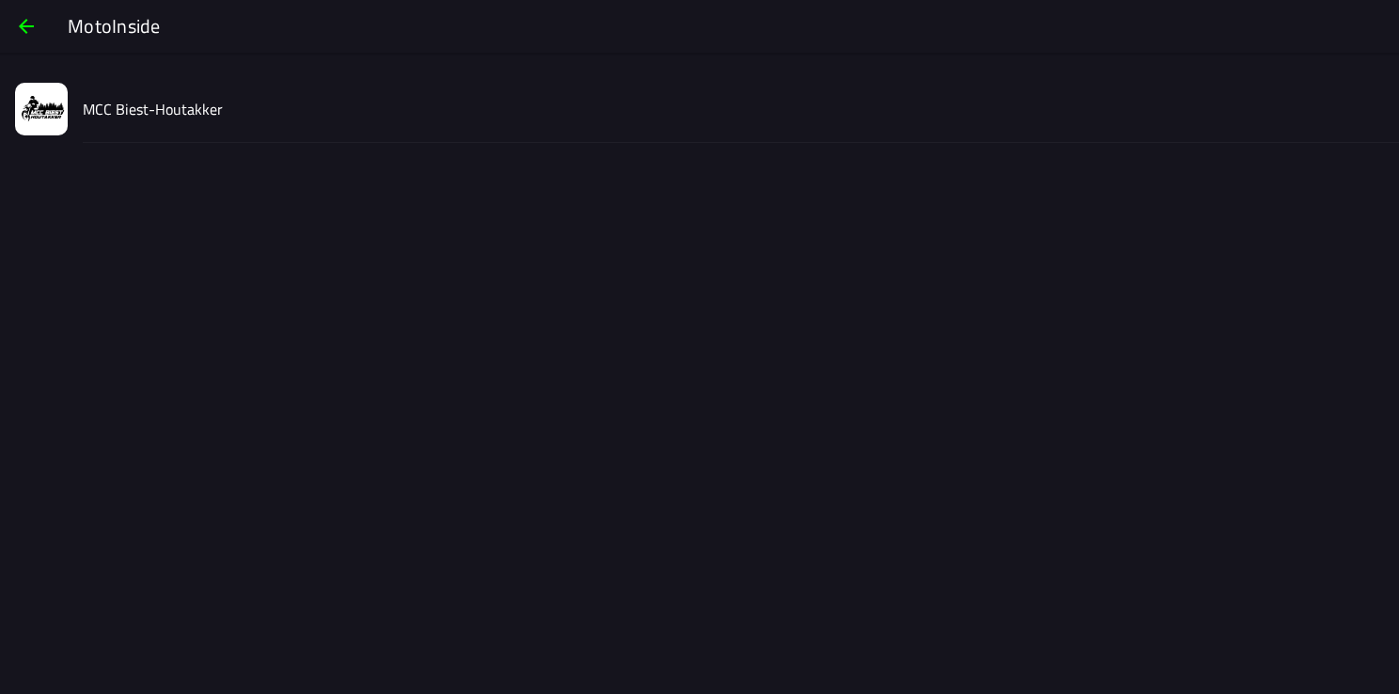
click at [0, 0] on slot "MCC Biest-Houtakker" at bounding box center [0, 0] width 0 height 0
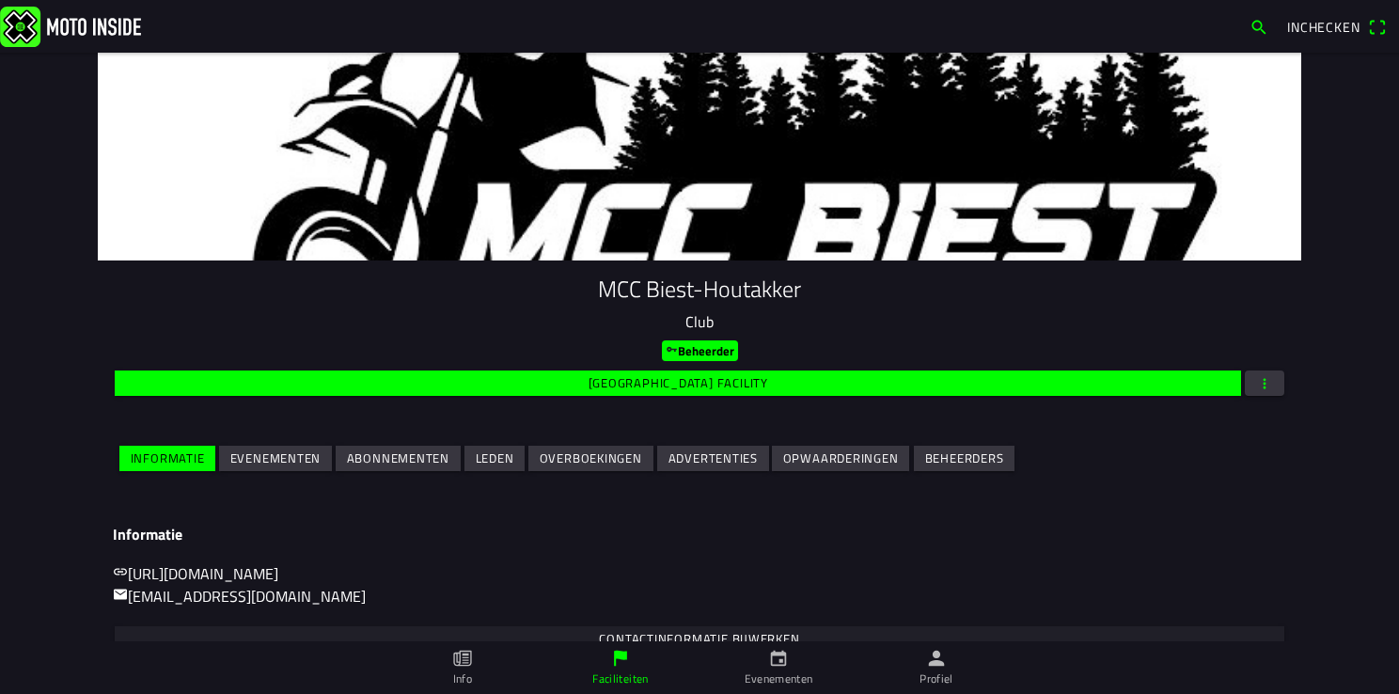
click at [0, 0] on slot "Evenementen" at bounding box center [0, 0] width 0 height 0
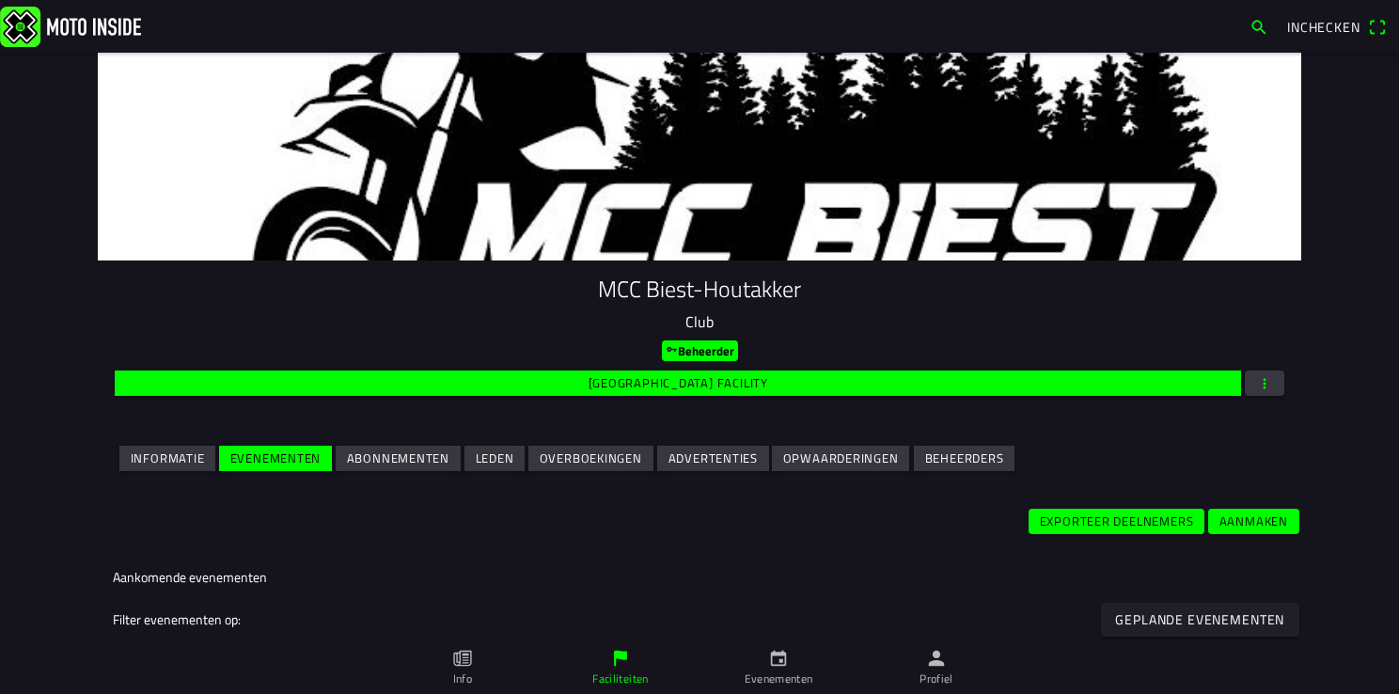
click at [1266, 394] on button "button" at bounding box center [1264, 382] width 39 height 25
click at [1323, 288] on ion-backdrop at bounding box center [699, 347] width 1399 height 694
click at [0, 0] on slot "Aanmaken" at bounding box center [0, 0] width 0 height 0
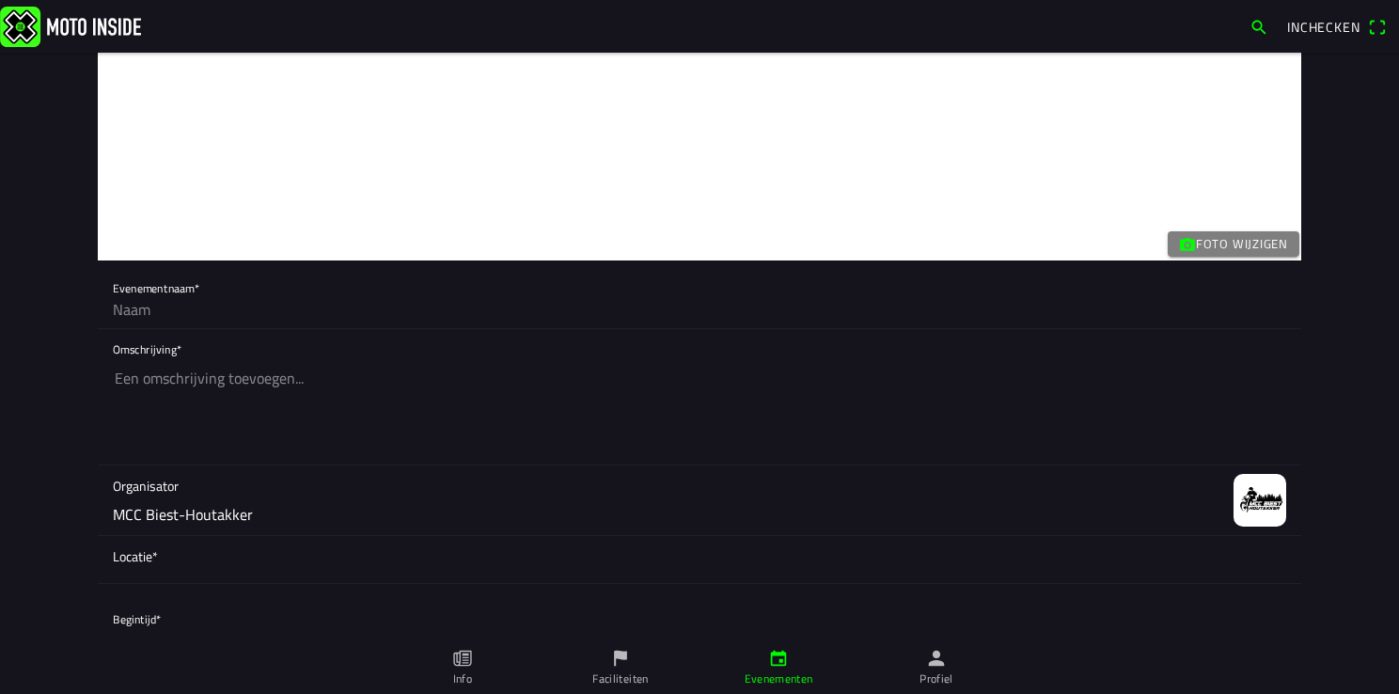
click at [129, 307] on input "text" at bounding box center [699, 309] width 1173 height 38
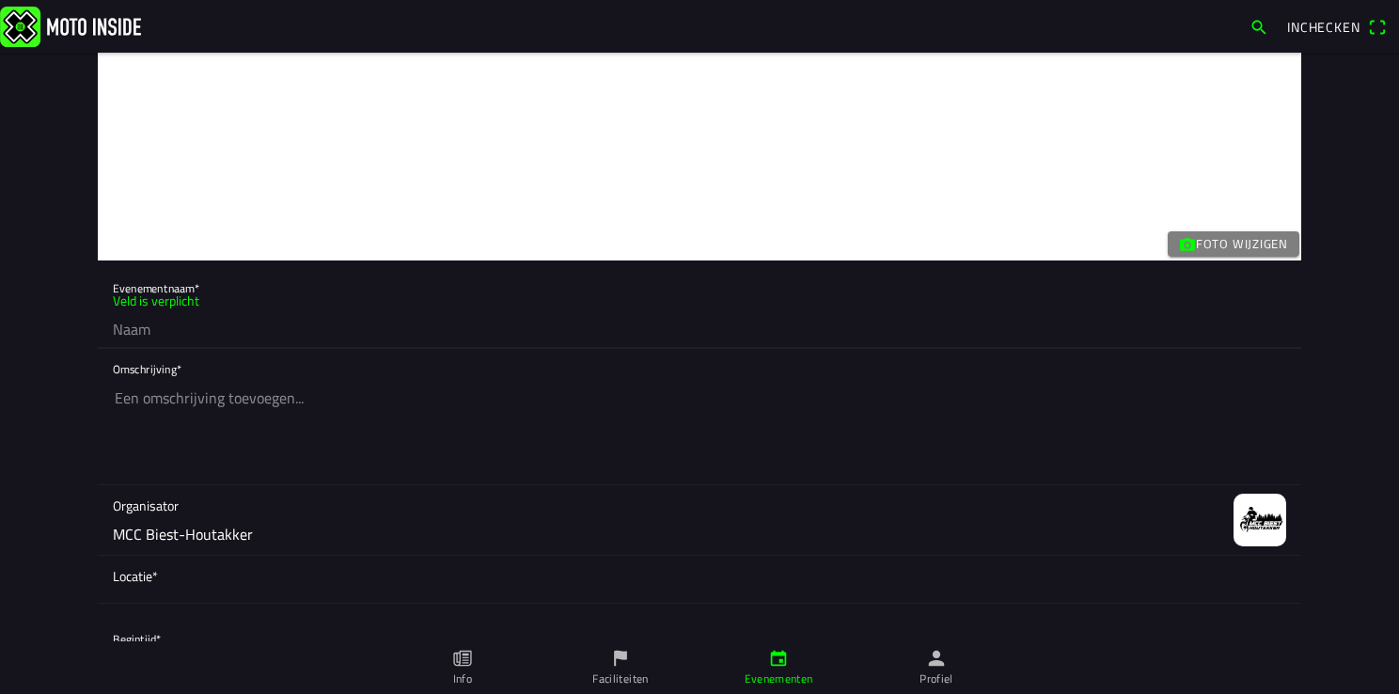
paste input "Vrije training woensdag MCC Biest-Houtakker"
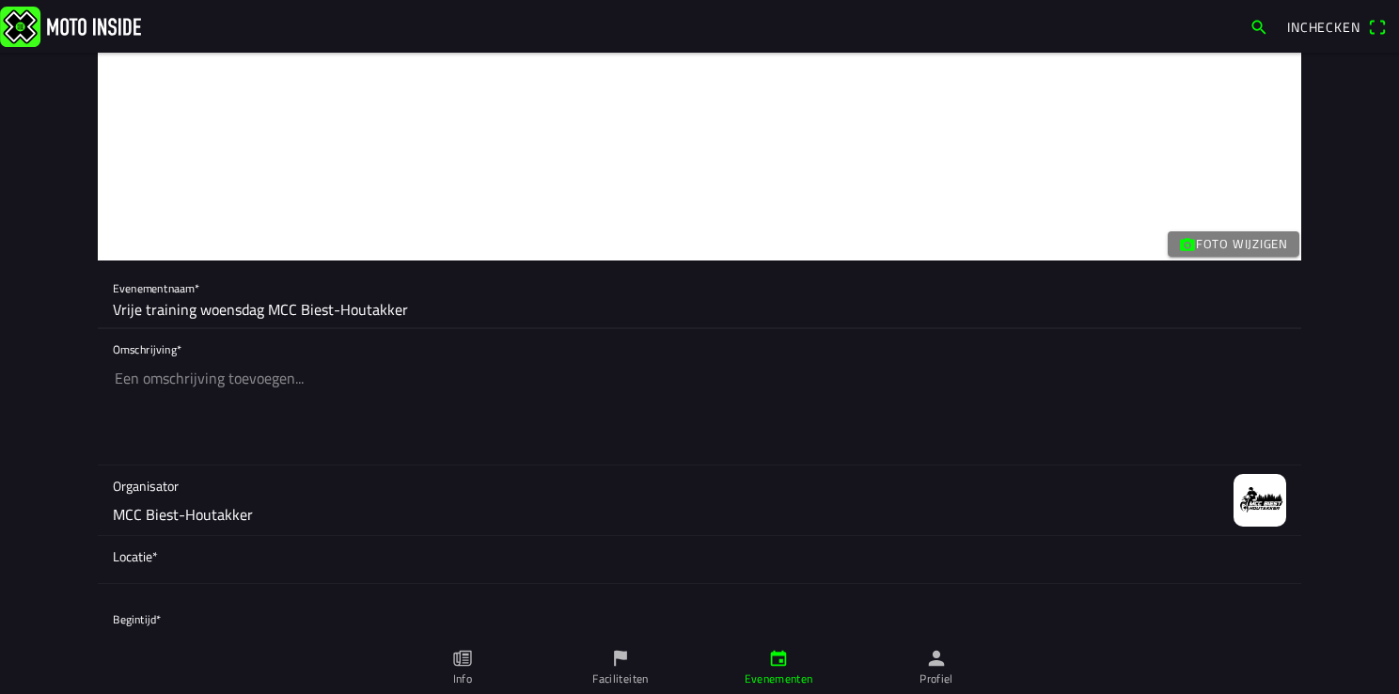
type input "Vrije training woensdag MCC Biest-Houtakker"
click at [123, 391] on textarea at bounding box center [699, 411] width 1173 height 105
paste textarea "Training voor Rijders van 50cc en 65cc Voor de rijders van 50cc en 65cc (beginn…"
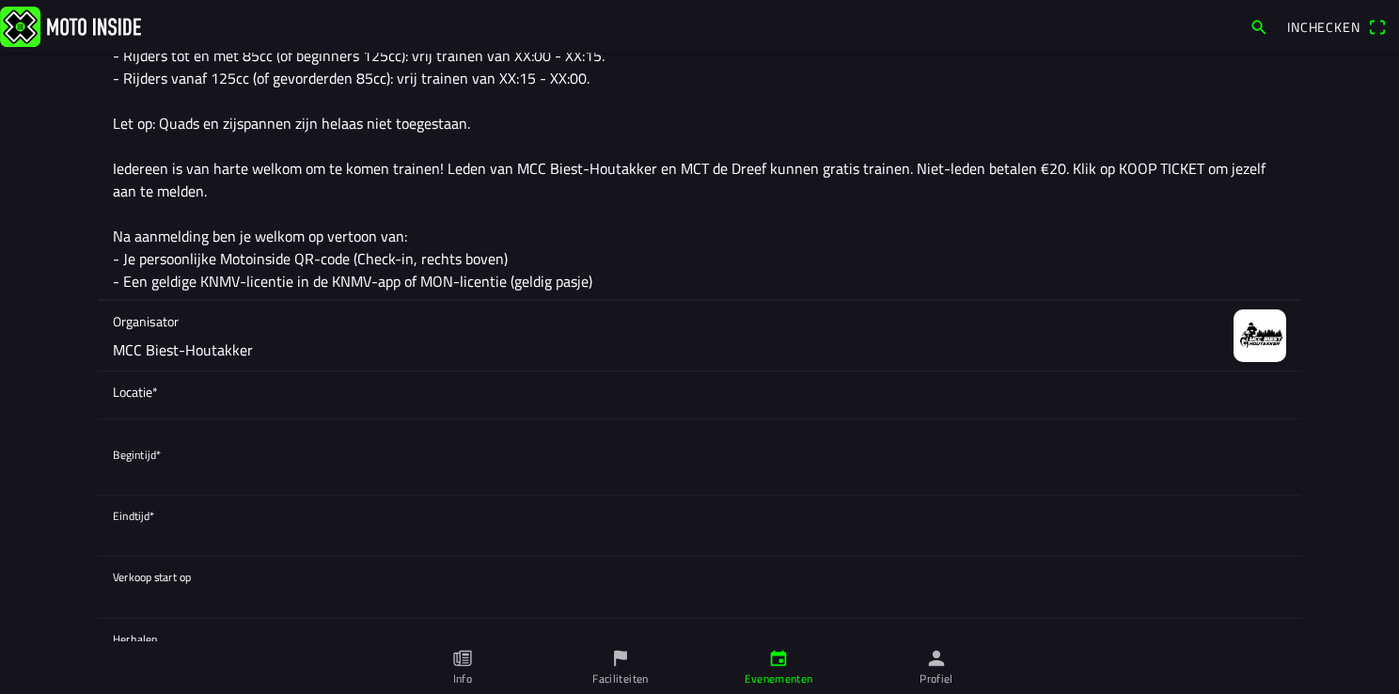
scroll to position [470, 0]
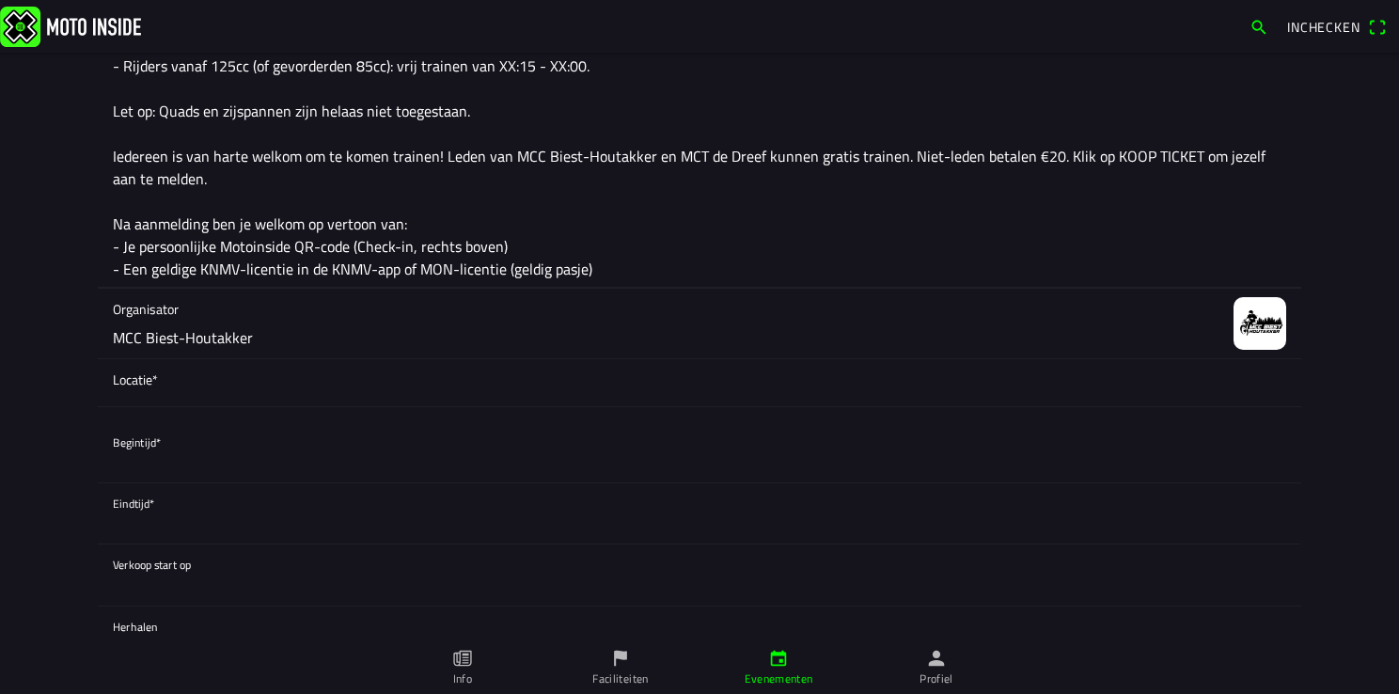
type textarea "Training voor Rijders van 50cc en 65cc Voor de rijders van 50cc en 65cc (beginn…"
click at [164, 393] on ion-label "Locatie*" at bounding box center [699, 382] width 1173 height 27
click at [120, 404] on ion-backdrop at bounding box center [699, 347] width 1399 height 694
click at [263, 401] on div "Locatie*" at bounding box center [699, 382] width 1173 height 47
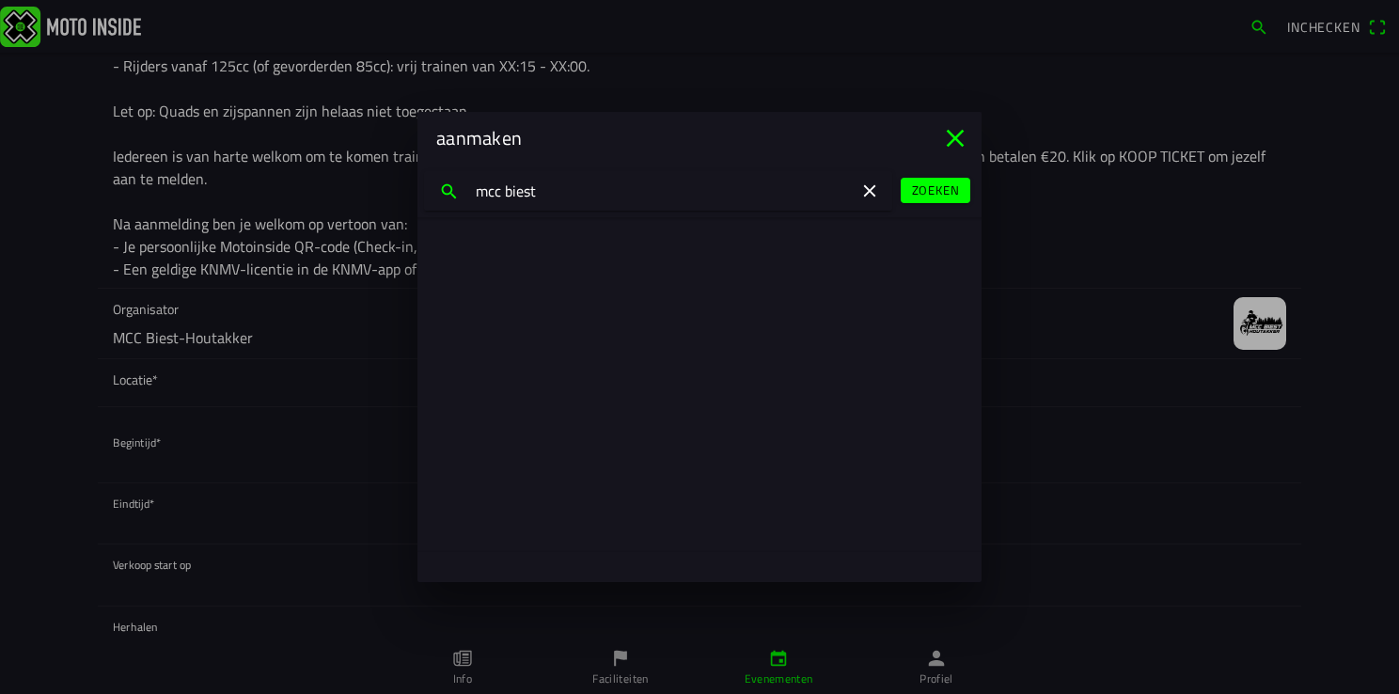
drag, startPoint x: 443, startPoint y: 192, endPoint x: 429, endPoint y: 193, distance: 14.1
click at [429, 193] on input "mcc biest" at bounding box center [658, 190] width 468 height 39
click at [585, 189] on input "biest" at bounding box center [658, 190] width 468 height 39
type input "biest houtakker"
click at [0, 0] on slot "Zoeken" at bounding box center [0, 0] width 0 height 0
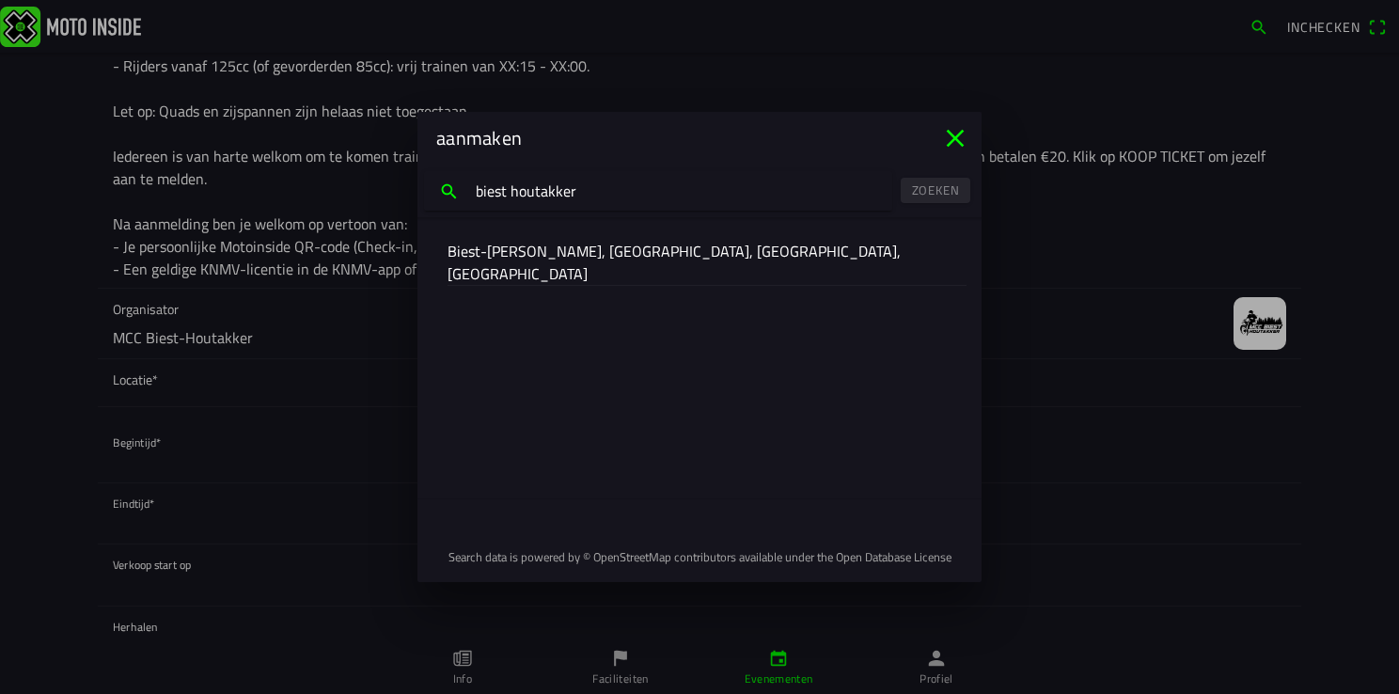
click at [0, 0] on slot "Biest-Houtakker, [GEOGRAPHIC_DATA], [GEOGRAPHIC_DATA], [GEOGRAPHIC_DATA]" at bounding box center [0, 0] width 0 height 0
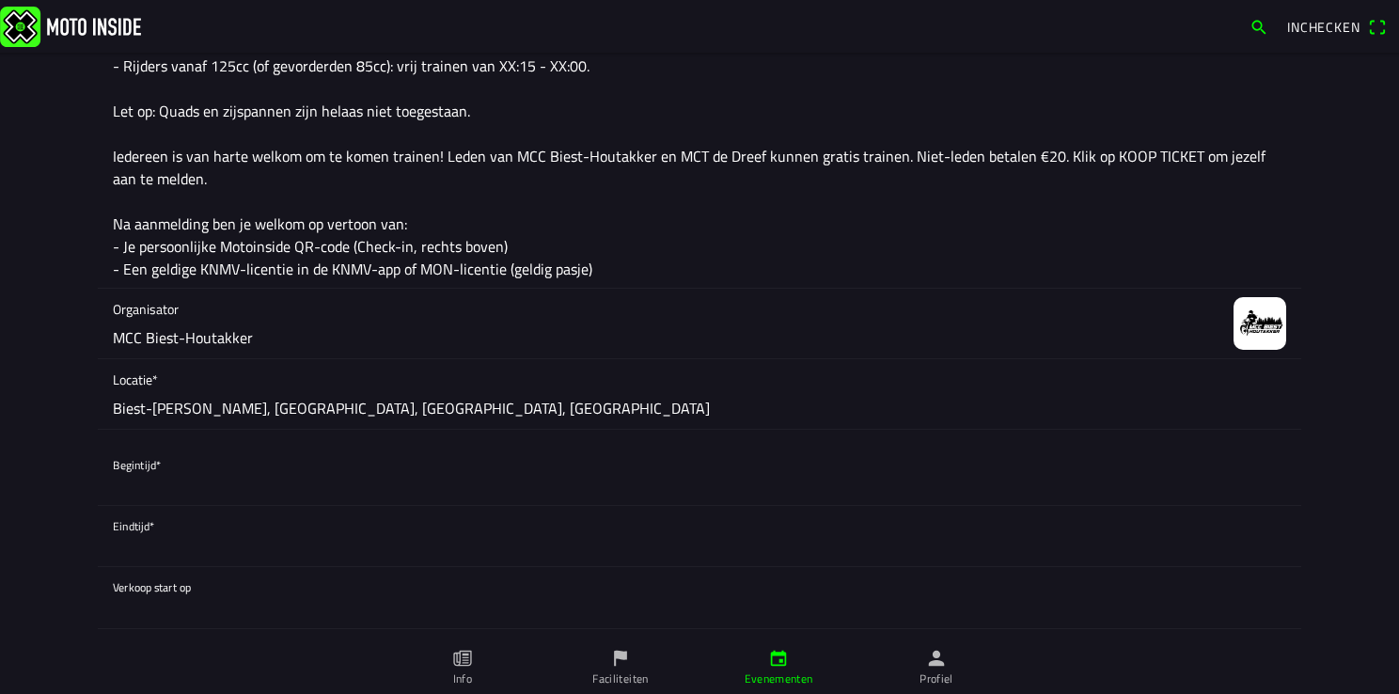
click at [128, 477] on button "button" at bounding box center [707, 475] width 1188 height 60
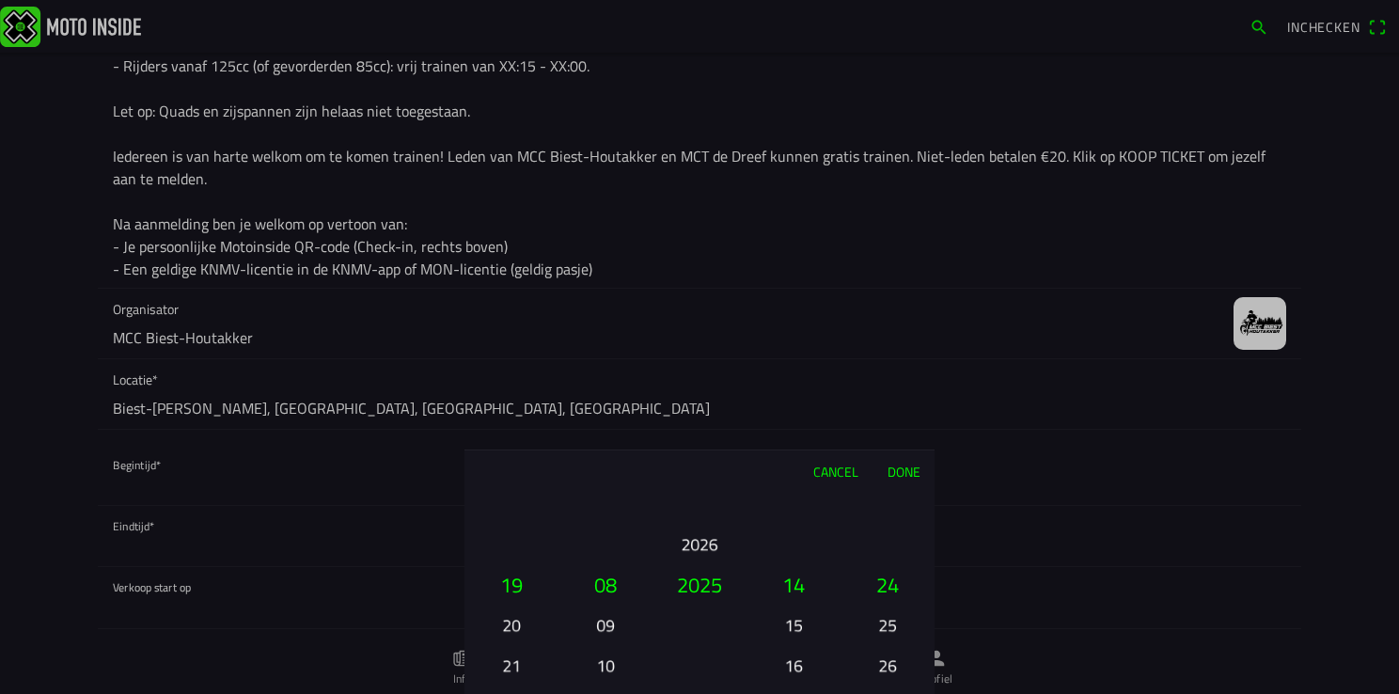
click at [507, 627] on button "20" at bounding box center [511, 624] width 64 height 33
click at [791, 666] on button "16" at bounding box center [793, 665] width 64 height 33
drag, startPoint x: 881, startPoint y: 509, endPoint x: 892, endPoint y: 742, distance: 233.4
click at [892, 693] on html "Inchecken Foto wijzigen Evenementnaam* Vrije training woensdag MCC Biest-Houtak…" at bounding box center [699, 347] width 1399 height 694
drag, startPoint x: 884, startPoint y: 509, endPoint x: 892, endPoint y: 667, distance: 158.1
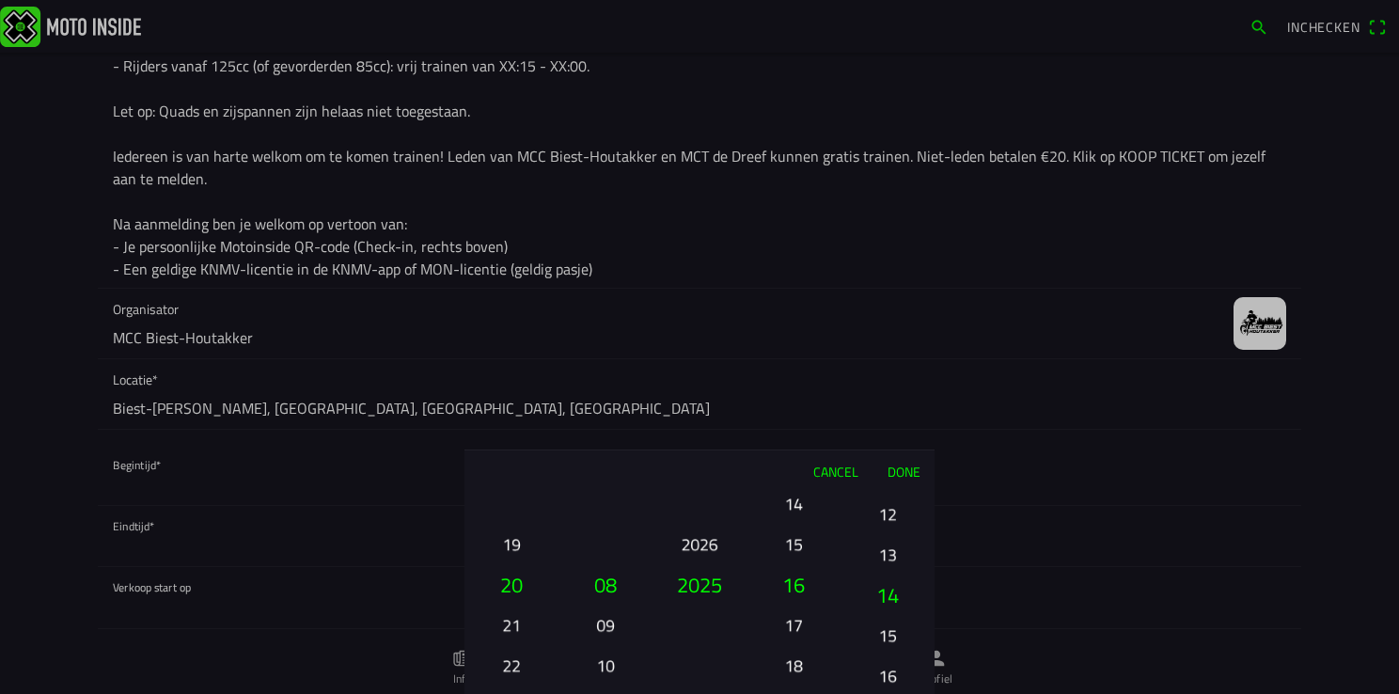
click at [887, 690] on button "16" at bounding box center [887, 675] width 64 height 33
drag, startPoint x: 892, startPoint y: 528, endPoint x: 899, endPoint y: 675, distance: 146.8
click at [899, 693] on html "Inchecken Foto wijzigen Evenementnaam* Vrije training woensdag MCC Biest-Houtak…" at bounding box center [699, 347] width 1399 height 694
drag, startPoint x: 888, startPoint y: 530, endPoint x: 895, endPoint y: 639, distance: 109.2
click at [895, 669] on button "04" at bounding box center [887, 667] width 64 height 33
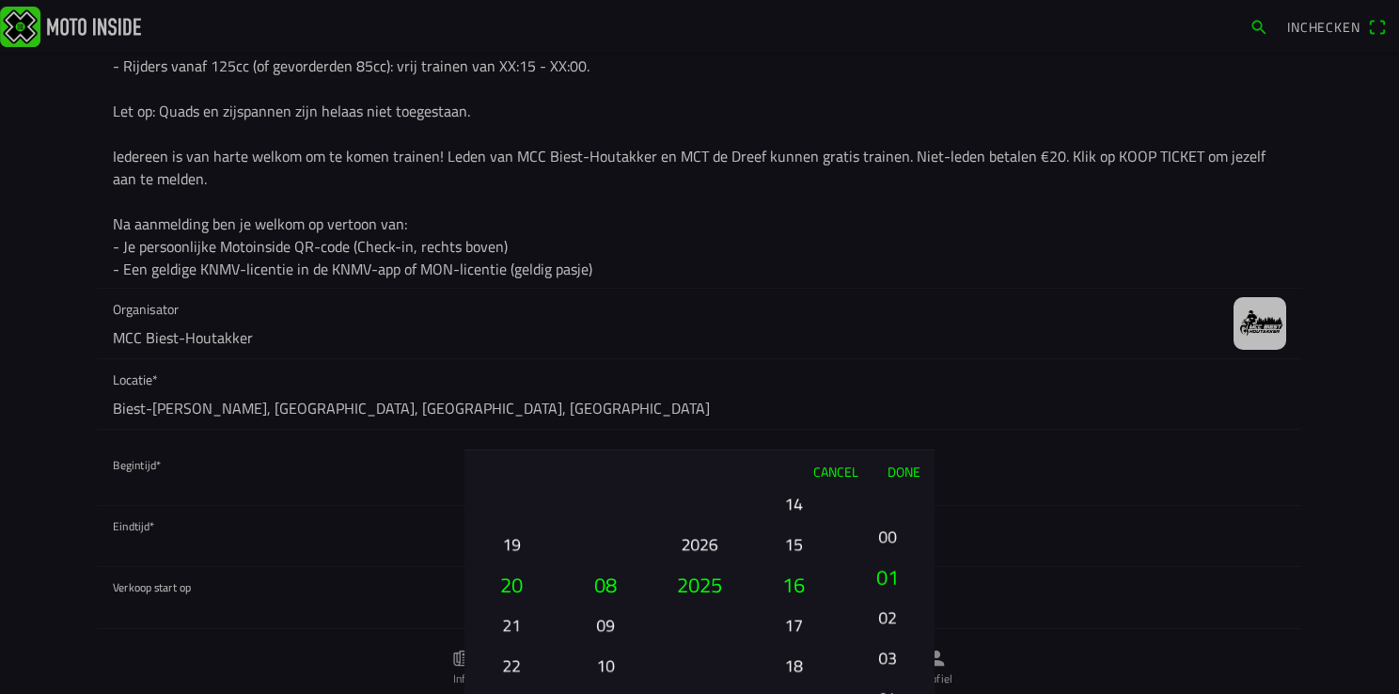
click at [888, 536] on button "00" at bounding box center [887, 536] width 64 height 33
click at [899, 473] on button "Done" at bounding box center [903, 470] width 62 height 41
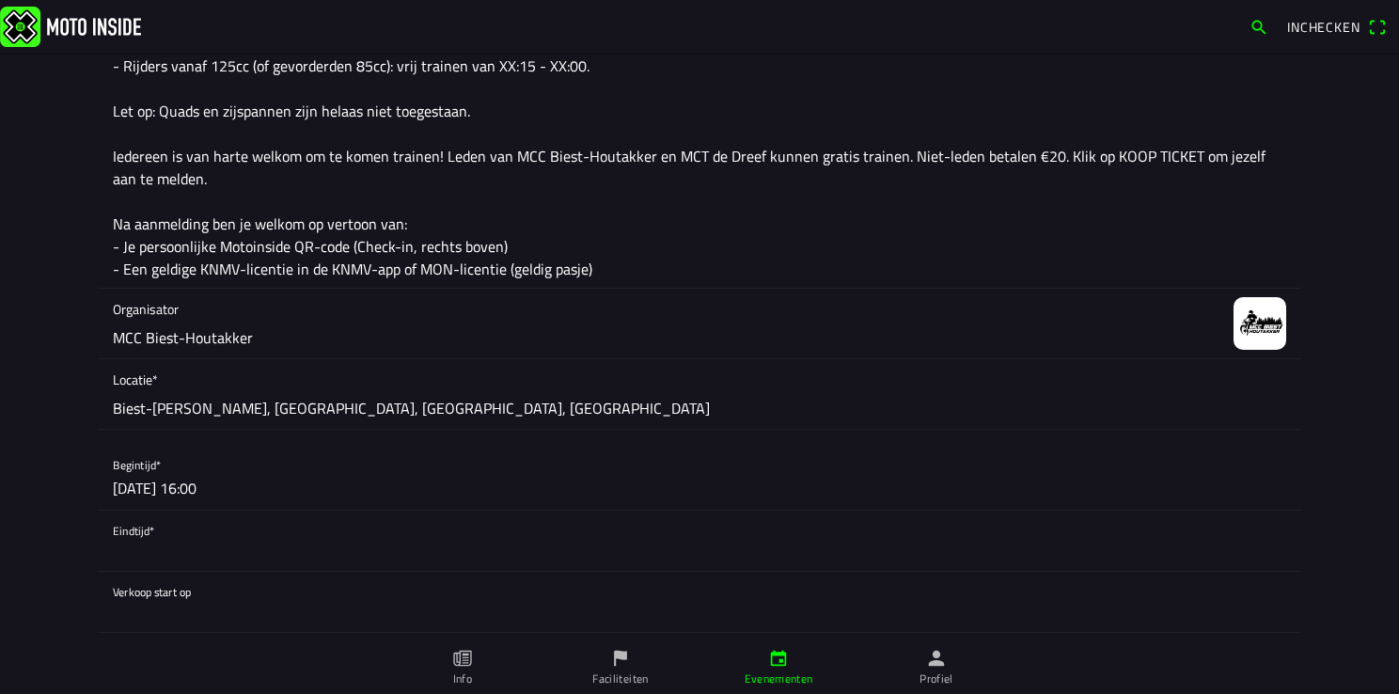
click at [120, 550] on button "button" at bounding box center [707, 540] width 1188 height 60
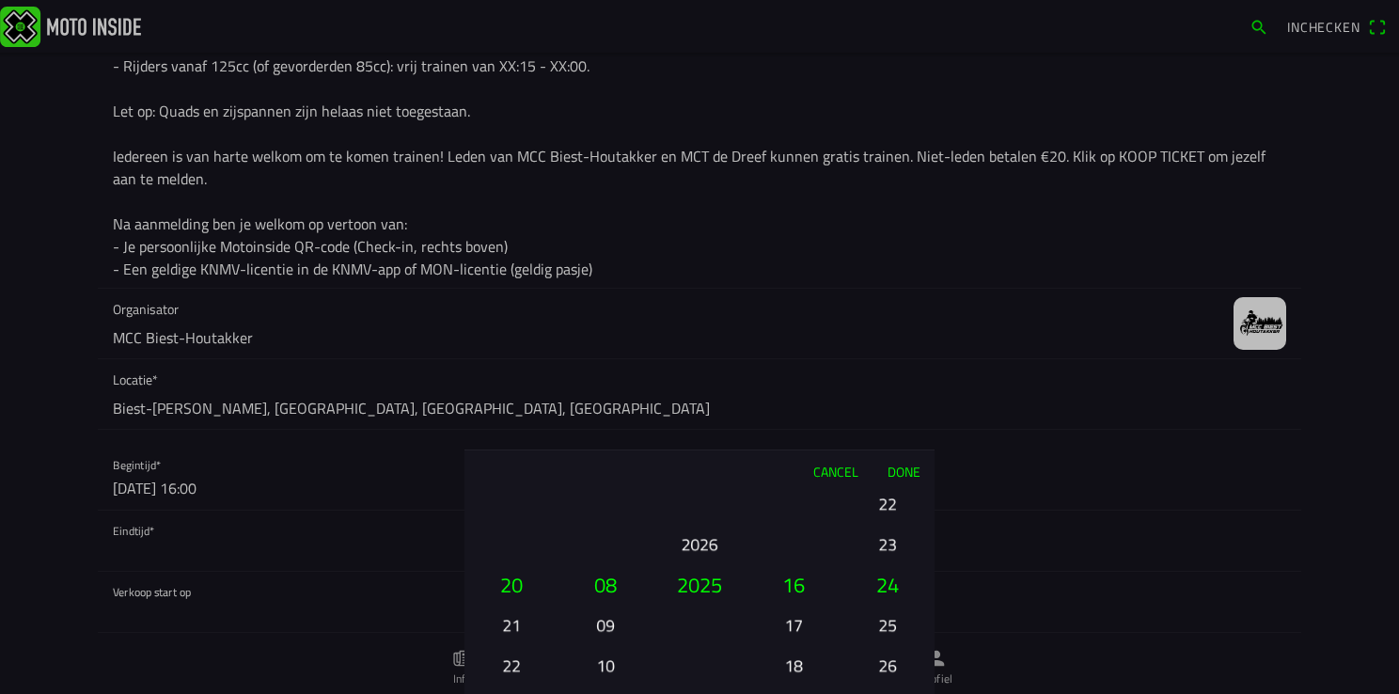
click at [792, 666] on button "18" at bounding box center [793, 665] width 64 height 33
drag, startPoint x: 892, startPoint y: 664, endPoint x: 901, endPoint y: 390, distance: 273.7
click at [901, 390] on ion-picker "Cancel Done 01 02 03 04 05 06 07 08 09 10 11 12 13 14 15 16 17 18 19 20 21 22 2…" at bounding box center [699, 347] width 1399 height 694
drag, startPoint x: 887, startPoint y: 615, endPoint x: 885, endPoint y: 498, distance: 116.6
click at [885, 650] on button "34" at bounding box center [887, 666] width 64 height 33
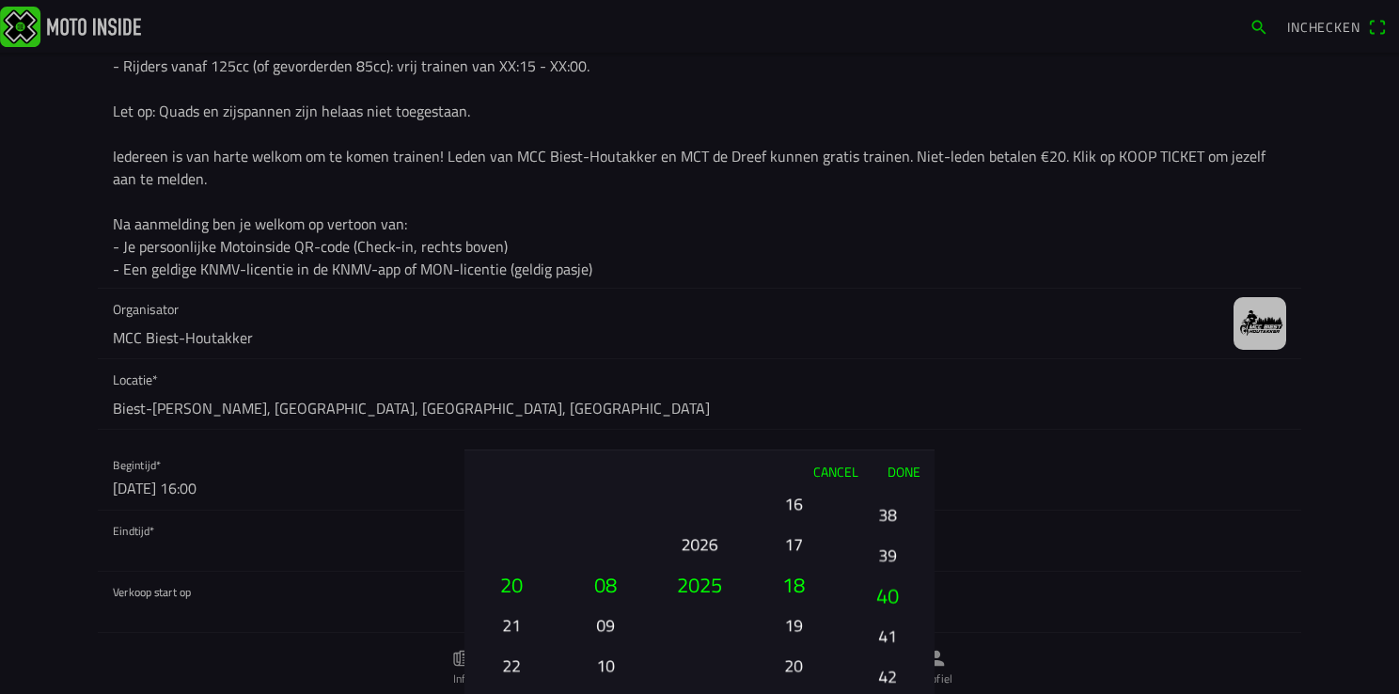
drag, startPoint x: 888, startPoint y: 672, endPoint x: 888, endPoint y: 496, distance: 175.8
click at [888, 659] on button "42" at bounding box center [887, 675] width 64 height 33
drag, startPoint x: 880, startPoint y: 623, endPoint x: 879, endPoint y: 493, distance: 130.7
click at [879, 564] on div "00 01 02 03 04 05 06 07 08 09 10 11 12 13 14 15 16 17 18 19 20 21 22 23 24 25 2…" at bounding box center [887, 665] width 79 height 202
click at [885, 635] on button "55" at bounding box center [887, 633] width 64 height 33
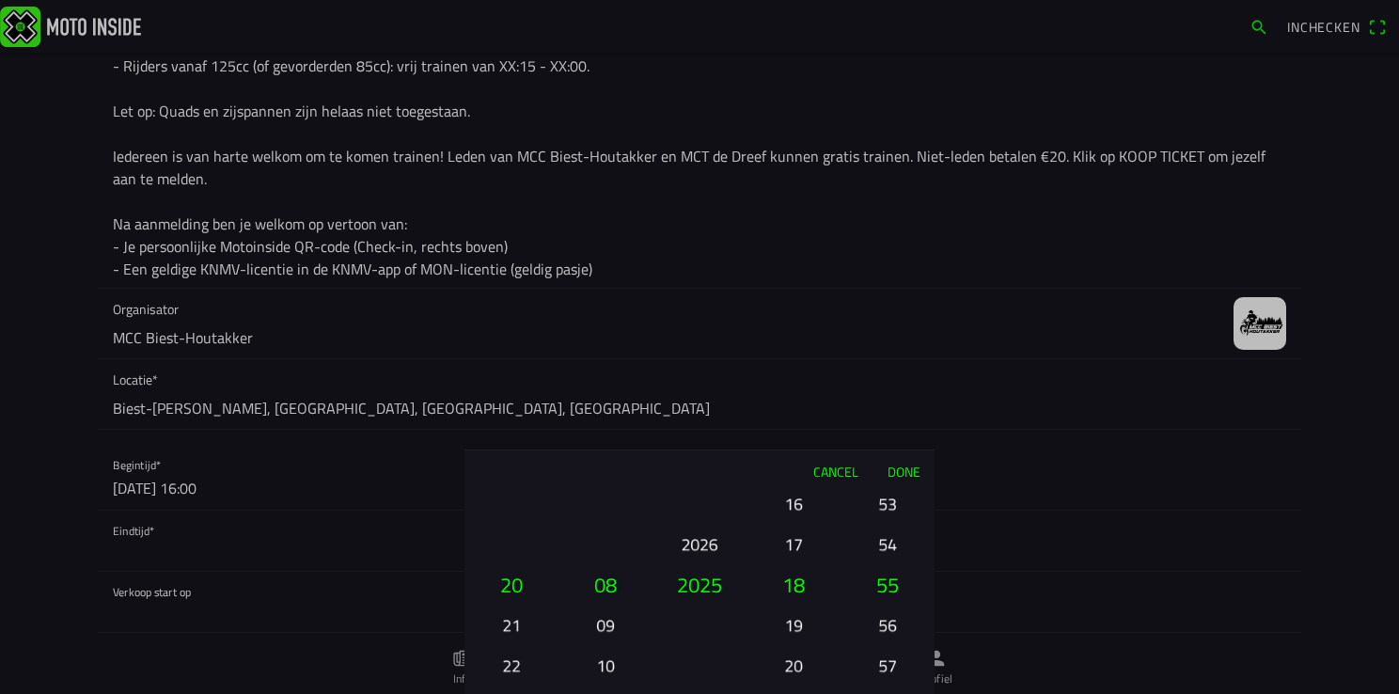
click at [901, 465] on button "Done" at bounding box center [903, 470] width 62 height 41
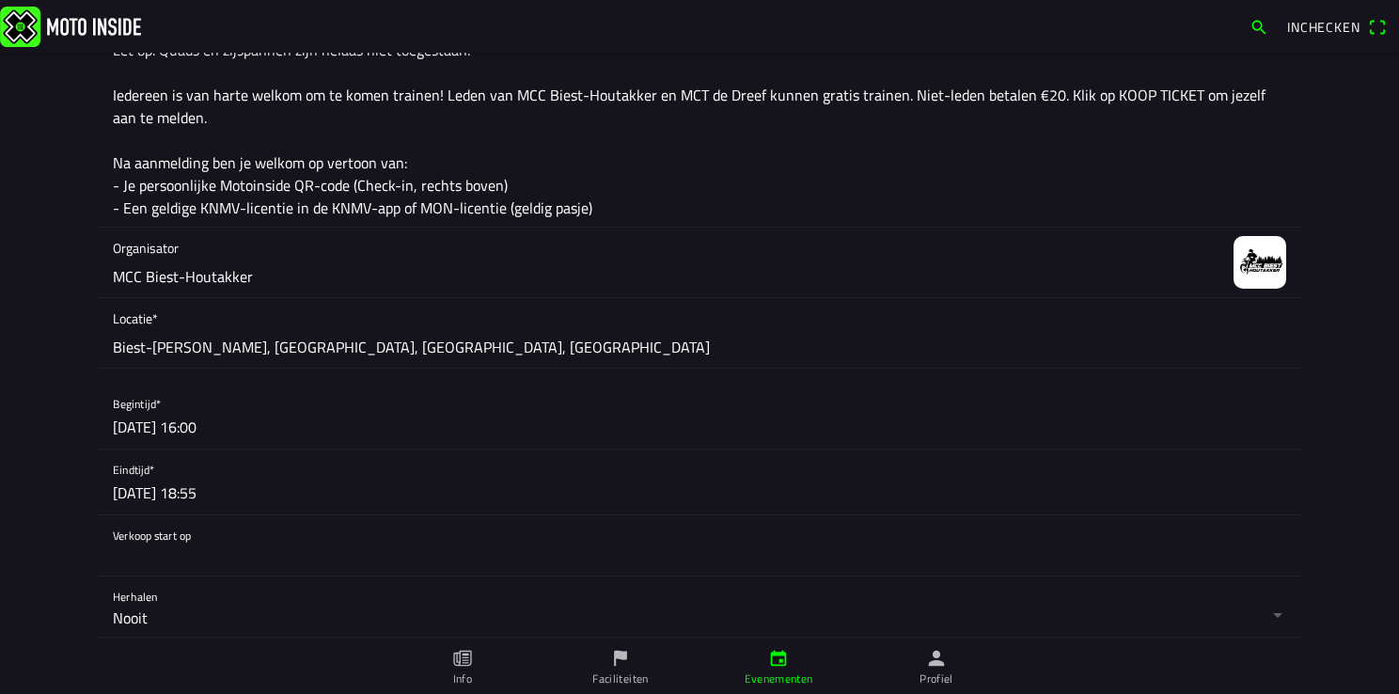
scroll to position [564, 0]
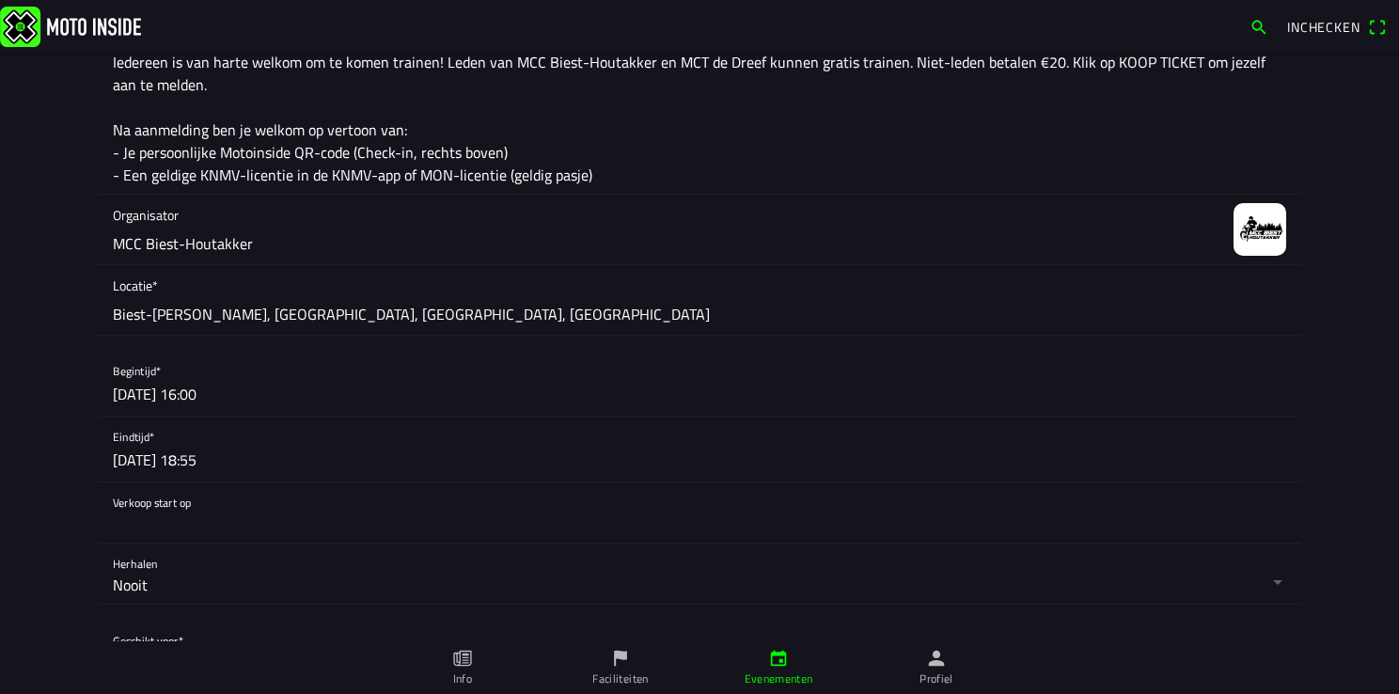
click at [120, 491] on button "button" at bounding box center [707, 512] width 1188 height 60
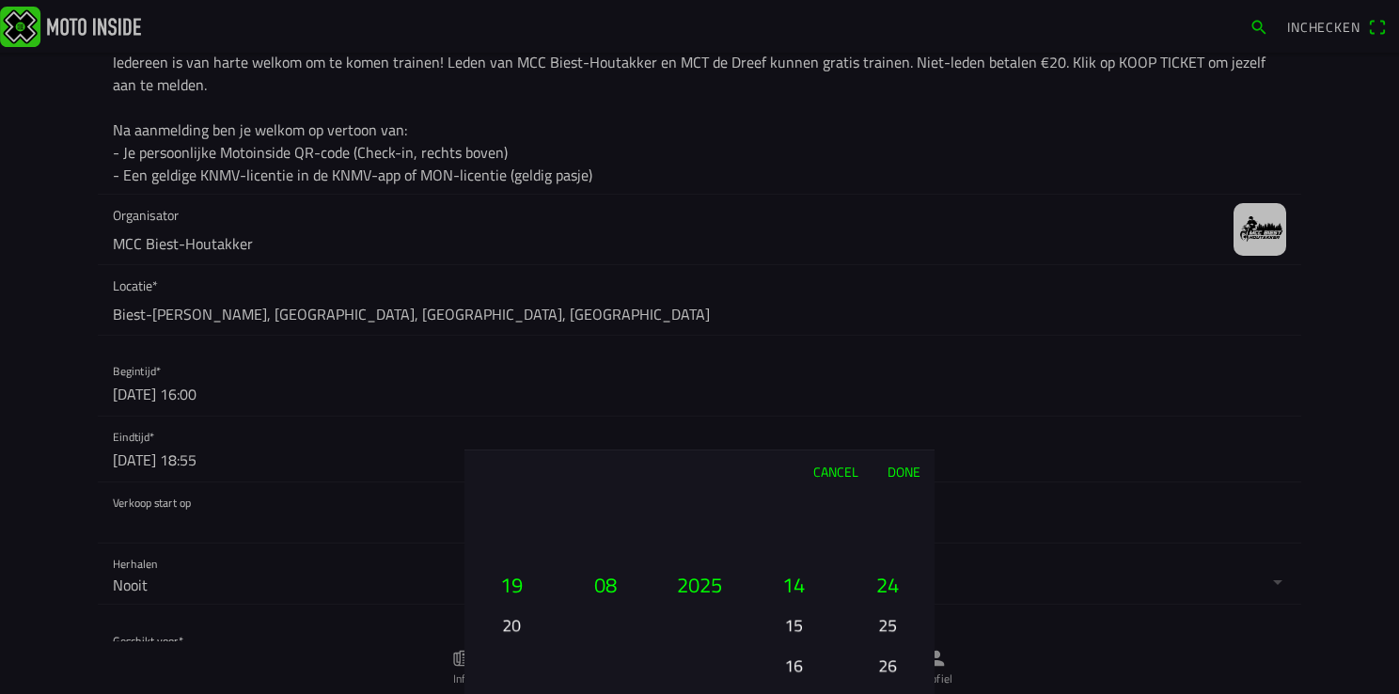
click at [905, 471] on button "Done" at bounding box center [903, 470] width 62 height 41
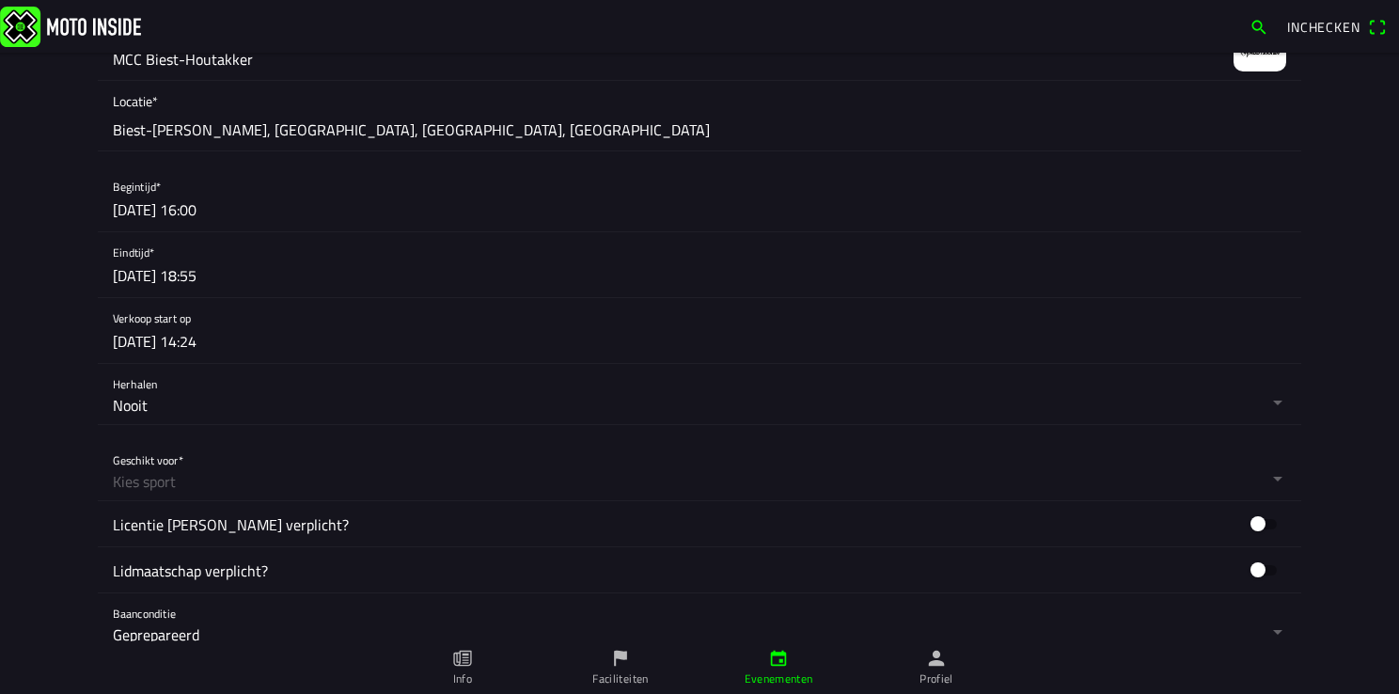
scroll to position [752, 0]
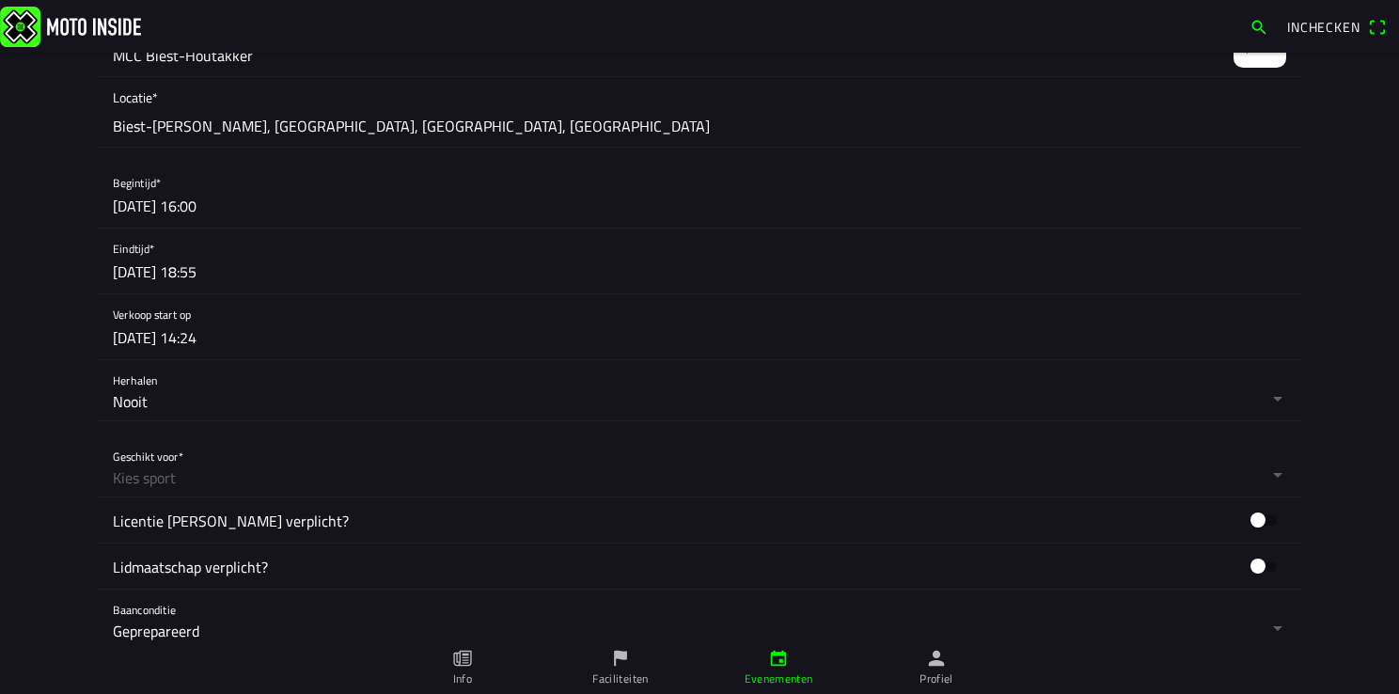
drag, startPoint x: 132, startPoint y: 479, endPoint x: 149, endPoint y: 485, distance: 17.8
click at [132, 479] on button "button" at bounding box center [707, 466] width 1188 height 60
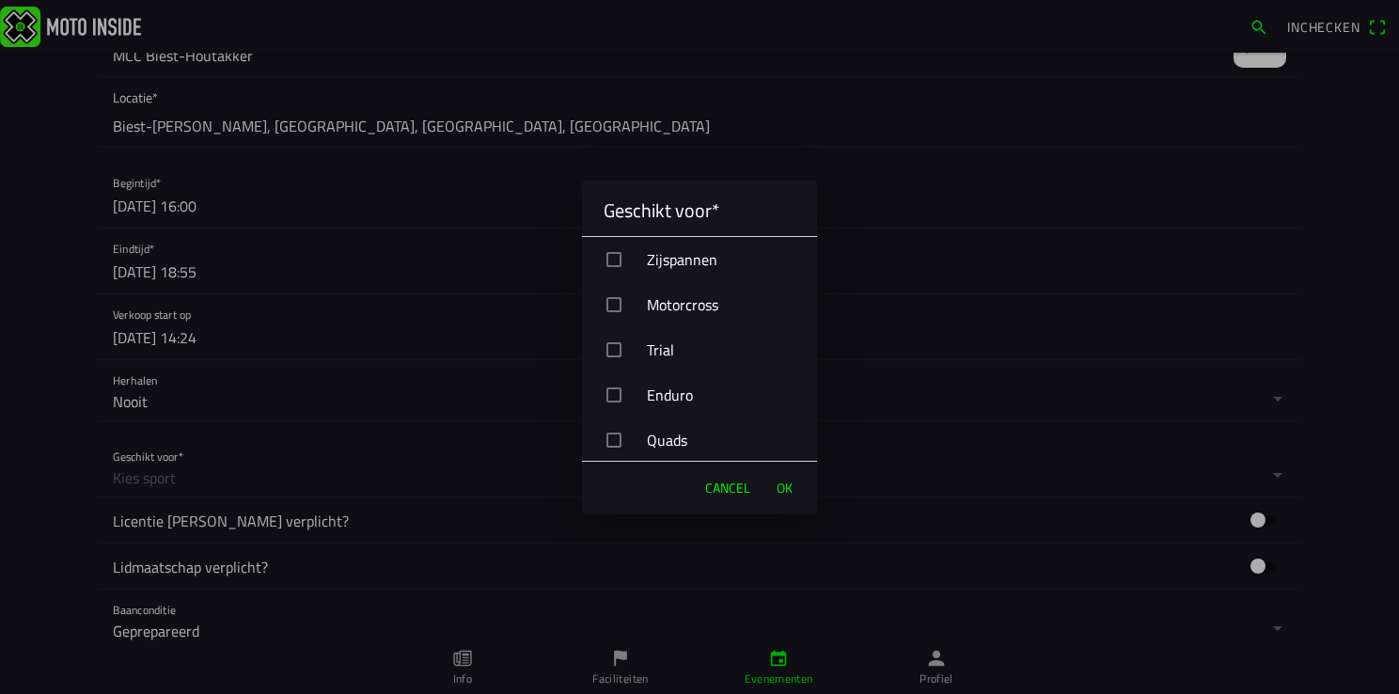
click at [609, 303] on div "button" at bounding box center [613, 304] width 15 height 15
click at [786, 493] on span "OK" at bounding box center [784, 487] width 16 height 19
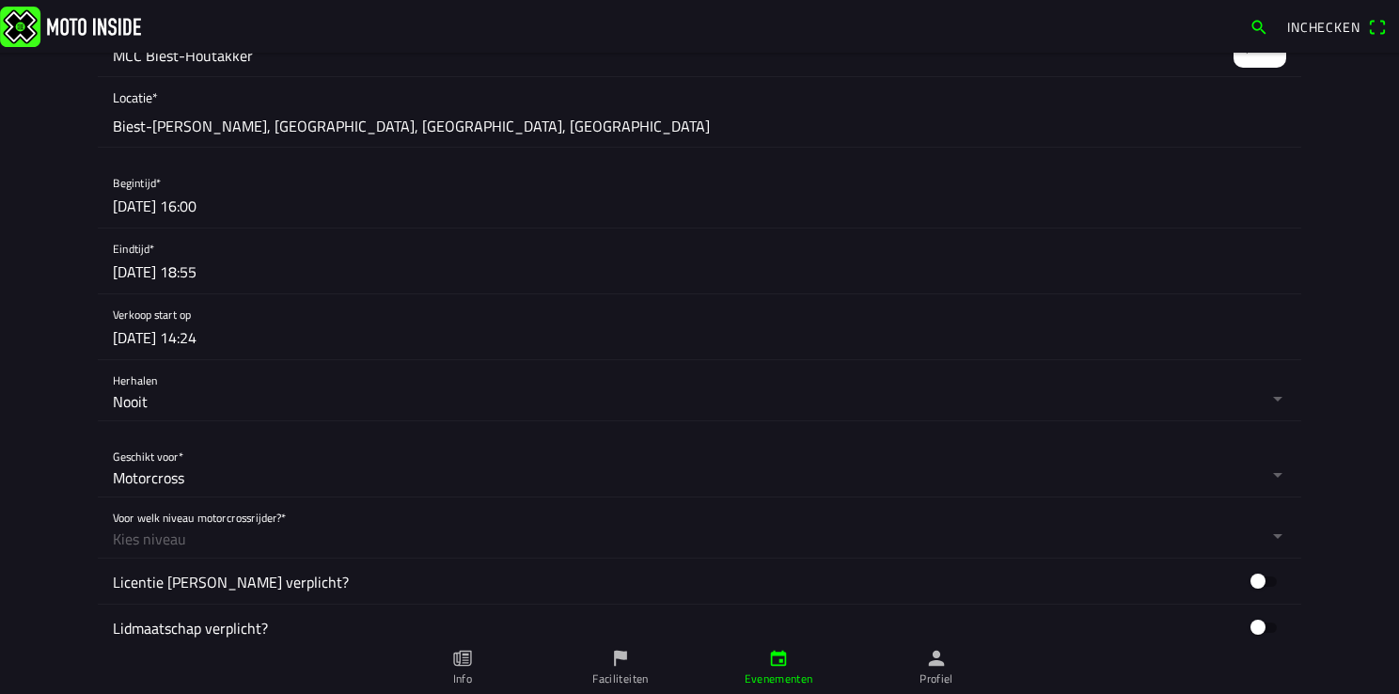
click at [179, 532] on button "button" at bounding box center [707, 527] width 1188 height 60
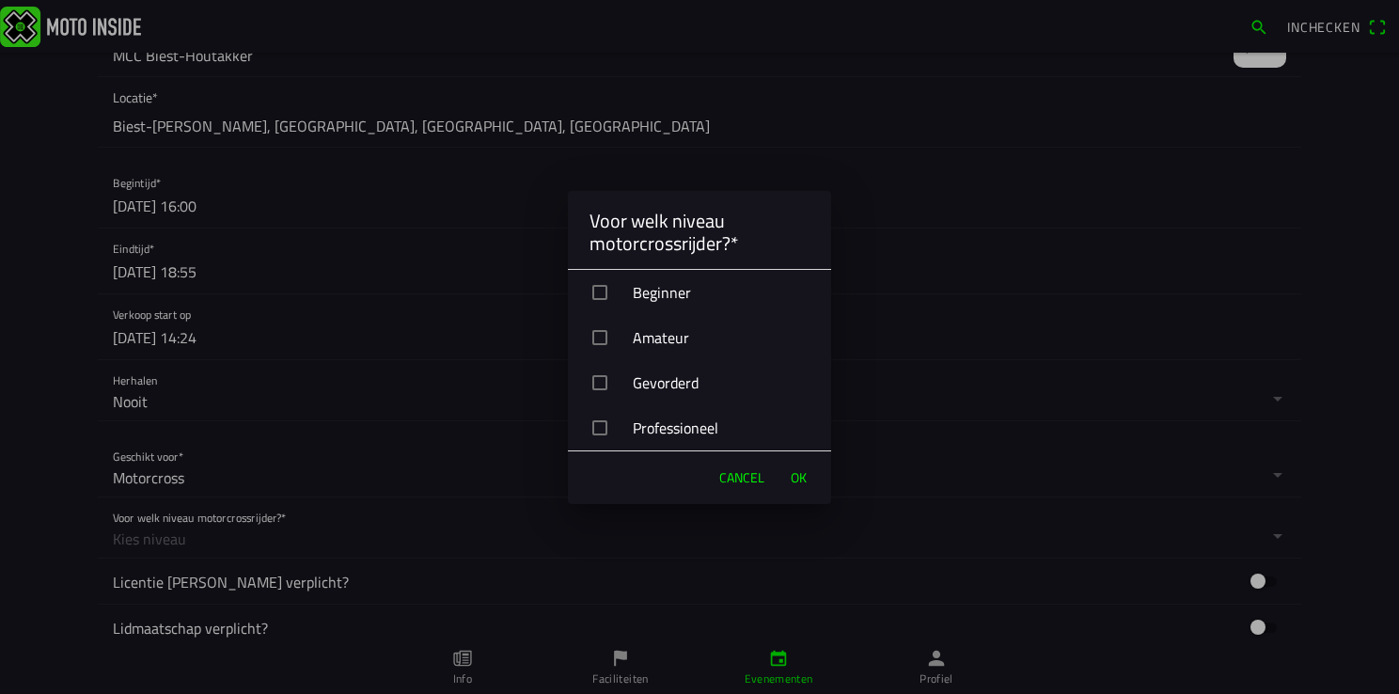
click at [608, 290] on div "Beginner" at bounding box center [707, 292] width 248 height 47
click at [594, 337] on div "button" at bounding box center [599, 337] width 15 height 15
click at [603, 386] on div "button" at bounding box center [599, 382] width 15 height 15
click at [601, 426] on div "button" at bounding box center [599, 427] width 15 height 15
click at [793, 481] on span "OK" at bounding box center [799, 477] width 16 height 19
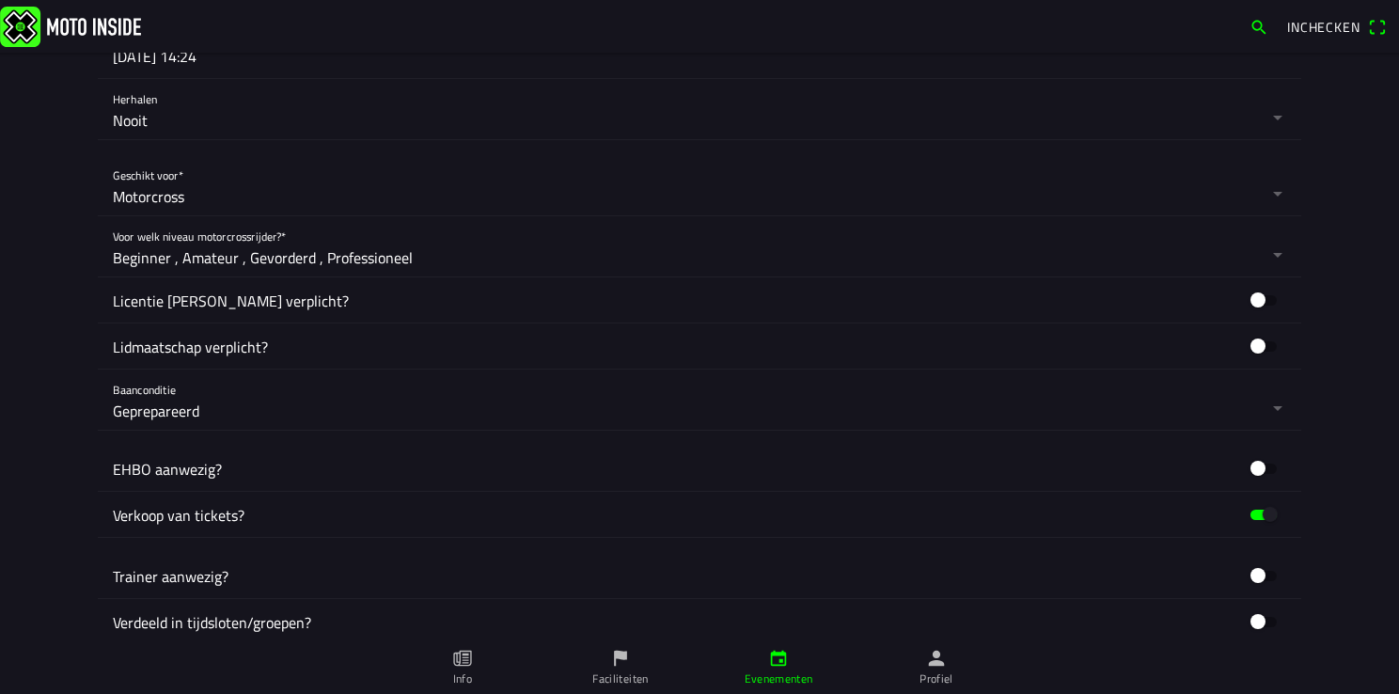
scroll to position [1034, 0]
click at [217, 303] on ion-label "Licentie van bond verplicht?" at bounding box center [677, 300] width 1128 height 23
click at [1253, 295] on button "button" at bounding box center [1263, 299] width 45 height 28
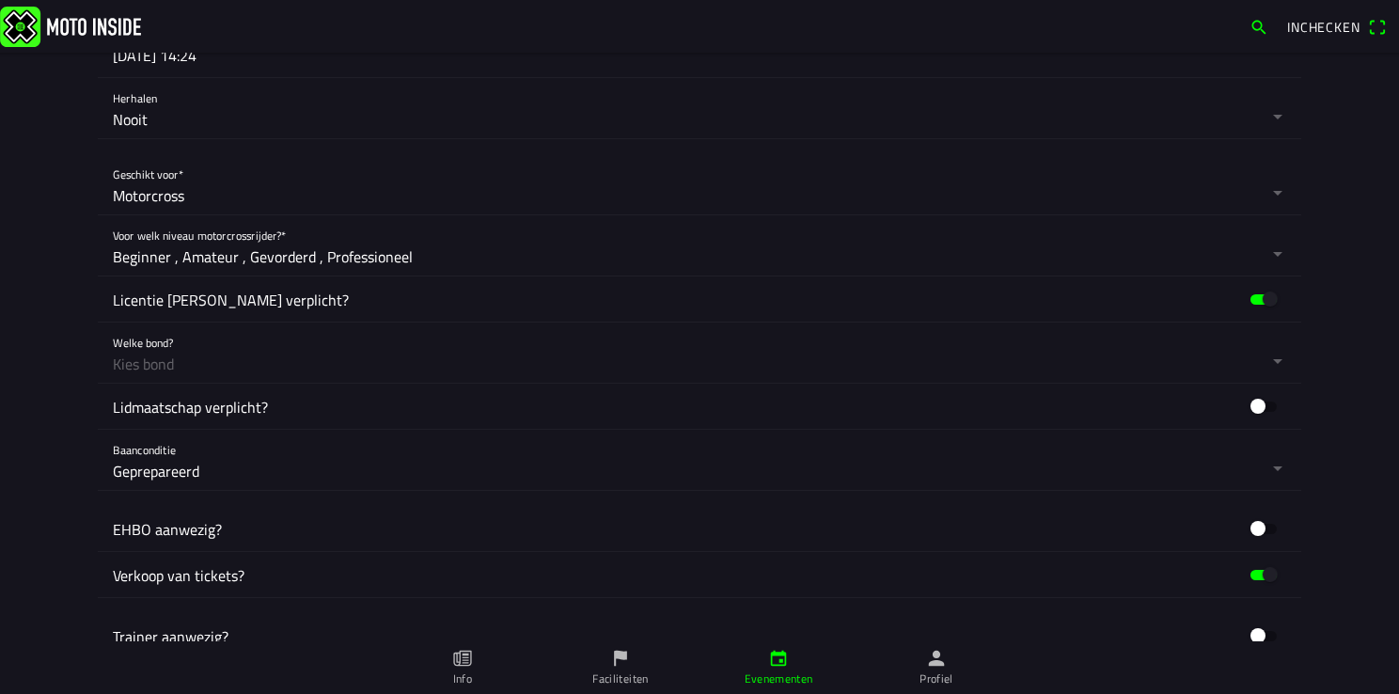
click at [146, 359] on button "button" at bounding box center [707, 352] width 1188 height 60
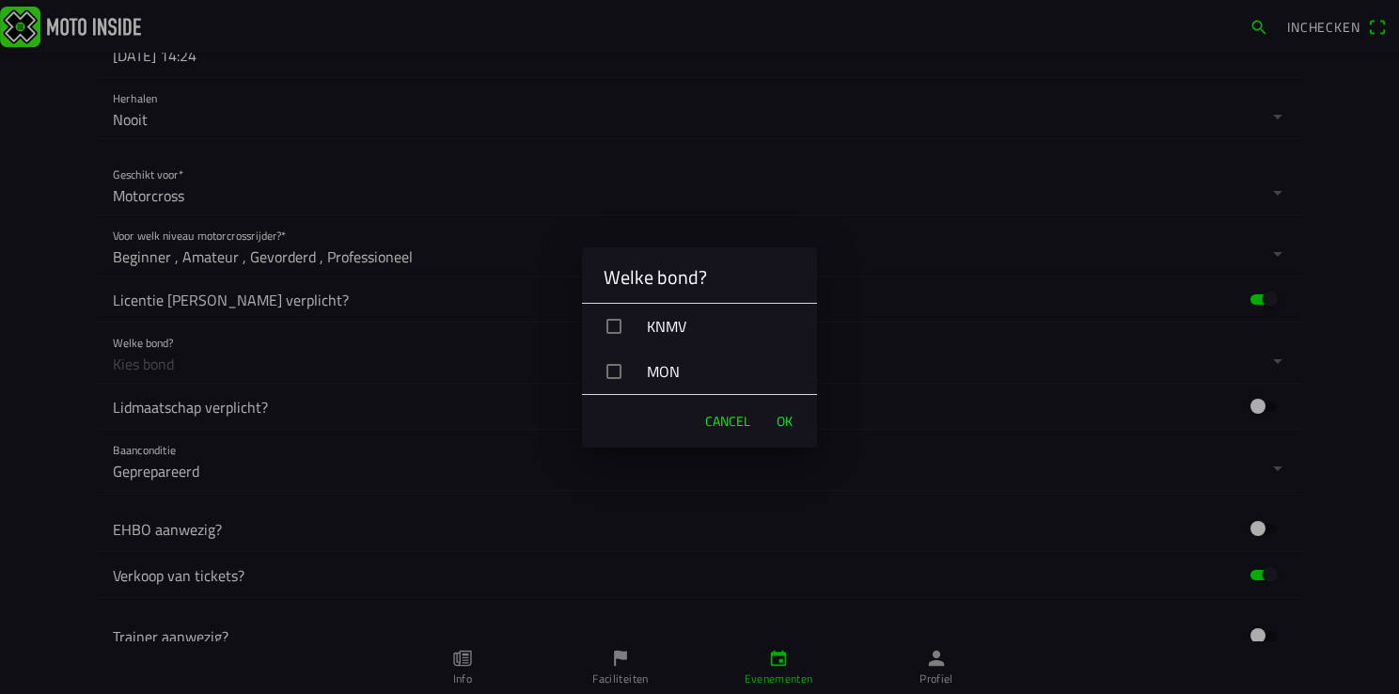
click at [609, 321] on div "button" at bounding box center [613, 326] width 15 height 15
click at [611, 369] on div "button" at bounding box center [613, 371] width 15 height 15
drag, startPoint x: 779, startPoint y: 418, endPoint x: 929, endPoint y: 164, distance: 295.3
click at [780, 417] on span "OK" at bounding box center [784, 421] width 16 height 19
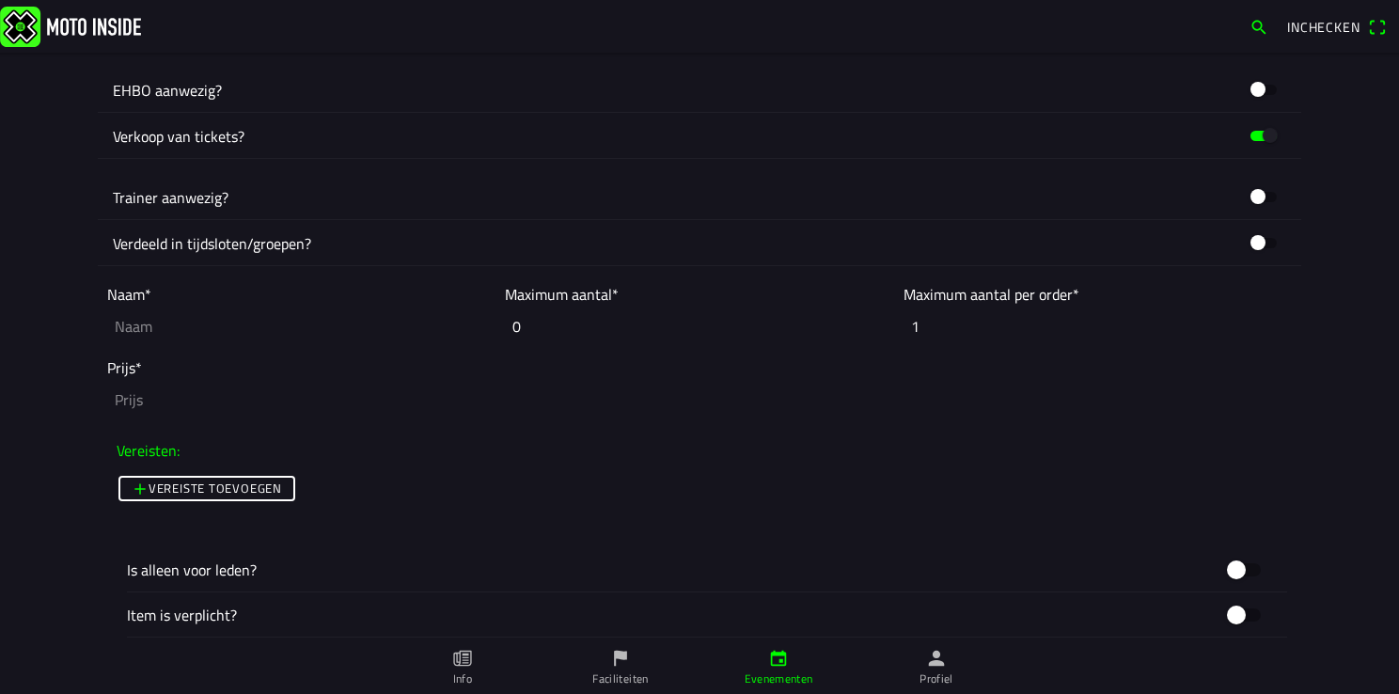
scroll to position [1504, 0]
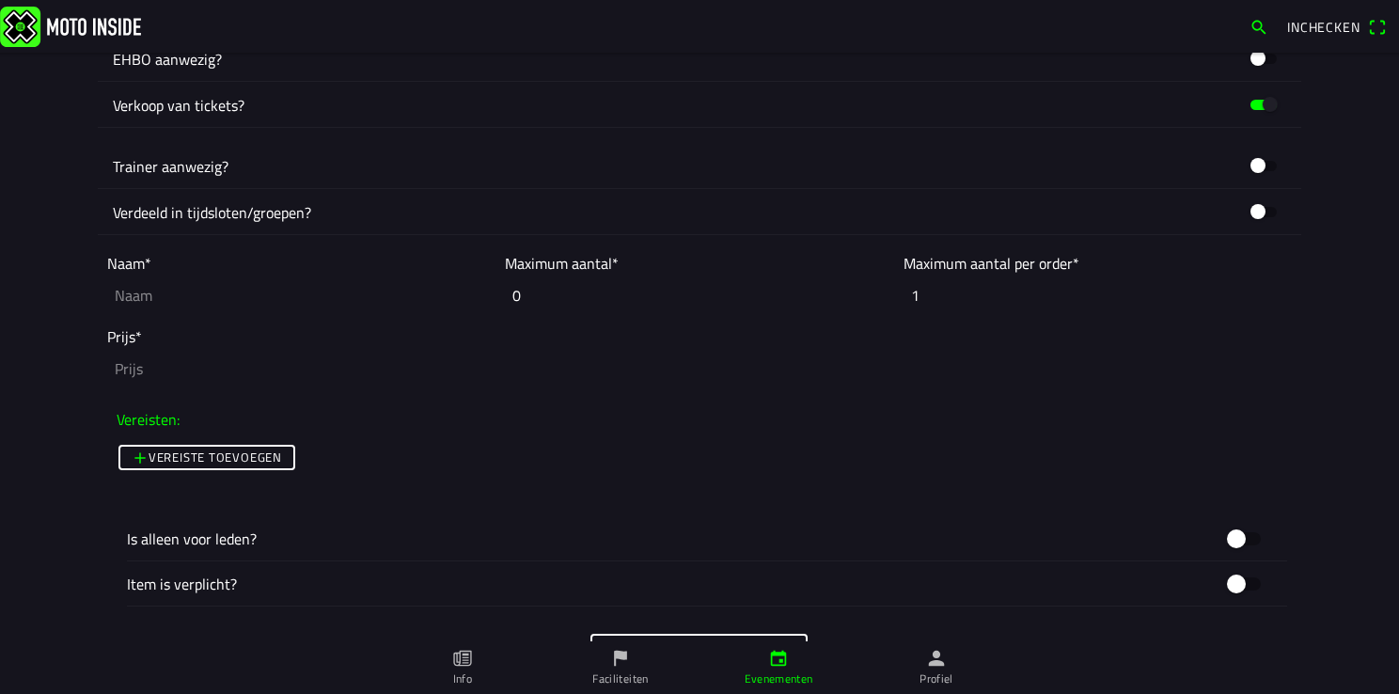
click at [136, 290] on input "text" at bounding box center [301, 294] width 388 height 41
type input "50cc baan lid"
click at [0, 0] on slot "Vereiste toevoegen" at bounding box center [0, 0] width 0 height 0
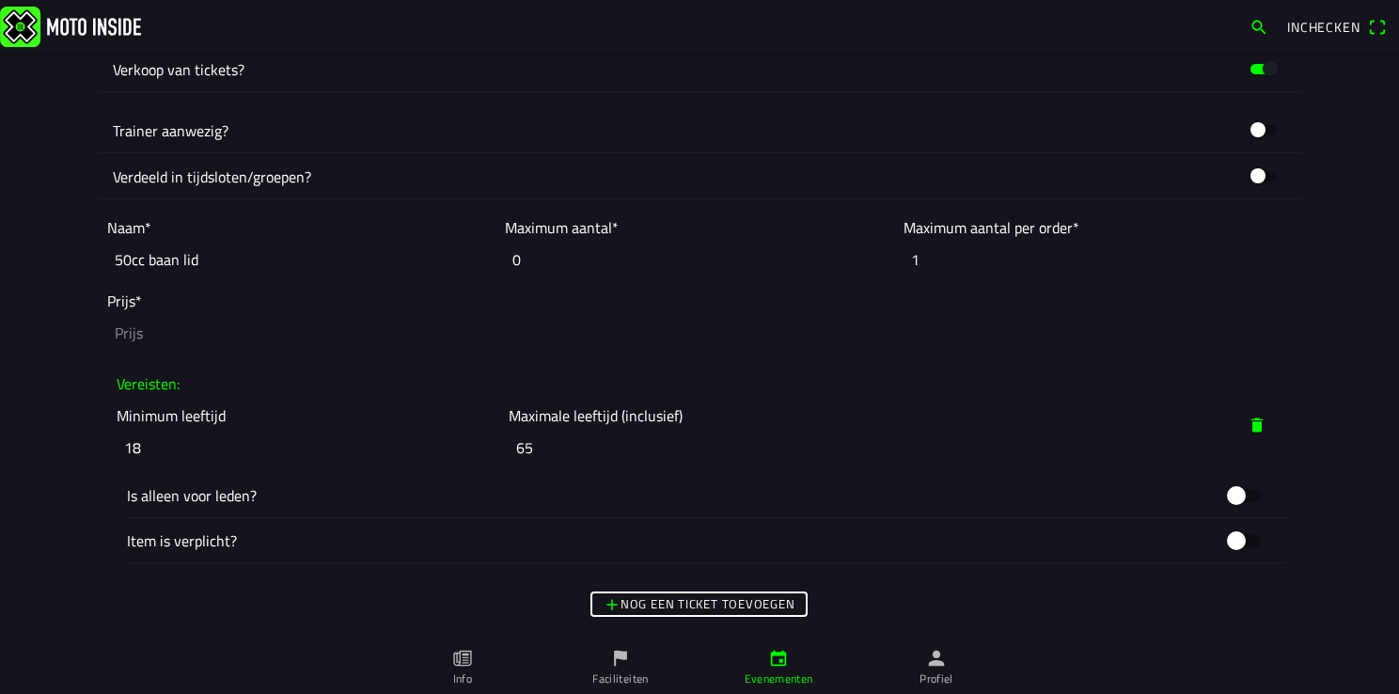
scroll to position [1598, 0]
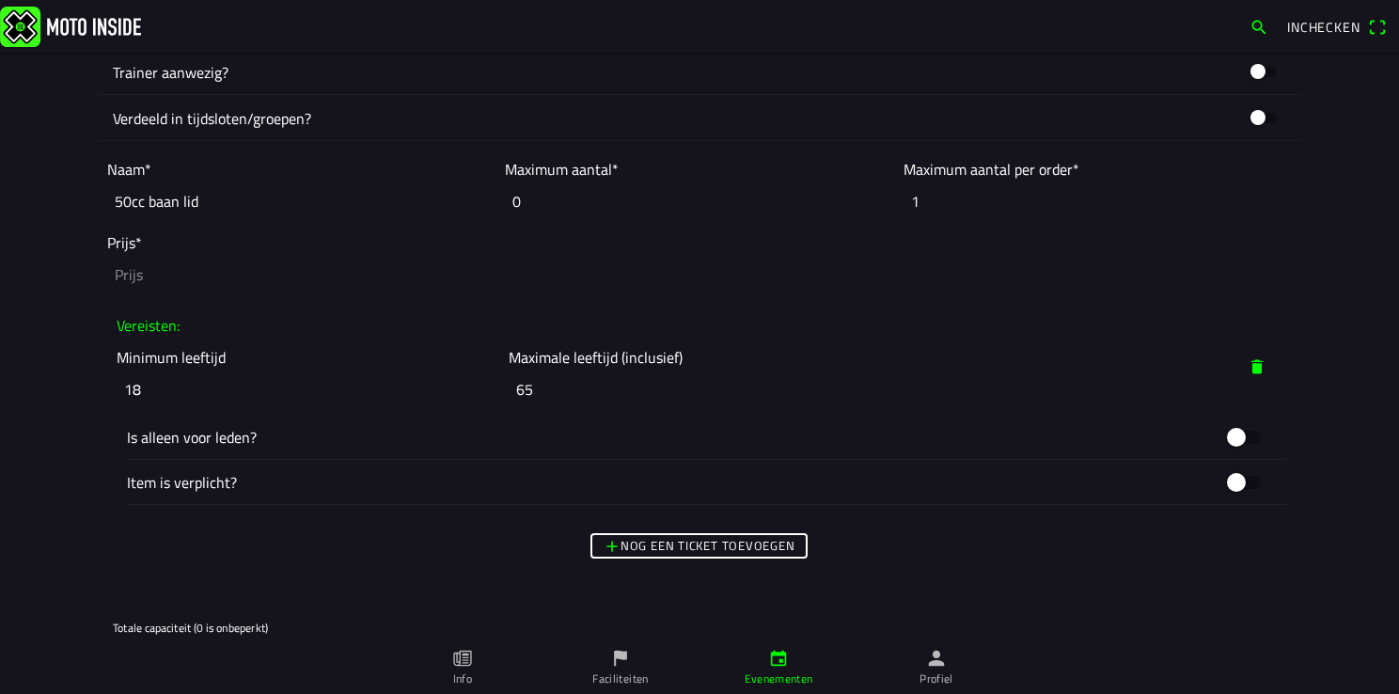
click at [1225, 434] on button "button" at bounding box center [1243, 437] width 56 height 36
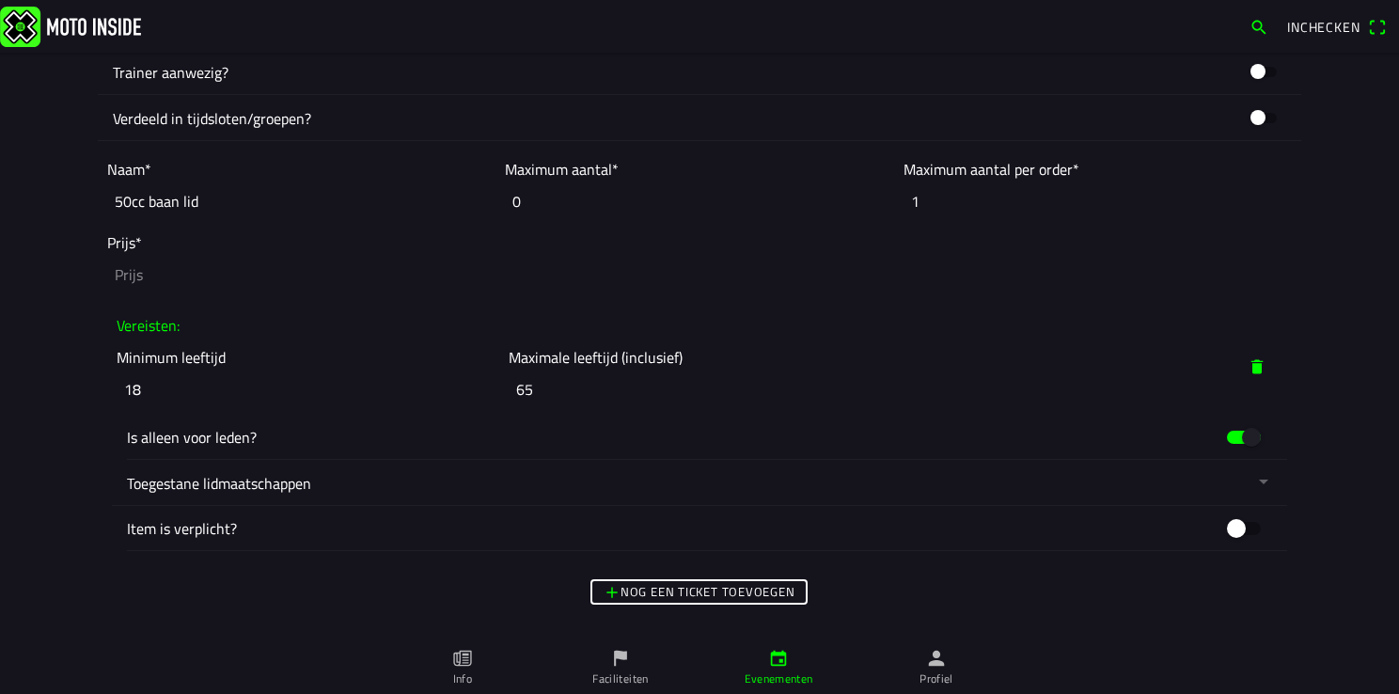
click at [331, 438] on ion-label "Is alleen voor leden?" at bounding box center [671, 437] width 1089 height 23
click at [235, 492] on button "button" at bounding box center [707, 482] width 1160 height 45
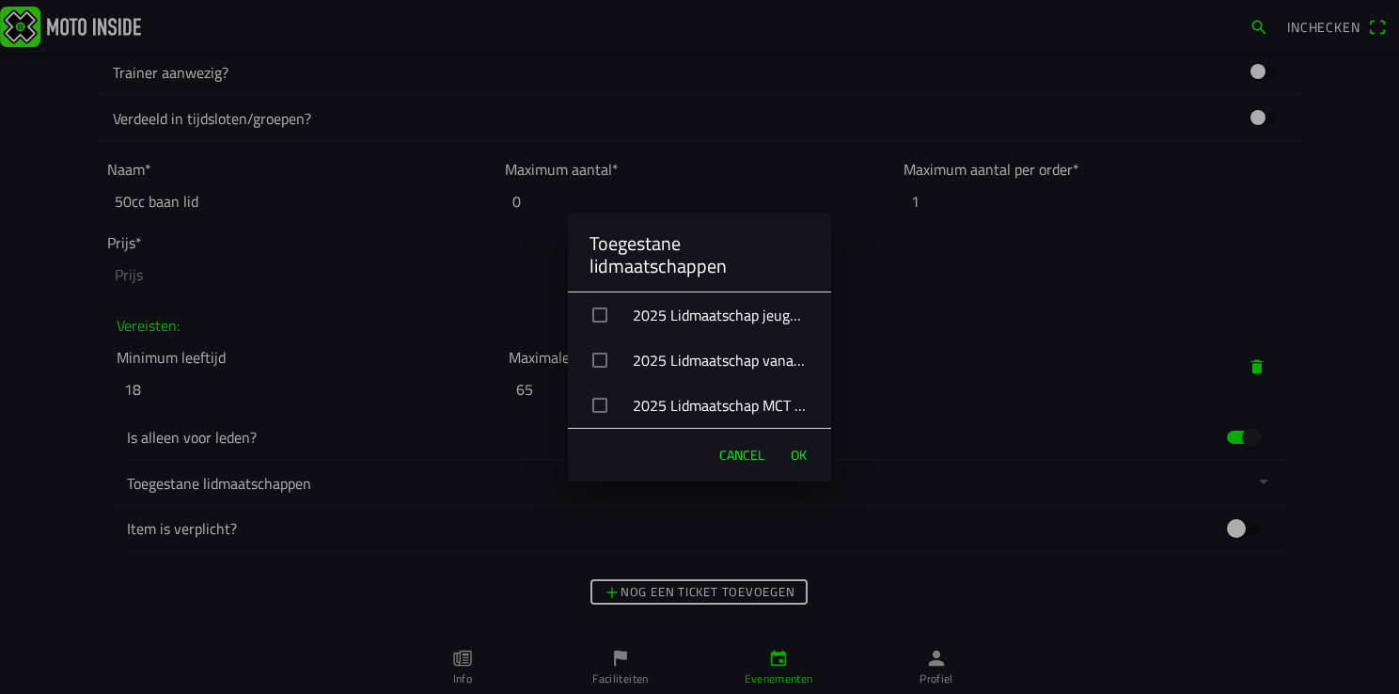
click at [759, 318] on div "2025 Lidmaatschap jeugd t/m 85cc" at bounding box center [707, 314] width 248 height 47
click at [595, 409] on div "button" at bounding box center [599, 405] width 15 height 15
click at [797, 455] on span "OK" at bounding box center [799, 455] width 16 height 19
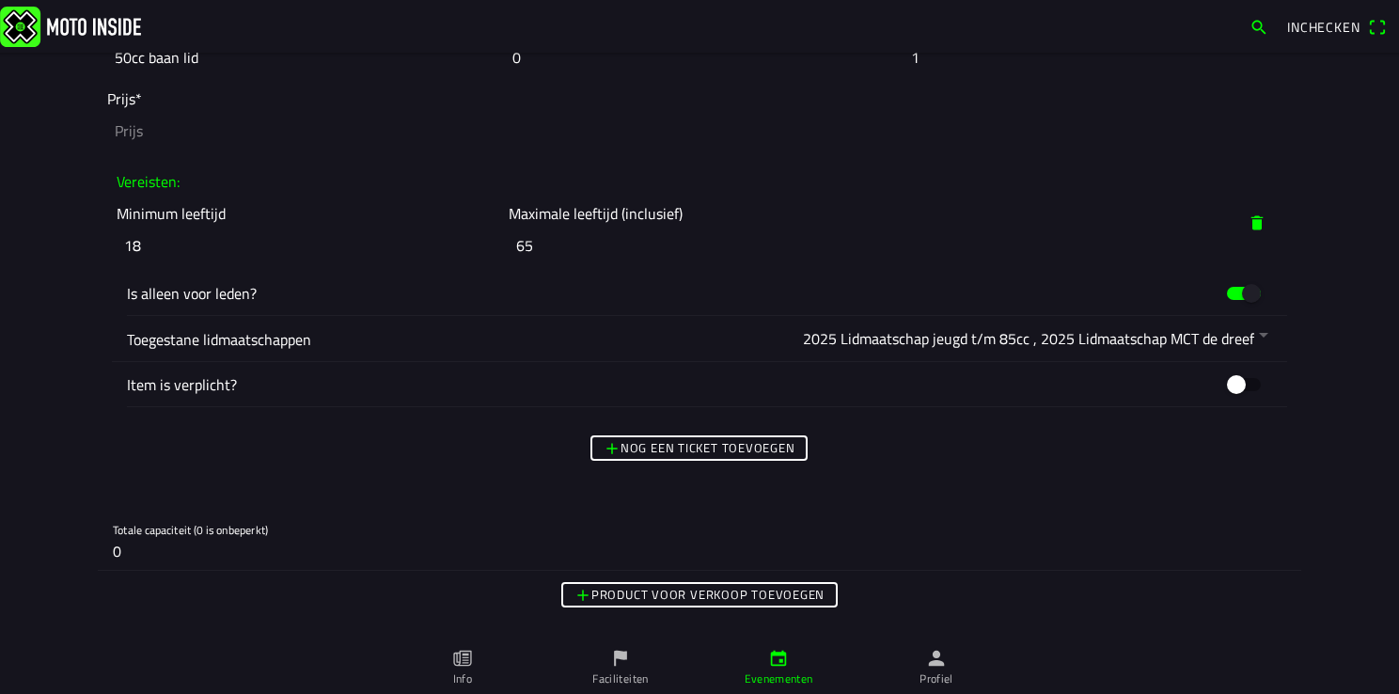
scroll to position [1880, 0]
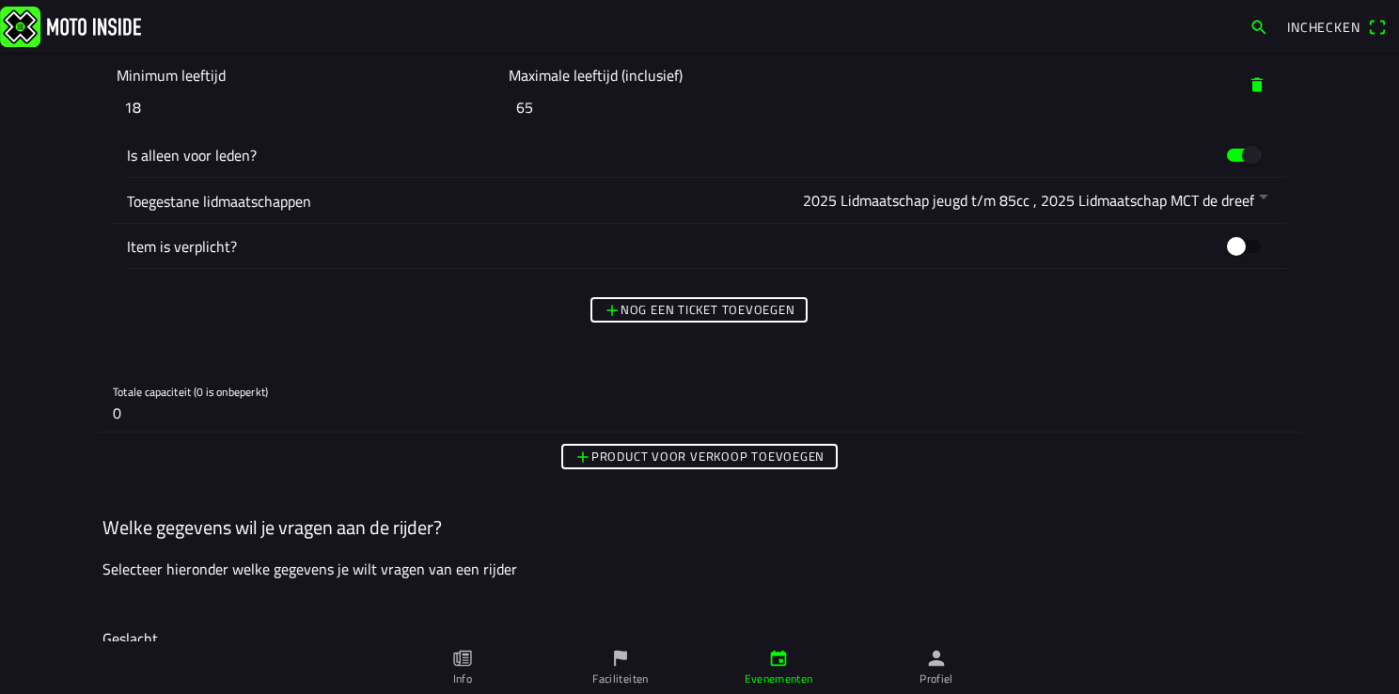
click at [0, 0] on slot "Nog een ticket toevoegen" at bounding box center [0, 0] width 0 height 0
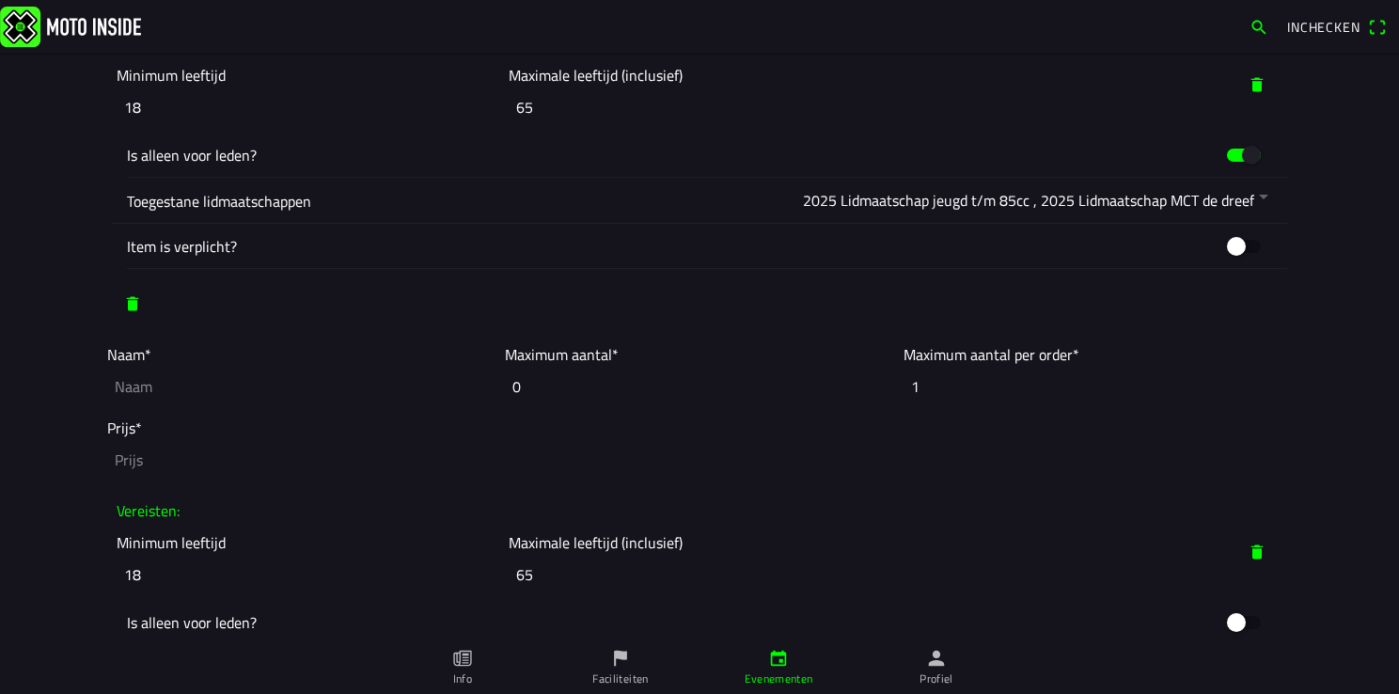
click at [203, 390] on input "text" at bounding box center [301, 386] width 388 height 41
type input "50cc baan niet lid"
click at [132, 463] on input "number" at bounding box center [699, 459] width 1184 height 41
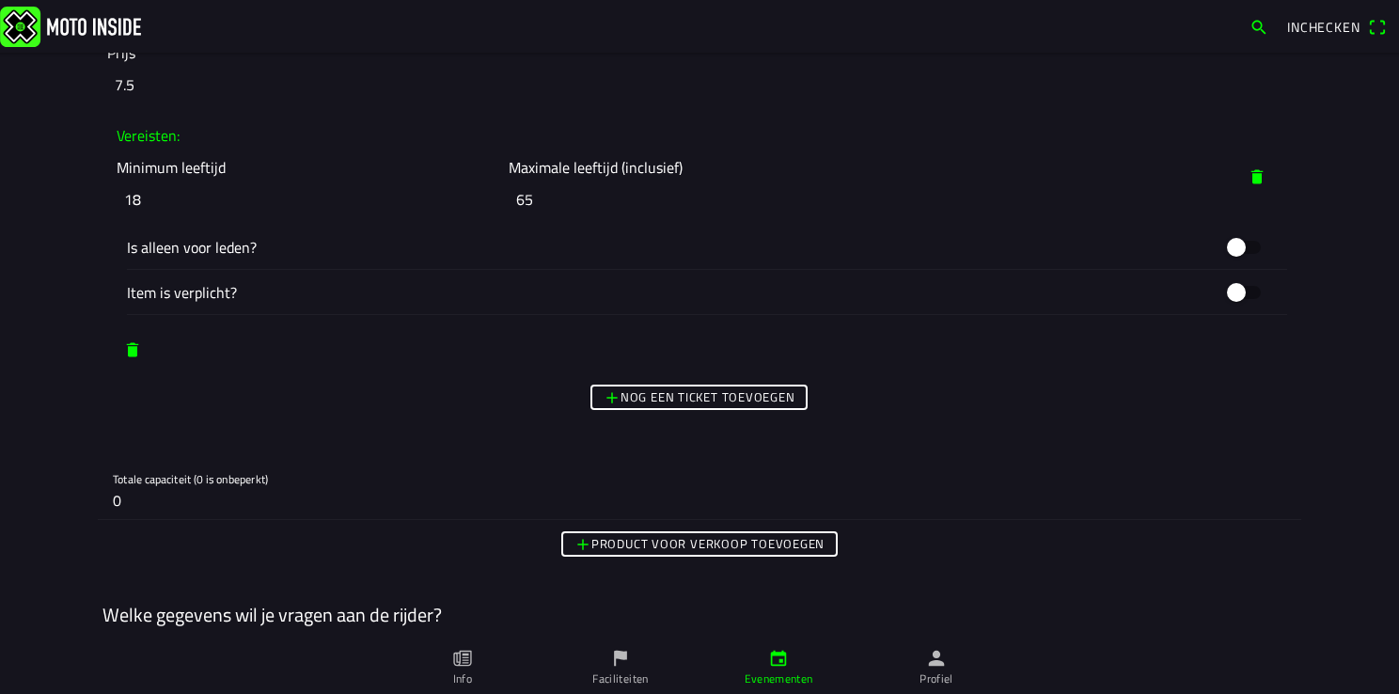
scroll to position [2256, 0]
type input "7.5"
click at [0, 0] on slot "Nog een ticket toevoegen" at bounding box center [0, 0] width 0 height 0
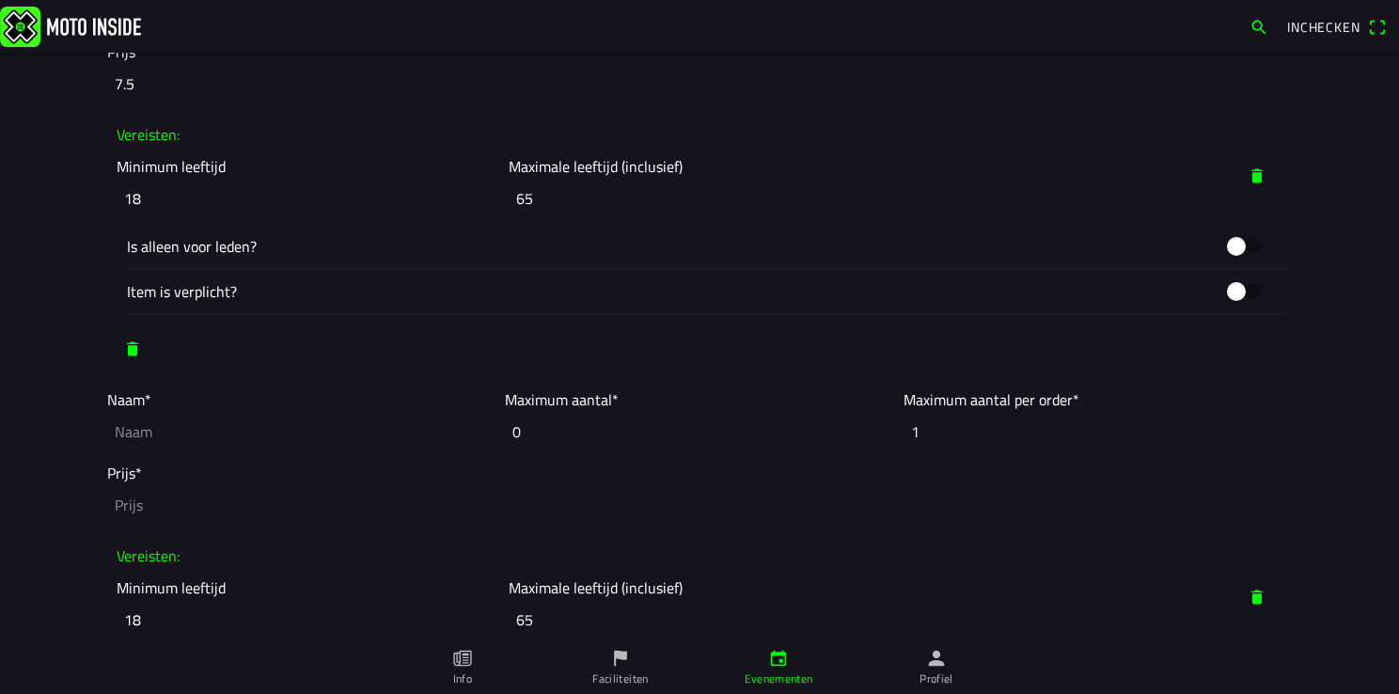
click at [127, 432] on input "text" at bounding box center [301, 431] width 388 height 41
type input "Grote baan lid"
click at [124, 505] on input "number" at bounding box center [699, 504] width 1184 height 41
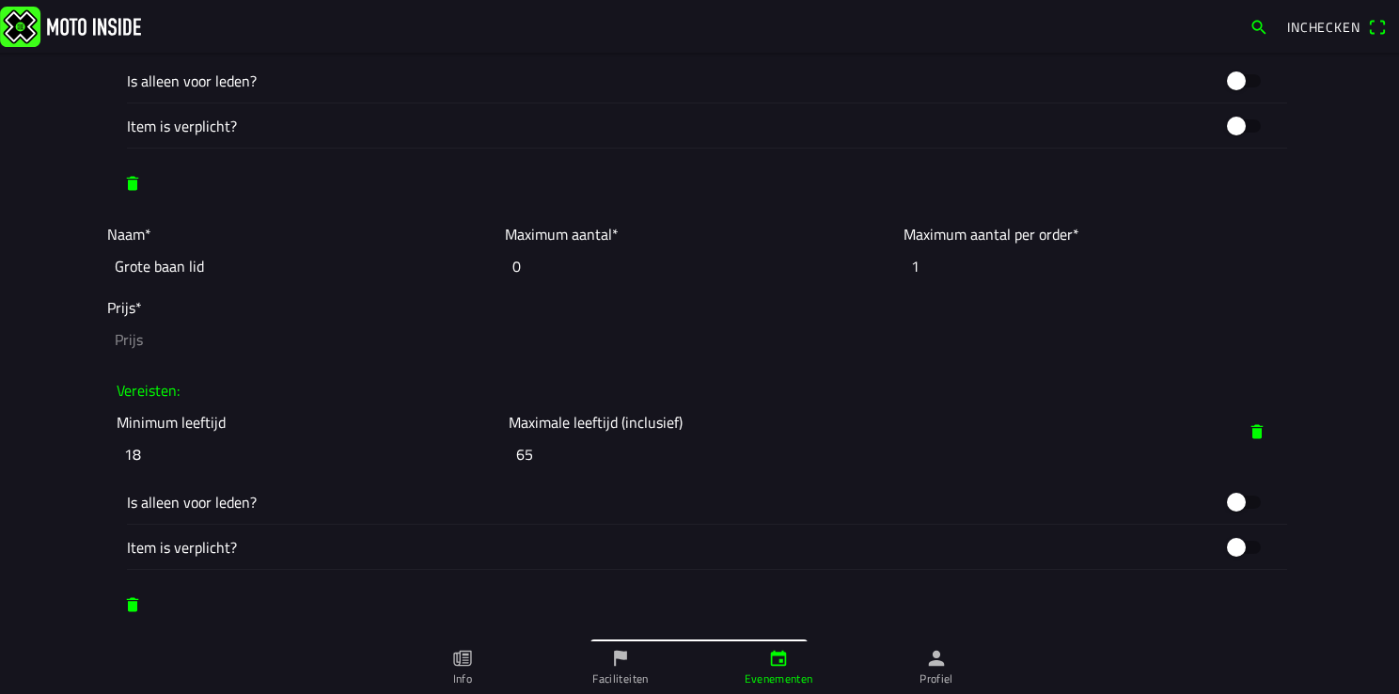
scroll to position [2444, 0]
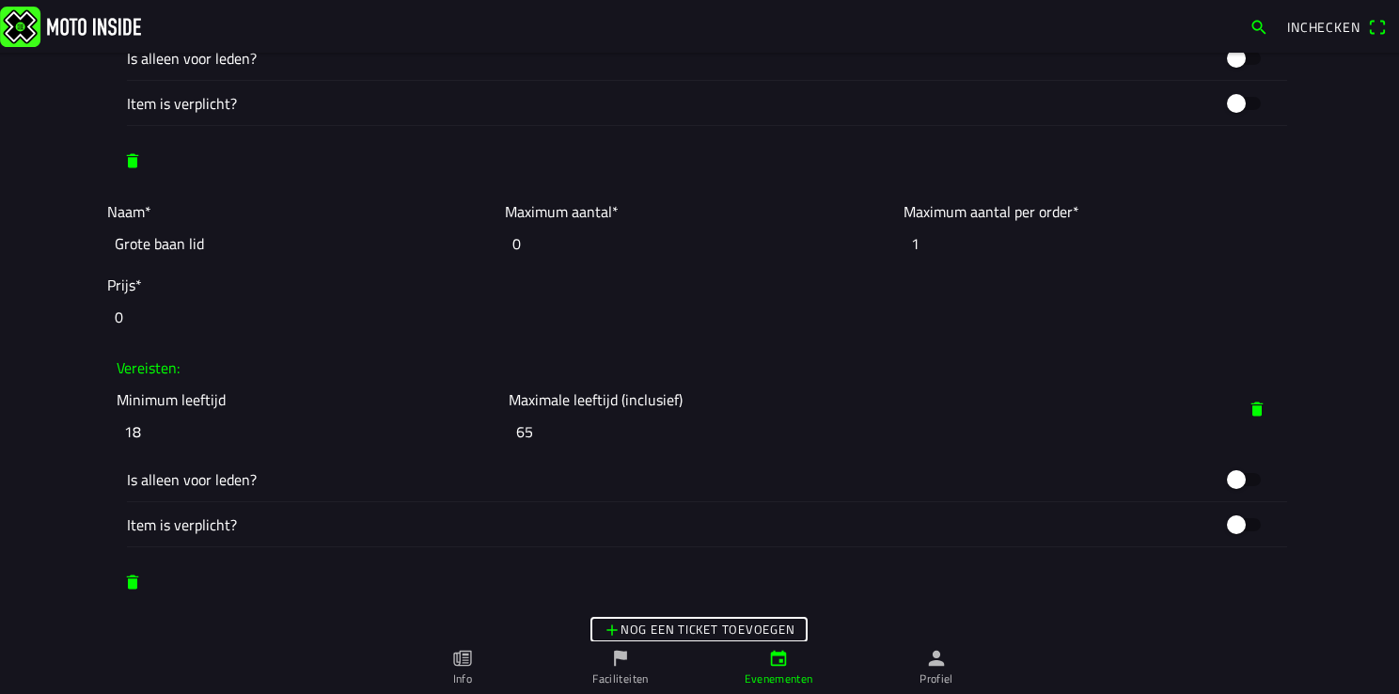
type input "0"
click at [1233, 474] on button "button" at bounding box center [1243, 480] width 56 height 36
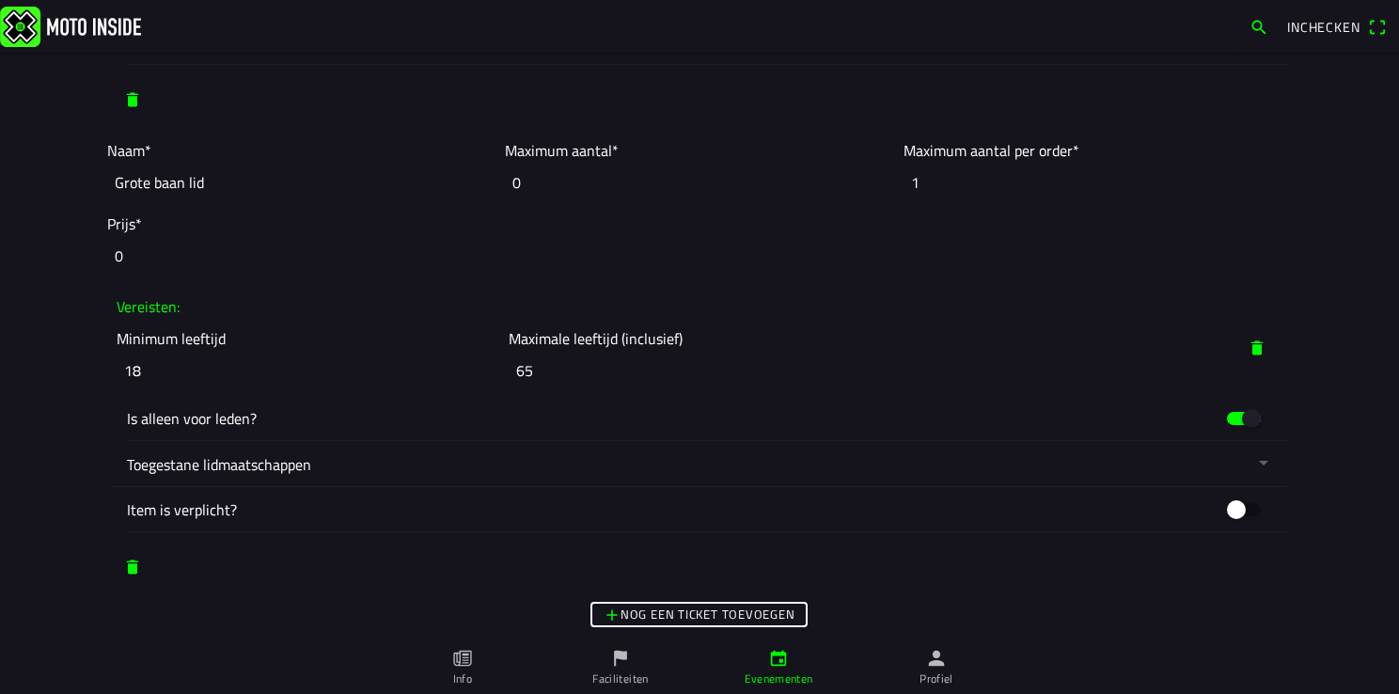
scroll to position [2538, 0]
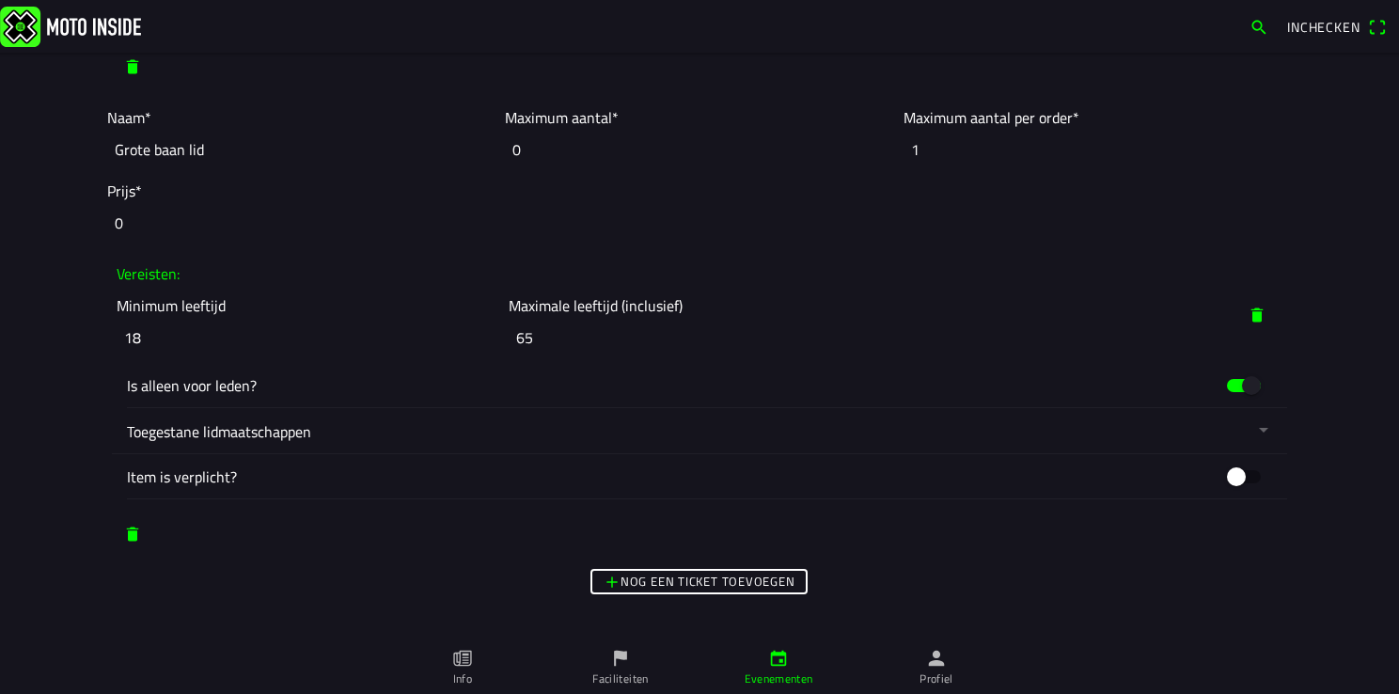
click at [308, 429] on button "button" at bounding box center [707, 430] width 1160 height 45
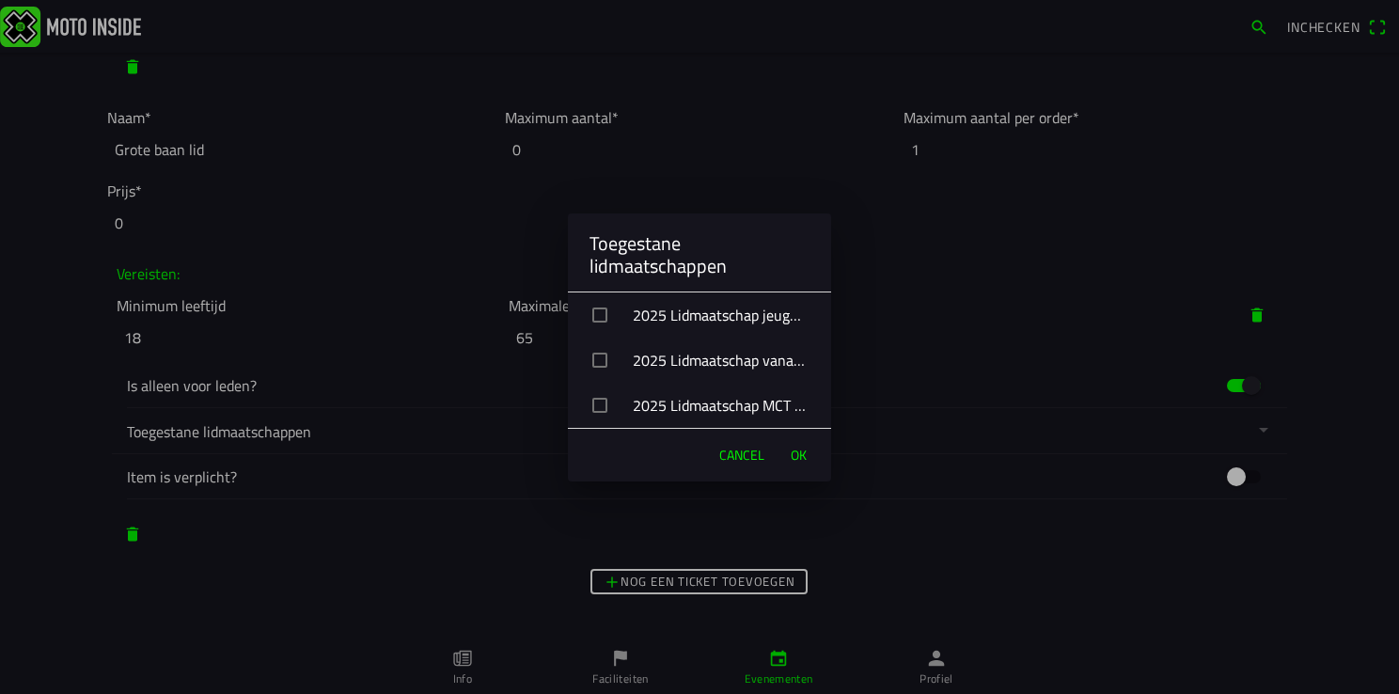
click at [606, 327] on div "2025 Lidmaatschap jeugd t/m 85cc" at bounding box center [707, 314] width 248 height 47
drag, startPoint x: 600, startPoint y: 362, endPoint x: 599, endPoint y: 396, distance: 33.9
click at [600, 367] on div "button" at bounding box center [599, 360] width 15 height 15
click at [598, 399] on div "button" at bounding box center [599, 405] width 15 height 15
click at [791, 459] on span "OK" at bounding box center [799, 455] width 16 height 19
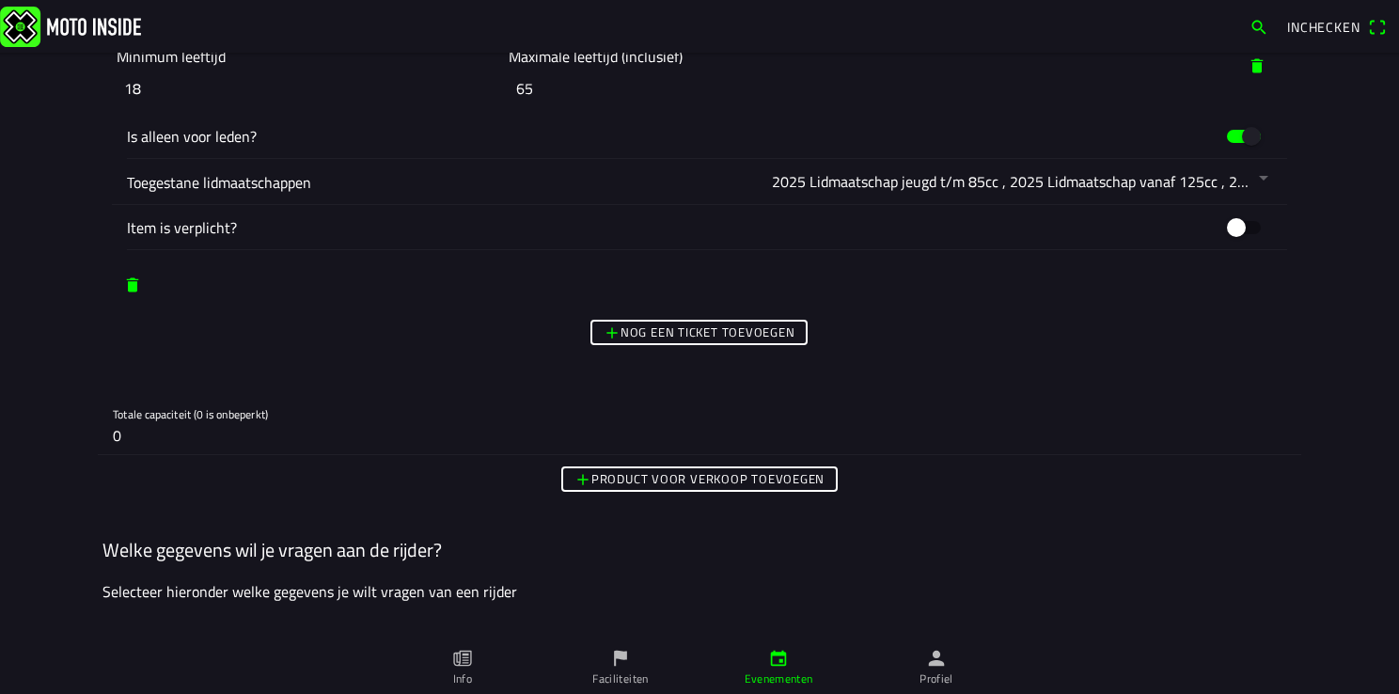
scroll to position [2820, 0]
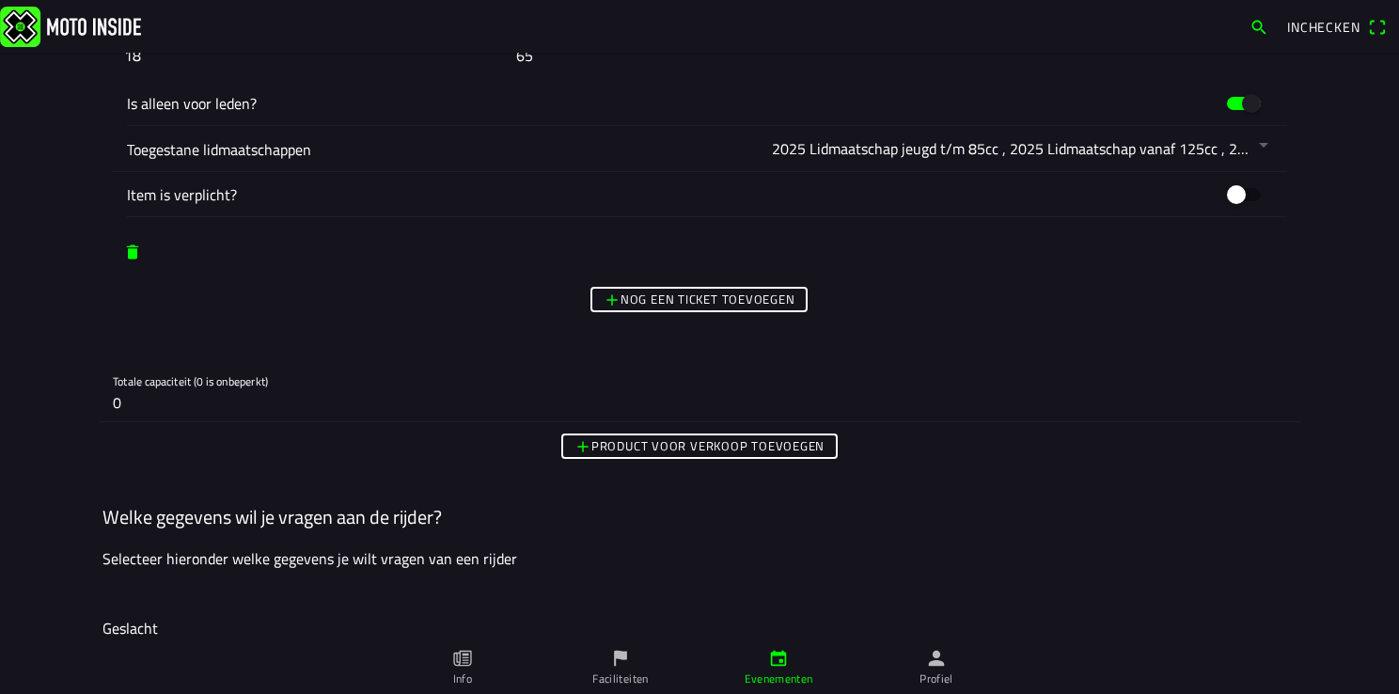
click at [0, 0] on slot "Nog een ticket toevoegen" at bounding box center [0, 0] width 0 height 0
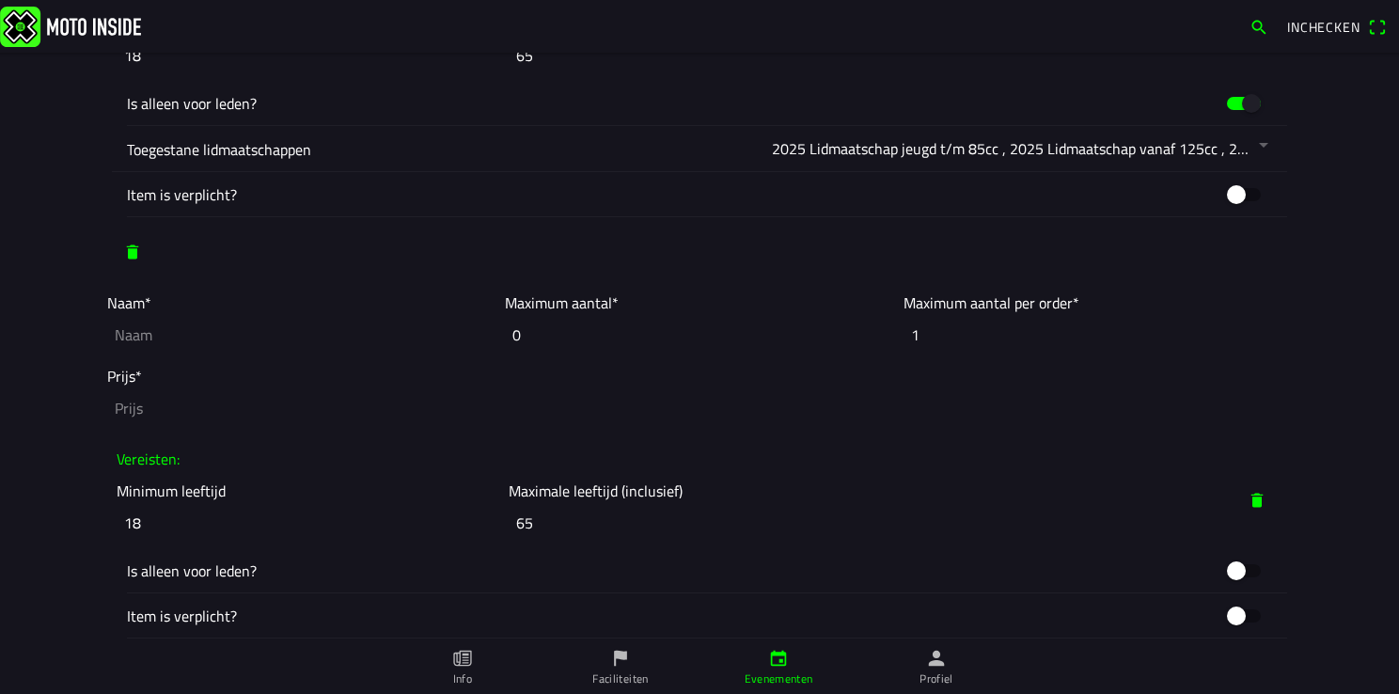
click at [137, 334] on input "text" at bounding box center [301, 334] width 388 height 41
type input "Grote baan niet lid"
click at [122, 411] on input "number" at bounding box center [699, 407] width 1184 height 41
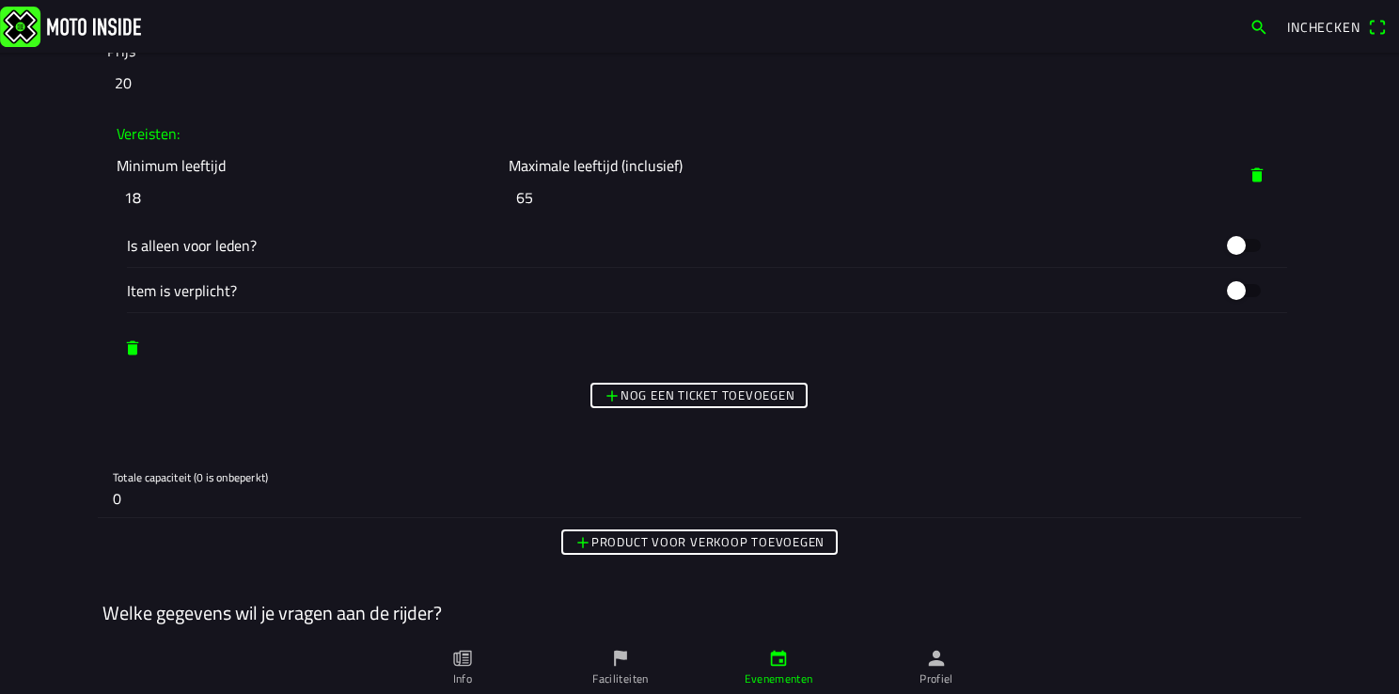
scroll to position [3196, 0]
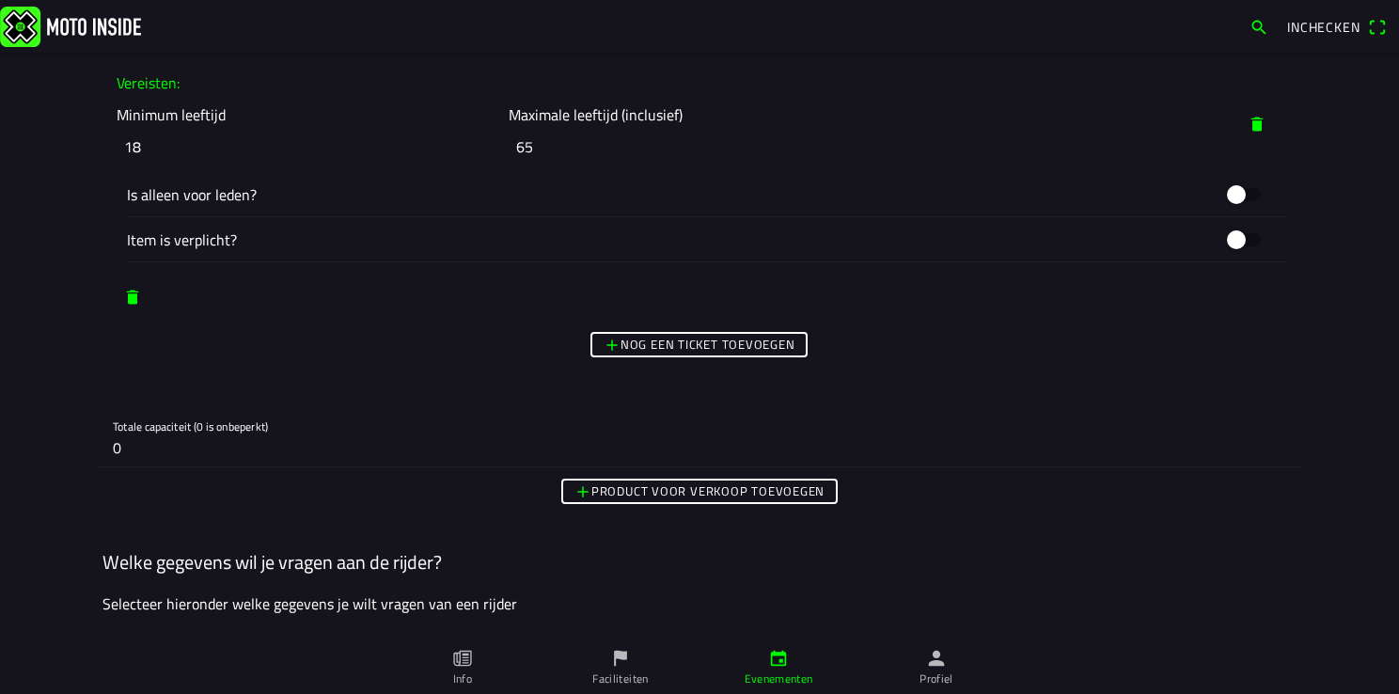
type input "20"
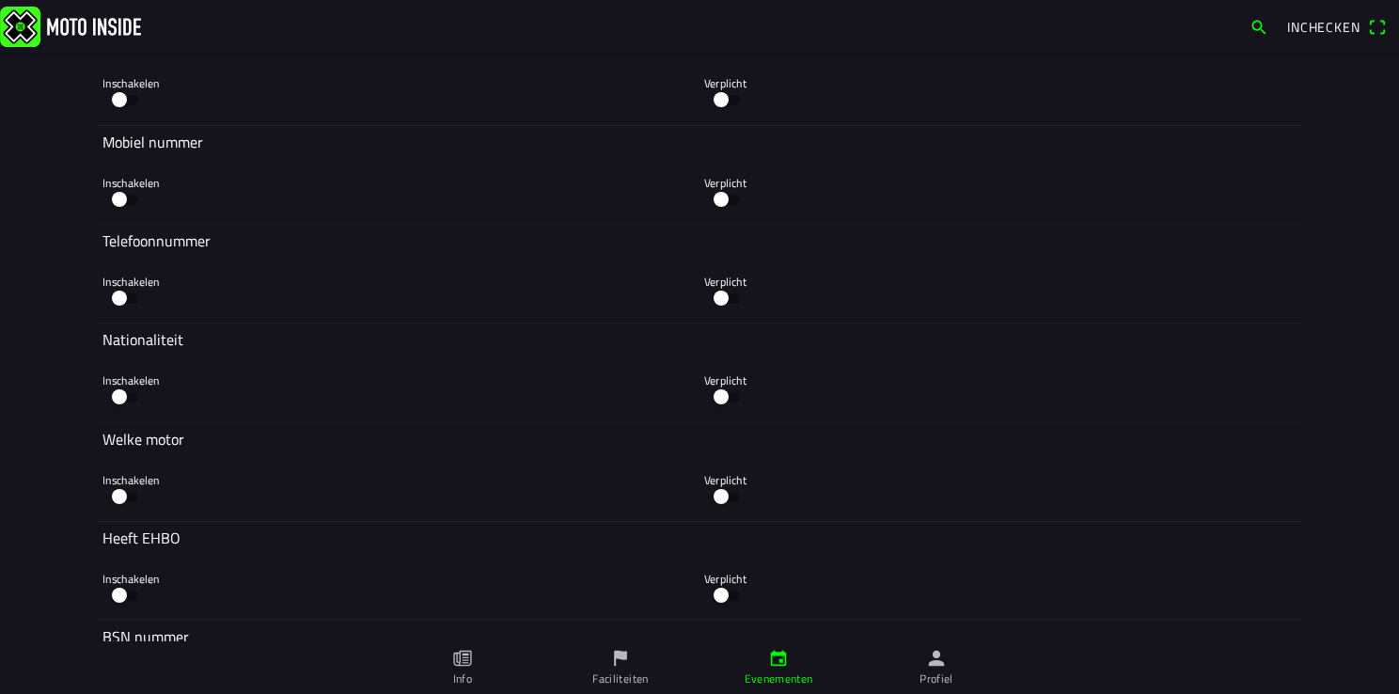
scroll to position [4230, 0]
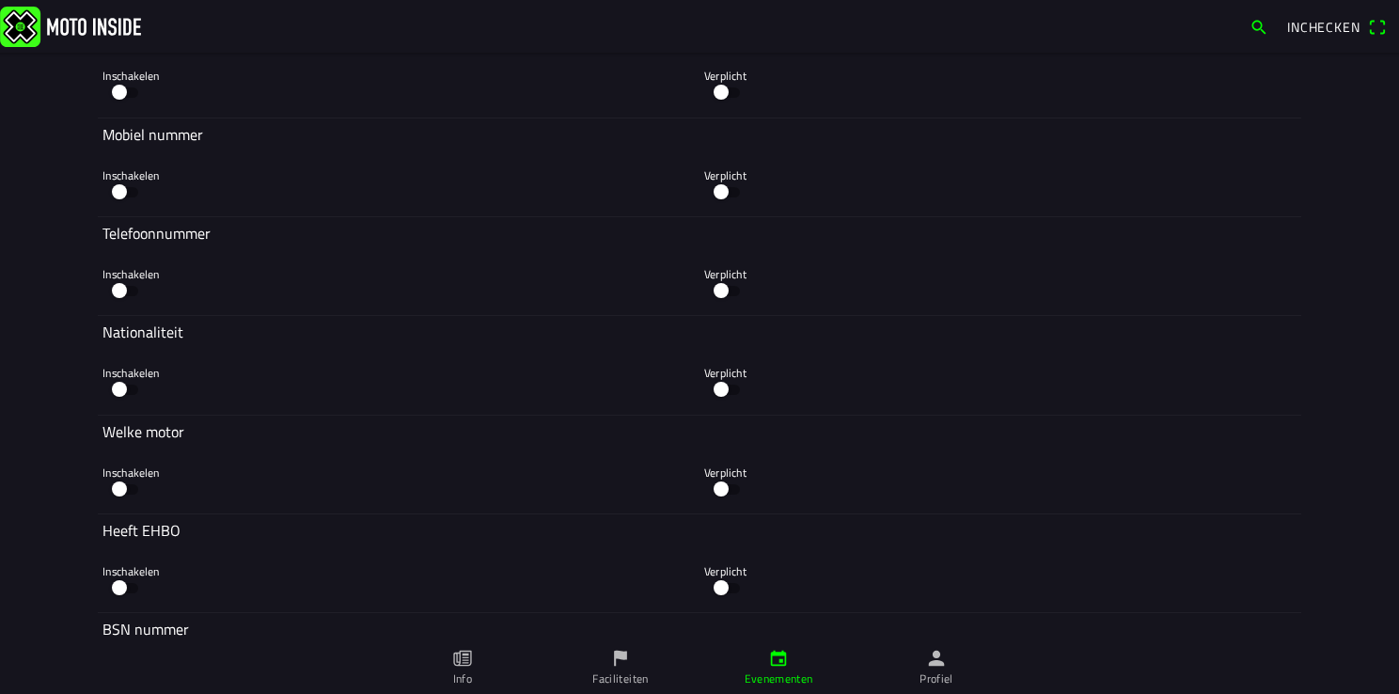
drag, startPoint x: 115, startPoint y: 188, endPoint x: 127, endPoint y: 186, distance: 12.4
click at [115, 188] on button "button" at bounding box center [124, 192] width 45 height 28
drag, startPoint x: 115, startPoint y: 292, endPoint x: 123, endPoint y: 255, distance: 38.5
click at [114, 292] on button "button" at bounding box center [124, 290] width 45 height 28
click at [117, 190] on button "button" at bounding box center [124, 192] width 45 height 28
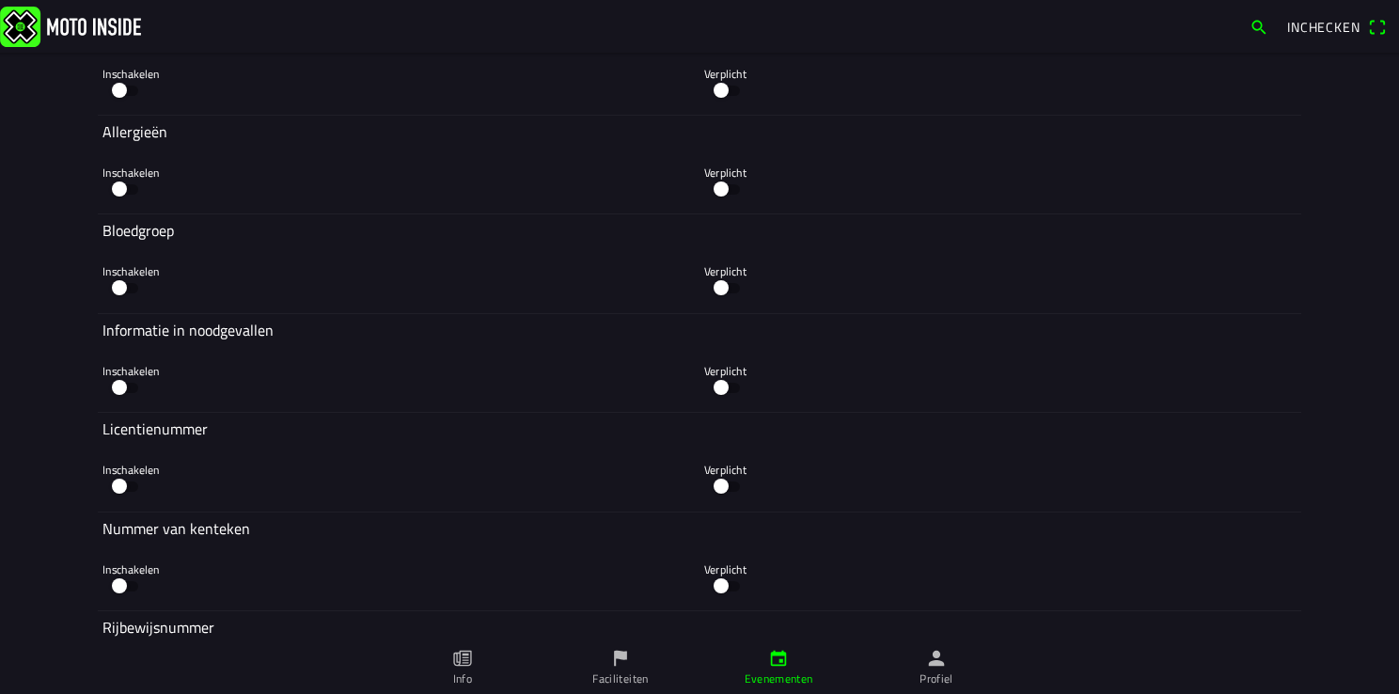
scroll to position [5452, 0]
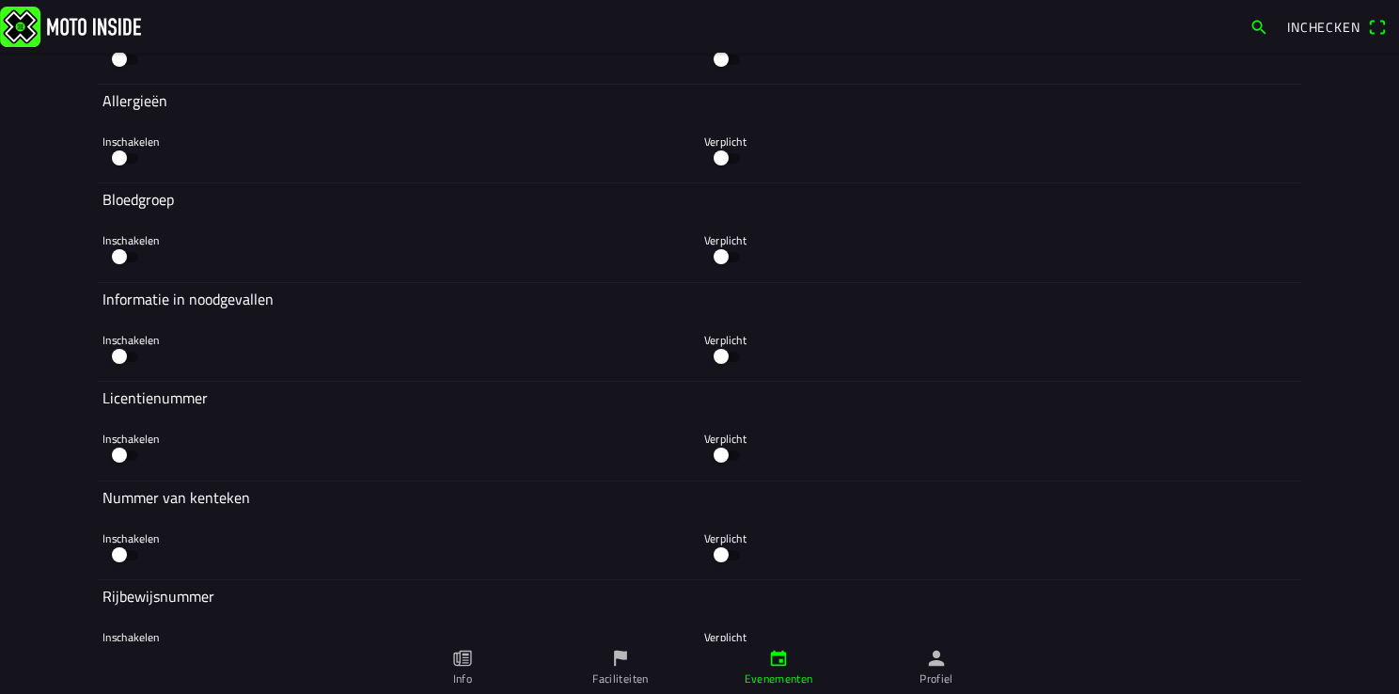
click at [109, 461] on button "button" at bounding box center [124, 455] width 45 height 28
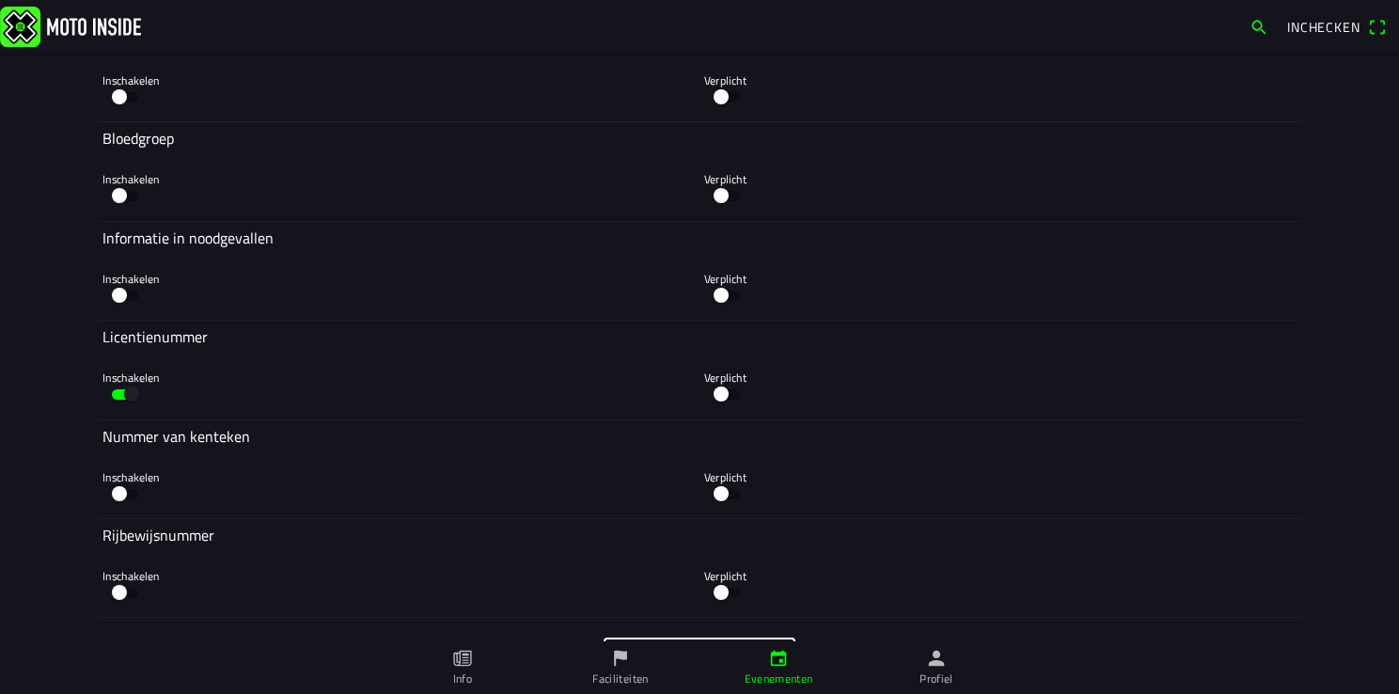
scroll to position [5629, 0]
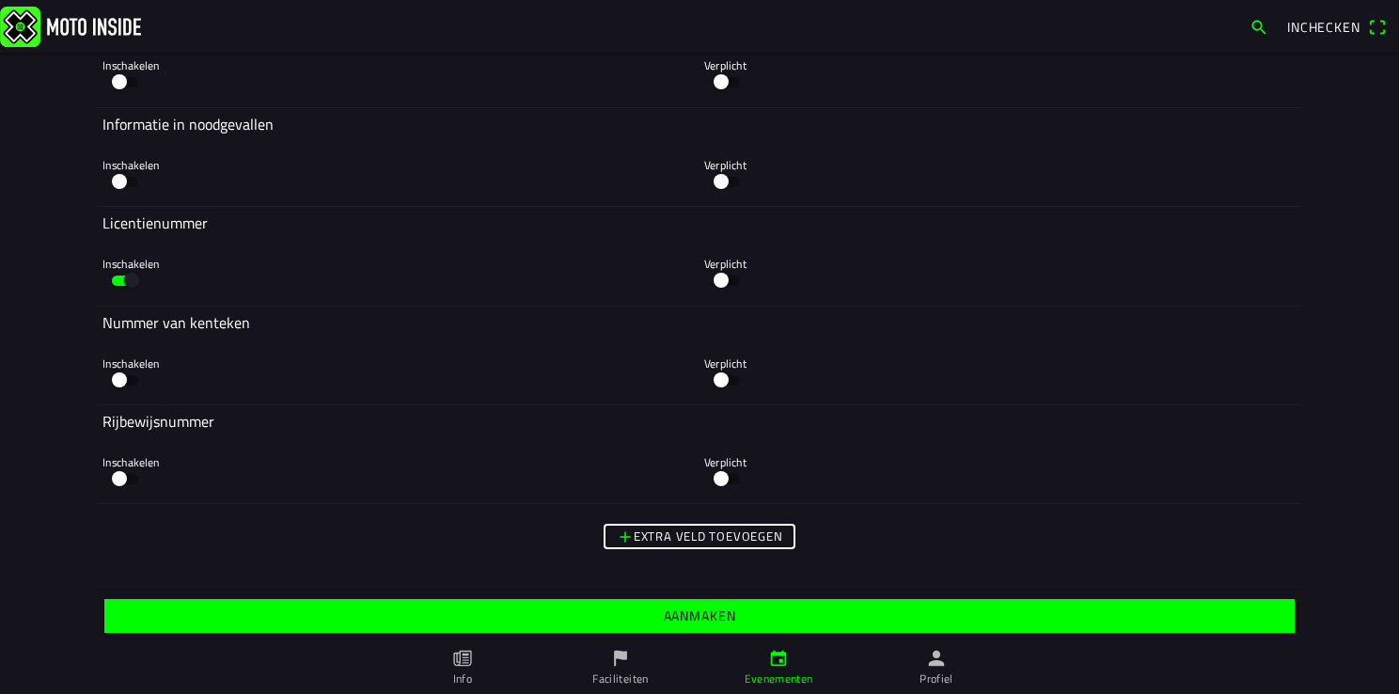
click at [119, 171] on button "button" at bounding box center [124, 181] width 45 height 28
click at [0, 0] on slot "Aanmaken" at bounding box center [0, 0] width 0 height 0
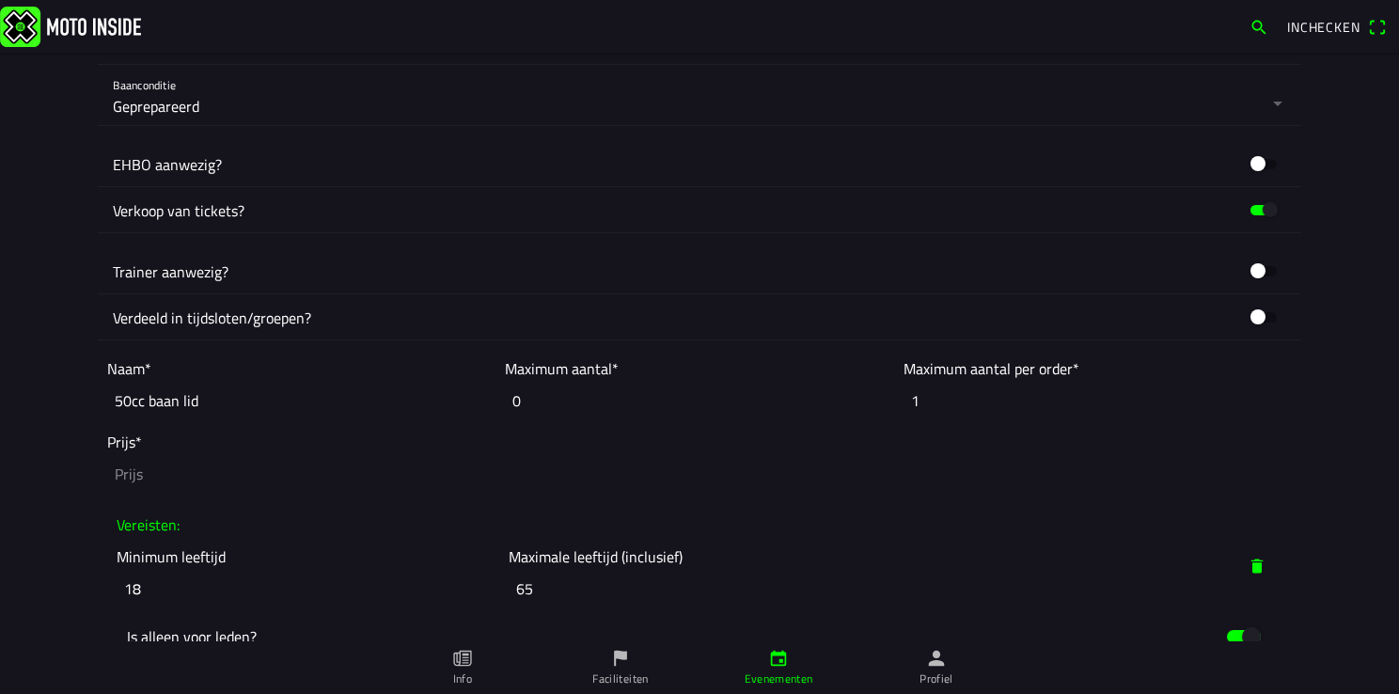
scroll to position [1587, 0]
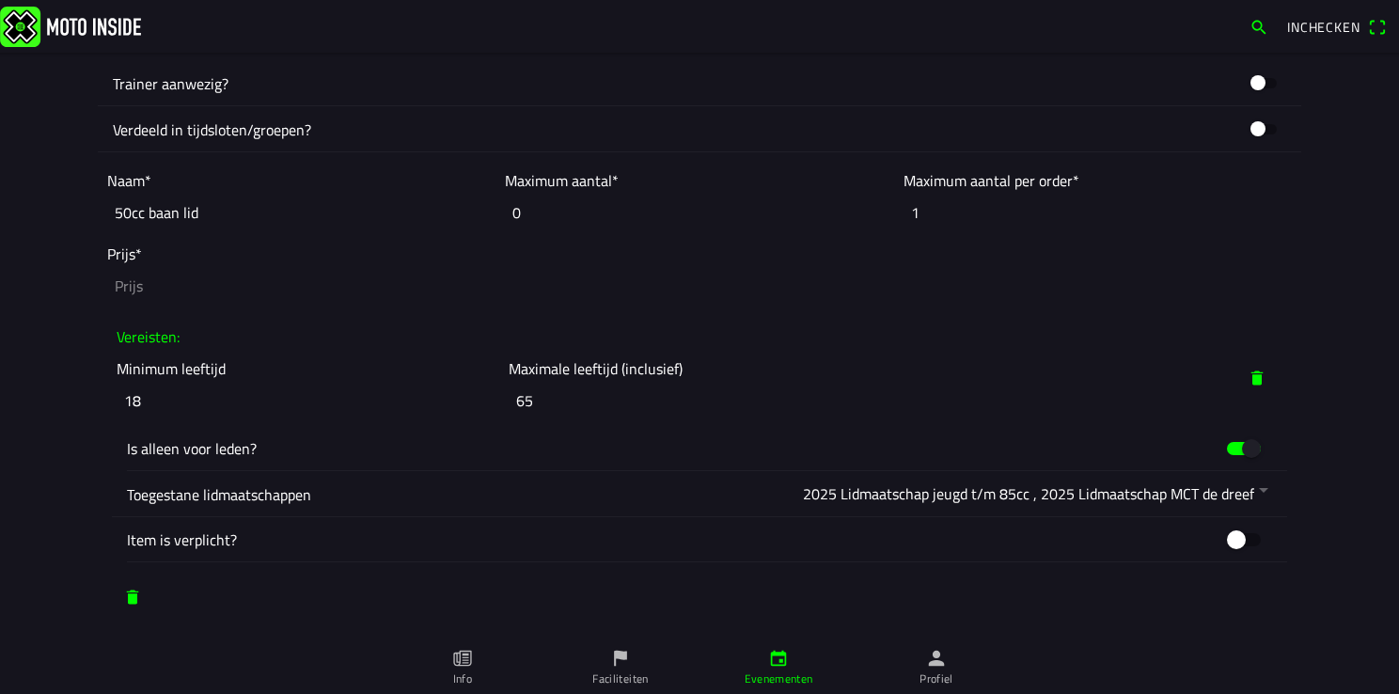
click at [126, 295] on input "number" at bounding box center [699, 285] width 1184 height 41
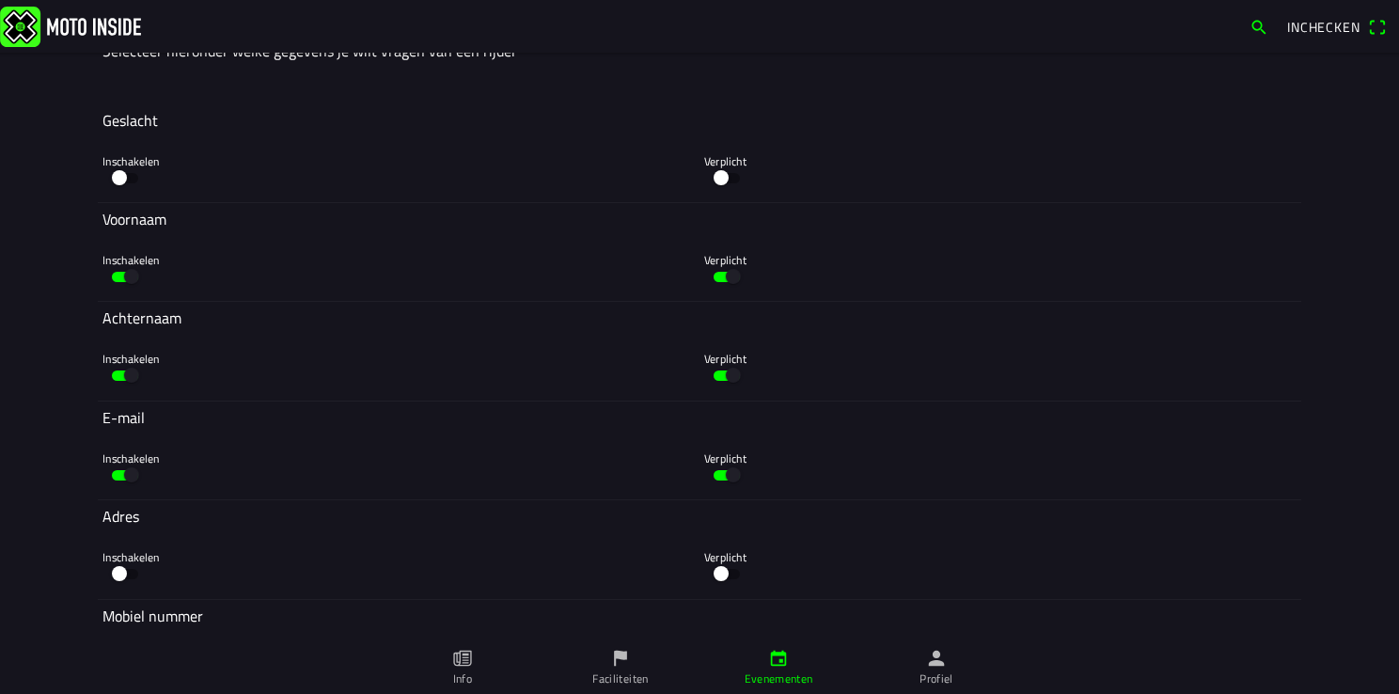
scroll to position [4125, 0]
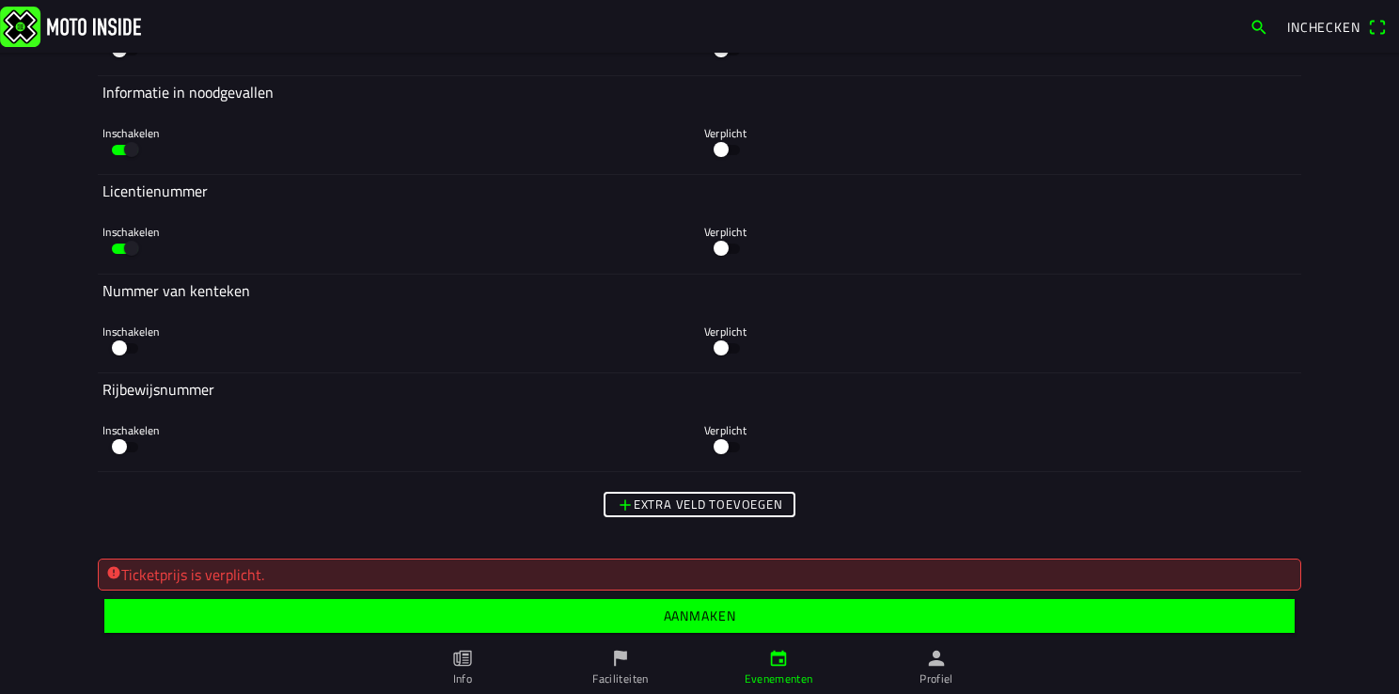
type input "0"
click at [640, 620] on span "button" at bounding box center [698, 616] width 1161 height 34
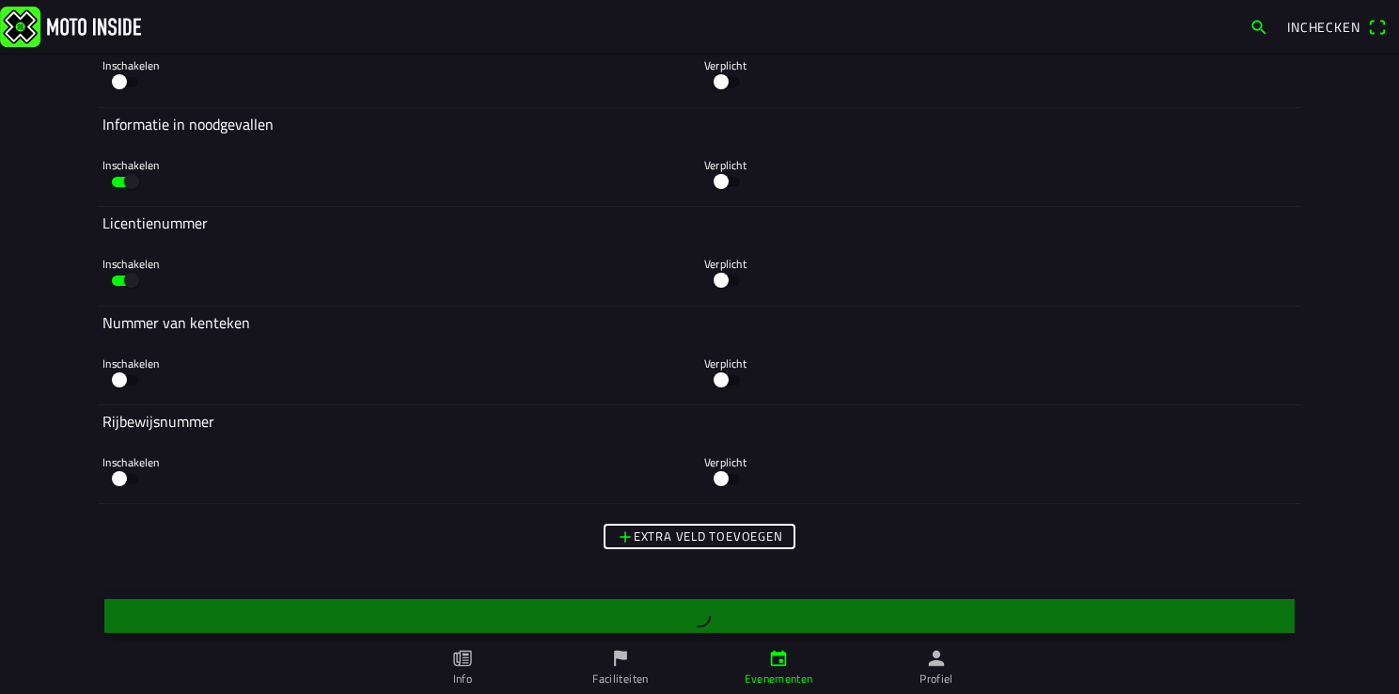
scroll to position [5629, 0]
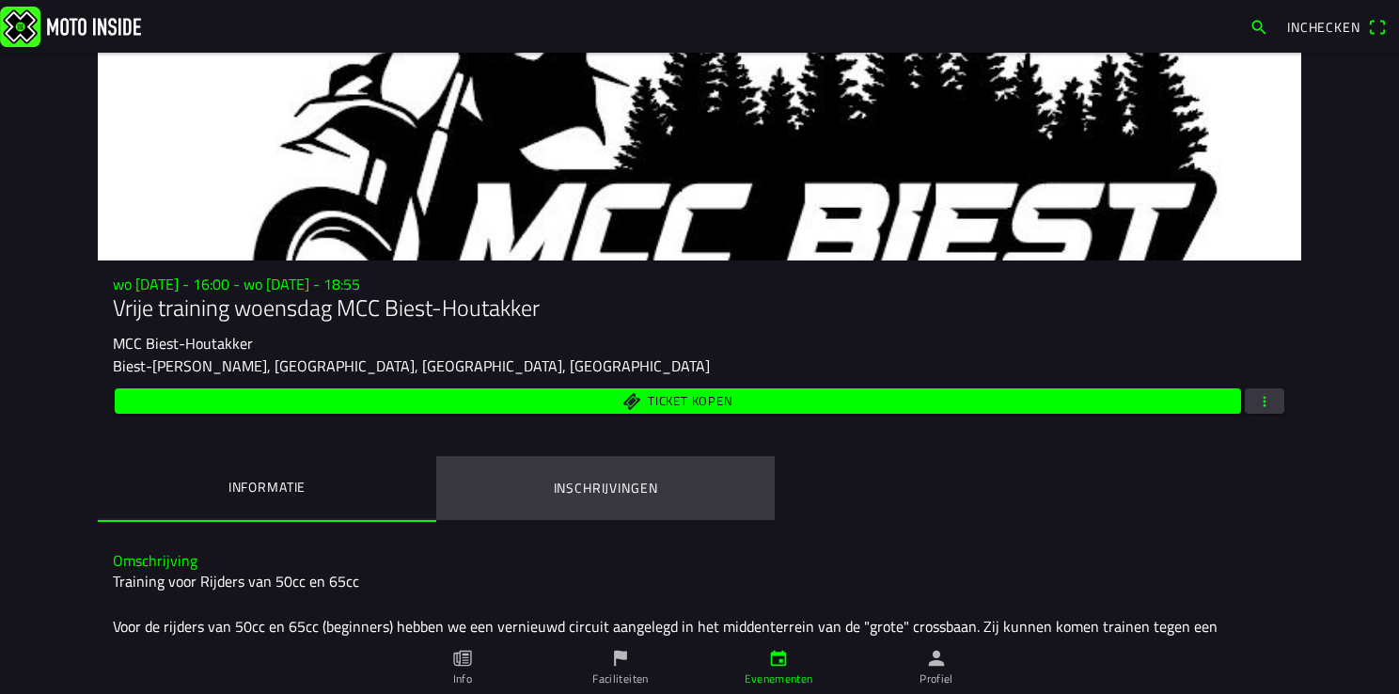
click at [589, 491] on ion-label "Inschrijvingen" at bounding box center [606, 488] width 104 height 21
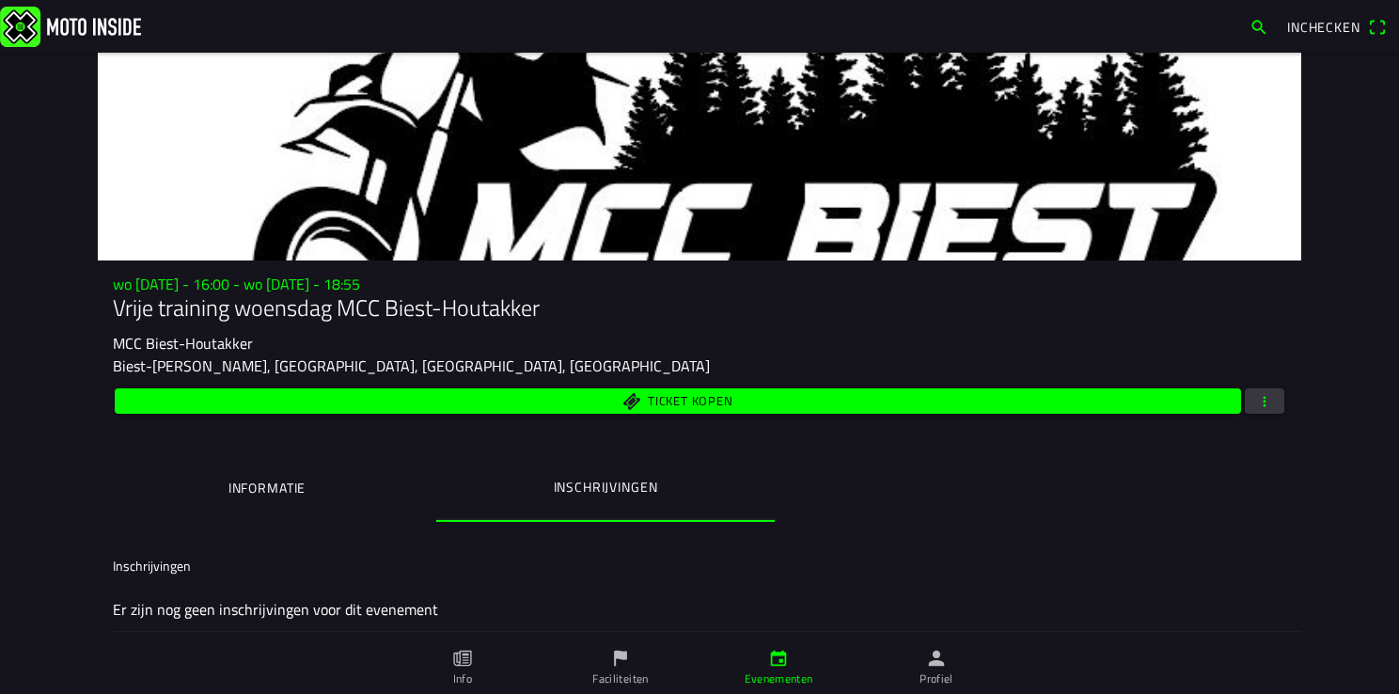
click at [246, 496] on ion-label "Informatie" at bounding box center [266, 488] width 77 height 21
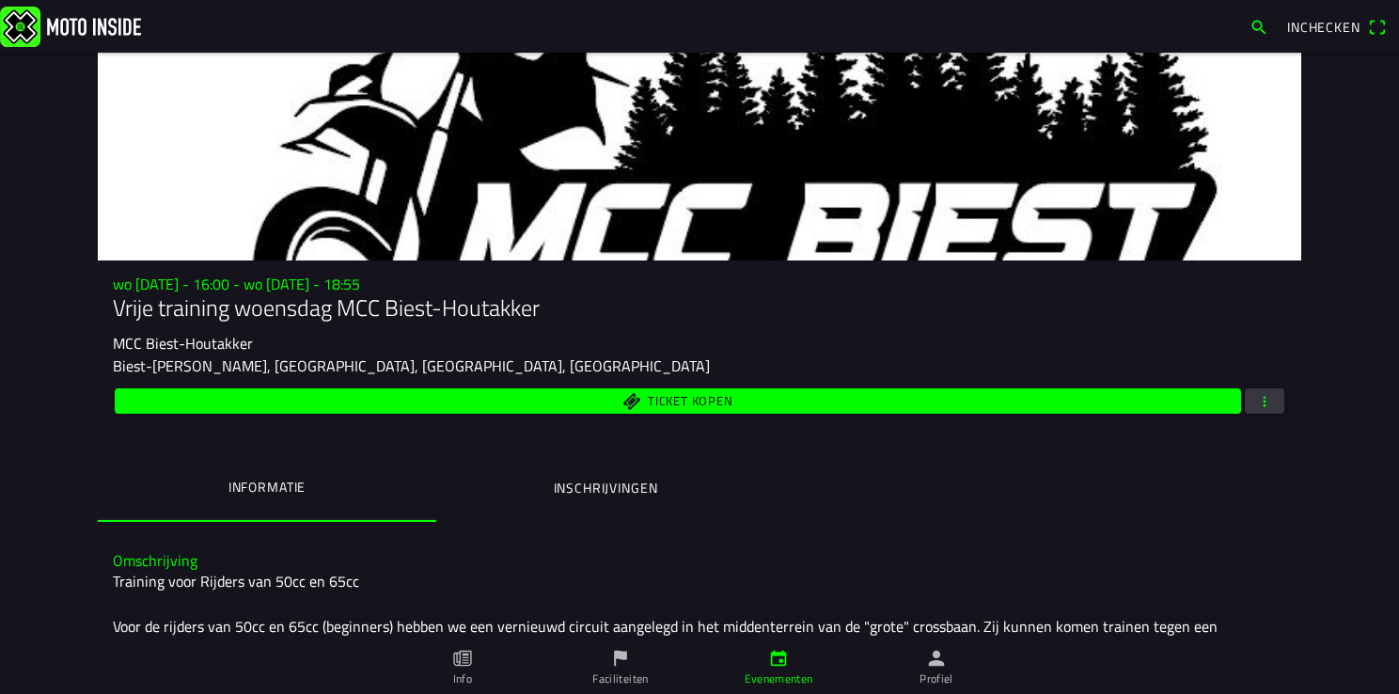
click at [945, 669] on link "Profiel" at bounding box center [936, 667] width 158 height 53
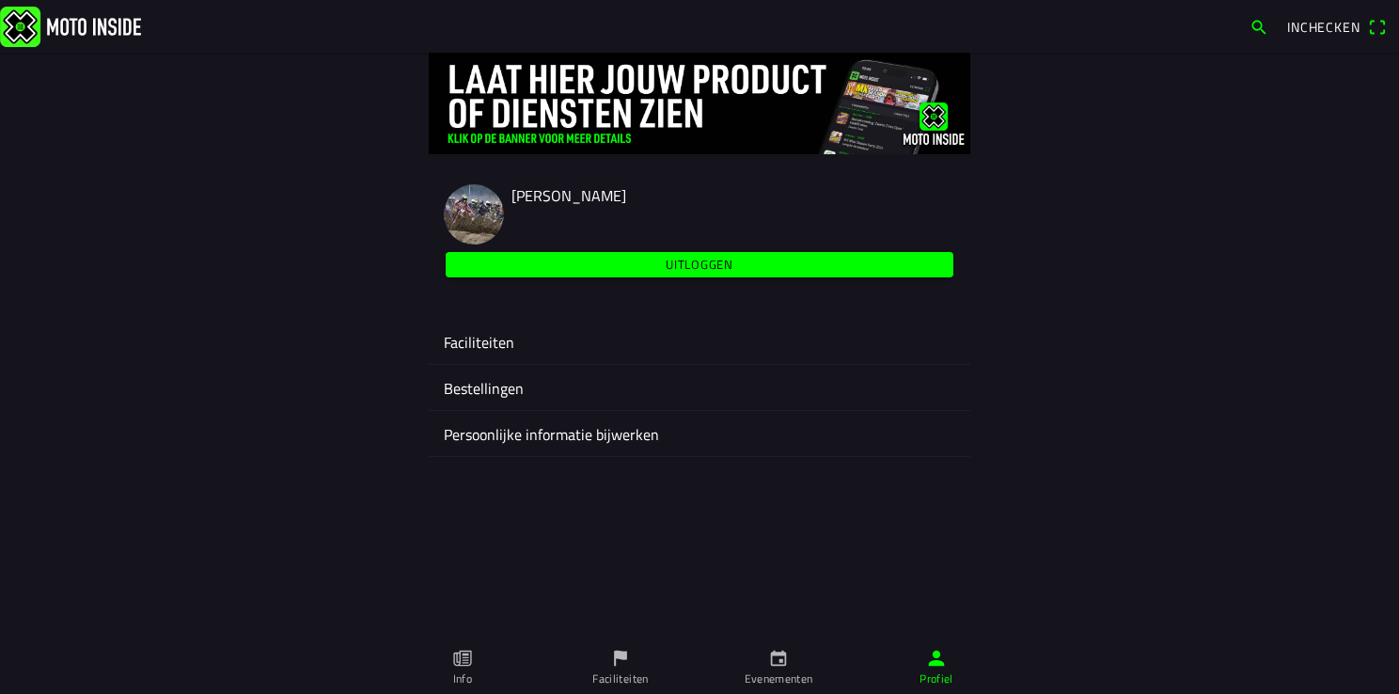
click at [449, 343] on ion-label "Faciliteiten" at bounding box center [699, 342] width 511 height 23
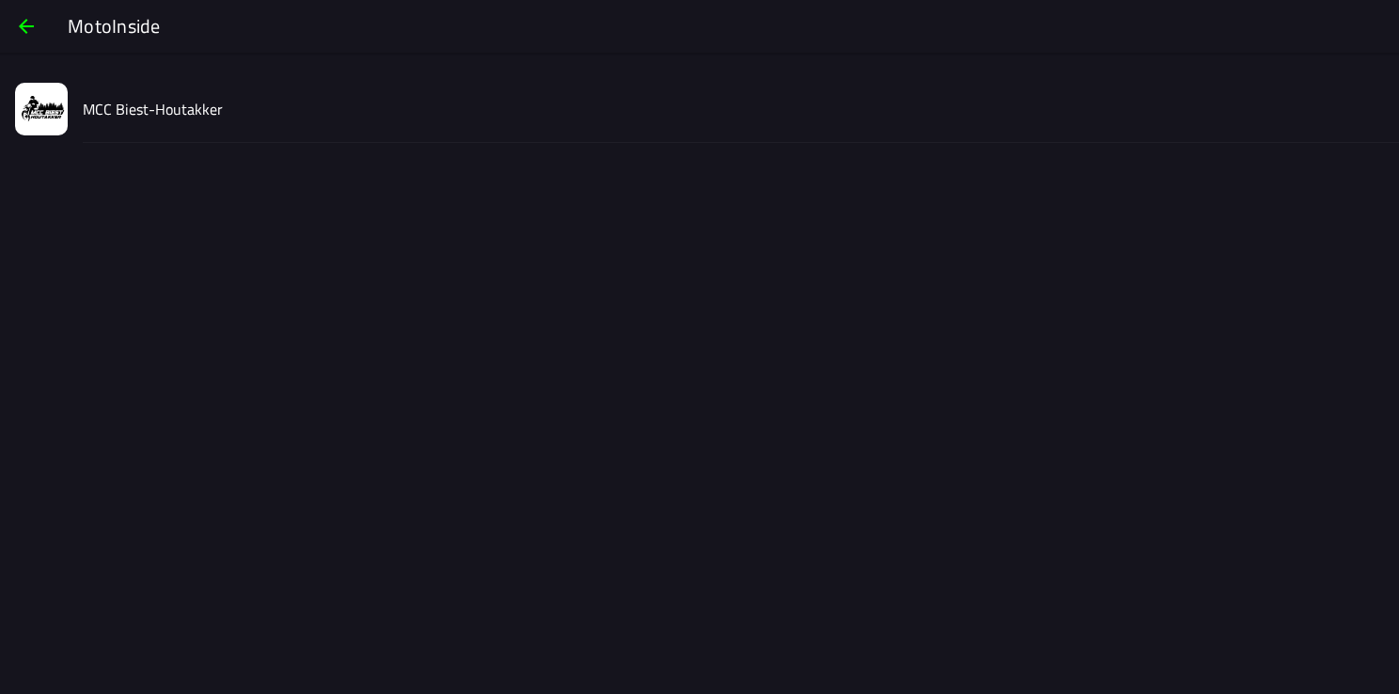
click at [110, 122] on div "MCC Biest-Houtakker" at bounding box center [733, 108] width 1301 height 67
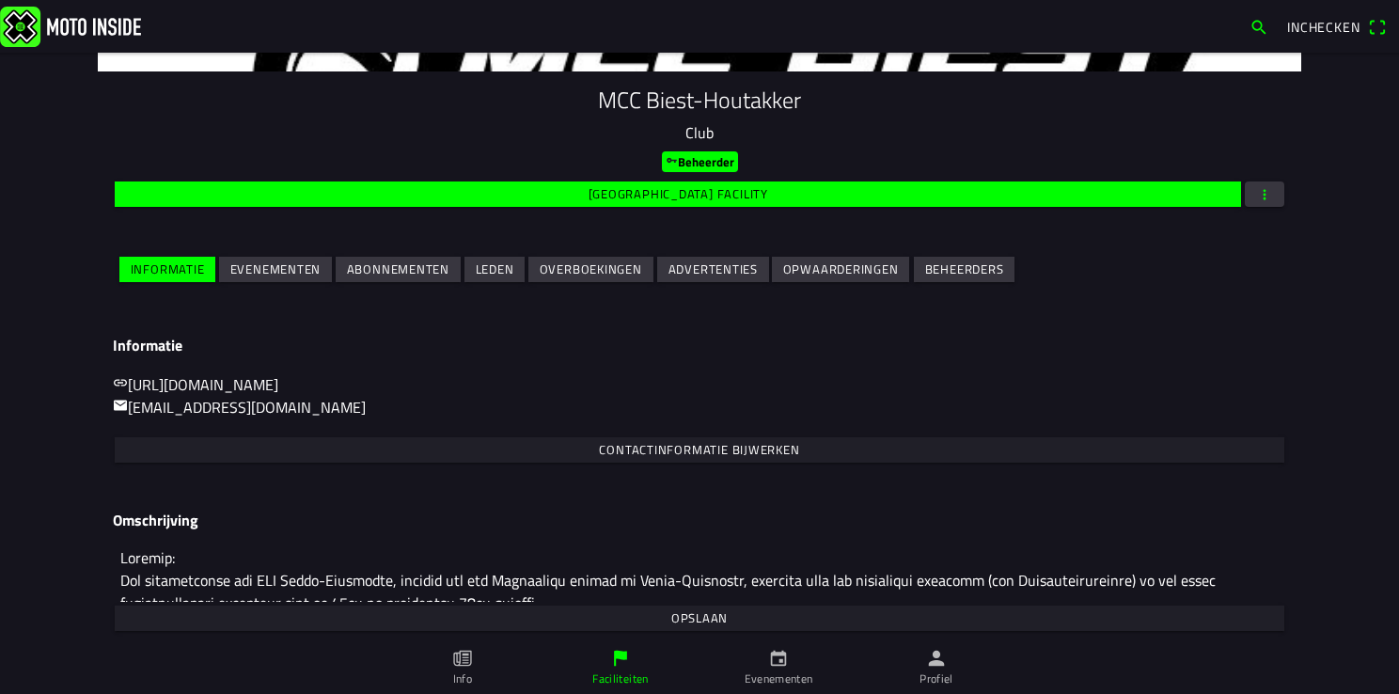
scroll to position [197, 0]
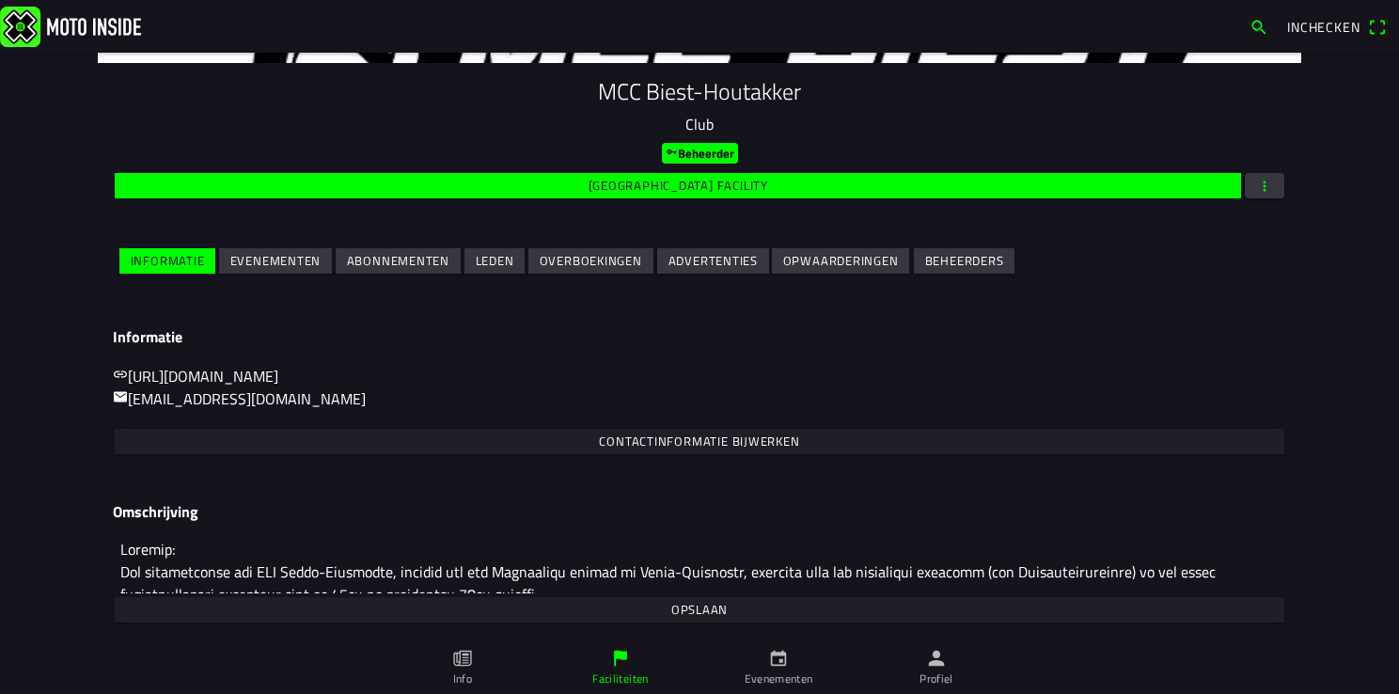
click at [0, 0] on slot "Evenementen" at bounding box center [0, 0] width 0 height 0
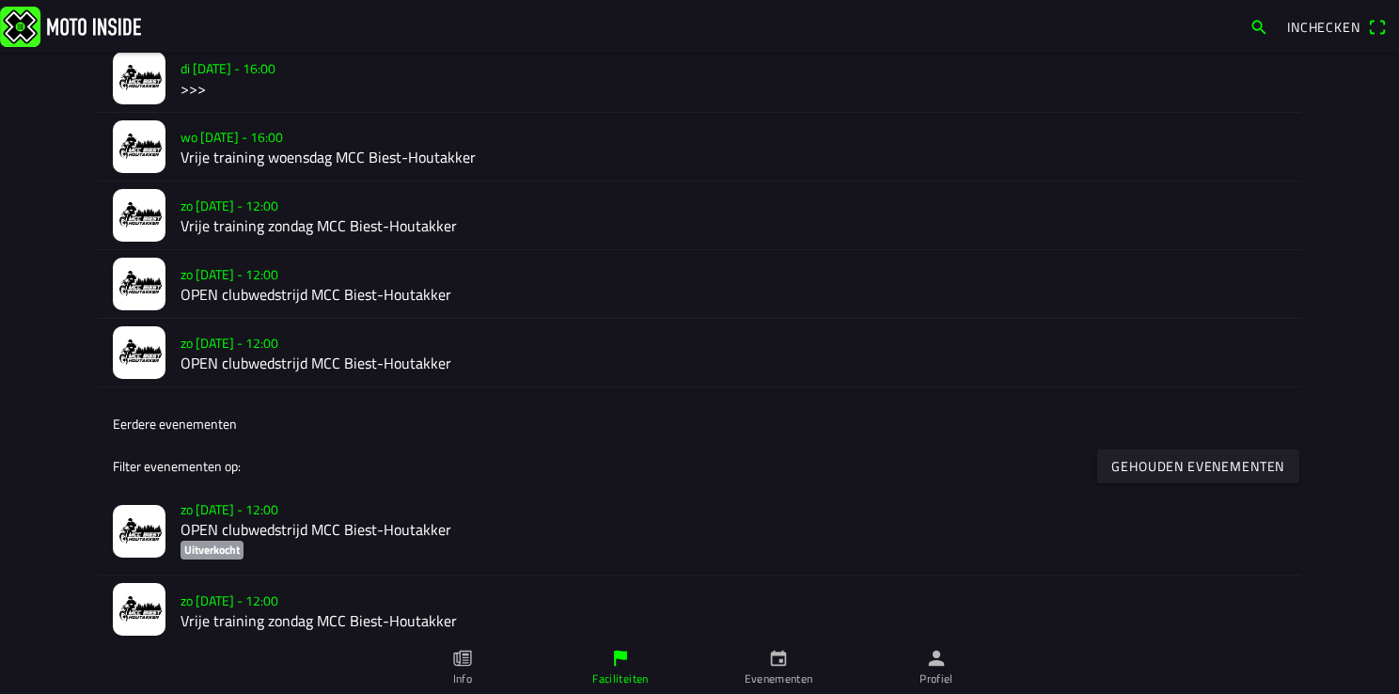
scroll to position [470, 0]
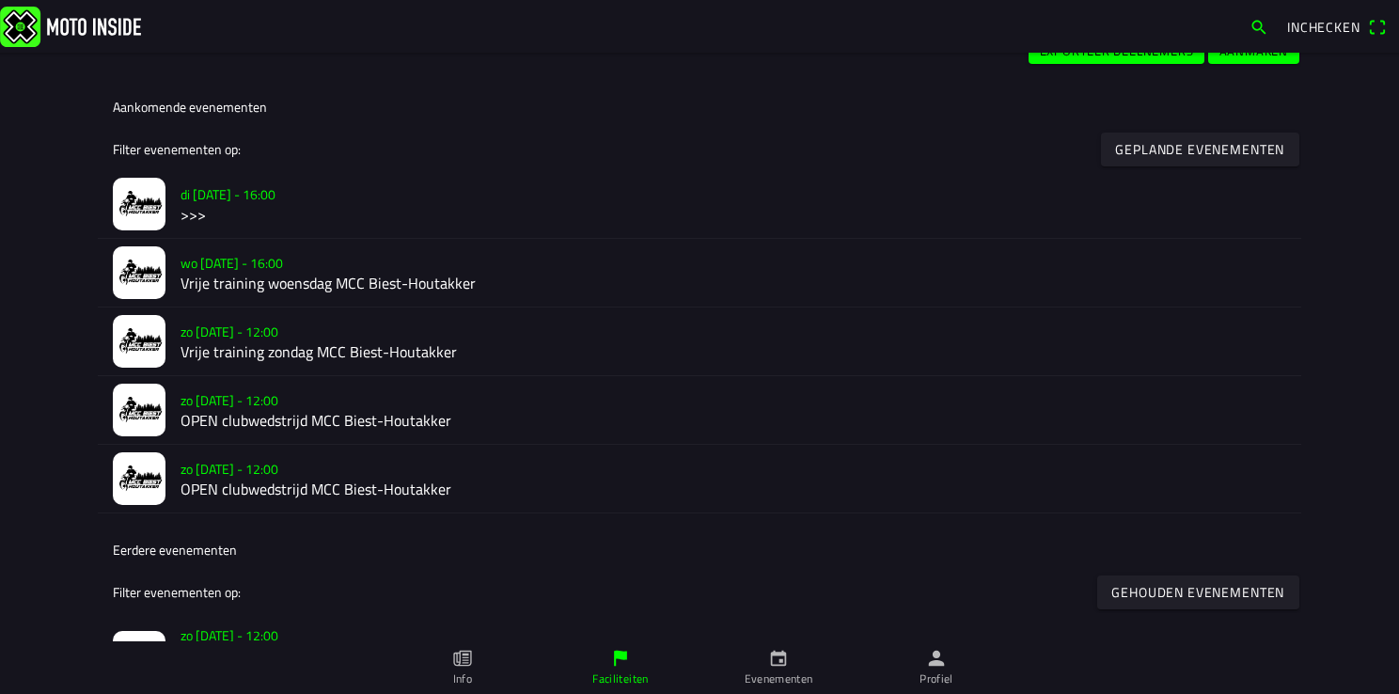
click at [0, 0] on slot "di 19 aug. - 16:00" at bounding box center [0, 0] width 0 height 0
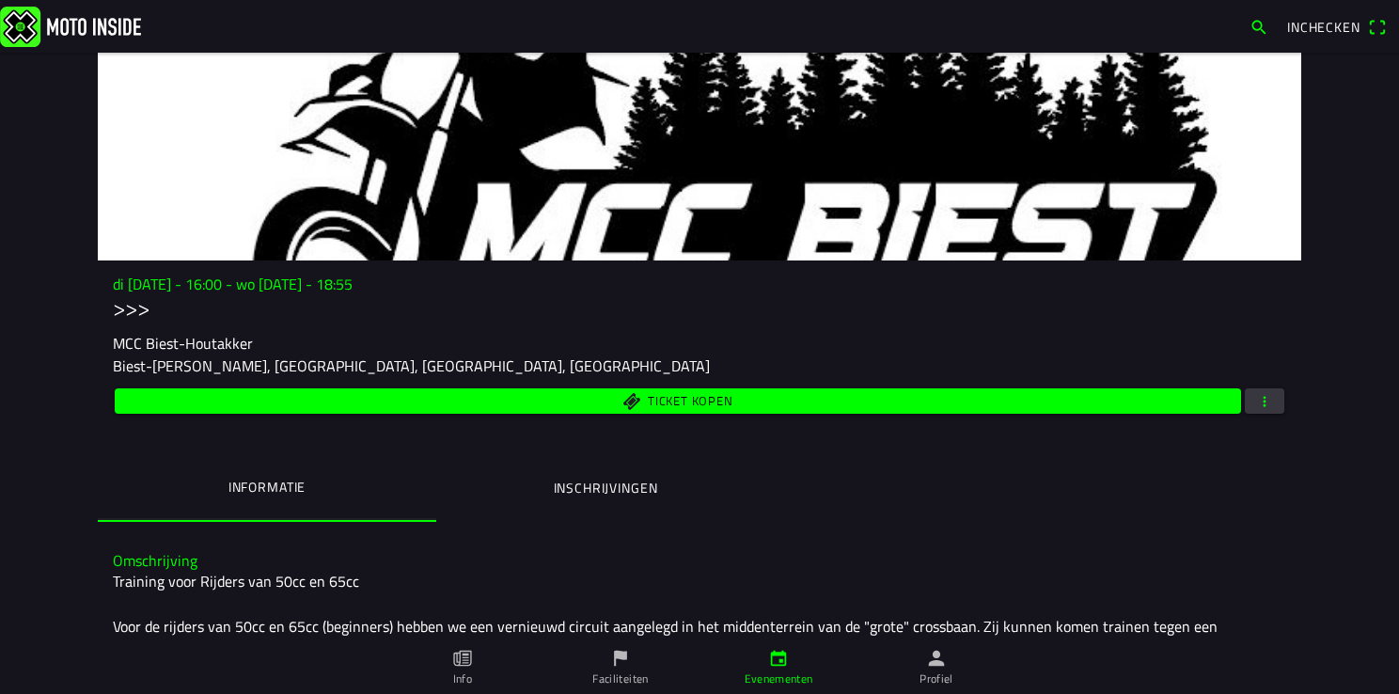
click at [1272, 404] on button "button" at bounding box center [1264, 400] width 39 height 25
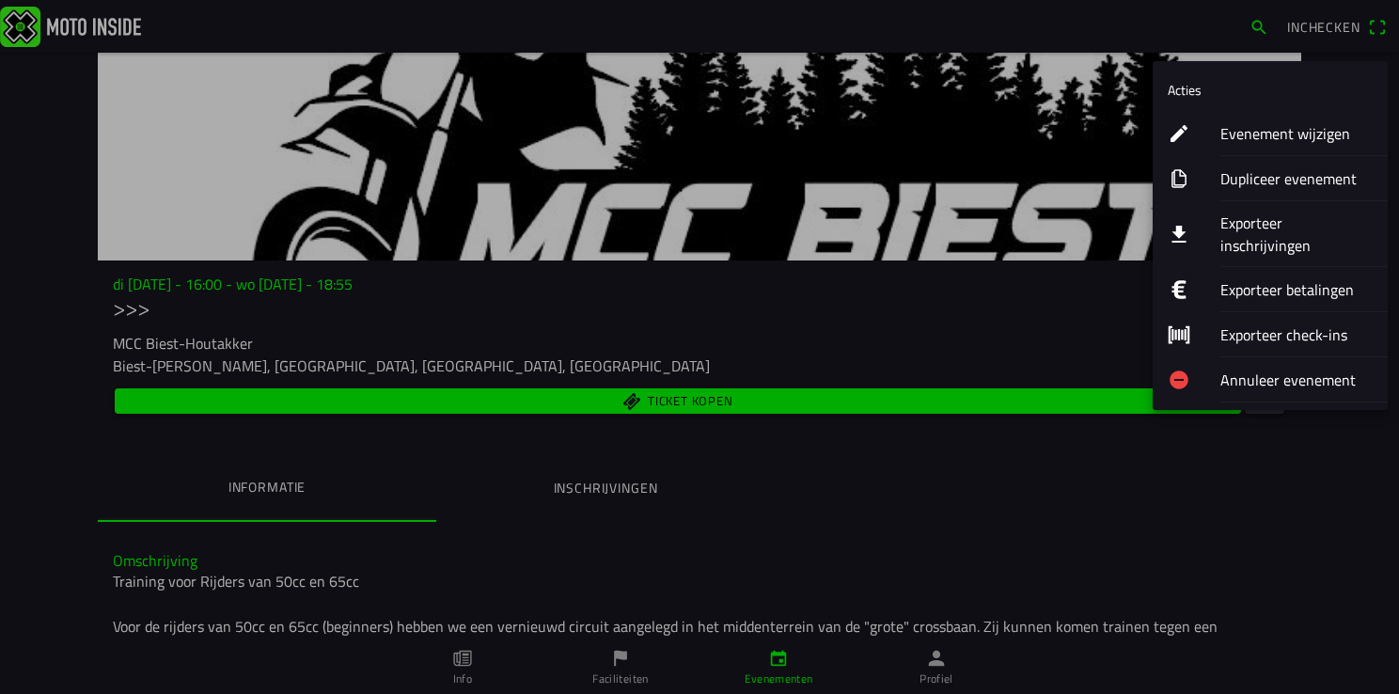
click at [1269, 129] on ion-label "Evenement wijzigen" at bounding box center [1296, 133] width 152 height 23
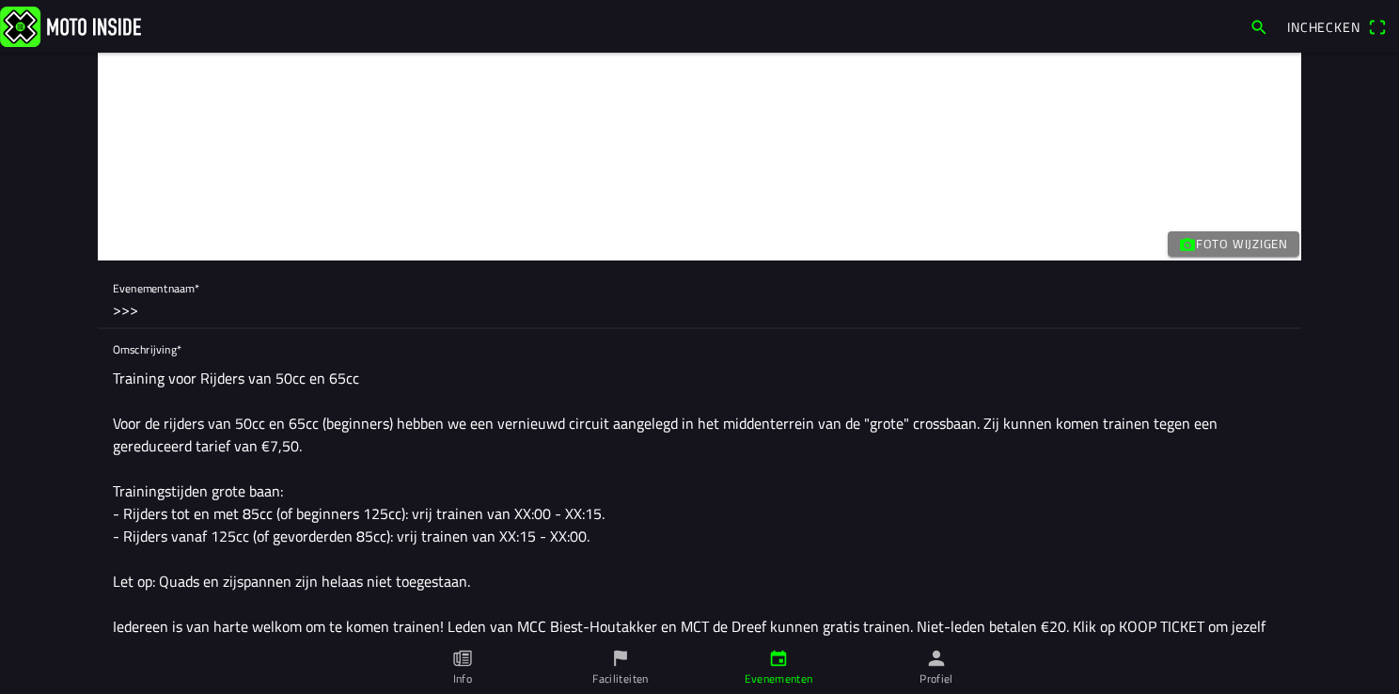
drag, startPoint x: 143, startPoint y: 310, endPoint x: 75, endPoint y: 309, distance: 67.7
click at [75, 309] on main "Foto wijzigen Evenementnaam* >>> Omschrijving* Training voor Rijders van 50cc e…" at bounding box center [699, 373] width 1399 height 641
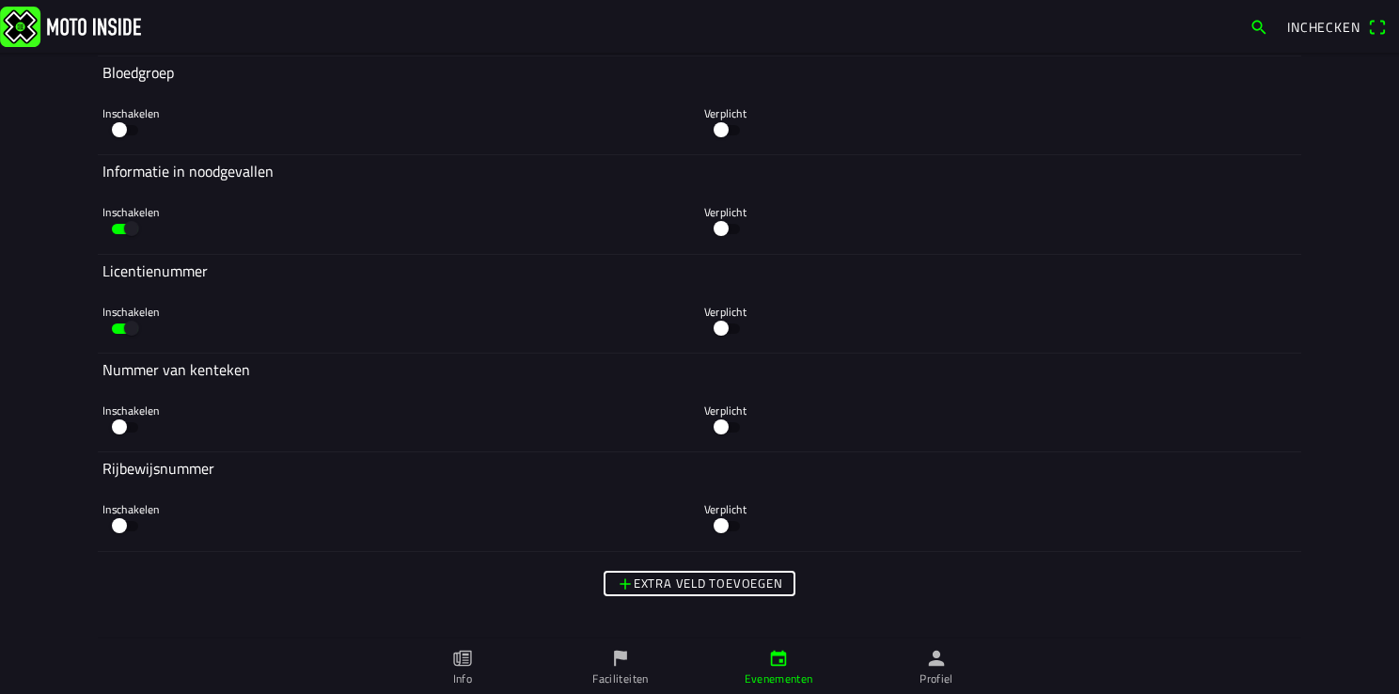
scroll to position [5639, 0]
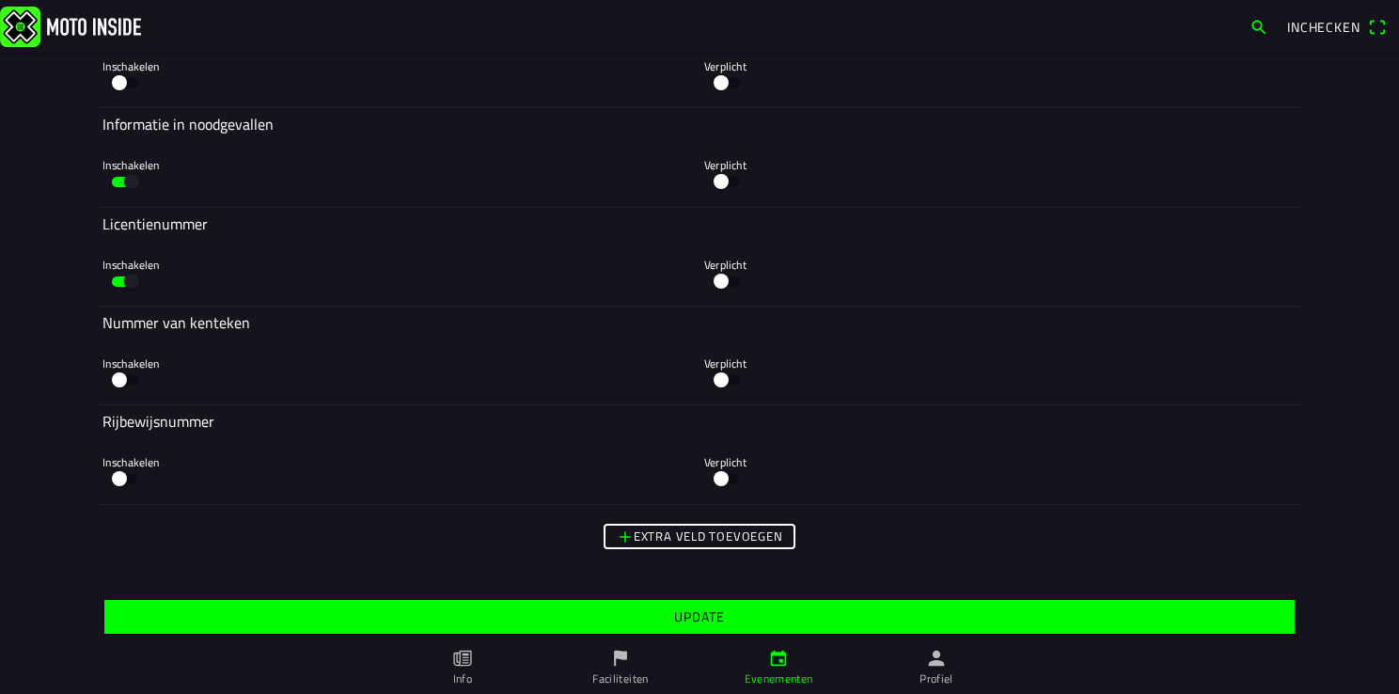
type input "Niet juist"
click at [0, 0] on slot "Update" at bounding box center [0, 0] width 0 height 0
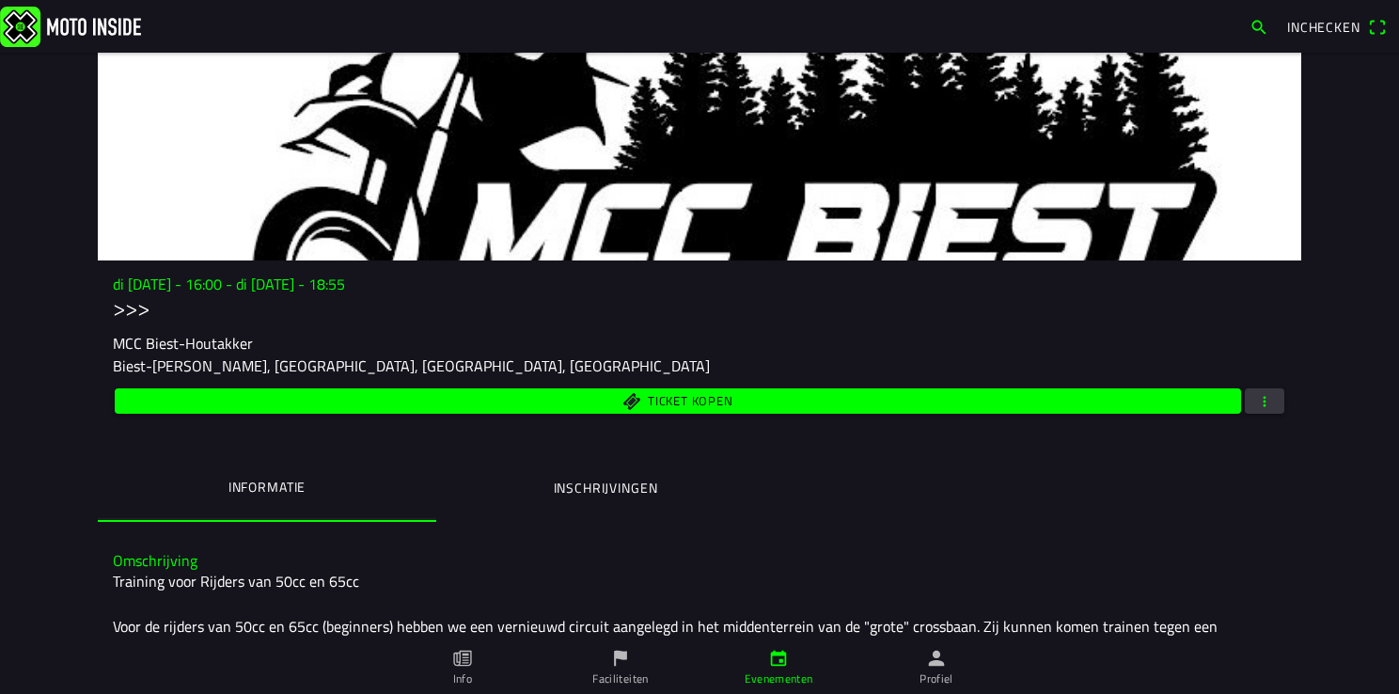
click at [942, 667] on icon "person" at bounding box center [936, 658] width 21 height 21
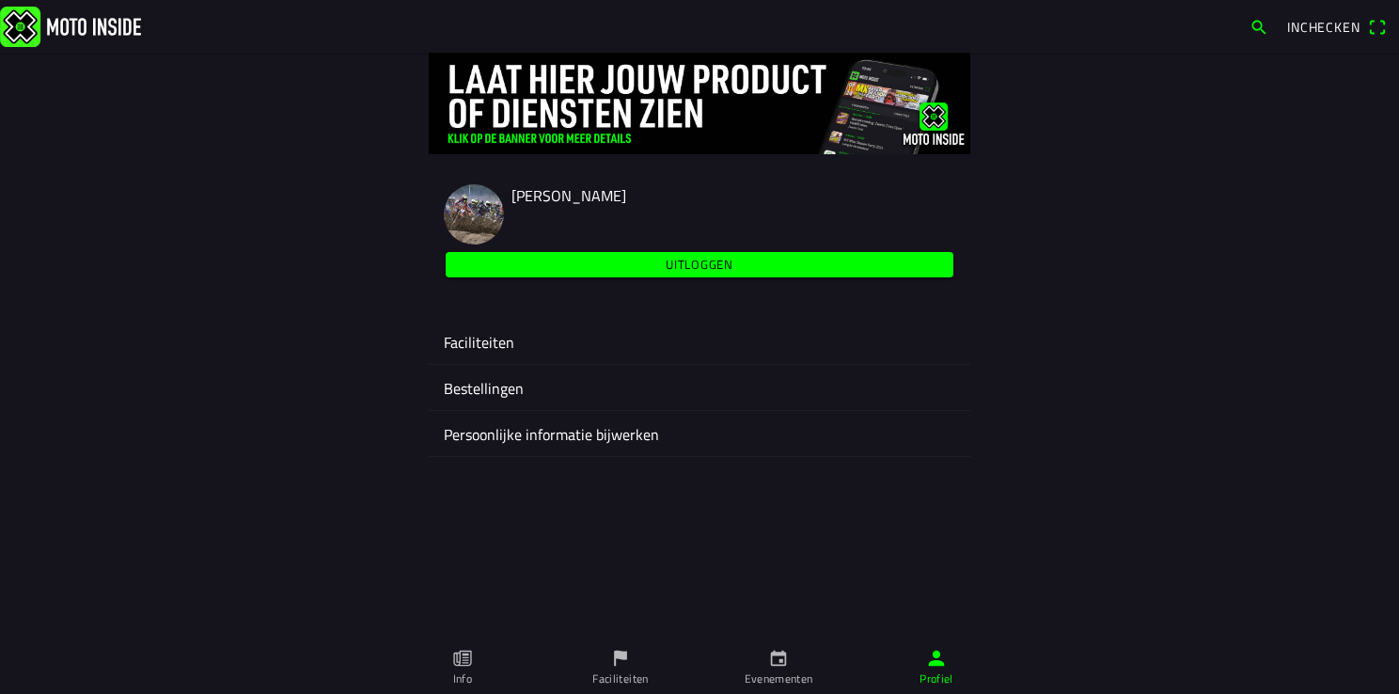
click at [486, 344] on ion-label "Faciliteiten" at bounding box center [699, 342] width 511 height 23
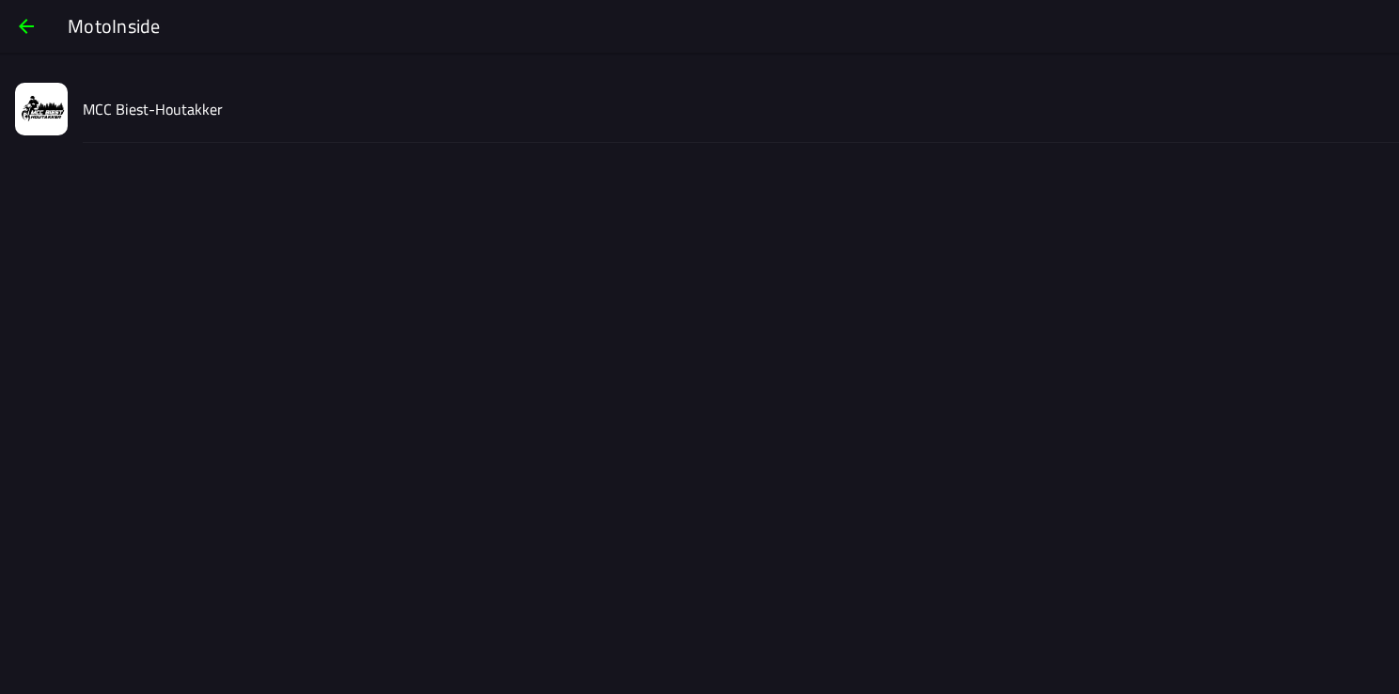
click at [183, 120] on div "MCC Biest-Houtakker" at bounding box center [733, 108] width 1301 height 67
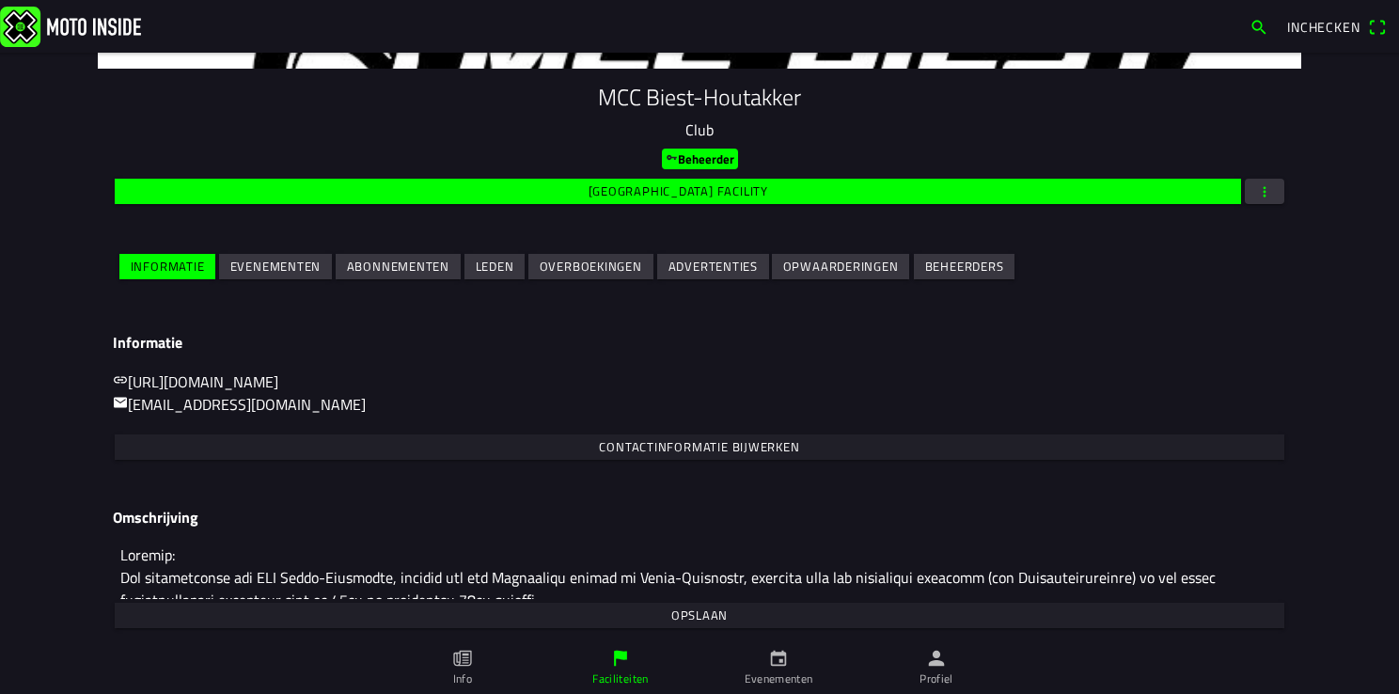
scroll to position [197, 0]
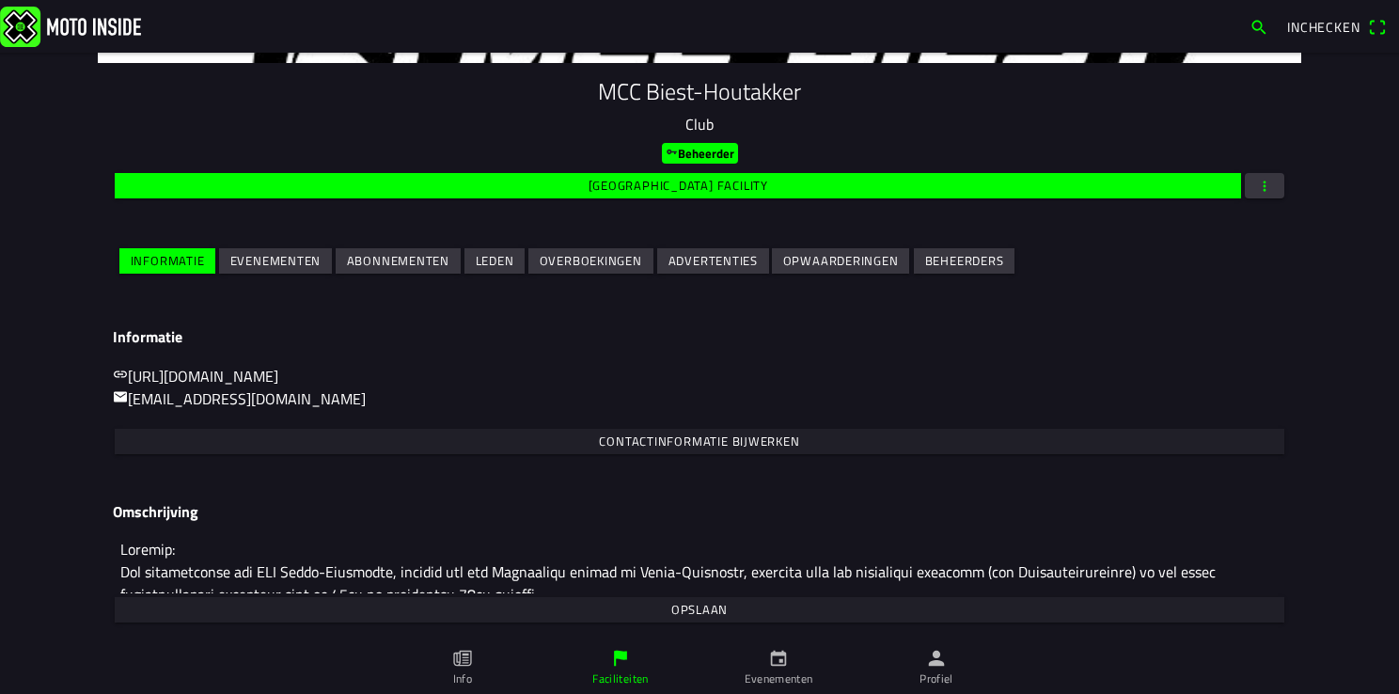
click at [0, 0] on slot "Evenementen" at bounding box center [0, 0] width 0 height 0
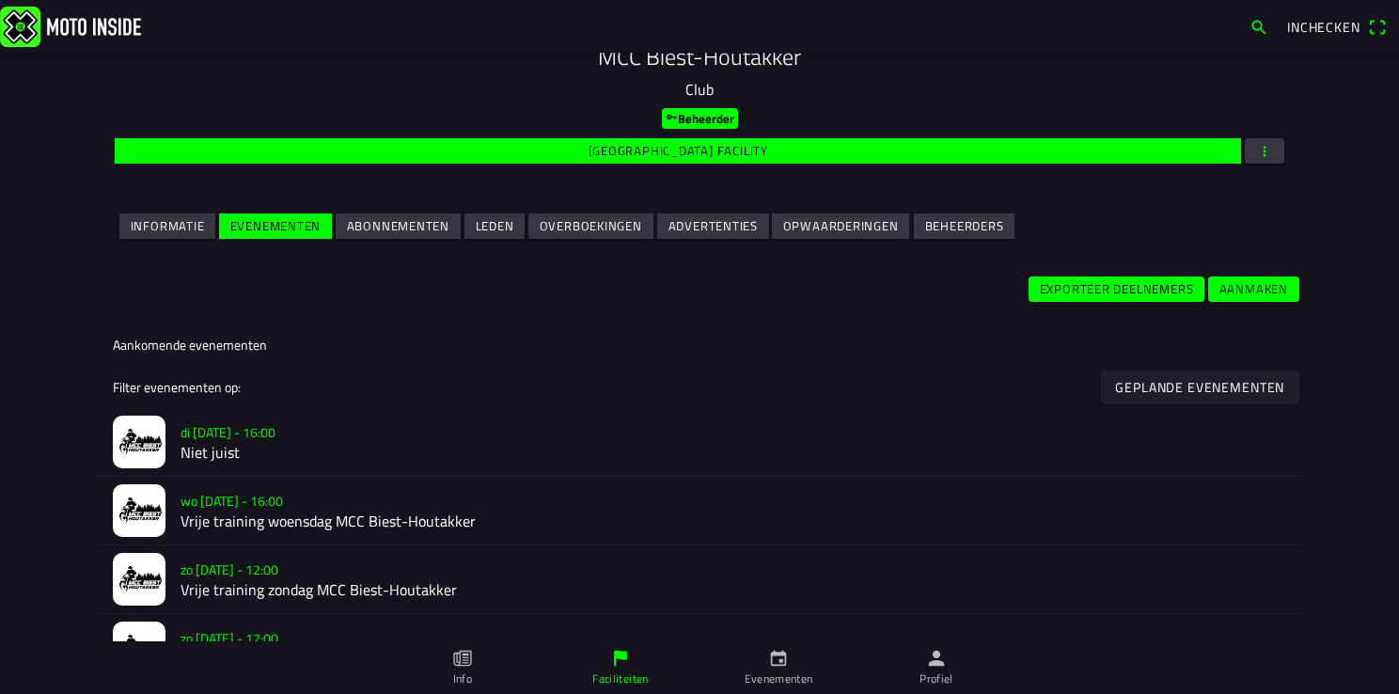
scroll to position [291, 0]
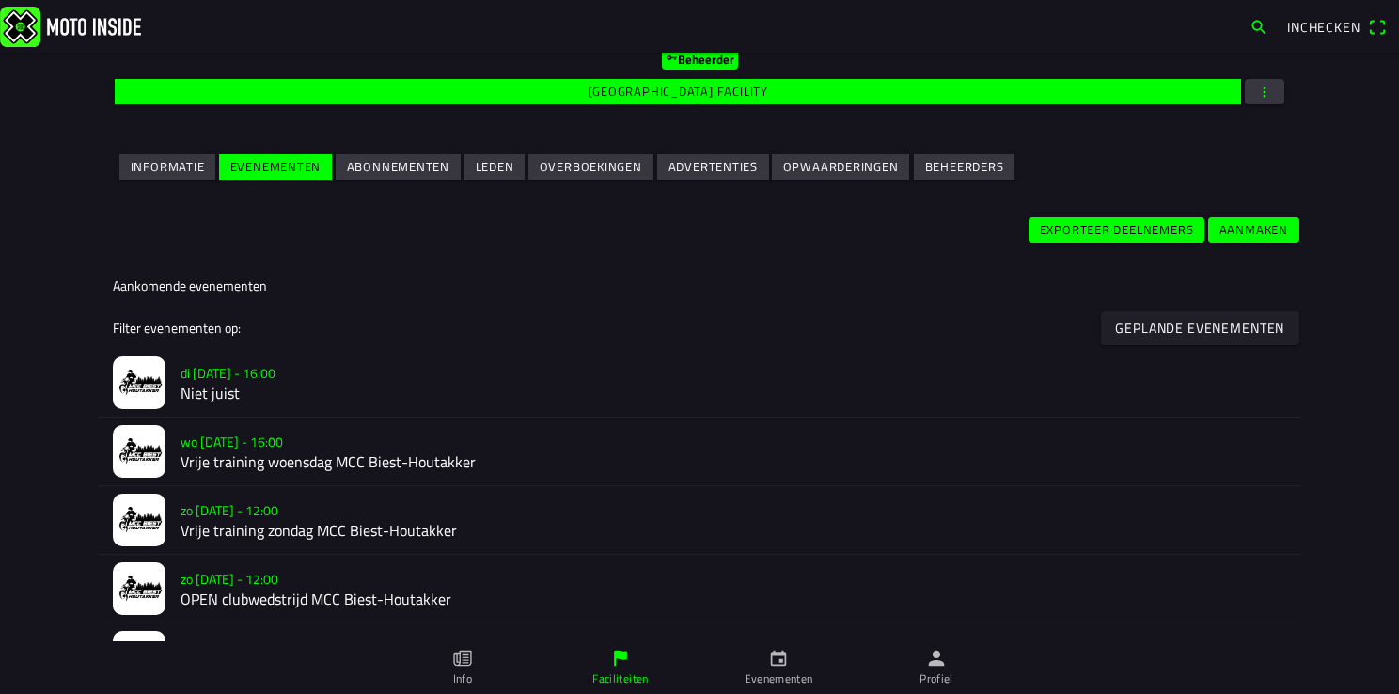
click at [228, 458] on h2 "Vrije training woensdag MCC Biest-Houtakker" at bounding box center [732, 462] width 1105 height 18
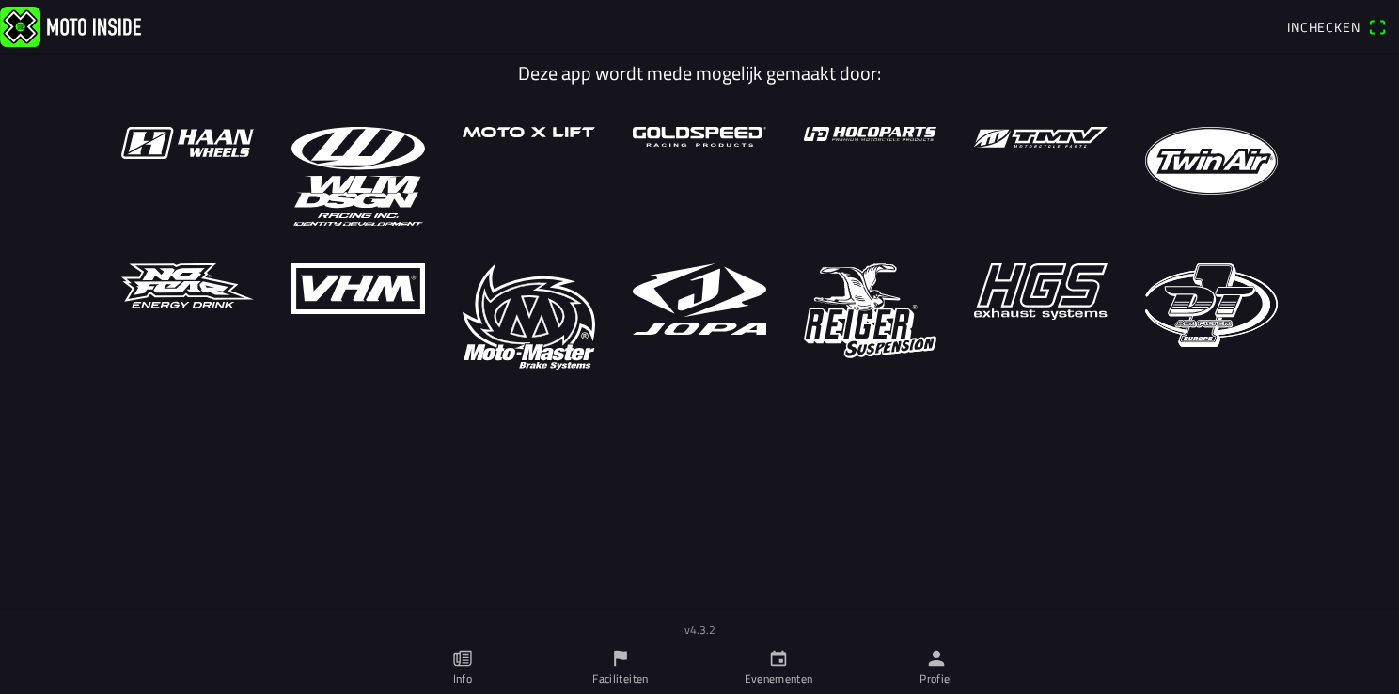
click at [933, 688] on link "Profiel" at bounding box center [936, 667] width 158 height 53
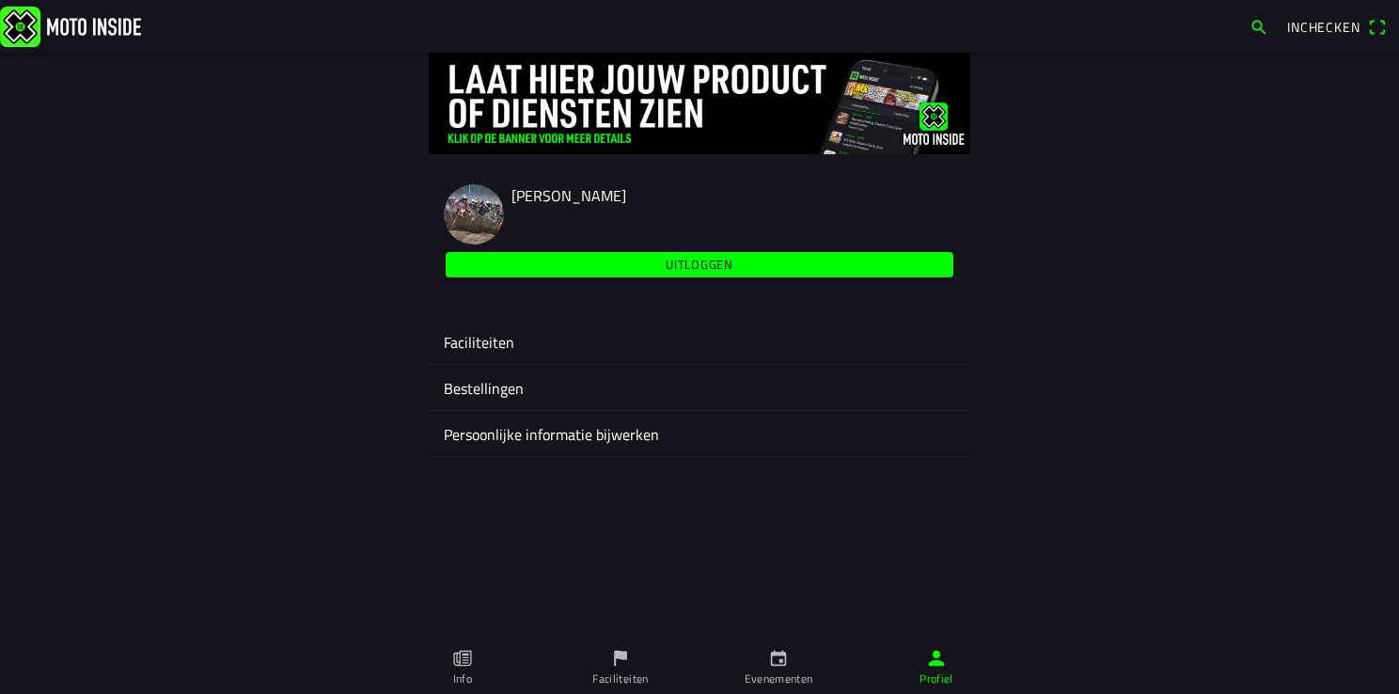
click at [481, 348] on ion-label "Faciliteiten" at bounding box center [699, 342] width 511 height 23
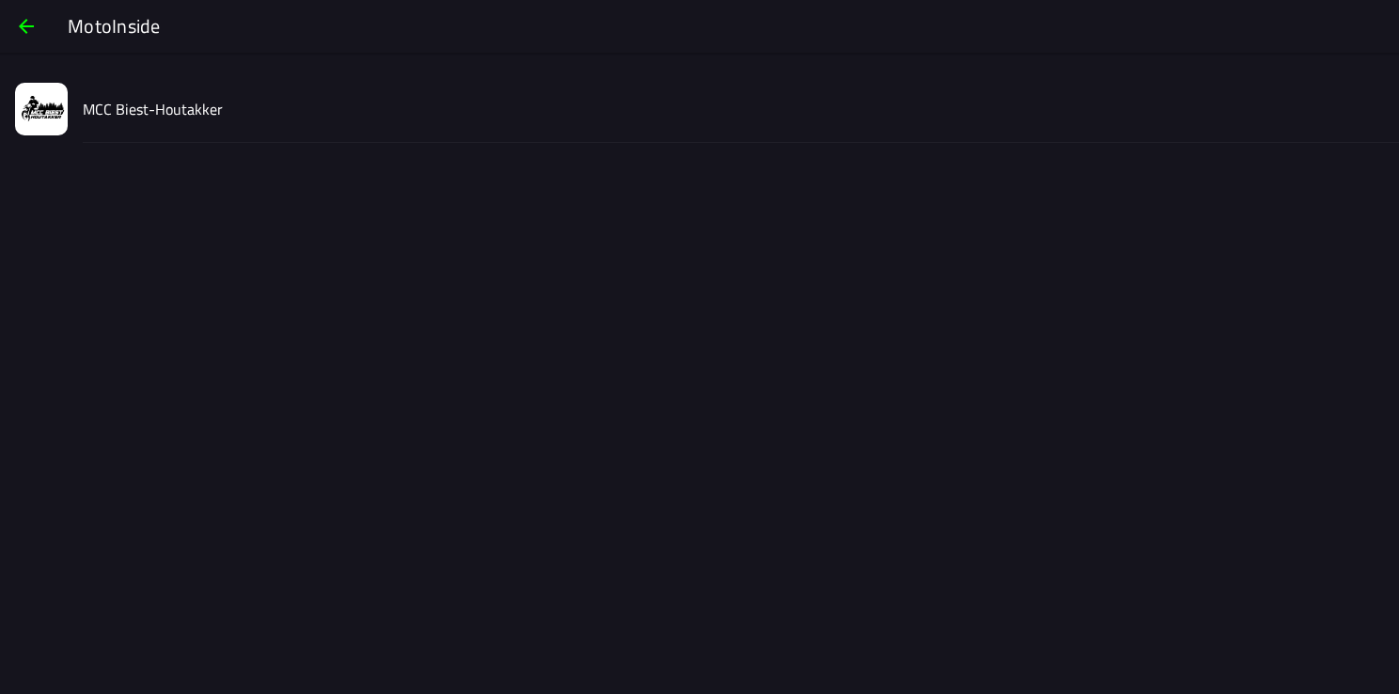
click at [0, 0] on slot "MCC Biest-Houtakker" at bounding box center [0, 0] width 0 height 0
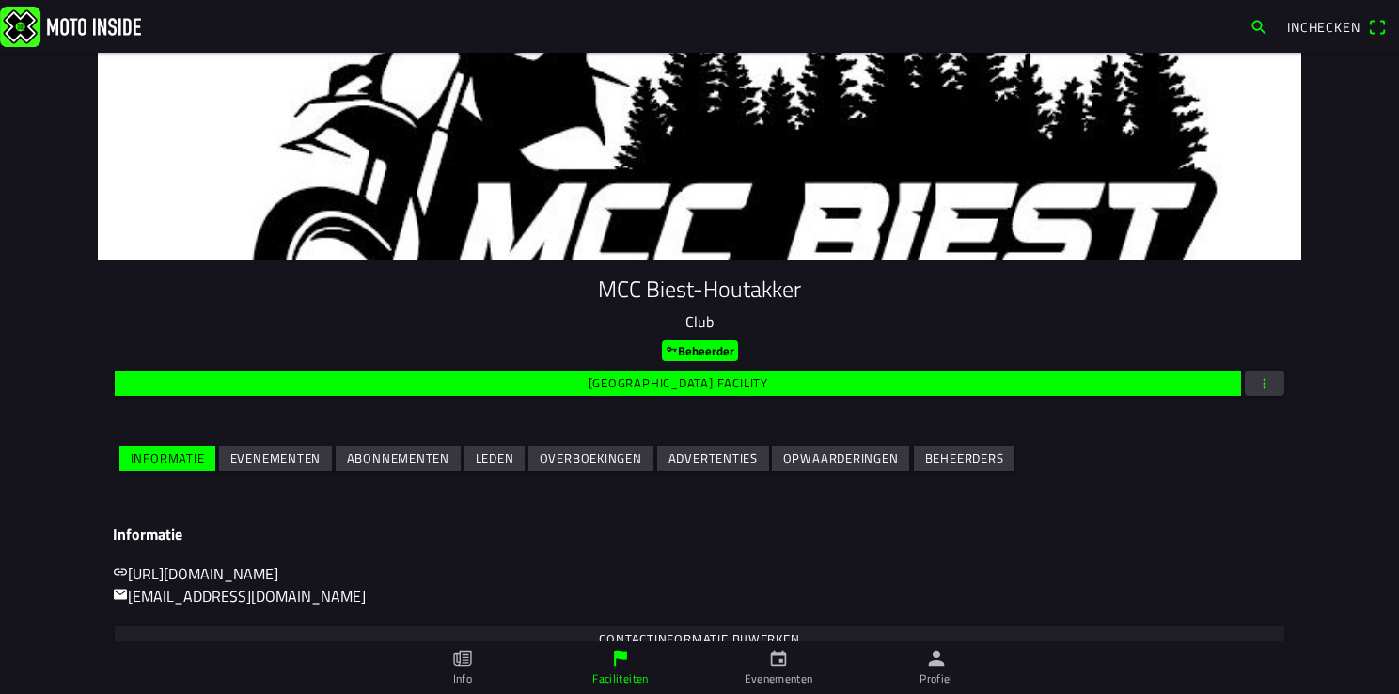
click at [0, 0] on slot "Evenementen" at bounding box center [0, 0] width 0 height 0
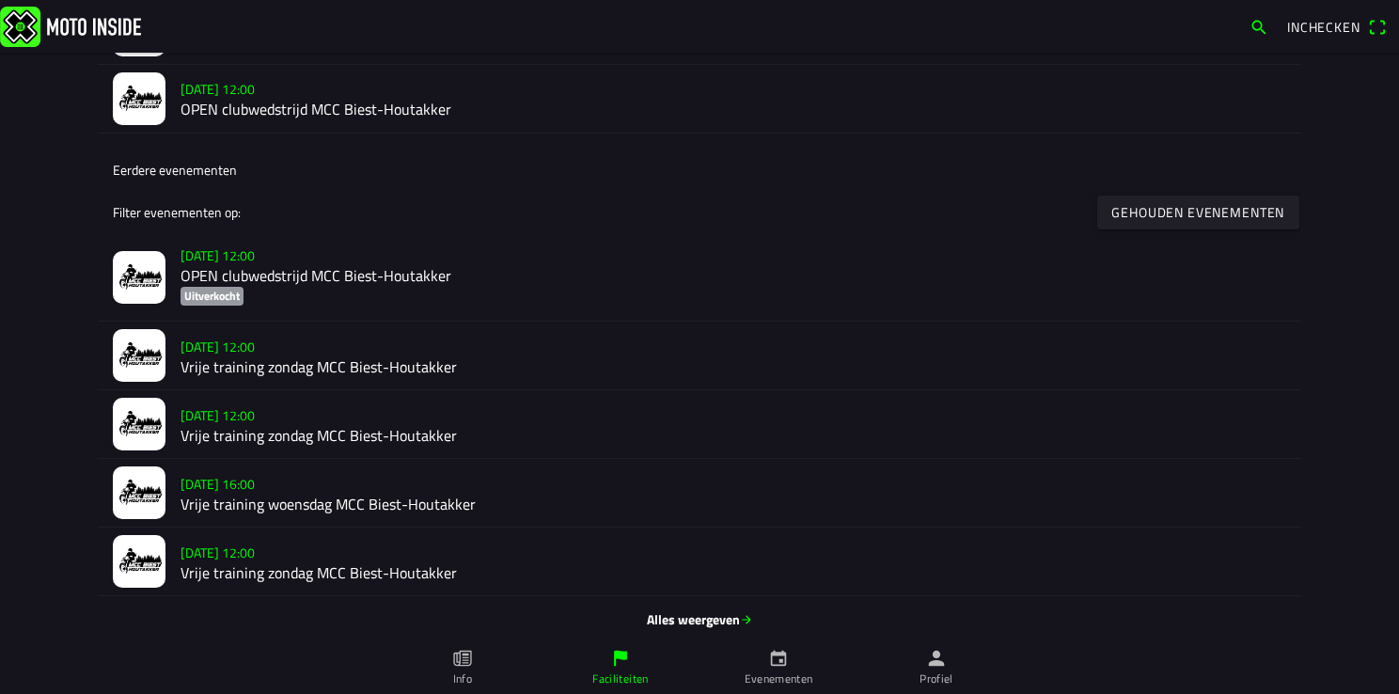
scroll to position [789, 0]
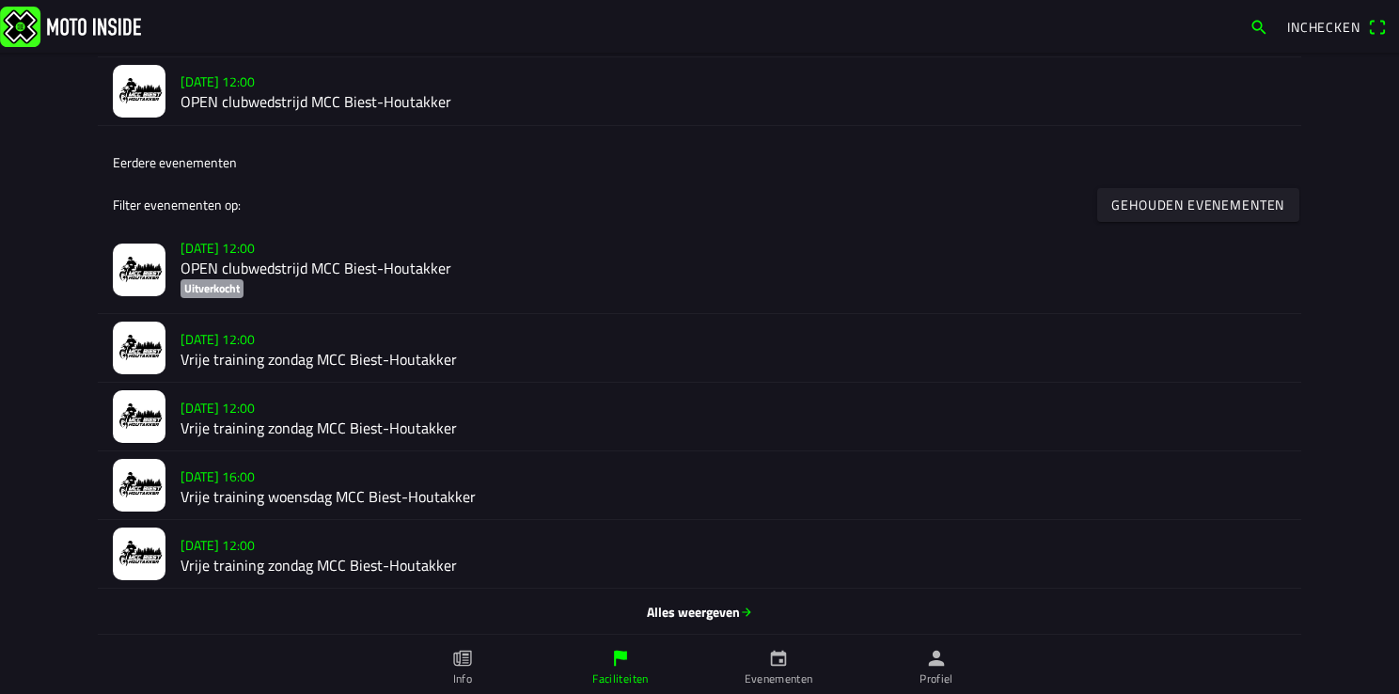
click at [204, 494] on h2 "Vrije training woensdag MCC Biest-Houtakker" at bounding box center [732, 496] width 1105 height 18
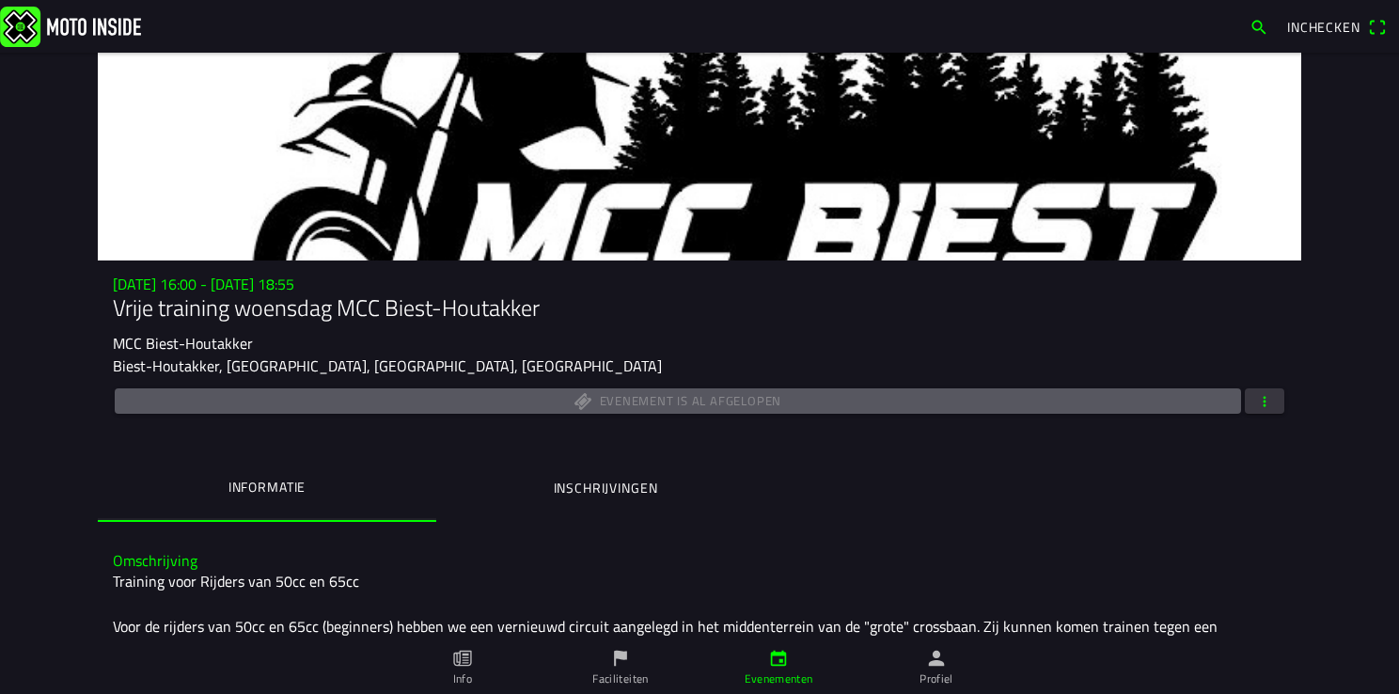
drag, startPoint x: 526, startPoint y: 306, endPoint x: 154, endPoint y: 316, distance: 372.4
click at [154, 316] on h1 "Vrije training woensdag MCC Biest-Houtakker" at bounding box center [699, 307] width 1173 height 27
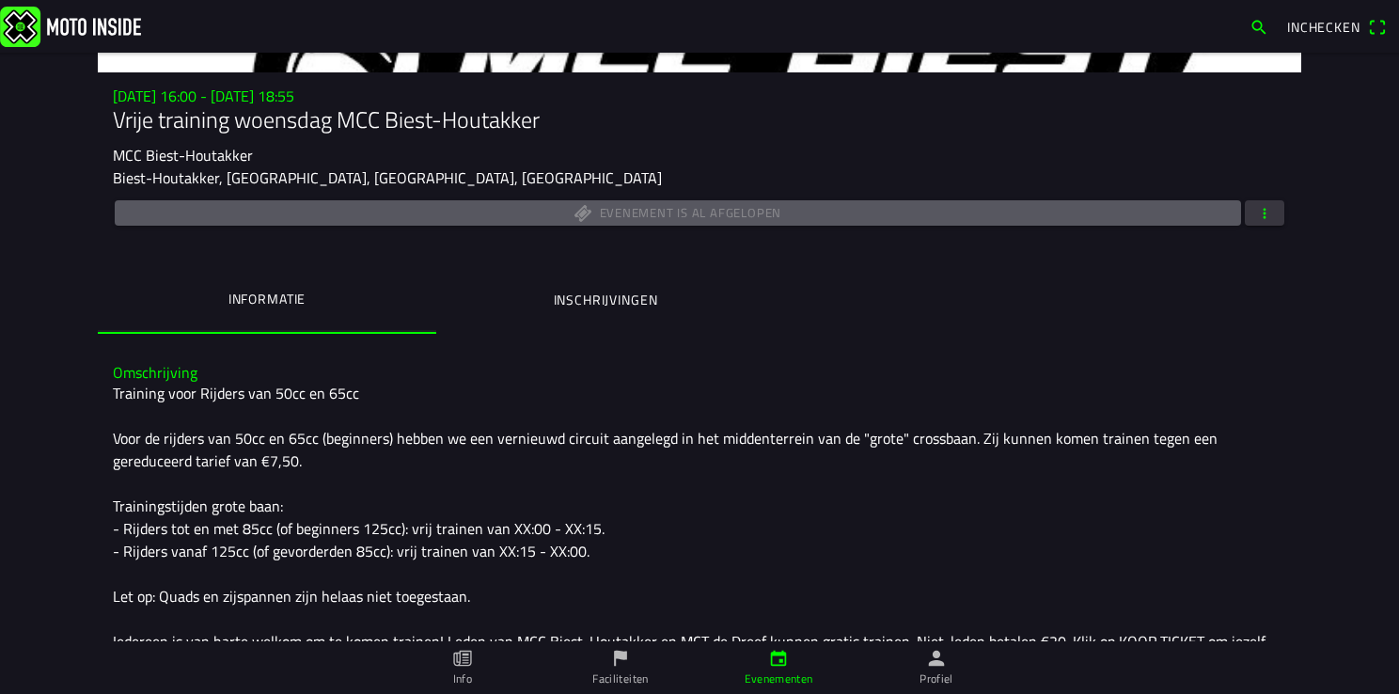
drag, startPoint x: 109, startPoint y: 393, endPoint x: 439, endPoint y: 491, distance: 344.1
click at [437, 490] on div "Training voor Rijders van 50cc en 65cc Voor de rijders van 50cc en 65cc (beginn…" at bounding box center [699, 574] width 1173 height 384
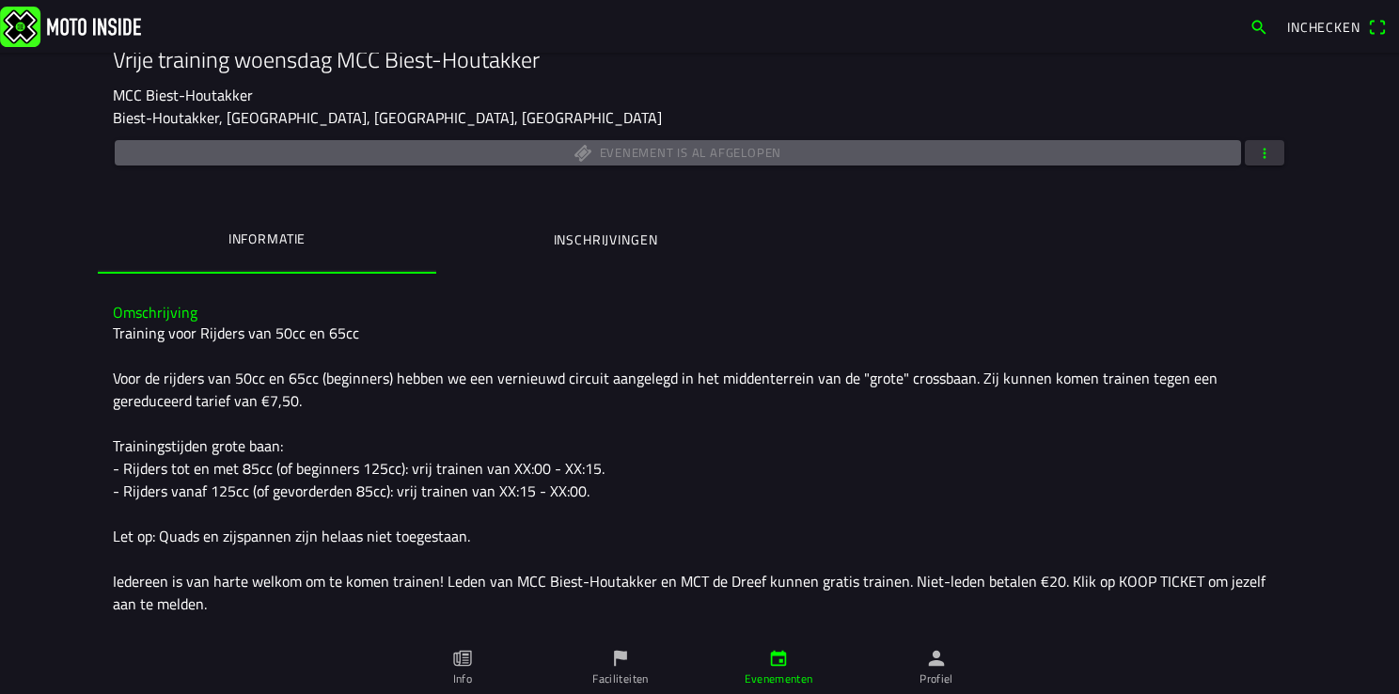
scroll to position [94, 0]
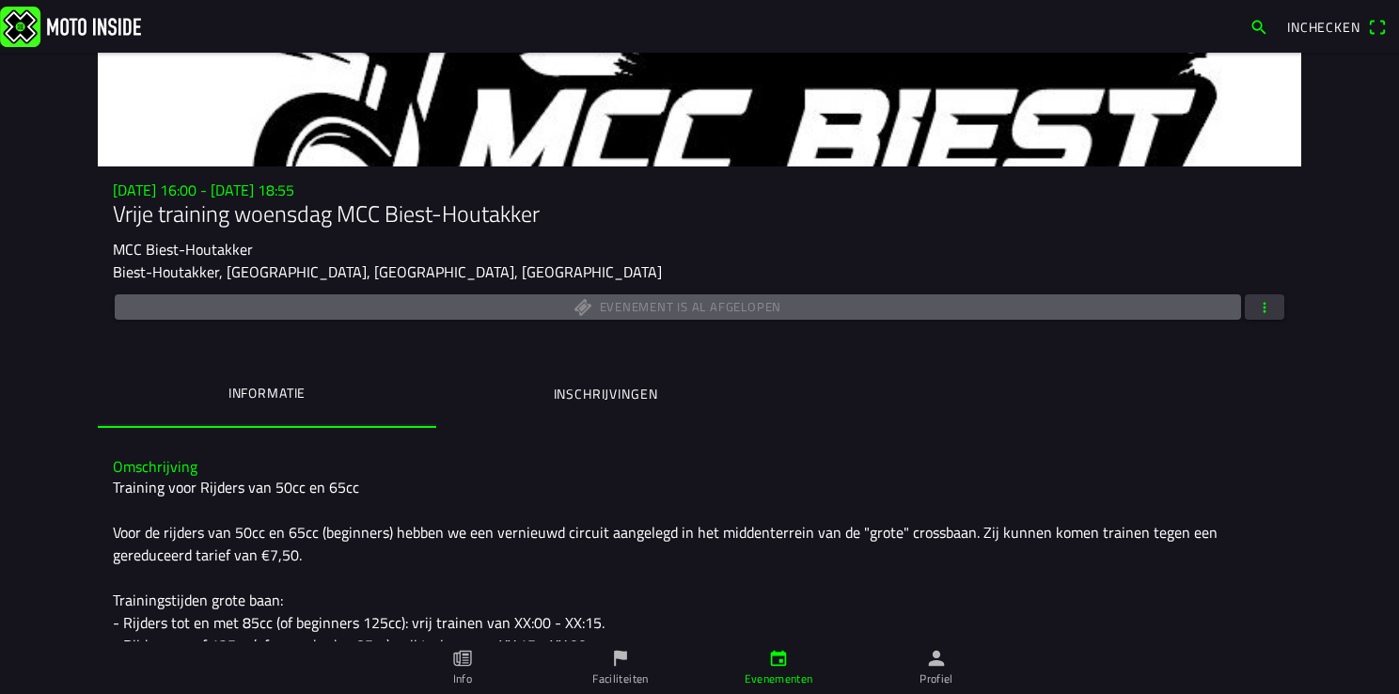
click at [1259, 306] on span "button" at bounding box center [1264, 306] width 17 height 25
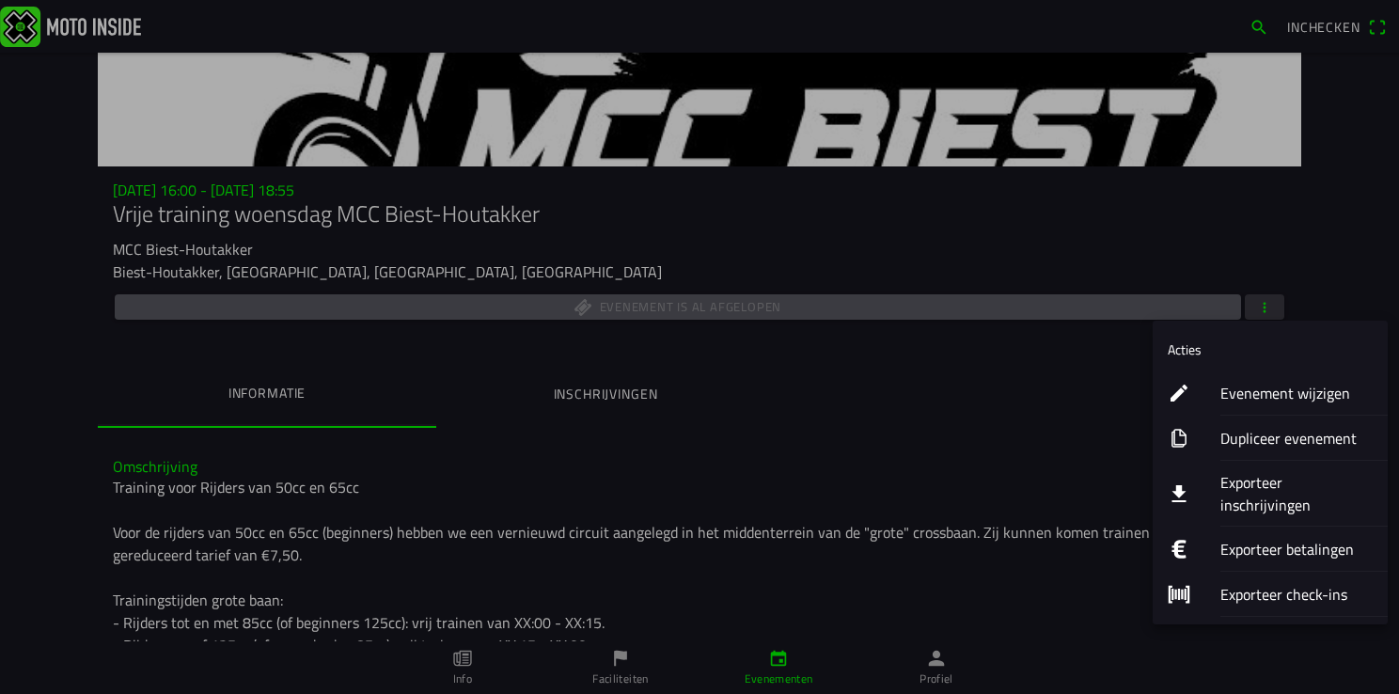
click at [1252, 393] on ion-label "Evenement wijzigen" at bounding box center [1296, 393] width 152 height 23
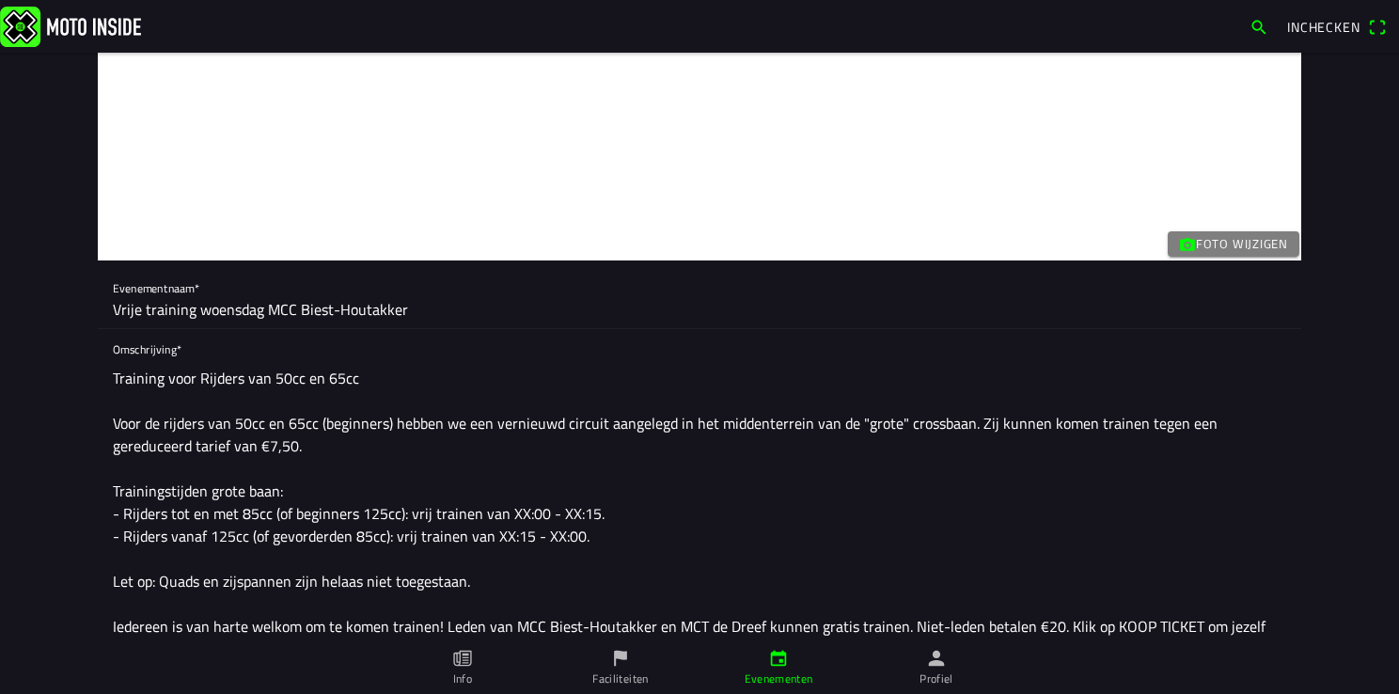
drag, startPoint x: 104, startPoint y: 306, endPoint x: 391, endPoint y: 325, distance: 287.3
click at [326, 325] on div "Evenementnaam* Vrije training woensdag MCC Biest-Houtakker" at bounding box center [699, 298] width 1203 height 61
drag, startPoint x: 397, startPoint y: 316, endPoint x: 104, endPoint y: 321, distance: 292.4
click at [104, 321] on div "Evenementnaam* Vrije training woensdag MCC Biest-Houtakker" at bounding box center [699, 298] width 1203 height 61
drag, startPoint x: 103, startPoint y: 381, endPoint x: 190, endPoint y: 396, distance: 87.8
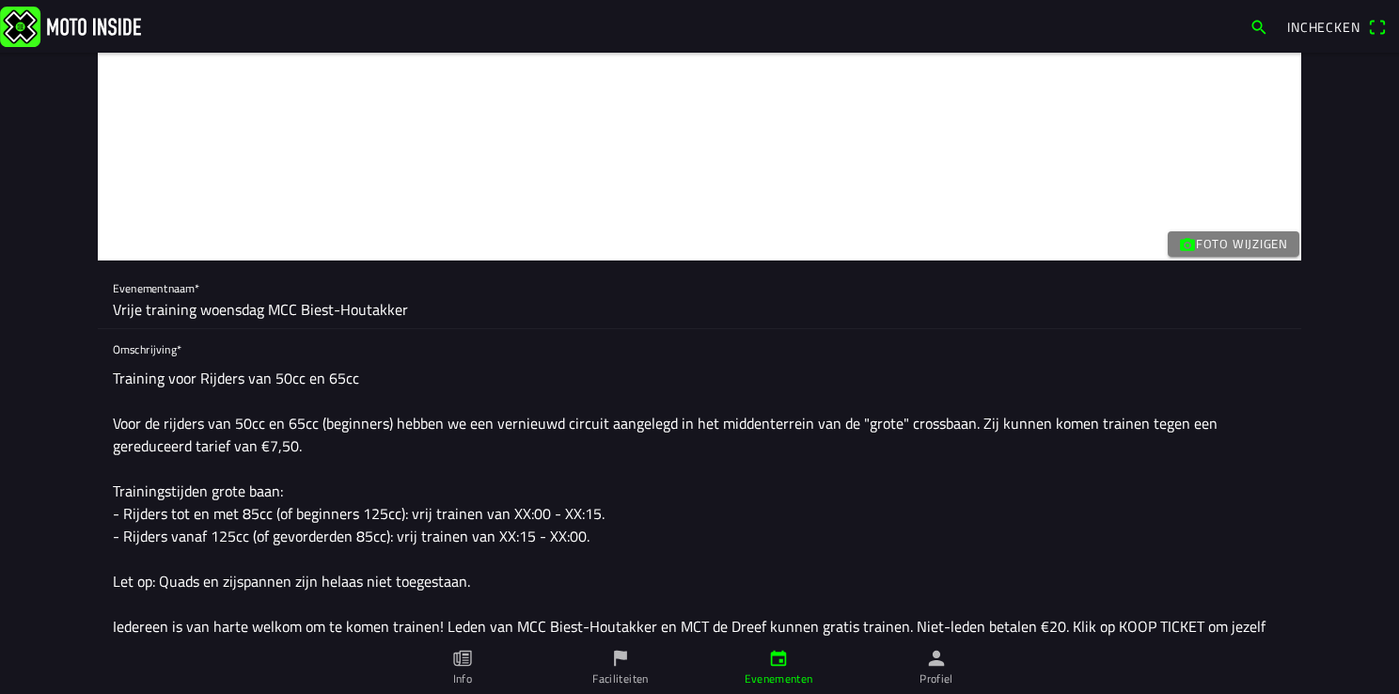
click at [190, 396] on div "Omschrijving* Training voor Rijders van 50cc en 65cc Voor de rijders van 50cc e…" at bounding box center [699, 544] width 1203 height 430
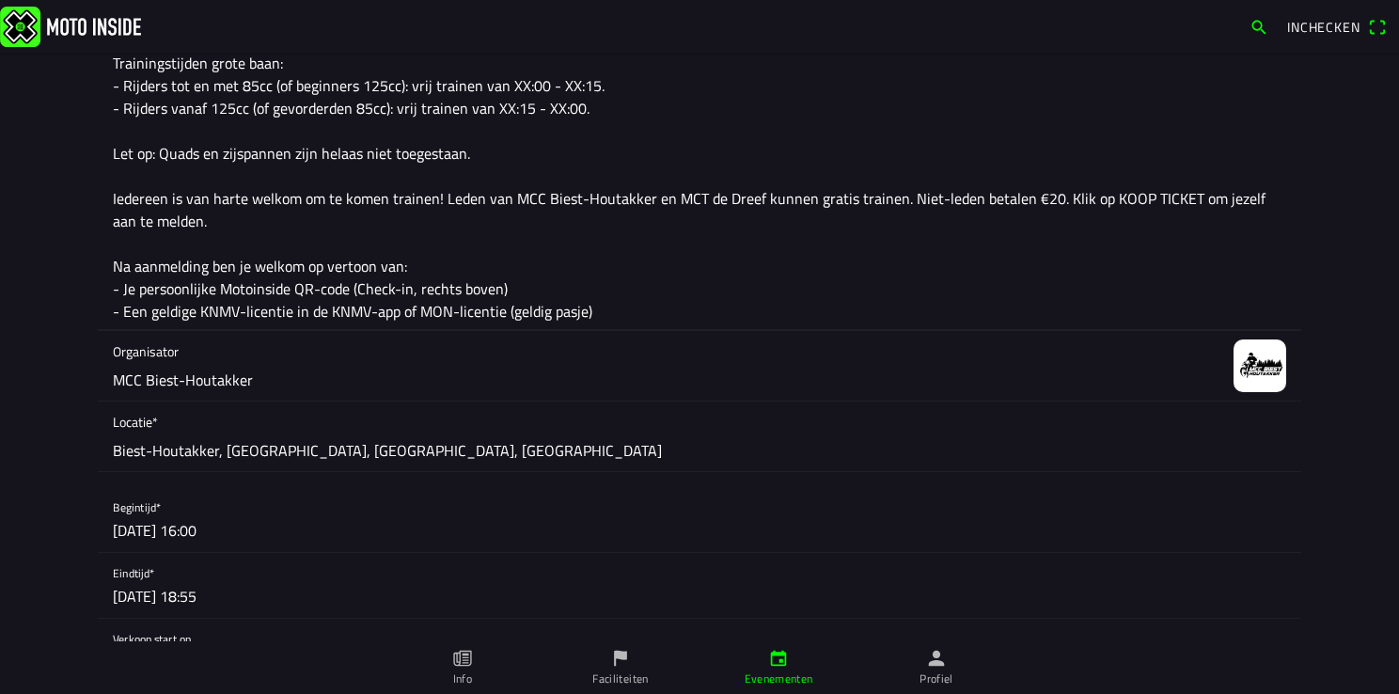
scroll to position [470, 0]
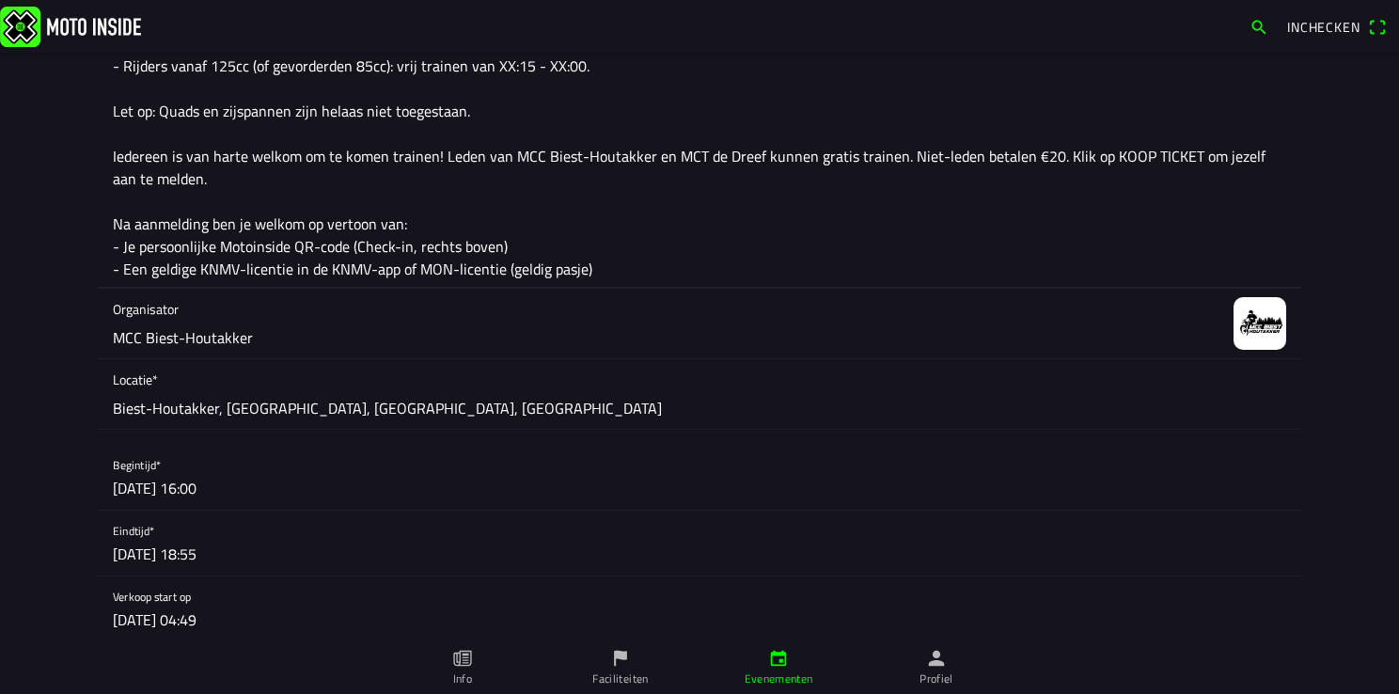
drag, startPoint x: 105, startPoint y: 377, endPoint x: 602, endPoint y: 284, distance: 505.0
click at [602, 284] on textarea "Training voor Rijders van 50cc en 65cc Voor de rijders van 50cc en 65cc (beginn…" at bounding box center [699, 88] width 1173 height 399
click at [191, 370] on span "Locatie*" at bounding box center [699, 379] width 1173 height 20
click at [53, 399] on ion-backdrop at bounding box center [699, 347] width 1399 height 694
click at [143, 402] on span "Biest-Houtakker, [GEOGRAPHIC_DATA], [GEOGRAPHIC_DATA], [GEOGRAPHIC_DATA]" at bounding box center [387, 408] width 549 height 23
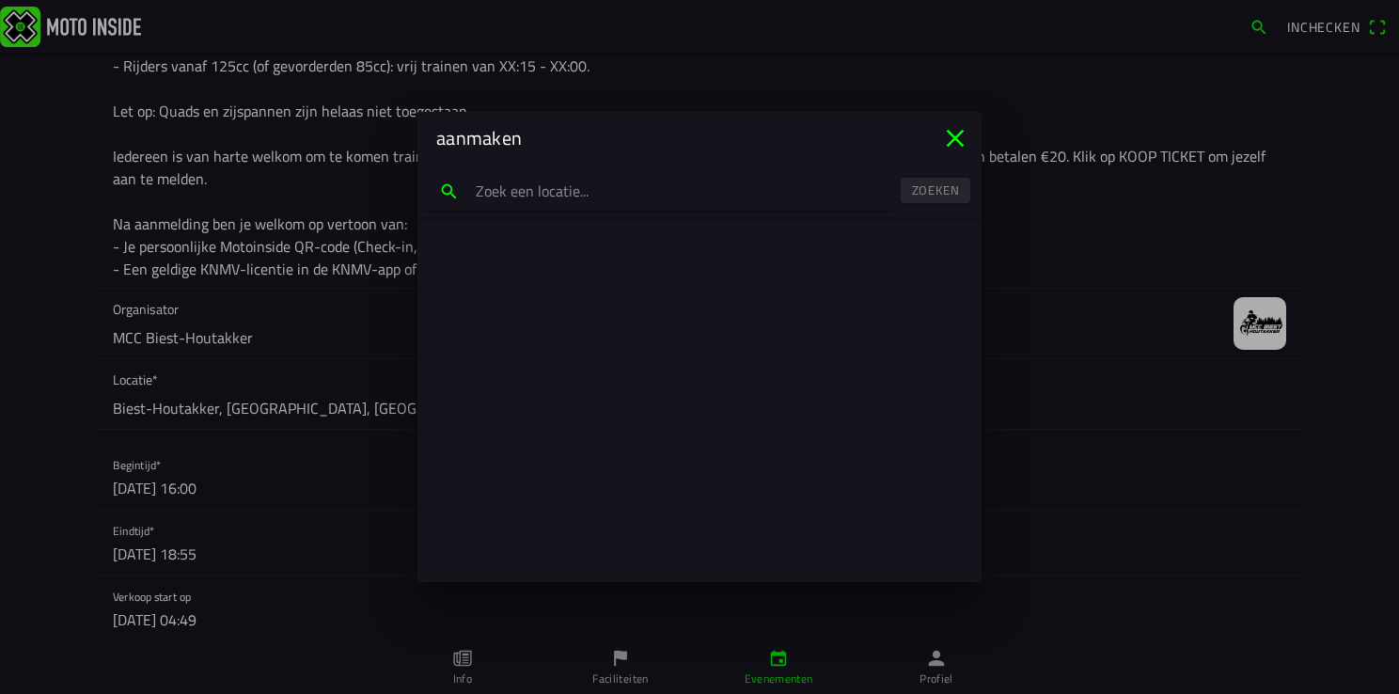
click at [955, 136] on icon "close" at bounding box center [955, 138] width 30 height 30
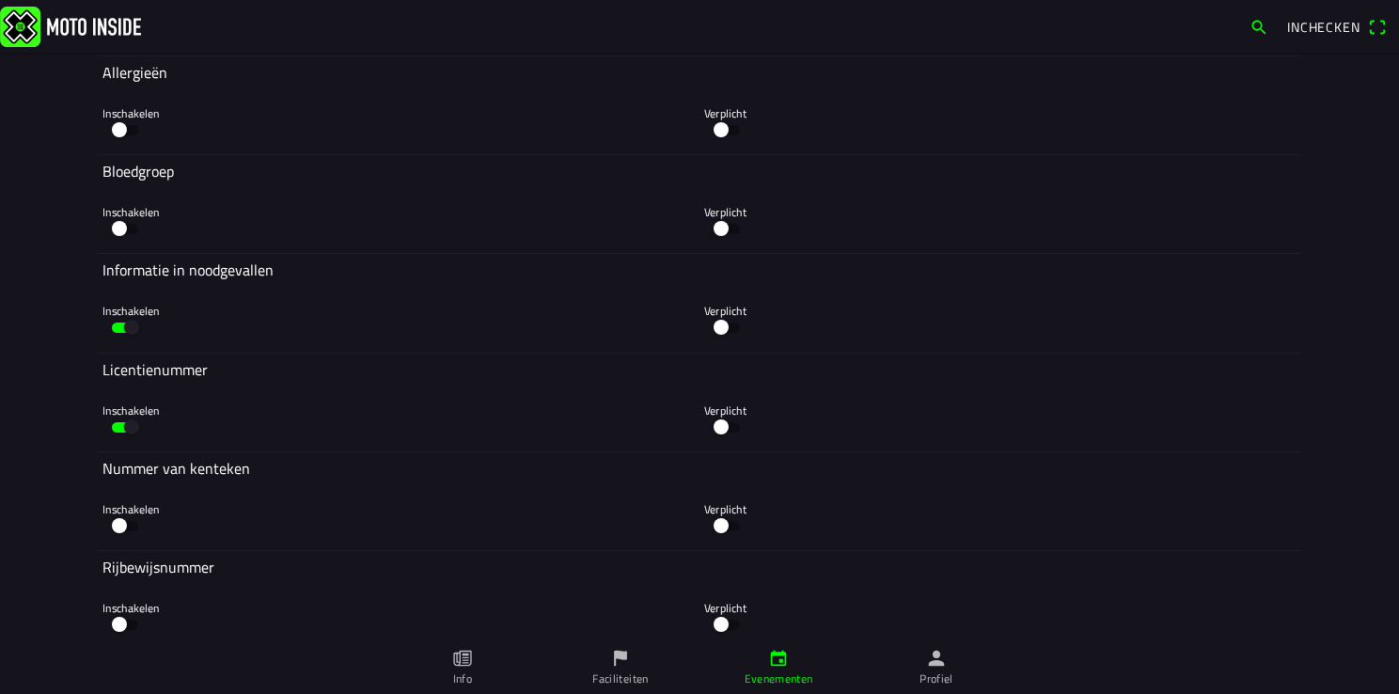
scroll to position [5598, 0]
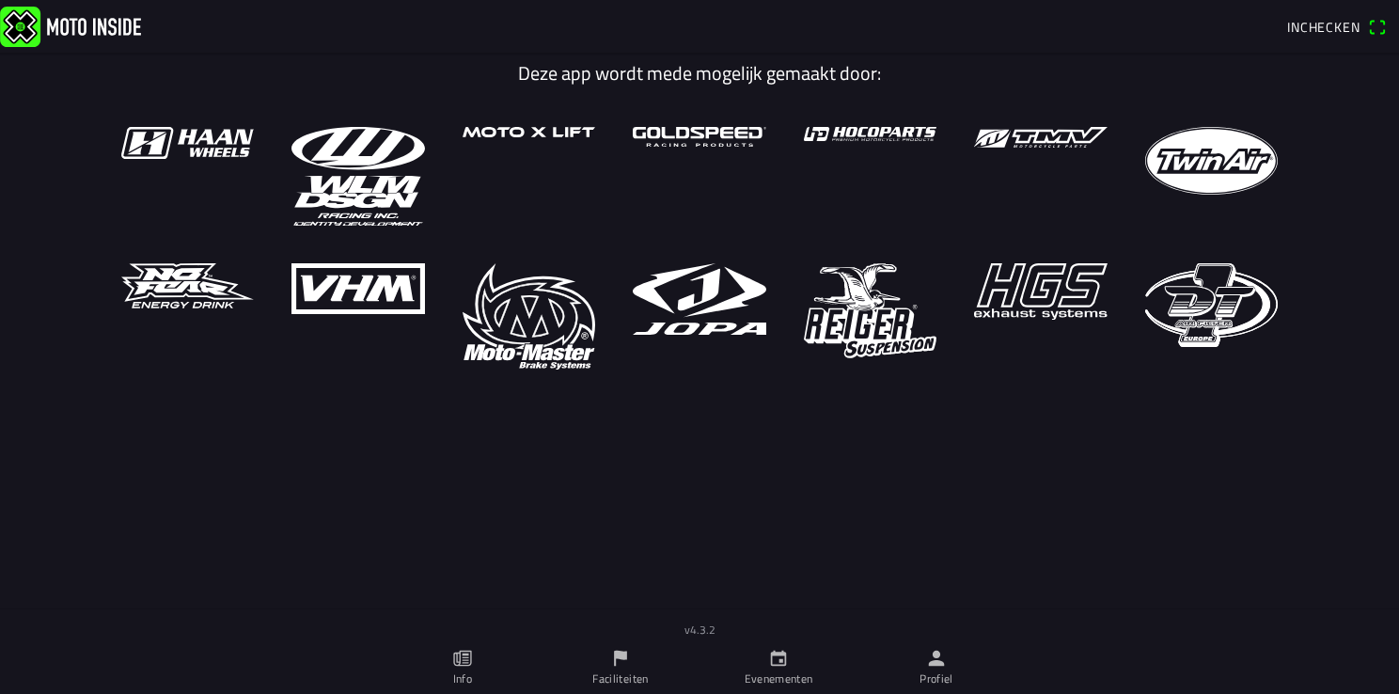
click at [945, 669] on link "Profiel" at bounding box center [936, 667] width 158 height 53
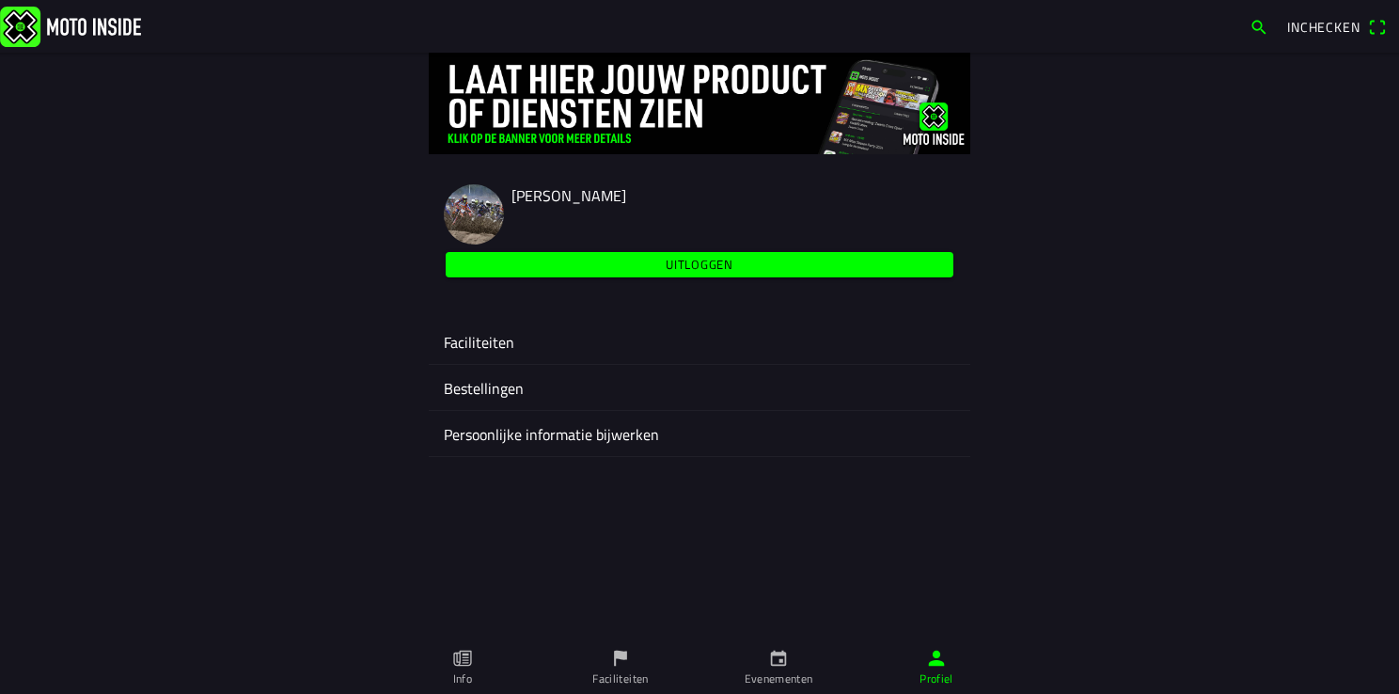
click at [470, 334] on ion-label "Faciliteiten" at bounding box center [699, 342] width 511 height 23
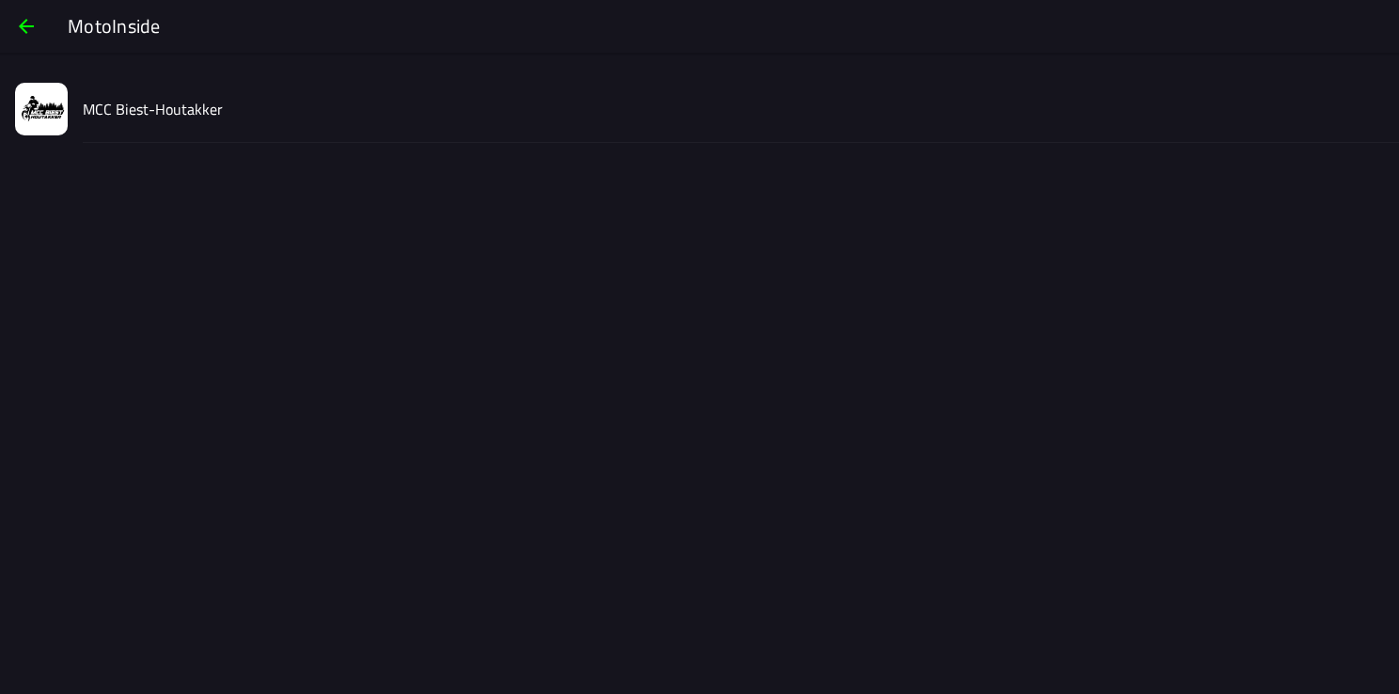
click at [139, 122] on div "MCC Biest-Houtakker" at bounding box center [733, 108] width 1301 height 67
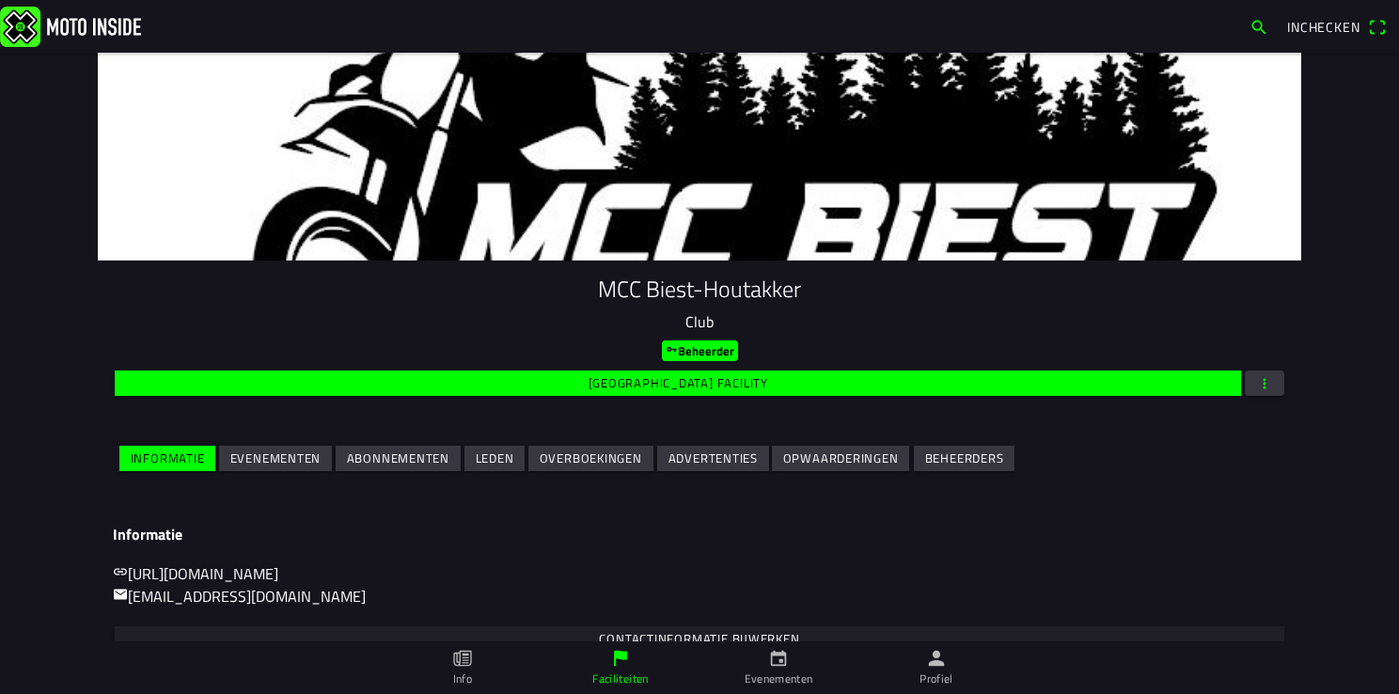
drag, startPoint x: 274, startPoint y: 460, endPoint x: 286, endPoint y: 461, distance: 11.3
click at [0, 0] on slot "Evenementen" at bounding box center [0, 0] width 0 height 0
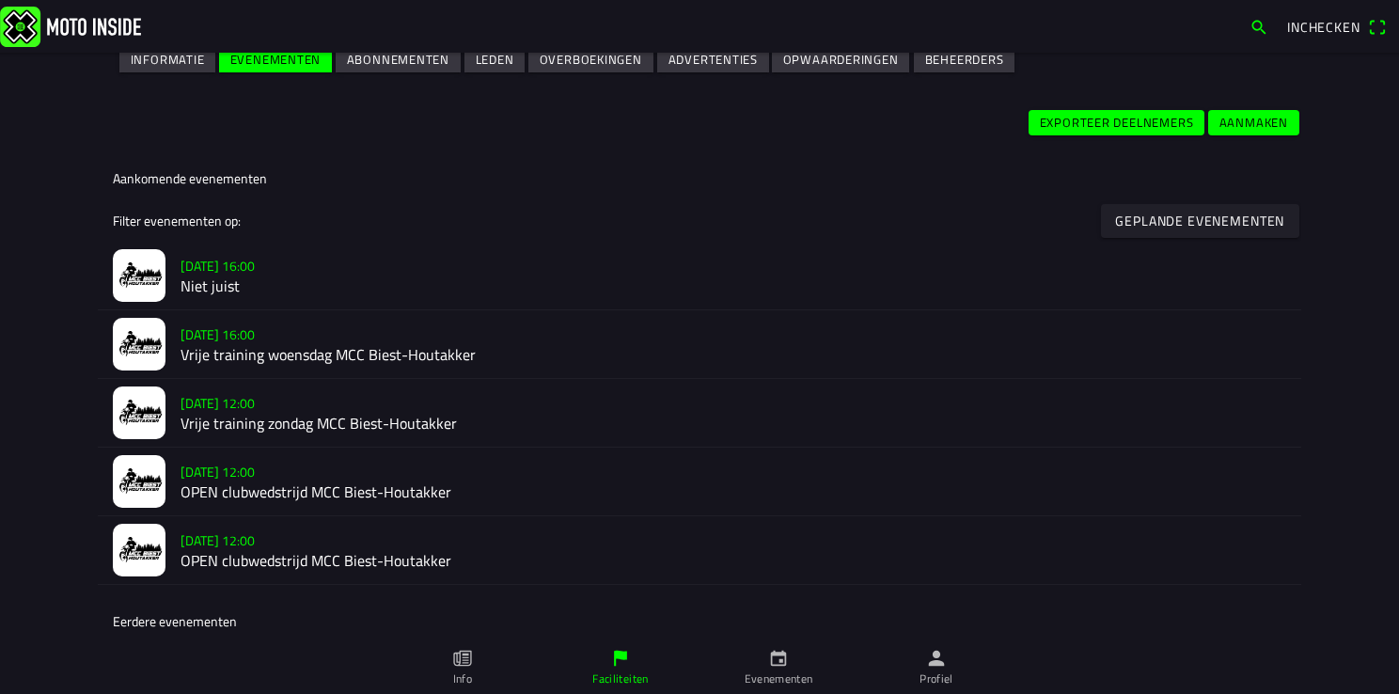
scroll to position [470, 0]
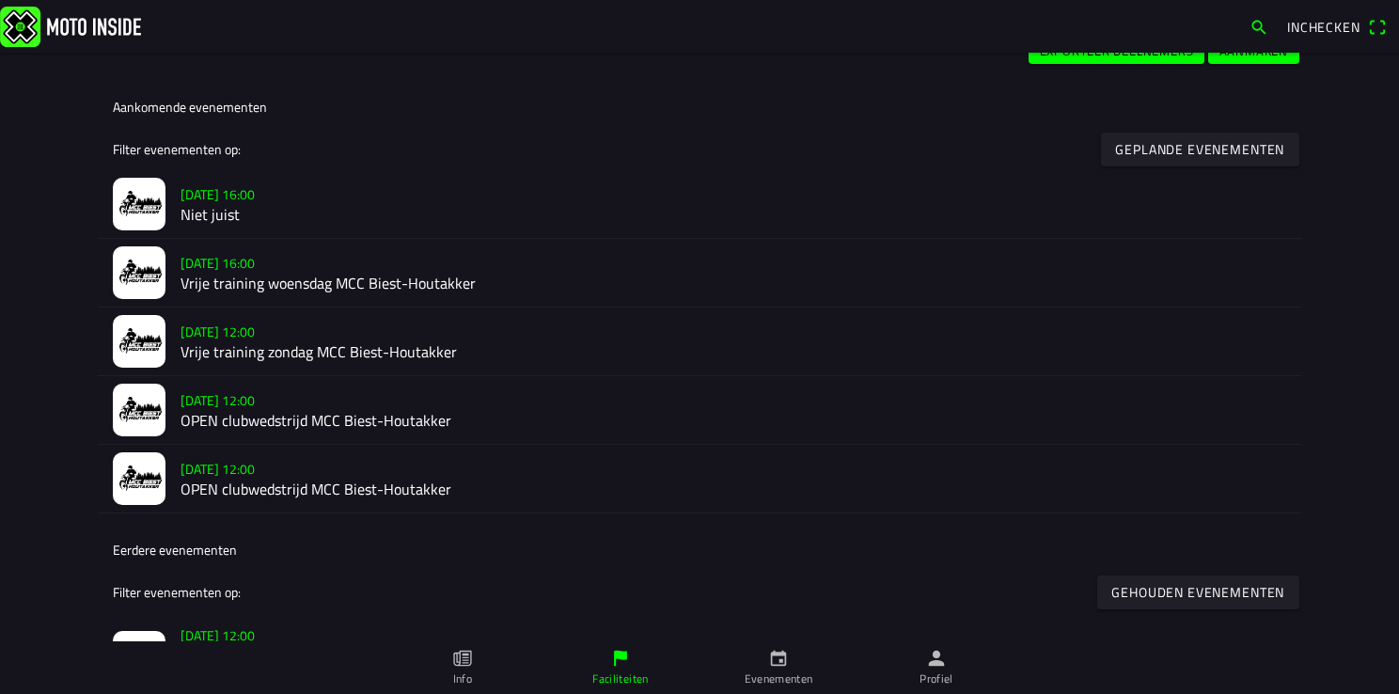
drag, startPoint x: 211, startPoint y: 280, endPoint x: 222, endPoint y: 280, distance: 11.3
click at [211, 279] on h2 "Vrije training woensdag MCC Biest-Houtakker" at bounding box center [732, 283] width 1105 height 18
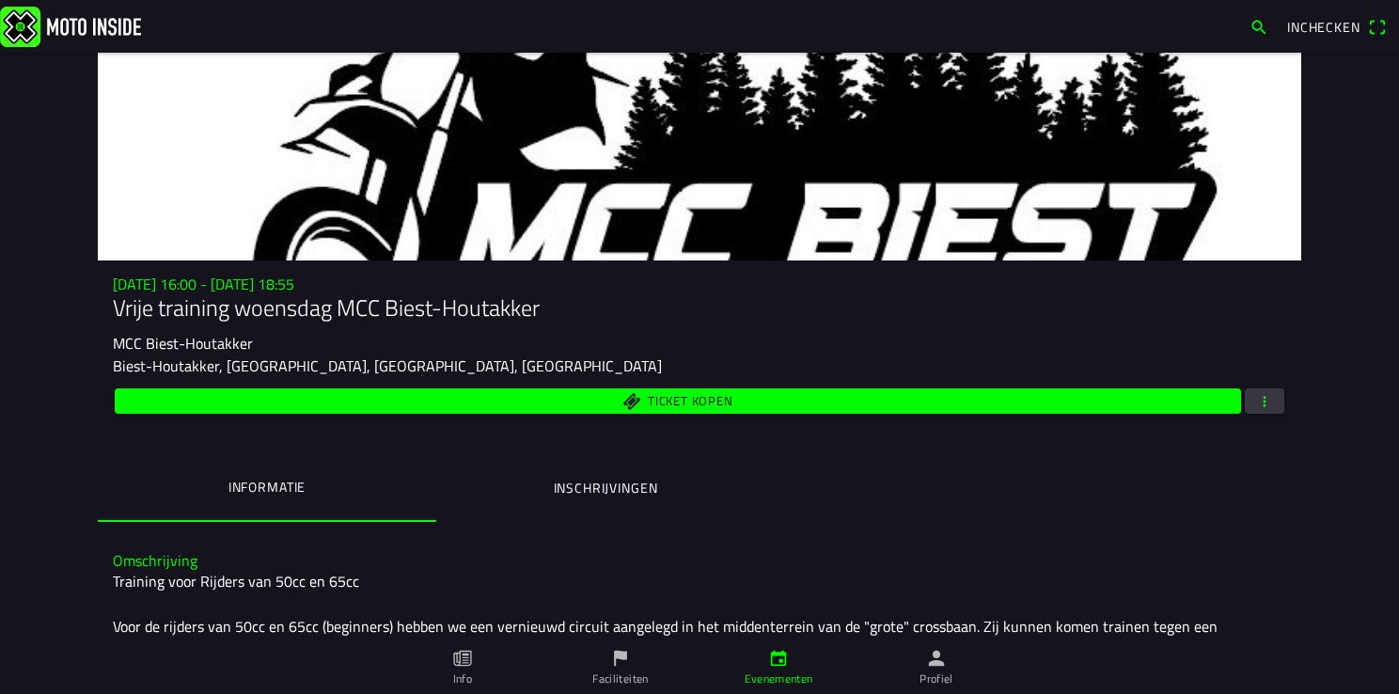
click at [610, 481] on ion-label "Inschrijvingen" at bounding box center [606, 488] width 104 height 21
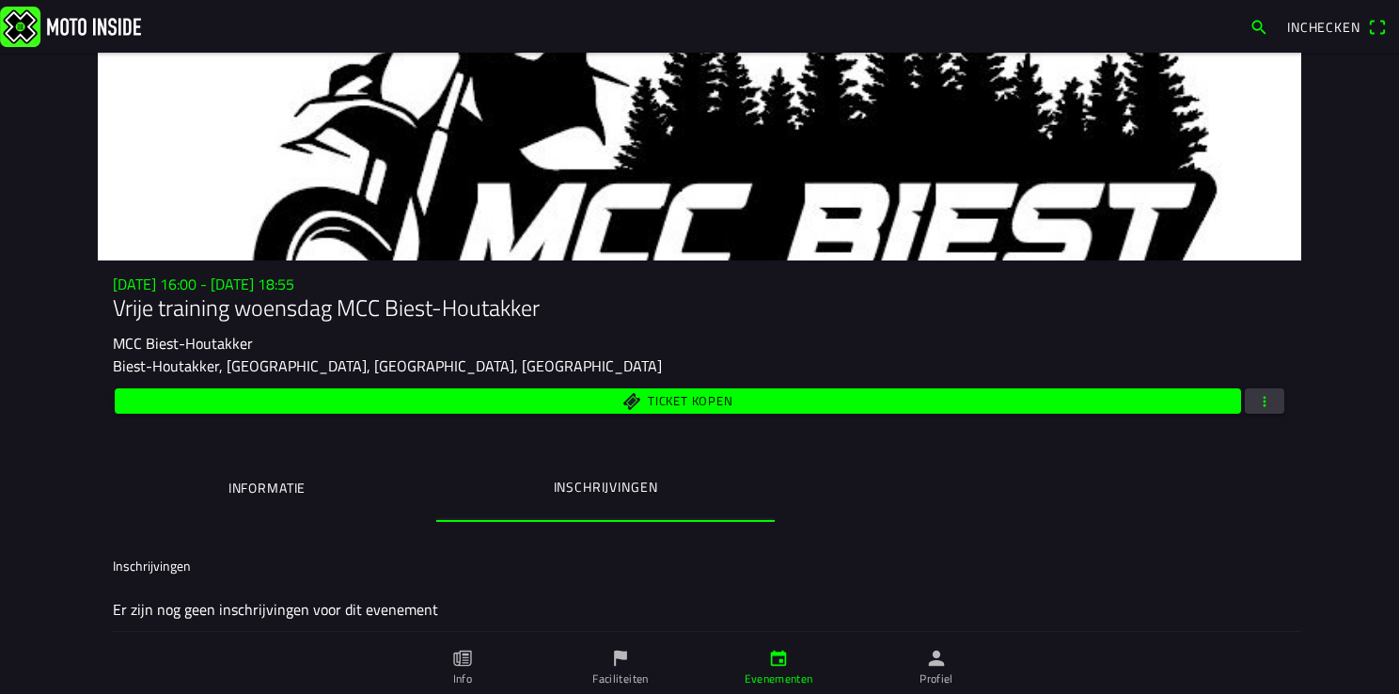
click at [1147, 545] on ion-list-header "Inschrijvingen" at bounding box center [699, 565] width 1203 height 42
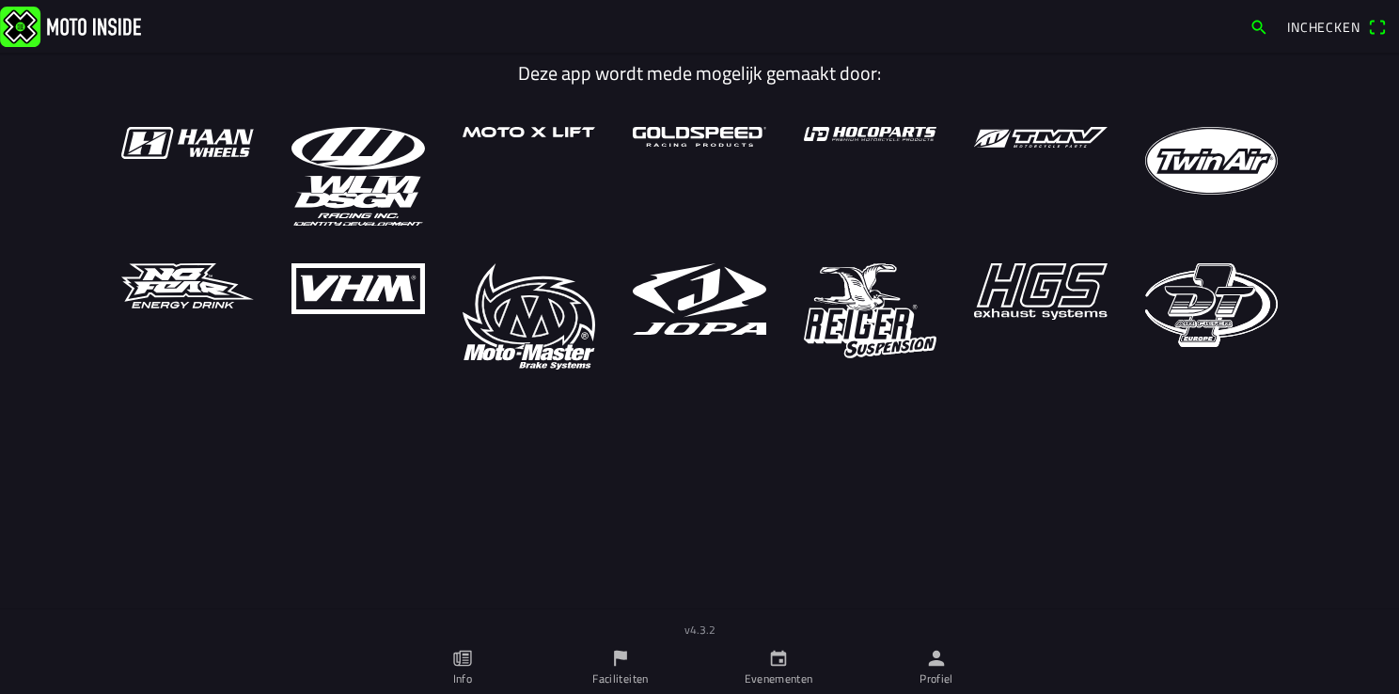
click at [929, 664] on icon "person" at bounding box center [936, 658] width 21 height 21
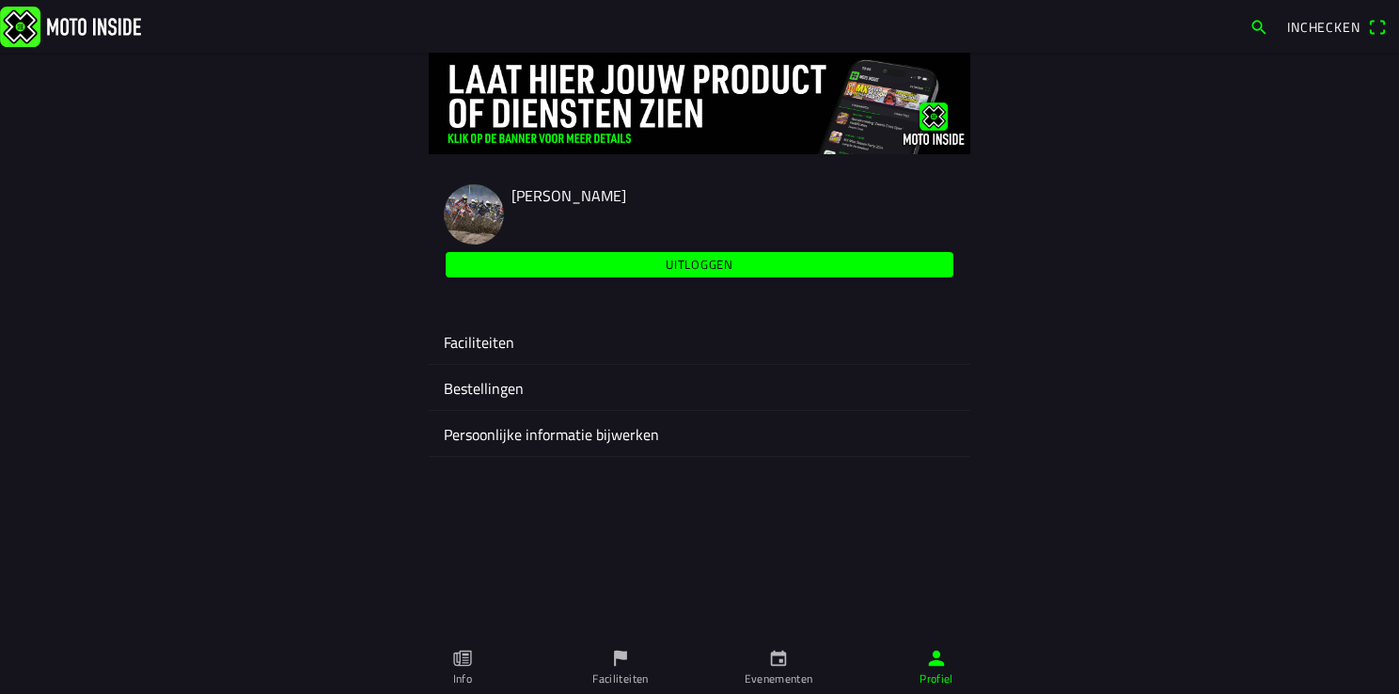
click at [485, 355] on div "Faciliteiten" at bounding box center [699, 341] width 511 height 45
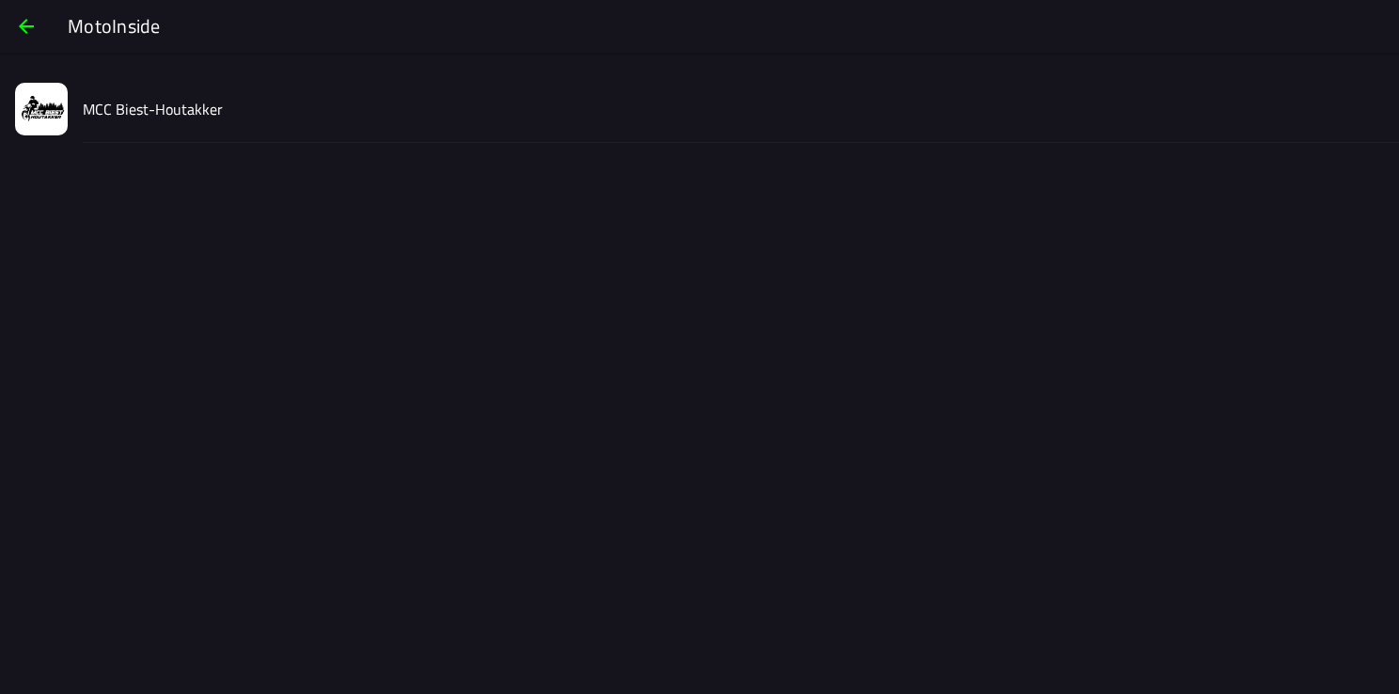
click at [0, 0] on slot "MCC Biest-Houtakker" at bounding box center [0, 0] width 0 height 0
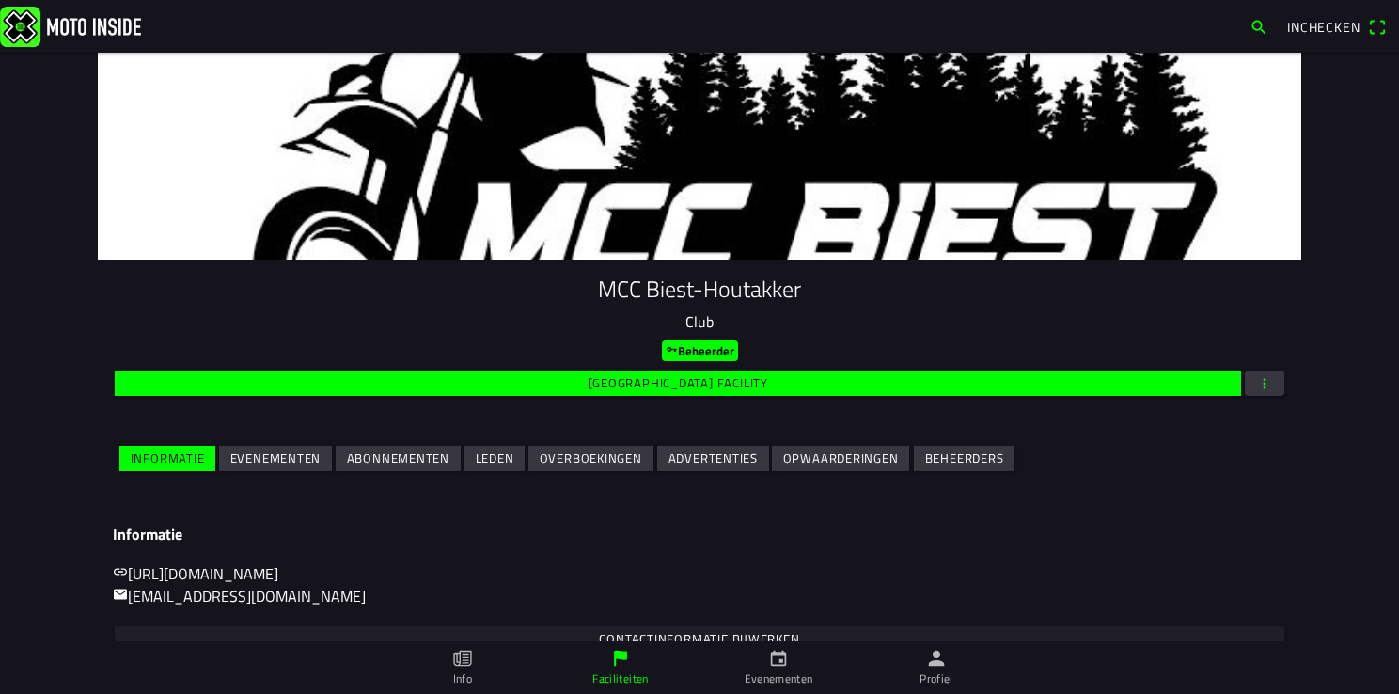
drag, startPoint x: 256, startPoint y: 462, endPoint x: 273, endPoint y: 481, distance: 25.3
click at [0, 0] on slot "Evenementen" at bounding box center [0, 0] width 0 height 0
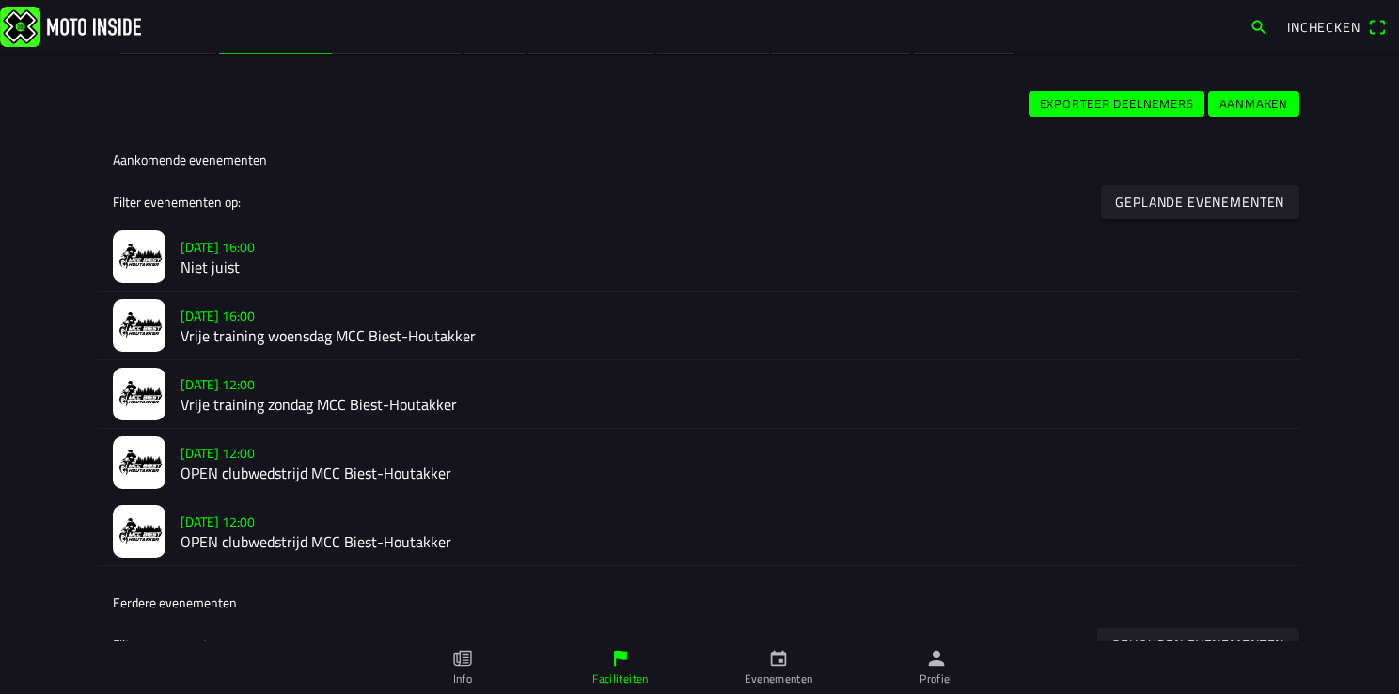
scroll to position [470, 0]
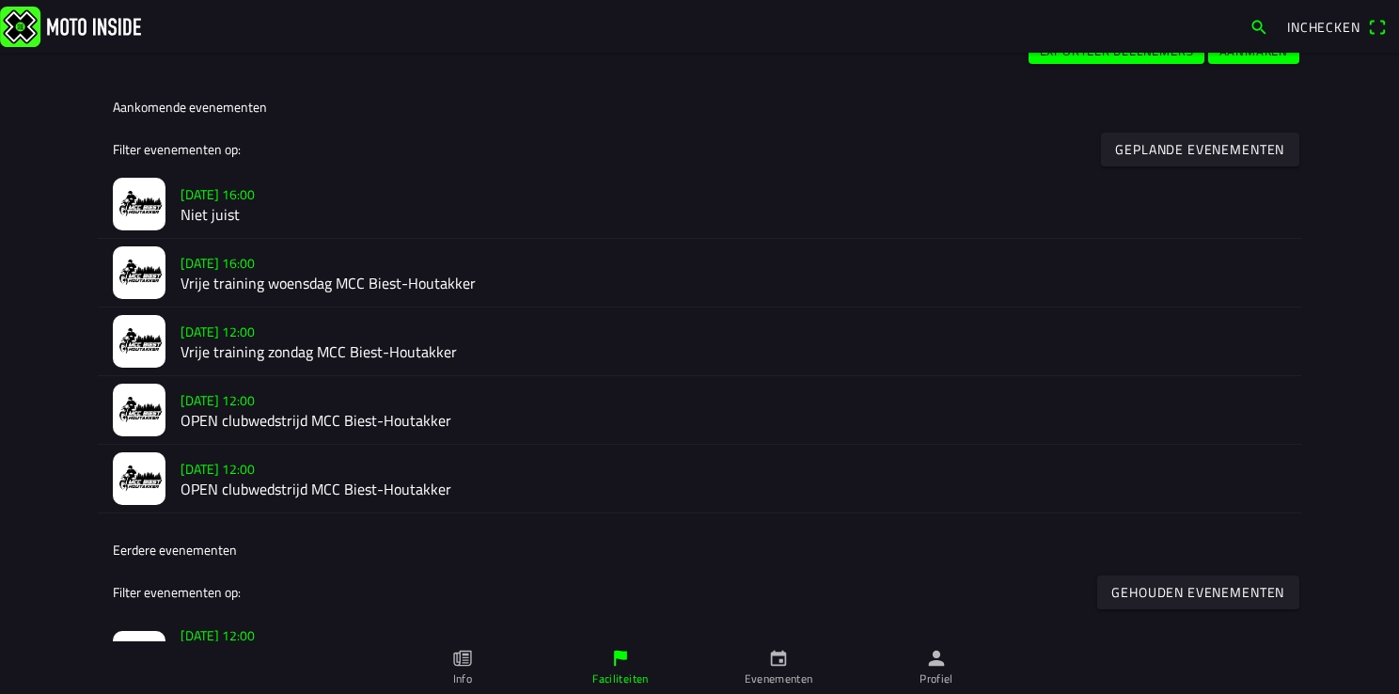
click at [0, 0] on slot "[DATE] 16:00" at bounding box center [0, 0] width 0 height 0
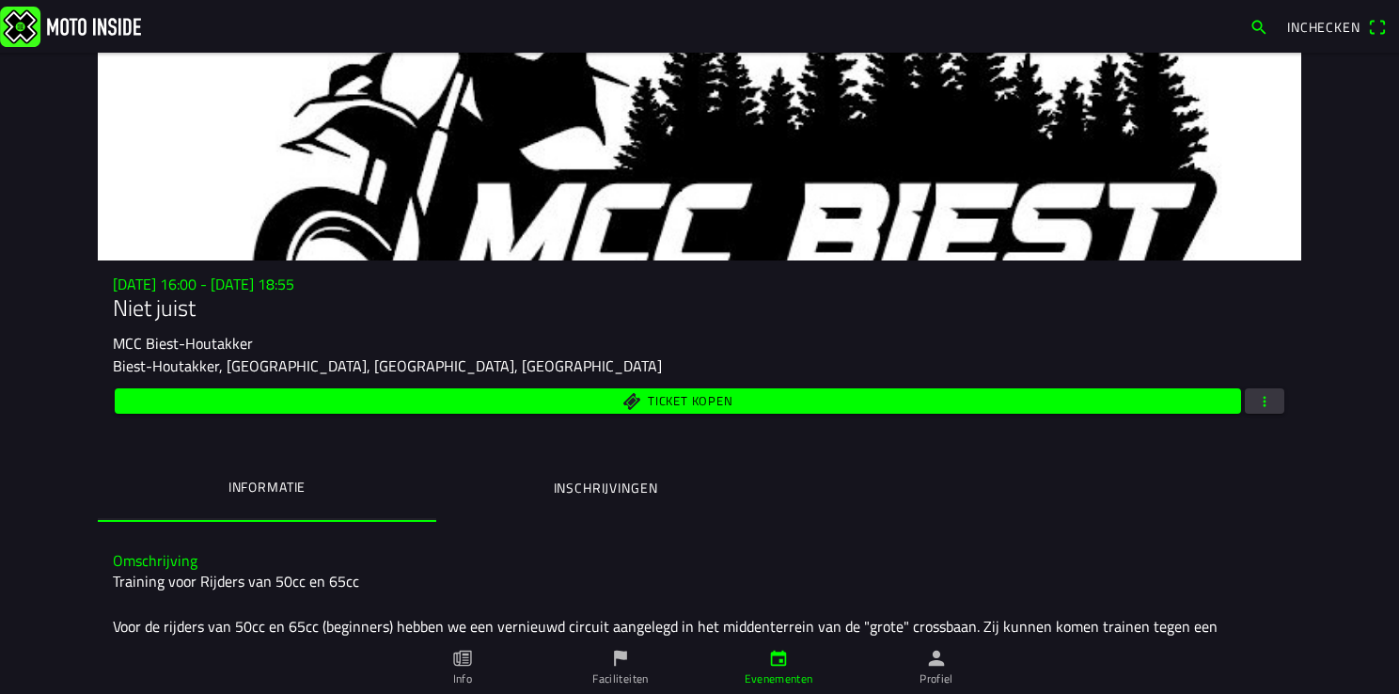
click at [623, 481] on ion-label "Inschrijvingen" at bounding box center [606, 488] width 104 height 21
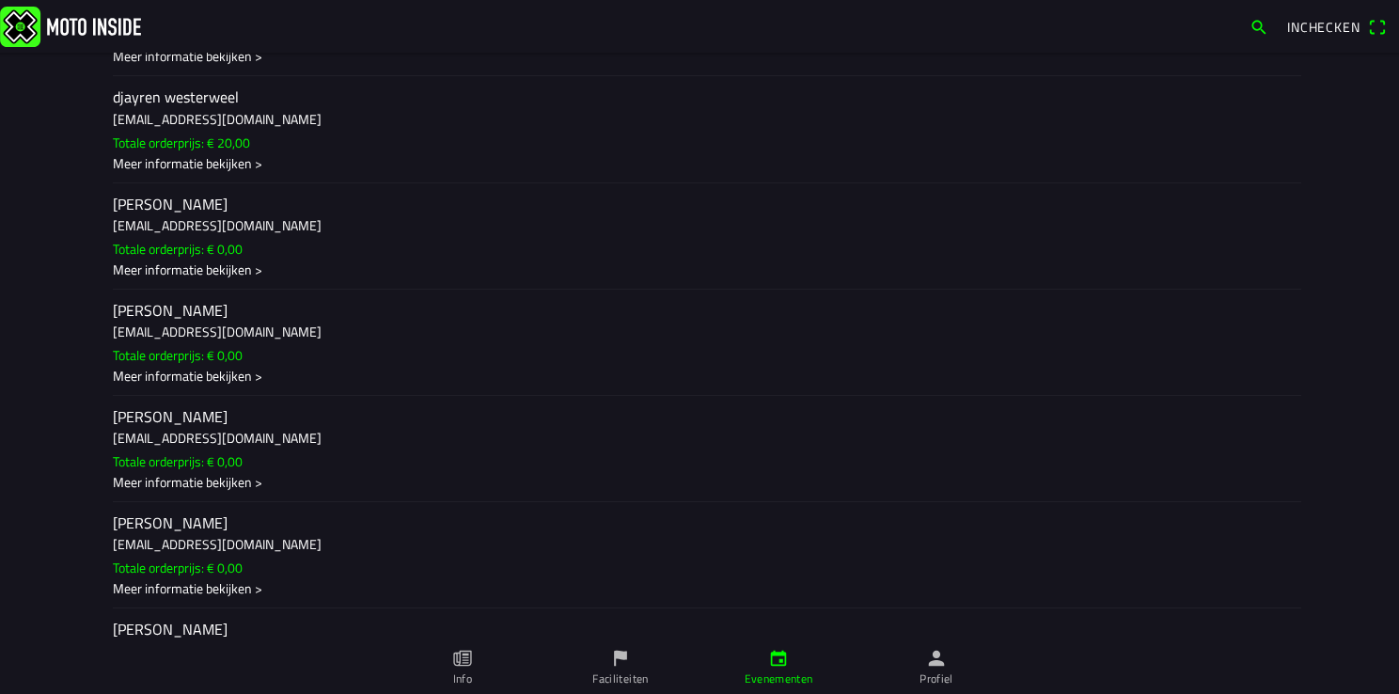
scroll to position [752, 0]
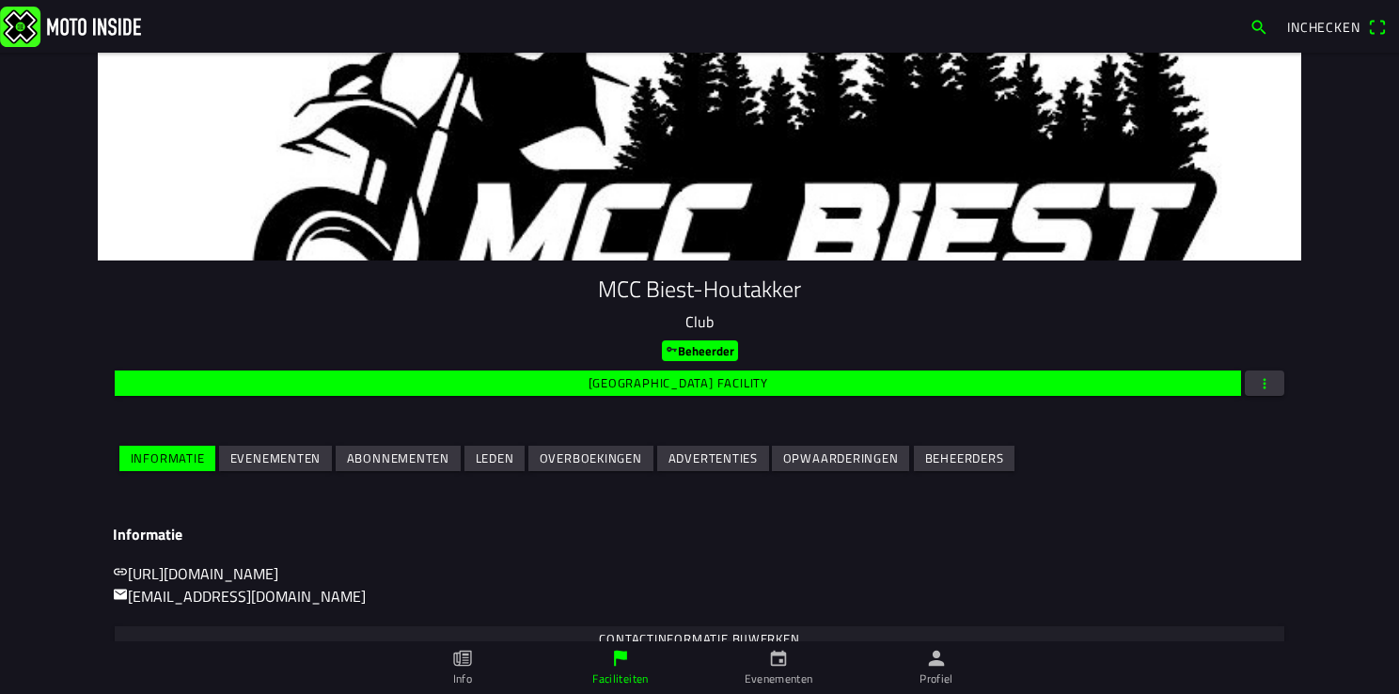
click at [0, 0] on slot "Evenementen" at bounding box center [0, 0] width 0 height 0
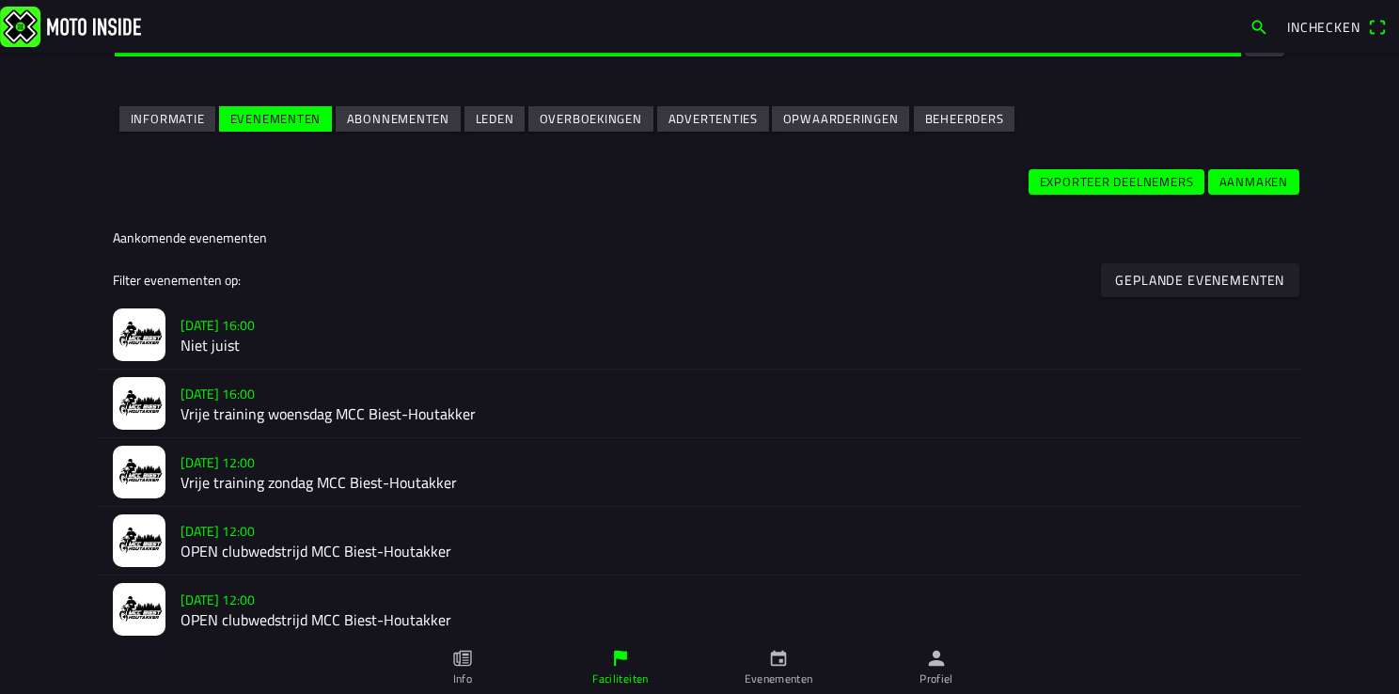
scroll to position [376, 0]
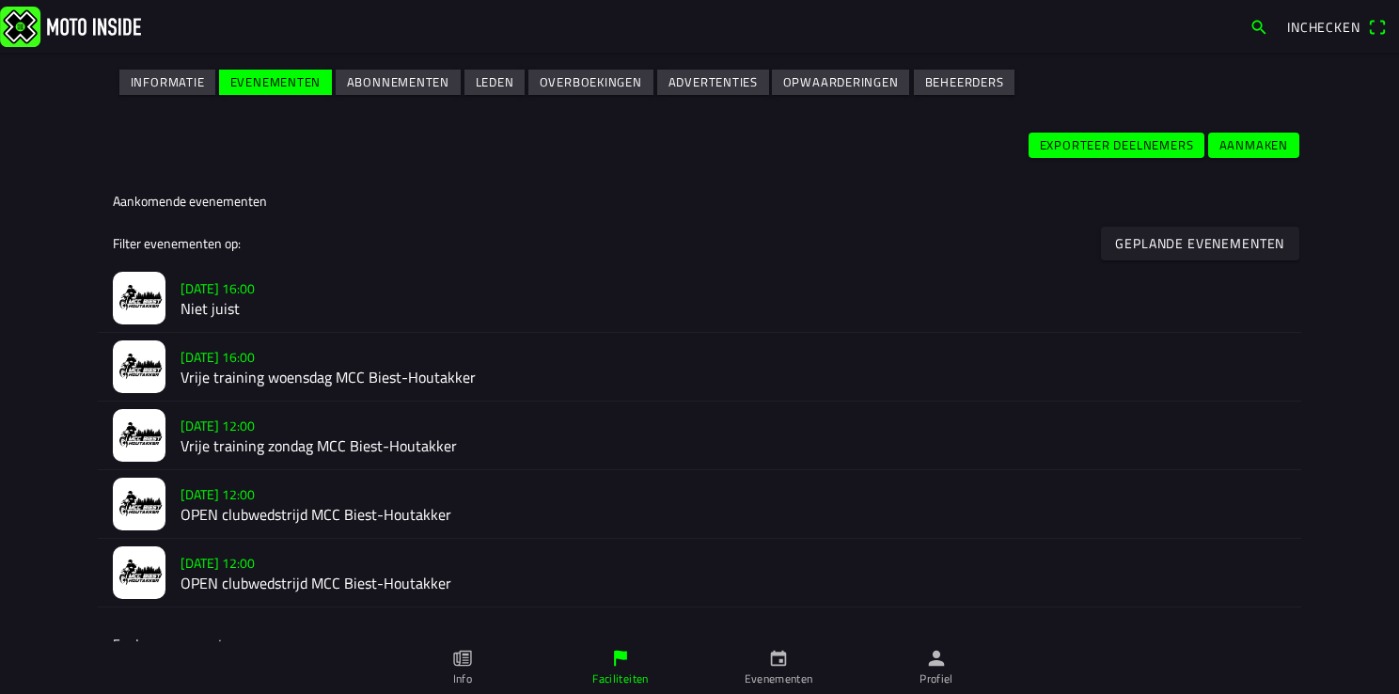
click at [203, 376] on h2 "Vrije training woensdag MCC Biest-Houtakker" at bounding box center [732, 377] width 1105 height 18
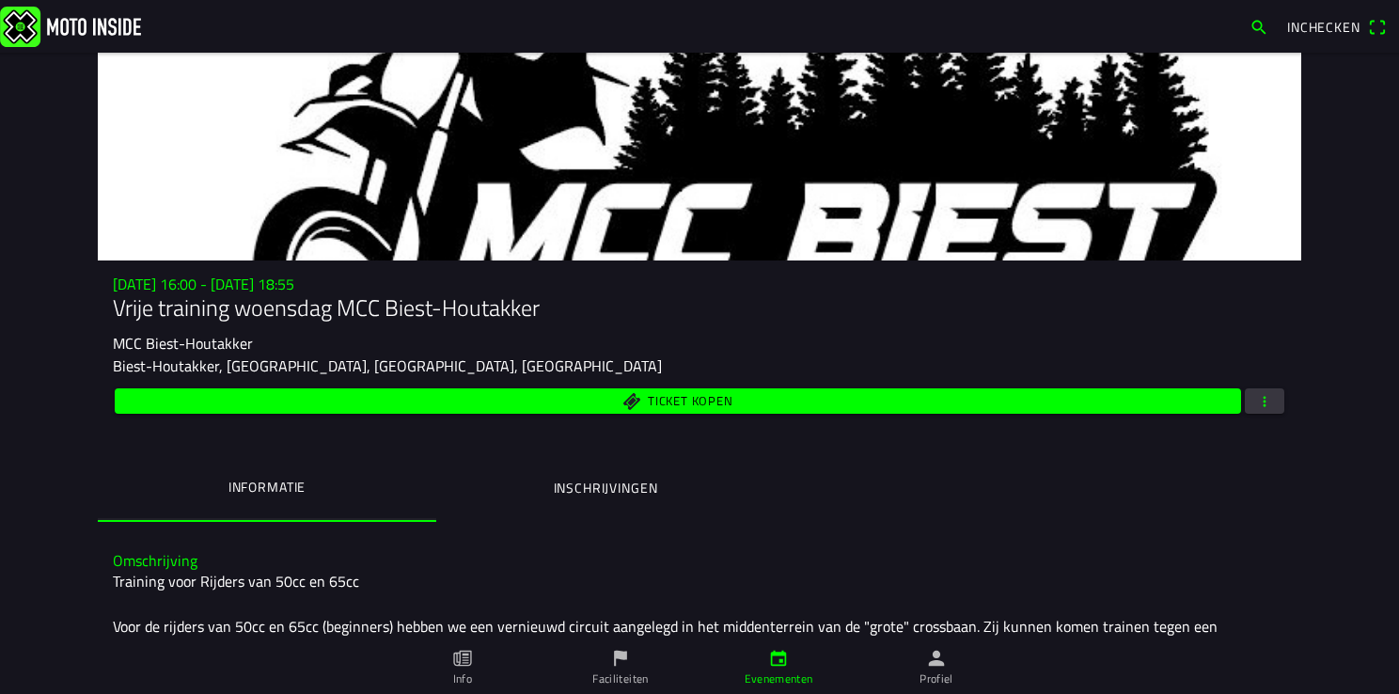
click at [614, 484] on ion-label "Inschrijvingen" at bounding box center [606, 488] width 104 height 21
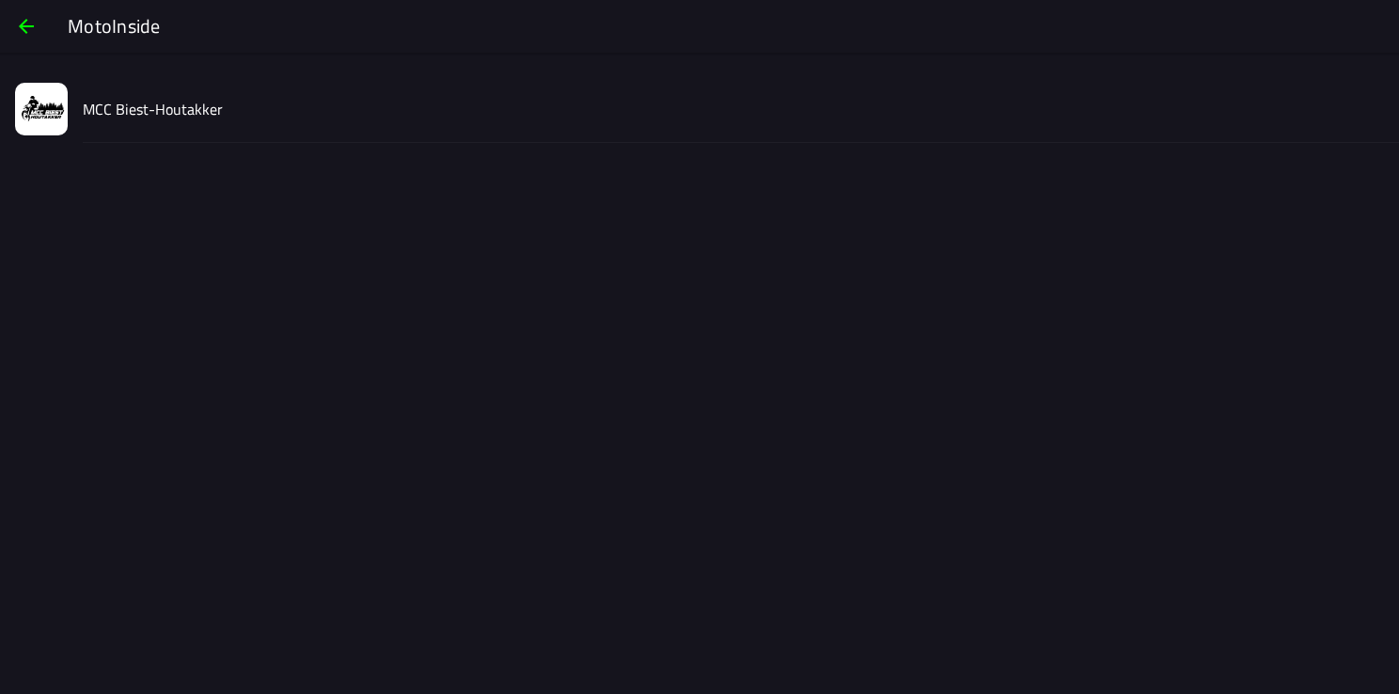
click at [137, 121] on div "MCC Biest-Houtakker" at bounding box center [733, 108] width 1301 height 67
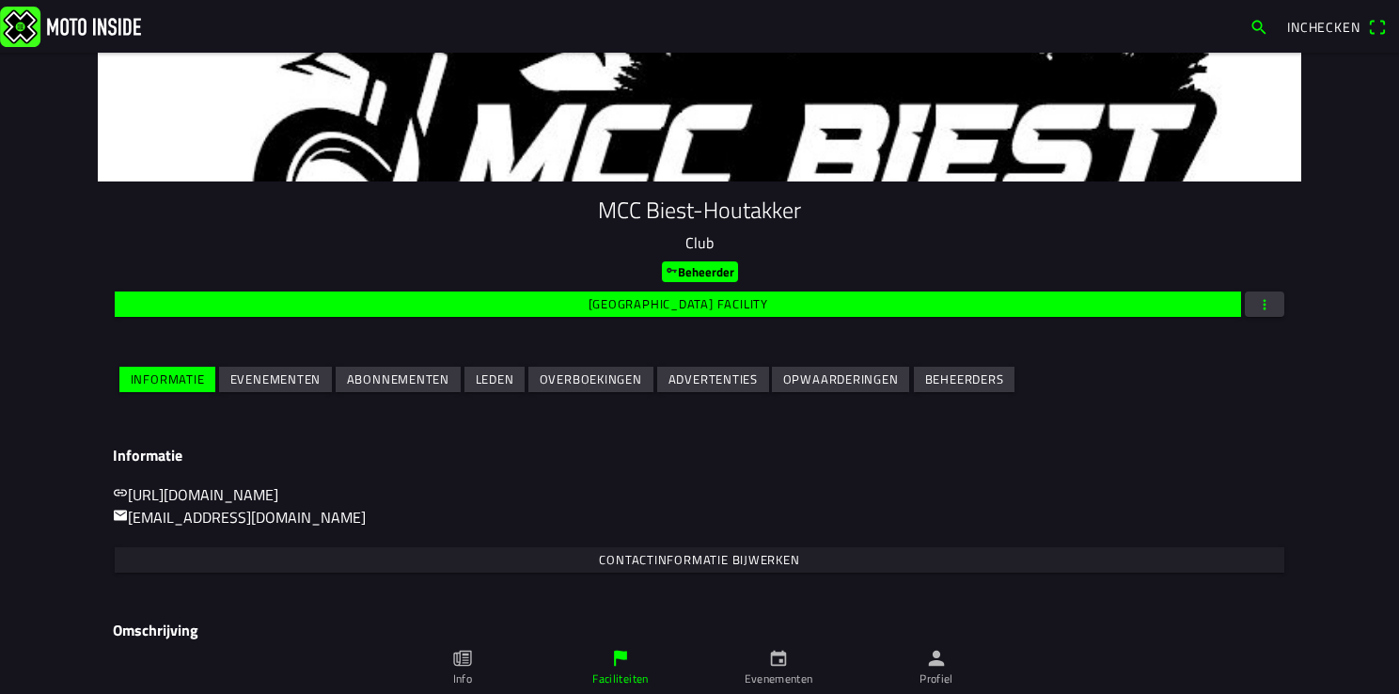
scroll to position [188, 0]
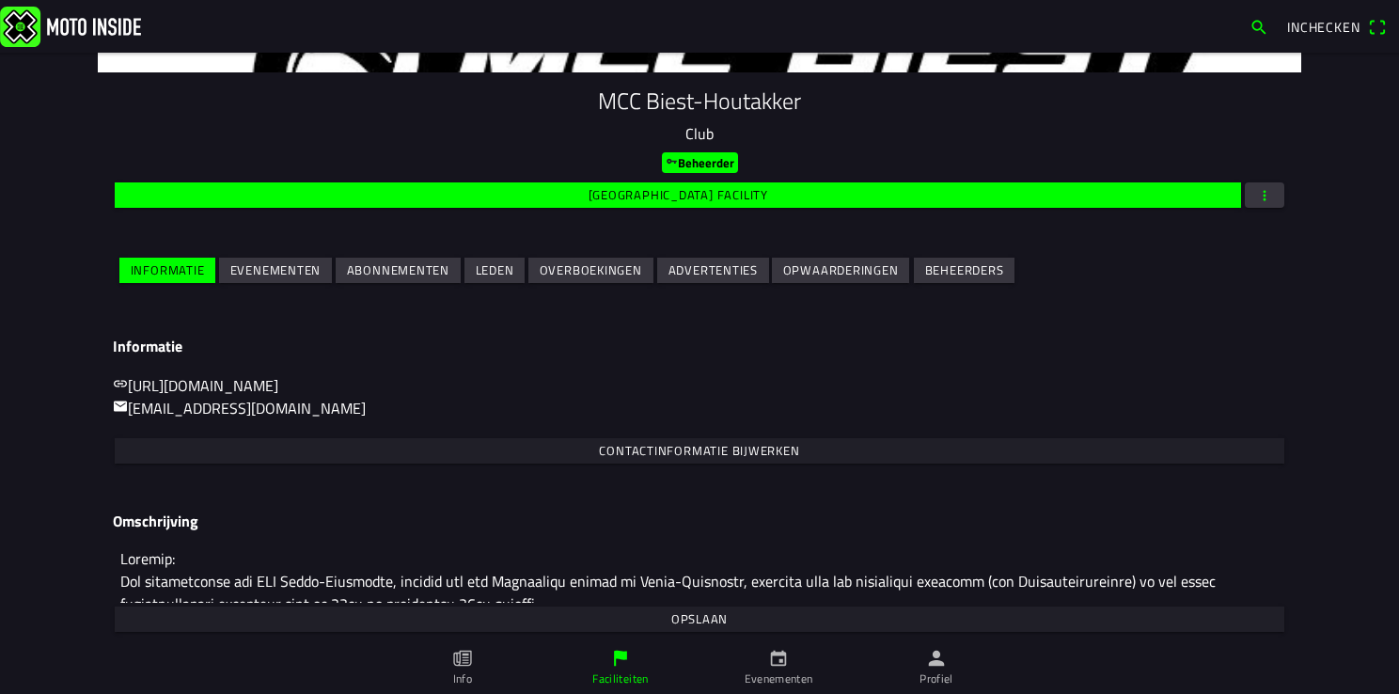
click at [0, 0] on slot "Evenementen" at bounding box center [0, 0] width 0 height 0
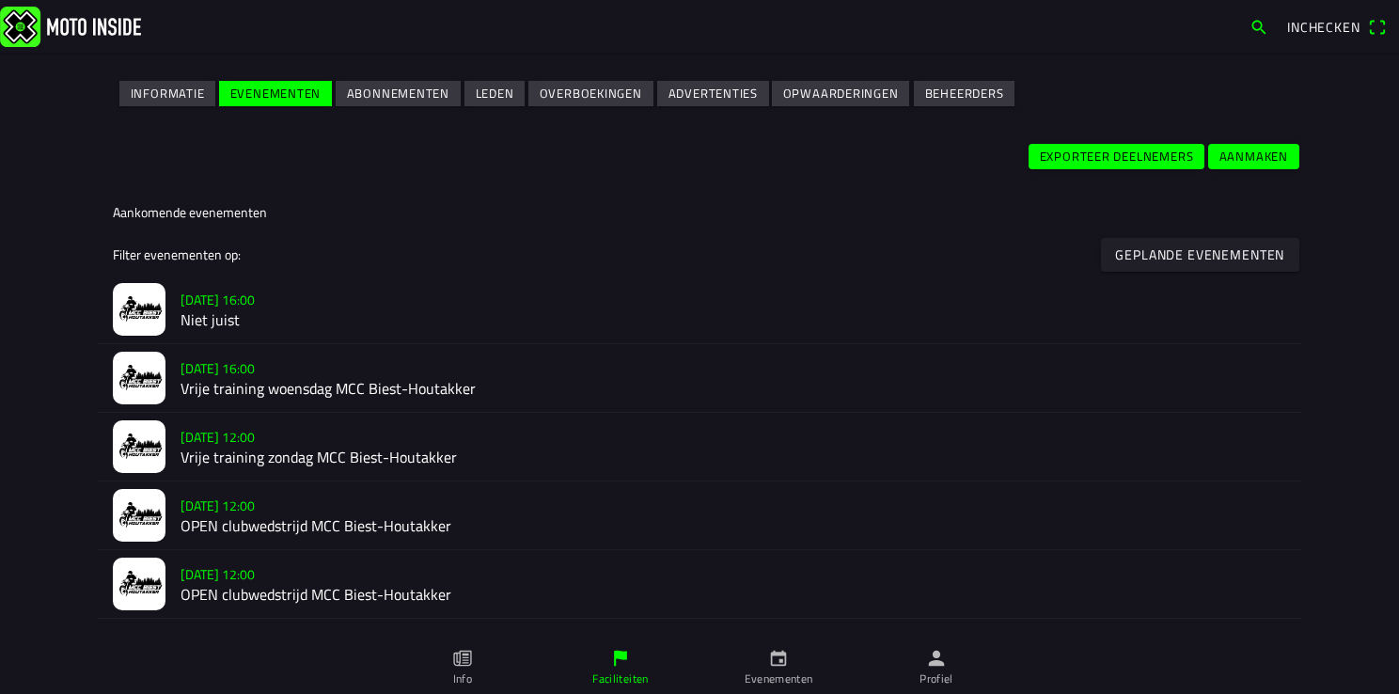
scroll to position [376, 0]
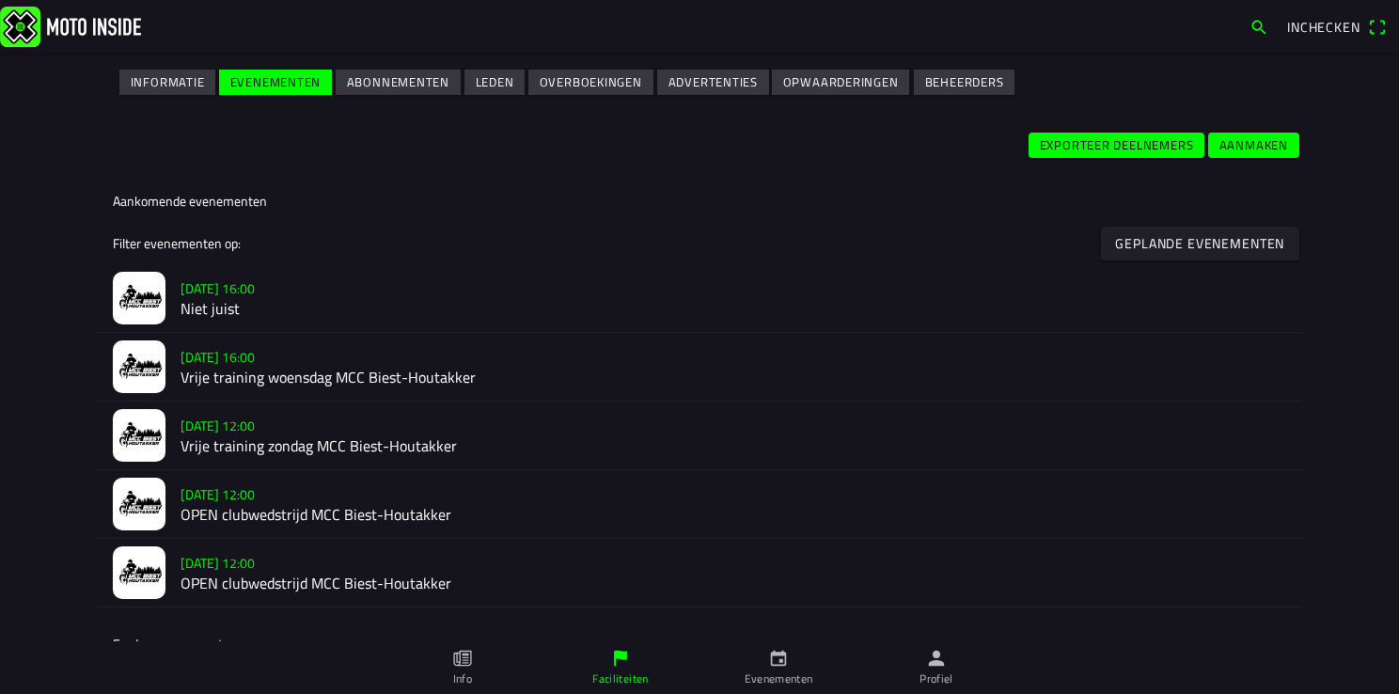
click at [203, 438] on h2 "Vrije training zondag MCC Biest-Houtakker" at bounding box center [732, 446] width 1105 height 18
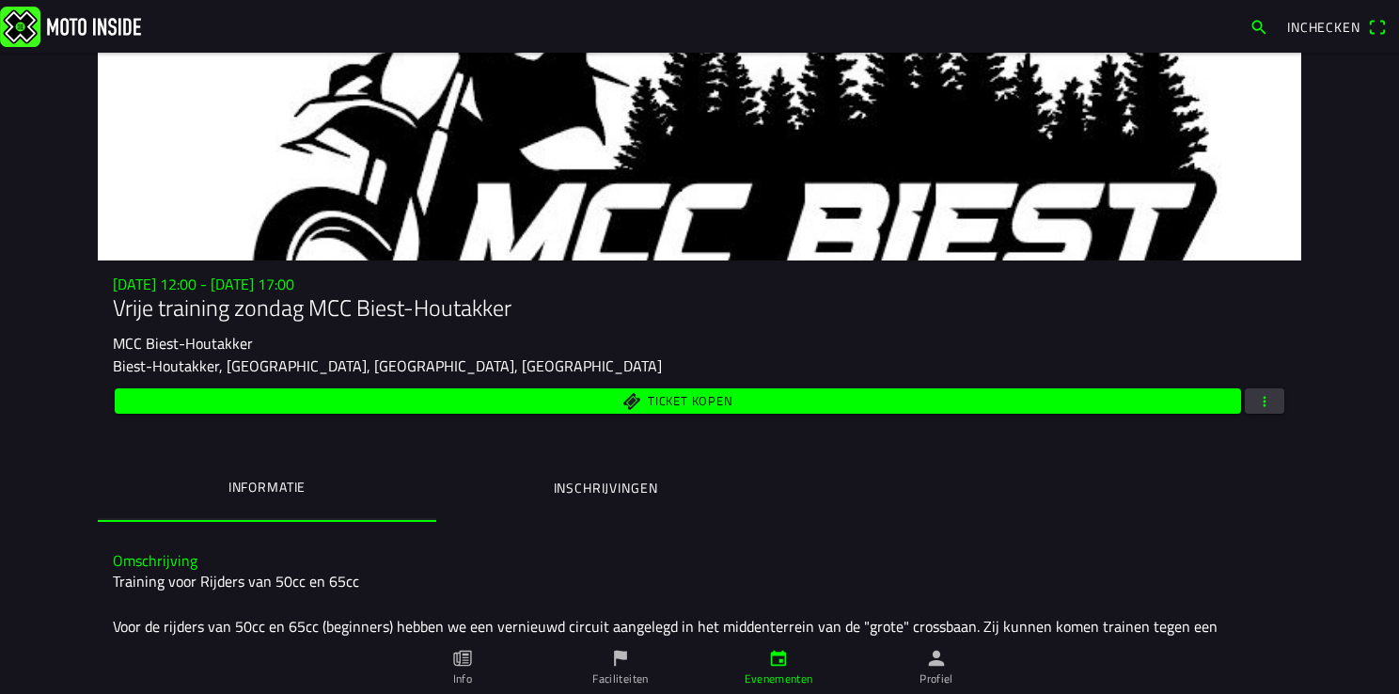
click at [617, 487] on ion-label "Inschrijvingen" at bounding box center [606, 488] width 104 height 21
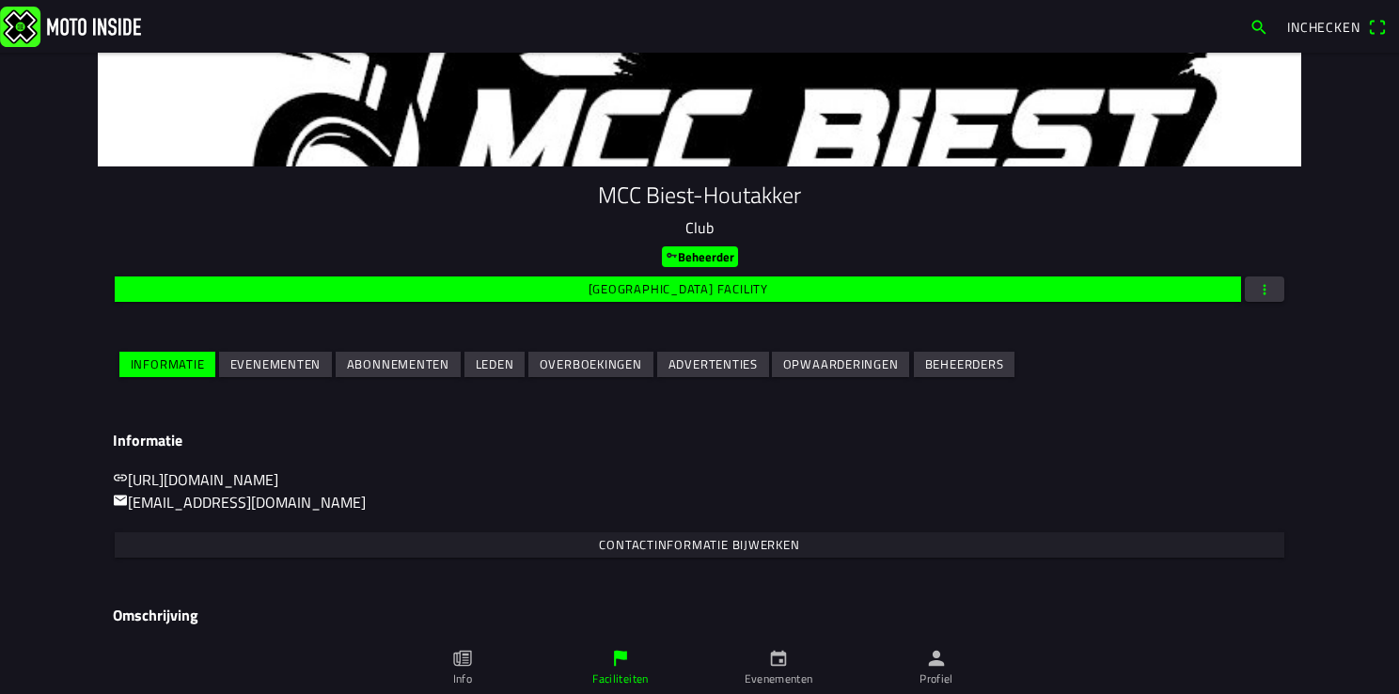
scroll to position [197, 0]
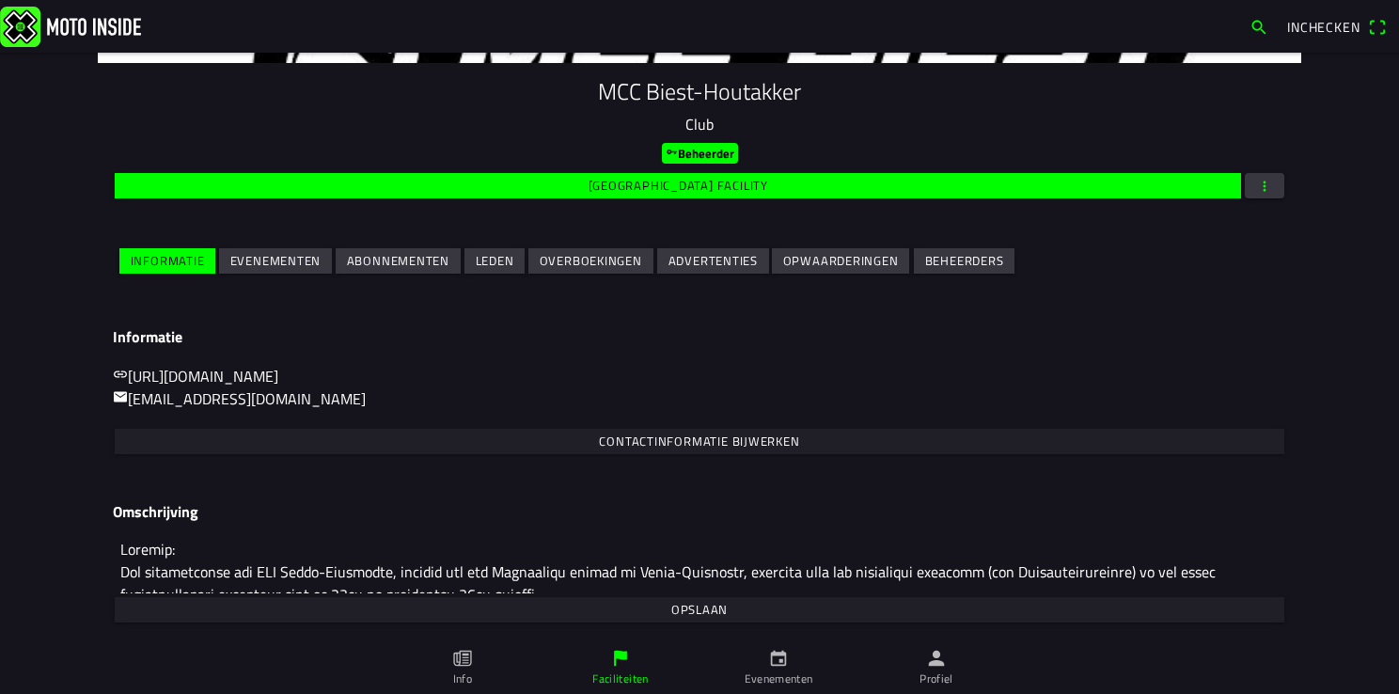
click at [254, 251] on span "Evenementen" at bounding box center [275, 260] width 91 height 25
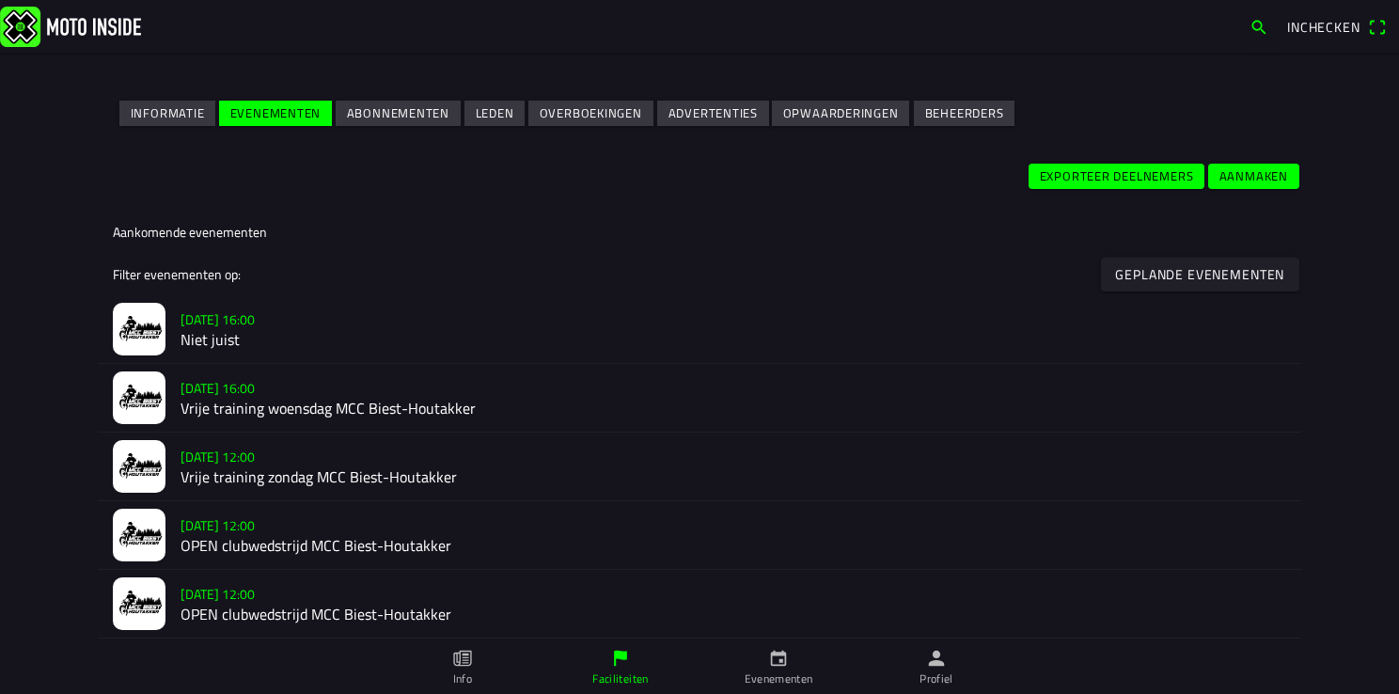
scroll to position [376, 0]
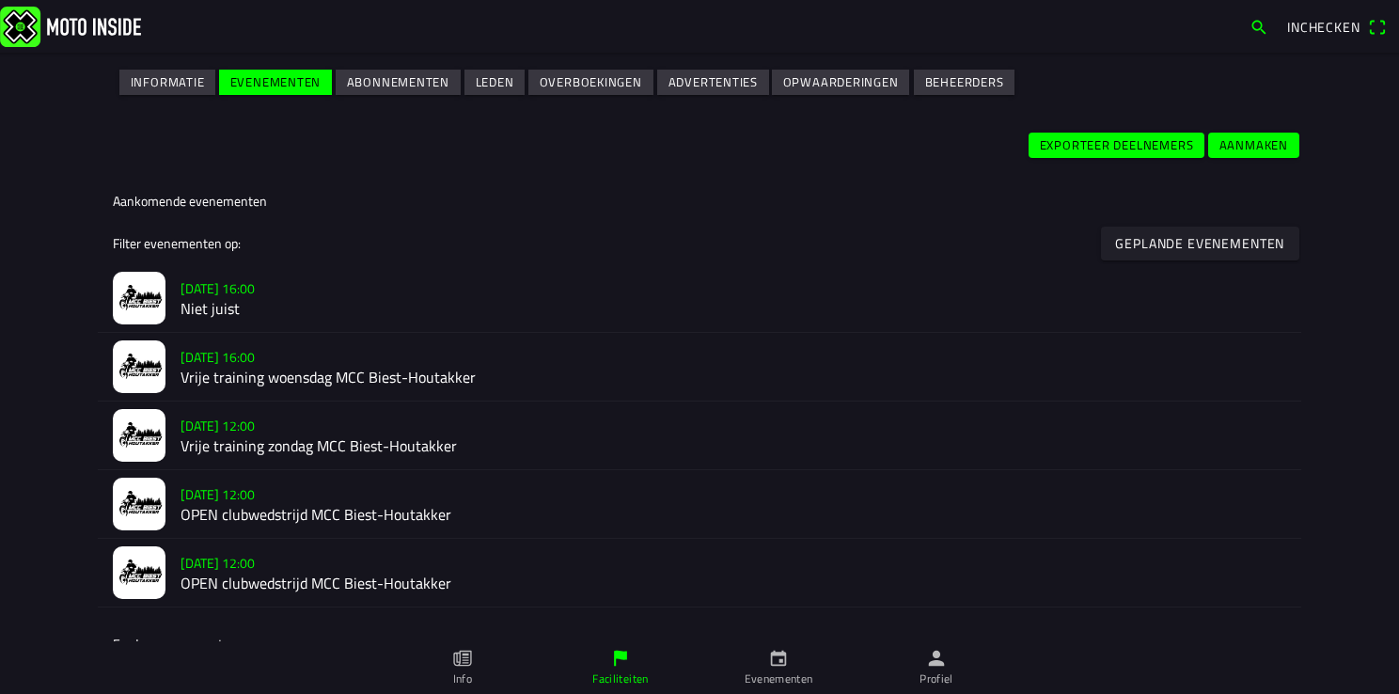
click at [242, 444] on h2 "Vrije training zondag MCC Biest-Houtakker" at bounding box center [732, 446] width 1105 height 18
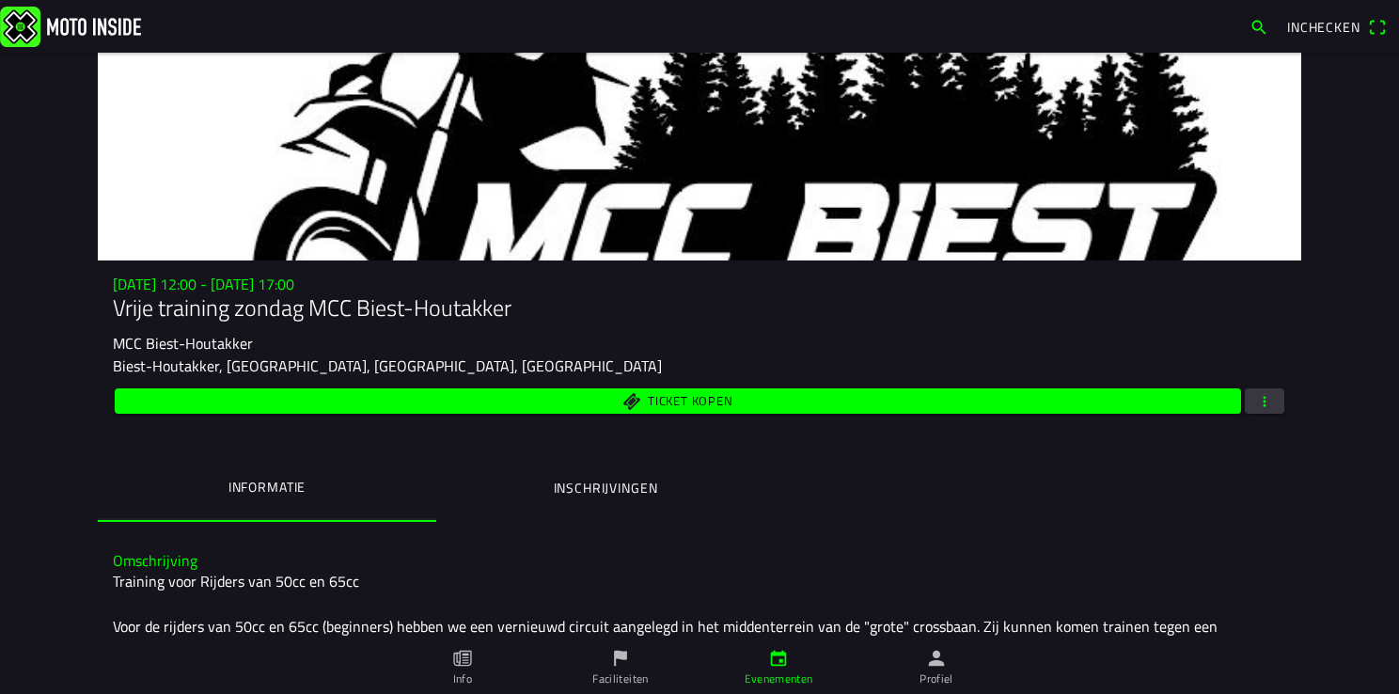
click at [603, 486] on ion-label "Inschrijvingen" at bounding box center [606, 488] width 104 height 21
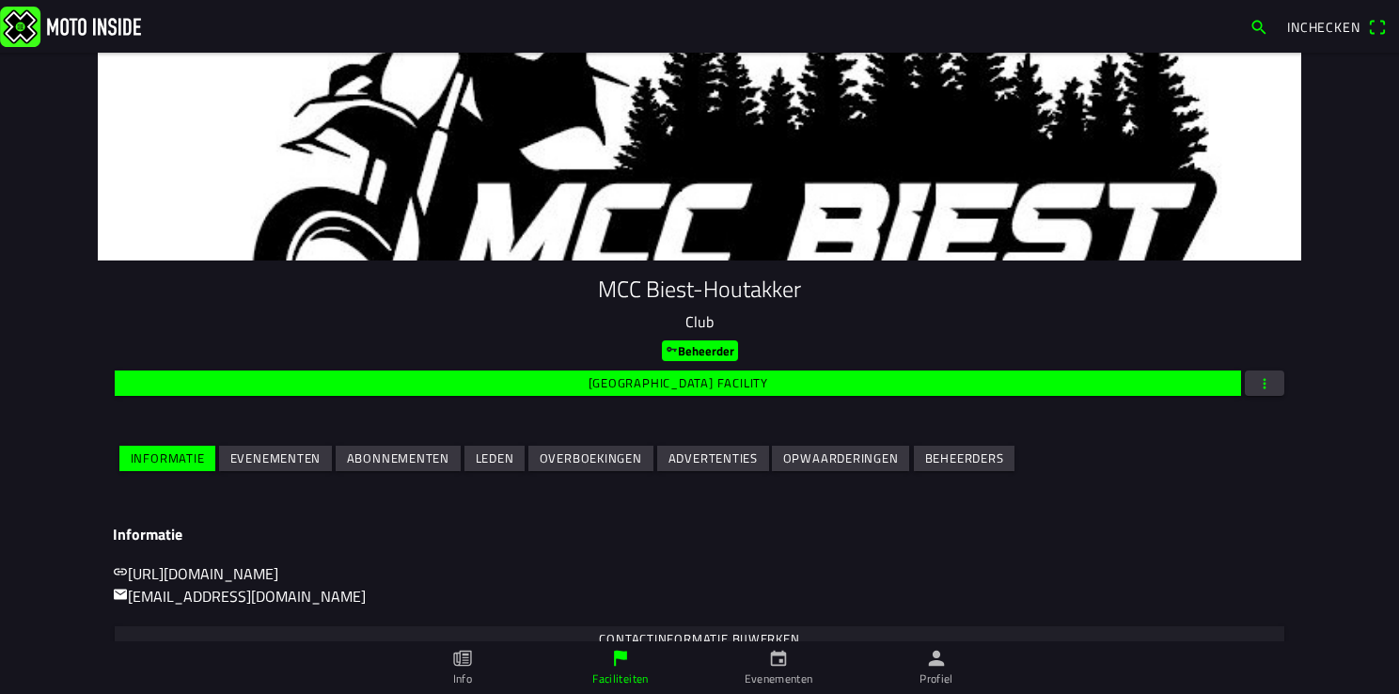
click at [0, 0] on slot "Evenementen" at bounding box center [0, 0] width 0 height 0
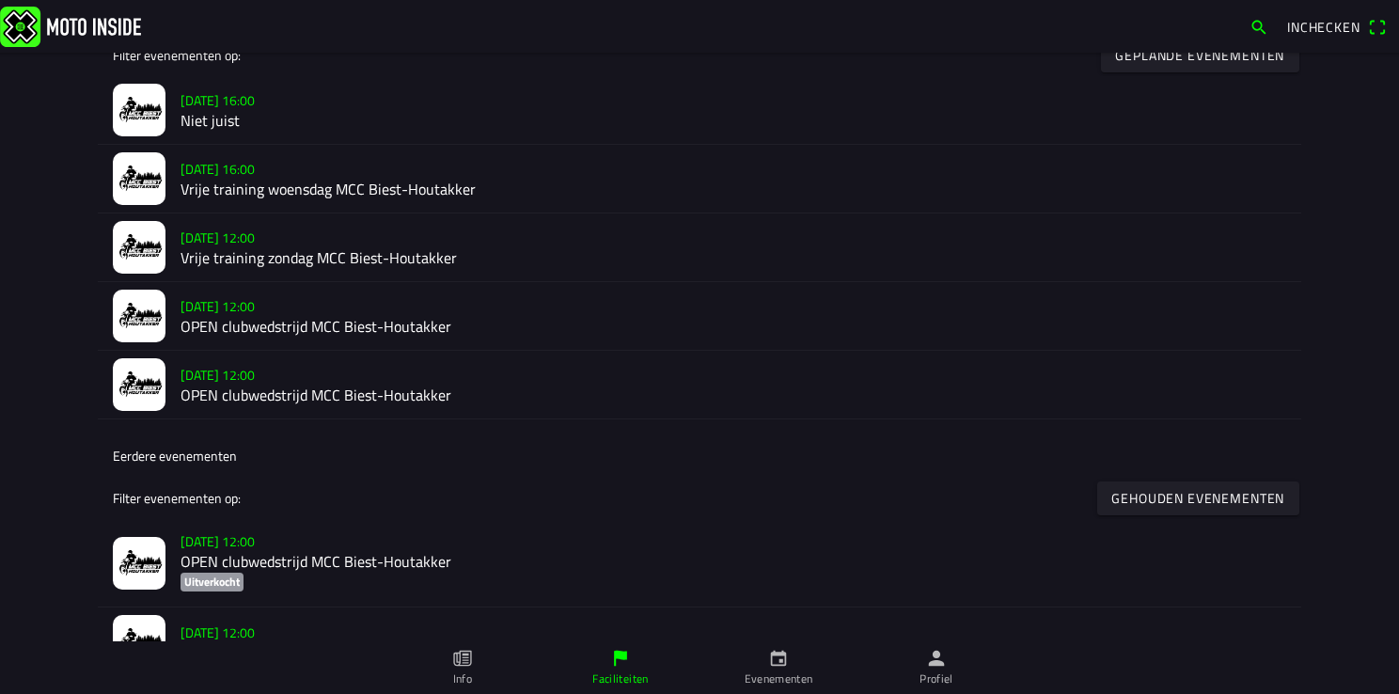
scroll to position [470, 0]
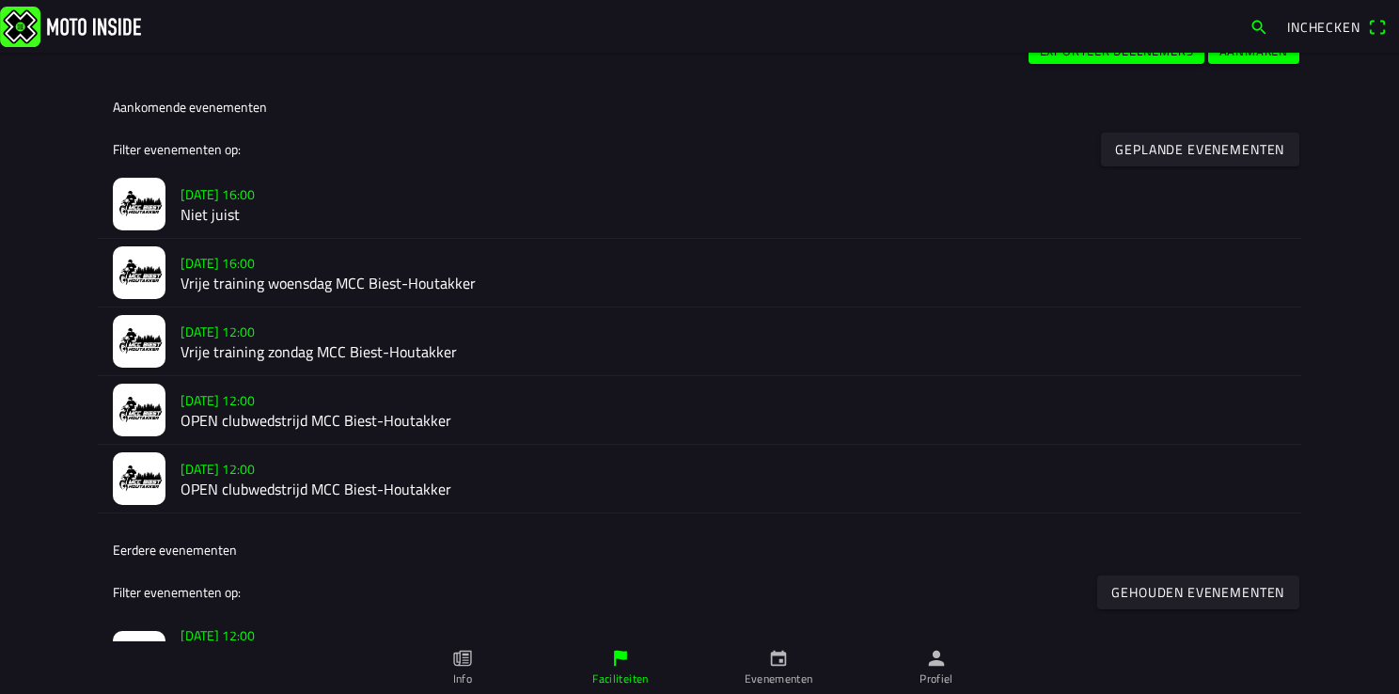
click at [0, 0] on slot "Geplande evenementen" at bounding box center [0, 0] width 0 height 0
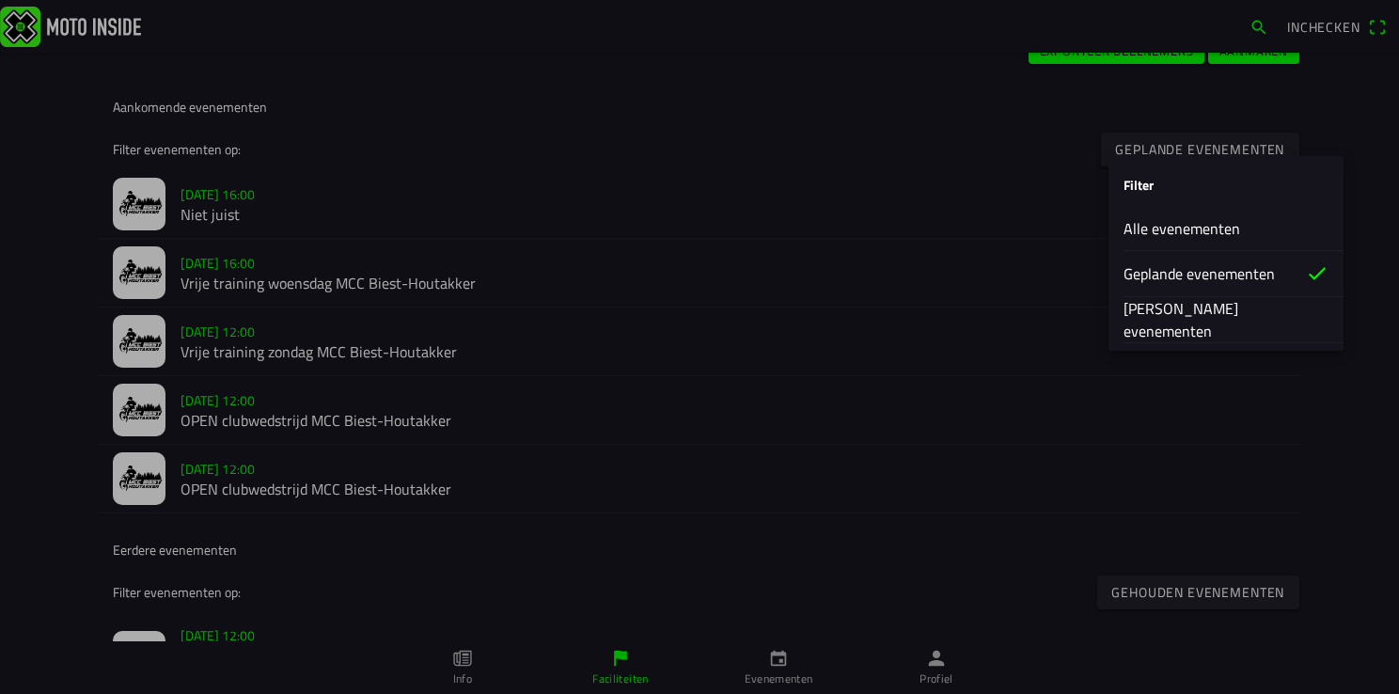
click at [0, 0] on slot "Alle evenementen" at bounding box center [0, 0] width 0 height 0
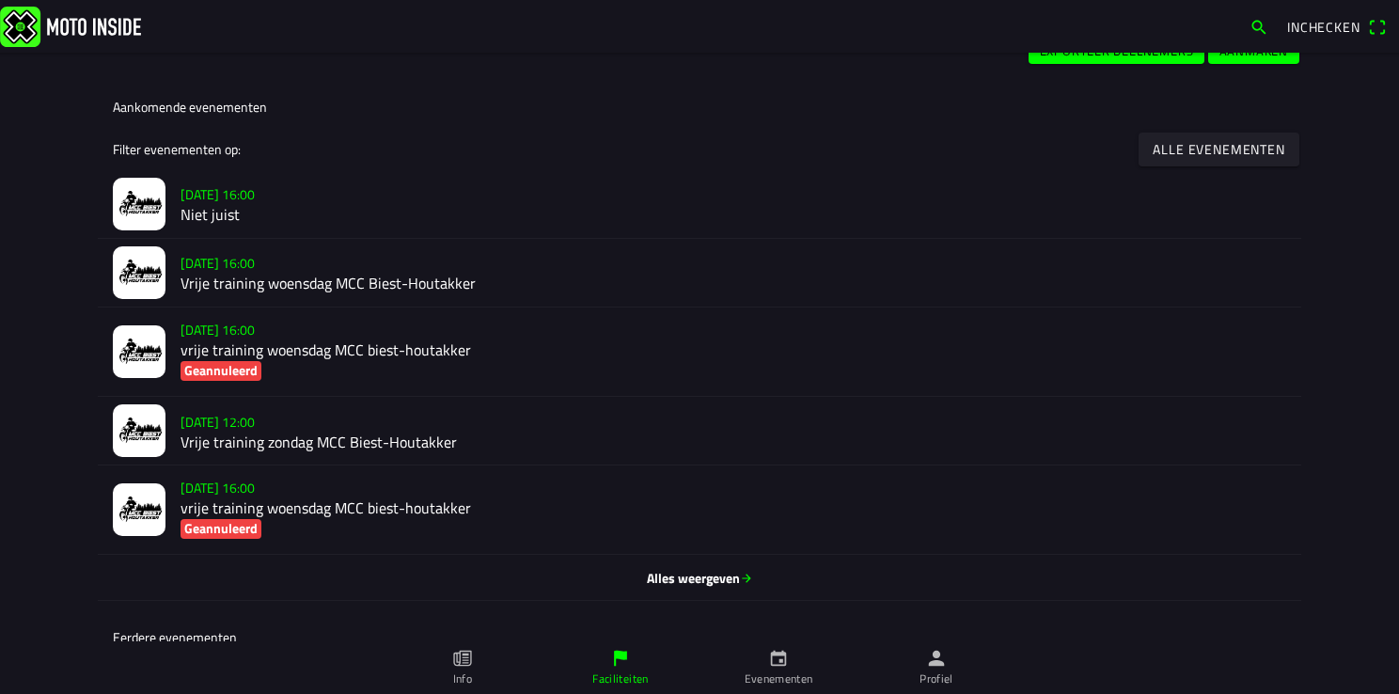
click at [232, 349] on h2 "vrije training woensdag MCC biest-houtakker" at bounding box center [732, 350] width 1105 height 18
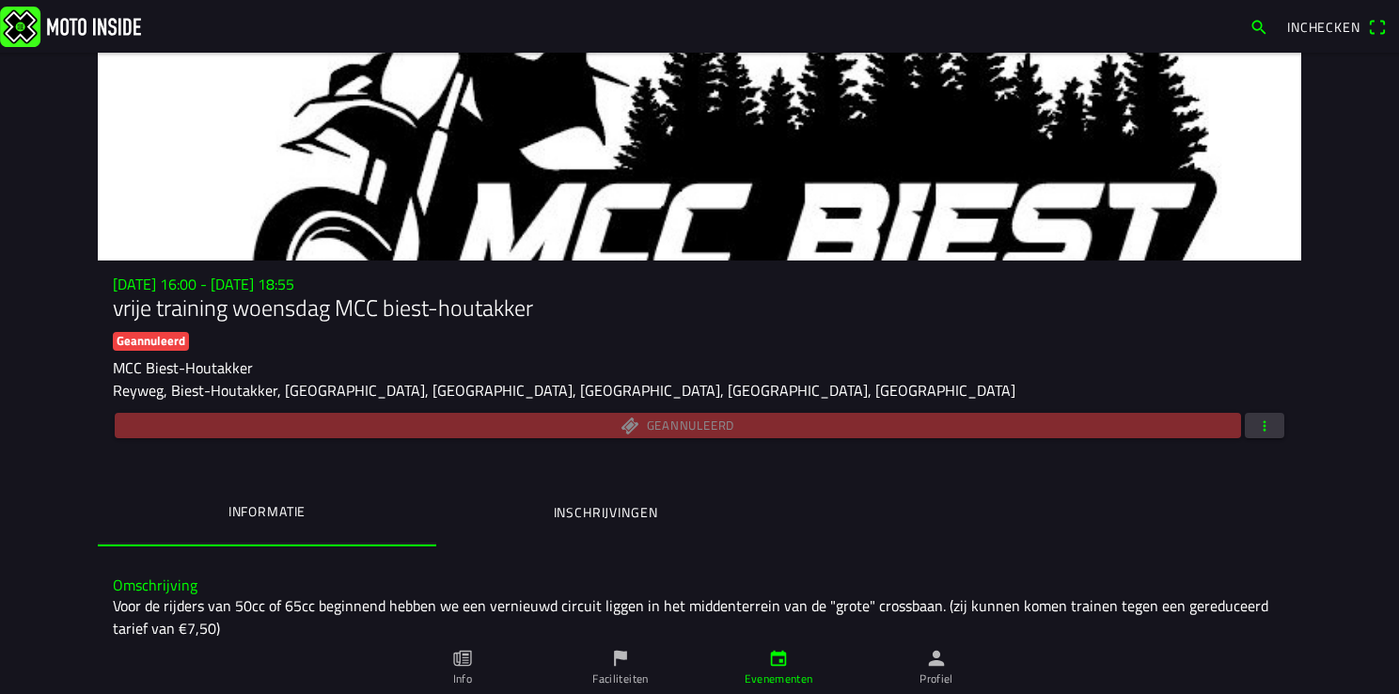
click at [588, 509] on ion-label "Inschrijvingen" at bounding box center [606, 512] width 104 height 21
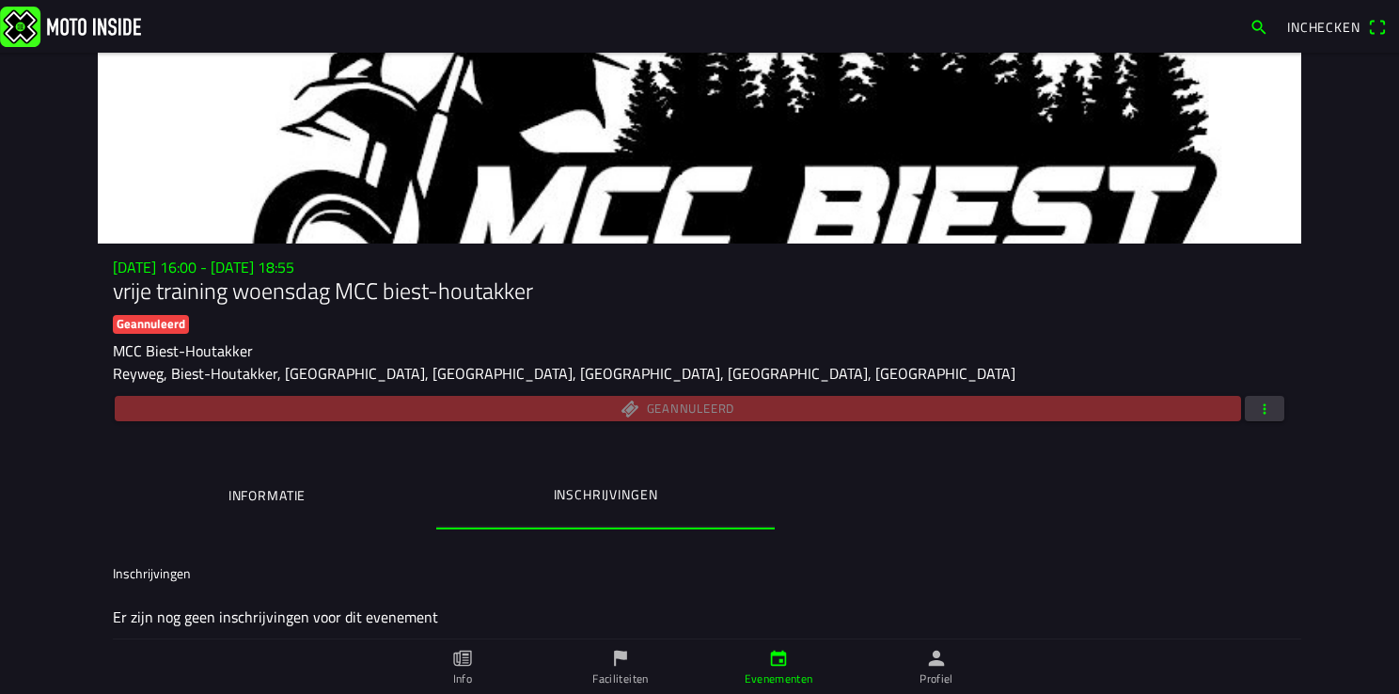
scroll to position [22, 0]
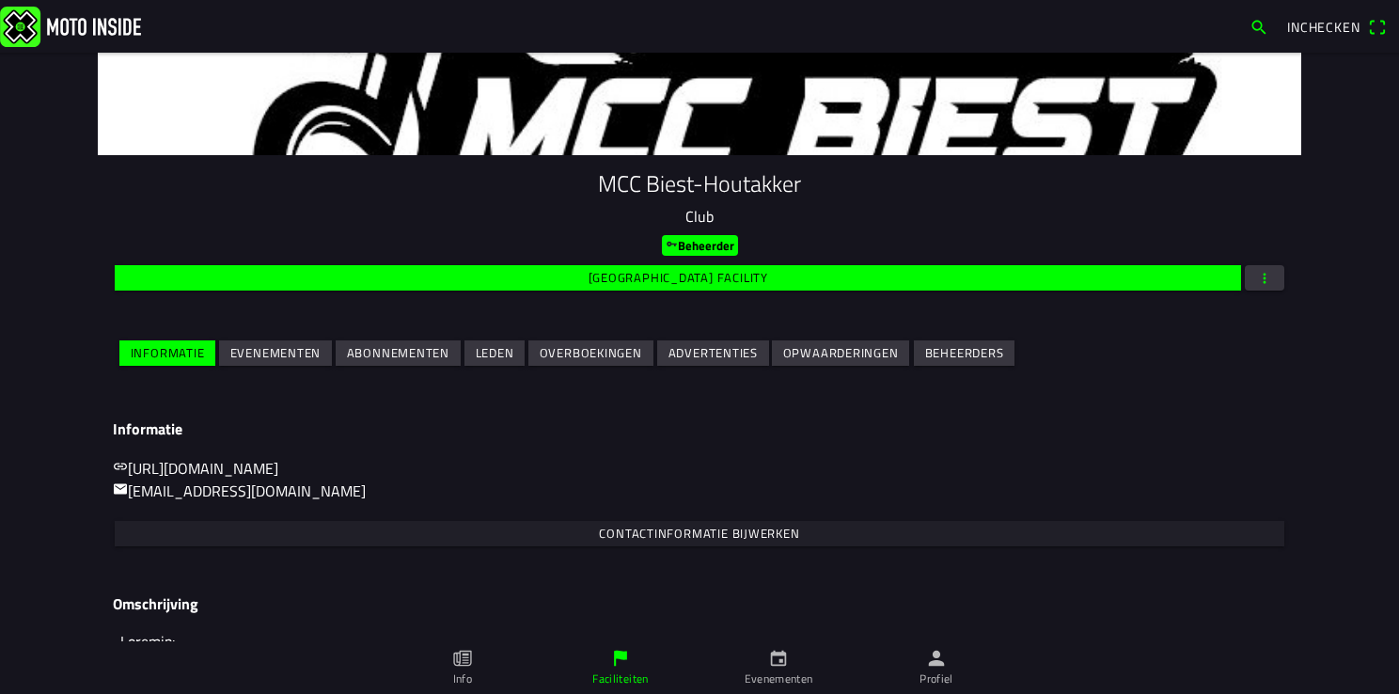
scroll to position [197, 0]
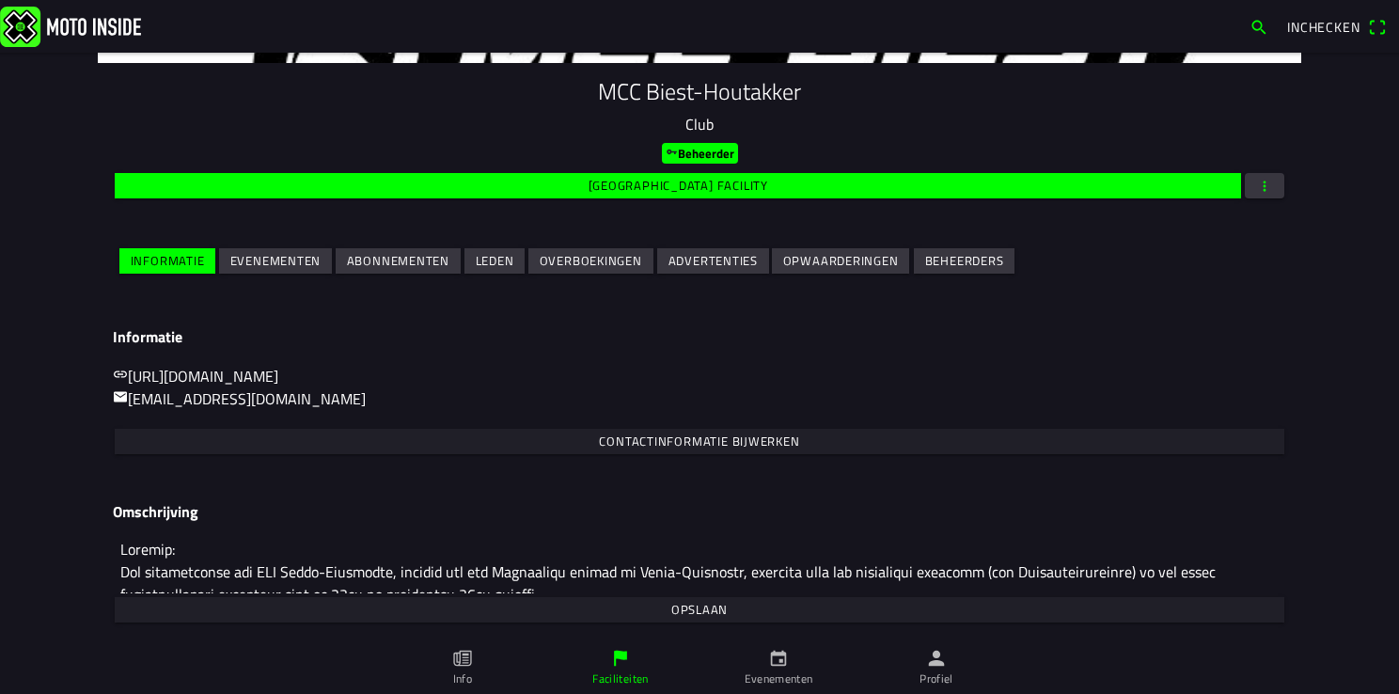
click at [0, 0] on slot "Evenementen" at bounding box center [0, 0] width 0 height 0
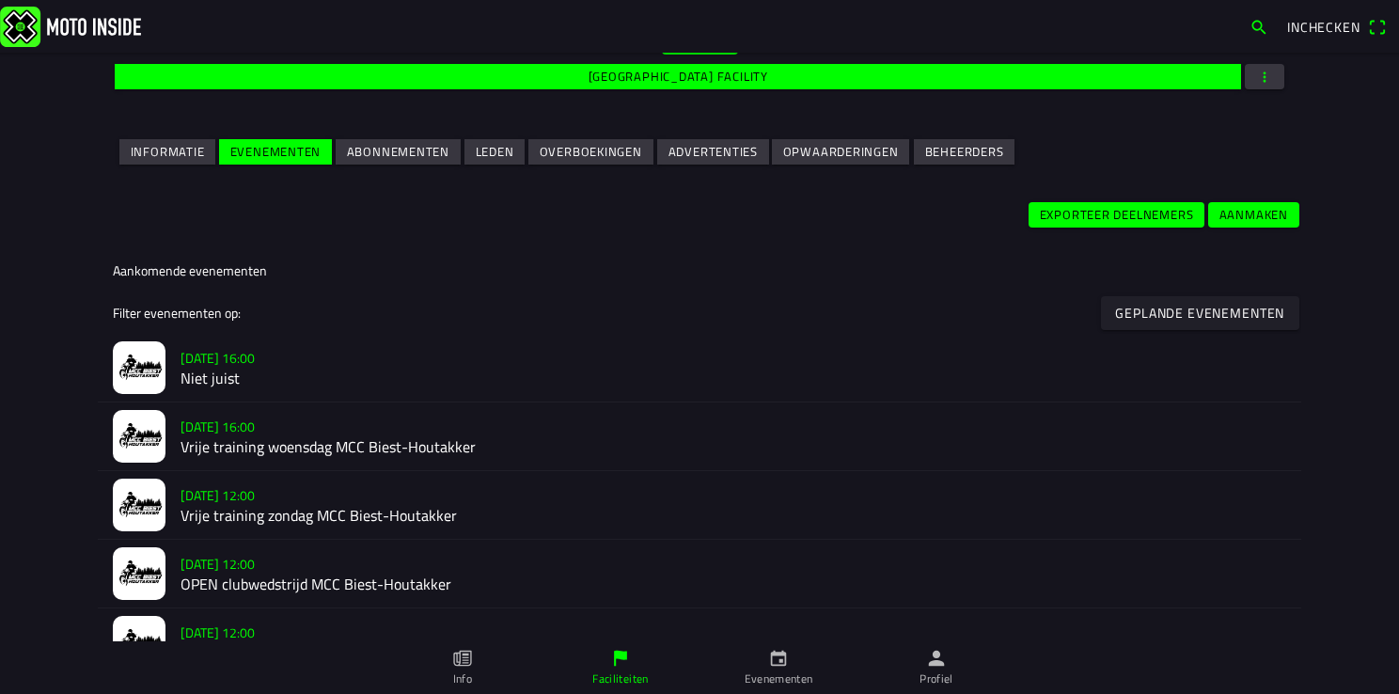
scroll to position [376, 0]
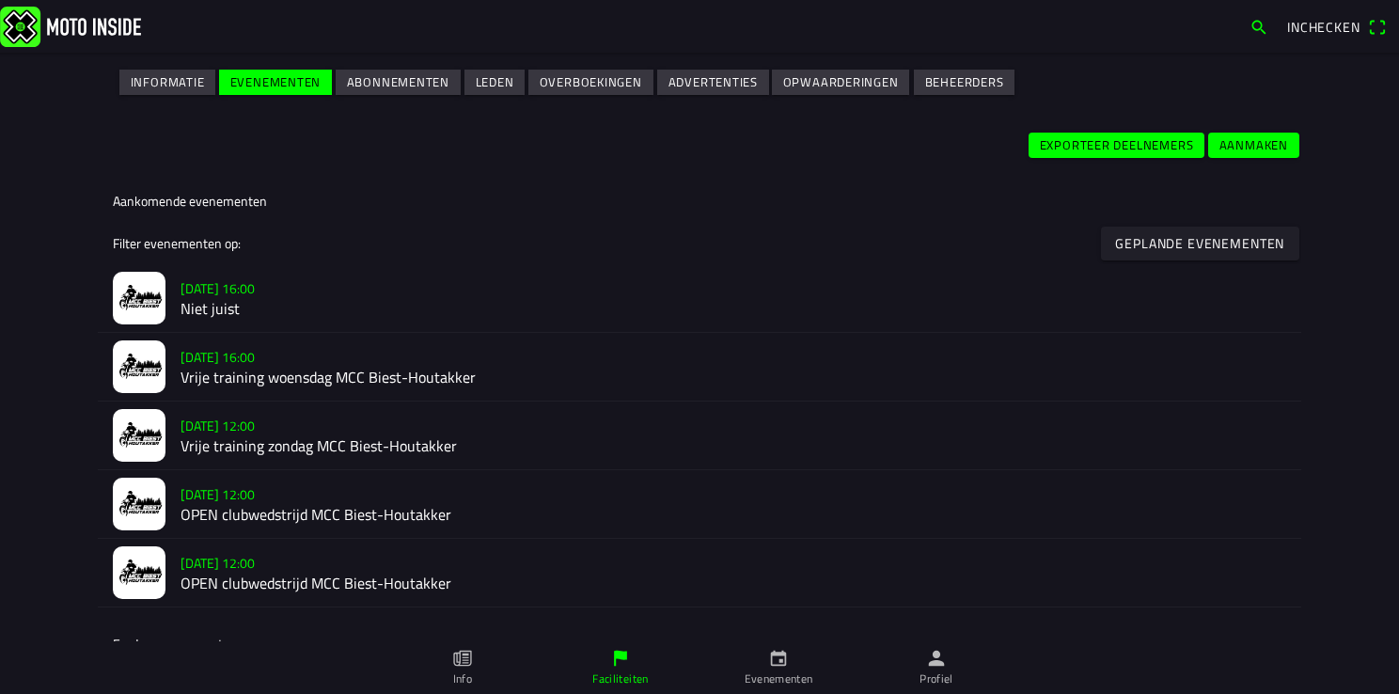
click at [0, 0] on slot "Geplande evenementen" at bounding box center [0, 0] width 0 height 0
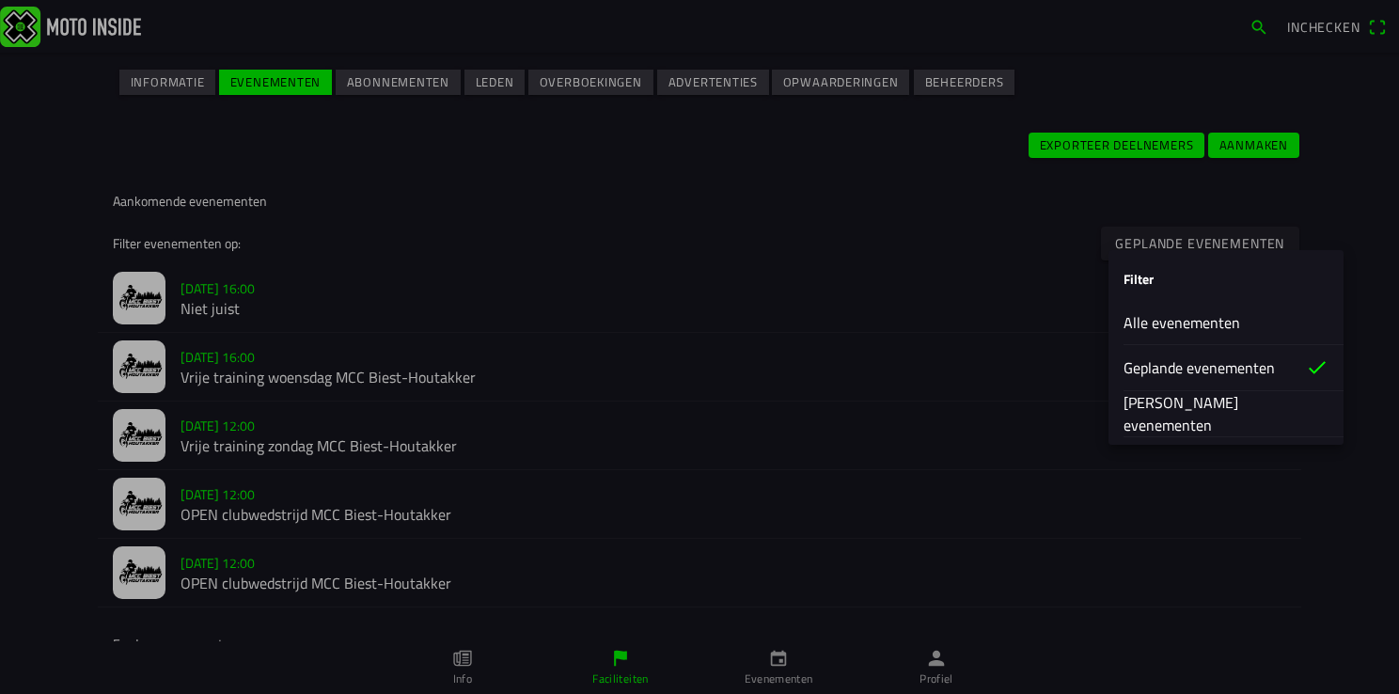
click at [0, 0] on slot "Alle evenementen" at bounding box center [0, 0] width 0 height 0
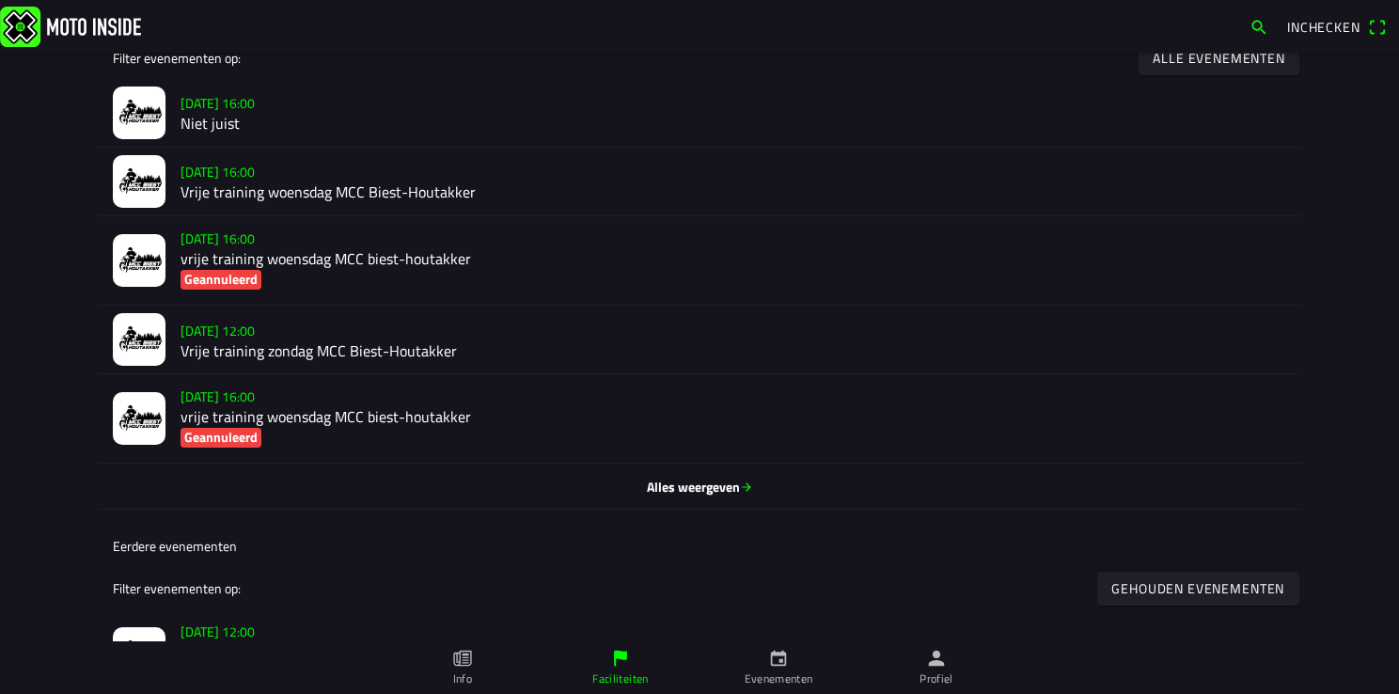
scroll to position [564, 0]
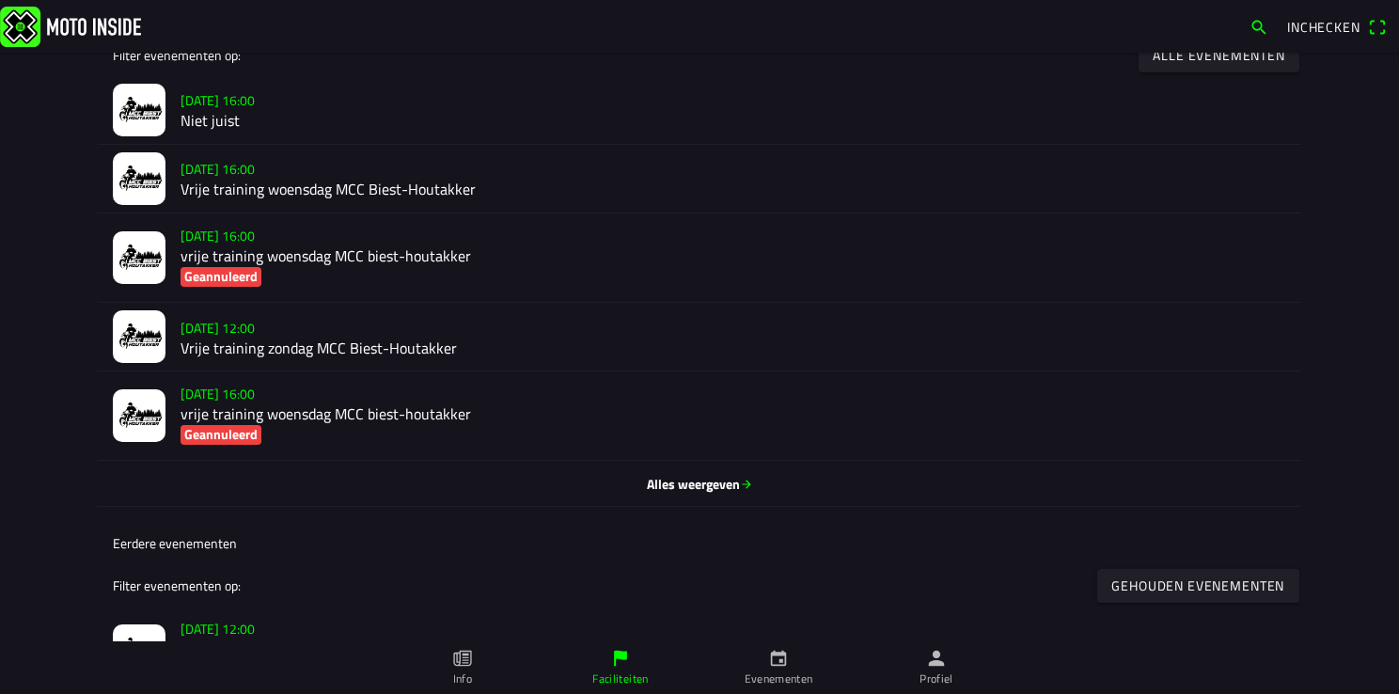
click at [248, 419] on h2 "vrije training woensdag MCC biest-houtakker" at bounding box center [732, 414] width 1105 height 18
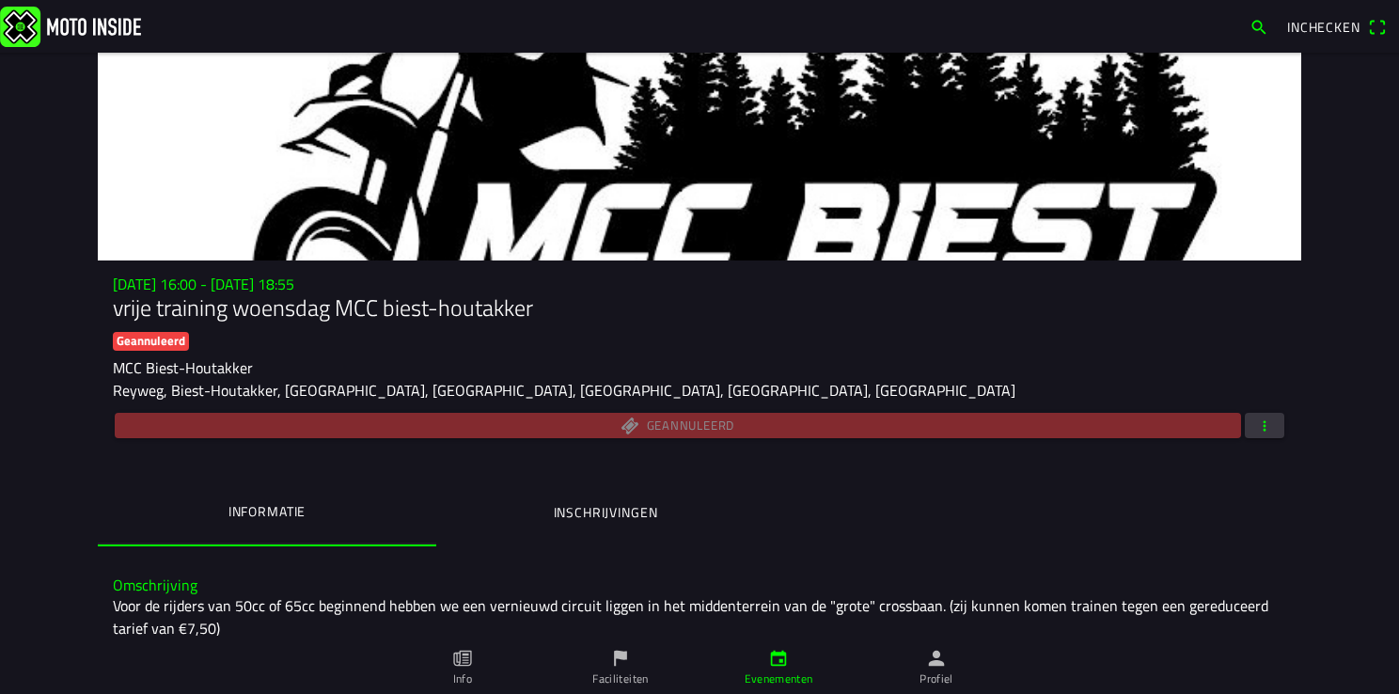
click at [576, 501] on button "Inschrijvingen" at bounding box center [605, 512] width 338 height 64
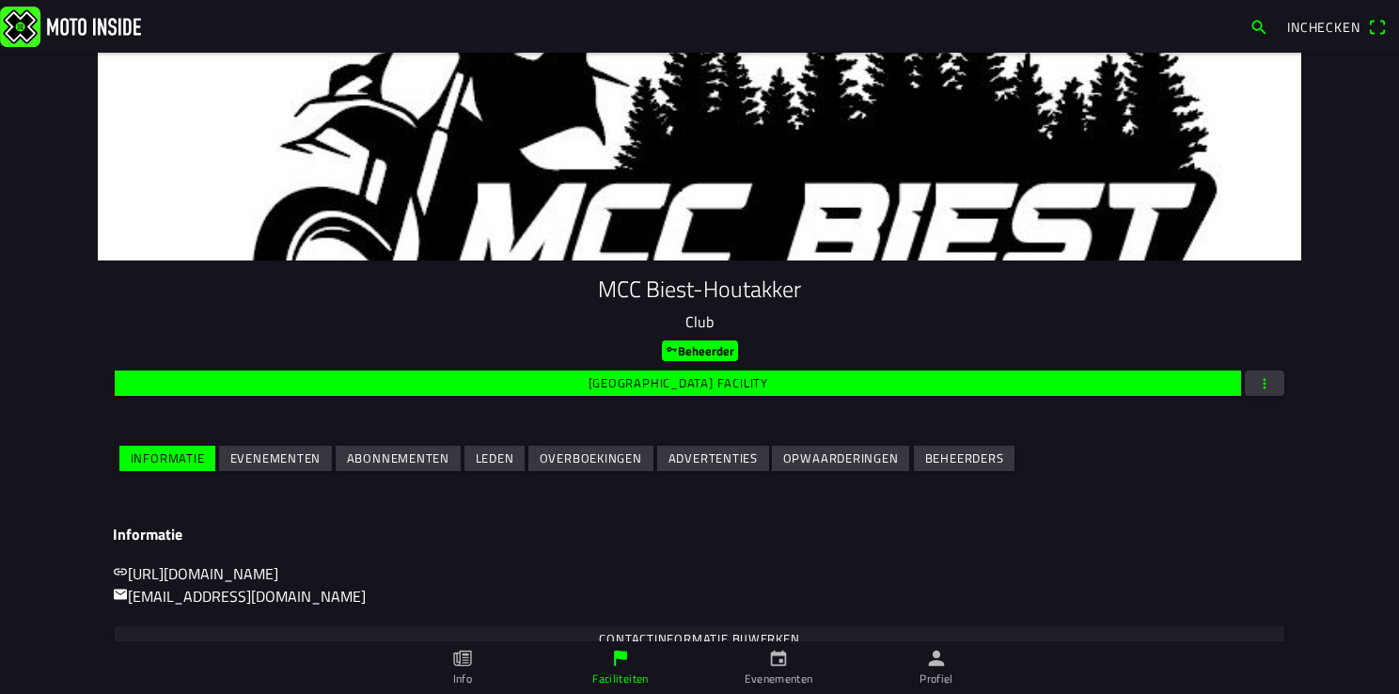
click at [1267, 390] on button "button" at bounding box center [1264, 382] width 39 height 25
click at [1009, 566] on ion-backdrop at bounding box center [699, 347] width 1399 height 694
click at [0, 0] on slot "Evenementen" at bounding box center [0, 0] width 0 height 0
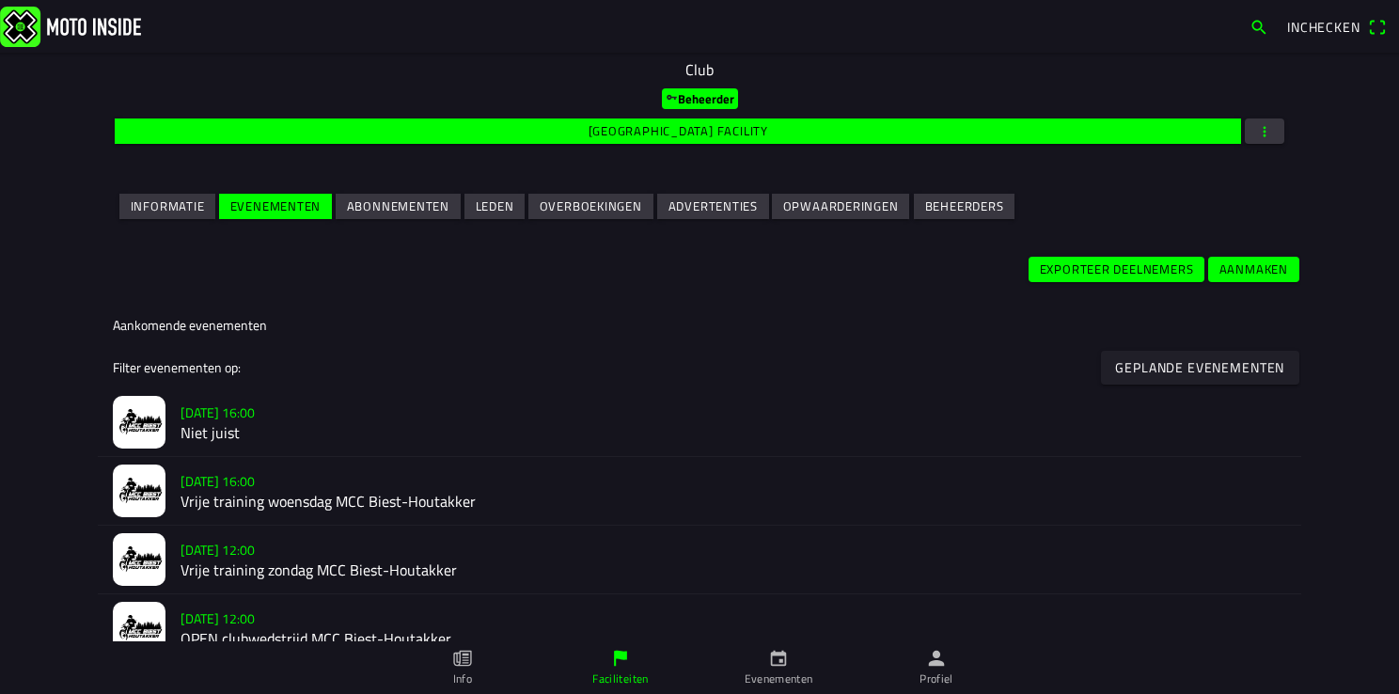
scroll to position [282, 0]
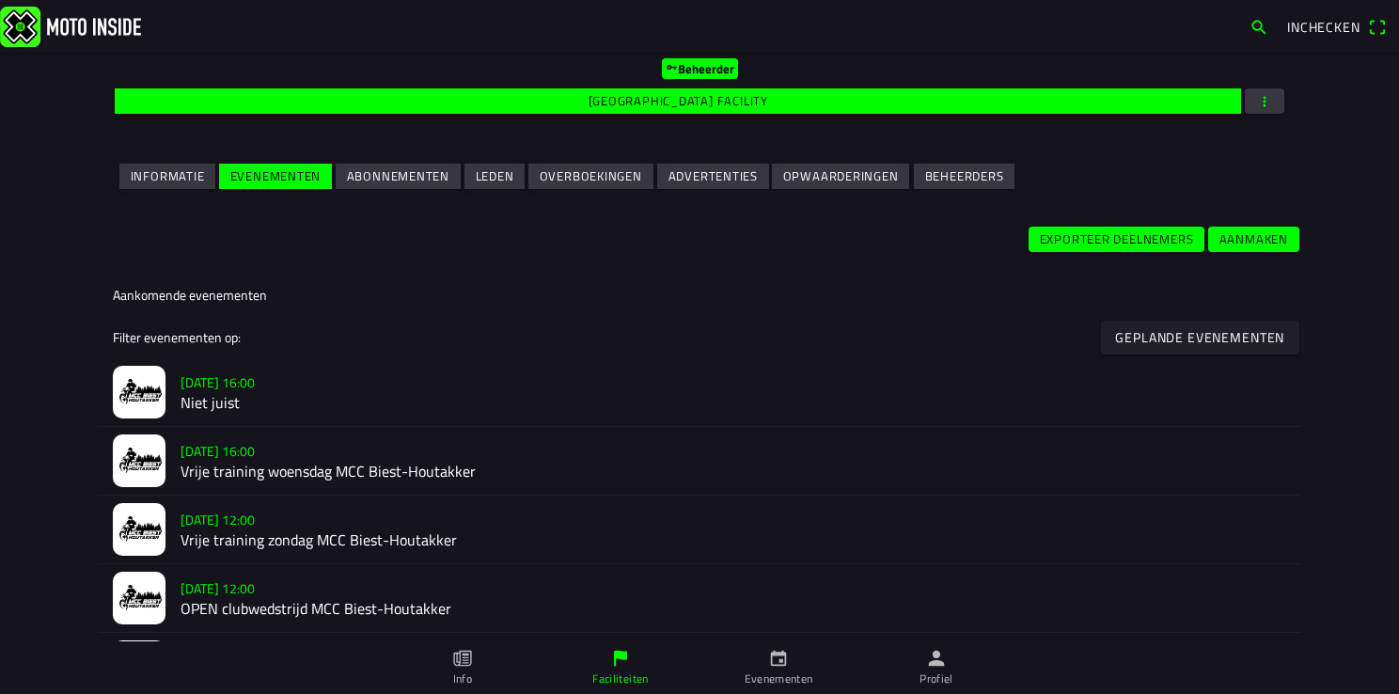
click at [0, 0] on slot "Geplande evenementen" at bounding box center [0, 0] width 0 height 0
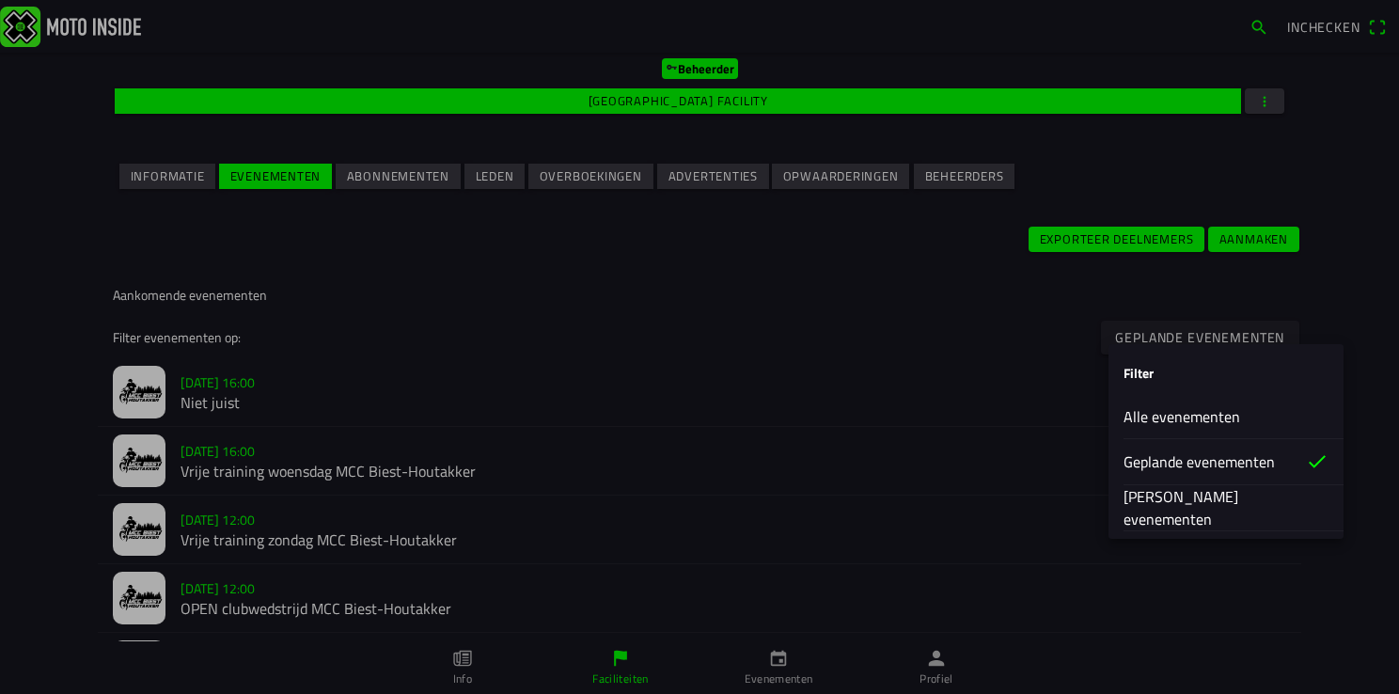
click at [0, 0] on slot "Geannuleerde evenementen" at bounding box center [0, 0] width 0 height 0
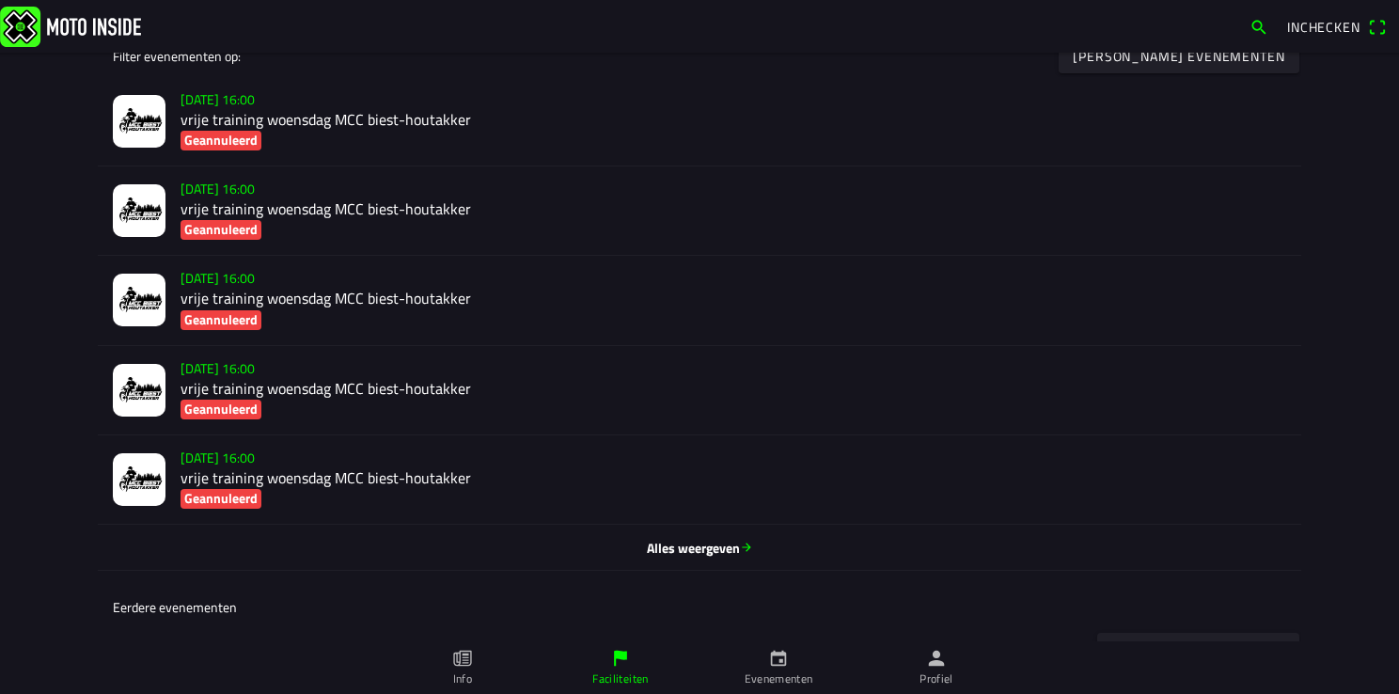
scroll to position [564, 0]
click at [196, 117] on h2 "vrije training woensdag MCC biest-houtakker" at bounding box center [732, 119] width 1105 height 18
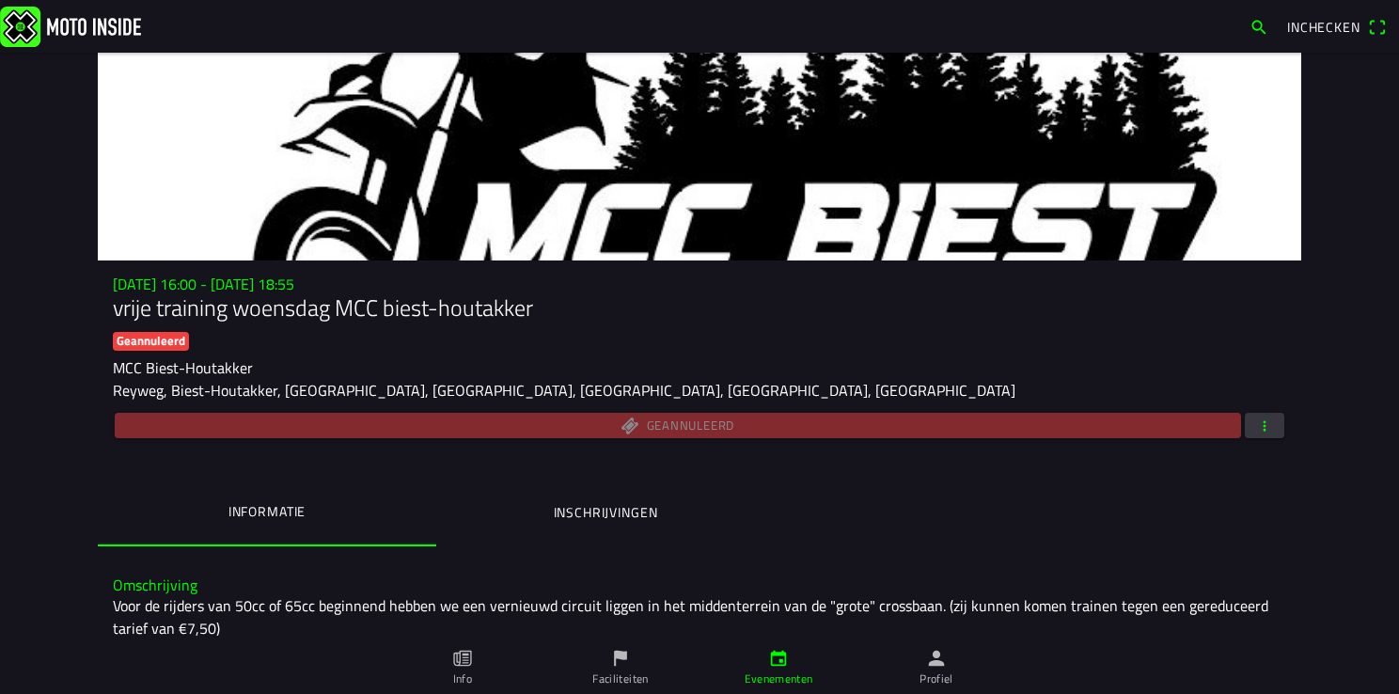
click at [1256, 417] on span "button" at bounding box center [1264, 425] width 17 height 25
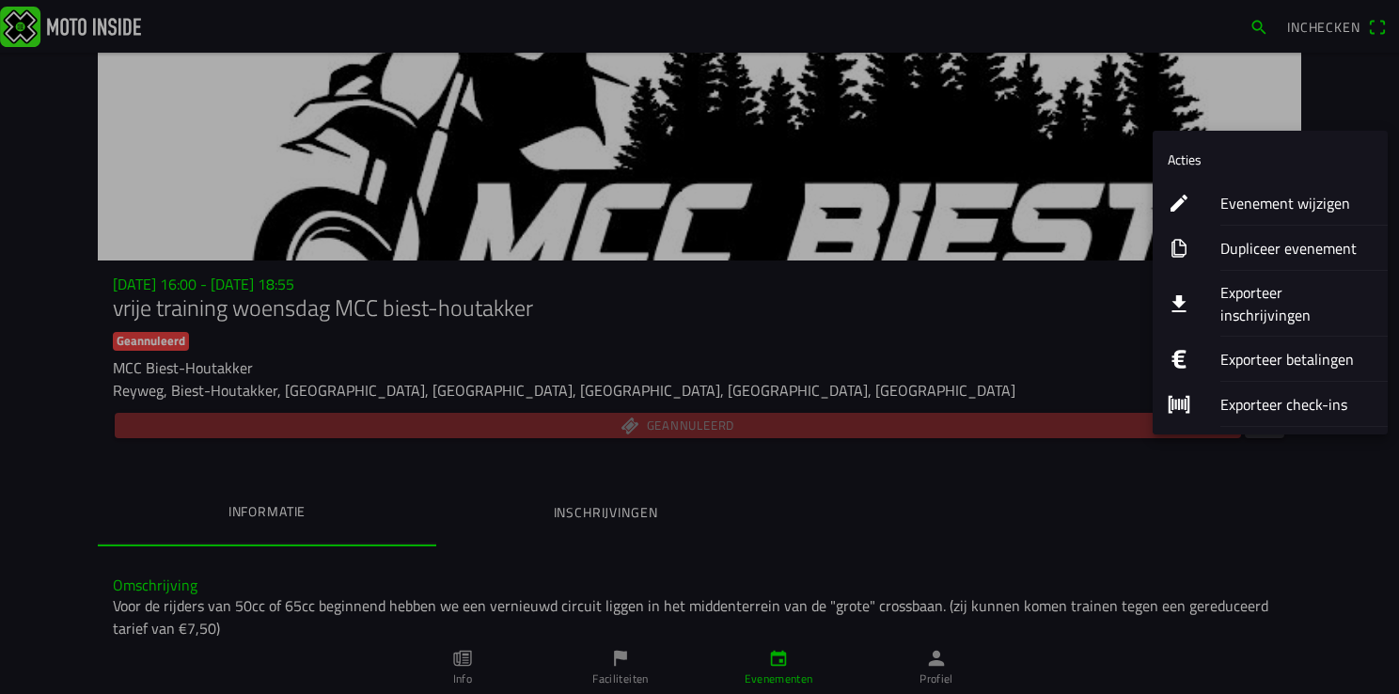
click at [1299, 297] on ion-label "Exporteer inschrijvingen" at bounding box center [1296, 303] width 152 height 45
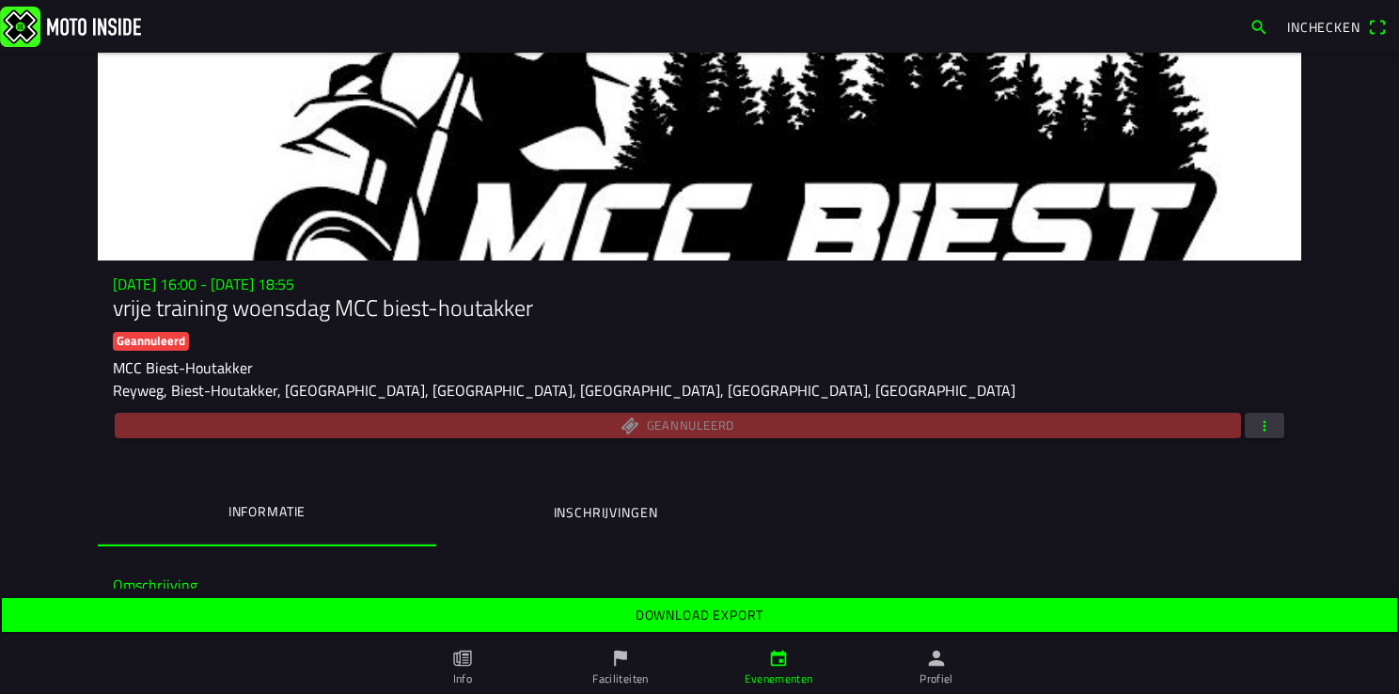
click at [0, 0] on slot "Download export" at bounding box center [0, 0] width 0 height 0
click at [942, 660] on icon "person" at bounding box center [936, 658] width 21 height 21
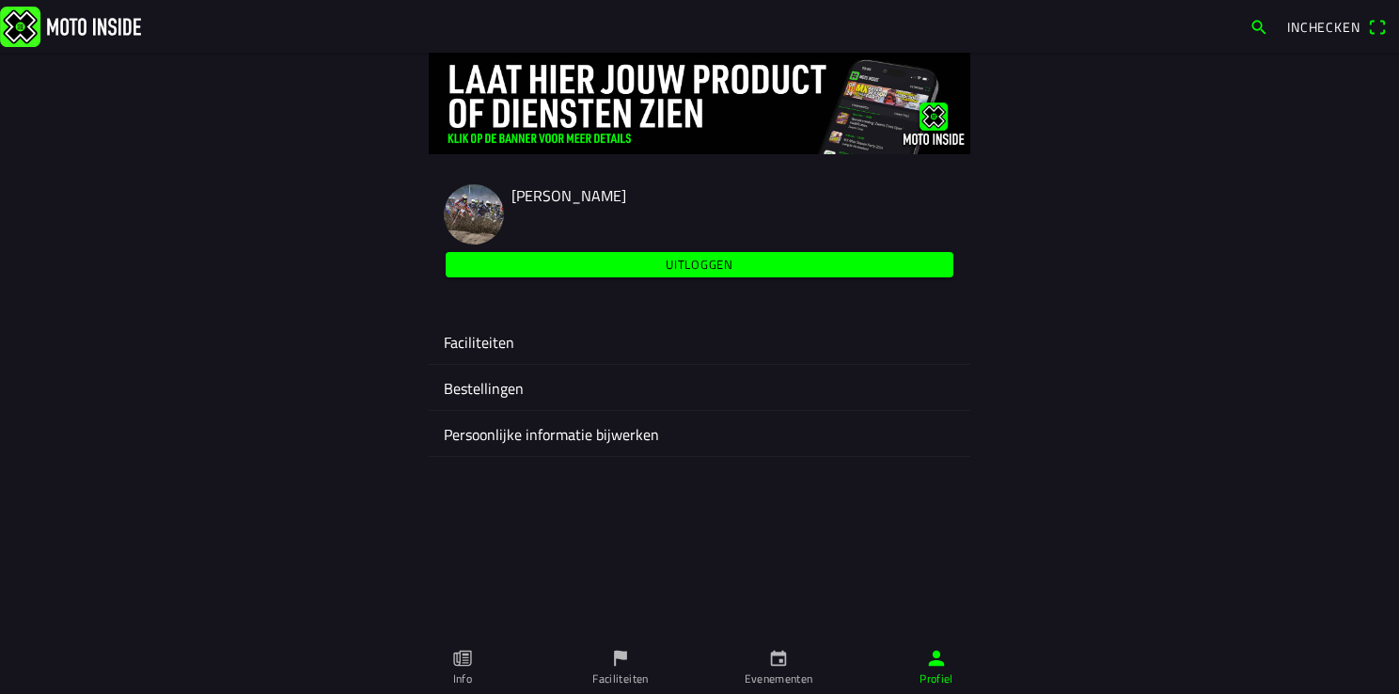
click at [485, 339] on ion-label "Faciliteiten" at bounding box center [699, 342] width 511 height 23
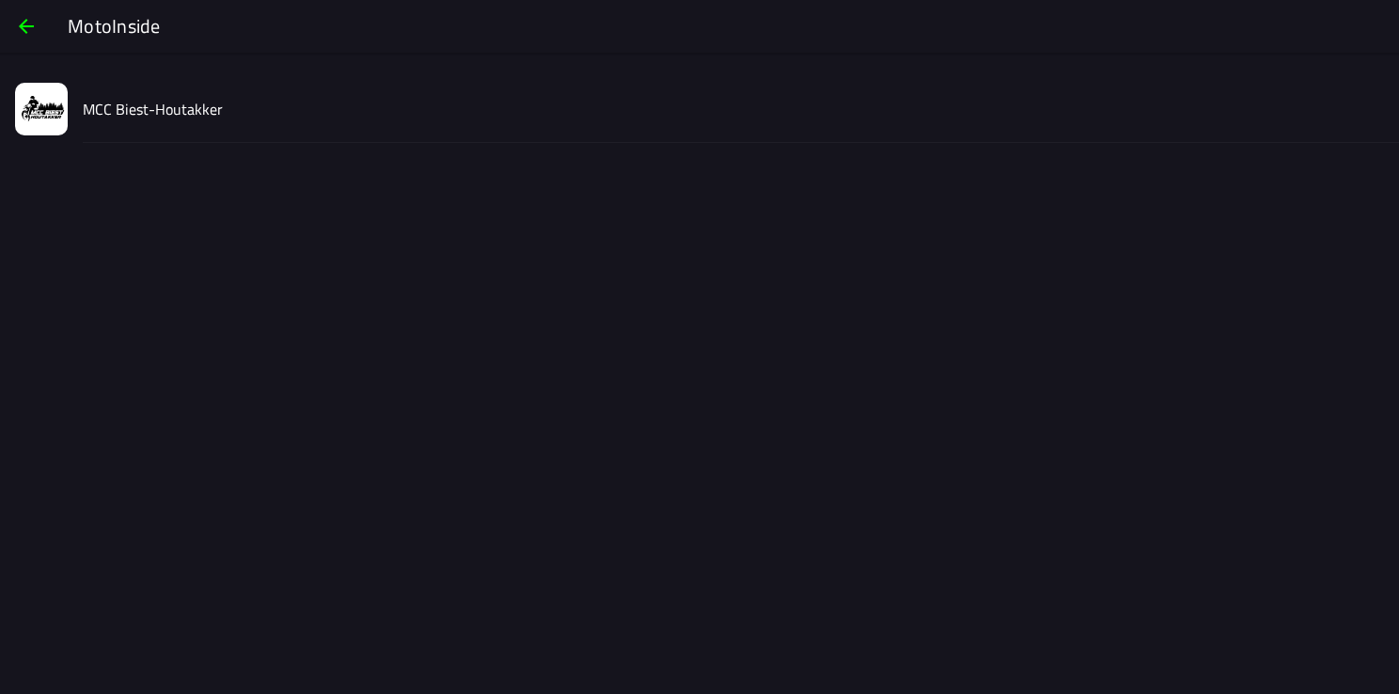
click at [0, 0] on slot "MCC Biest-Houtakker" at bounding box center [0, 0] width 0 height 0
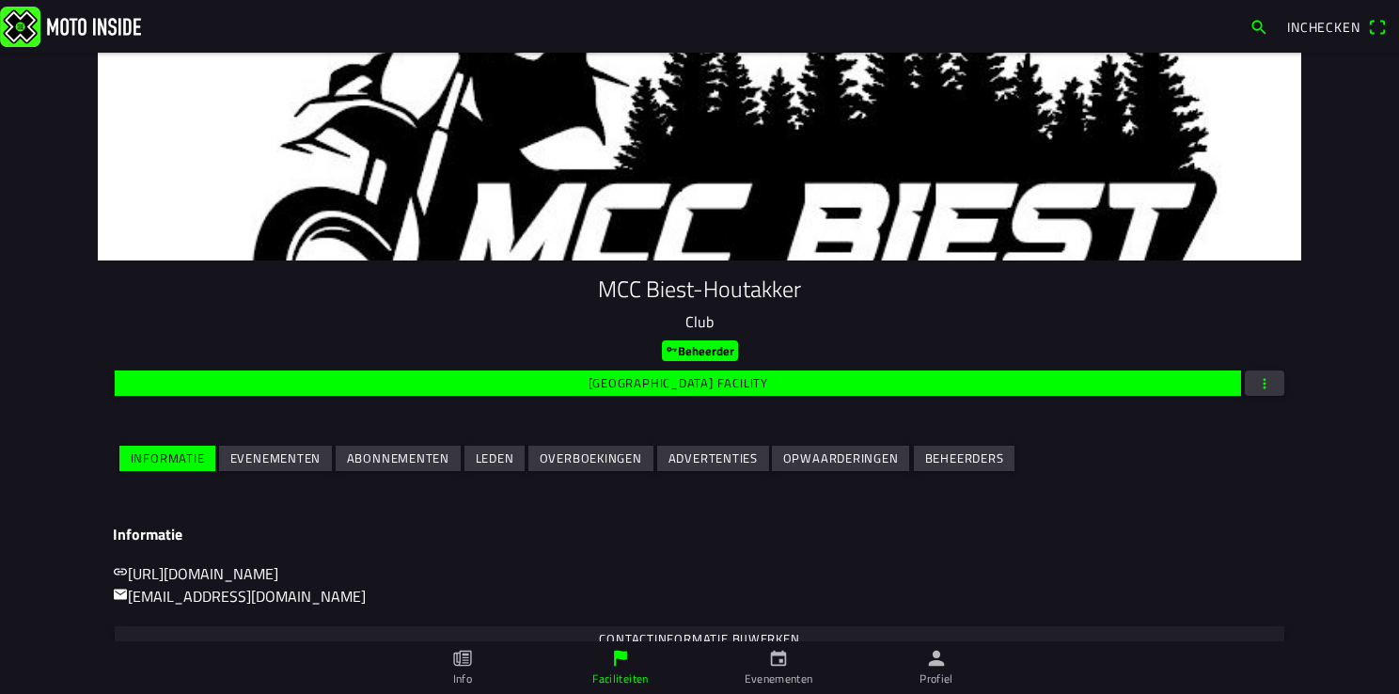
click at [0, 0] on slot "Evenementen" at bounding box center [0, 0] width 0 height 0
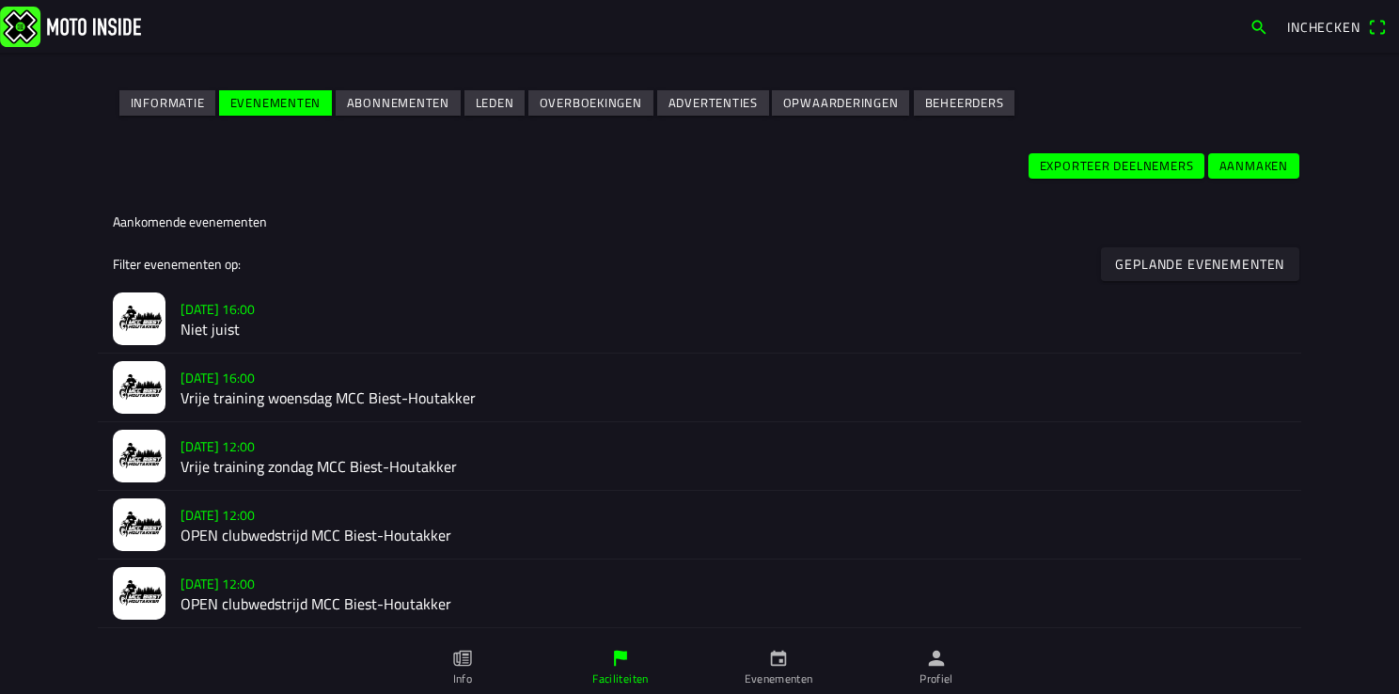
scroll to position [376, 0]
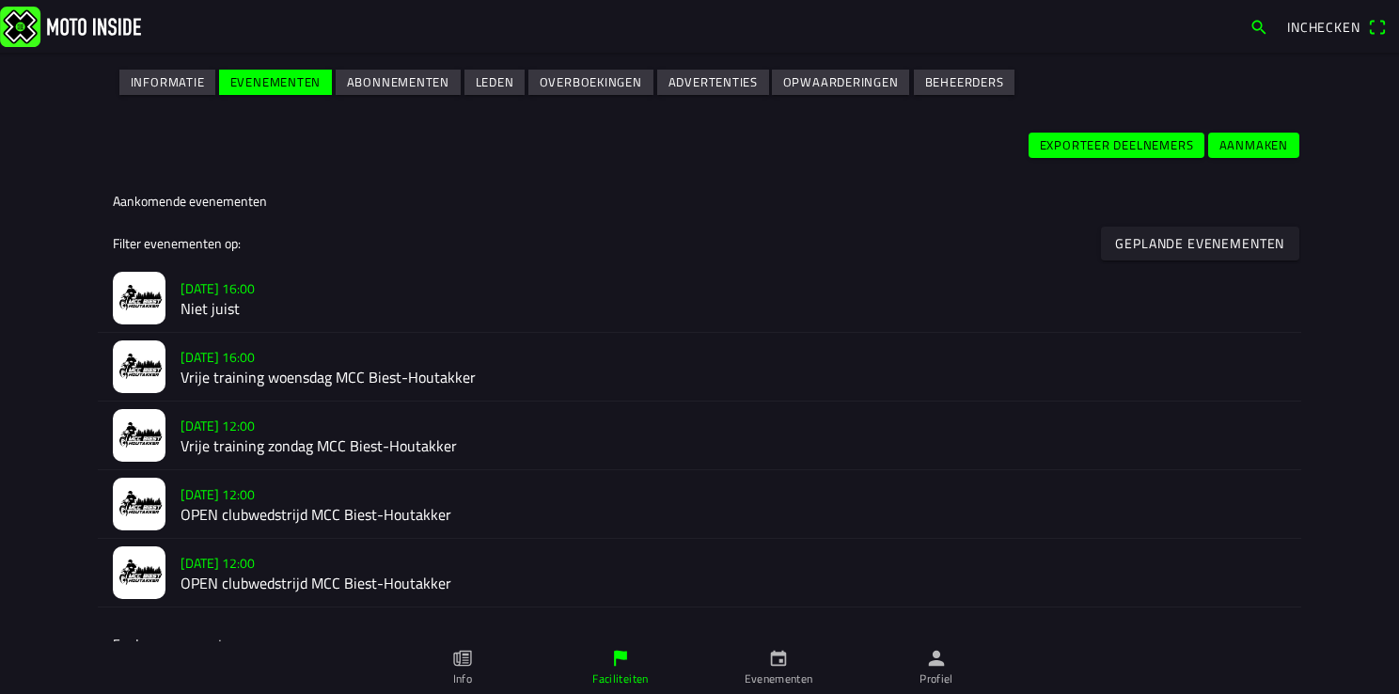
click at [221, 368] on h2 "Vrije training woensdag MCC Biest-Houtakker" at bounding box center [732, 377] width 1105 height 18
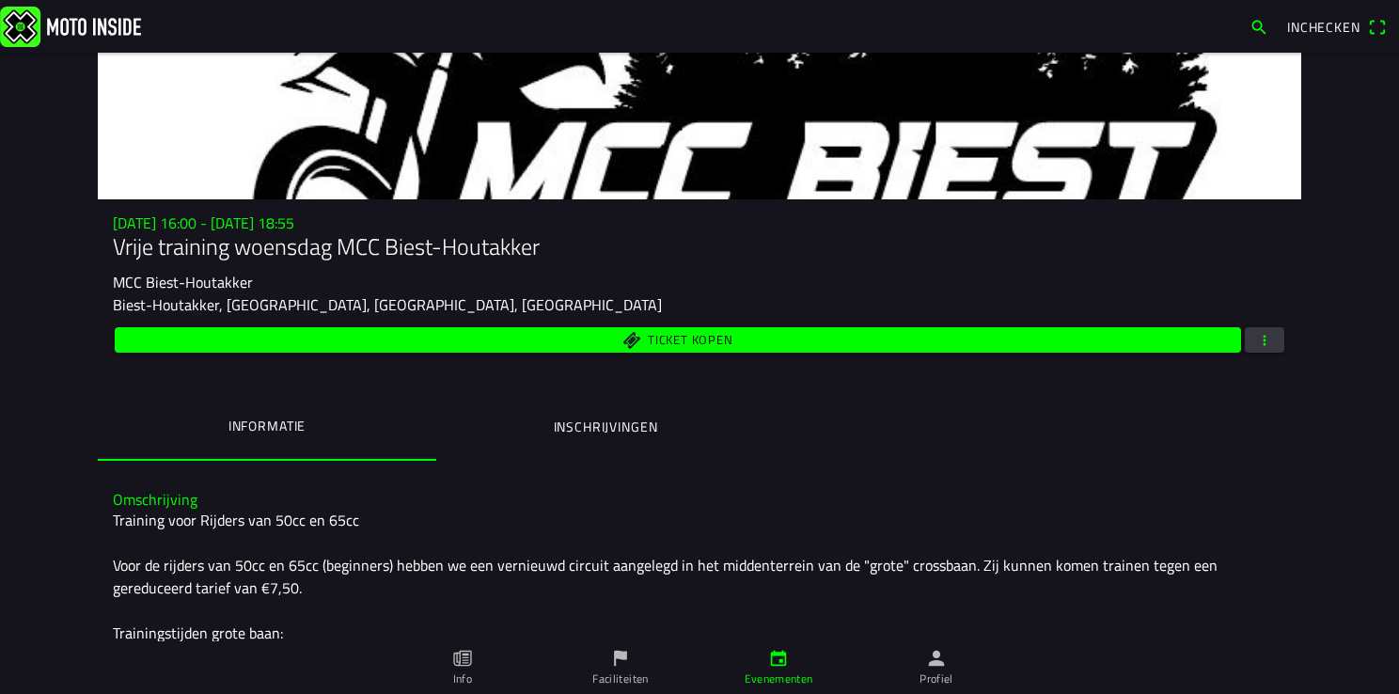
scroll to position [94, 0]
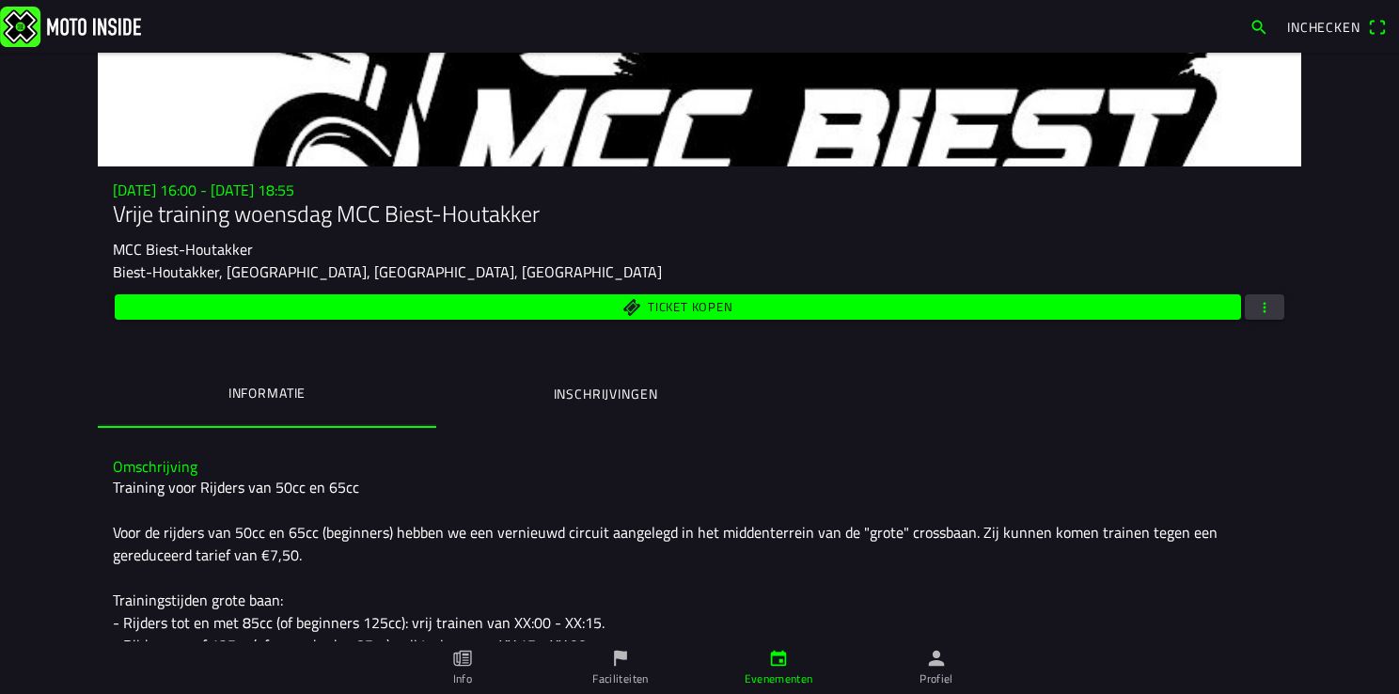
click at [554, 391] on ion-label "Inschrijvingen" at bounding box center [606, 394] width 104 height 21
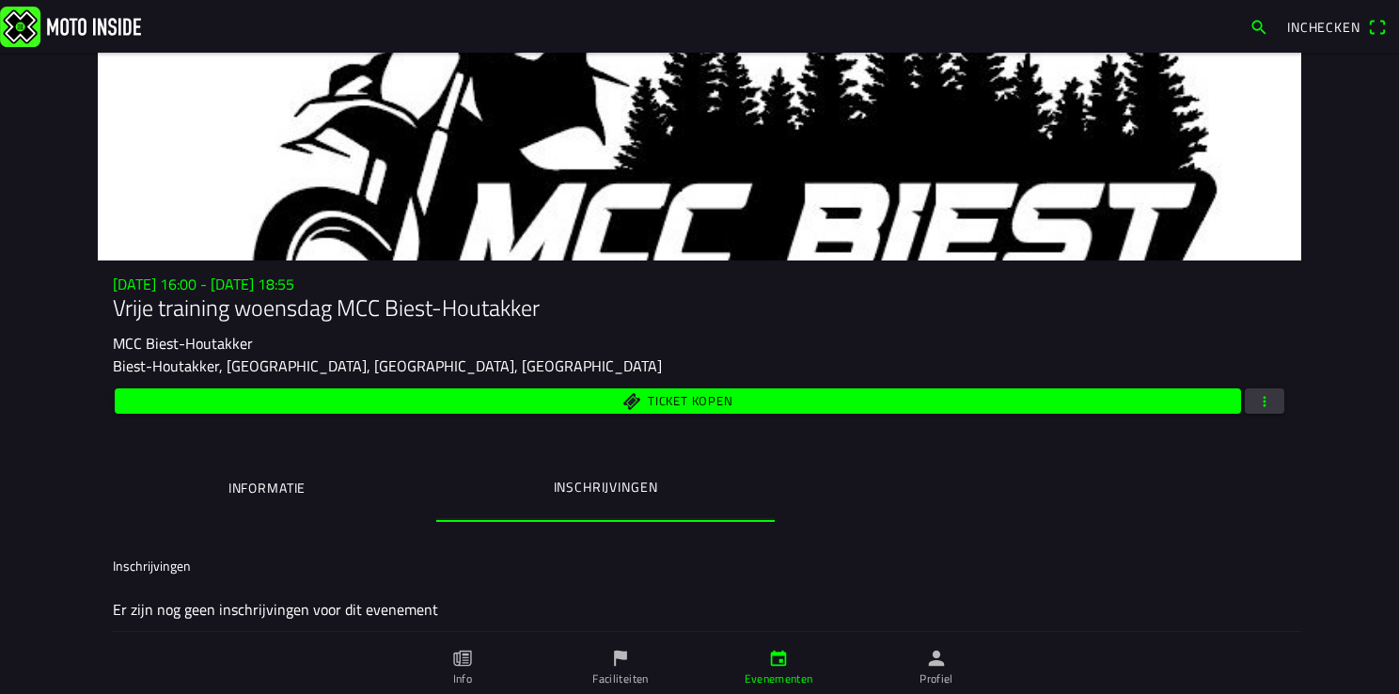
click at [1260, 408] on span "button" at bounding box center [1264, 400] width 17 height 25
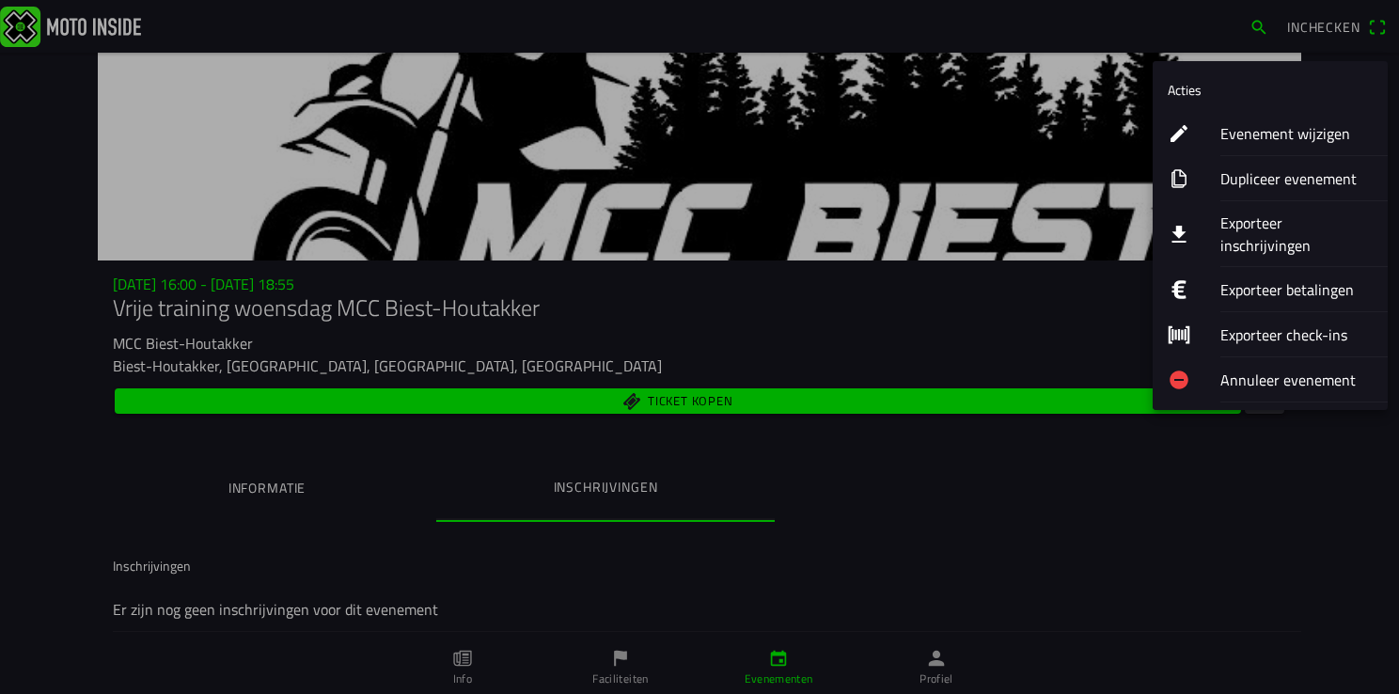
click at [1332, 225] on ion-label "Exporteer inschrijvingen" at bounding box center [1296, 234] width 152 height 45
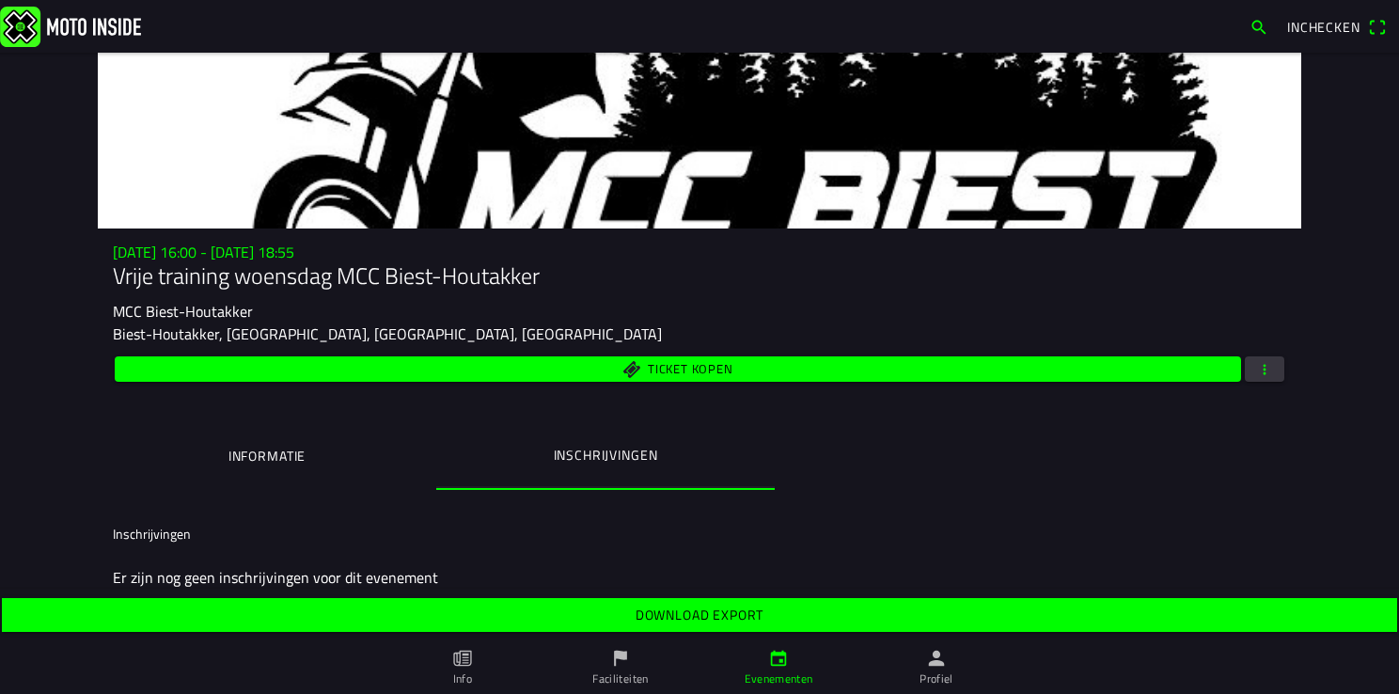
scroll to position [49, 0]
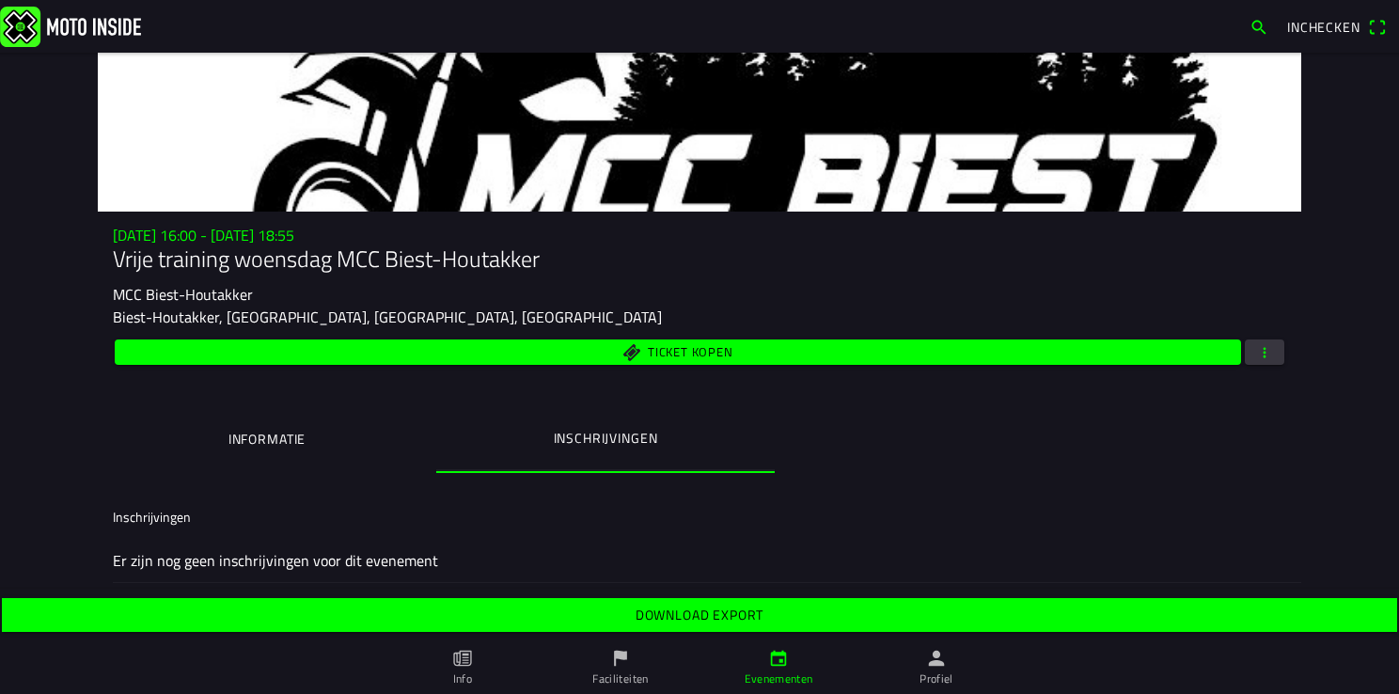
click at [0, 0] on slot "Download export" at bounding box center [0, 0] width 0 height 0
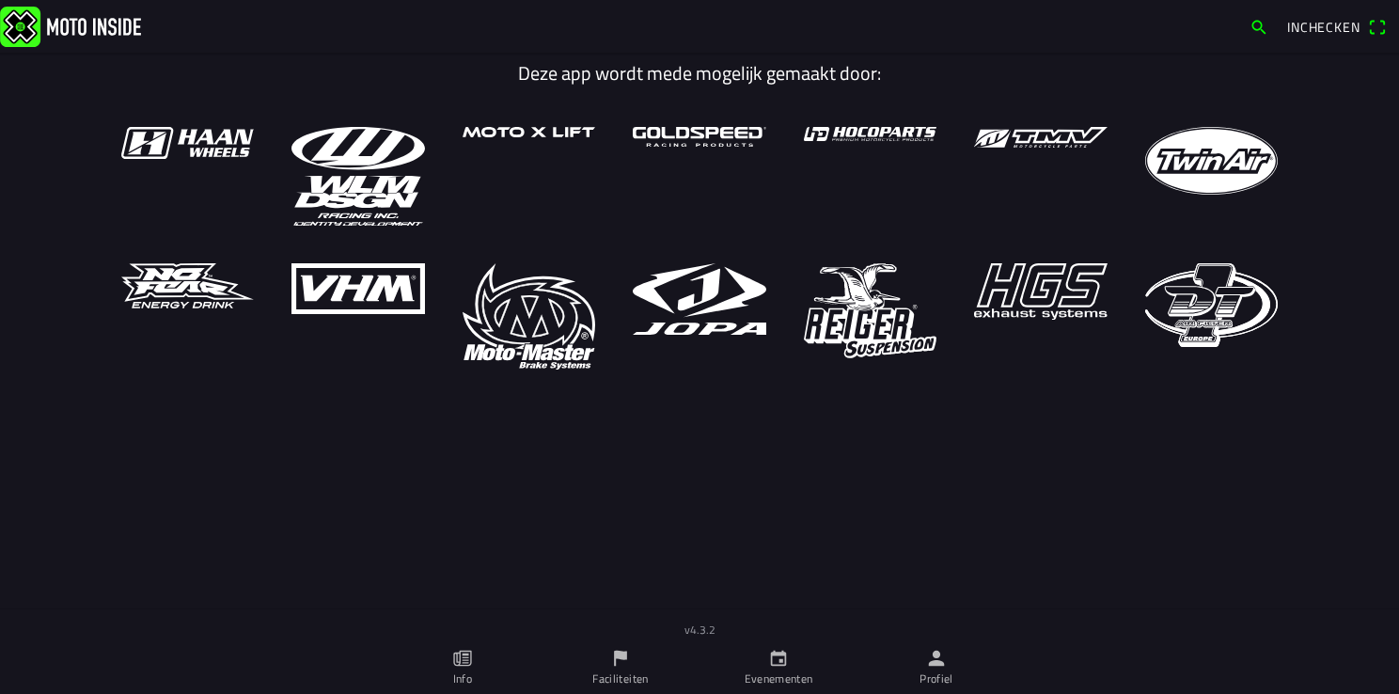
click at [940, 667] on icon "person" at bounding box center [936, 658] width 21 height 21
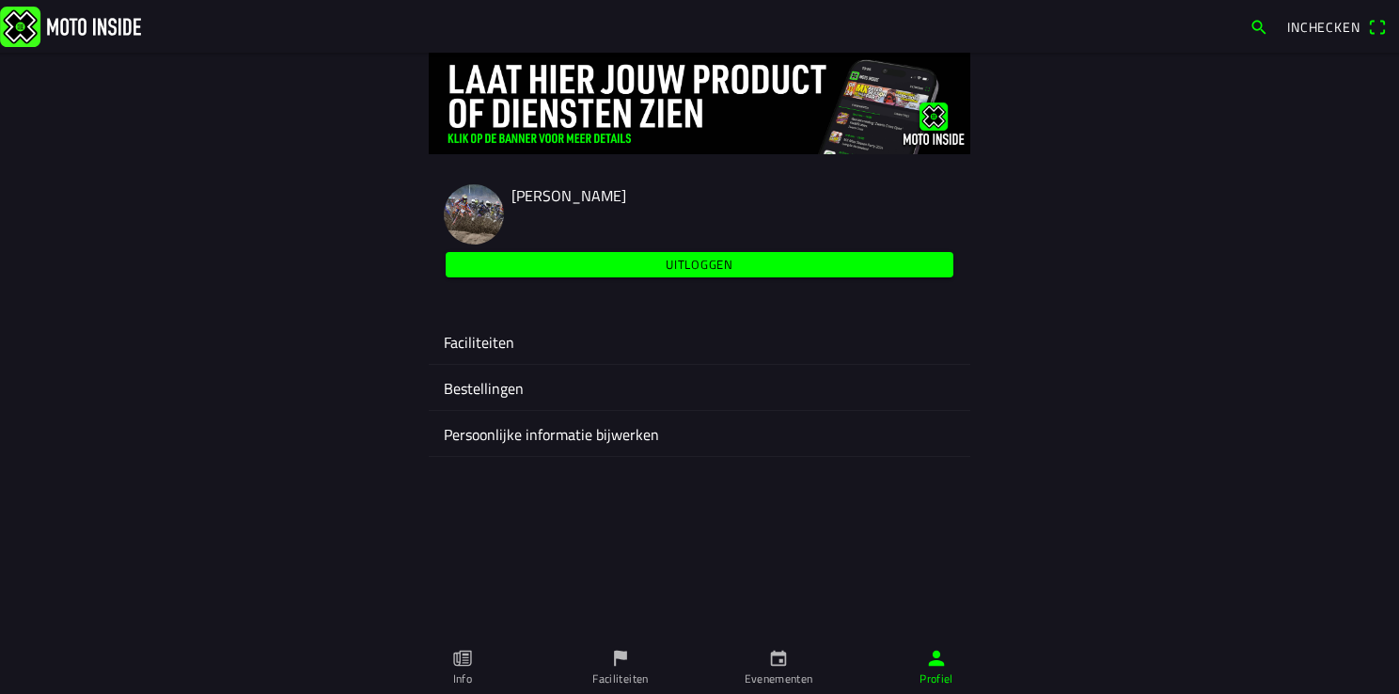
click at [489, 344] on ion-label "Faciliteiten" at bounding box center [699, 342] width 511 height 23
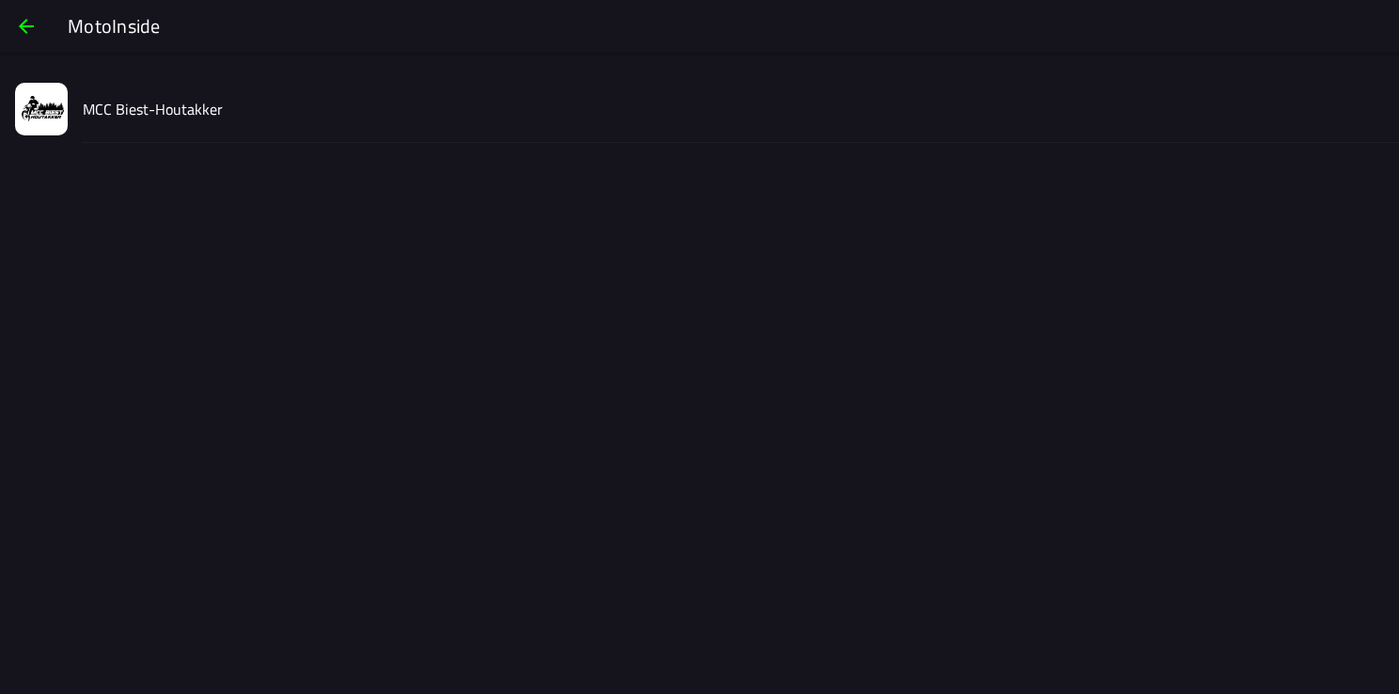
click at [0, 0] on slot "MCC Biest-Houtakker" at bounding box center [0, 0] width 0 height 0
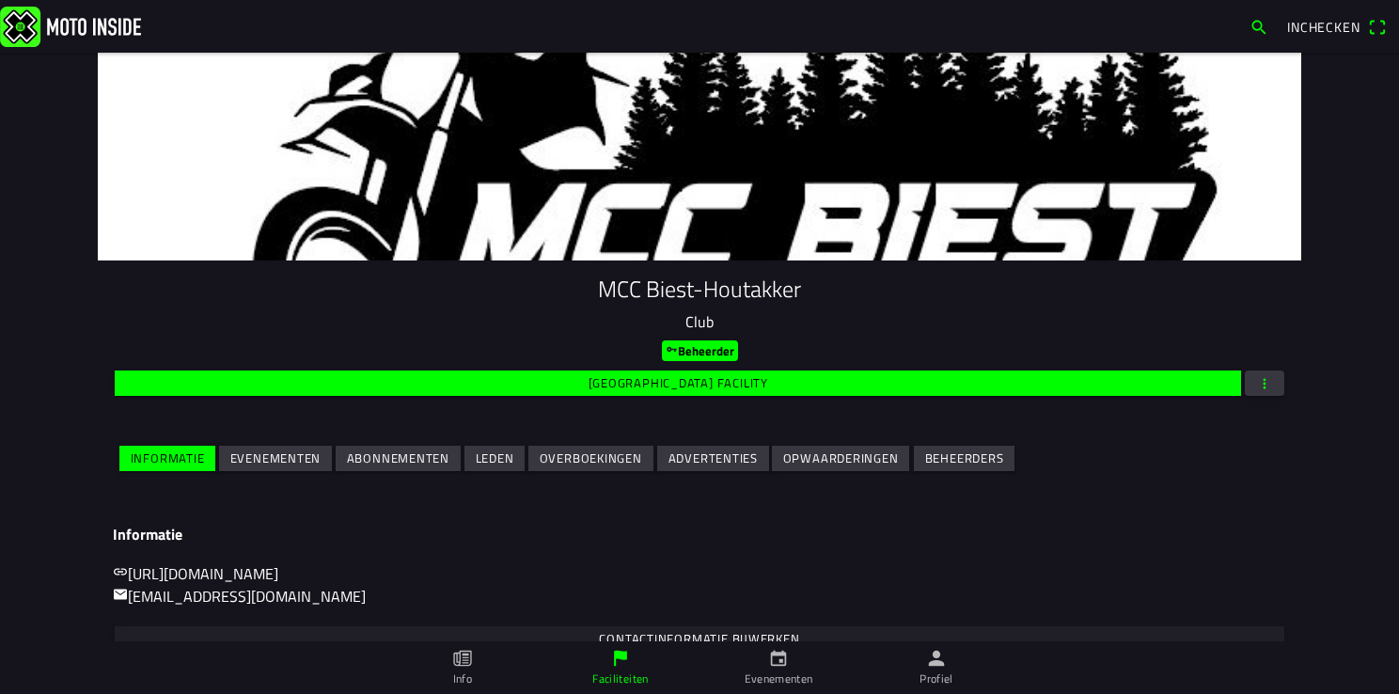
click at [0, 0] on slot "Evenementen" at bounding box center [0, 0] width 0 height 0
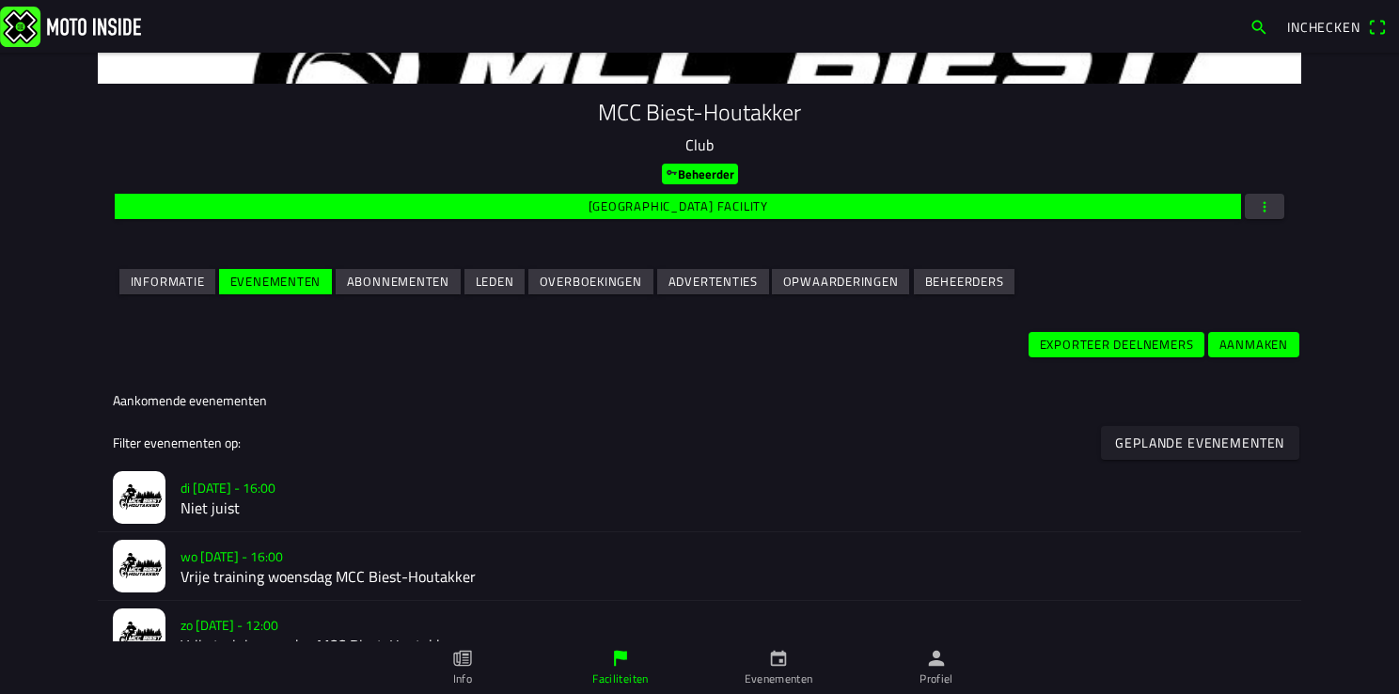
scroll to position [282, 0]
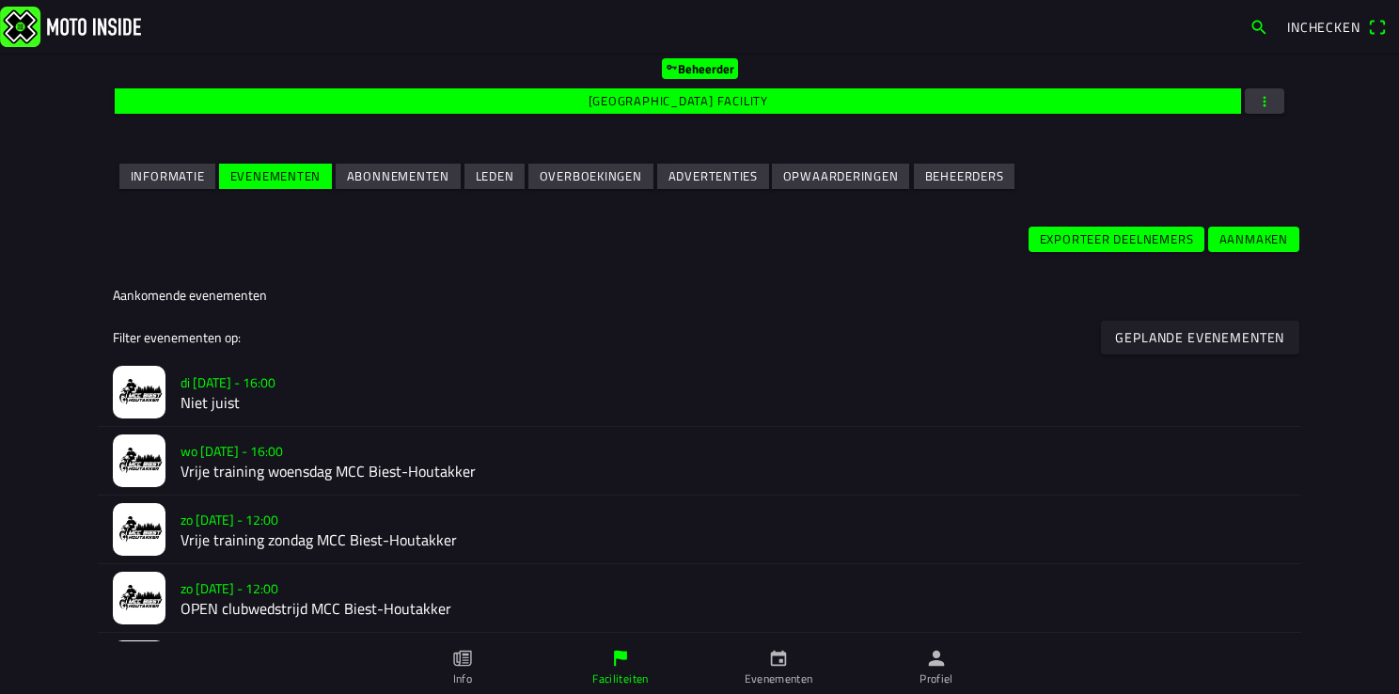
click at [207, 401] on h2 "Niet juist" at bounding box center [732, 403] width 1105 height 18
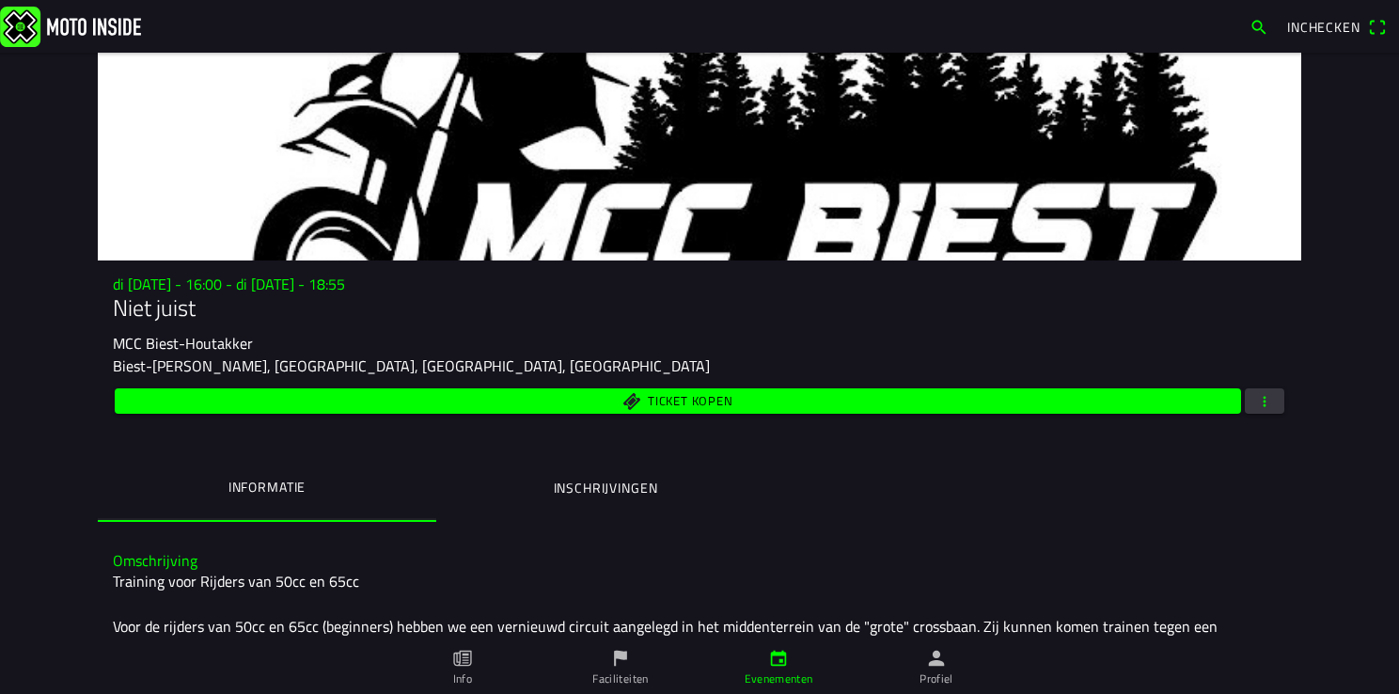
click at [588, 481] on ion-label "Inschrijvingen" at bounding box center [606, 488] width 104 height 21
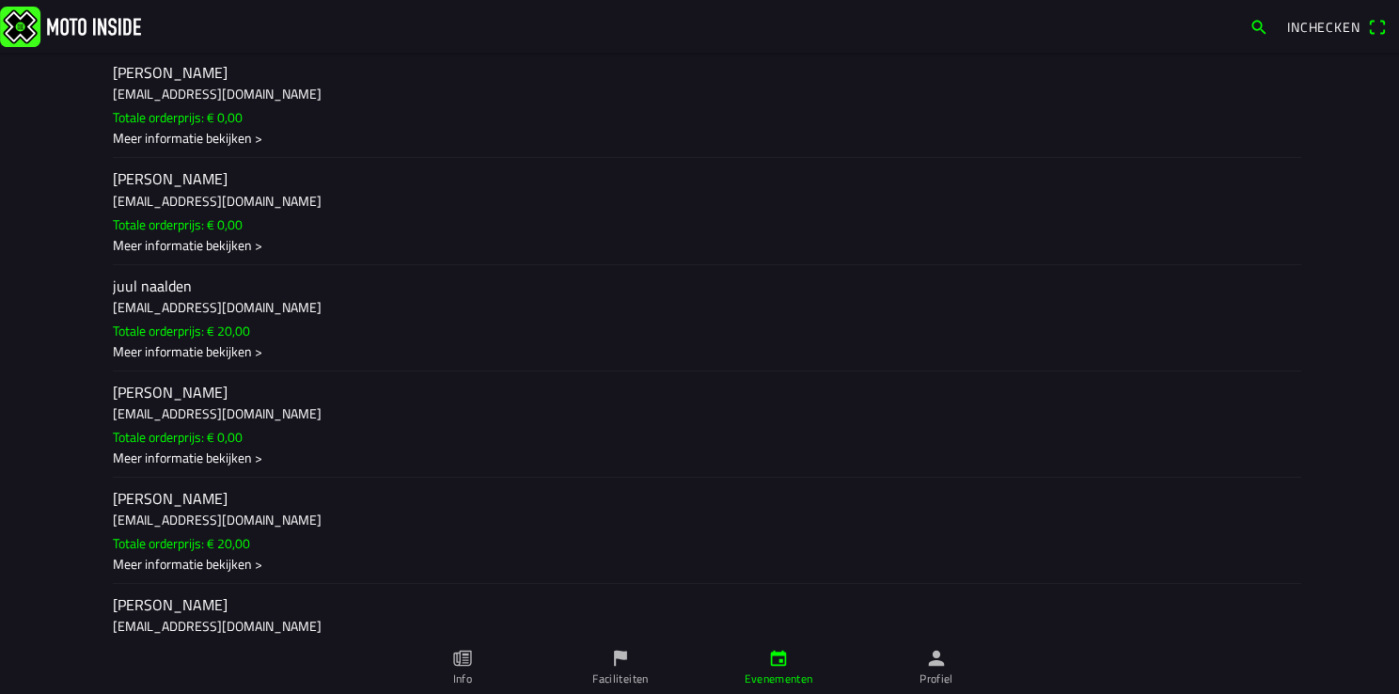
scroll to position [1410, 0]
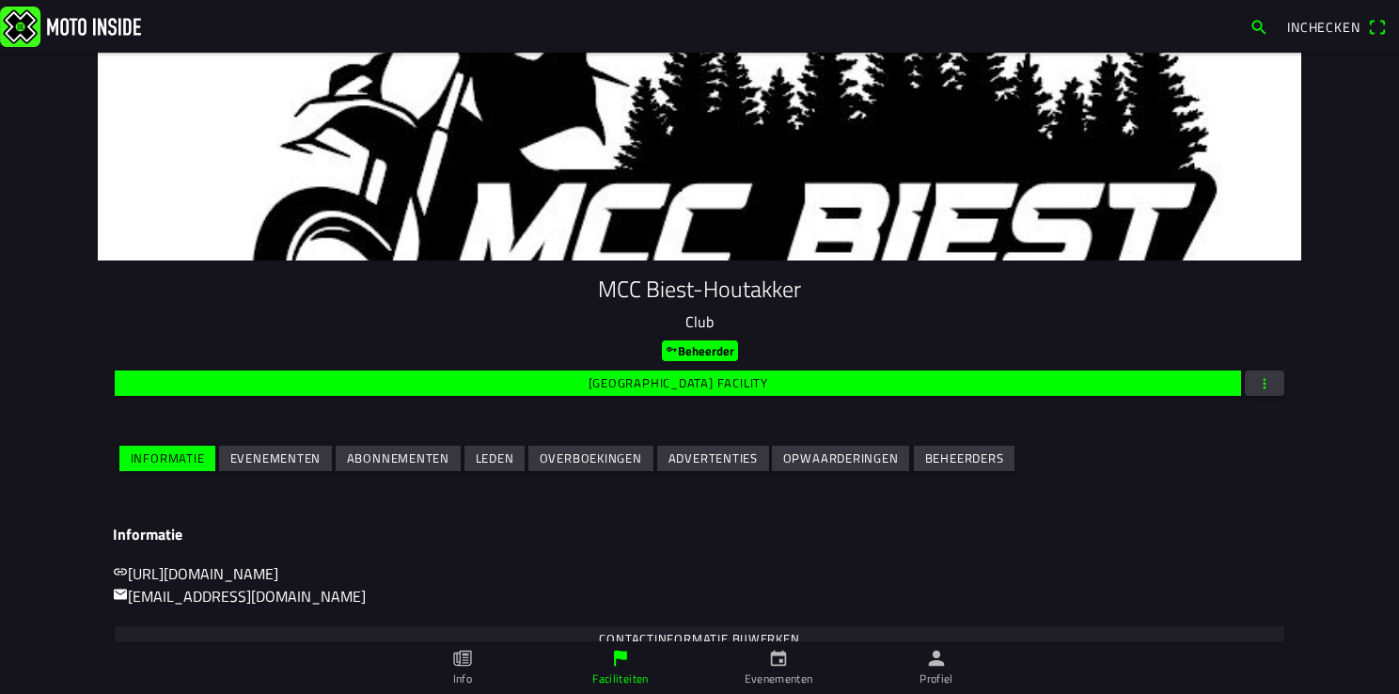
drag, startPoint x: 255, startPoint y: 466, endPoint x: 270, endPoint y: 464, distance: 15.2
click at [0, 0] on slot "Evenementen" at bounding box center [0, 0] width 0 height 0
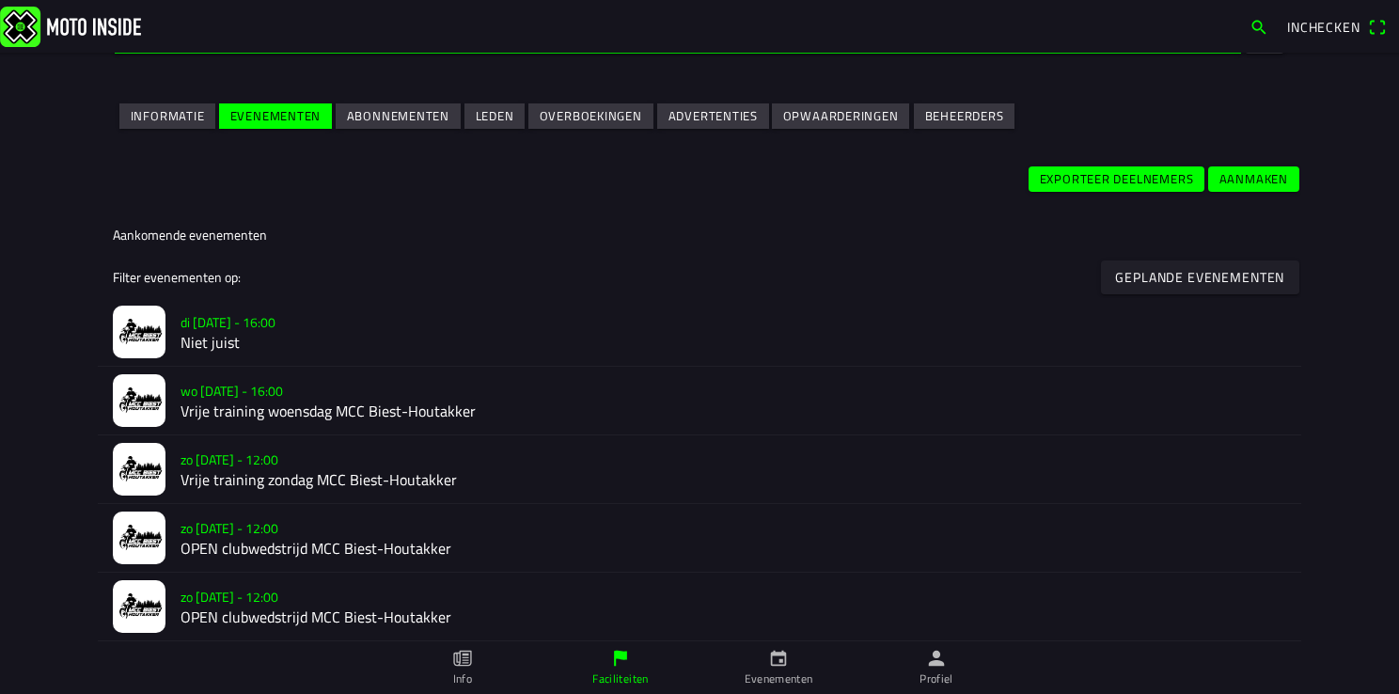
scroll to position [376, 0]
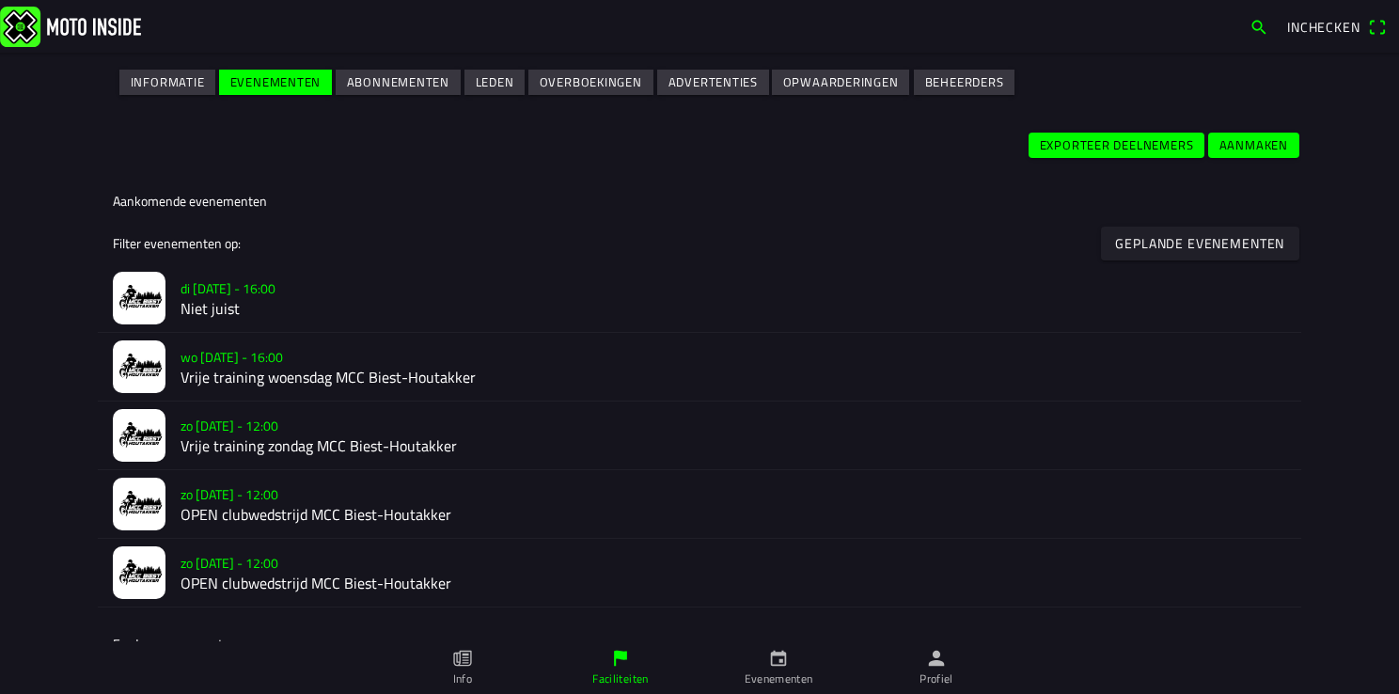
click at [214, 368] on h2 "Vrije training woensdag MCC Biest-Houtakker" at bounding box center [732, 377] width 1105 height 18
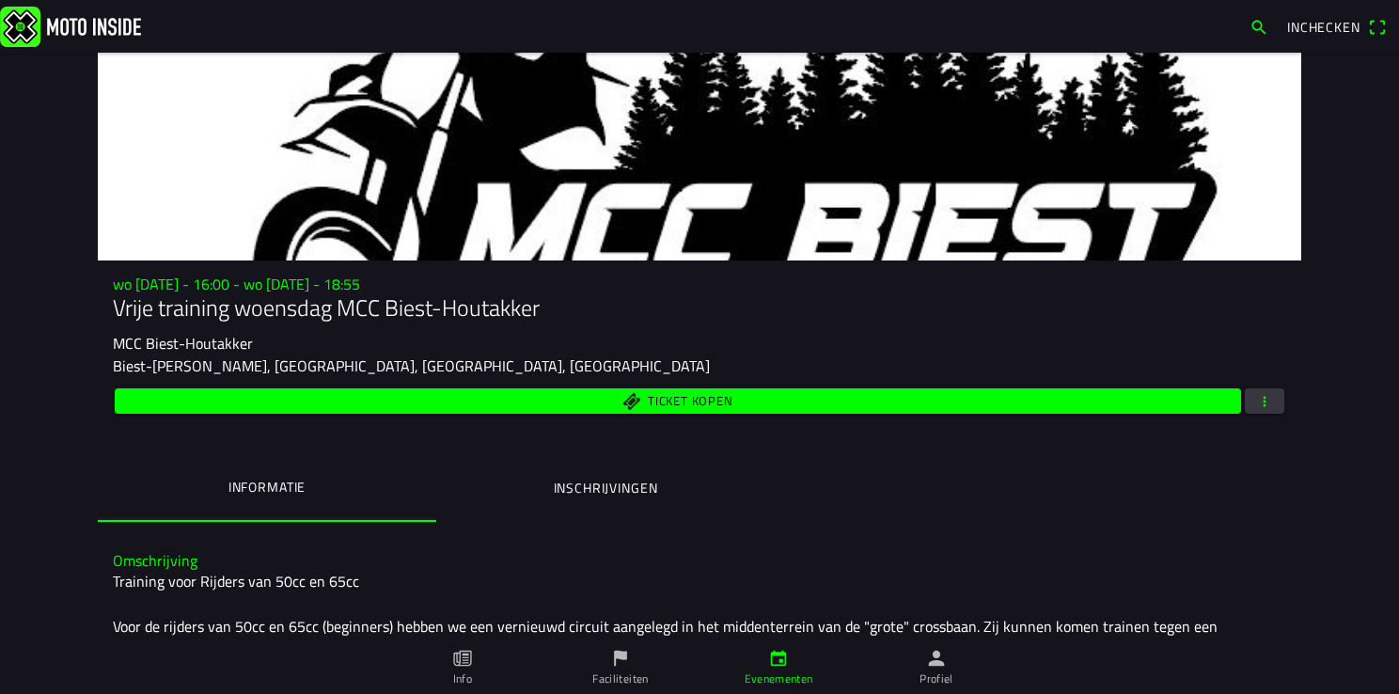
click at [579, 484] on ion-label "Inschrijvingen" at bounding box center [606, 488] width 104 height 21
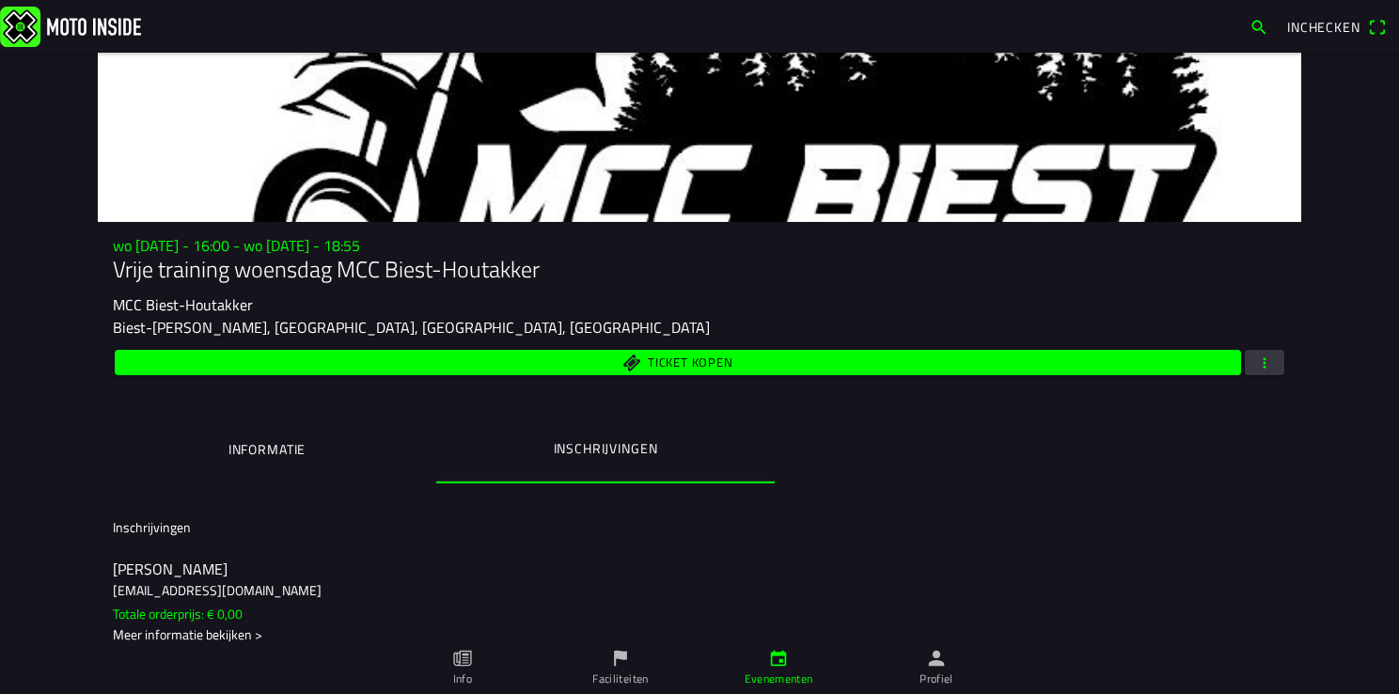
scroll to position [60, 0]
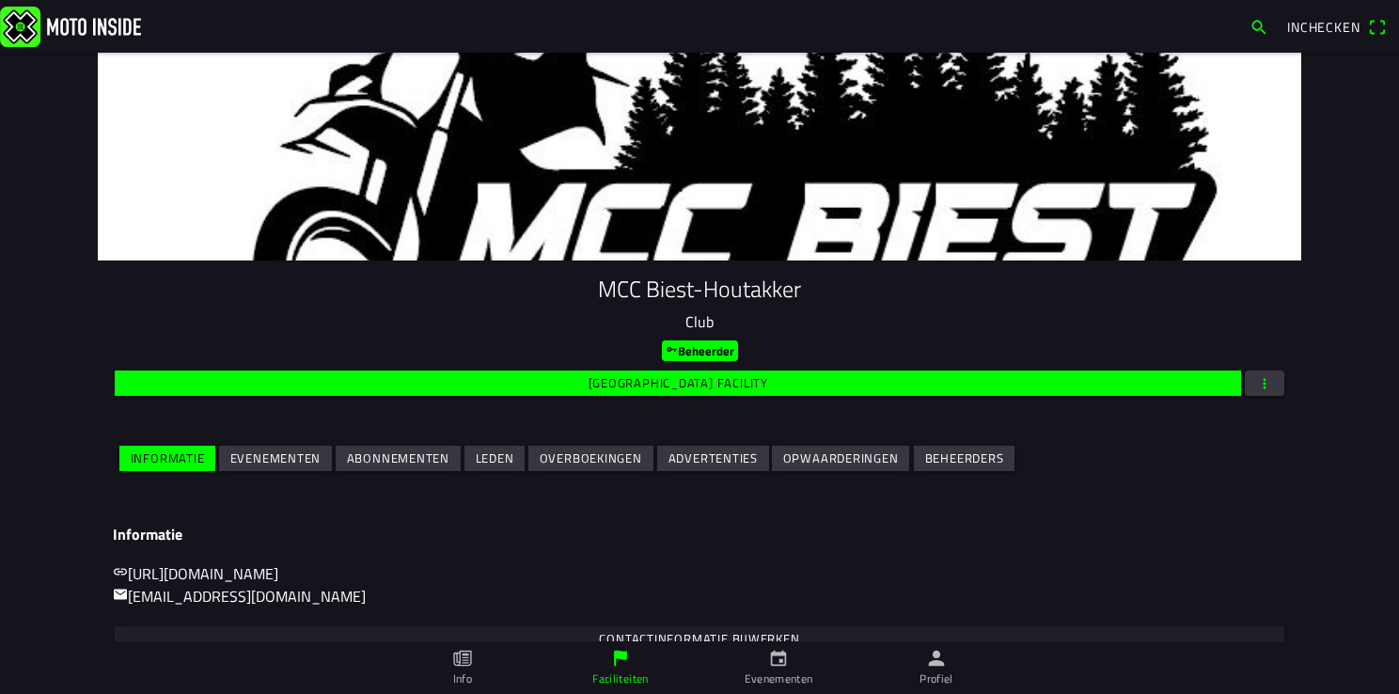
click at [0, 0] on slot "Evenementen" at bounding box center [0, 0] width 0 height 0
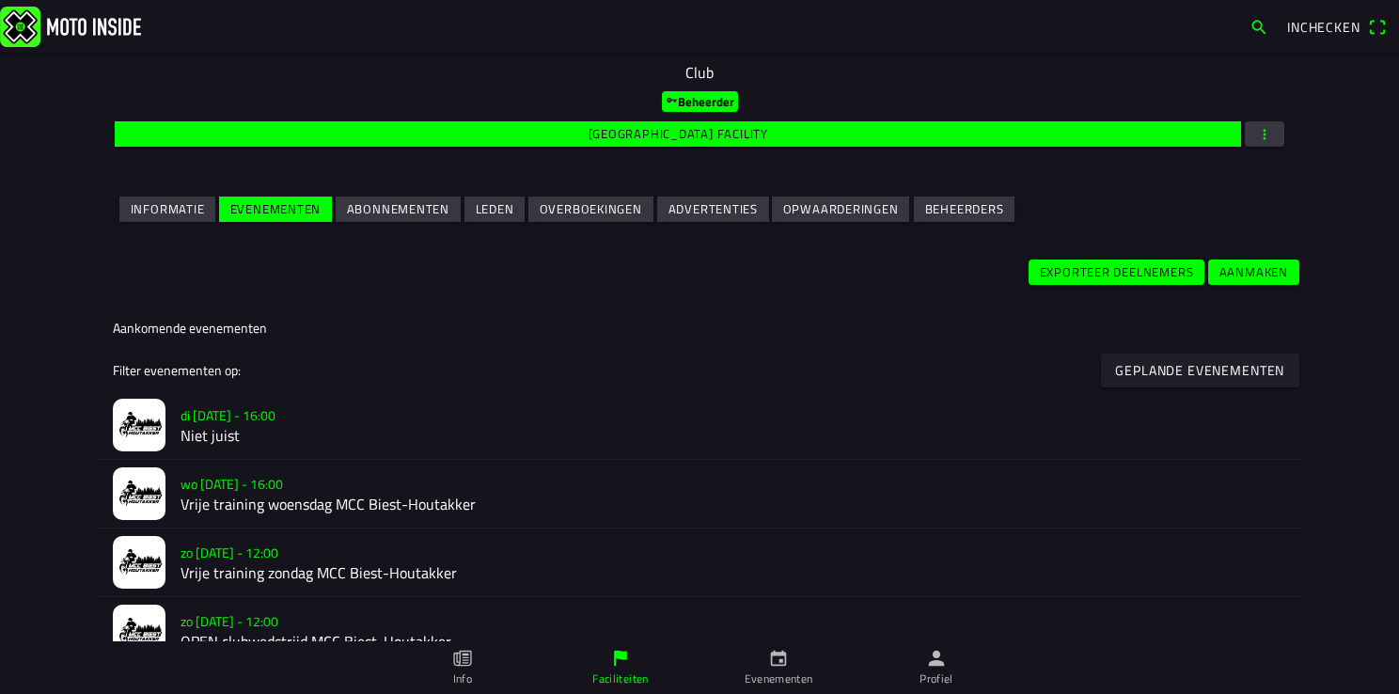
scroll to position [376, 0]
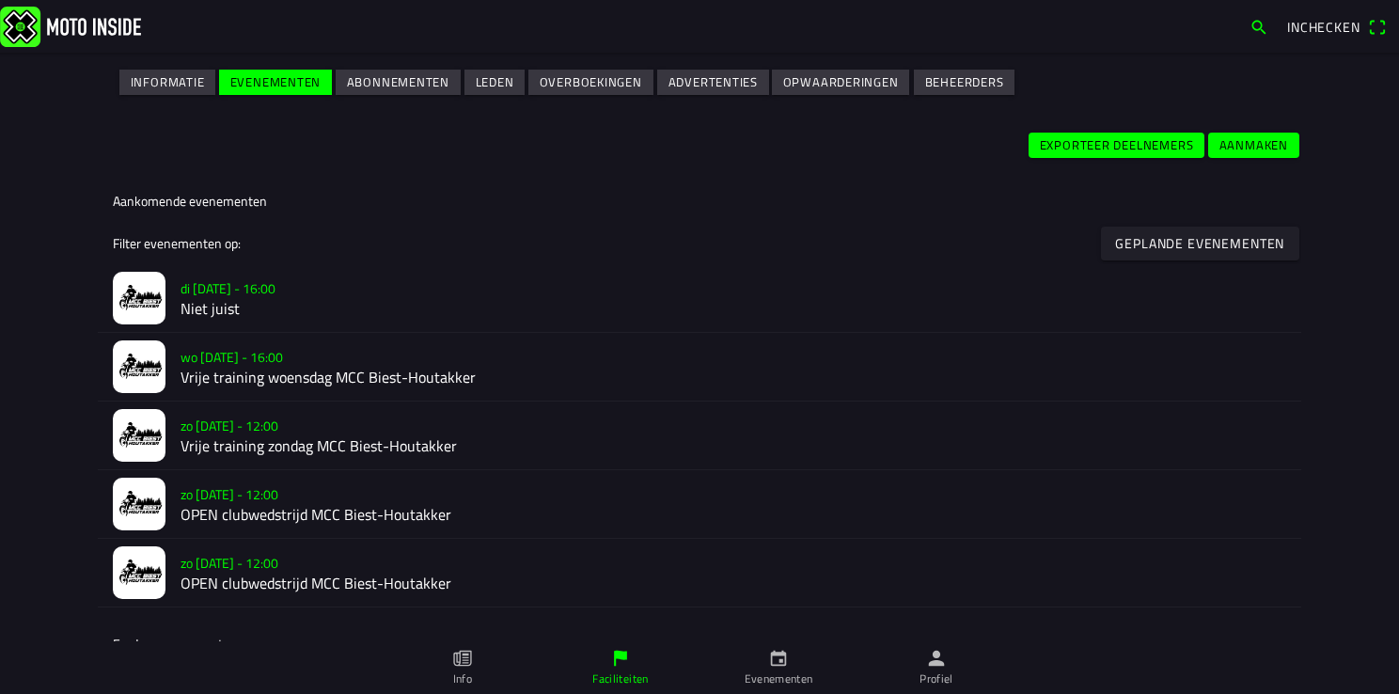
click at [225, 368] on h2 "Vrije training woensdag MCC Biest-Houtakker" at bounding box center [732, 377] width 1105 height 18
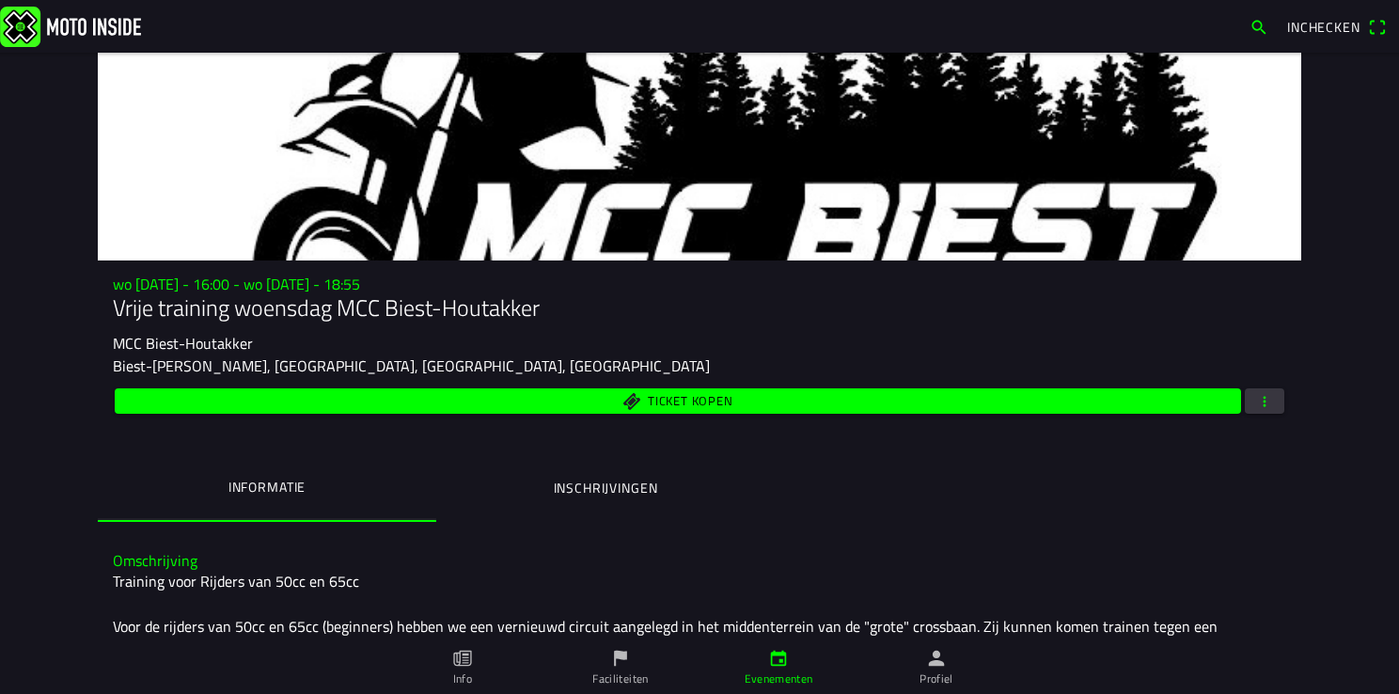
click at [597, 491] on ion-label "Inschrijvingen" at bounding box center [606, 488] width 104 height 21
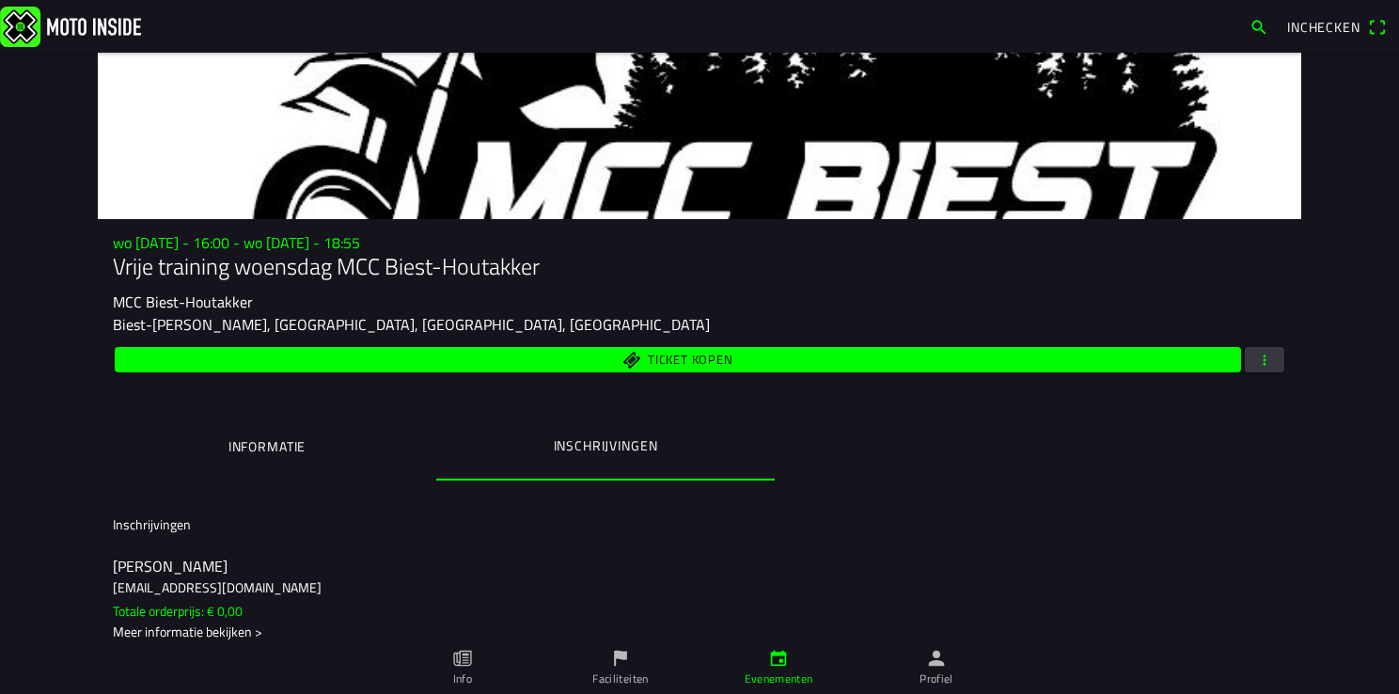
scroll to position [60, 0]
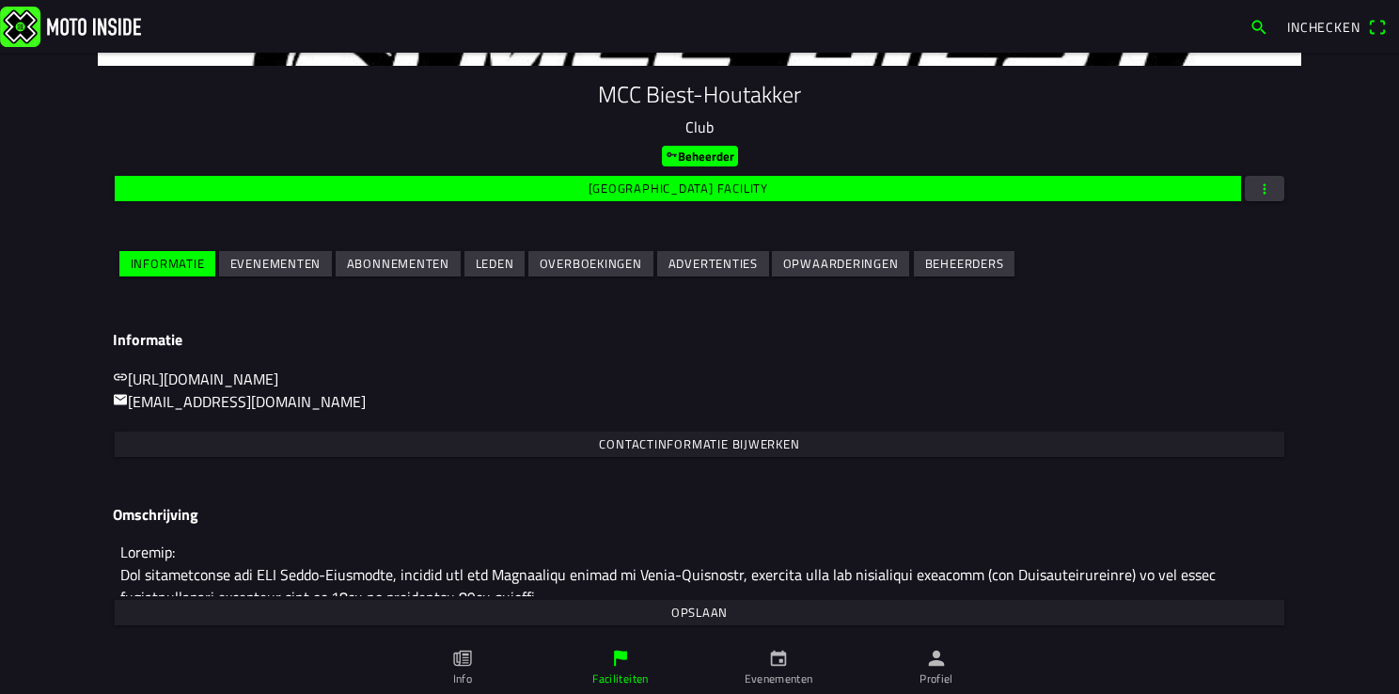
scroll to position [197, 0]
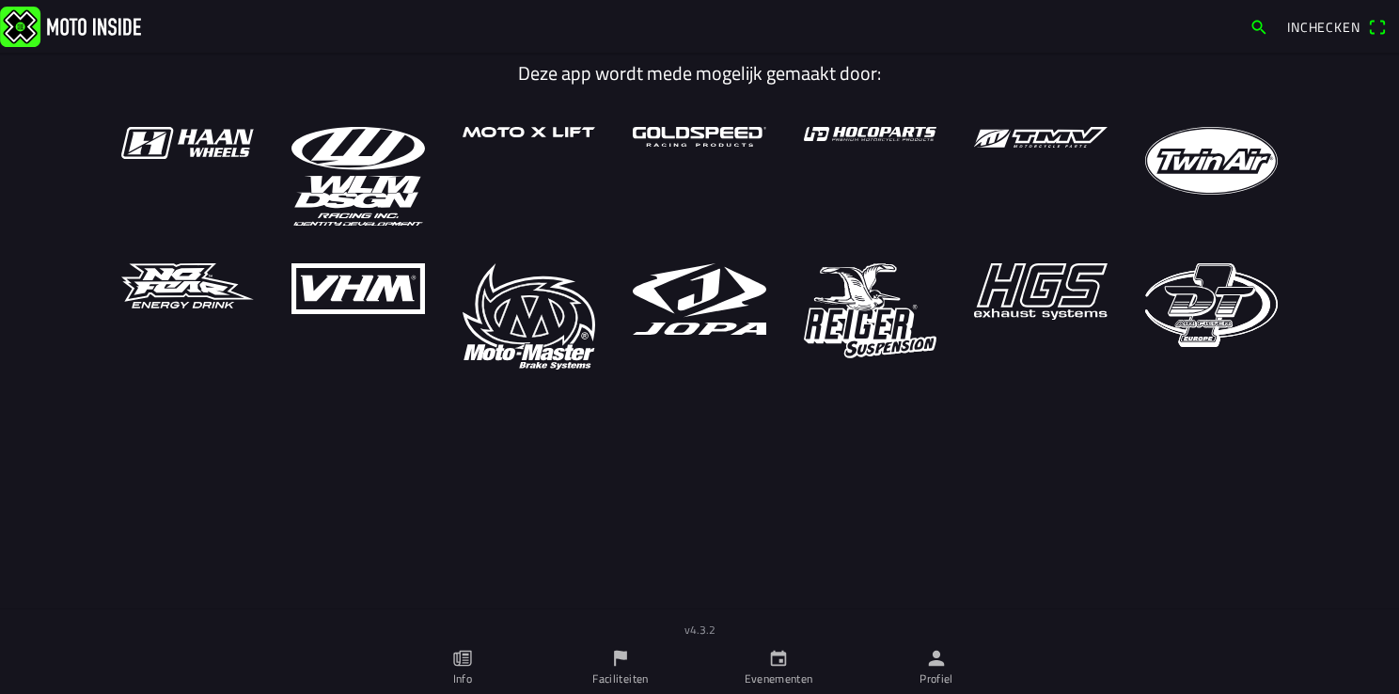
click at [936, 671] on ion-label "Profiel" at bounding box center [936, 678] width 34 height 17
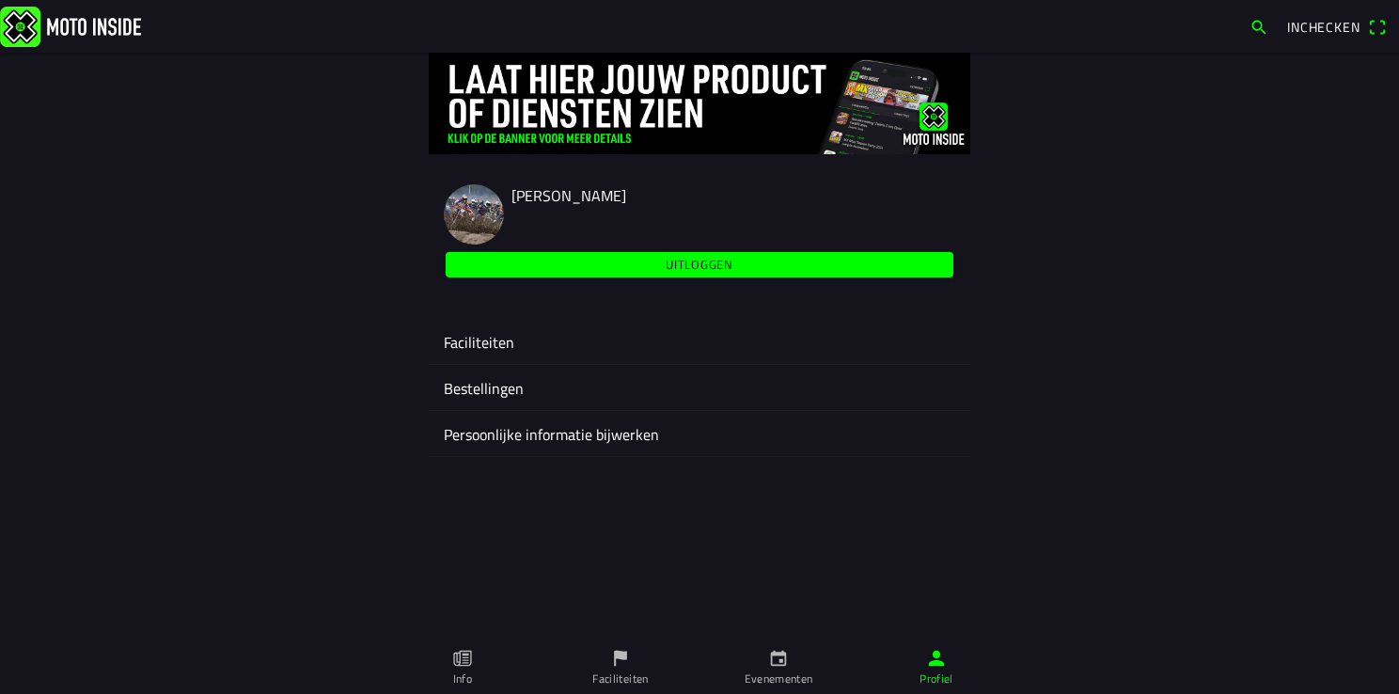
click at [466, 351] on ion-label "Faciliteiten" at bounding box center [699, 342] width 511 height 23
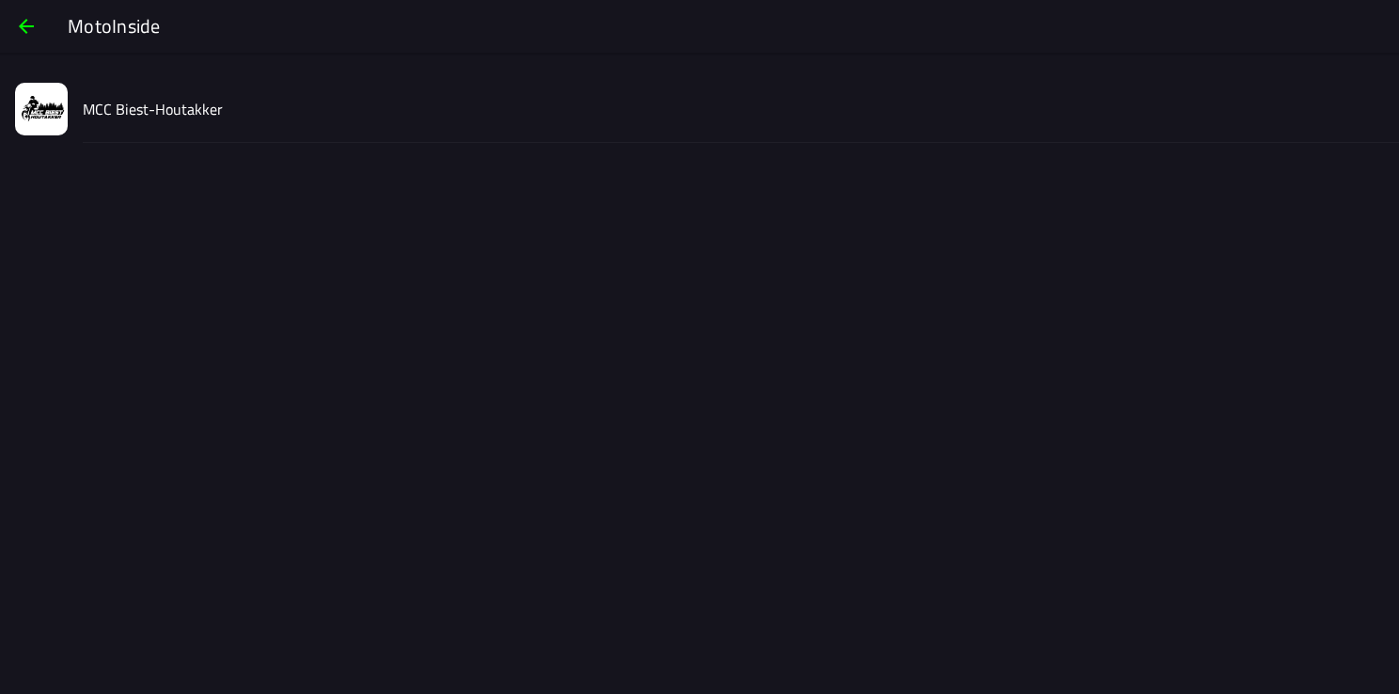
click at [0, 0] on slot "MCC Biest-Houtakker" at bounding box center [0, 0] width 0 height 0
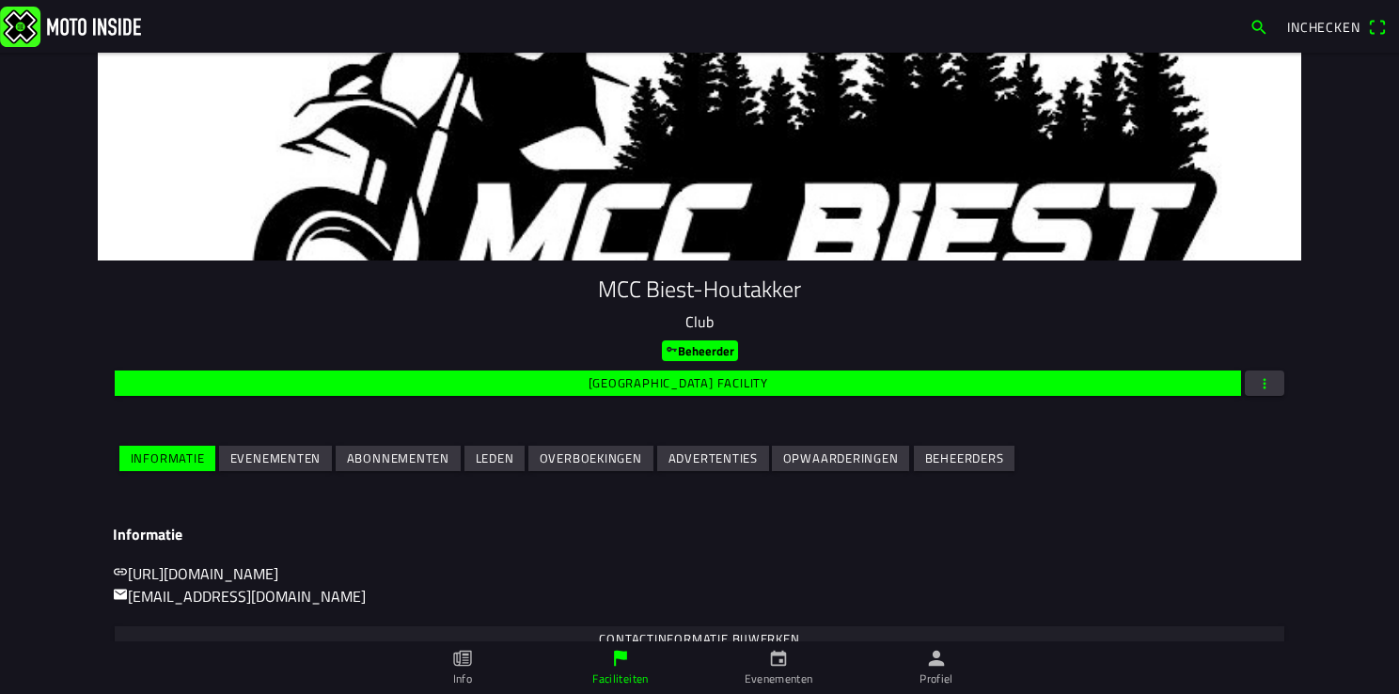
click at [0, 0] on slot "Evenementen" at bounding box center [0, 0] width 0 height 0
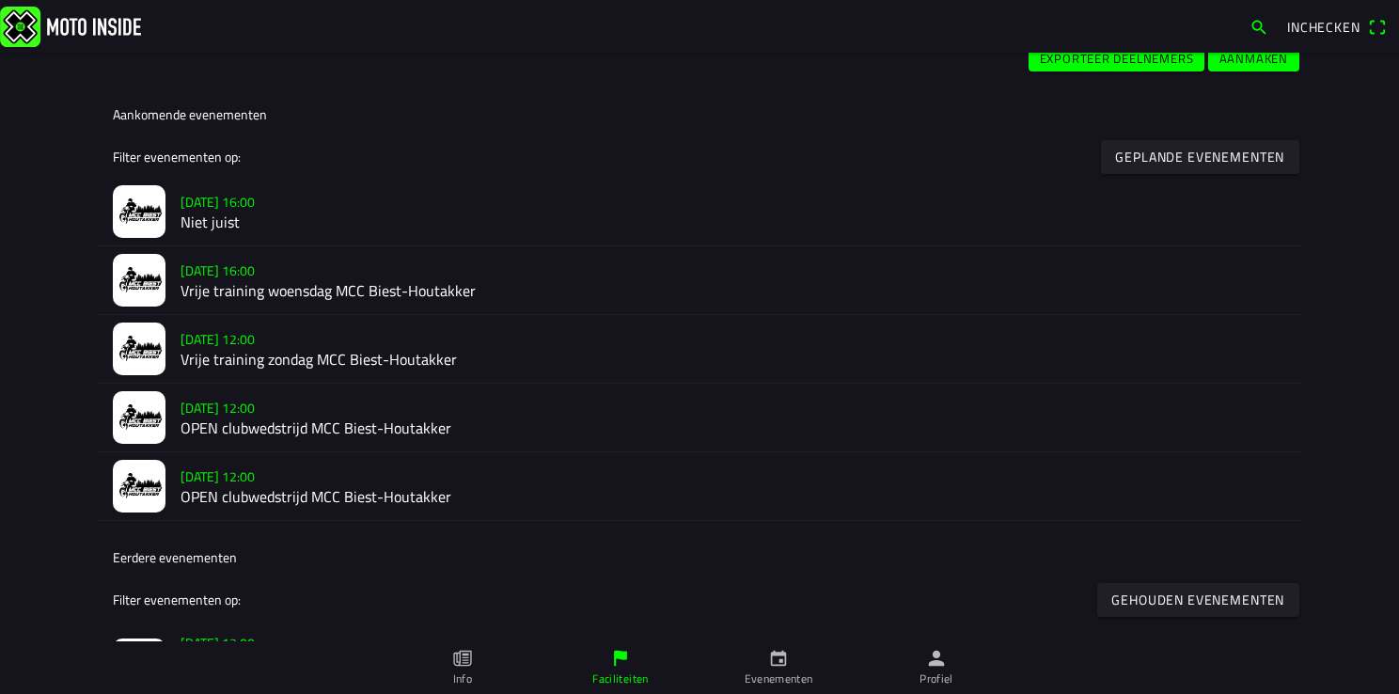
scroll to position [470, 0]
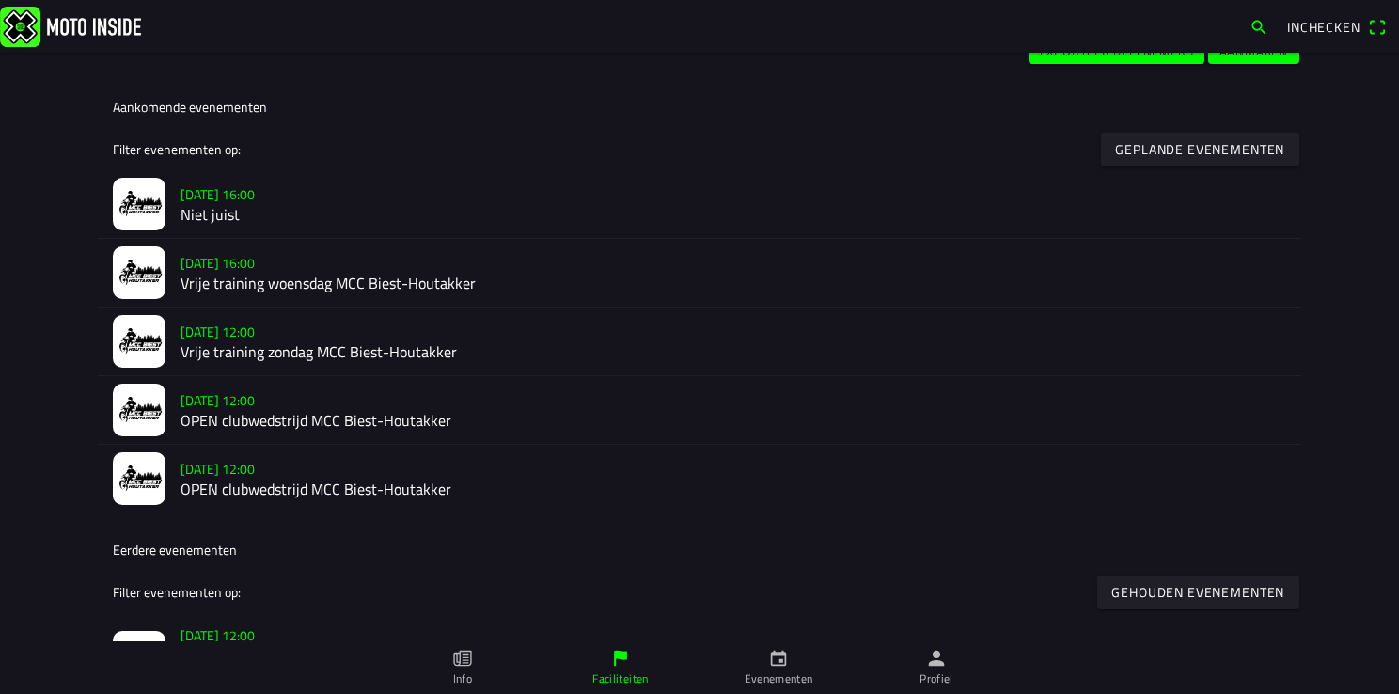
click at [196, 216] on h2 "Niet juist" at bounding box center [732, 215] width 1105 height 18
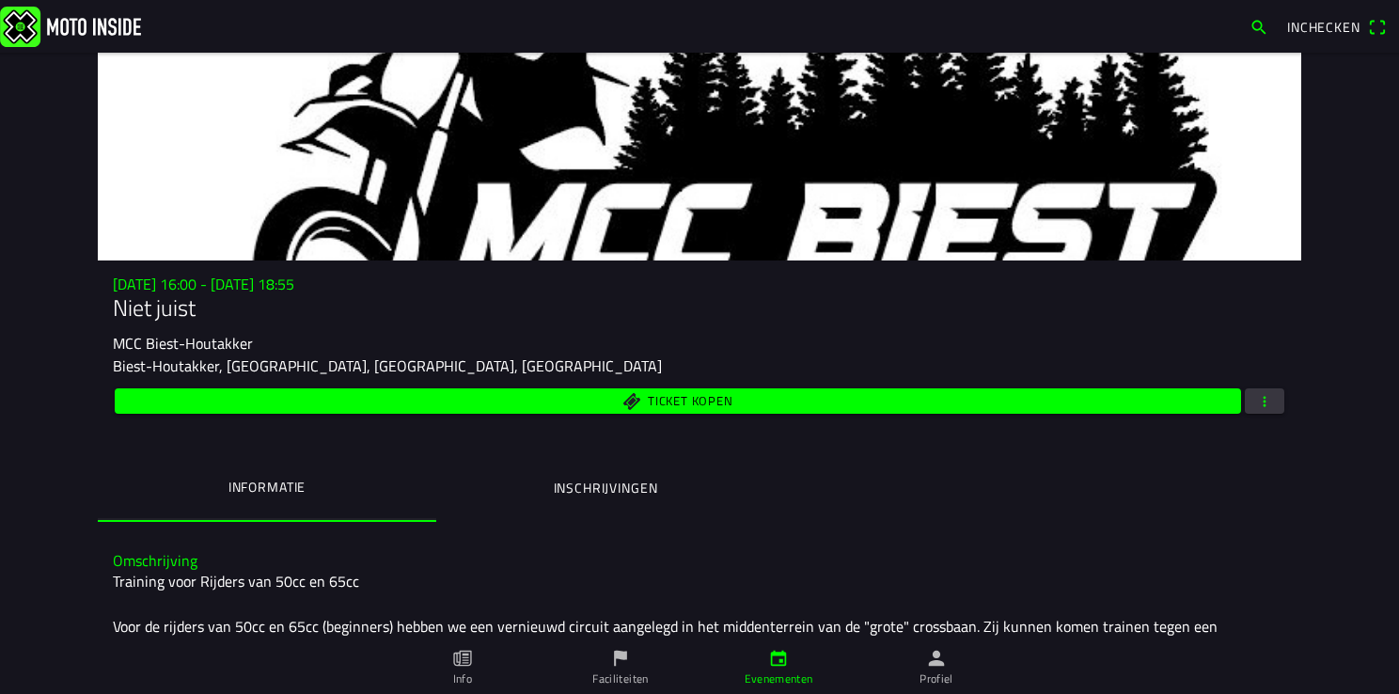
click at [1256, 401] on span "button" at bounding box center [1264, 400] width 17 height 25
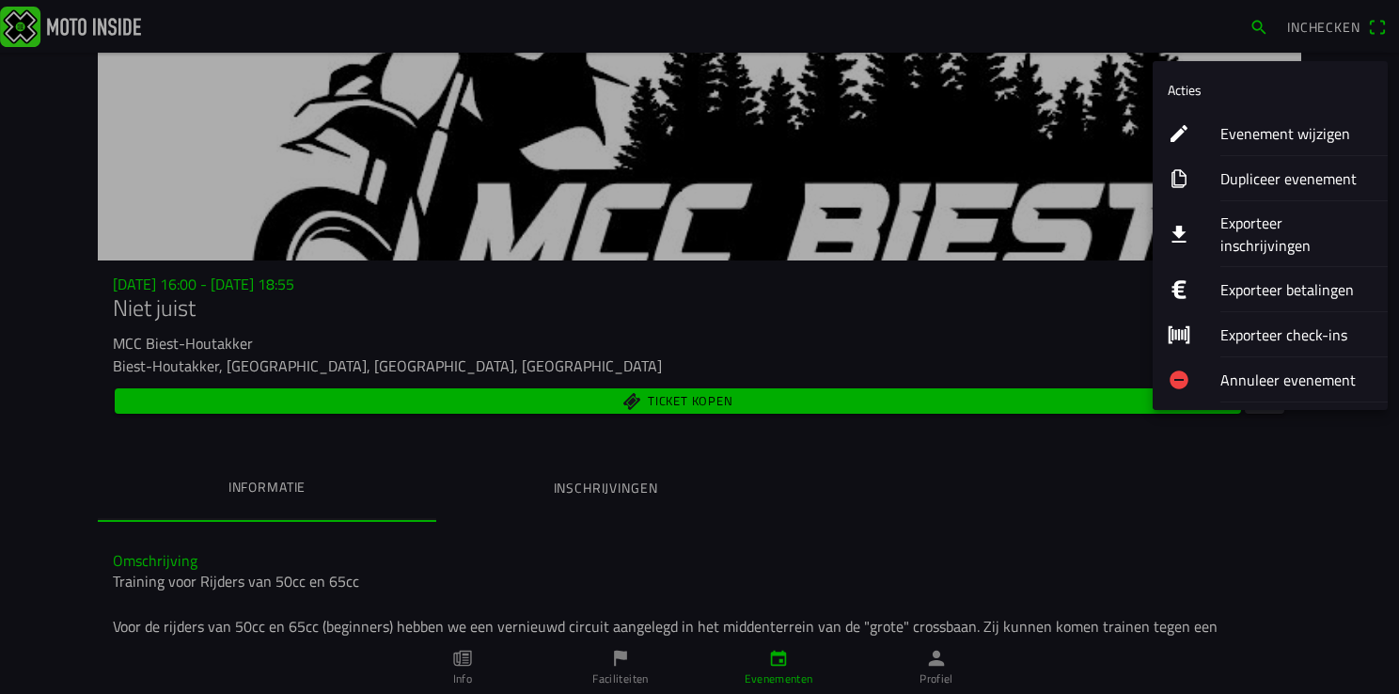
click at [1277, 138] on ion-label "Evenement wijzigen" at bounding box center [1296, 133] width 152 height 23
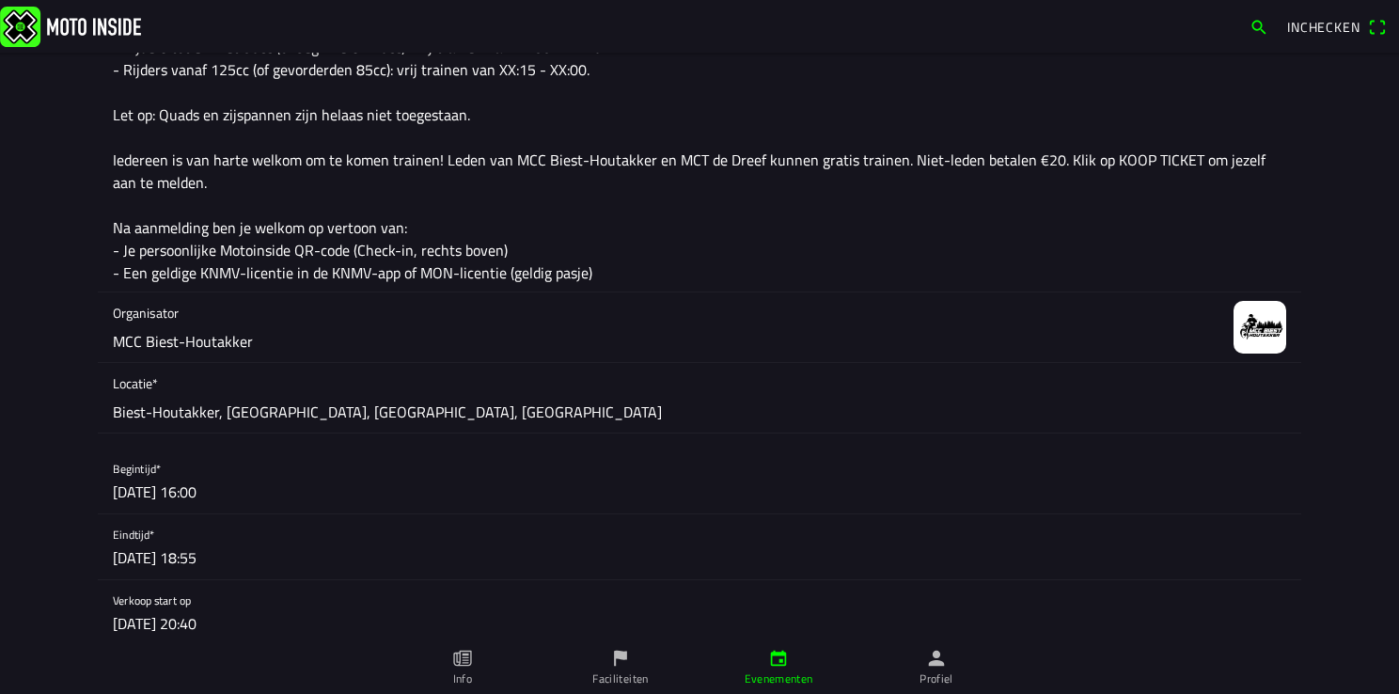
scroll to position [658, 0]
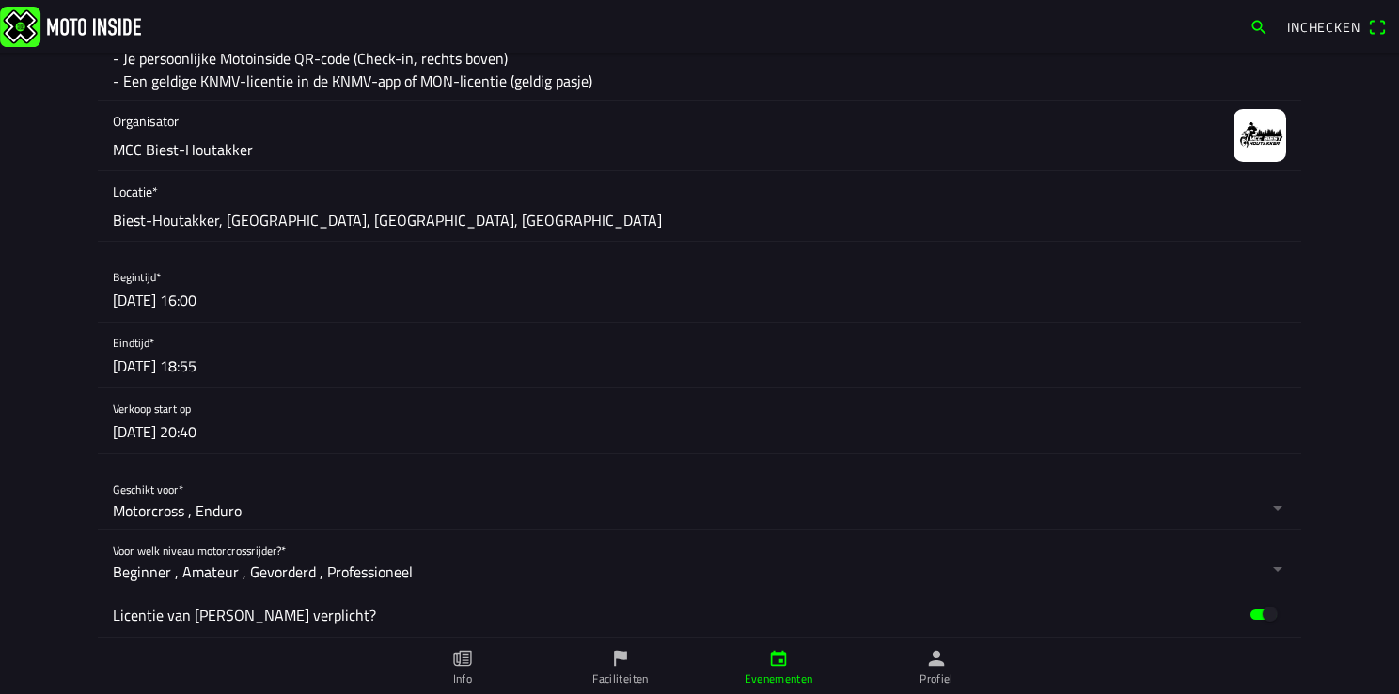
click at [218, 302] on button "button" at bounding box center [707, 289] width 1188 height 65
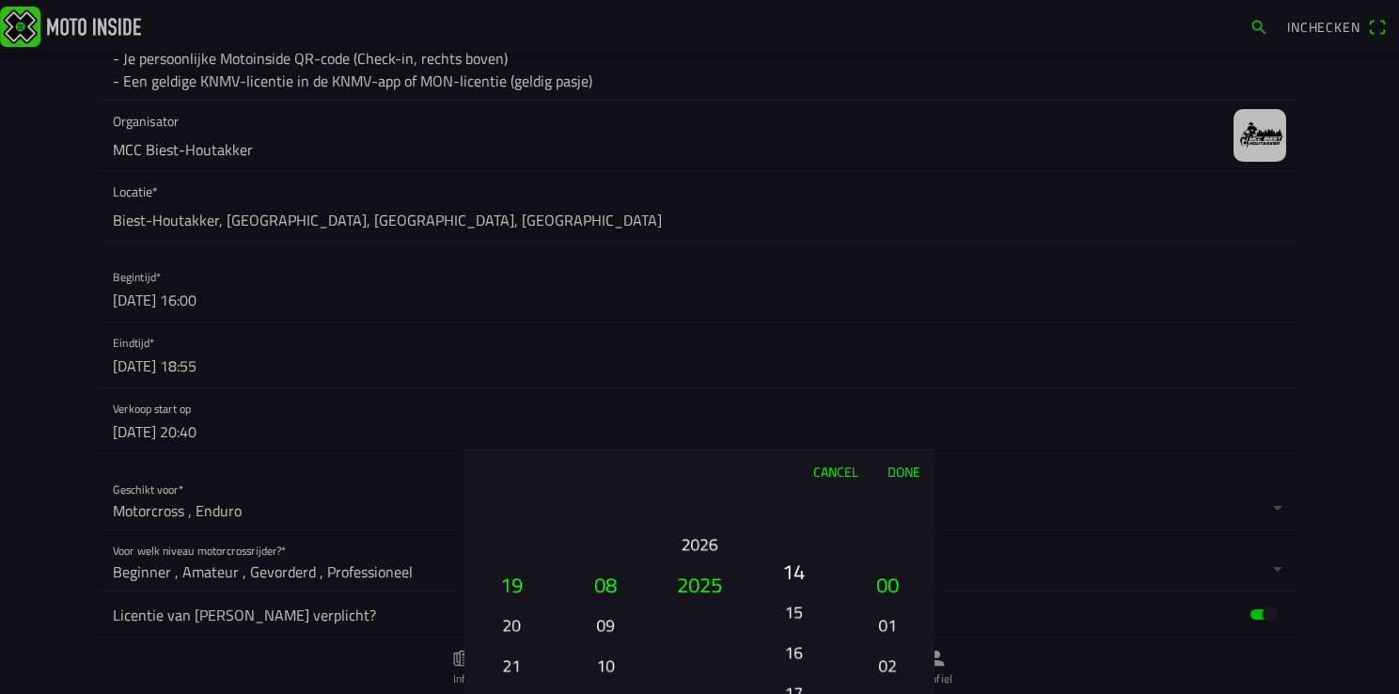
drag, startPoint x: 803, startPoint y: 502, endPoint x: 823, endPoint y: 678, distance: 176.9
click at [823, 678] on div "00 01 02 03 04 05 06 07 08 09 10 11 12 13 14 15 16 17 18 19 20 21 22 23" at bounding box center [793, 665] width 79 height 202
click at [889, 582] on button "37" at bounding box center [887, 584] width 79 height 40
click at [902, 480] on button "Done" at bounding box center [903, 470] width 62 height 41
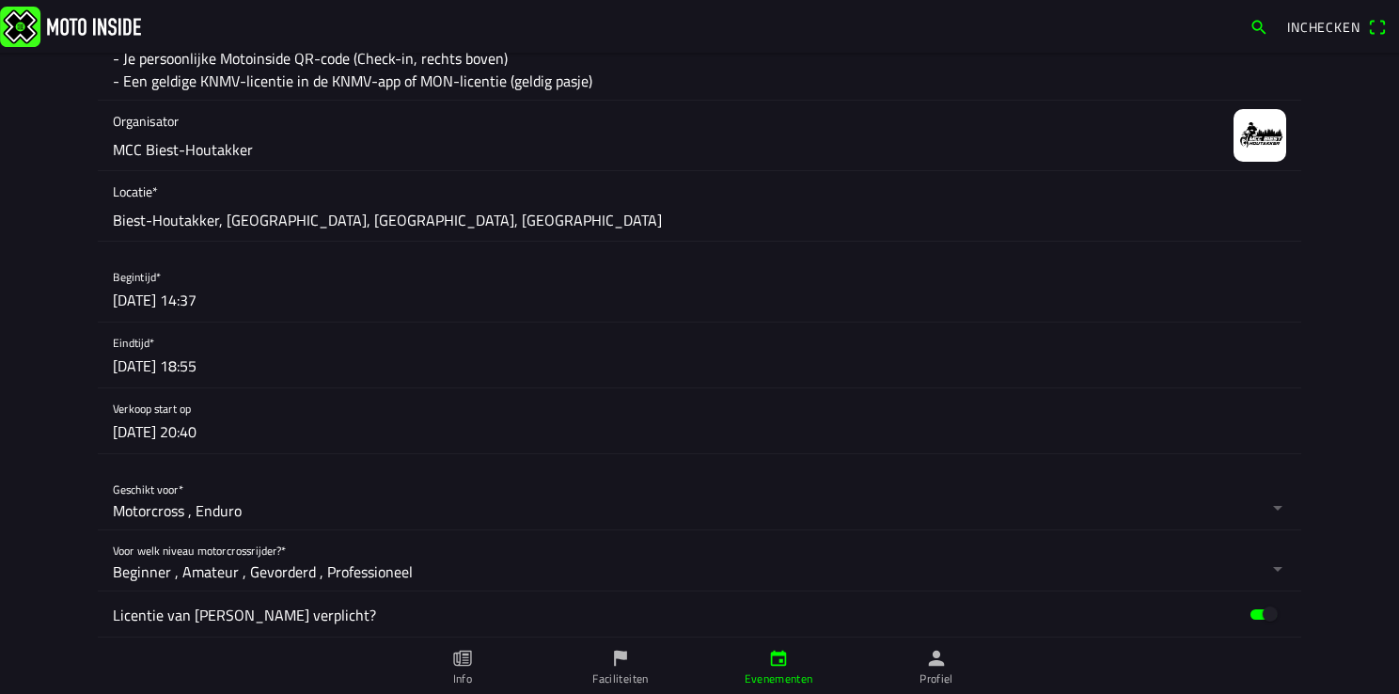
click at [195, 367] on button "button" at bounding box center [707, 354] width 1188 height 65
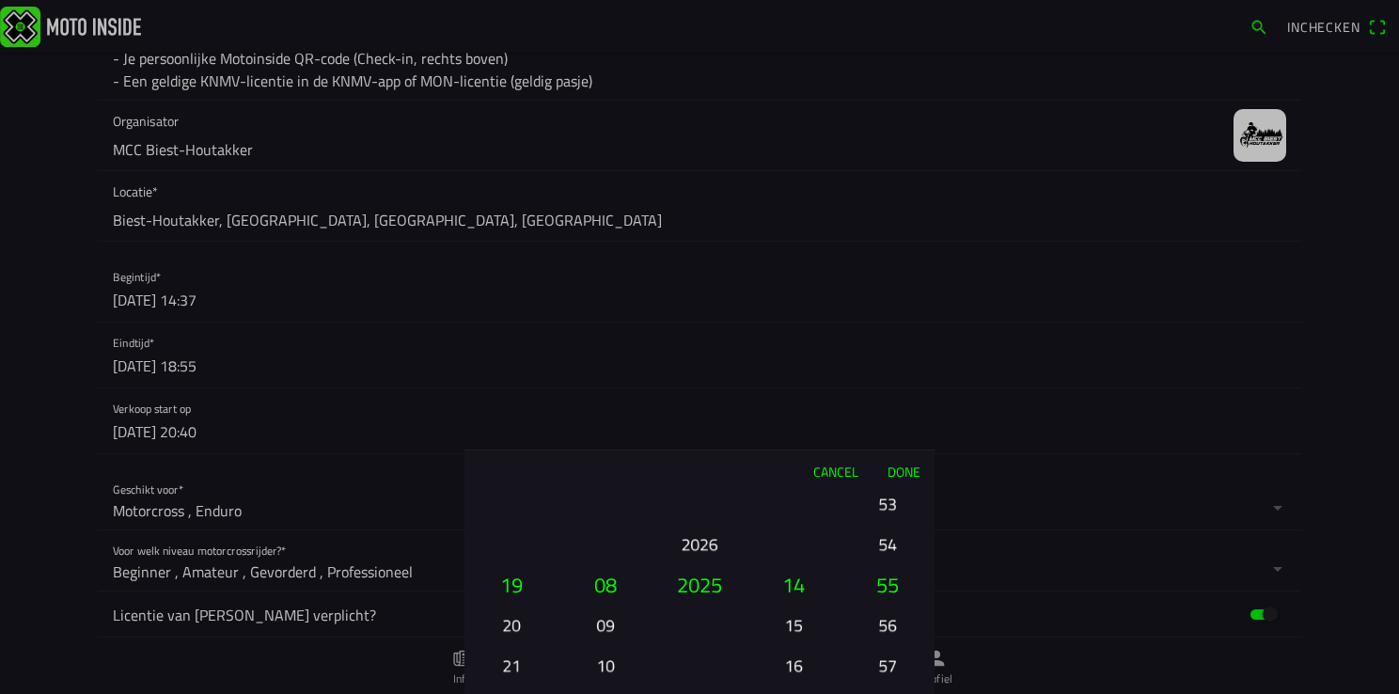
drag, startPoint x: 801, startPoint y: 498, endPoint x: 804, endPoint y: 664, distance: 165.5
click at [804, 664] on button "16" at bounding box center [793, 665] width 64 height 33
drag, startPoint x: 891, startPoint y: 503, endPoint x: 897, endPoint y: 728, distance: 224.7
click at [897, 693] on html "Inchecken Foto wijzigen Evenementnaam* Niet juist Omschrijving* Training voor R…" at bounding box center [699, 347] width 1399 height 694
drag, startPoint x: 887, startPoint y: 512, endPoint x: 895, endPoint y: 742, distance: 229.5
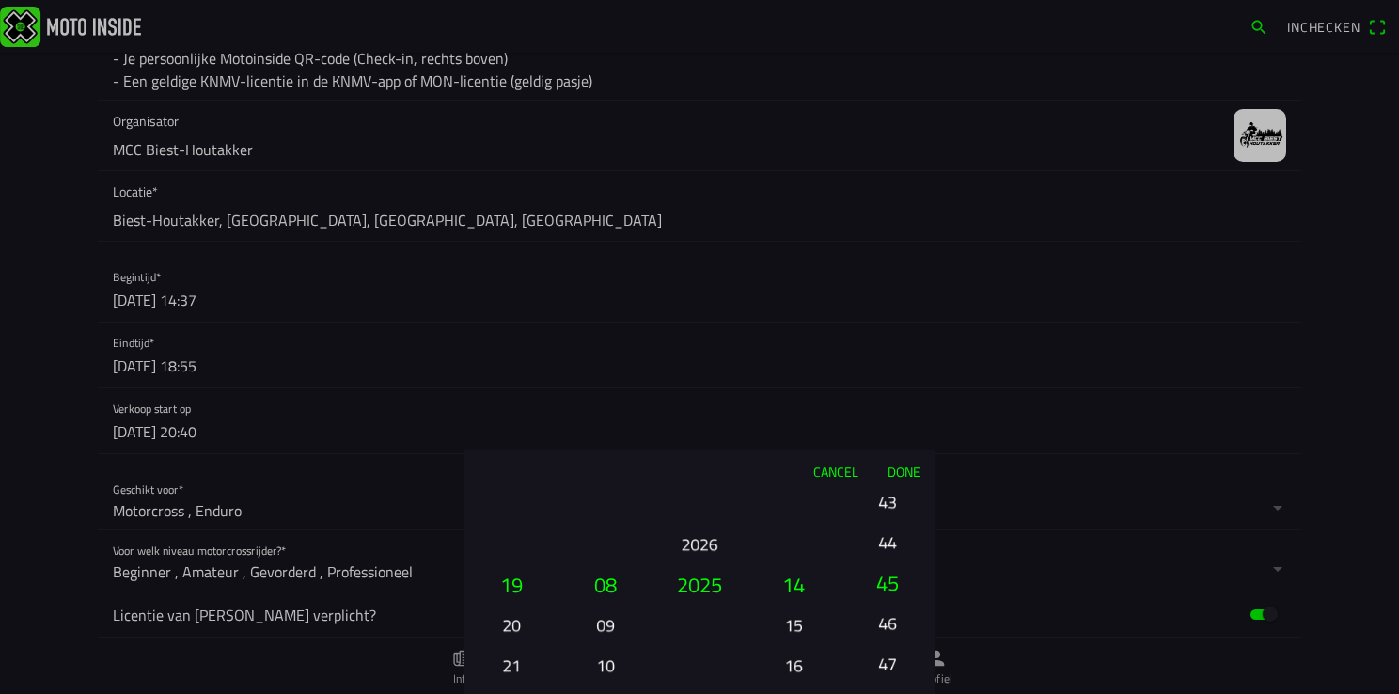
click at [895, 693] on html "Inchecken Foto wijzigen Evenementnaam* Niet juist Omschrijving* Training voor R…" at bounding box center [699, 347] width 1399 height 694
click at [886, 626] on button "38" at bounding box center [887, 624] width 64 height 33
click at [901, 475] on button "Done" at bounding box center [903, 470] width 62 height 41
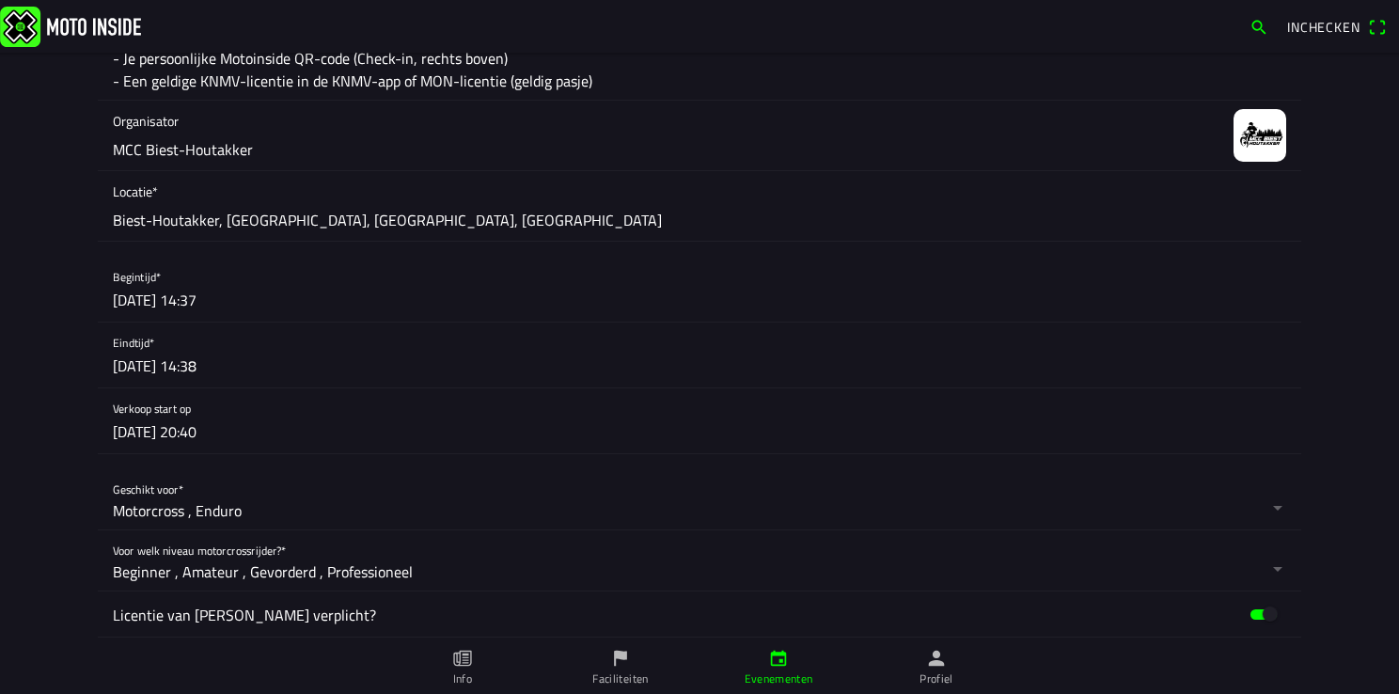
click at [226, 364] on button "button" at bounding box center [707, 354] width 1188 height 65
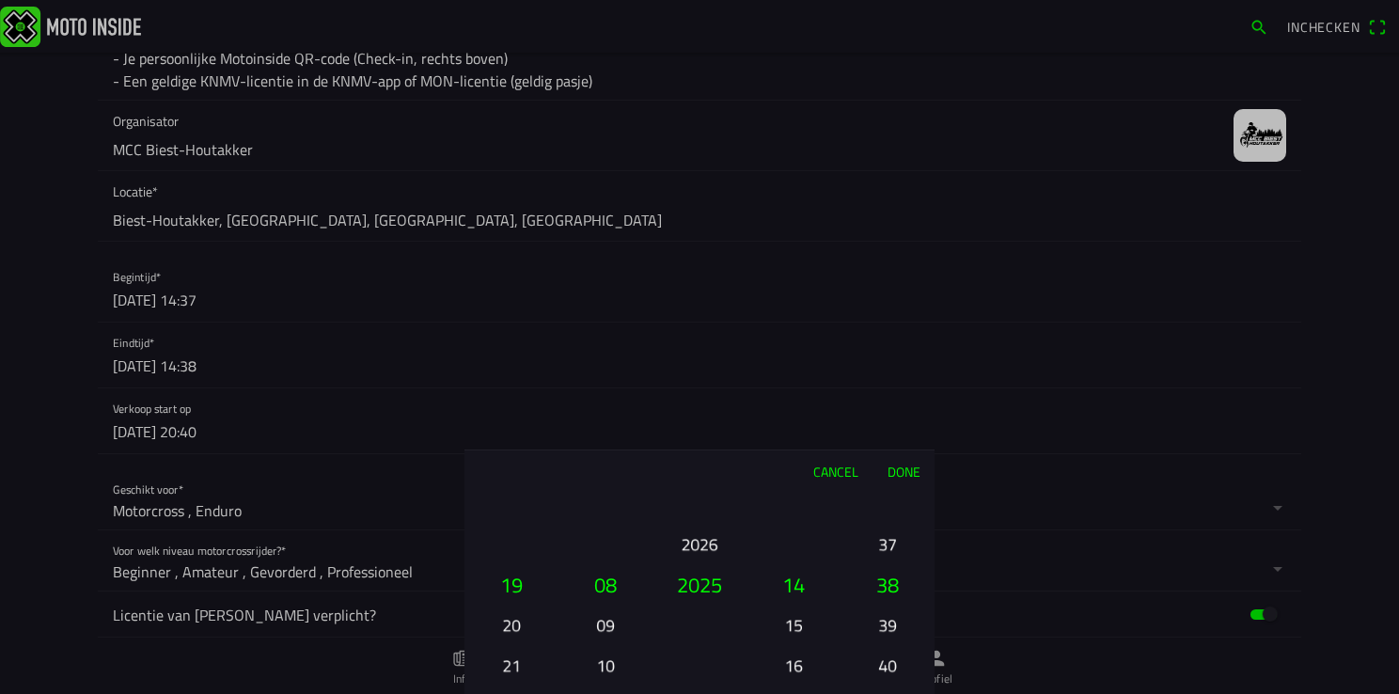
drag, startPoint x: 880, startPoint y: 614, endPoint x: 917, endPoint y: 581, distance: 49.3
click at [880, 615] on button "39" at bounding box center [887, 624] width 64 height 33
click at [892, 661] on button "39" at bounding box center [887, 665] width 64 height 33
click at [904, 472] on button "Done" at bounding box center [903, 470] width 62 height 41
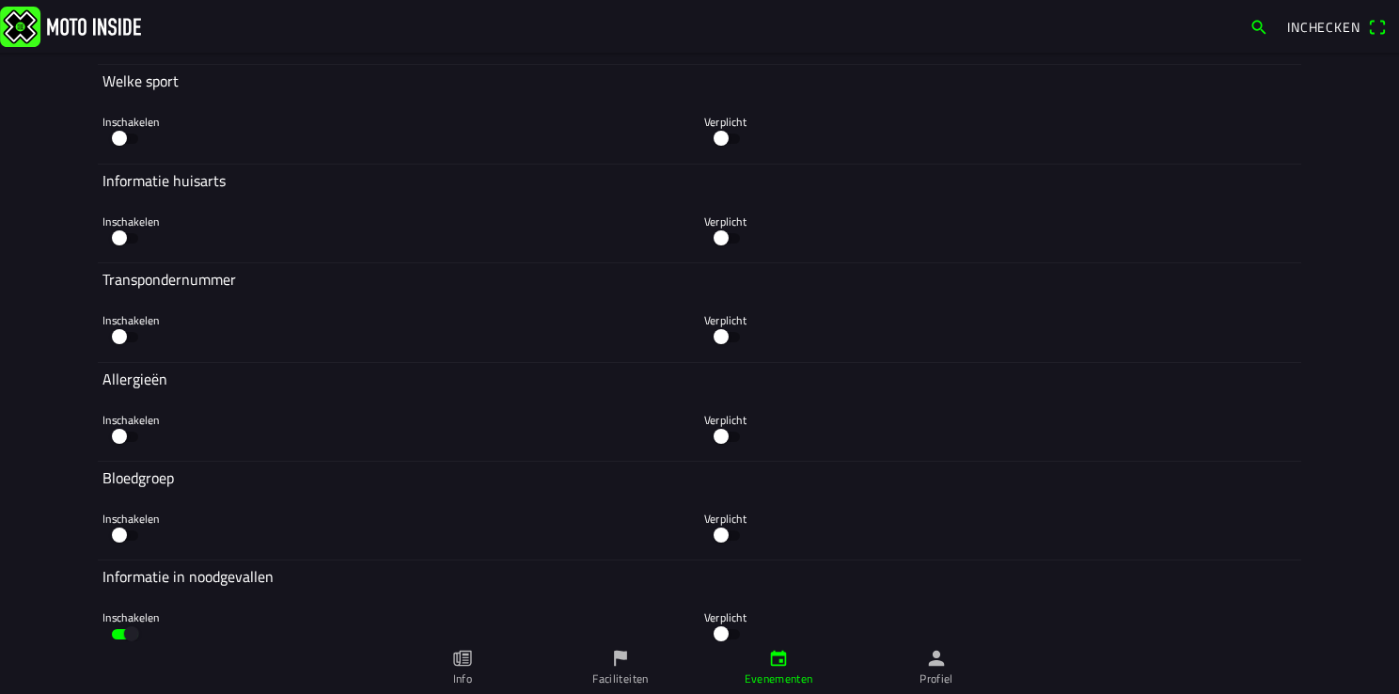
scroll to position [5639, 0]
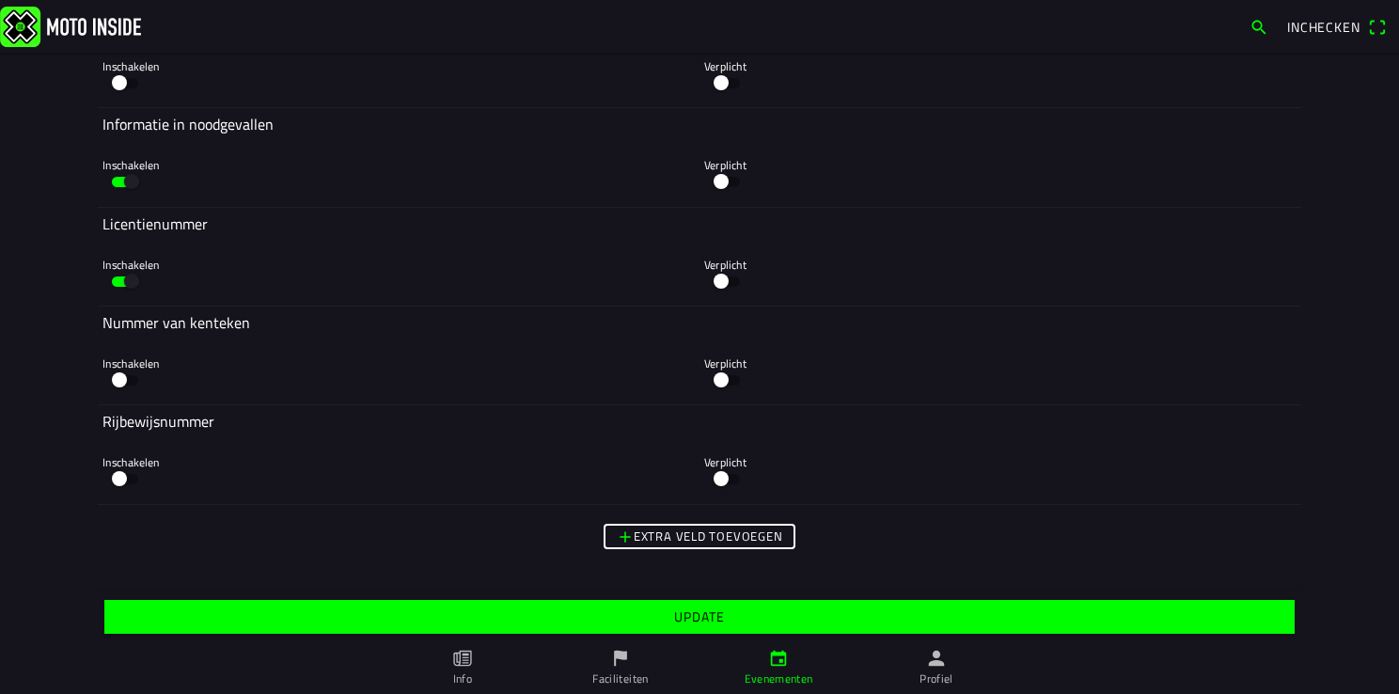
click at [0, 0] on slot "Update" at bounding box center [0, 0] width 0 height 0
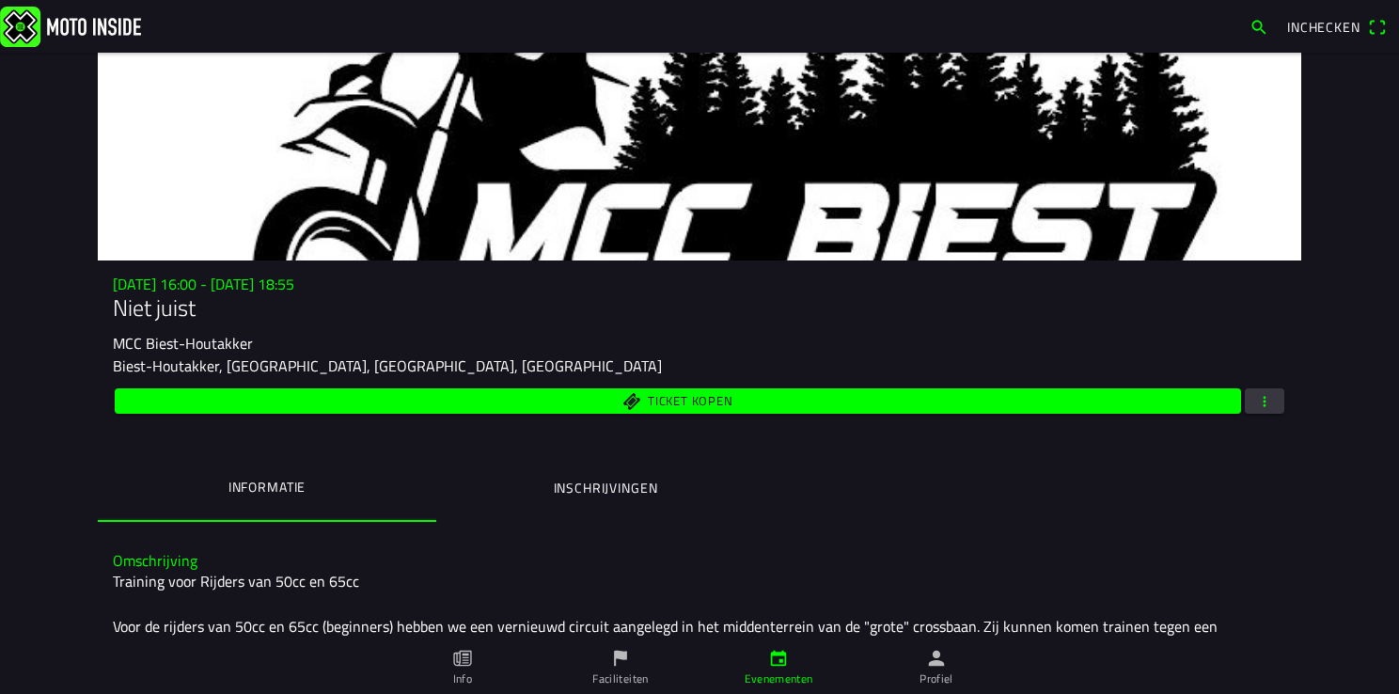
click at [964, 668] on link "Profiel" at bounding box center [936, 667] width 158 height 53
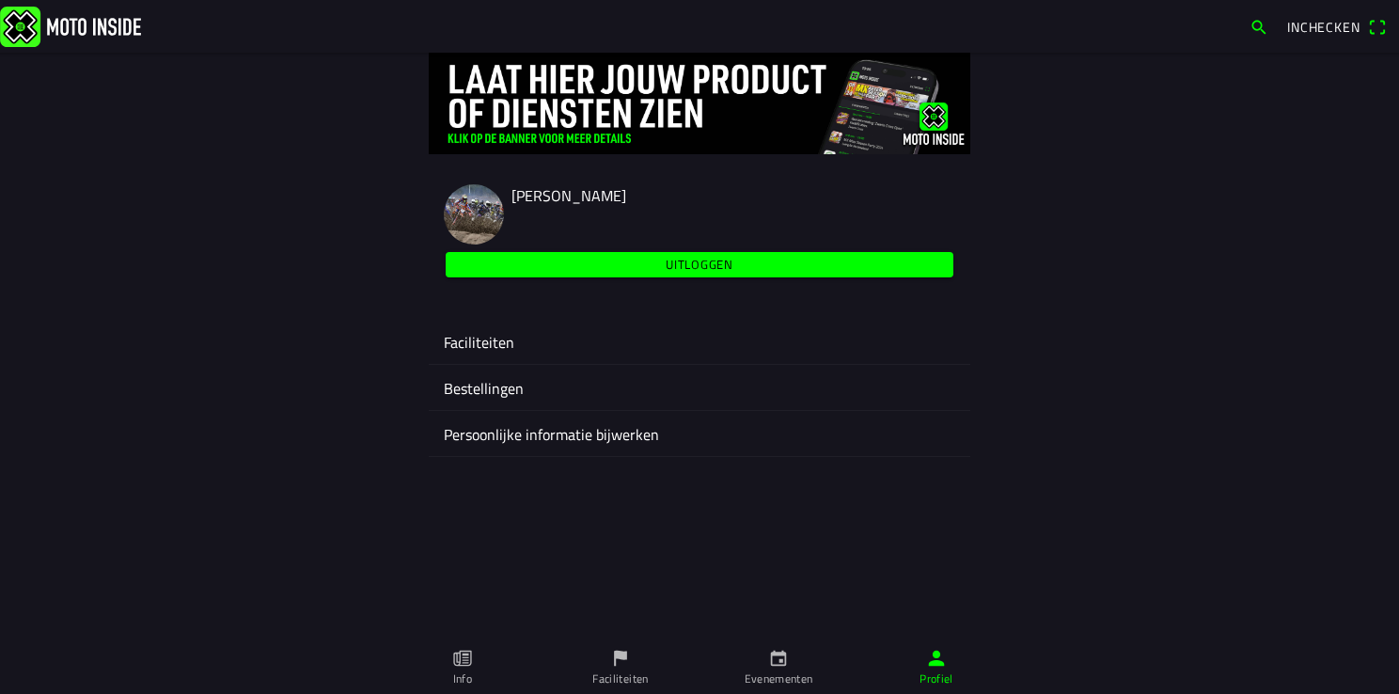
click at [486, 339] on ion-label "Faciliteiten" at bounding box center [699, 342] width 511 height 23
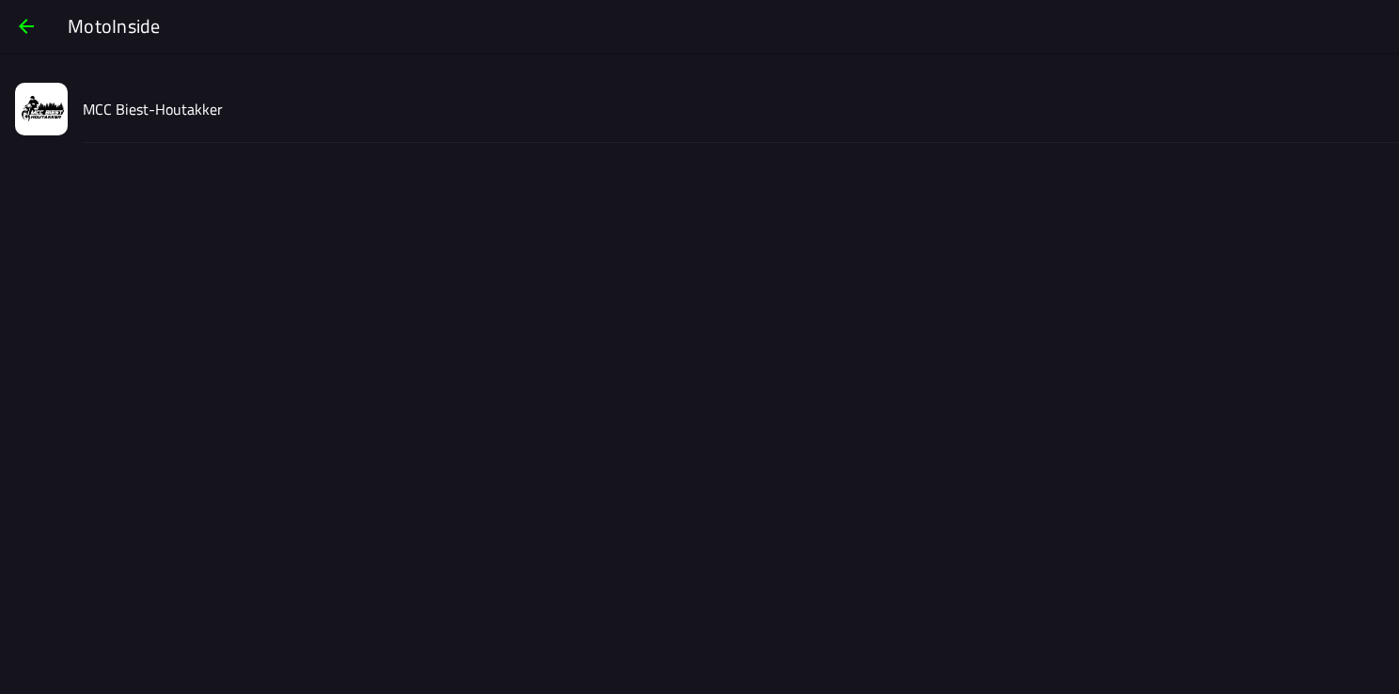
click at [80, 126] on button "MCC Biest-Houtakker" at bounding box center [699, 109] width 1399 height 68
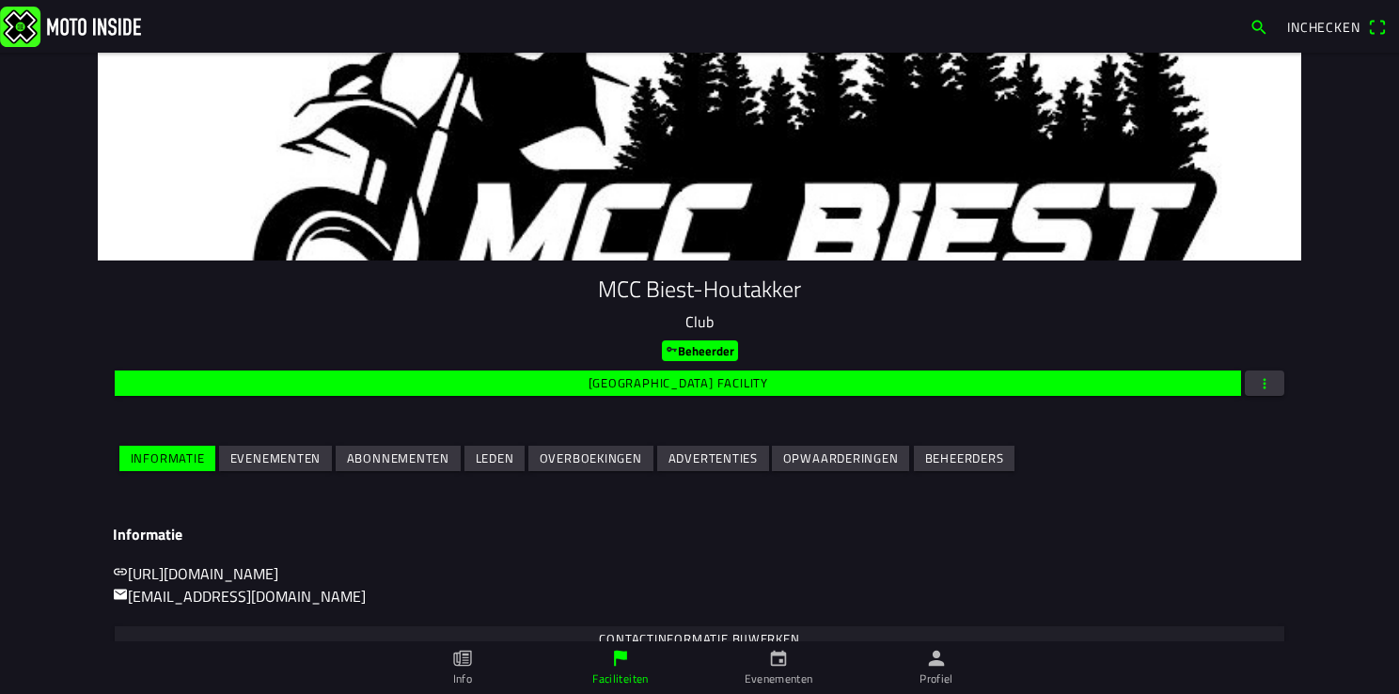
click at [0, 0] on slot "Evenementen" at bounding box center [0, 0] width 0 height 0
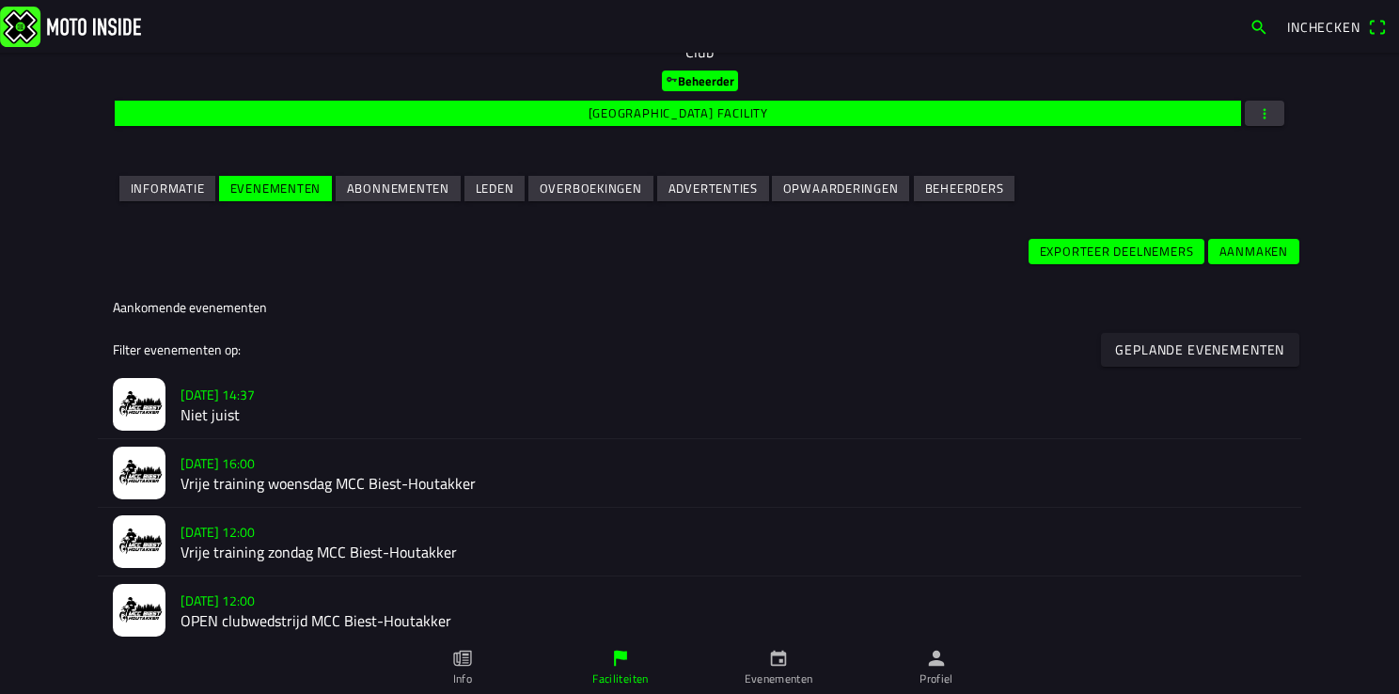
scroll to position [282, 0]
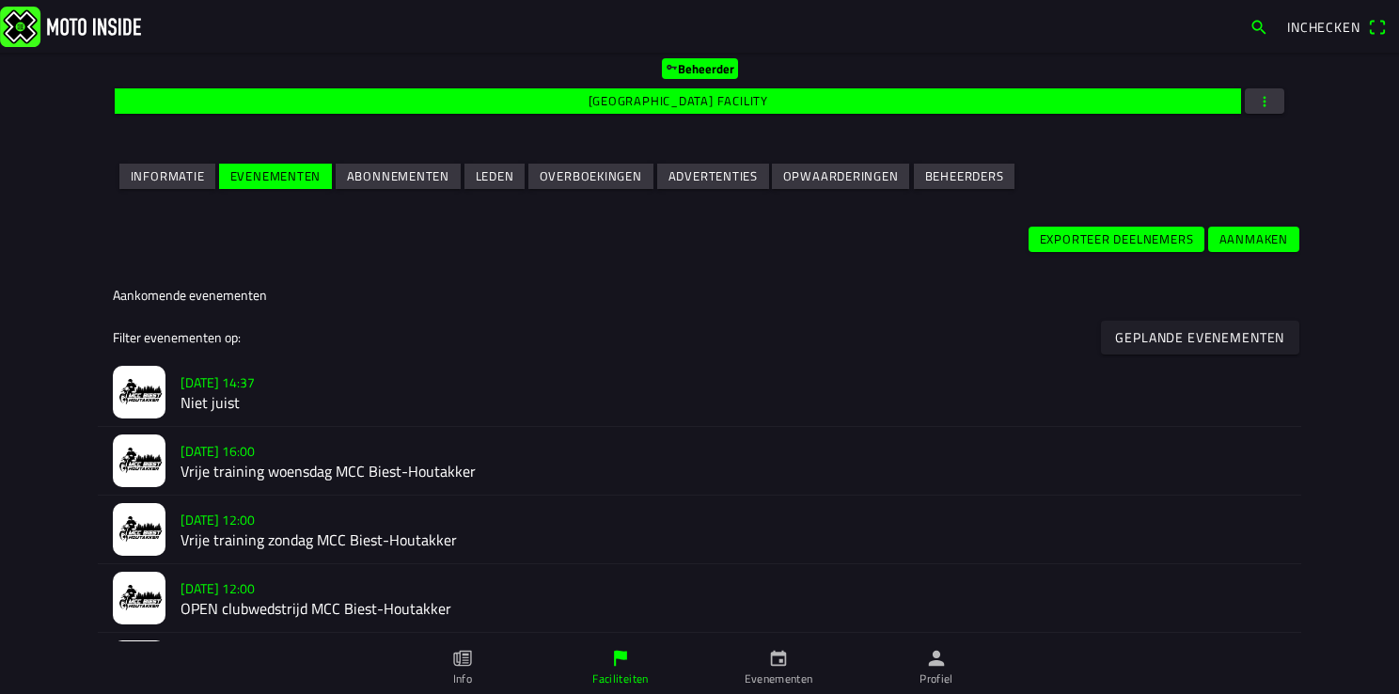
click at [269, 400] on h2 "Niet juist" at bounding box center [732, 403] width 1105 height 18
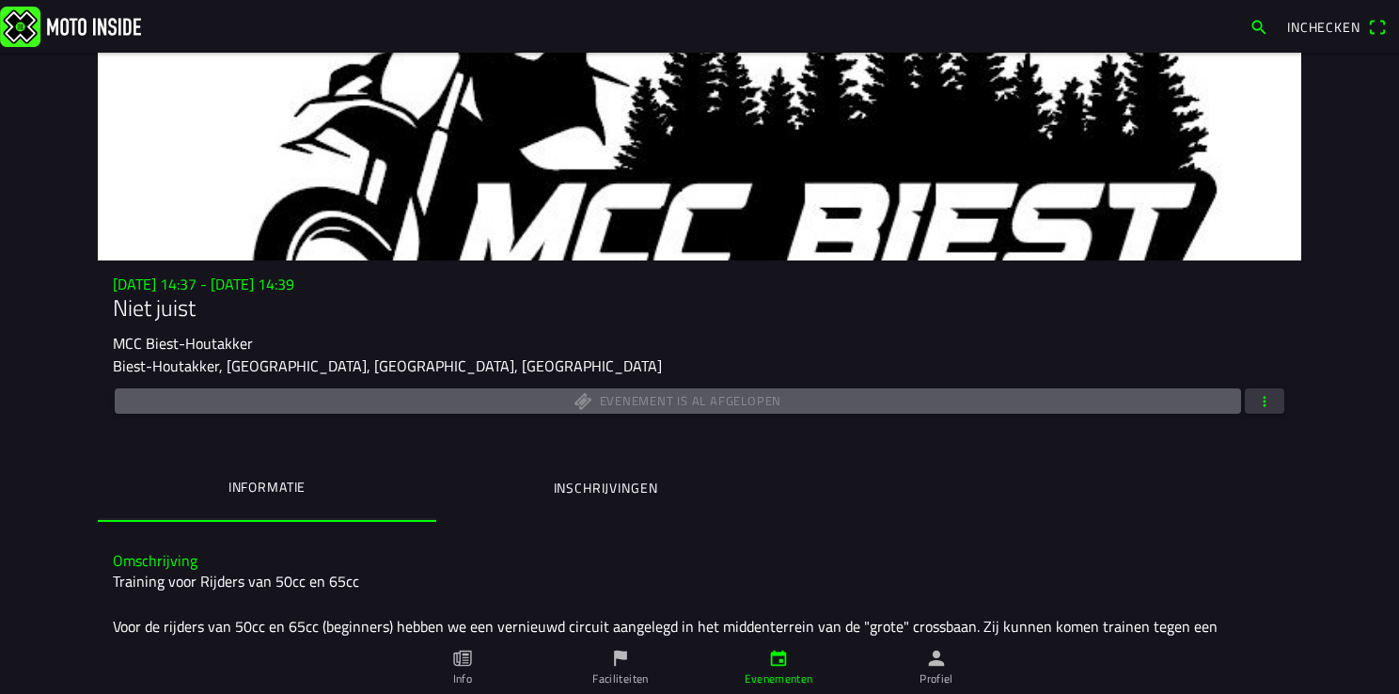
click at [940, 674] on ion-label "Profiel" at bounding box center [936, 678] width 34 height 17
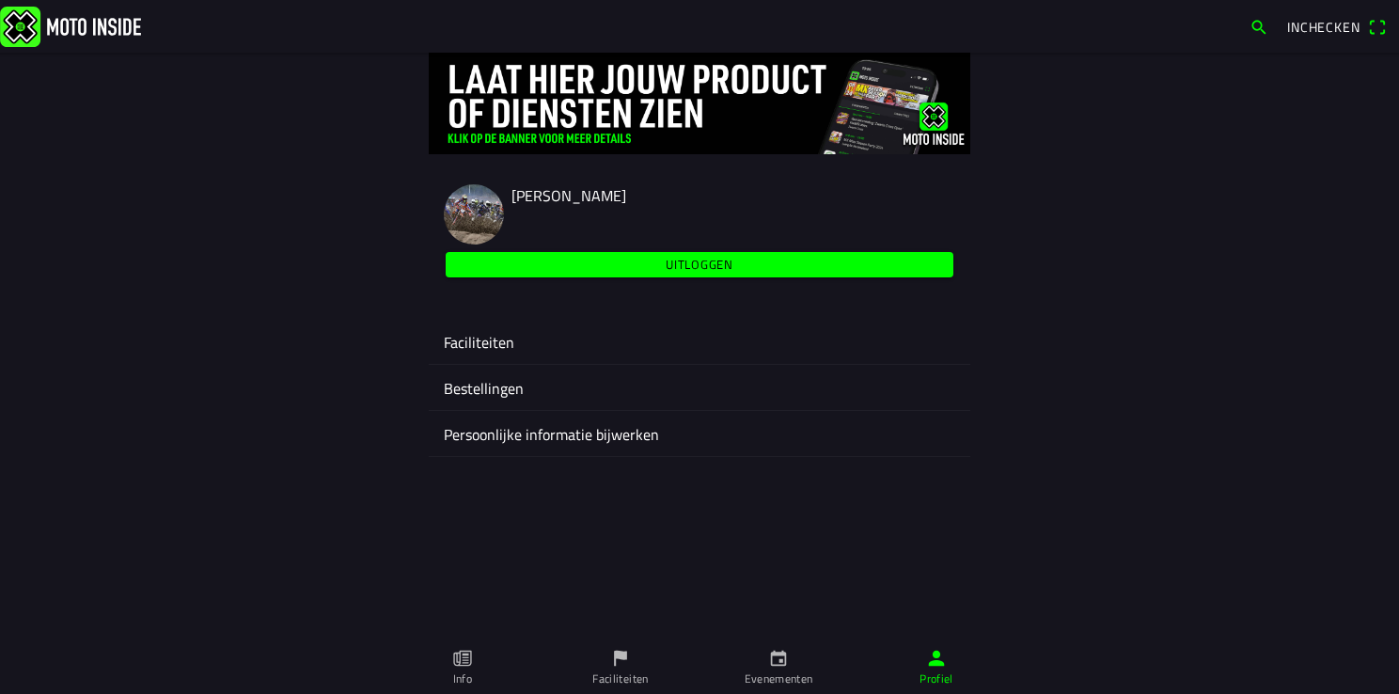
click at [481, 333] on ion-label "Faciliteiten" at bounding box center [699, 342] width 511 height 23
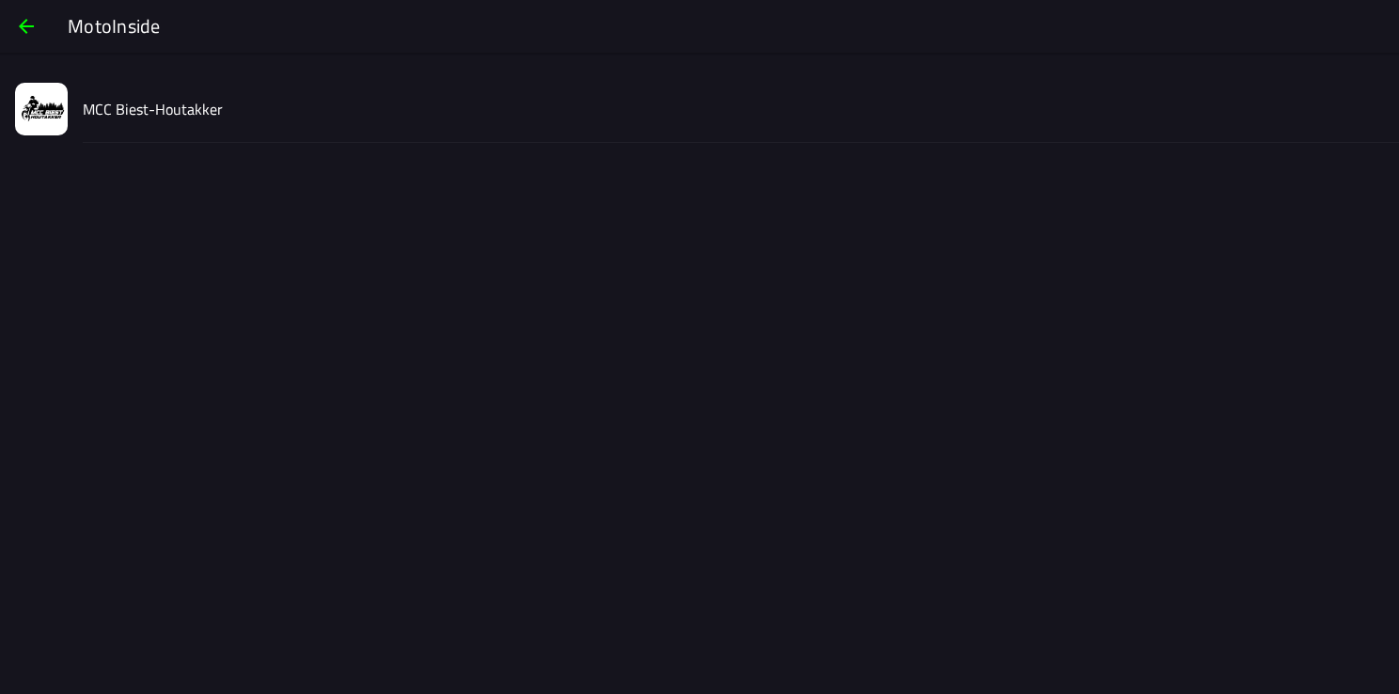
click at [0, 0] on slot "MCC Biest-Houtakker" at bounding box center [0, 0] width 0 height 0
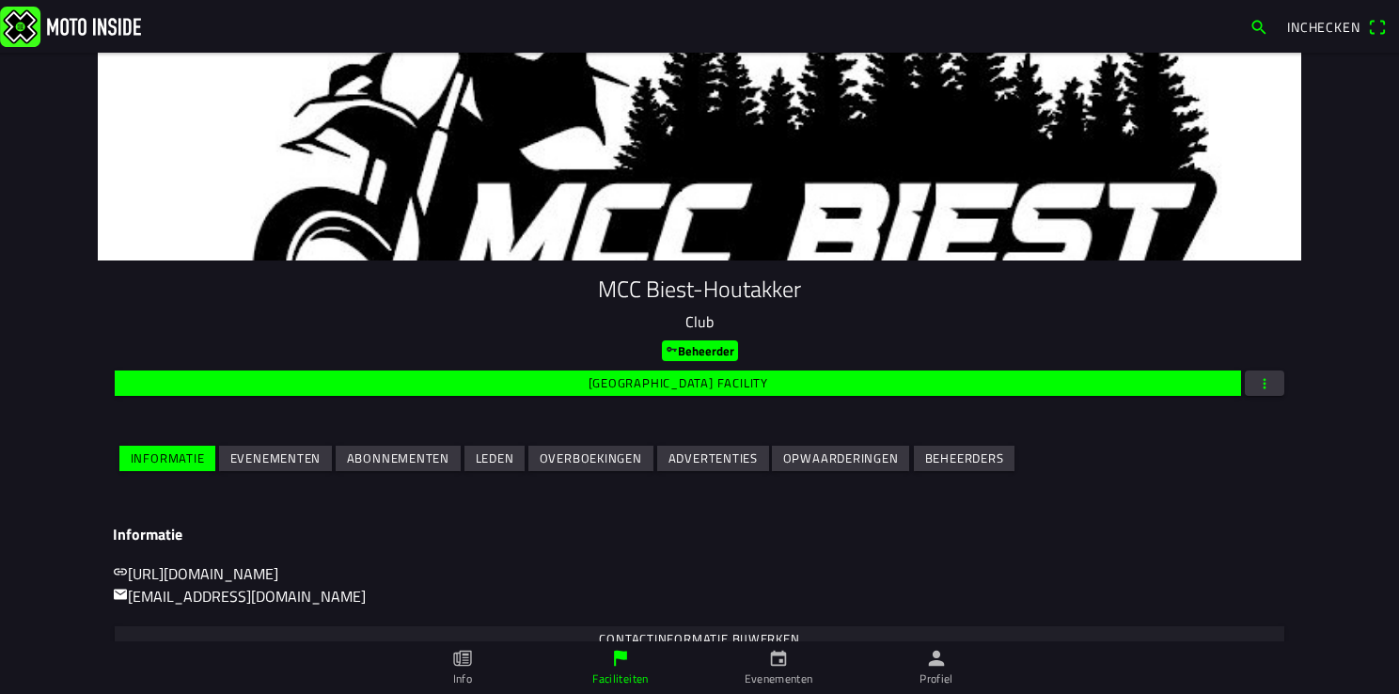
click at [0, 0] on slot "Evenementen" at bounding box center [0, 0] width 0 height 0
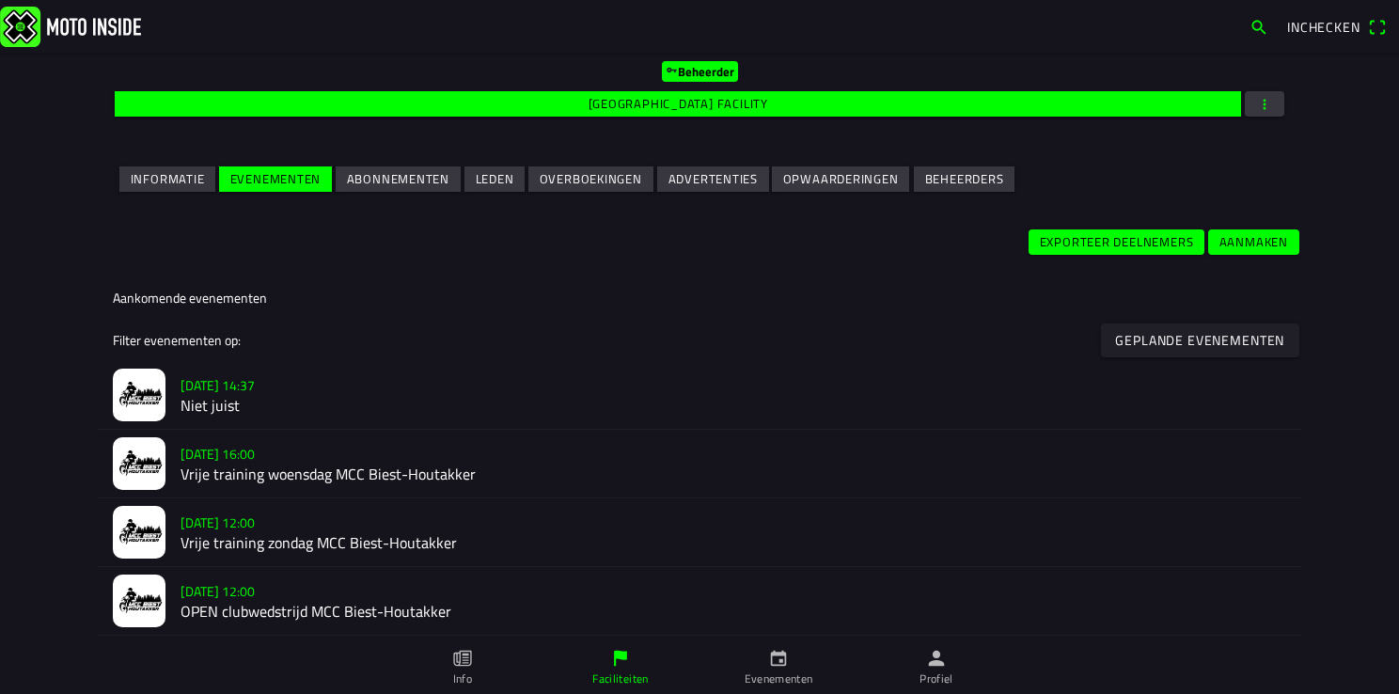
scroll to position [282, 0]
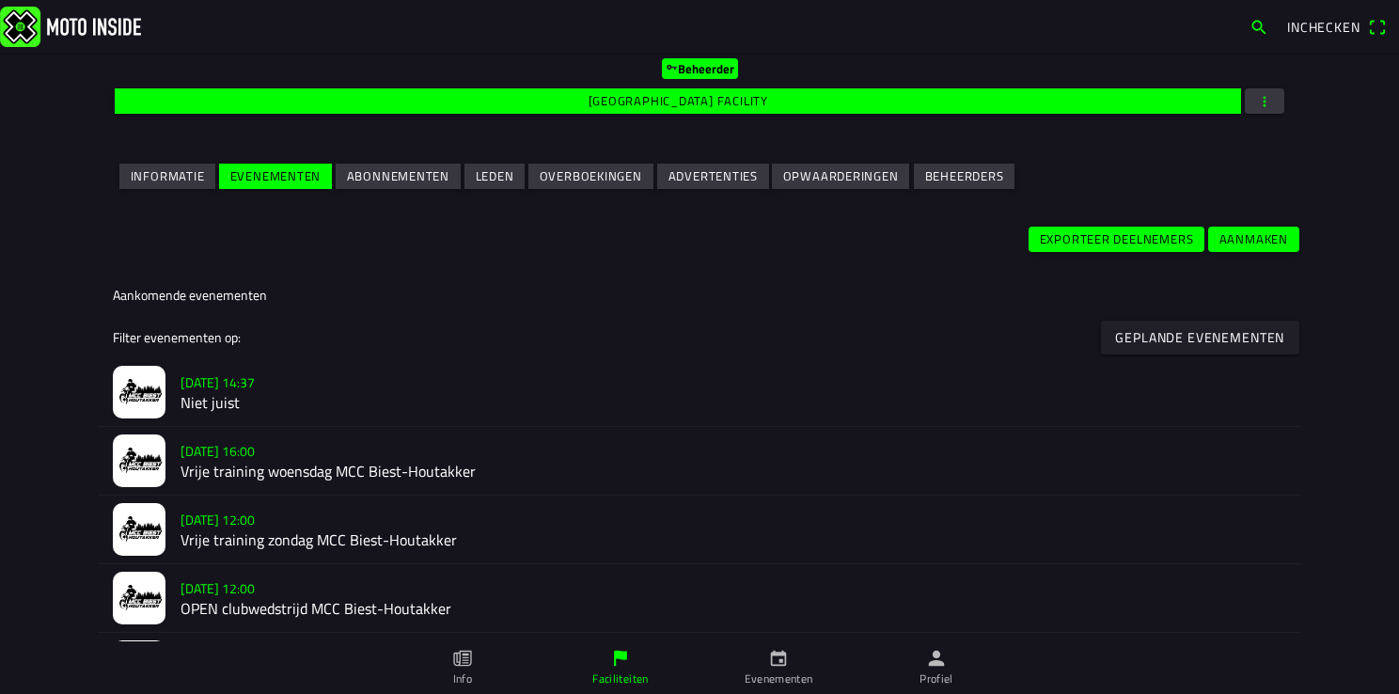
click at [245, 393] on ion-label "[DATE] 14:37 Niet juist" at bounding box center [732, 391] width 1105 height 43
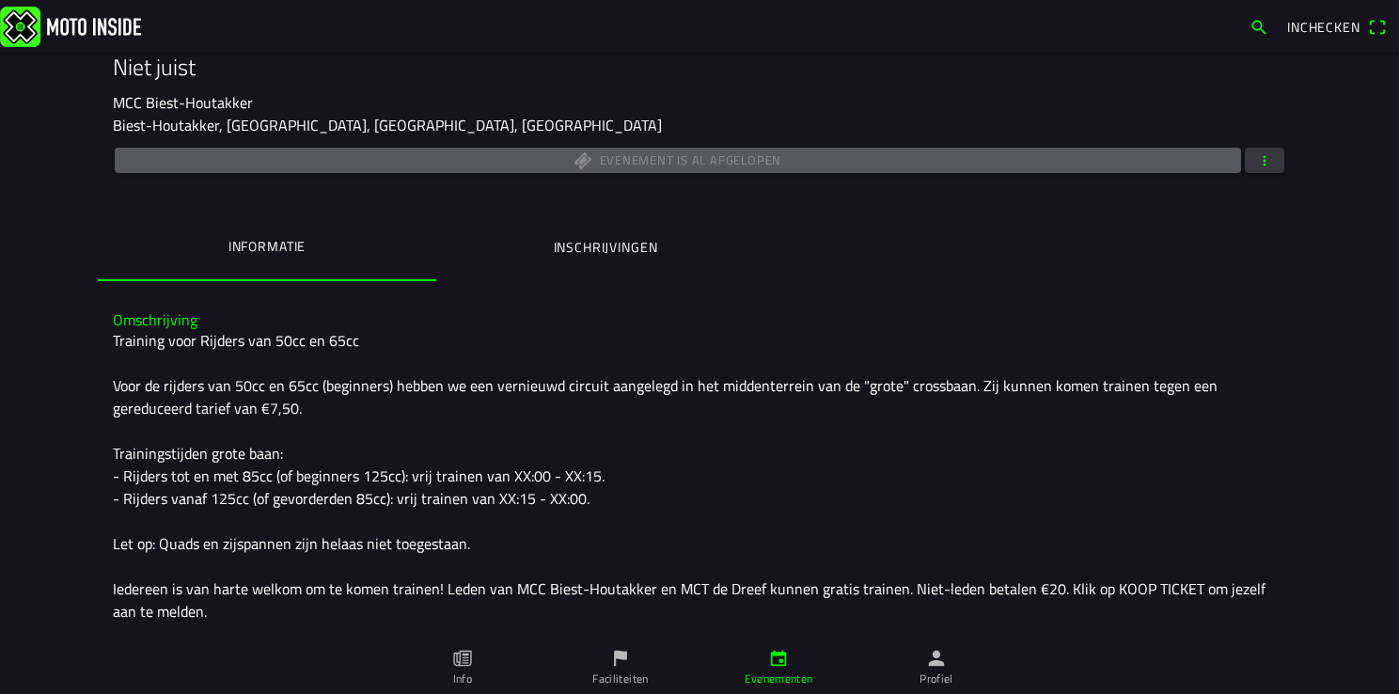
scroll to position [282, 0]
